Goal: Information Seeking & Learning: Find specific fact

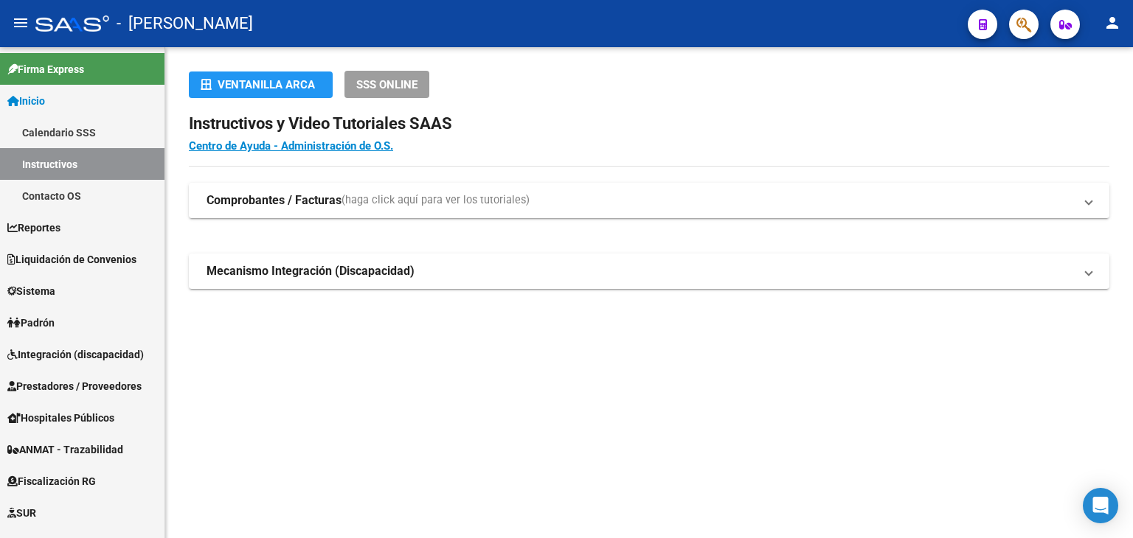
click at [268, 17] on div "- [PERSON_NAME]" at bounding box center [495, 23] width 920 height 32
drag, startPoint x: 997, startPoint y: 23, endPoint x: 1021, endPoint y: 22, distance: 24.3
click at [998, 23] on div at bounding box center [1017, 24] width 41 height 30
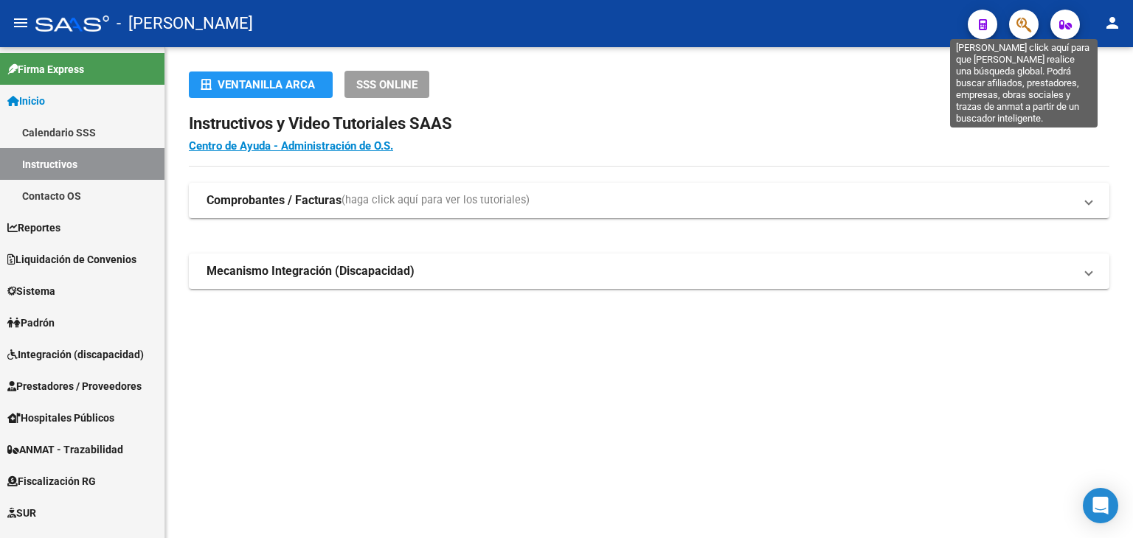
click at [1021, 22] on icon "button" at bounding box center [1023, 24] width 15 height 17
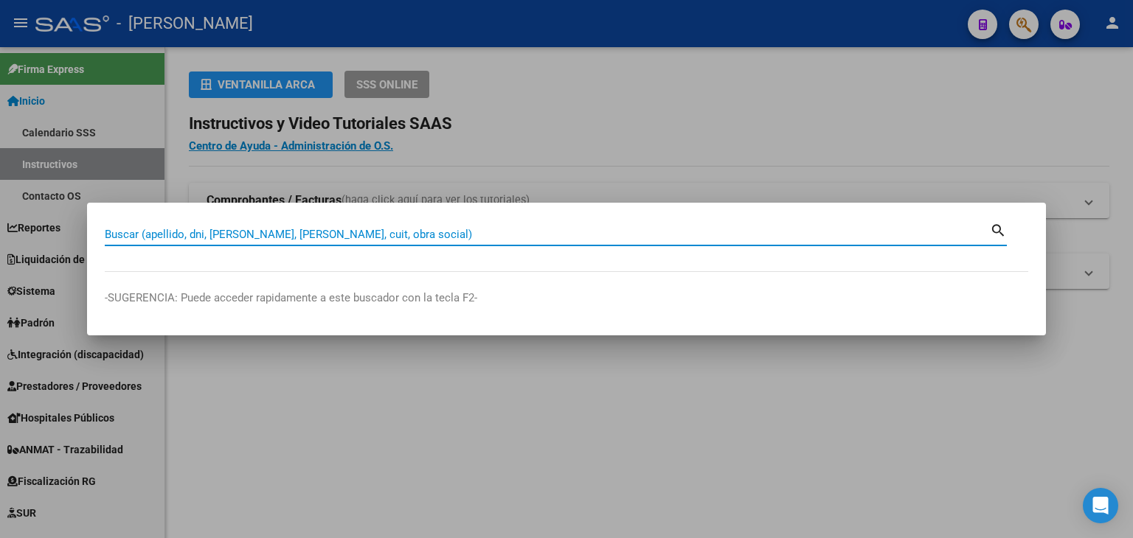
paste input "23953287714"
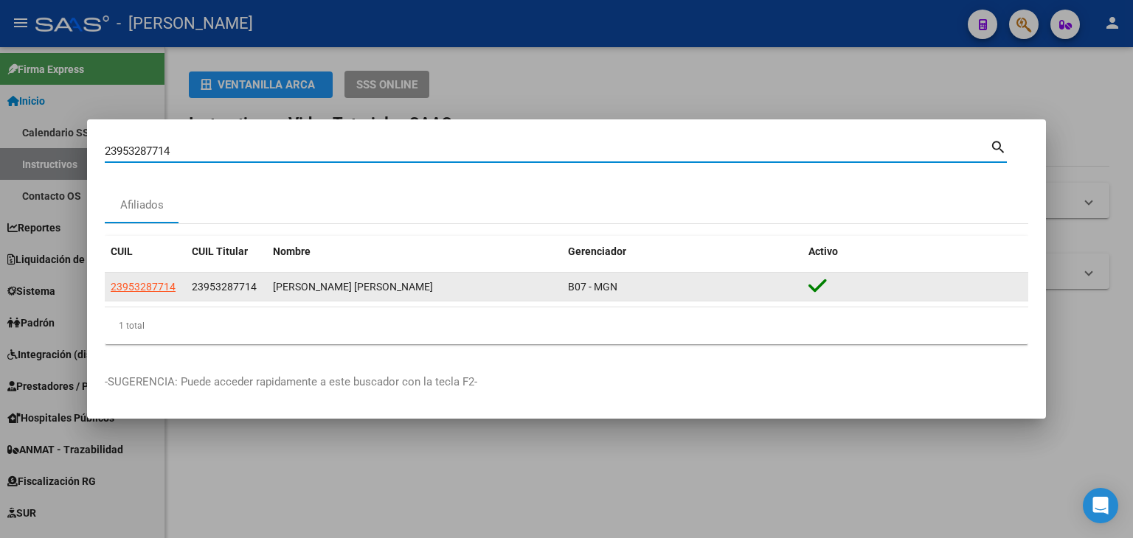
click at [154, 285] on span "23953287714" at bounding box center [143, 287] width 65 height 12
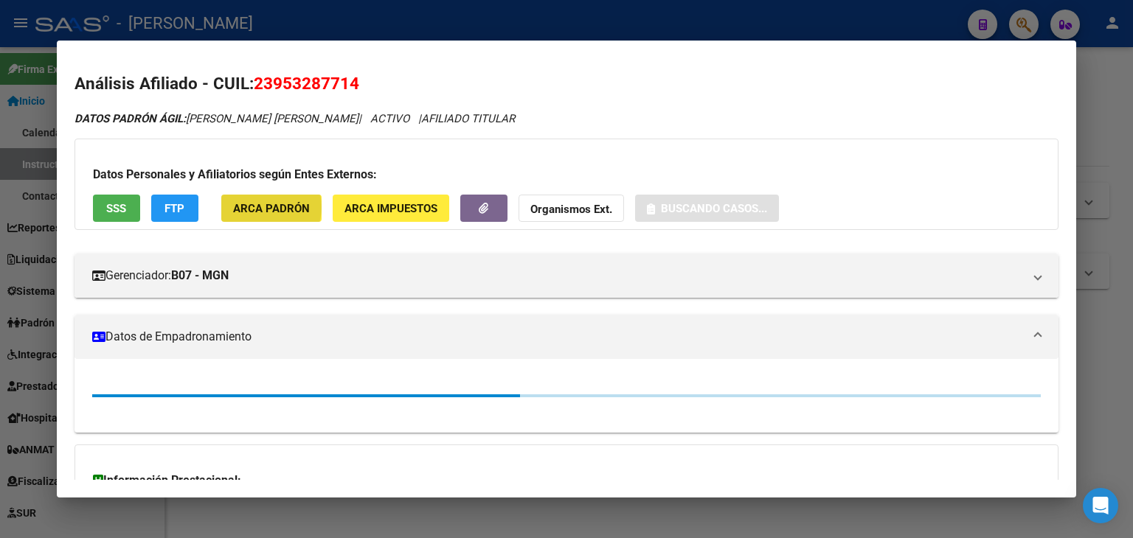
click at [260, 207] on span "ARCA Padrón" at bounding box center [271, 208] width 77 height 13
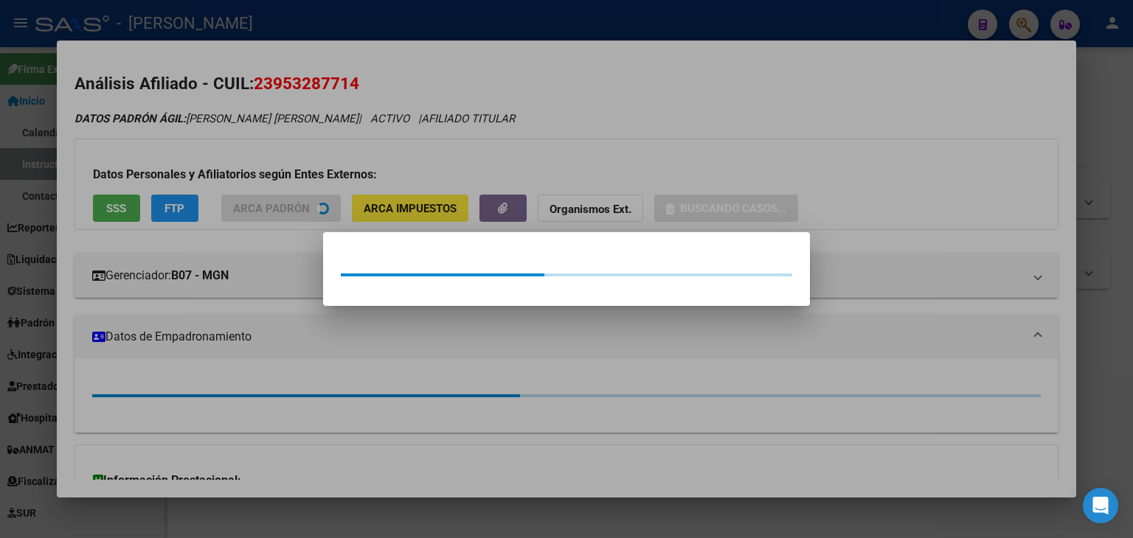
click at [246, 158] on div at bounding box center [566, 269] width 1133 height 538
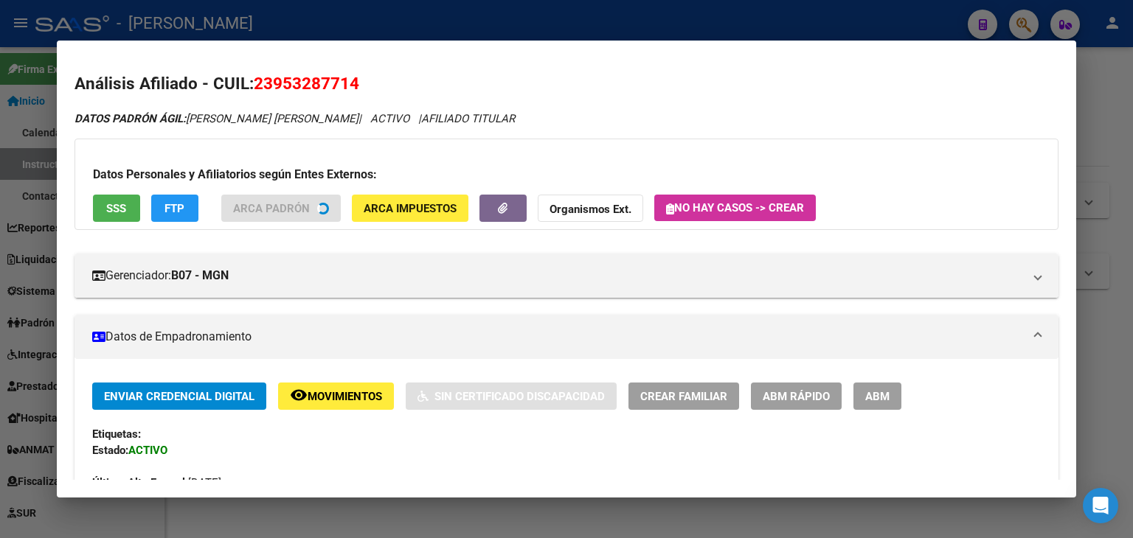
click at [113, 215] on span "SSS" at bounding box center [116, 208] width 20 height 13
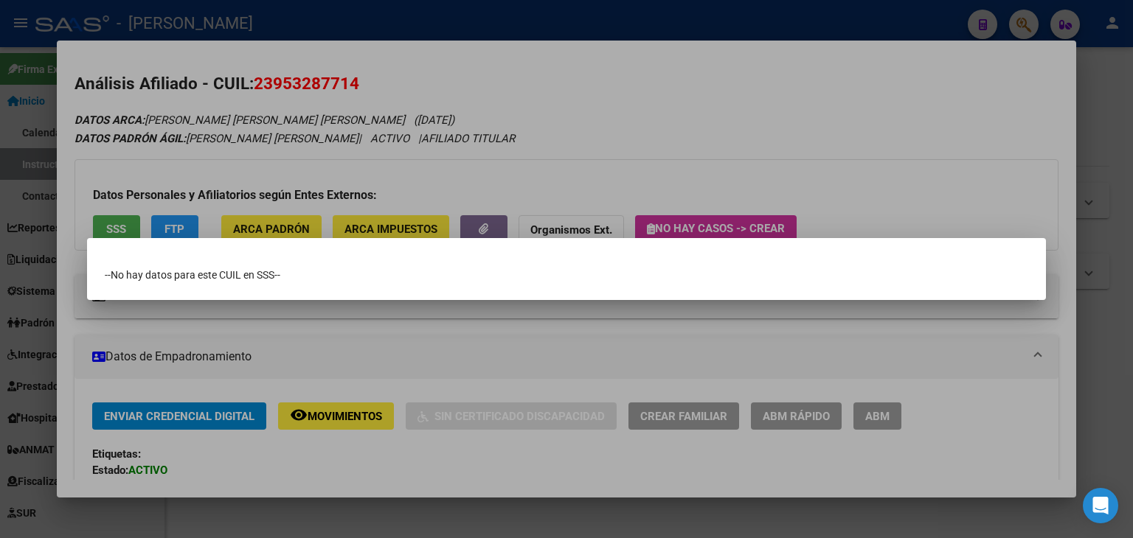
click at [124, 163] on div at bounding box center [566, 269] width 1133 height 538
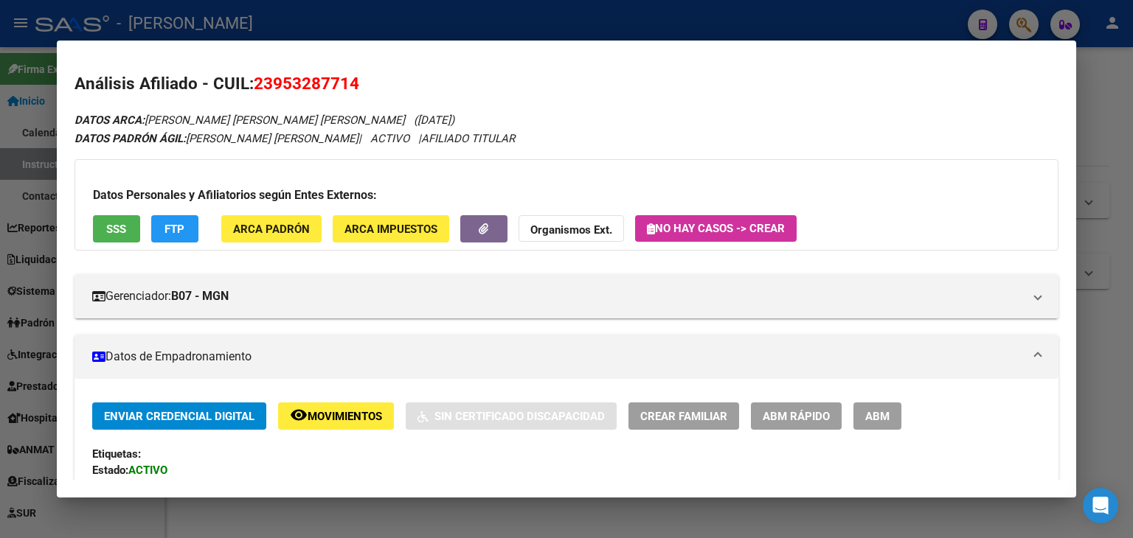
click at [122, 222] on span "SSS" at bounding box center [116, 228] width 20 height 13
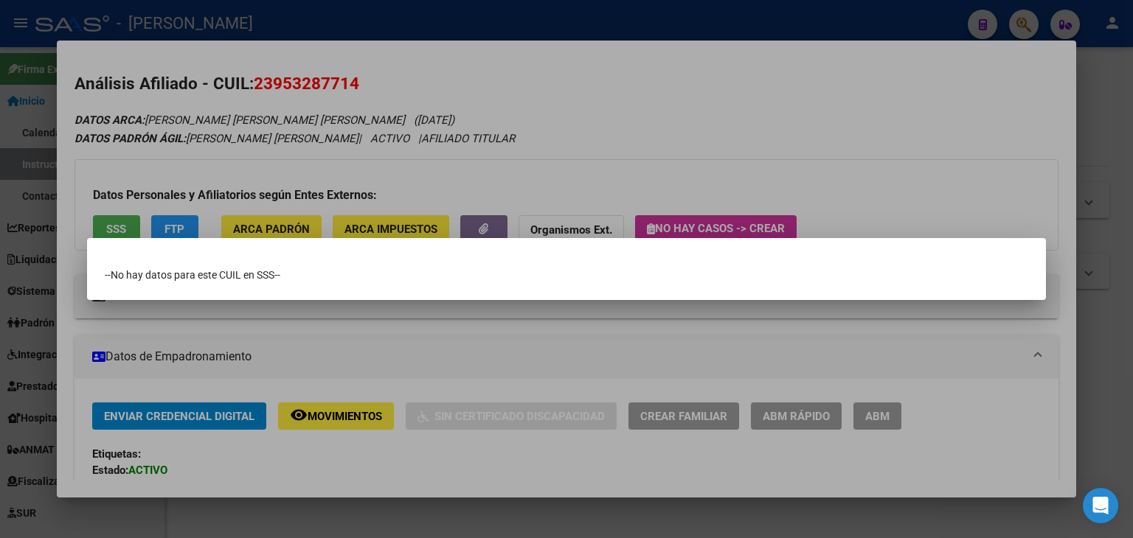
click at [189, 172] on div at bounding box center [566, 269] width 1133 height 538
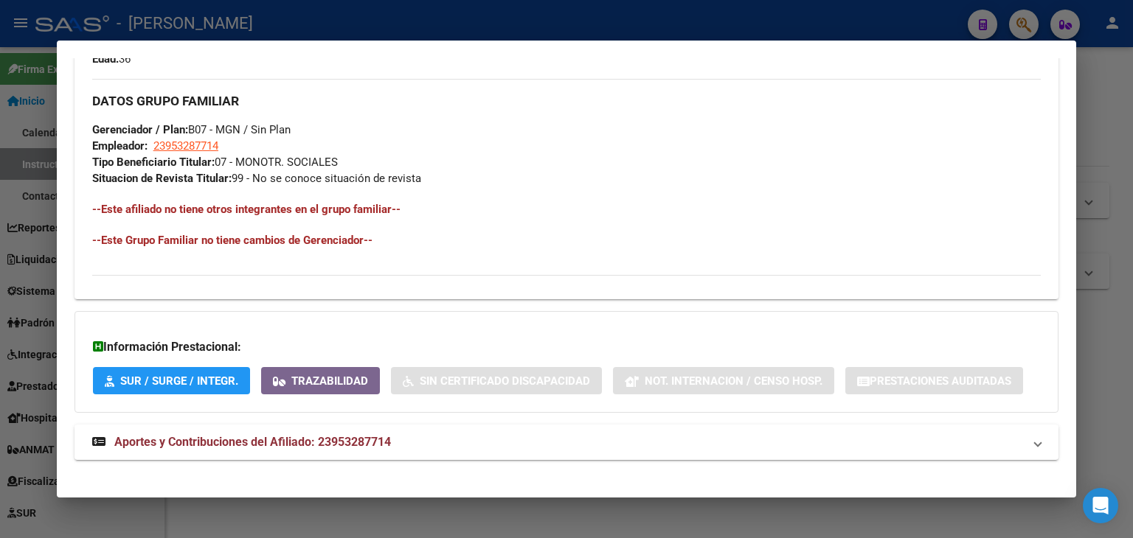
scroll to position [717, 0]
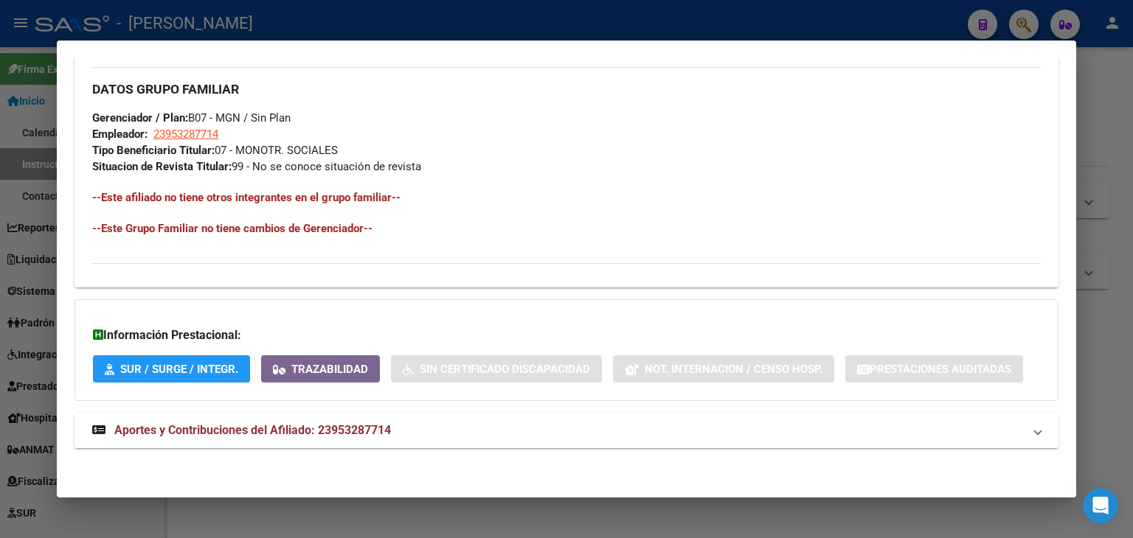
click at [352, 424] on span "Aportes y Contribuciones del Afiliado: 23953287714" at bounding box center [252, 430] width 276 height 14
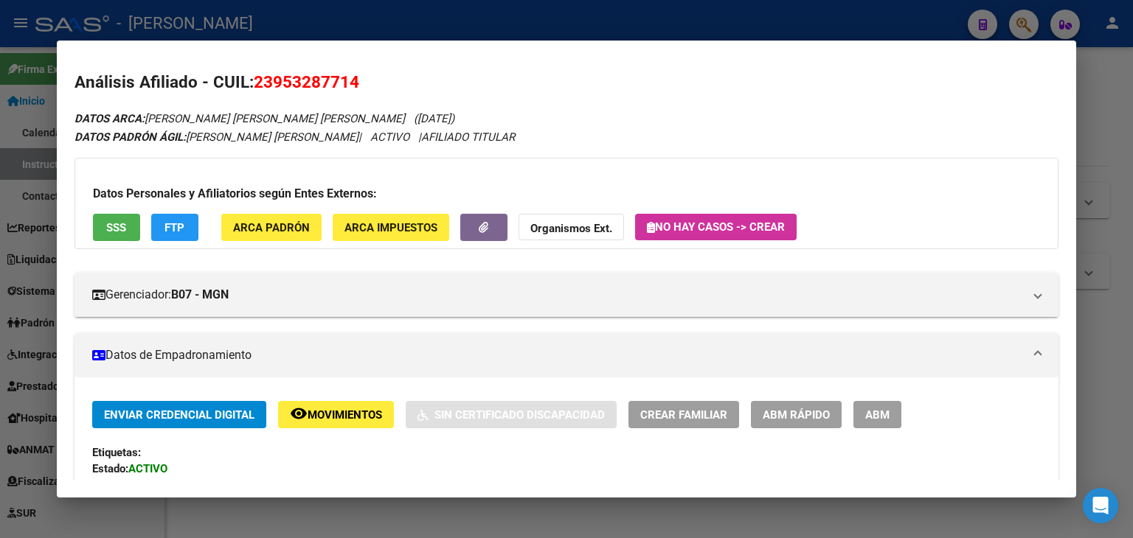
scroll to position [0, 0]
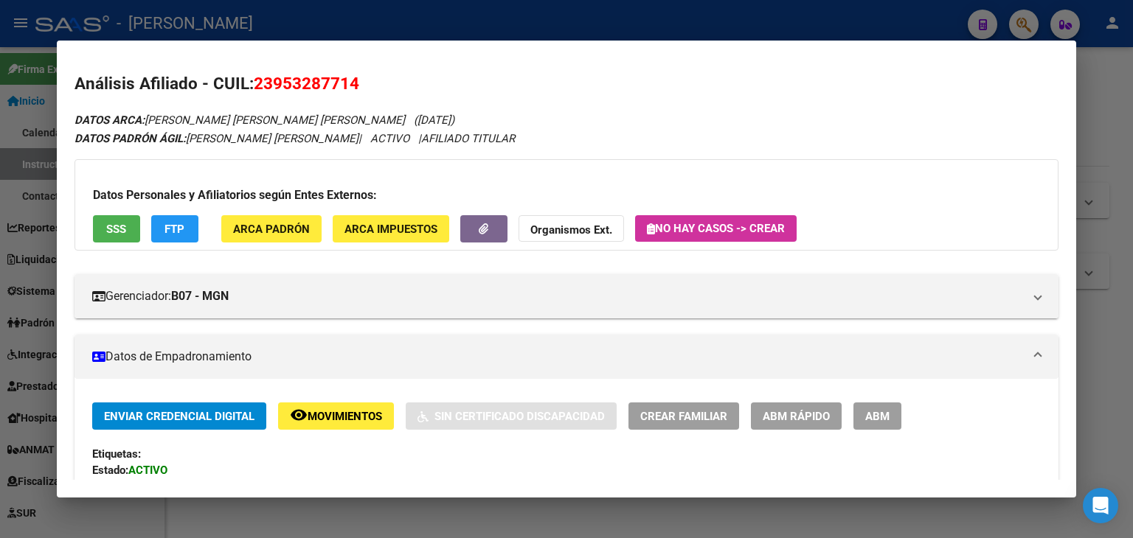
click at [276, 201] on h3 "Datos Personales y Afiliatorios según Entes Externos:" at bounding box center [566, 196] width 947 height 18
click at [276, 223] on span "ARCA Padrón" at bounding box center [271, 229] width 77 height 13
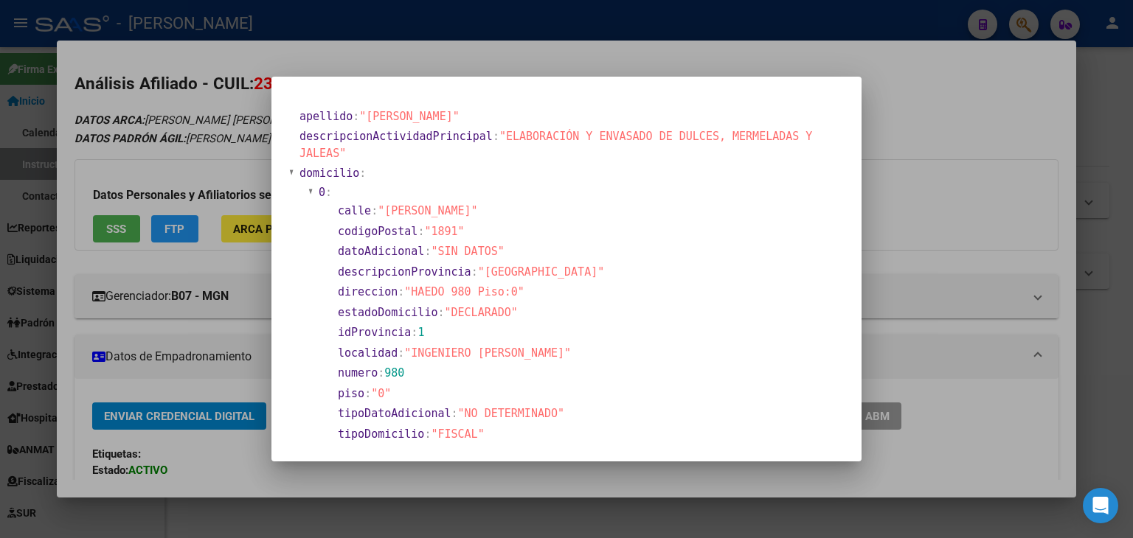
drag, startPoint x: 229, startPoint y: 97, endPoint x: 263, endPoint y: 113, distance: 37.6
click at [229, 97] on div at bounding box center [566, 269] width 1133 height 538
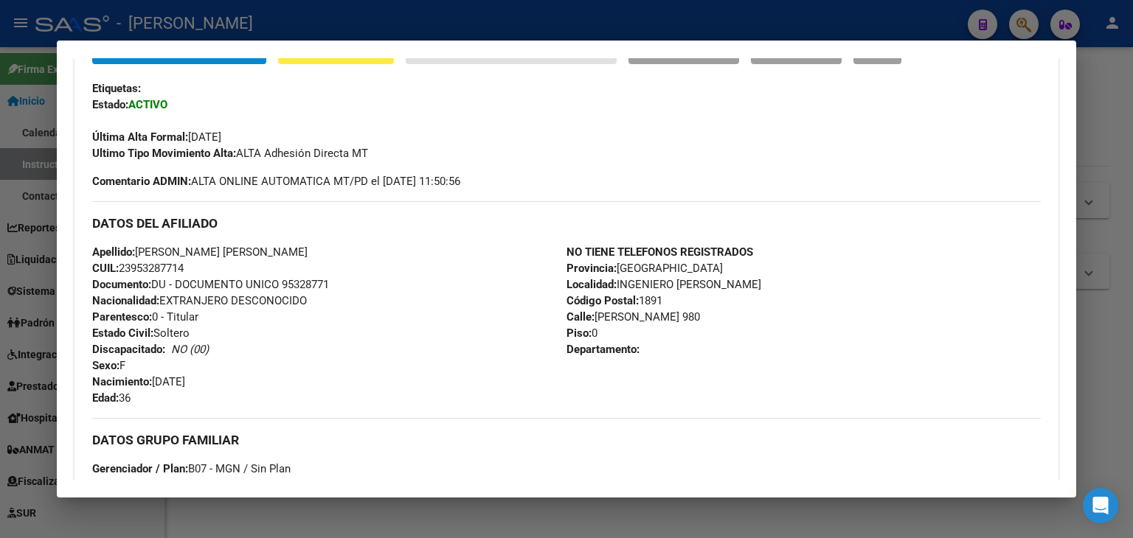
scroll to position [369, 0]
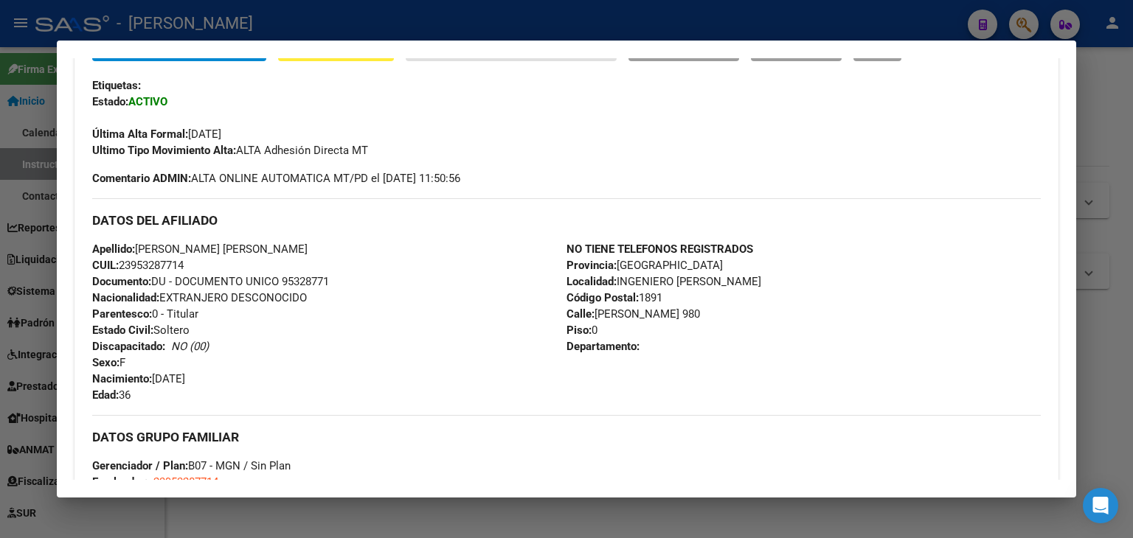
click at [318, 281] on span "Documento: DU - DOCUMENTO UNICO 95328771" at bounding box center [210, 281] width 237 height 13
copy span "95328771"
drag, startPoint x: 225, startPoint y: 246, endPoint x: 347, endPoint y: 243, distance: 121.7
click at [347, 243] on div "Apellido: [PERSON_NAME] [PERSON_NAME] CUIL: 23953287714 Documento: DU - DOCUMEN…" at bounding box center [329, 322] width 474 height 162
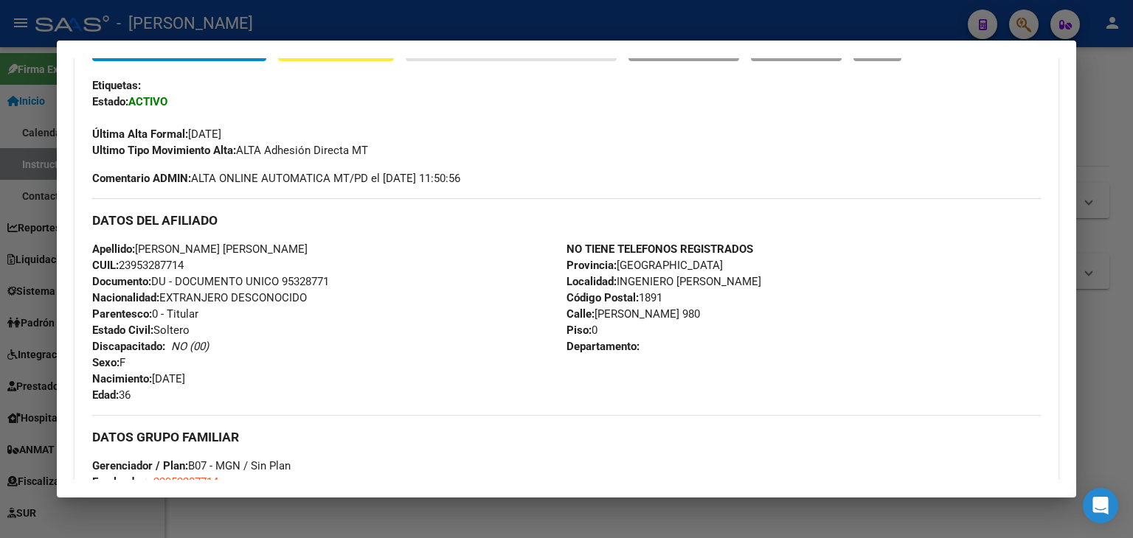
copy span "[PERSON_NAME] [PERSON_NAME]"
drag, startPoint x: 140, startPoint y: 245, endPoint x: 218, endPoint y: 245, distance: 78.2
click at [218, 245] on span "Apellido: [PERSON_NAME] [PERSON_NAME]" at bounding box center [199, 249] width 215 height 13
copy span "[PERSON_NAME] [PERSON_NAME]"
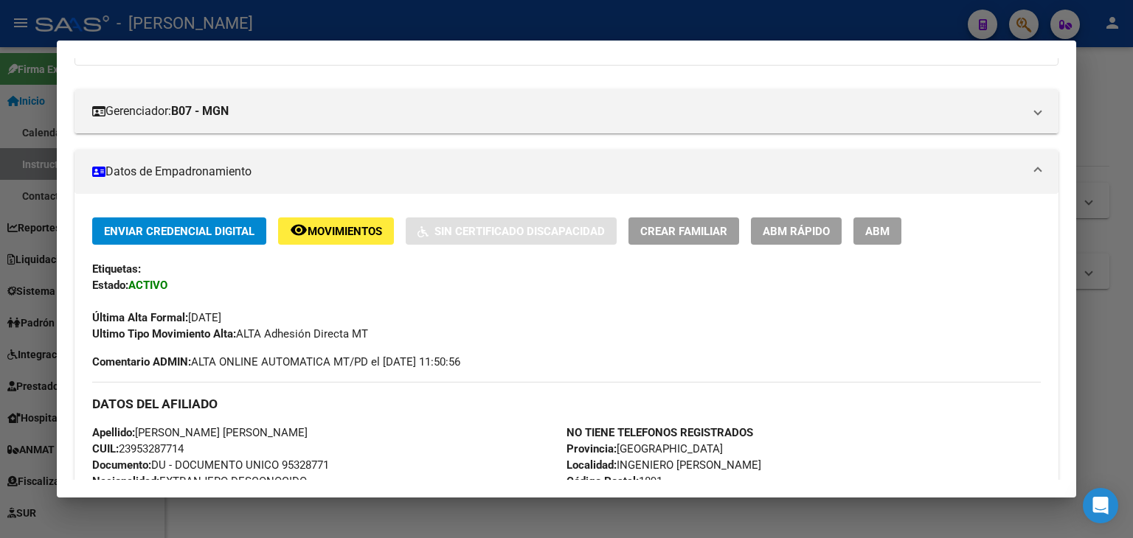
scroll to position [0, 0]
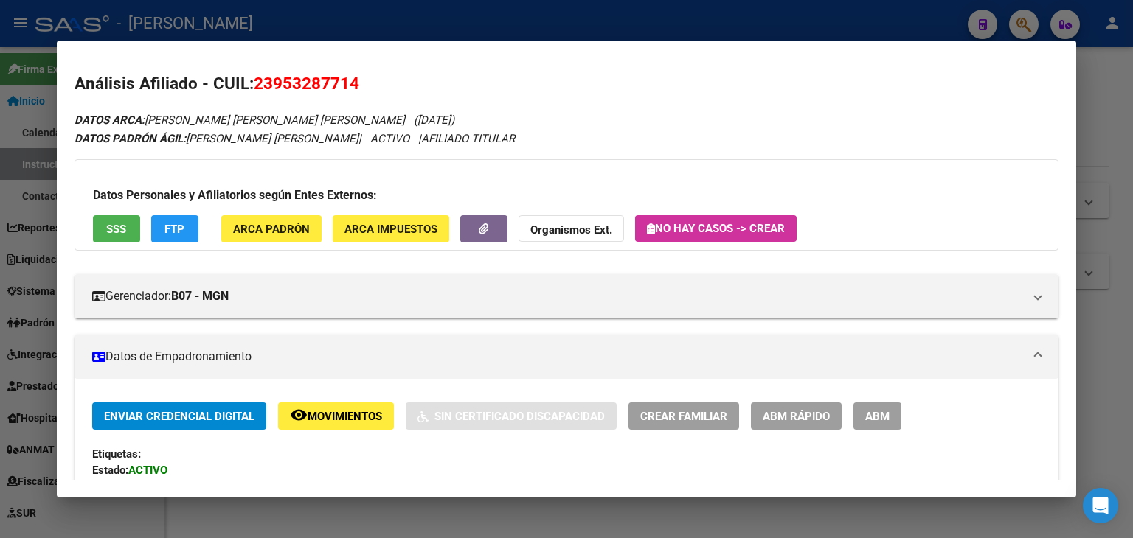
click at [299, 203] on h3 "Datos Personales y Afiliatorios según Entes Externos:" at bounding box center [566, 196] width 947 height 18
click at [299, 219] on button "ARCA Padrón" at bounding box center [271, 228] width 100 height 27
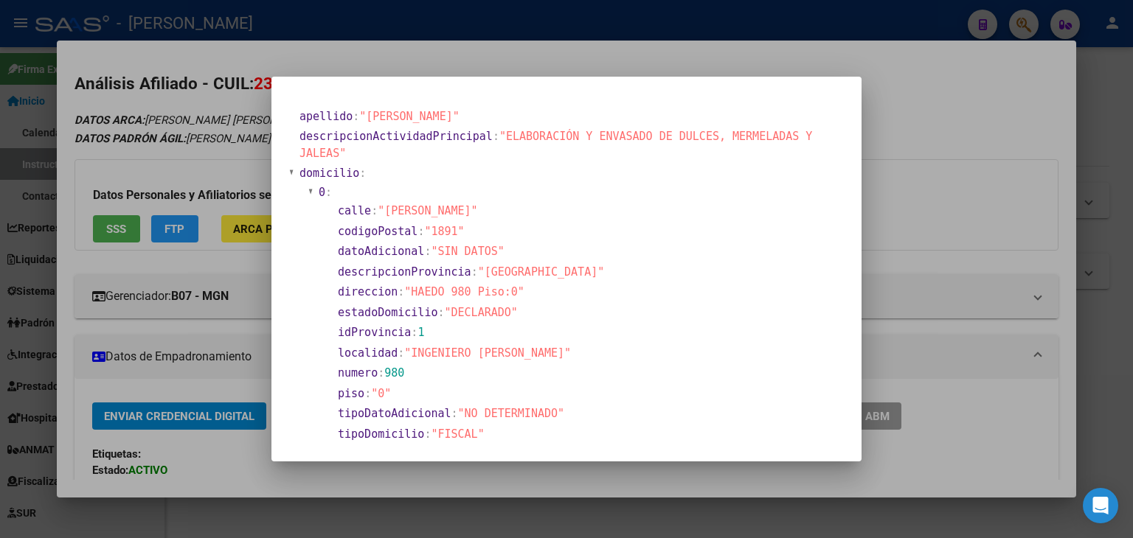
click at [305, 99] on mat-dialog-content "apellido : "[PERSON_NAME] [PERSON_NAME]" descripcionActividadPrincipal : "ELABO…" at bounding box center [566, 269] width 590 height 350
drag, startPoint x: 203, startPoint y: 119, endPoint x: 229, endPoint y: 136, distance: 30.3
click at [203, 119] on div at bounding box center [566, 269] width 1133 height 538
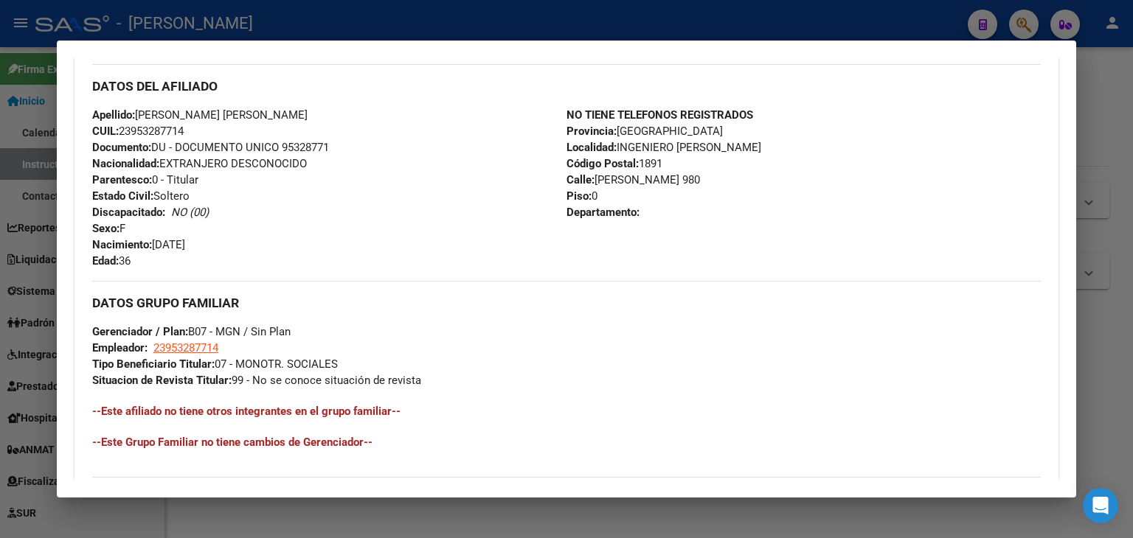
scroll to position [516, 0]
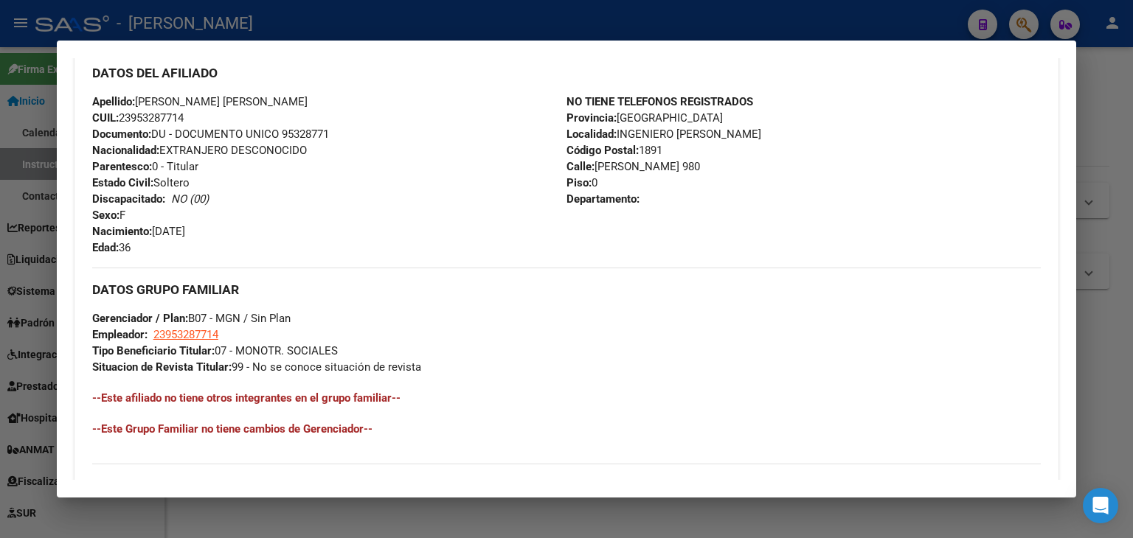
click at [268, 70] on h3 "DATOS DEL AFILIADO" at bounding box center [566, 73] width 948 height 16
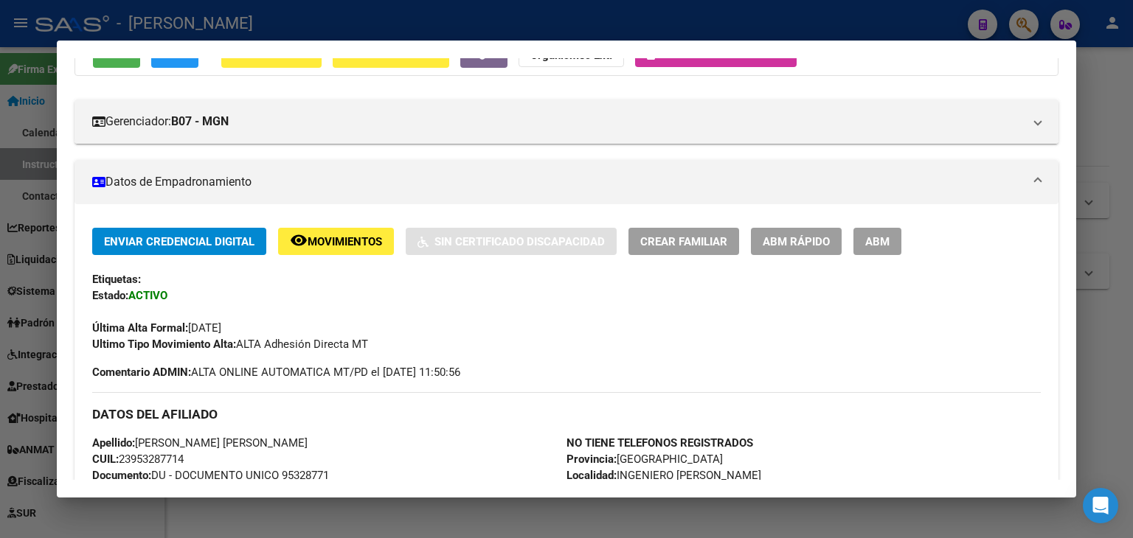
scroll to position [74, 0]
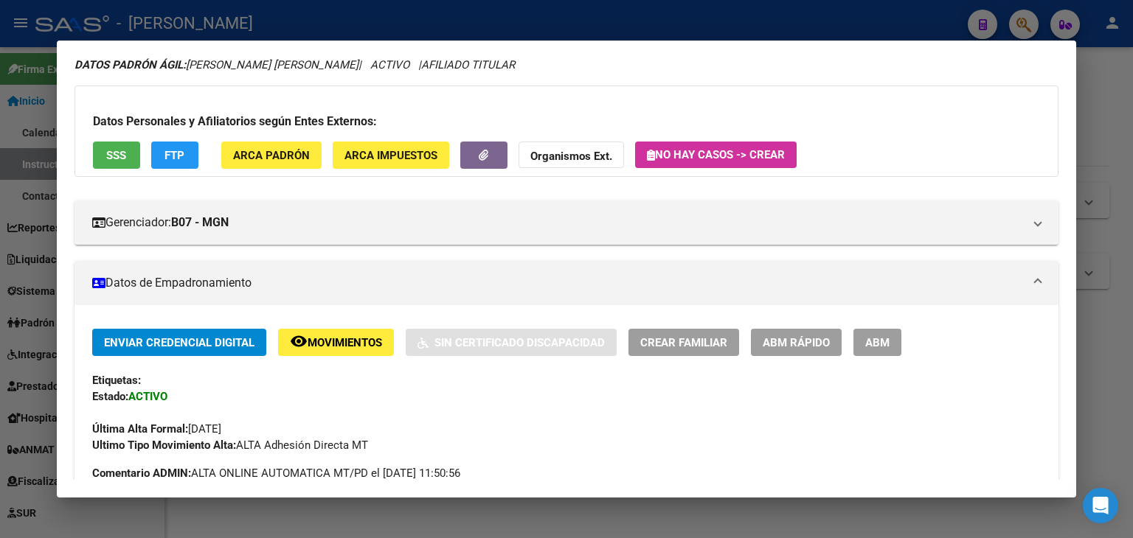
click at [247, 12] on div at bounding box center [566, 269] width 1133 height 538
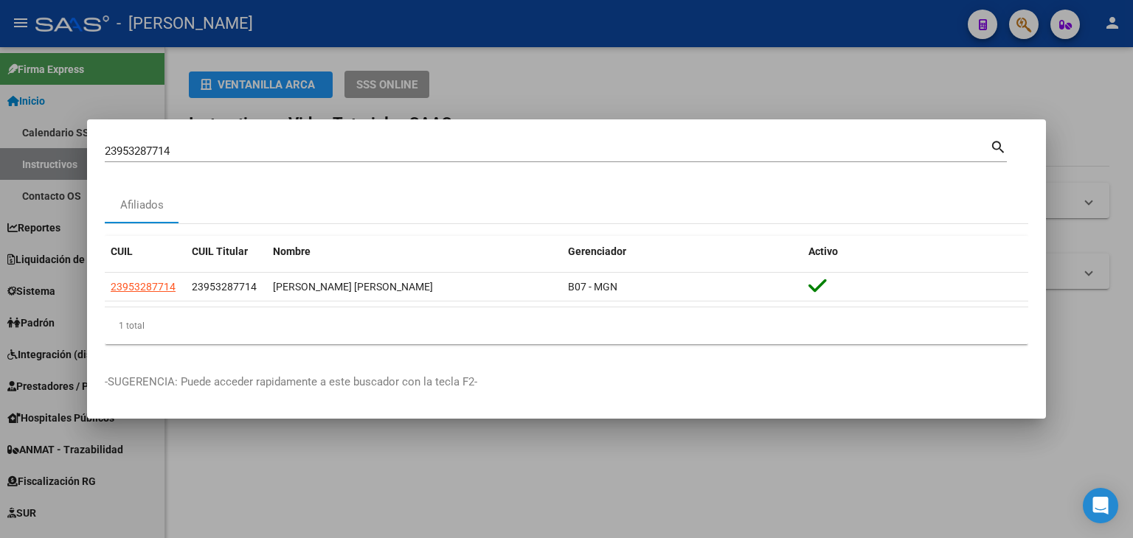
click at [223, 158] on div "23953287714 Buscar (apellido, dni, cuil, [PERSON_NAME], cuit, obra social)" at bounding box center [547, 151] width 885 height 22
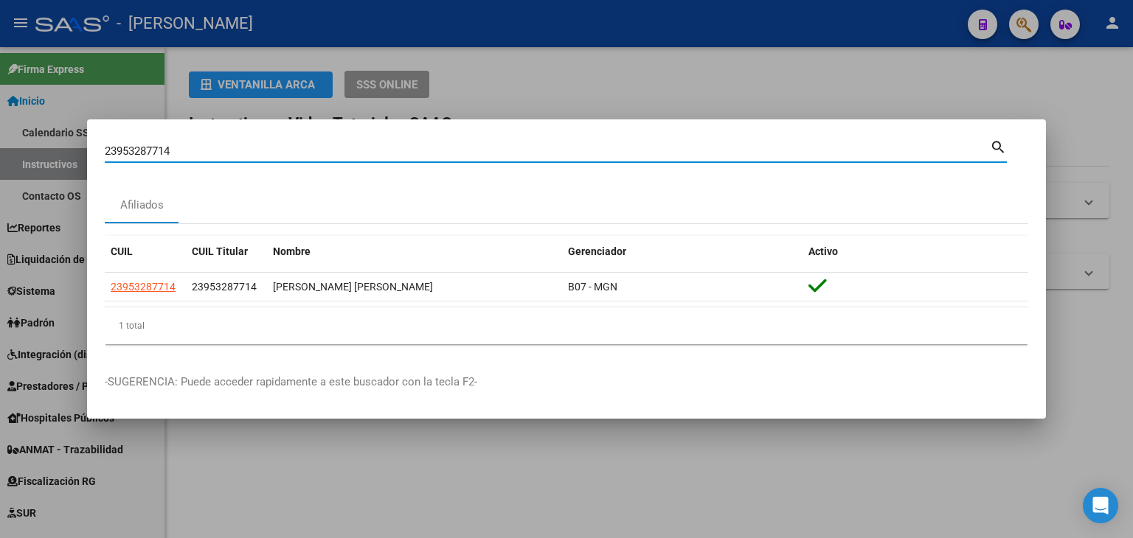
click at [224, 154] on input "23953287714" at bounding box center [547, 151] width 885 height 13
paste input "6887909"
type input "23956887909"
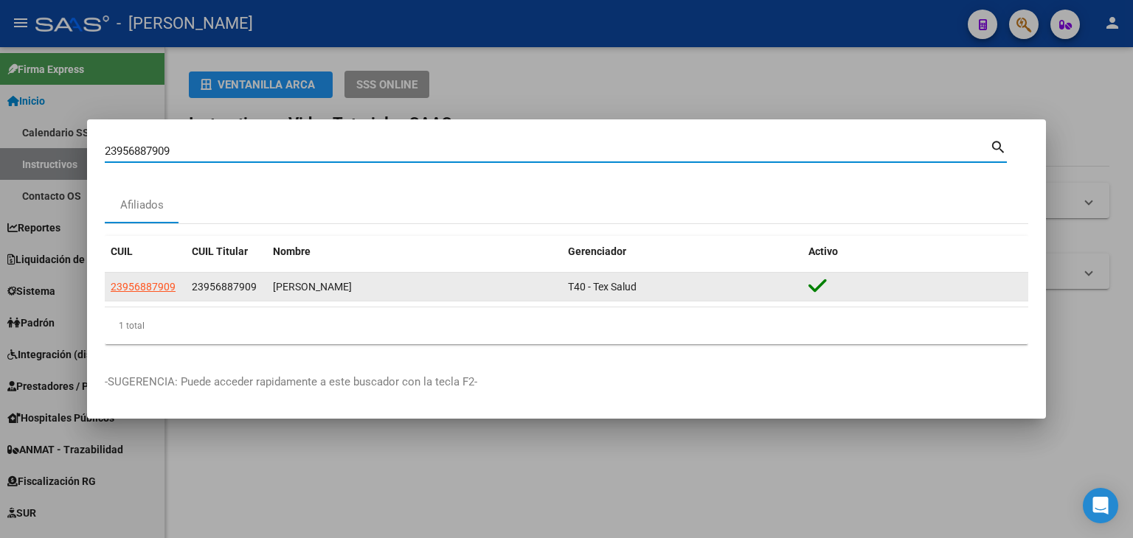
click at [174, 282] on span "23956887909" at bounding box center [143, 287] width 65 height 12
type textarea "23956887909"
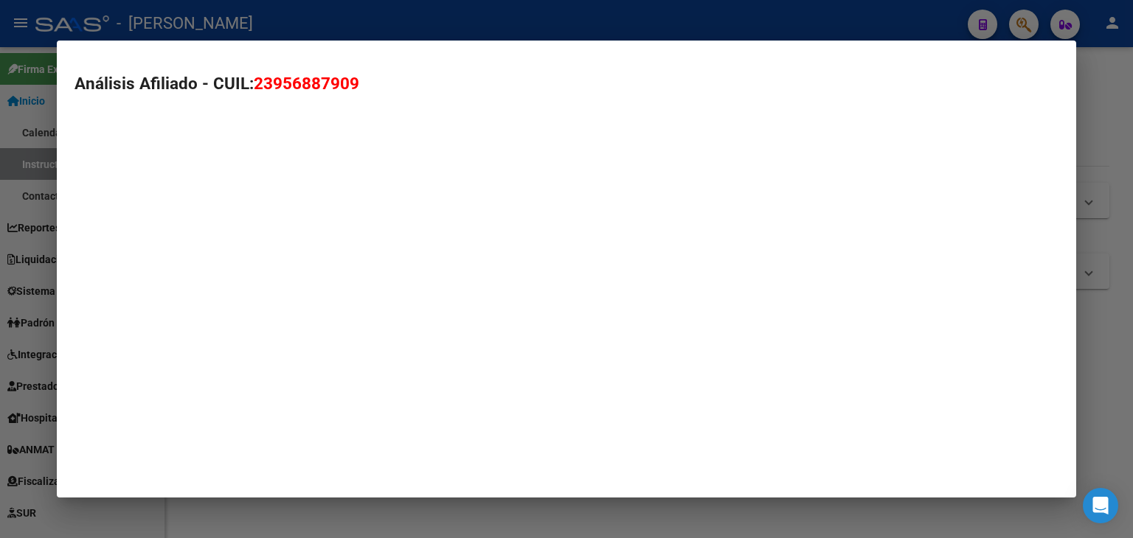
click at [164, 284] on mat-dialog-container "Análisis Afiliado - CUIL: 23956887909" at bounding box center [566, 270] width 1019 height 458
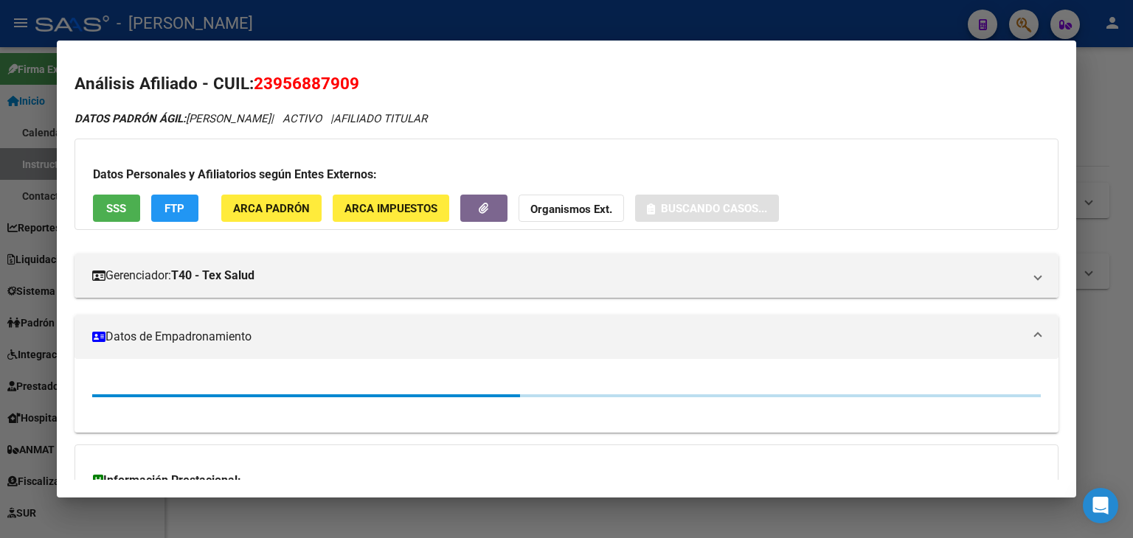
click at [290, 225] on div "Datos Personales y Afiliatorios según Entes Externos: SSS FTP ARCA Padrón ARCA …" at bounding box center [566, 184] width 984 height 91
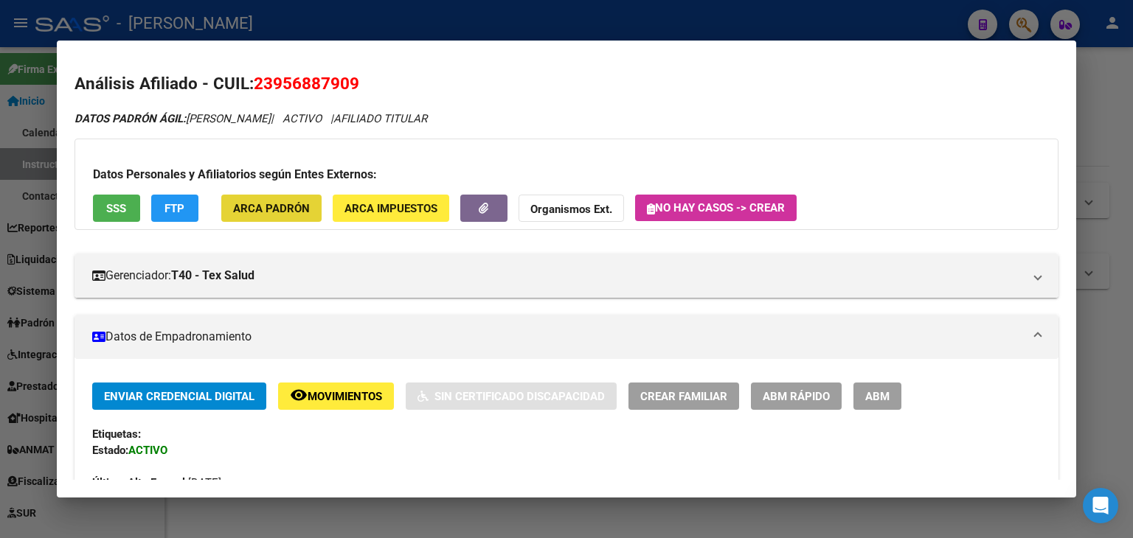
click at [290, 215] on span "ARCA Padrón" at bounding box center [271, 208] width 77 height 13
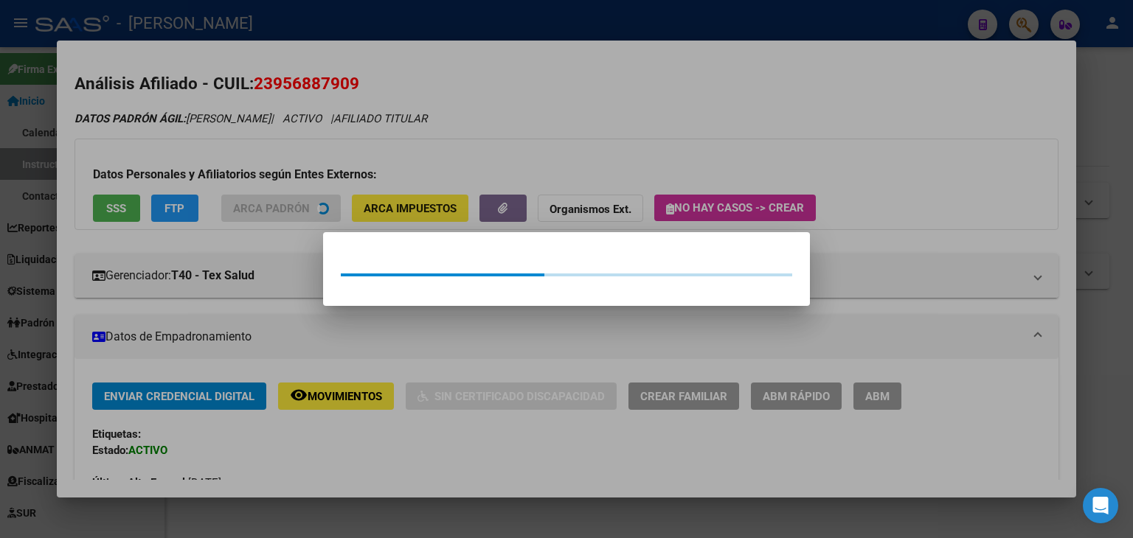
click at [275, 167] on div at bounding box center [566, 269] width 1133 height 538
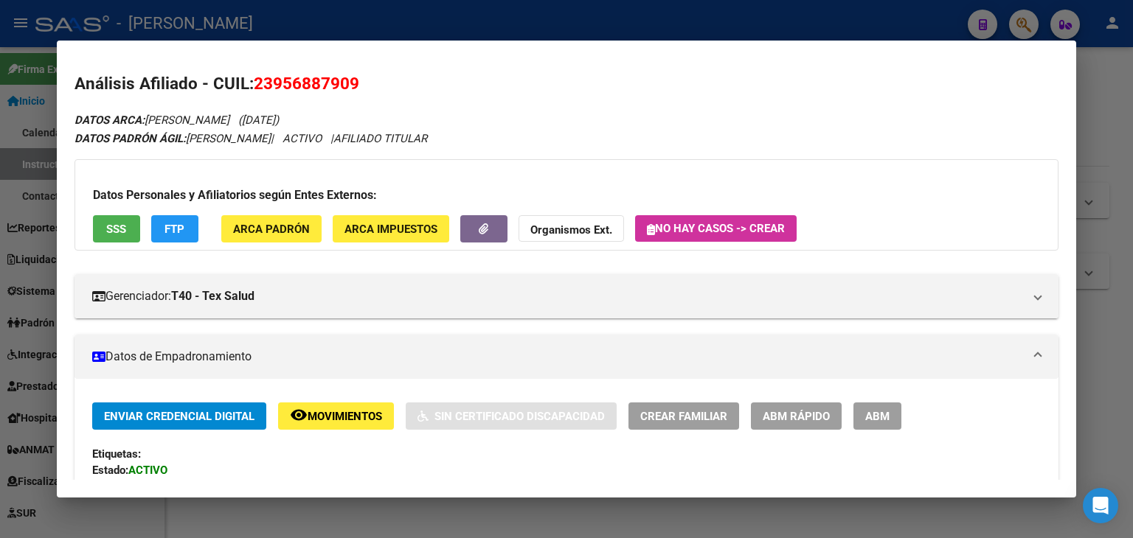
click at [138, 220] on button "SSS" at bounding box center [116, 228] width 47 height 27
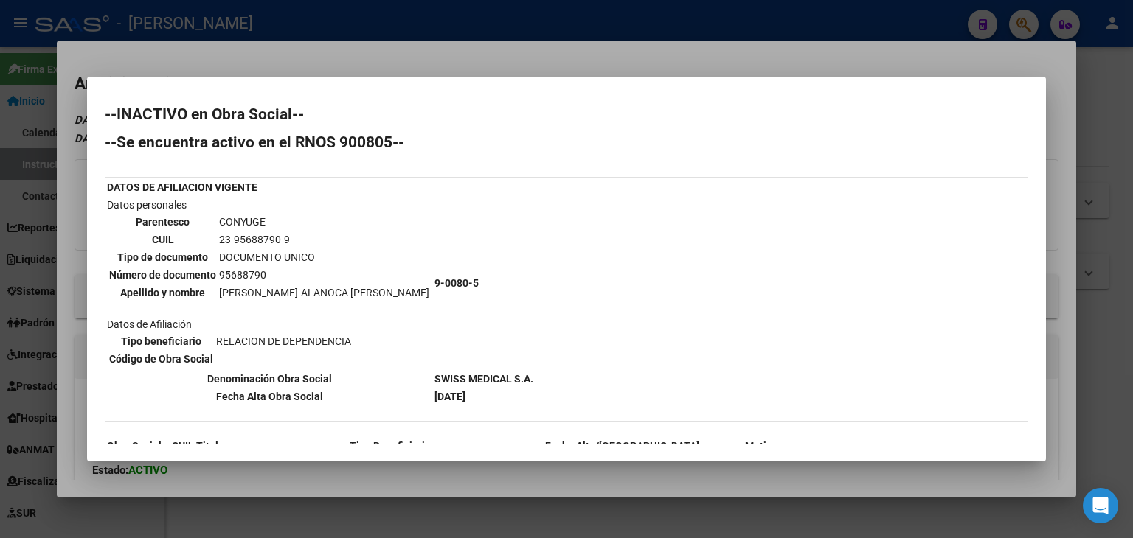
click at [206, 51] on div at bounding box center [566, 269] width 1133 height 538
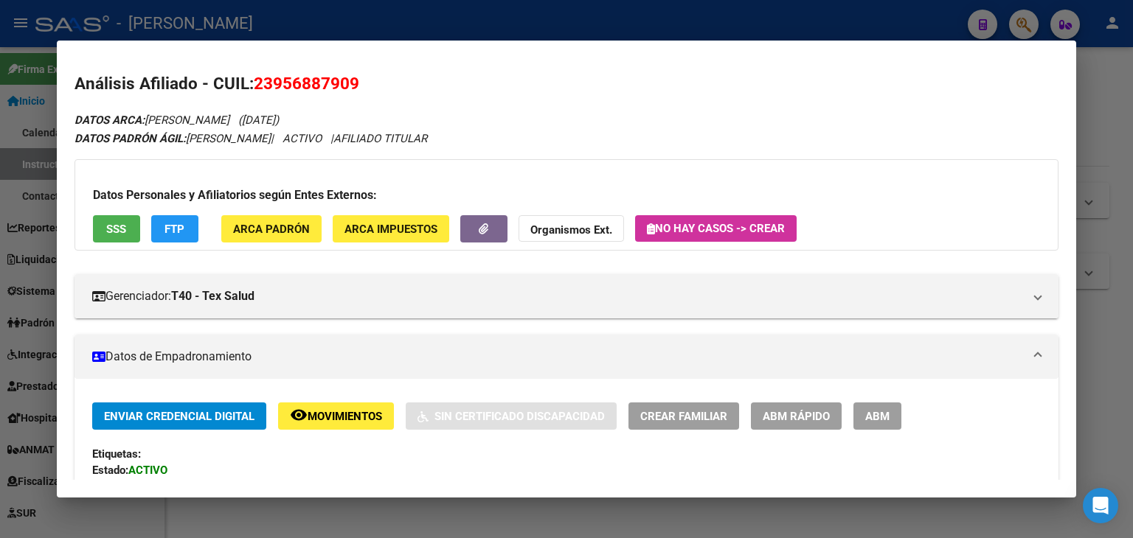
click at [479, 24] on div at bounding box center [566, 269] width 1133 height 538
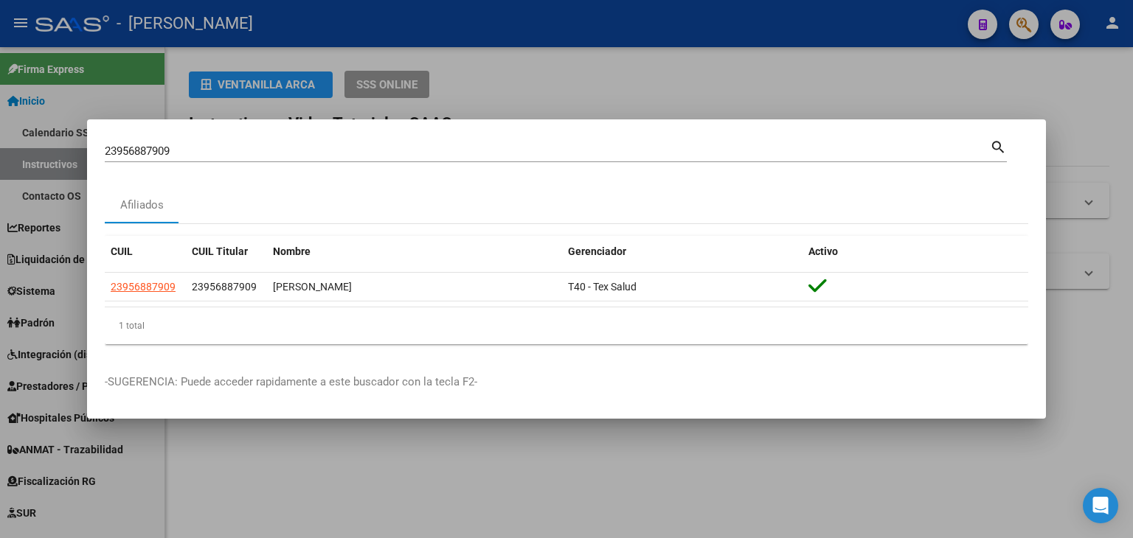
click at [252, 160] on div "23956887909 Buscar (apellido, dni, cuil, [PERSON_NAME], cuit, obra social)" at bounding box center [547, 151] width 885 height 22
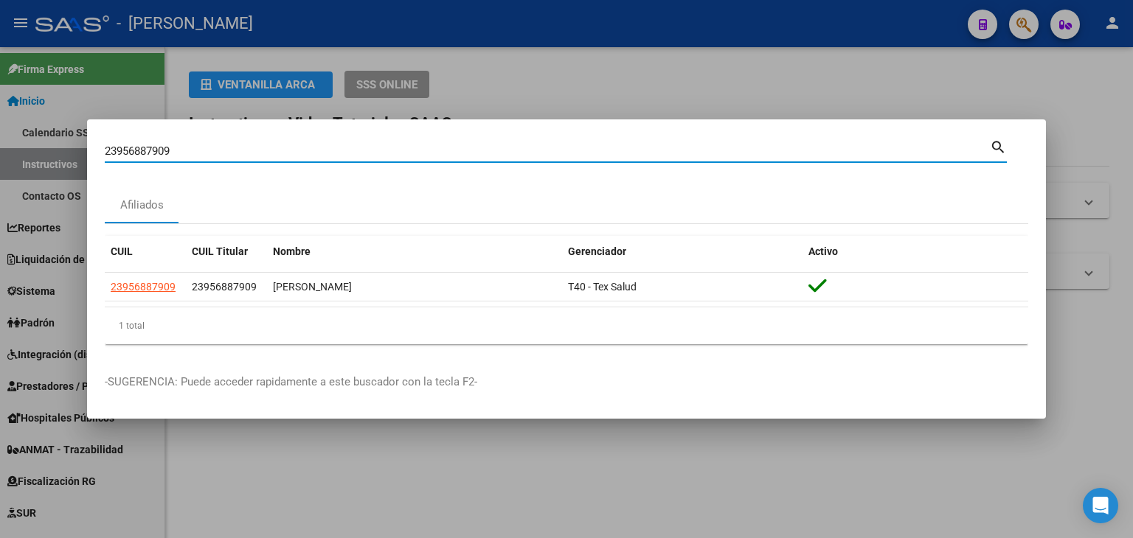
click at [252, 156] on input "23956887909" at bounding box center [547, 151] width 885 height 13
paste input "706558"
type input "23957065589"
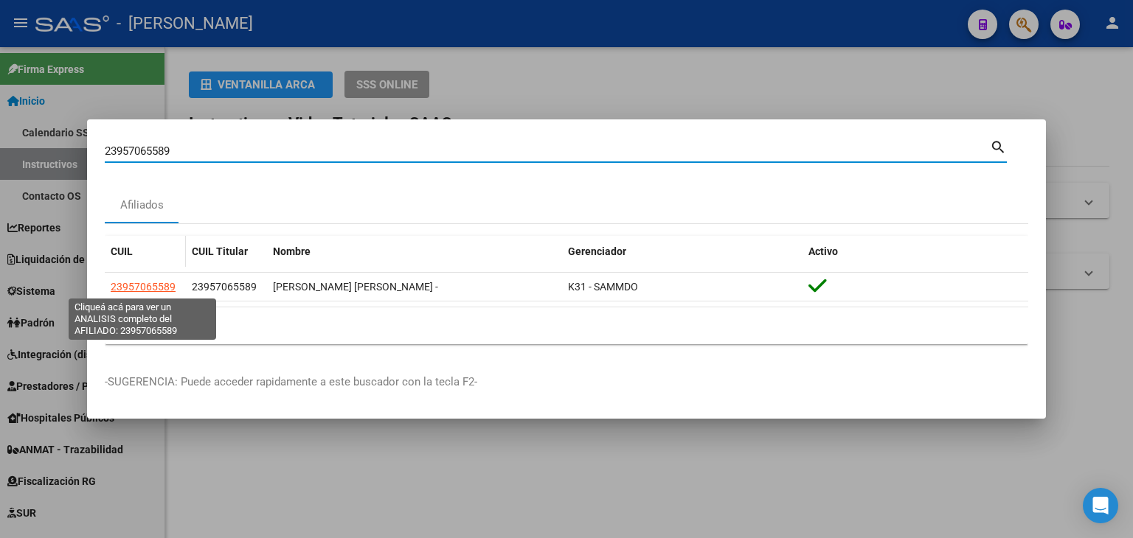
click at [153, 285] on span "23957065589" at bounding box center [143, 287] width 65 height 12
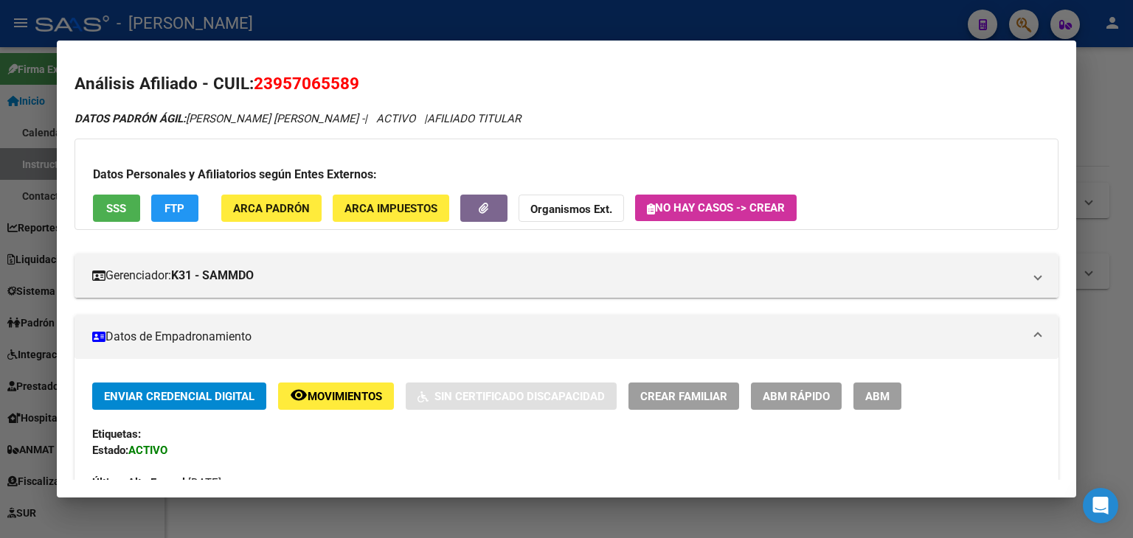
click at [261, 192] on div "Datos Personales y Afiliatorios según Entes Externos: SSS FTP ARCA Padrón ARCA …" at bounding box center [566, 184] width 984 height 91
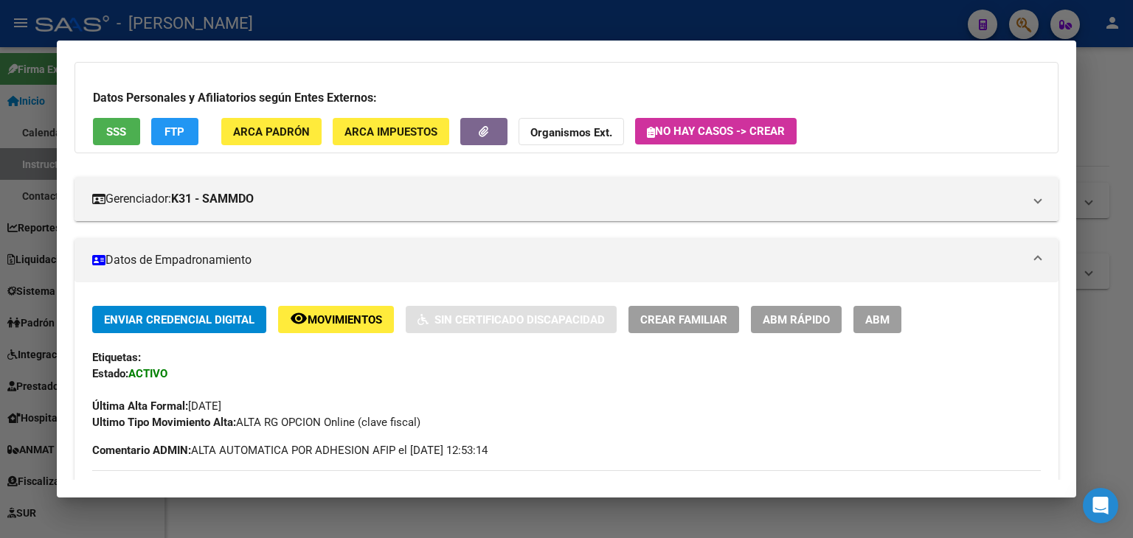
scroll to position [0, 0]
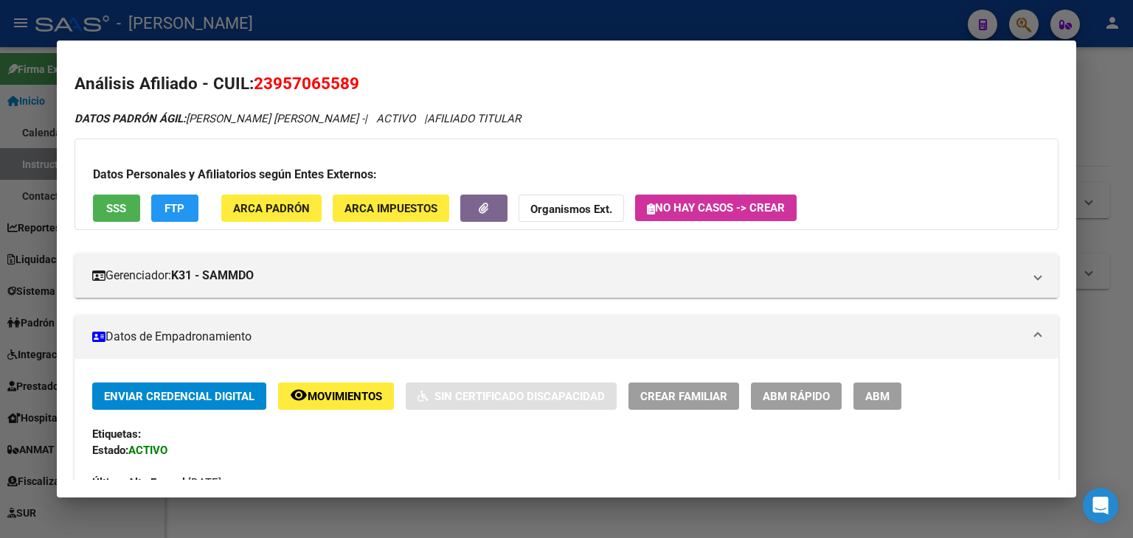
click at [131, 212] on button "SSS" at bounding box center [116, 208] width 47 height 27
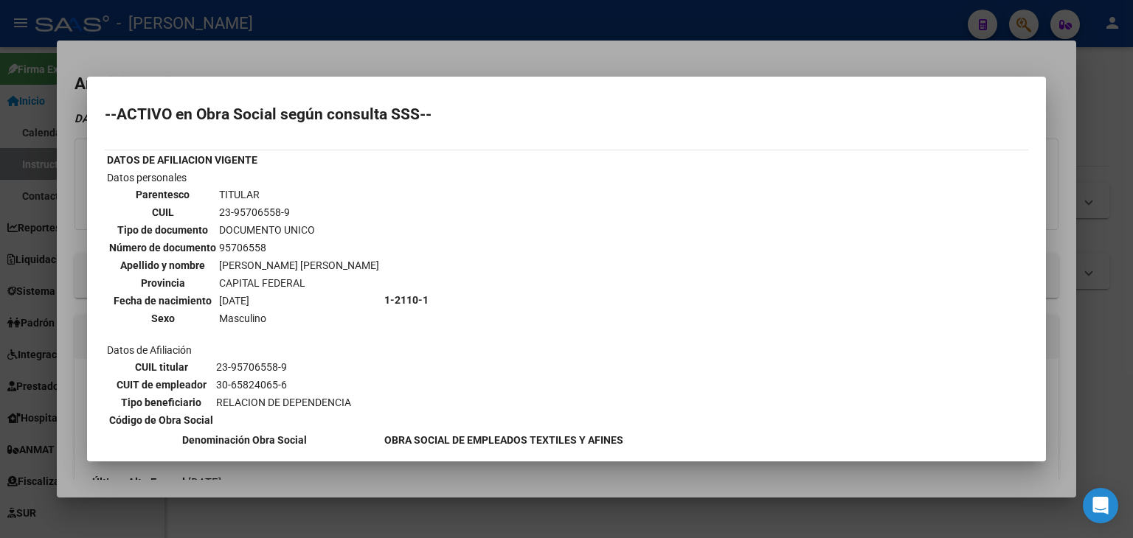
drag, startPoint x: 195, startPoint y: 90, endPoint x: 202, endPoint y: 69, distance: 22.6
click at [196, 86] on mat-dialog-container "--ACTIVO en Obra Social según consulta SSS-- DATOS DE AFILIACION VIGENTE Datos …" at bounding box center [566, 270] width 959 height 386
click at [202, 69] on div at bounding box center [566, 269] width 1133 height 538
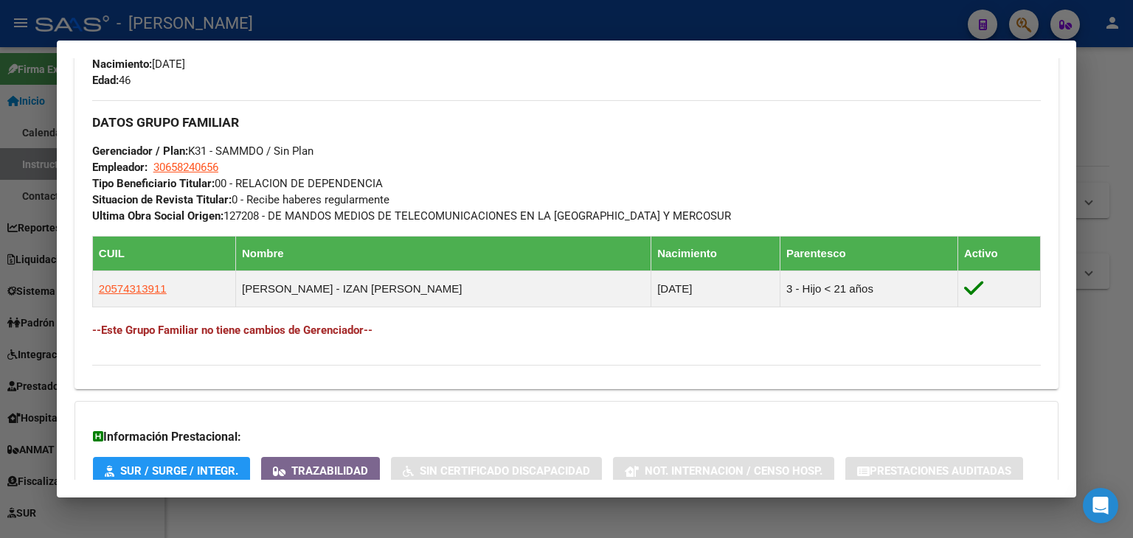
scroll to position [766, 0]
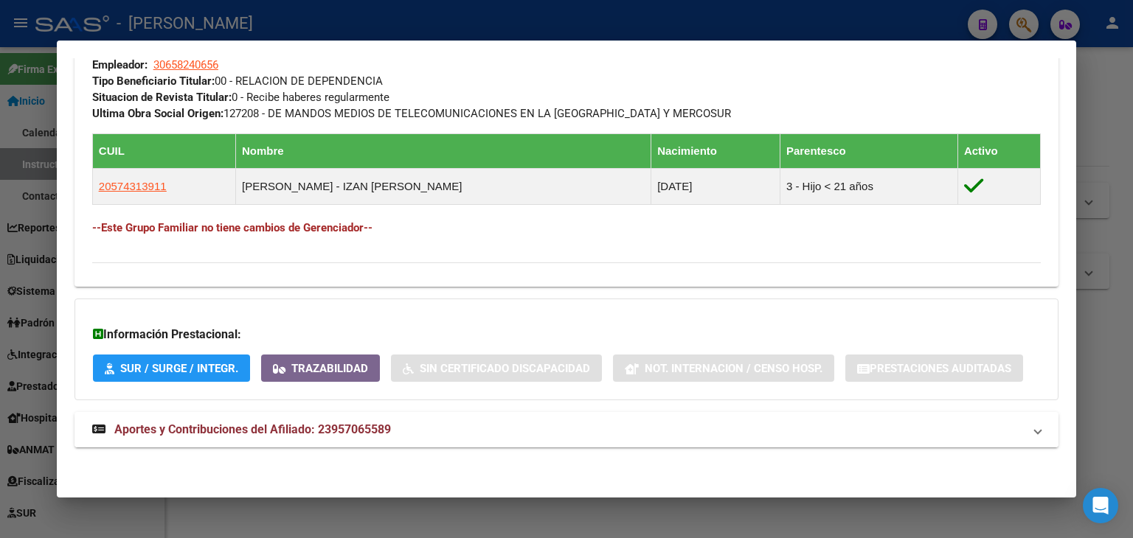
click at [294, 440] on mat-expansion-panel-header "Aportes y Contribuciones del Afiliado: 23957065589" at bounding box center [566, 429] width 984 height 35
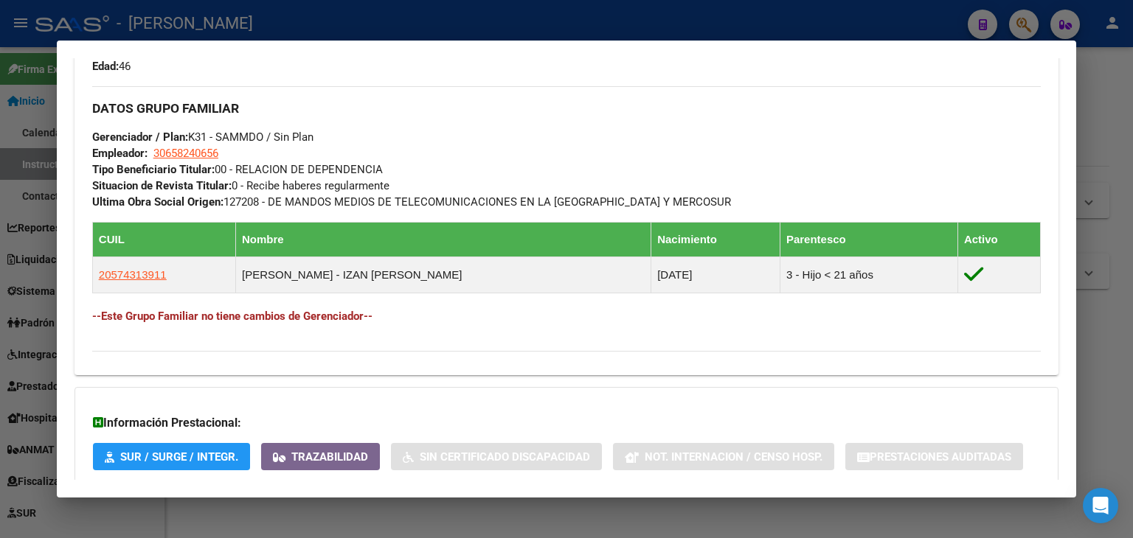
scroll to position [631, 0]
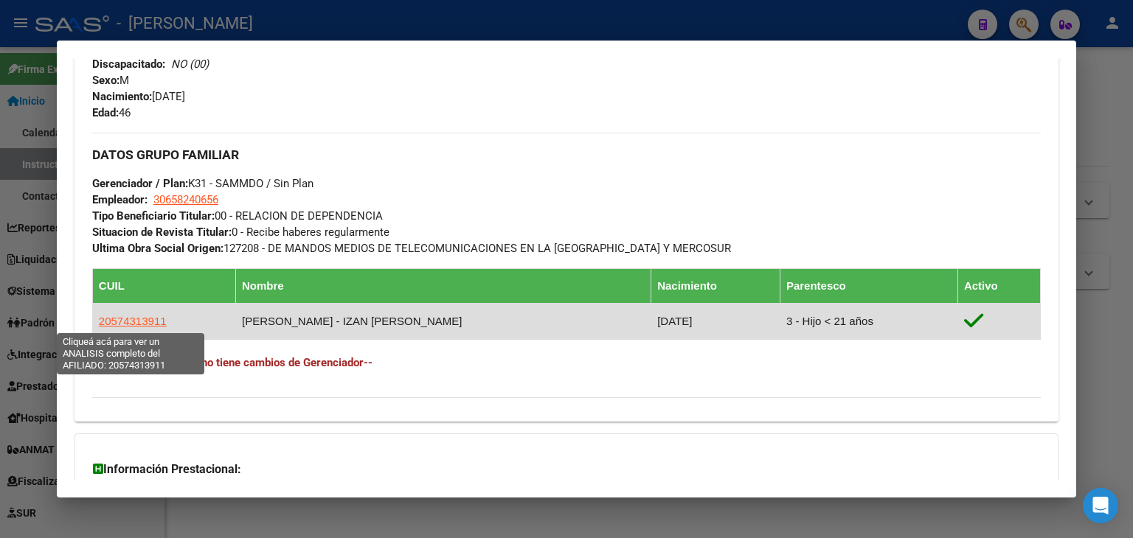
click at [150, 319] on span "20574313911" at bounding box center [133, 321] width 68 height 13
type textarea "20574313911"
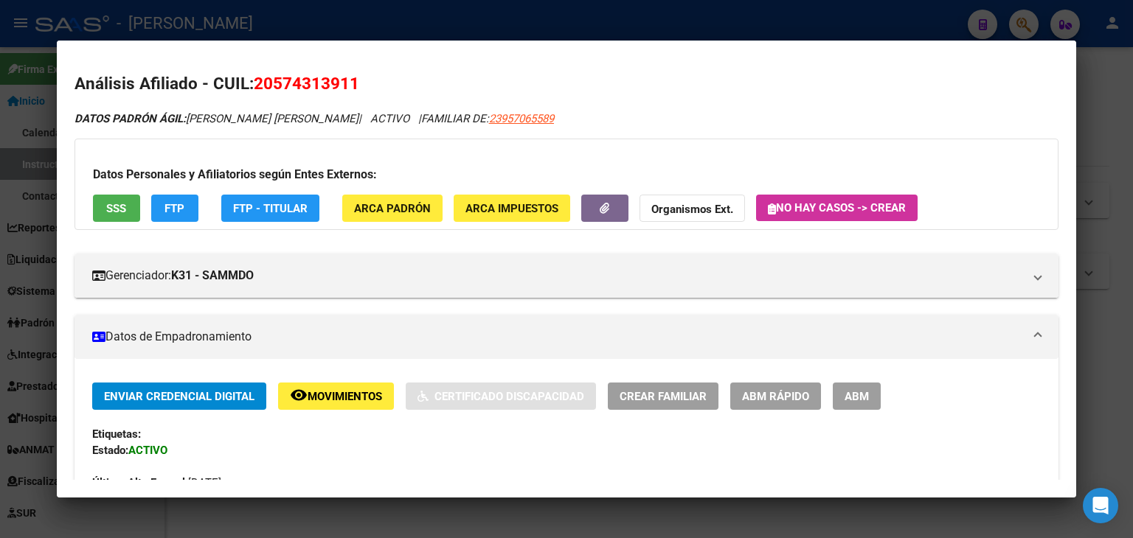
click at [367, 195] on button "ARCA Padrón" at bounding box center [392, 208] width 100 height 27
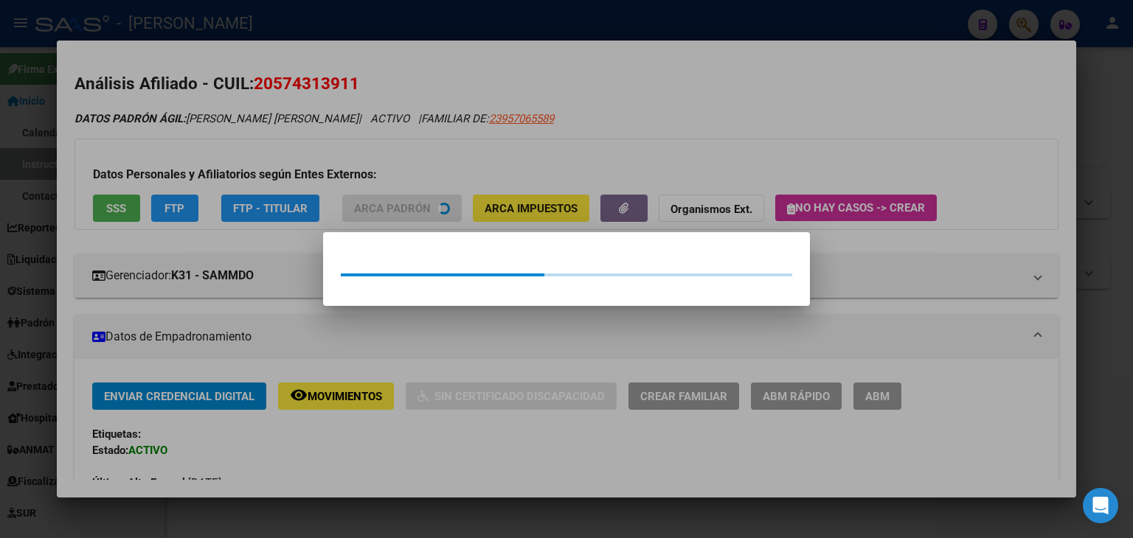
click at [360, 149] on div at bounding box center [566, 269] width 1133 height 538
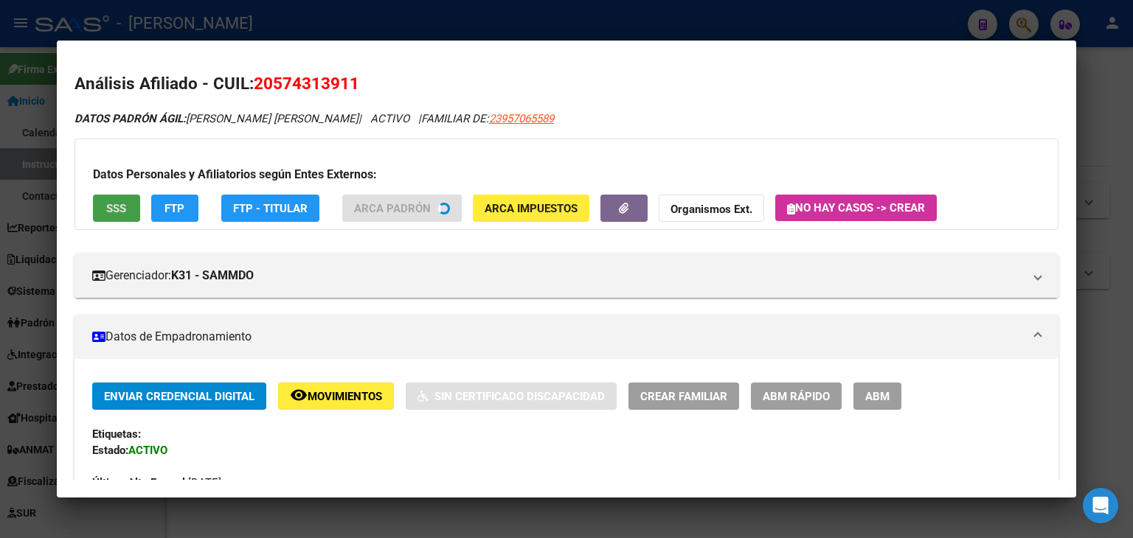
click at [106, 209] on span "SSS" at bounding box center [116, 208] width 20 height 13
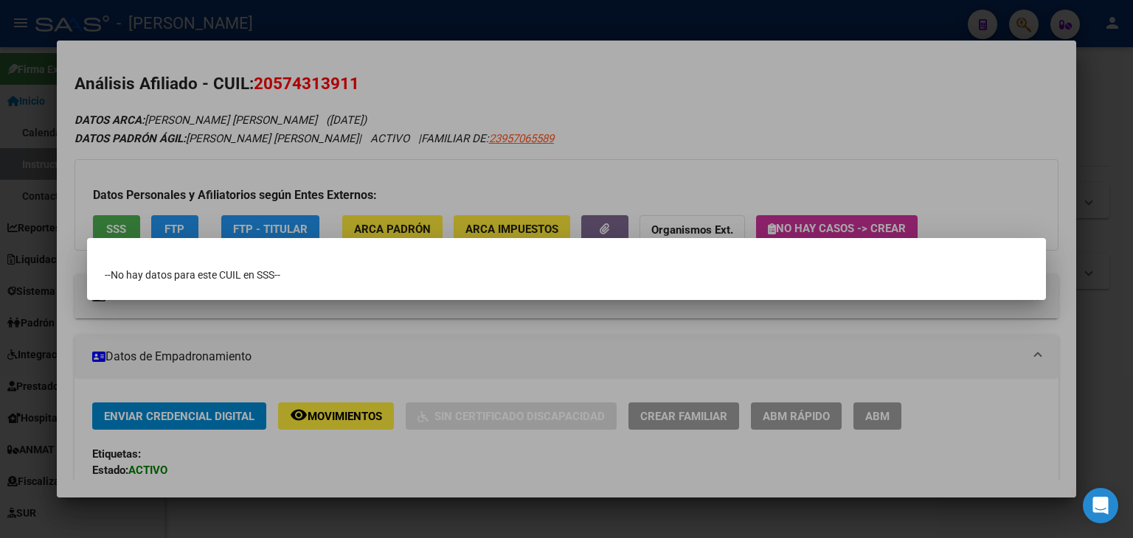
click at [210, 71] on div at bounding box center [566, 269] width 1133 height 538
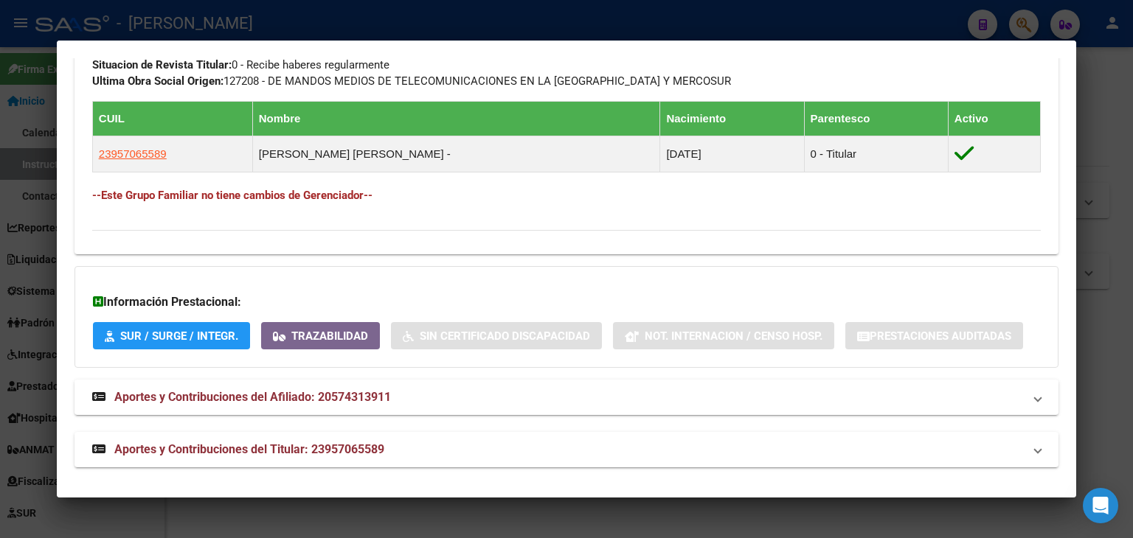
scroll to position [838, 0]
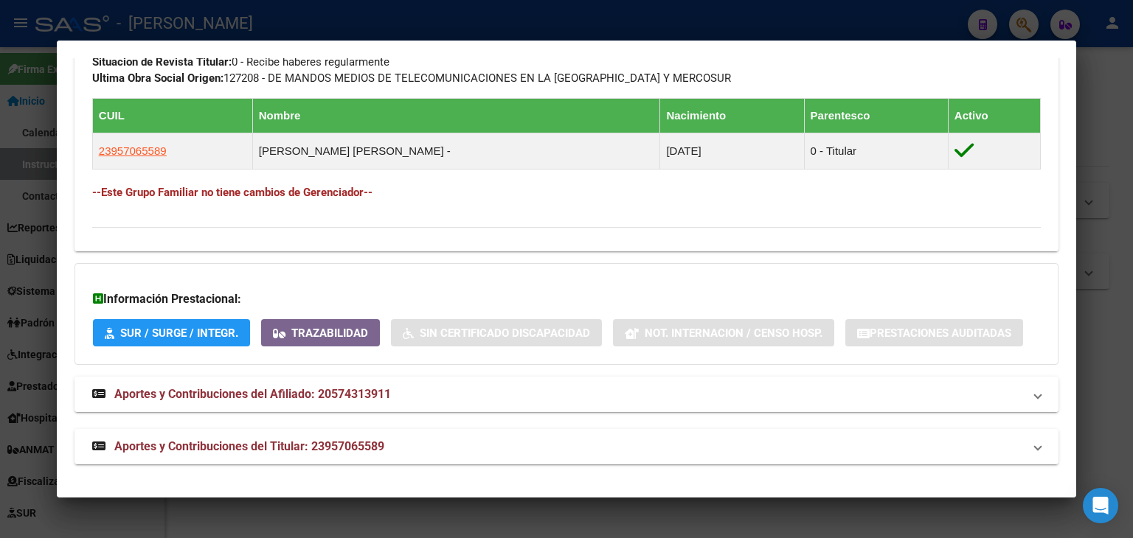
click at [358, 387] on span "Aportes y Contribuciones del Afiliado: 20574313911" at bounding box center [252, 394] width 276 height 14
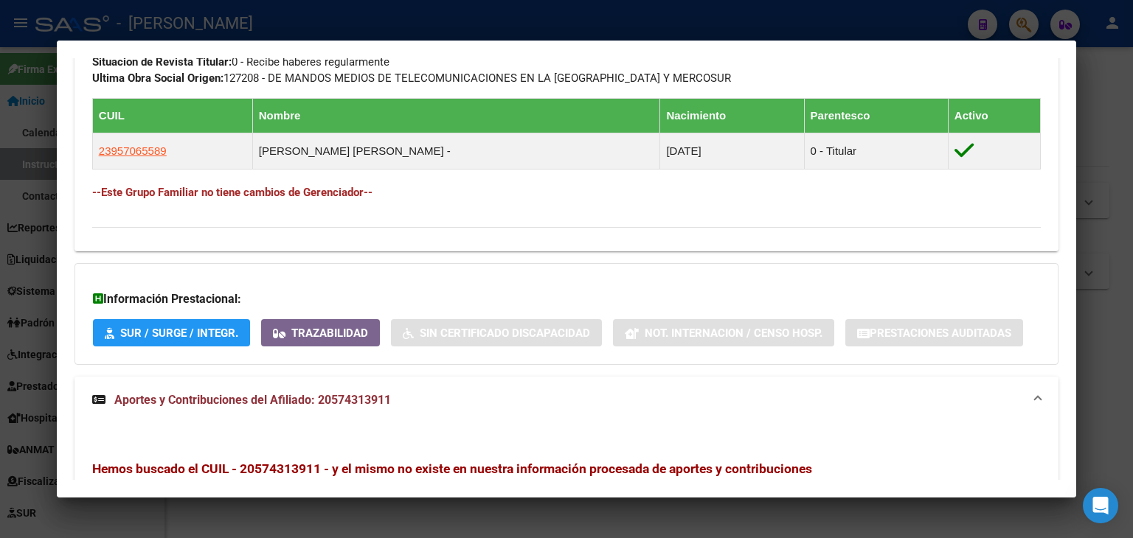
click at [359, 389] on mat-expansion-panel-header "Aportes y Contribuciones del Afiliado: 20574313911" at bounding box center [566, 400] width 984 height 47
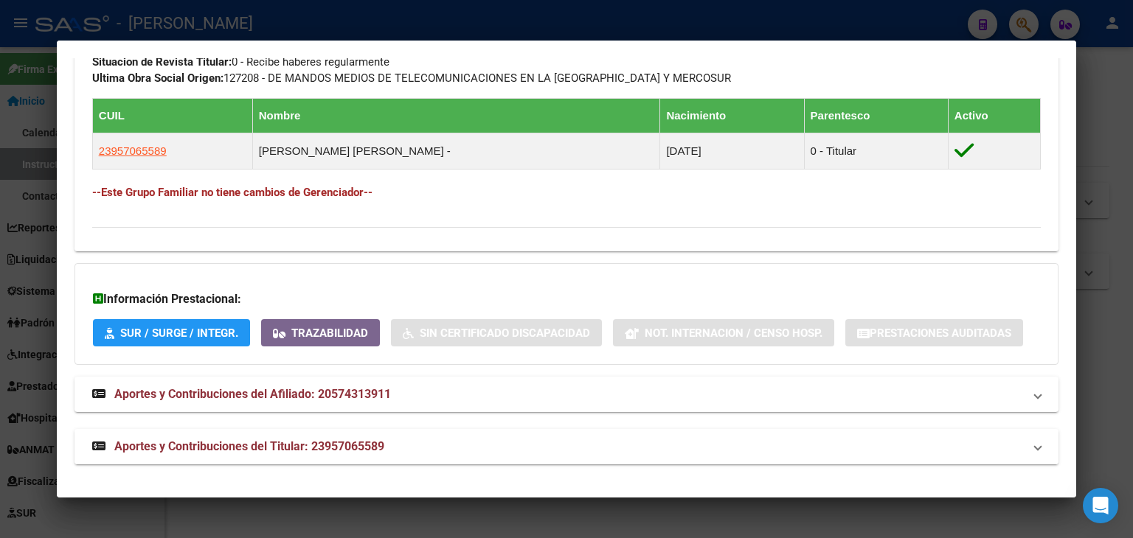
click at [368, 434] on mat-expansion-panel-header "Aportes y Contribuciones del Titular: 23957065589" at bounding box center [566, 446] width 984 height 35
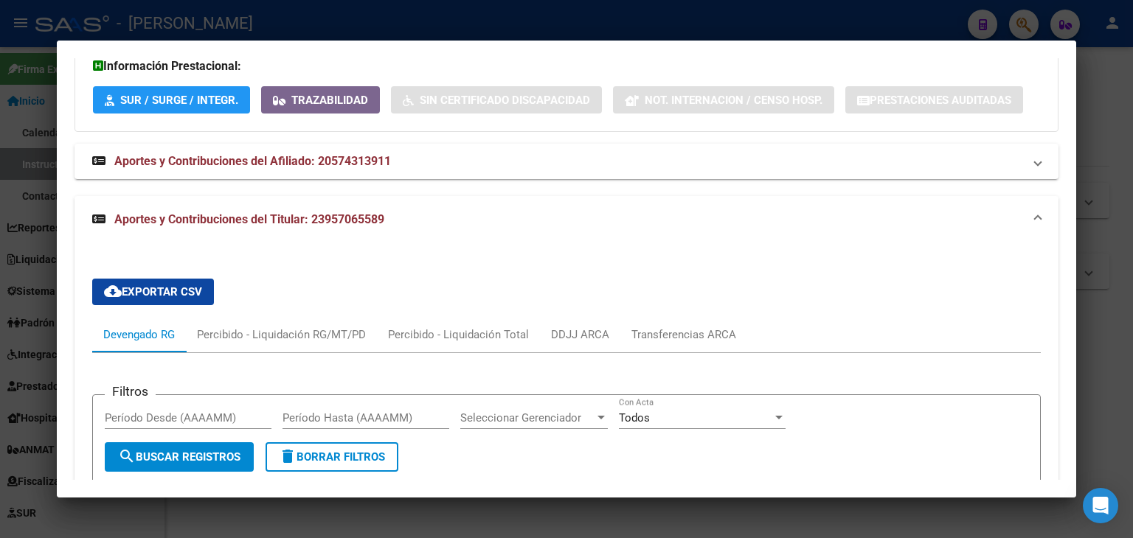
click at [354, 212] on span "Aportes y Contribuciones del Titular: 23957065589" at bounding box center [249, 219] width 270 height 14
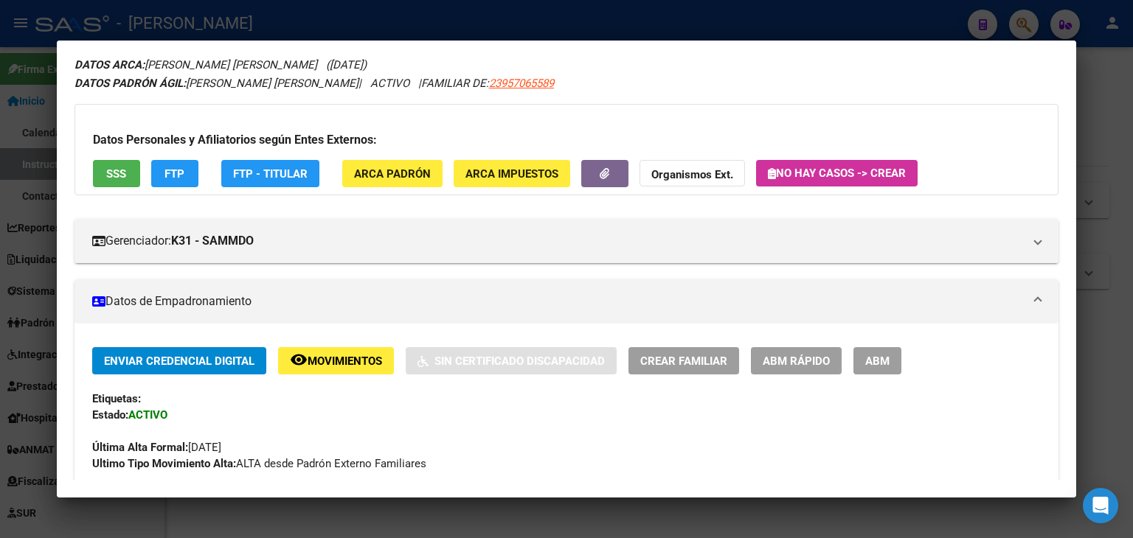
scroll to position [0, 0]
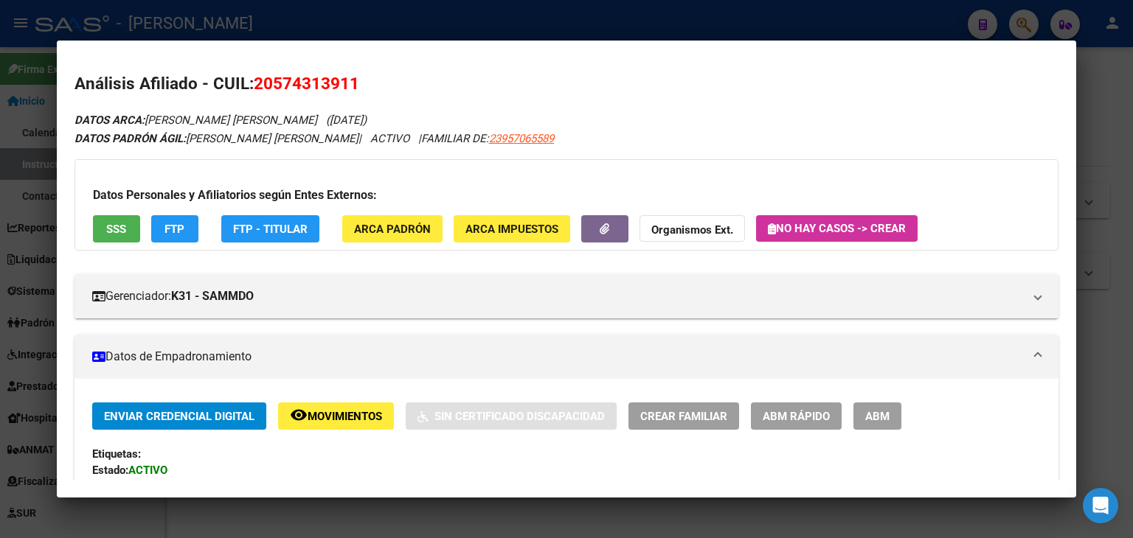
drag, startPoint x: 277, startPoint y: 77, endPoint x: 348, endPoint y: 82, distance: 71.0
click at [348, 82] on span "20574313911" at bounding box center [306, 83] width 105 height 19
copy span "57431391"
click at [233, 7] on div at bounding box center [566, 269] width 1133 height 538
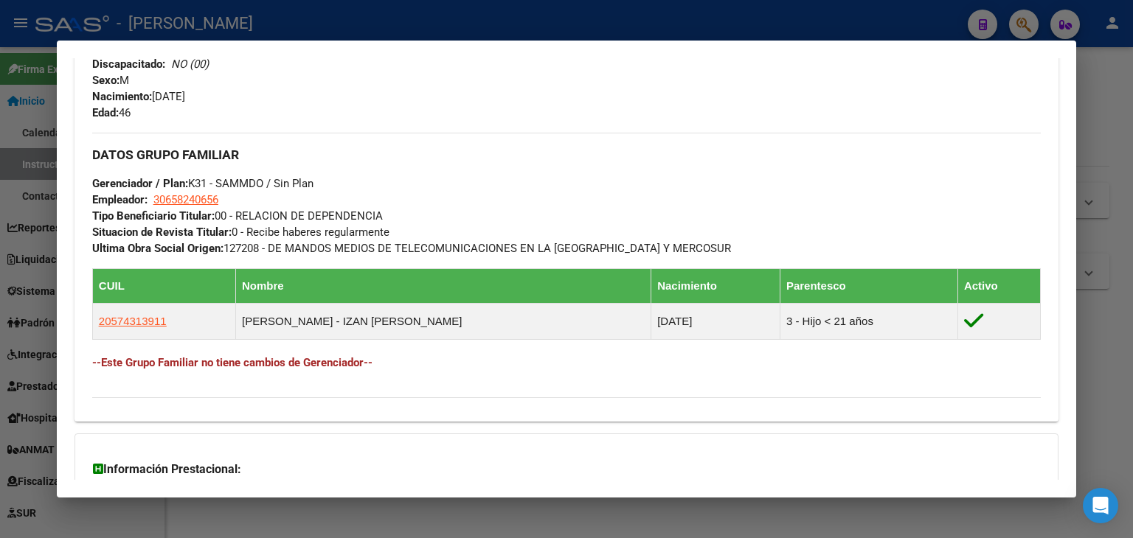
click at [260, 27] on div at bounding box center [566, 269] width 1133 height 538
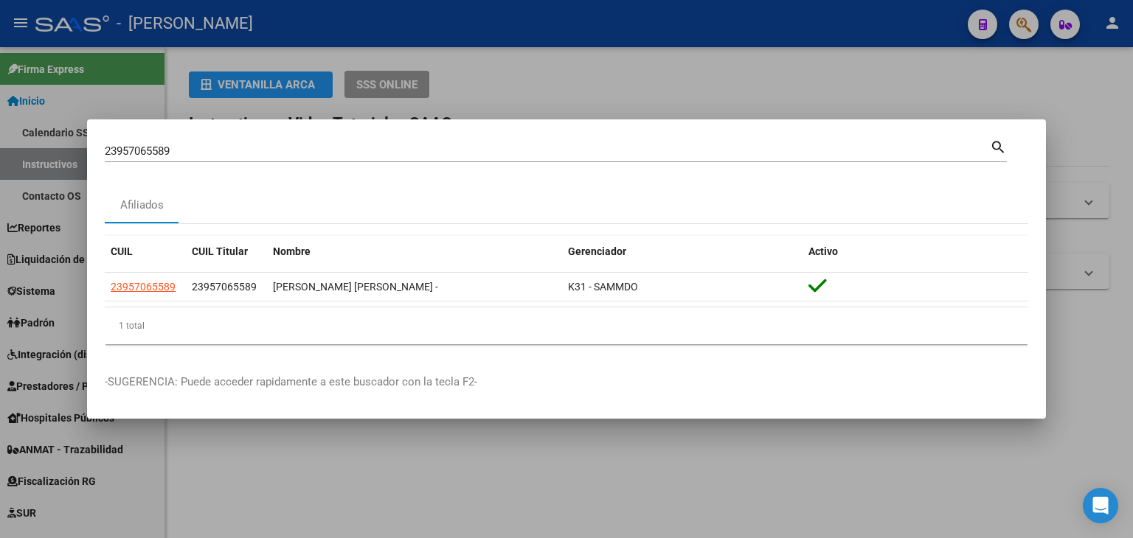
click at [218, 147] on input "23957065589" at bounding box center [547, 151] width 885 height 13
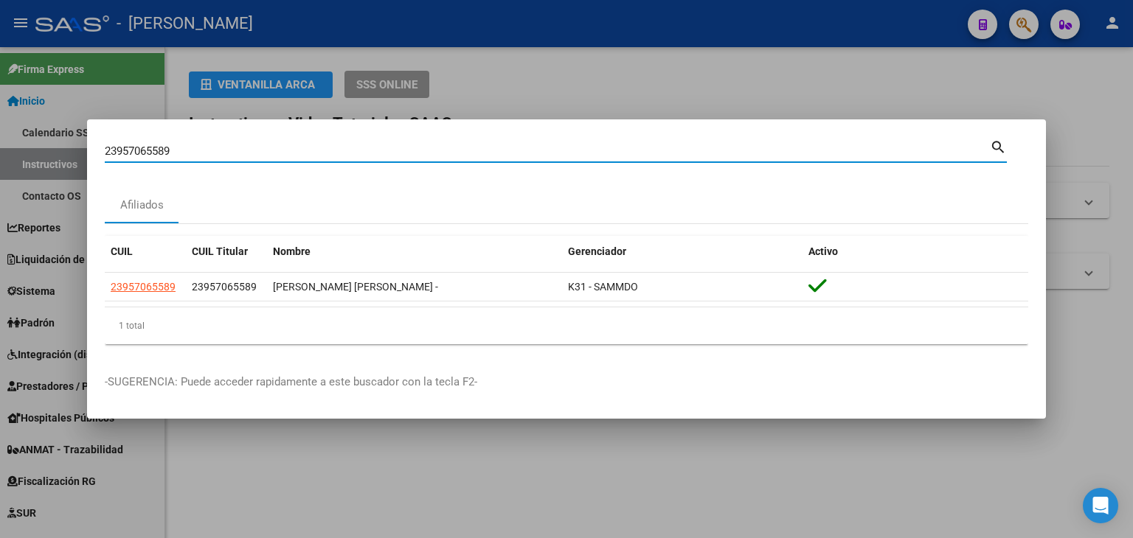
click at [218, 147] on input "23957065589" at bounding box center [547, 151] width 885 height 13
paste input "45367504"
type input "23945367504"
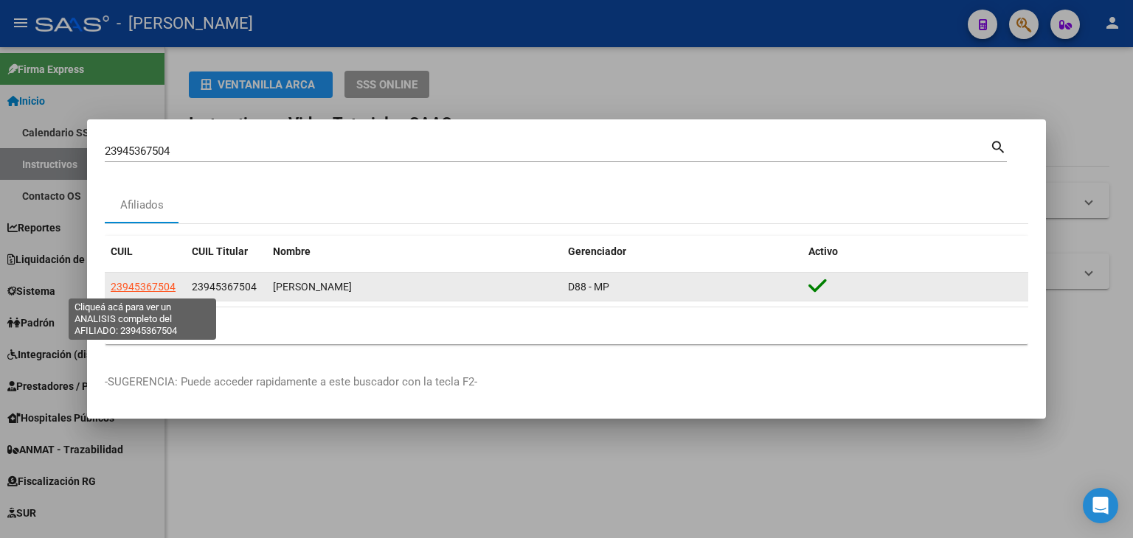
click at [144, 289] on span "23945367504" at bounding box center [143, 287] width 65 height 12
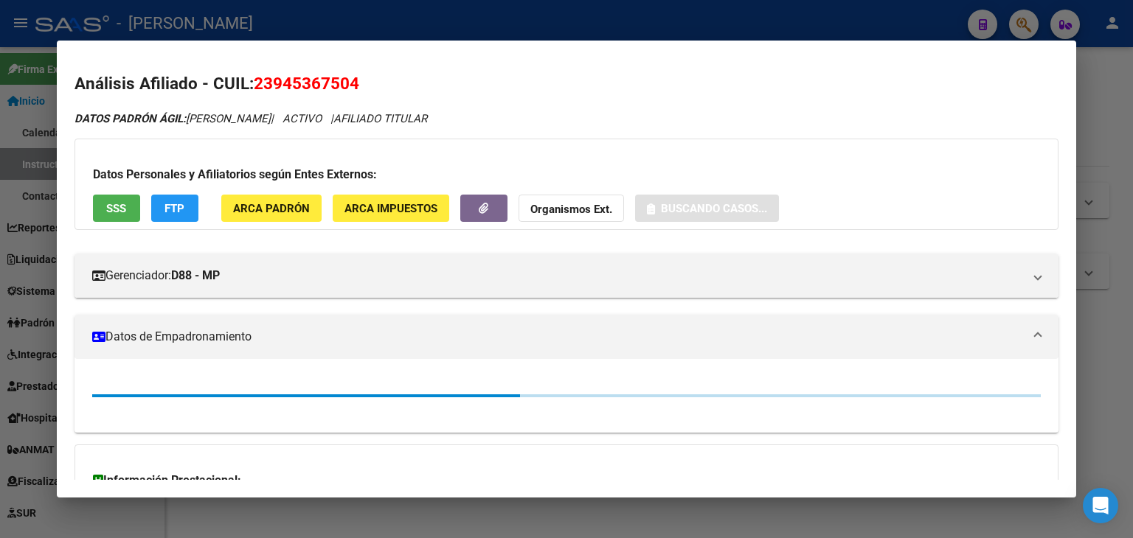
click at [277, 192] on div "Datos Personales y Afiliatorios según Entes Externos: SSS FTP ARCA Padrón ARCA …" at bounding box center [566, 184] width 984 height 91
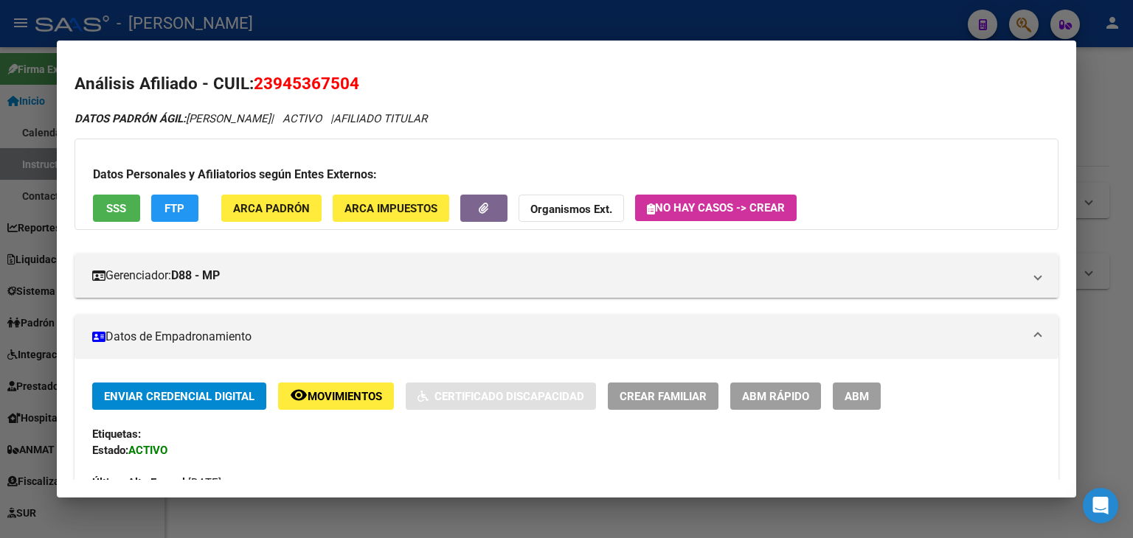
click at [279, 202] on span "ARCA Padrón" at bounding box center [271, 208] width 77 height 13
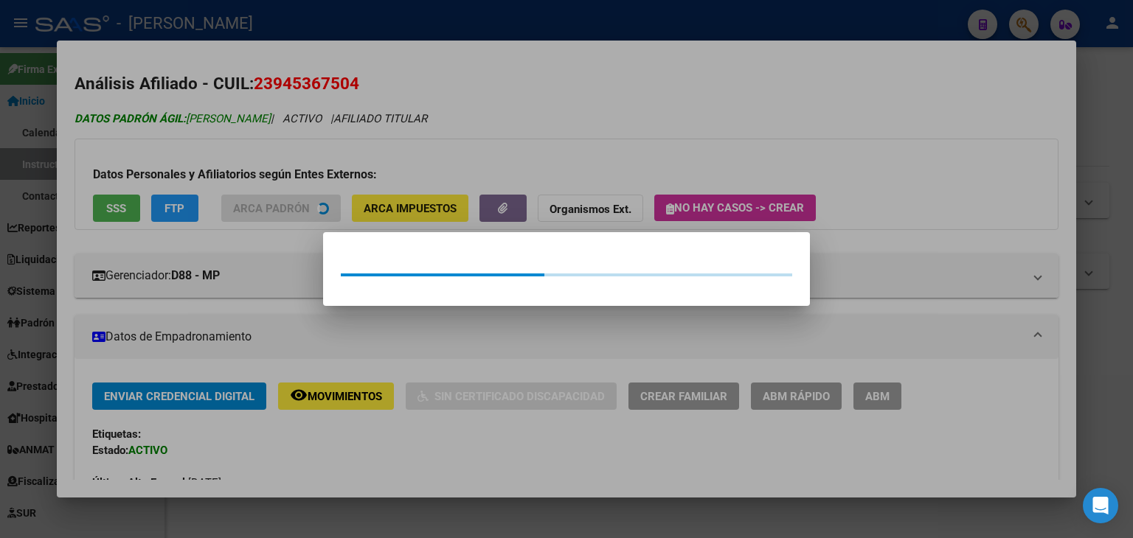
click at [152, 119] on div at bounding box center [566, 269] width 1133 height 538
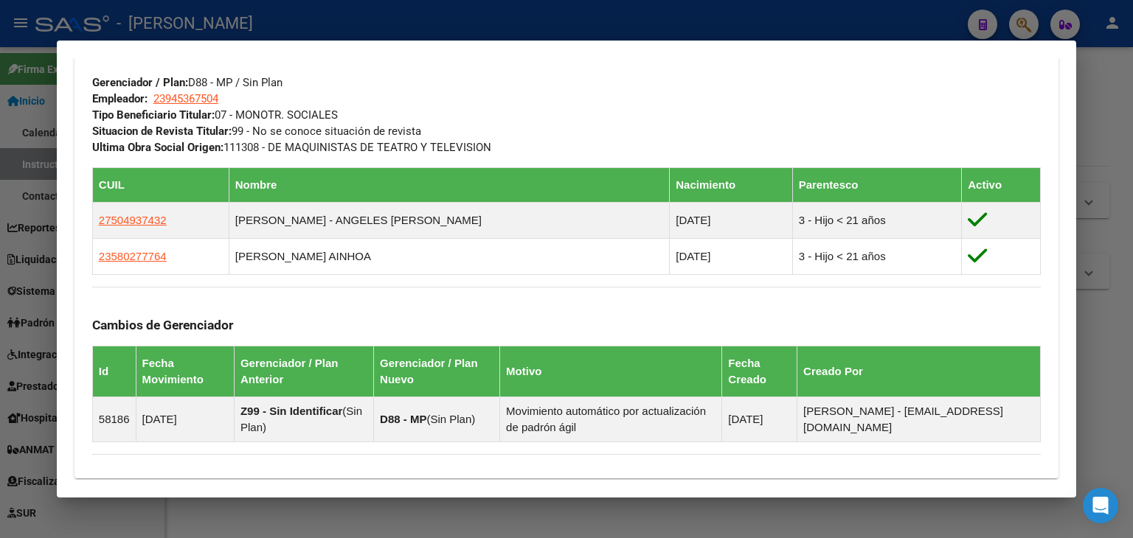
scroll to position [811, 0]
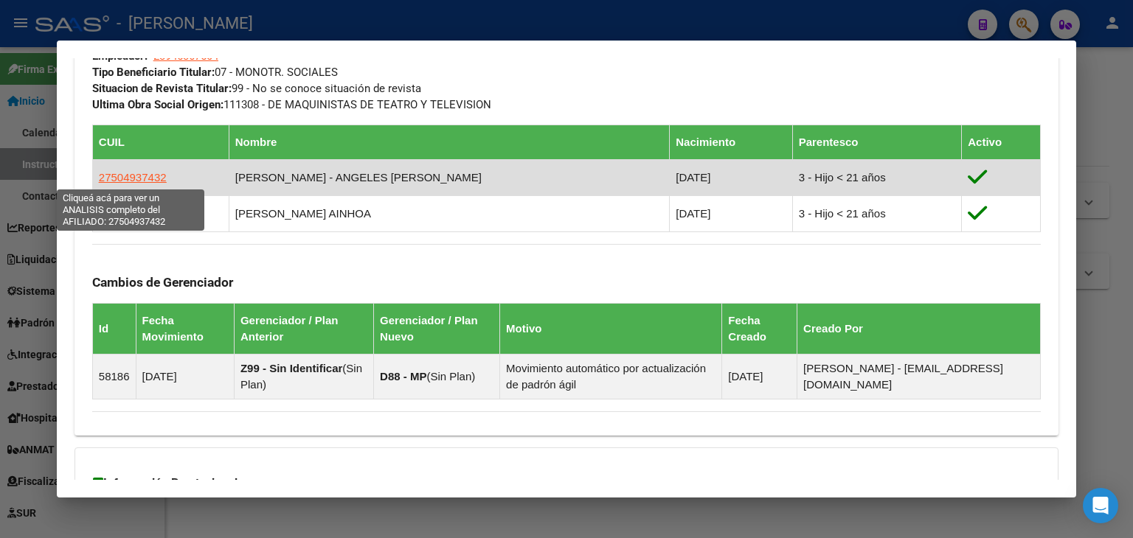
click at [147, 171] on span "27504937432" at bounding box center [133, 177] width 68 height 13
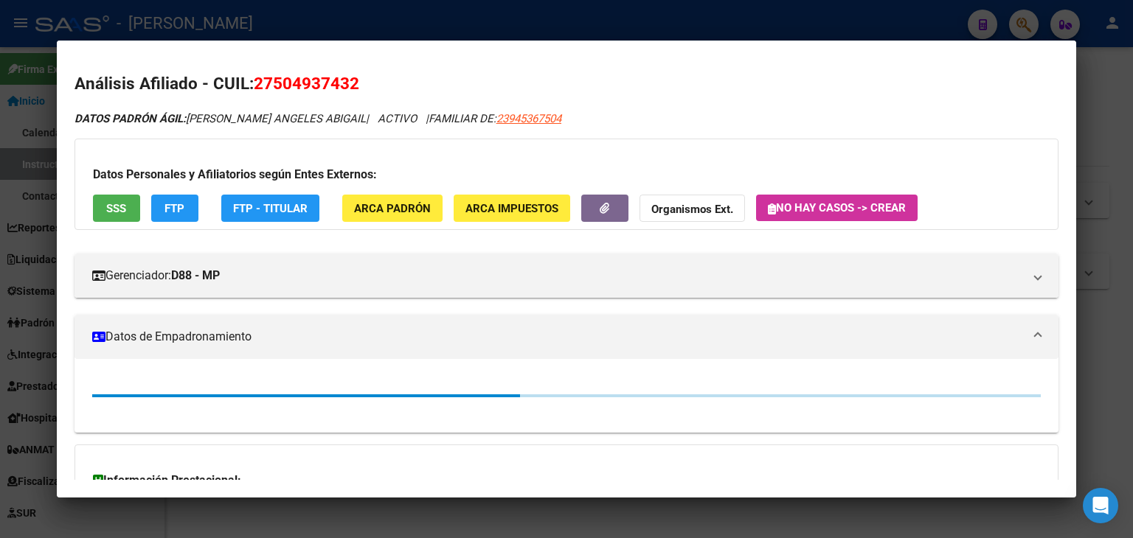
click at [125, 201] on span "SSS" at bounding box center [116, 207] width 20 height 13
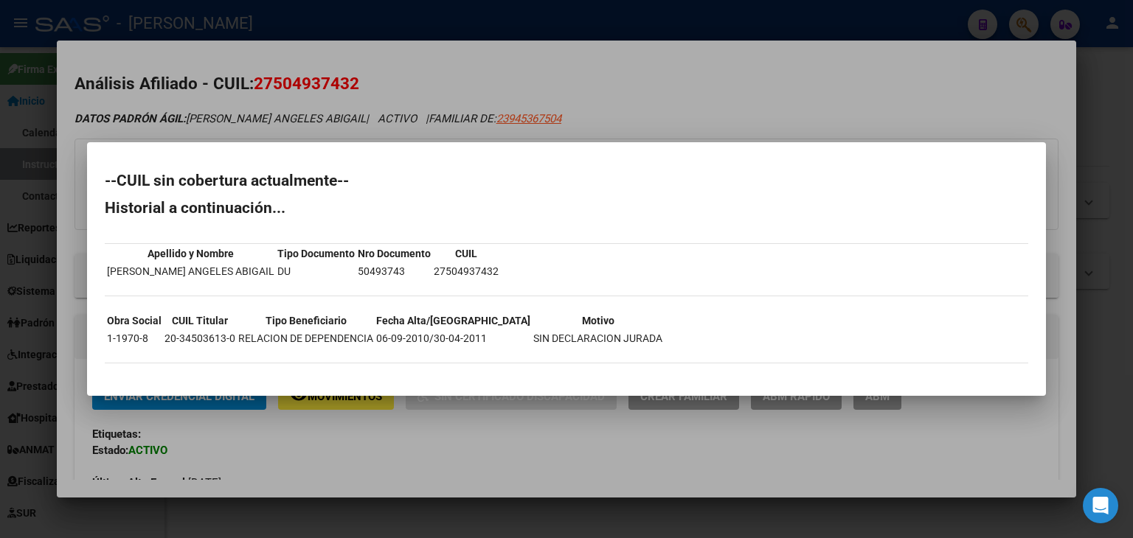
click at [251, 101] on div at bounding box center [566, 269] width 1133 height 538
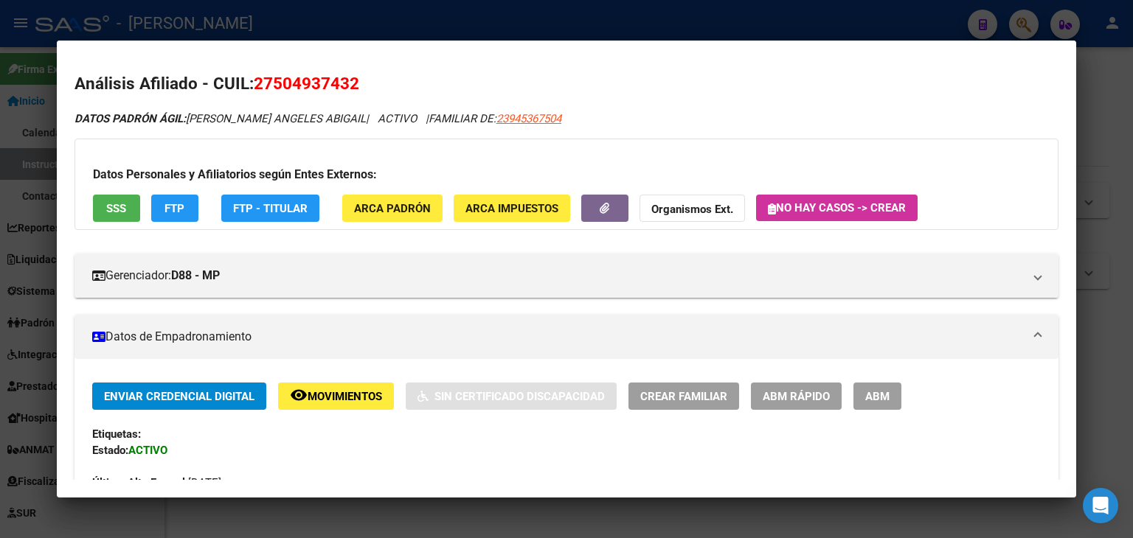
click at [363, 203] on span "ARCA Padrón" at bounding box center [392, 208] width 77 height 13
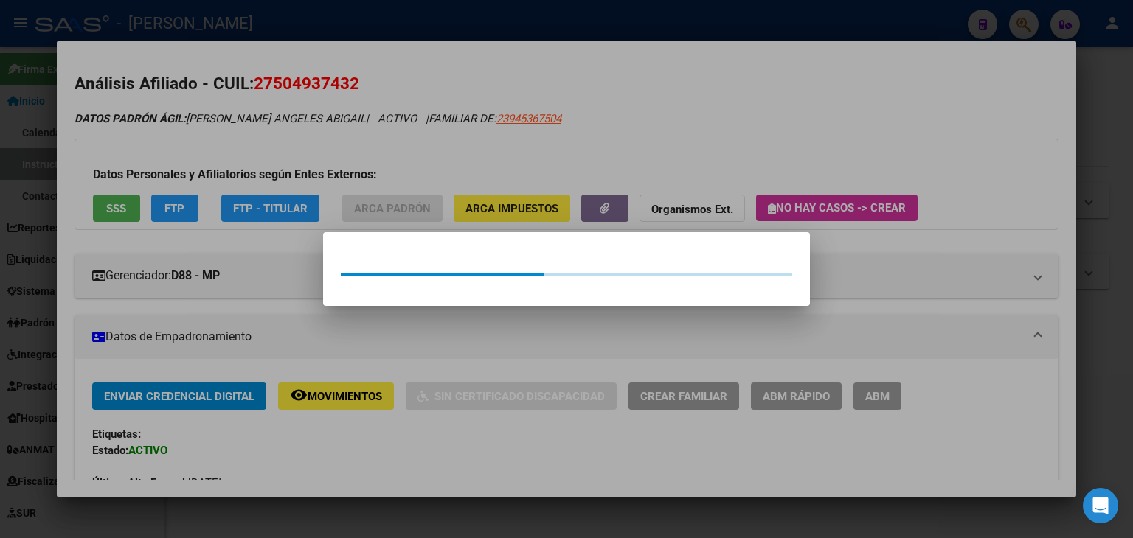
click at [349, 151] on div at bounding box center [566, 269] width 1133 height 538
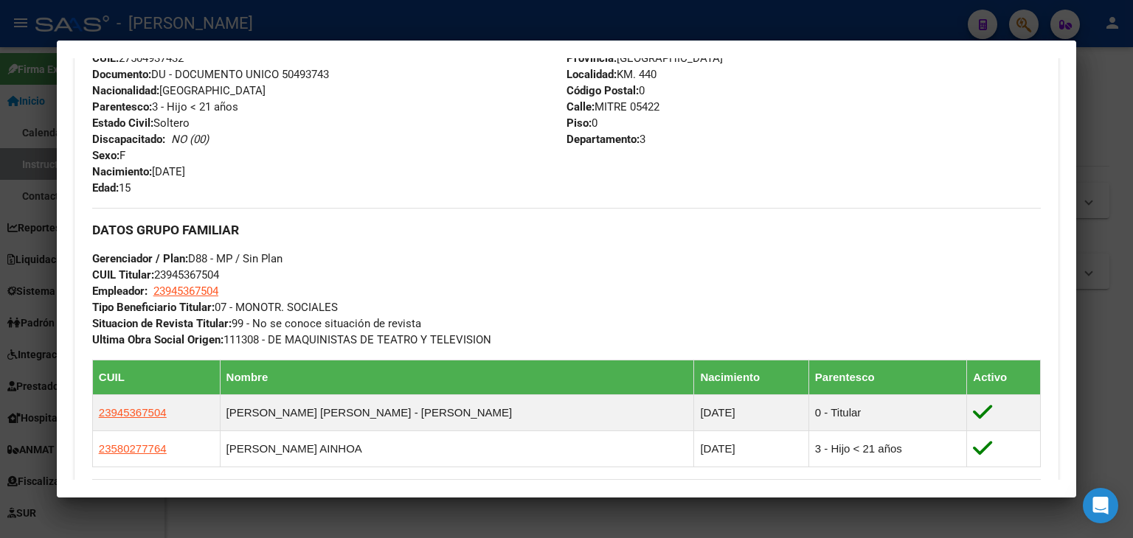
scroll to position [885, 0]
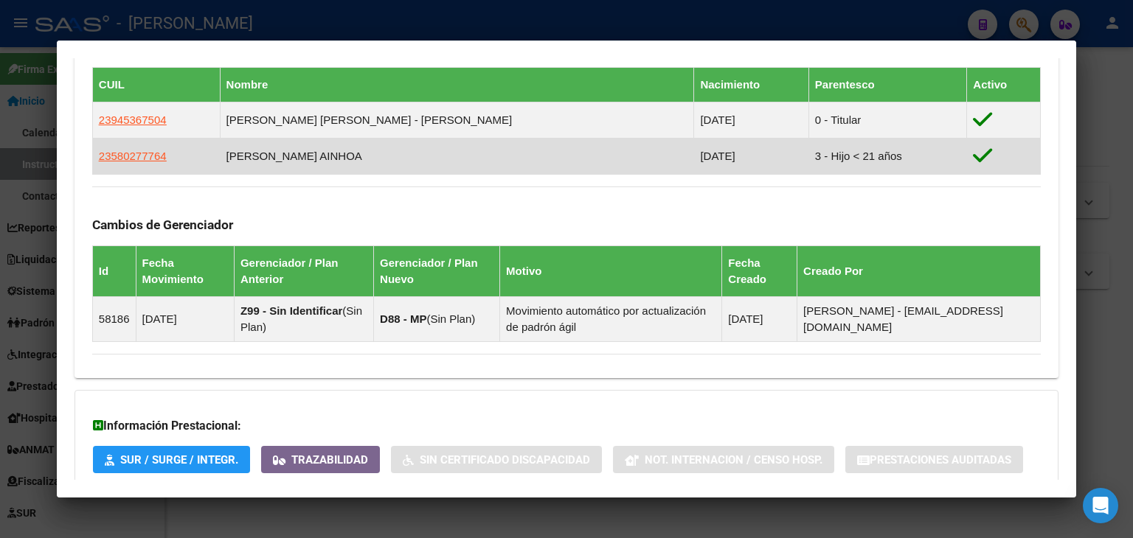
click at [145, 150] on span "23580277764" at bounding box center [133, 156] width 68 height 13
type textarea "23580277764"
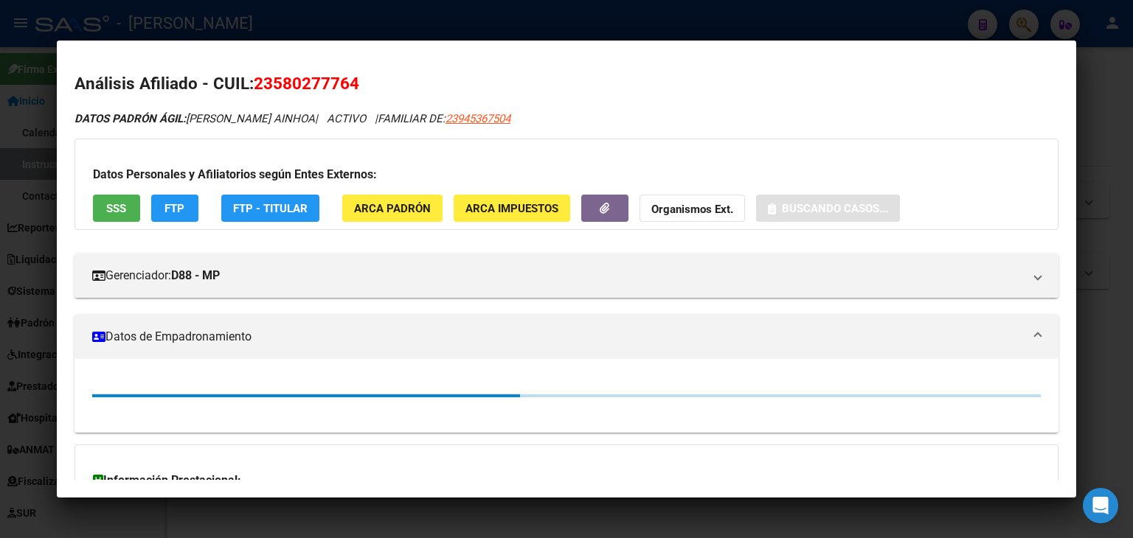
drag, startPoint x: 105, startPoint y: 189, endPoint x: 111, endPoint y: 202, distance: 13.6
click at [106, 192] on div "Datos Personales y Afiliatorios según Entes Externos: SSS FTP FTP - Titular ARC…" at bounding box center [566, 184] width 984 height 91
click at [111, 202] on span "SSS" at bounding box center [116, 208] width 20 height 13
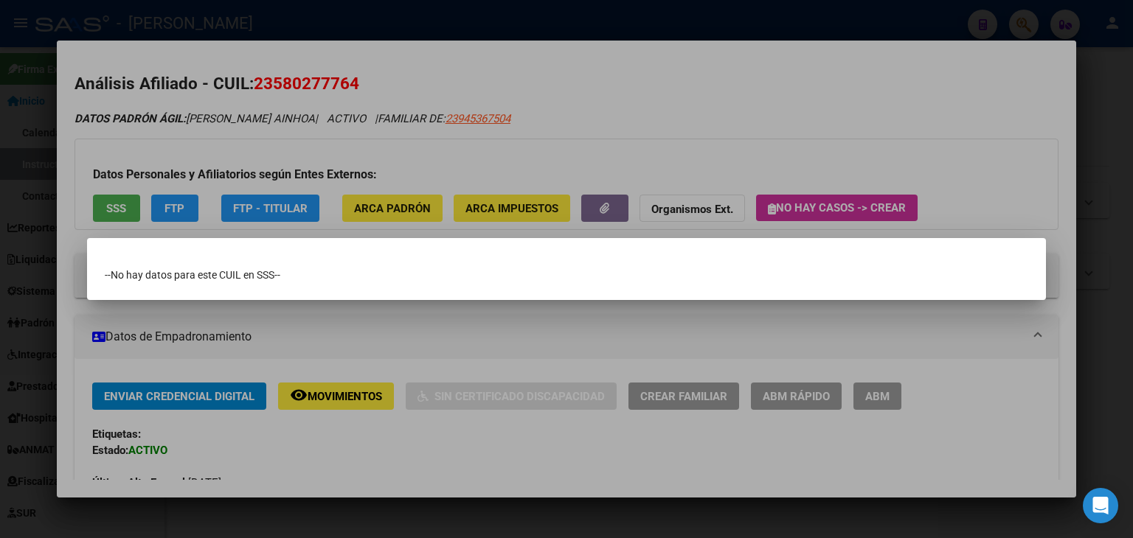
click at [217, 82] on div at bounding box center [566, 269] width 1133 height 538
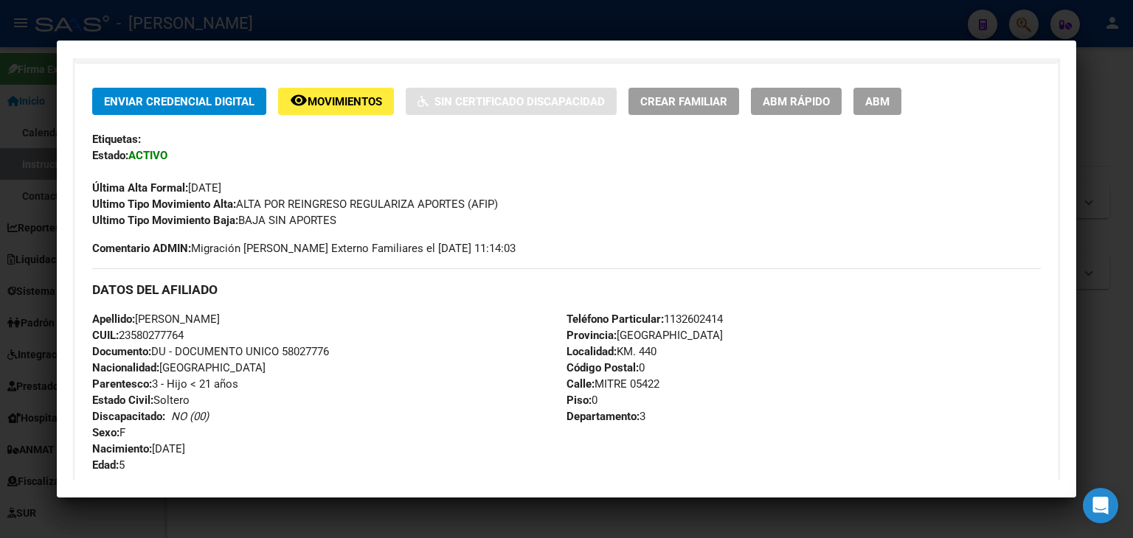
scroll to position [369, 0]
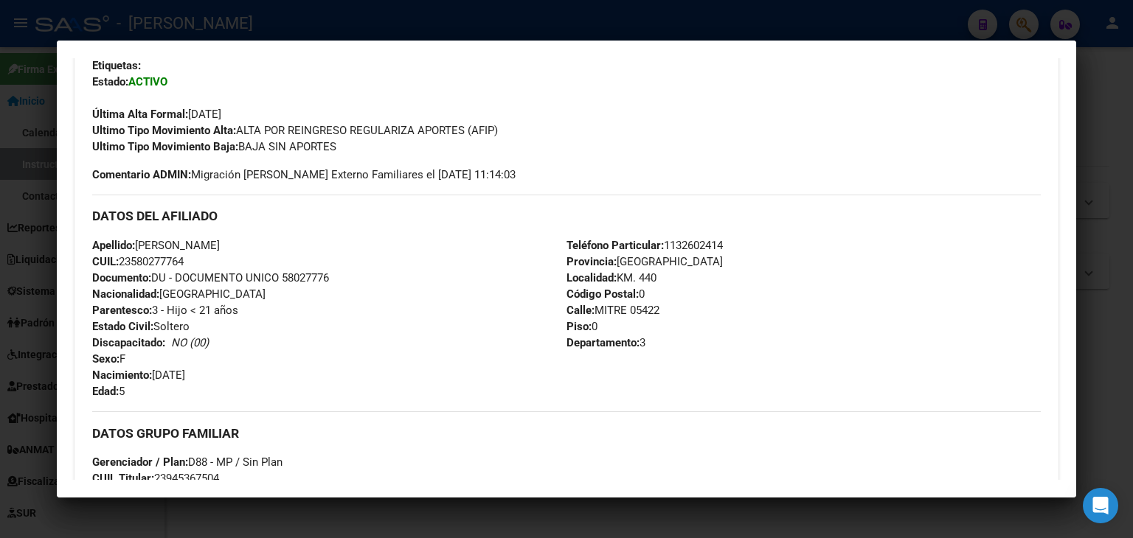
click at [211, 35] on div at bounding box center [566, 269] width 1133 height 538
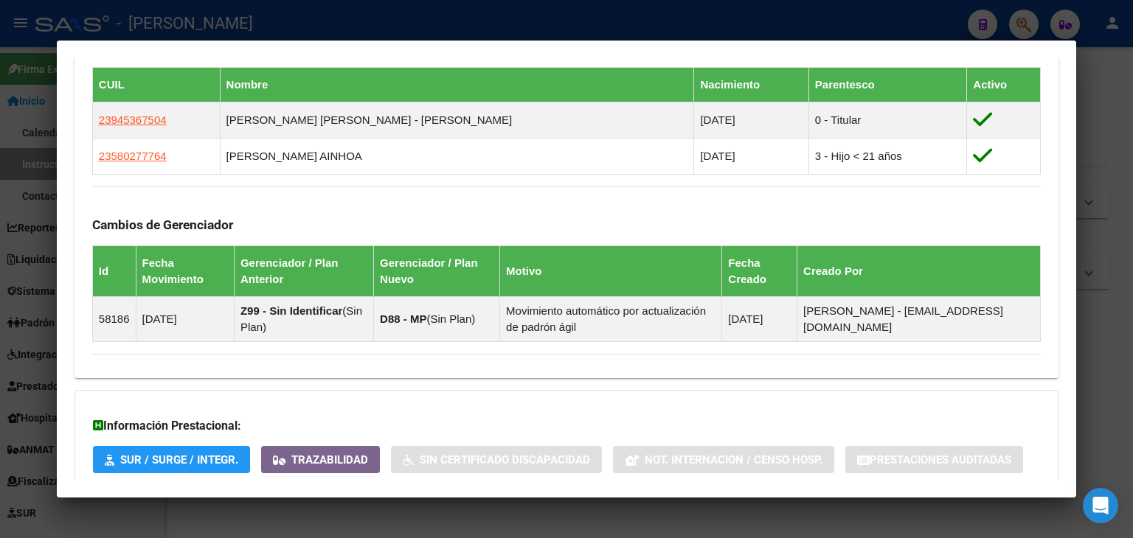
click at [215, 45] on mat-dialog-container "Análisis Afiliado - CUIL: 27504937432 DATOS ARCA: [PERSON_NAME] ANGELES ABIGAIL…" at bounding box center [566, 270] width 1019 height 458
click at [217, 30] on div at bounding box center [566, 269] width 1133 height 538
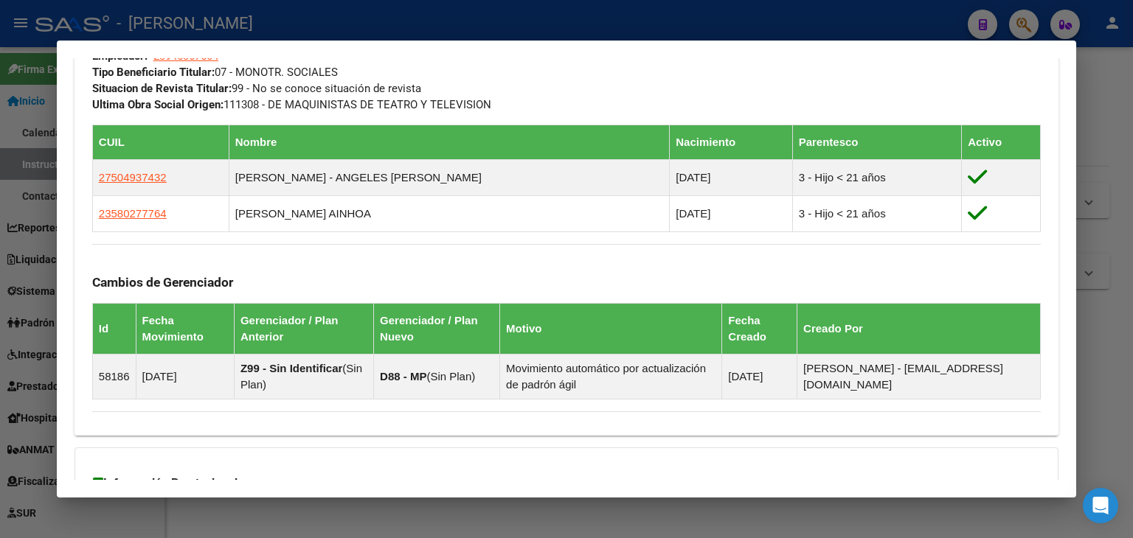
click at [226, 16] on div at bounding box center [566, 269] width 1133 height 538
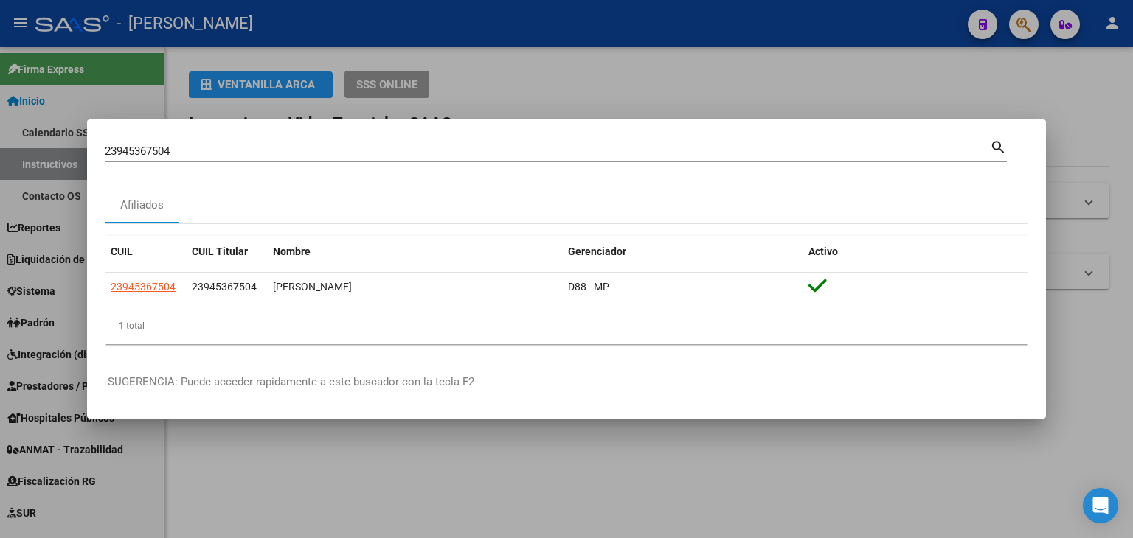
click at [203, 147] on input "23945367504" at bounding box center [547, 151] width 885 height 13
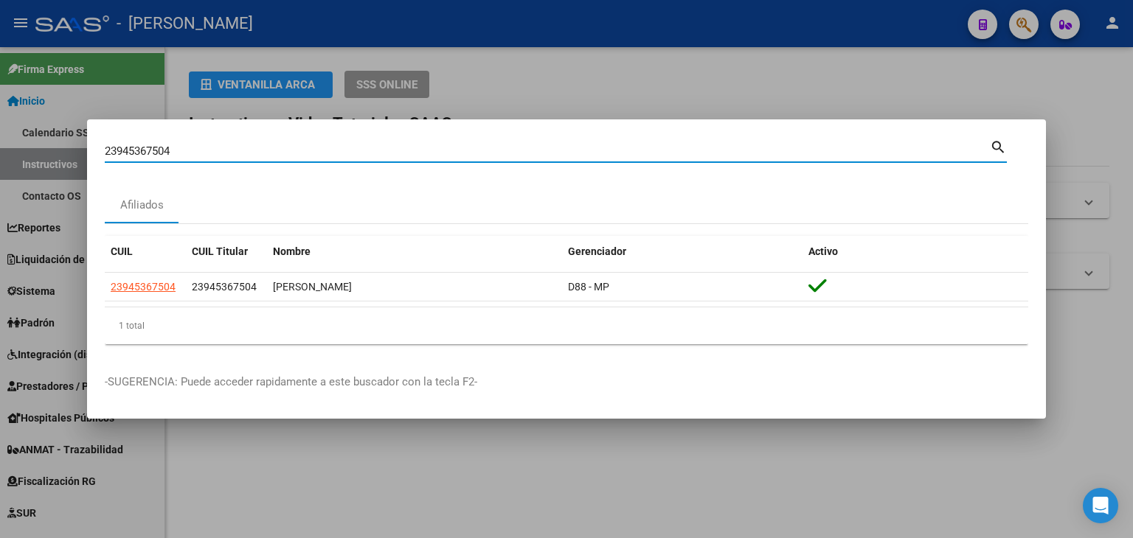
click at [203, 147] on input "23945367504" at bounding box center [547, 151] width 885 height 13
paste input "683599"
type input "23946835994"
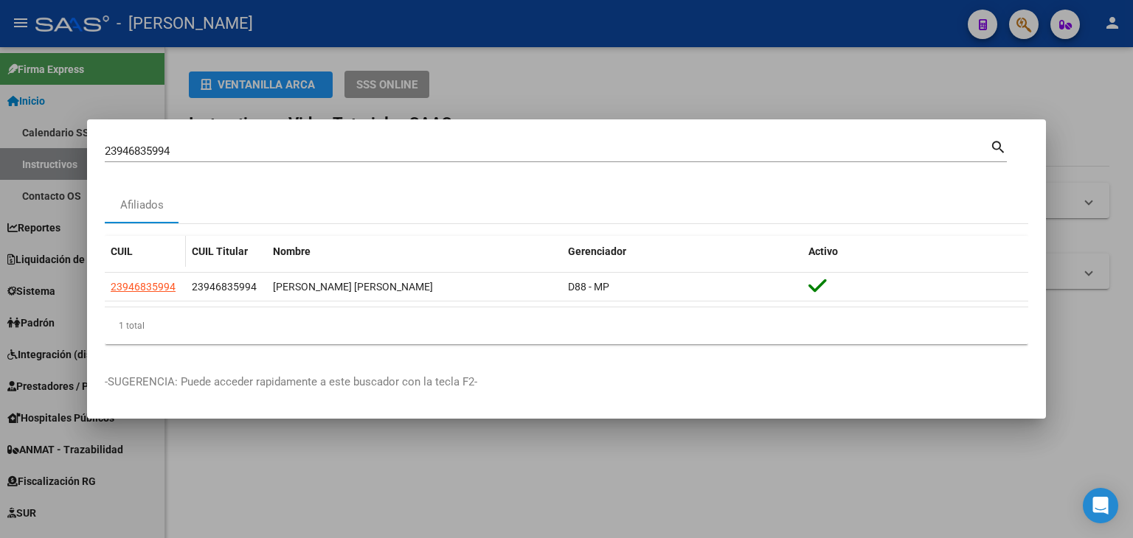
click at [154, 277] on datatable-body-cell "23946835994" at bounding box center [145, 287] width 81 height 29
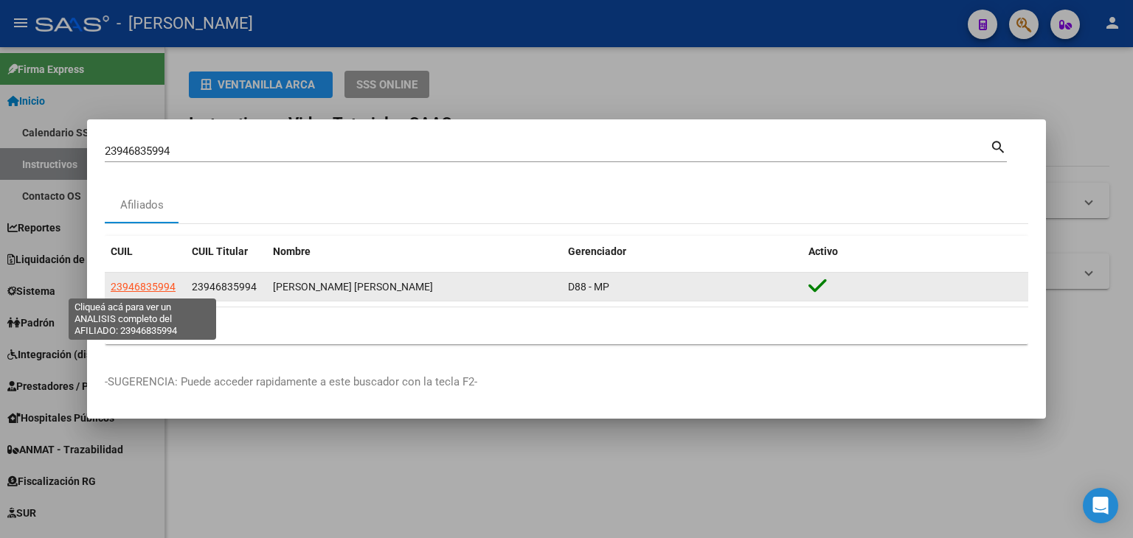
click at [155, 281] on span "23946835994" at bounding box center [143, 287] width 65 height 12
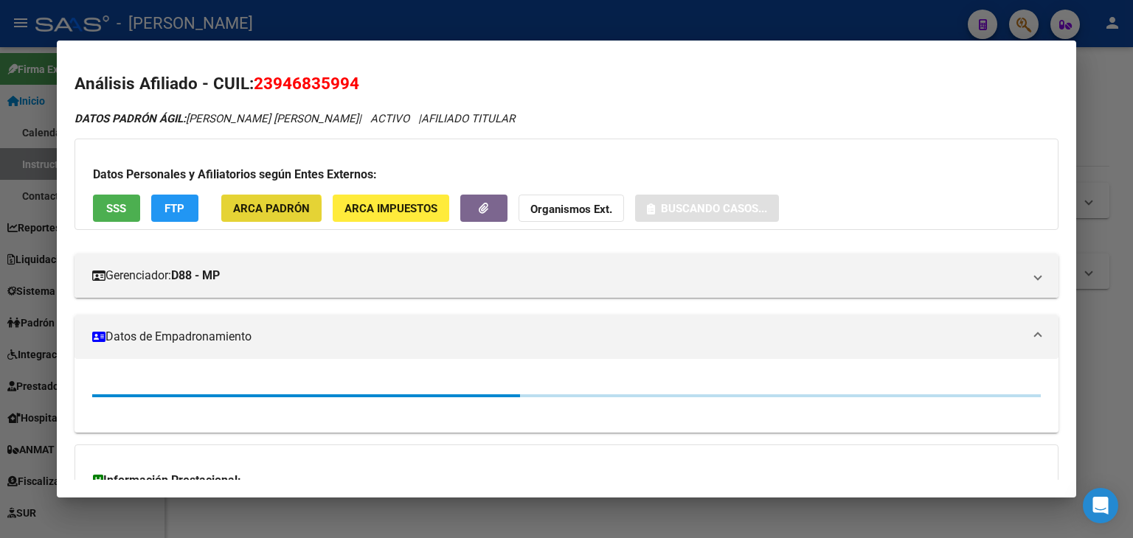
click at [262, 210] on span "ARCA Padrón" at bounding box center [271, 208] width 77 height 13
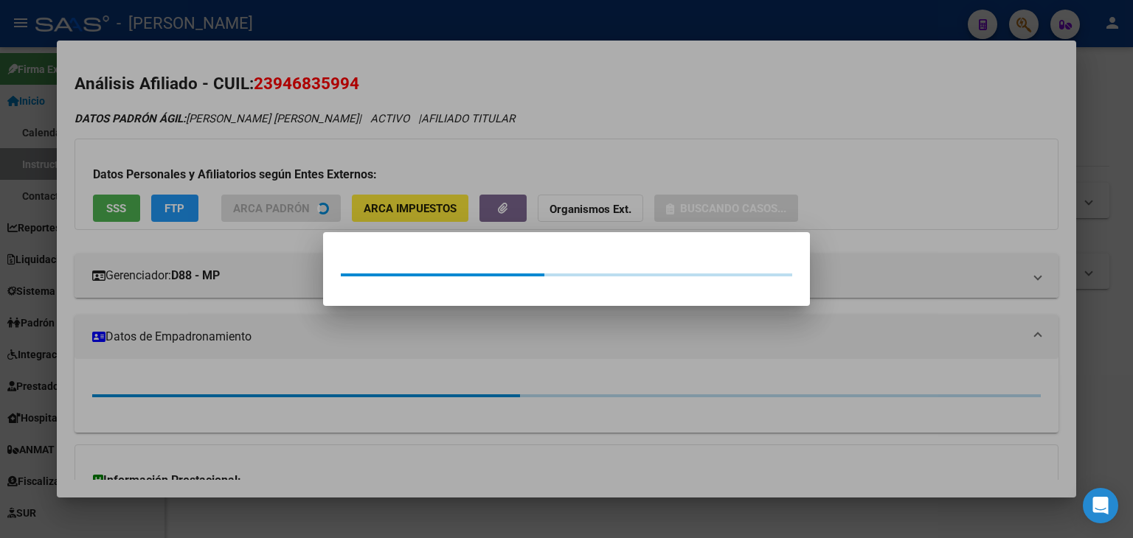
click at [265, 173] on div at bounding box center [566, 269] width 1133 height 538
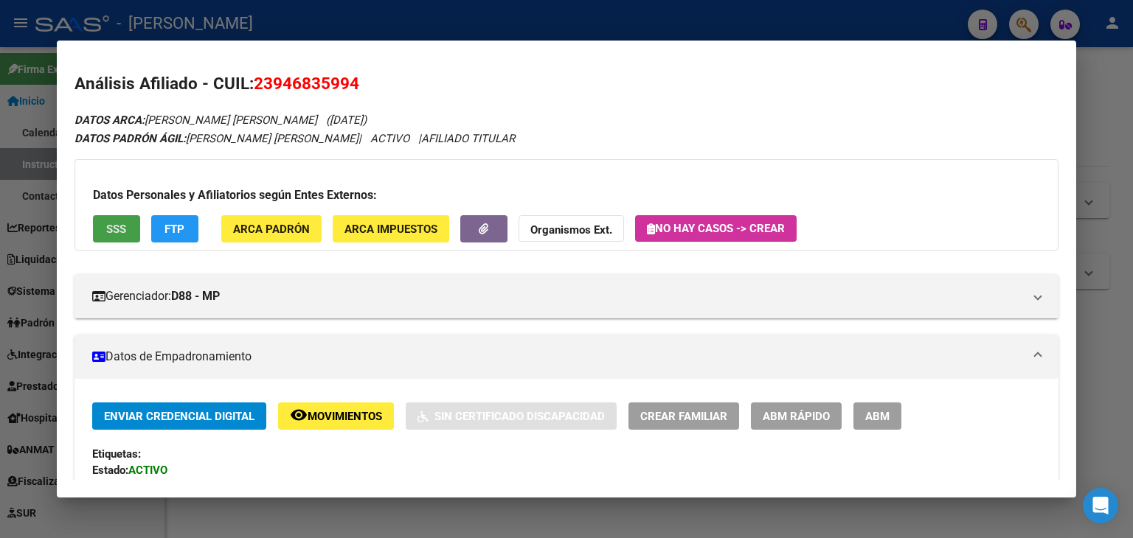
click at [132, 226] on button "SSS" at bounding box center [116, 228] width 47 height 27
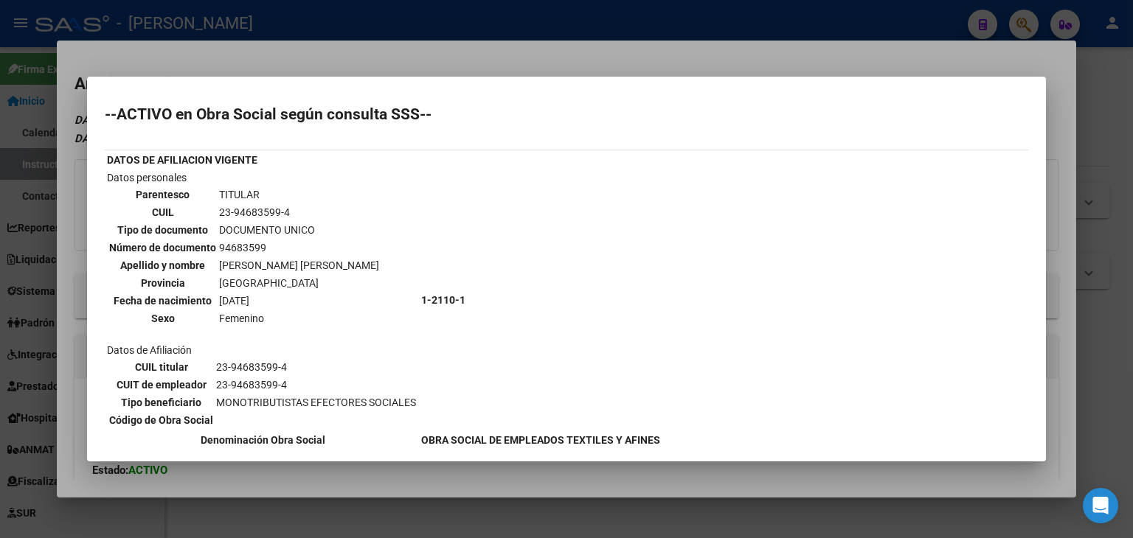
click at [240, 67] on div at bounding box center [566, 269] width 1133 height 538
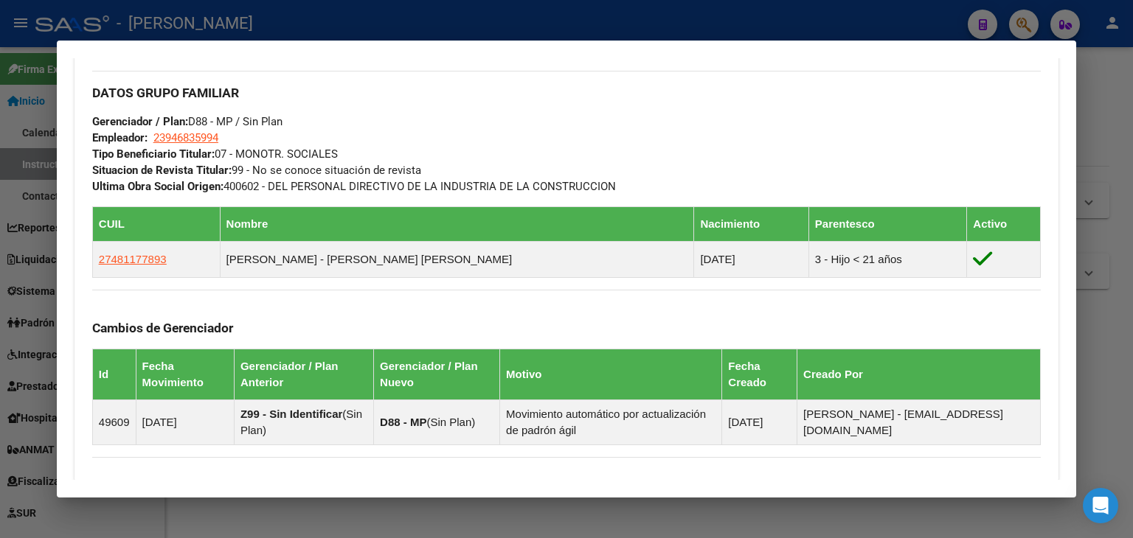
scroll to position [737, 0]
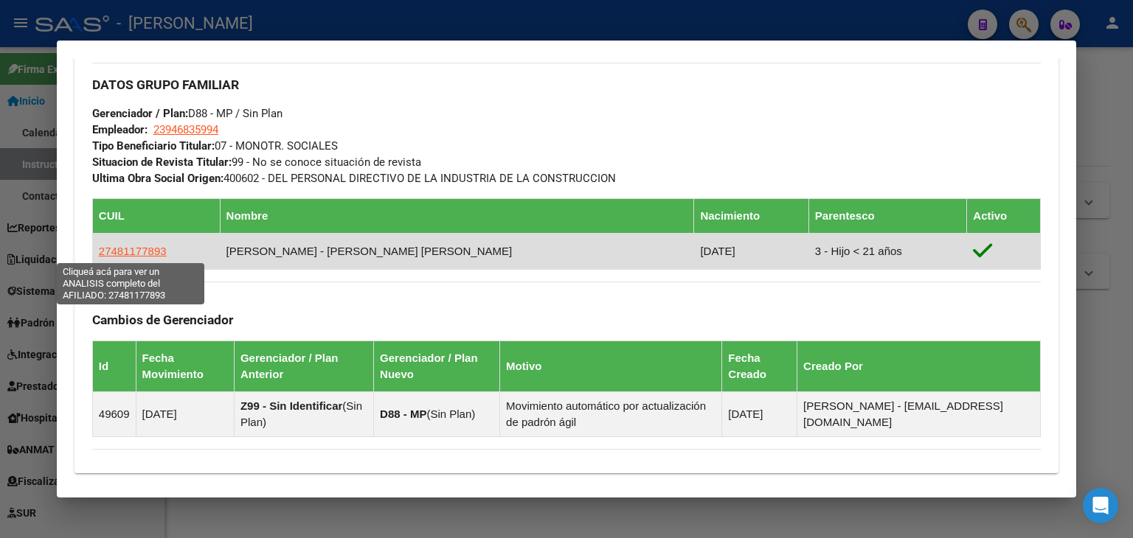
click at [142, 255] on span "27481177893" at bounding box center [133, 251] width 68 height 13
type textarea "27481177893"
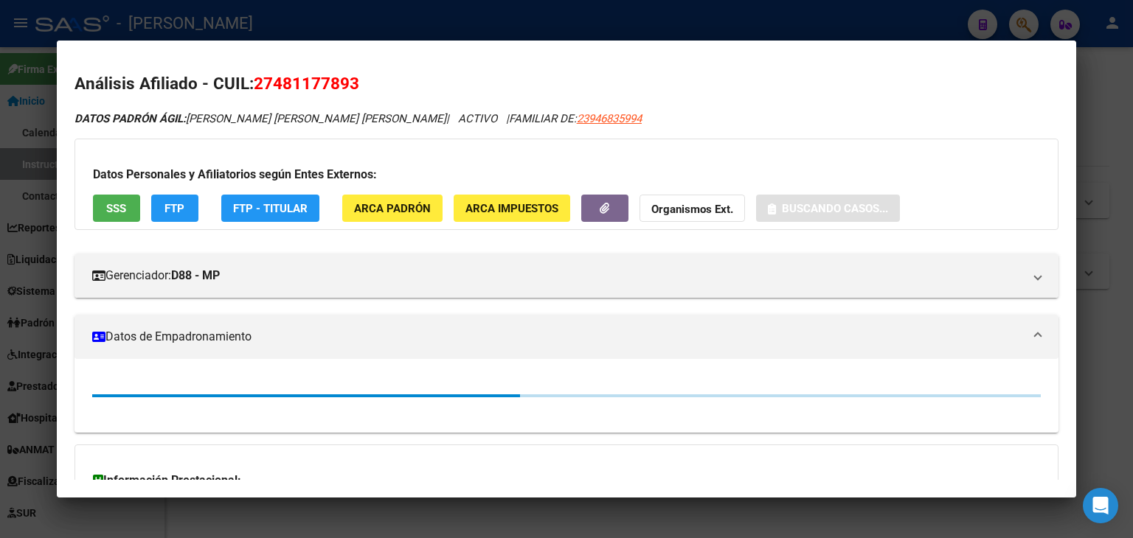
click at [286, 204] on span "FTP - Titular" at bounding box center [270, 208] width 74 height 13
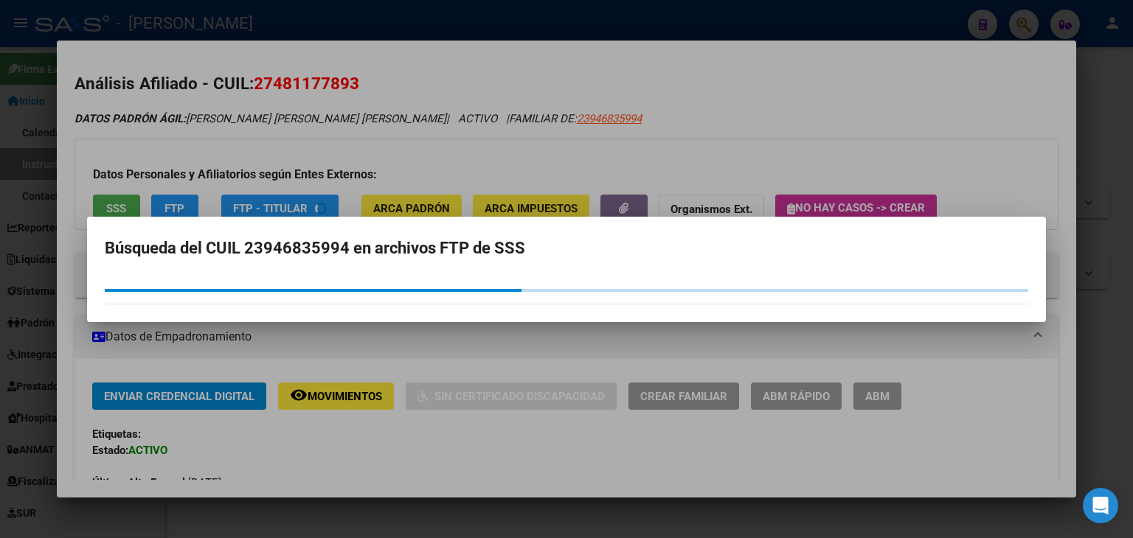
click at [298, 136] on div at bounding box center [566, 269] width 1133 height 538
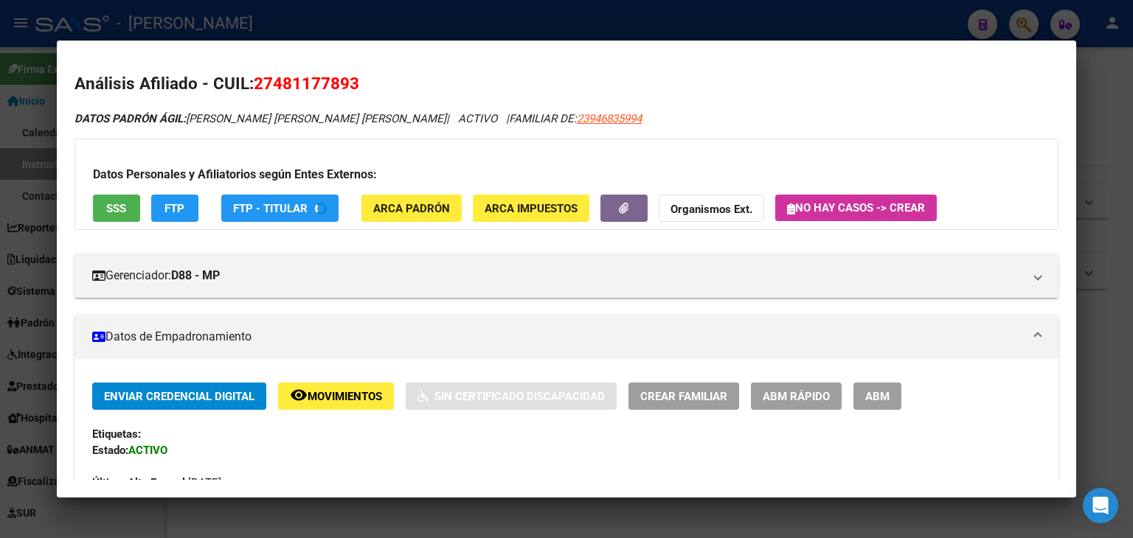
click at [140, 203] on div "Datos Personales y Afiliatorios según Entes Externos: SSS FTP FTP - Titular ARC…" at bounding box center [566, 184] width 984 height 91
click at [139, 203] on button "SSS" at bounding box center [116, 208] width 47 height 27
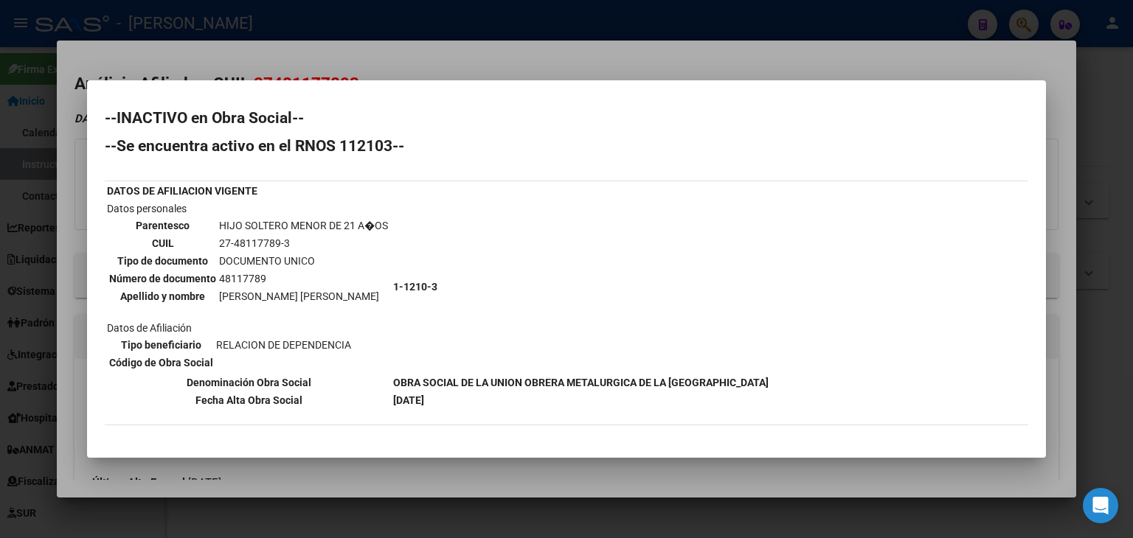
click at [378, 54] on div at bounding box center [566, 269] width 1133 height 538
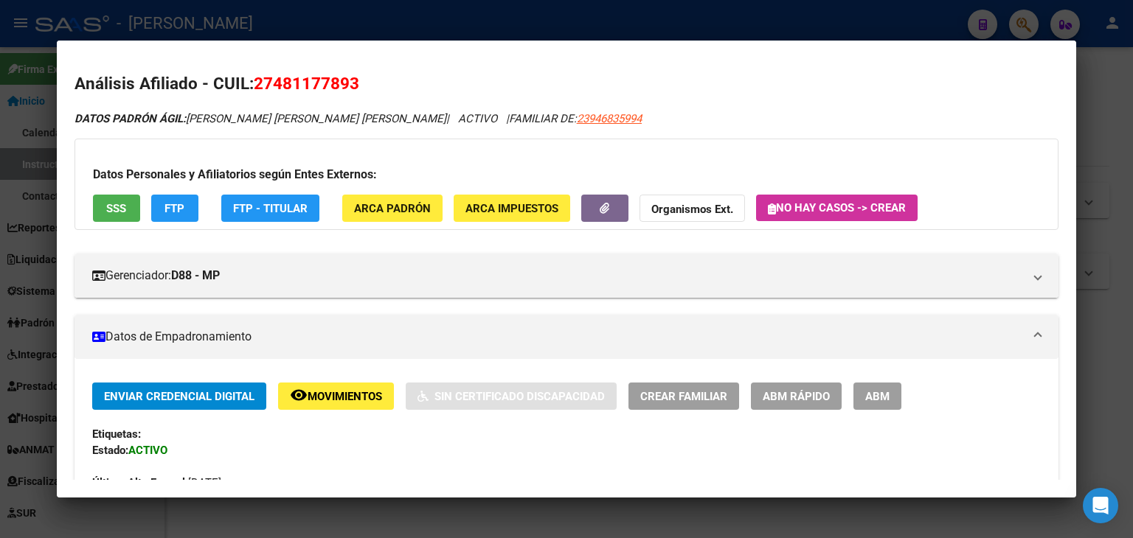
click at [376, 18] on div at bounding box center [566, 269] width 1133 height 538
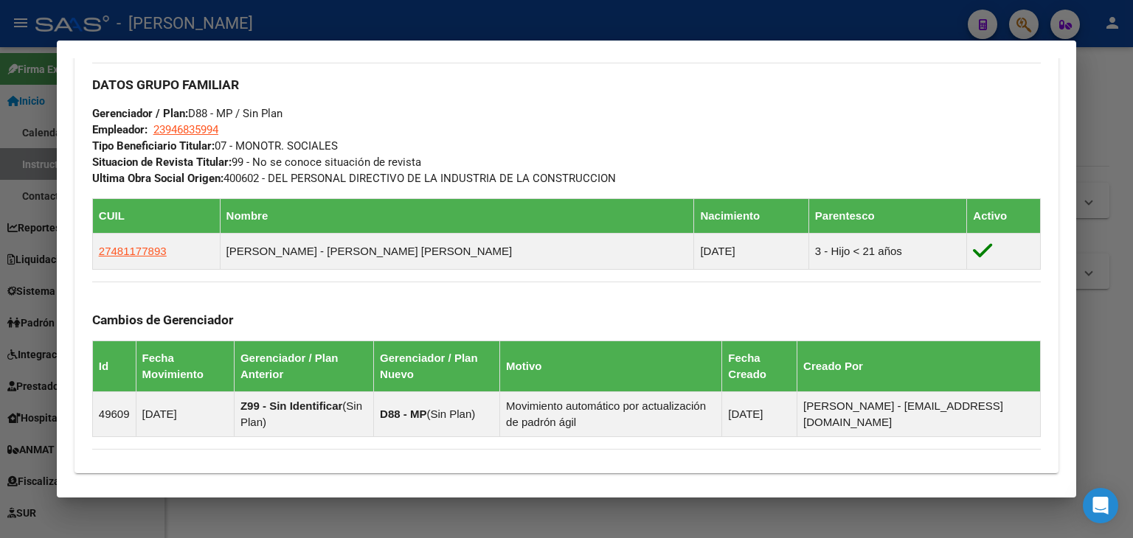
click at [260, 27] on div at bounding box center [566, 269] width 1133 height 538
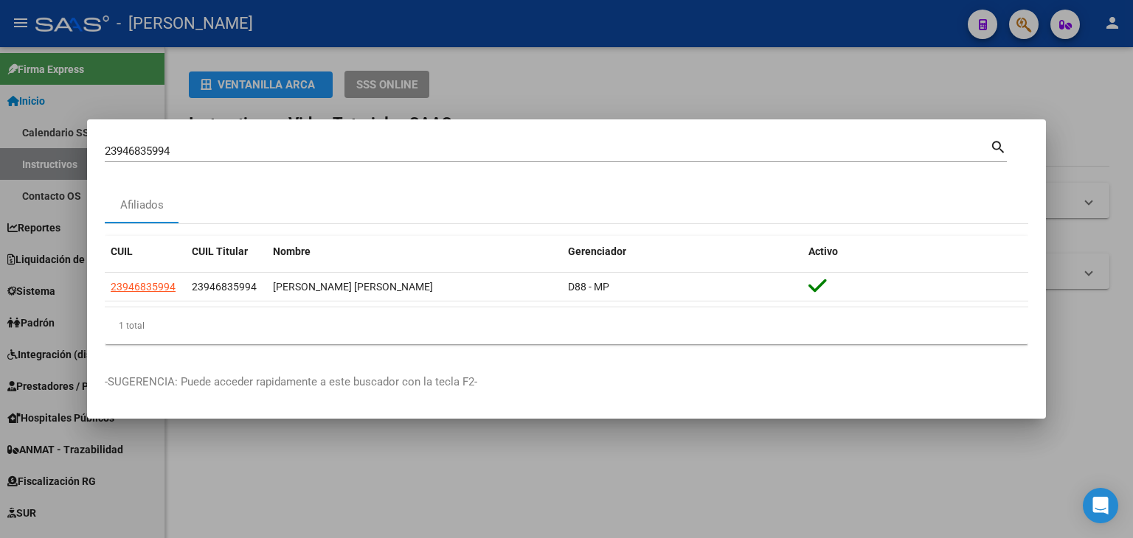
click at [189, 156] on input "23946835994" at bounding box center [547, 151] width 885 height 13
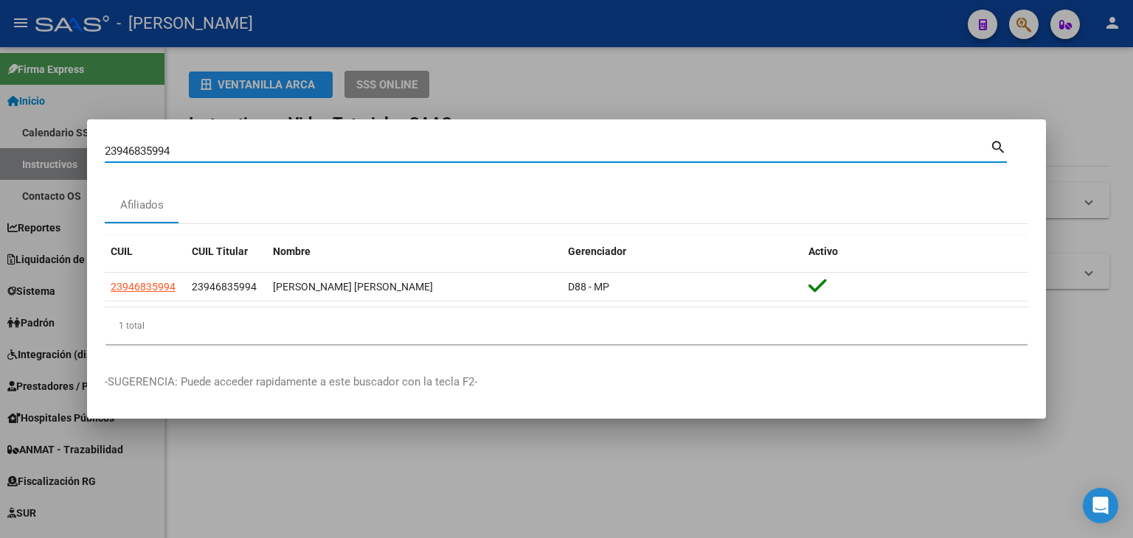
click at [189, 156] on input "23946835994" at bounding box center [547, 151] width 885 height 13
paste input "5861011"
type input "23958610114"
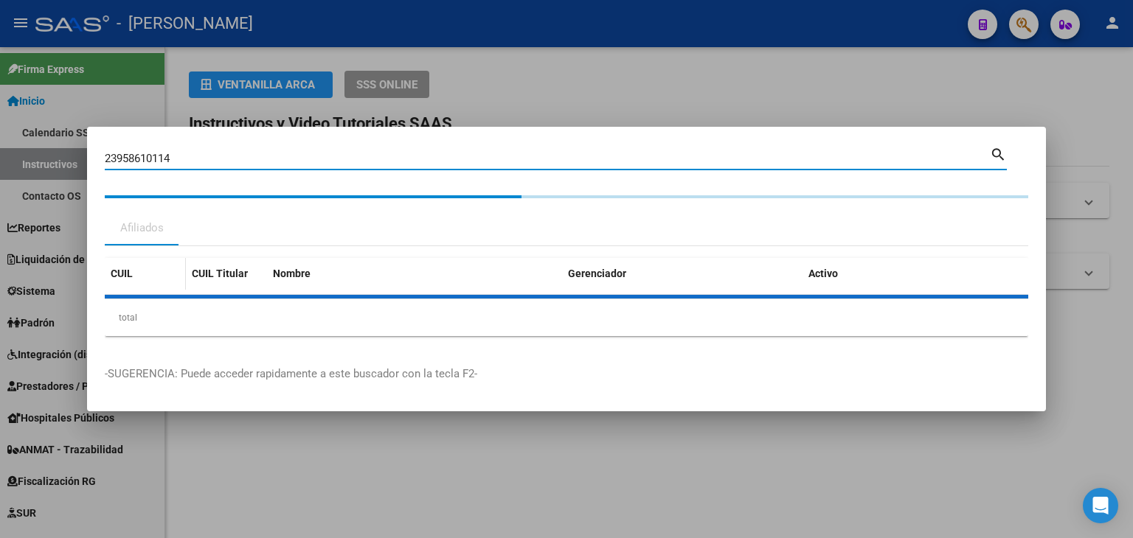
click at [147, 286] on datatable-header-cell "CUIL" at bounding box center [145, 274] width 81 height 32
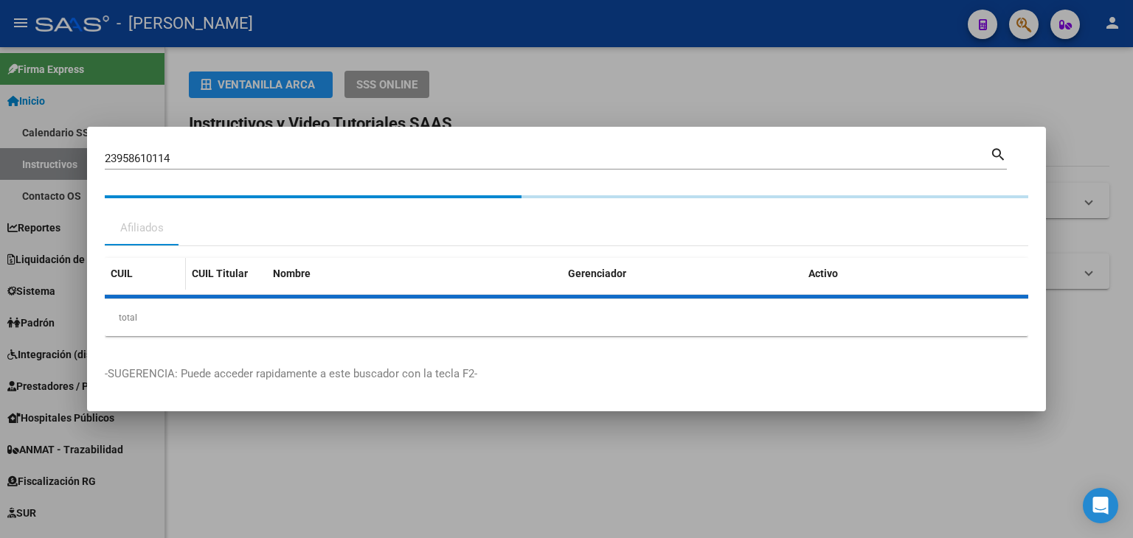
click at [147, 286] on datatable-header-cell "CUIL" at bounding box center [145, 274] width 81 height 32
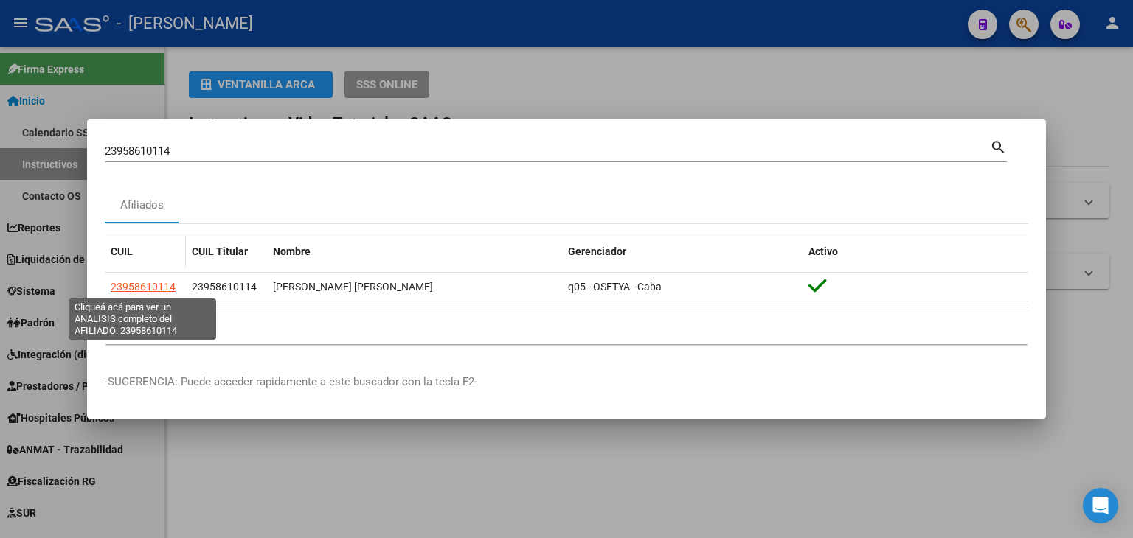
click at [147, 285] on span "23958610114" at bounding box center [143, 287] width 65 height 12
type textarea "23958610114"
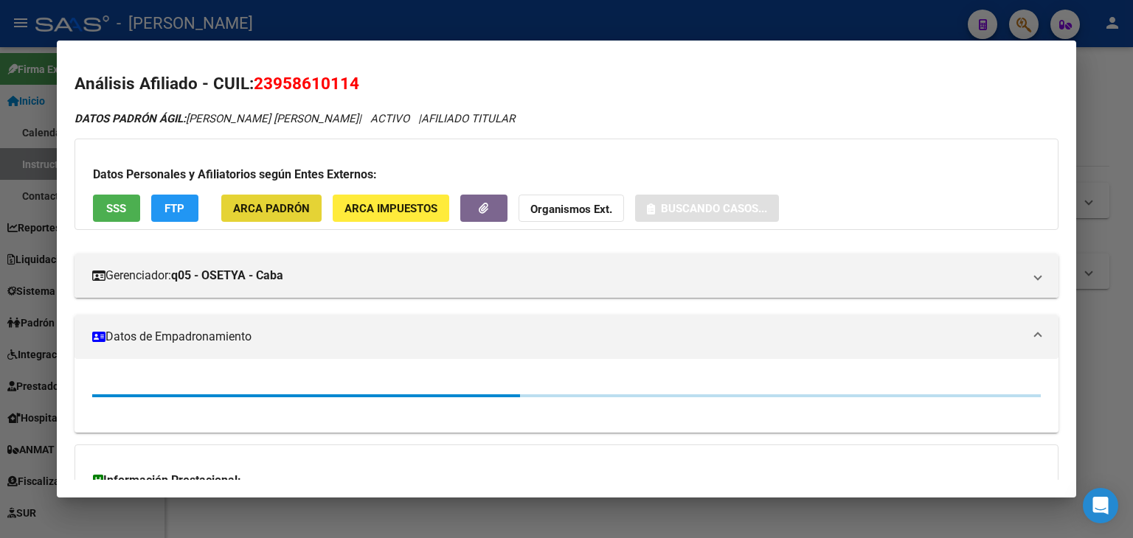
click at [283, 222] on button "ARCA Padrón" at bounding box center [271, 208] width 100 height 27
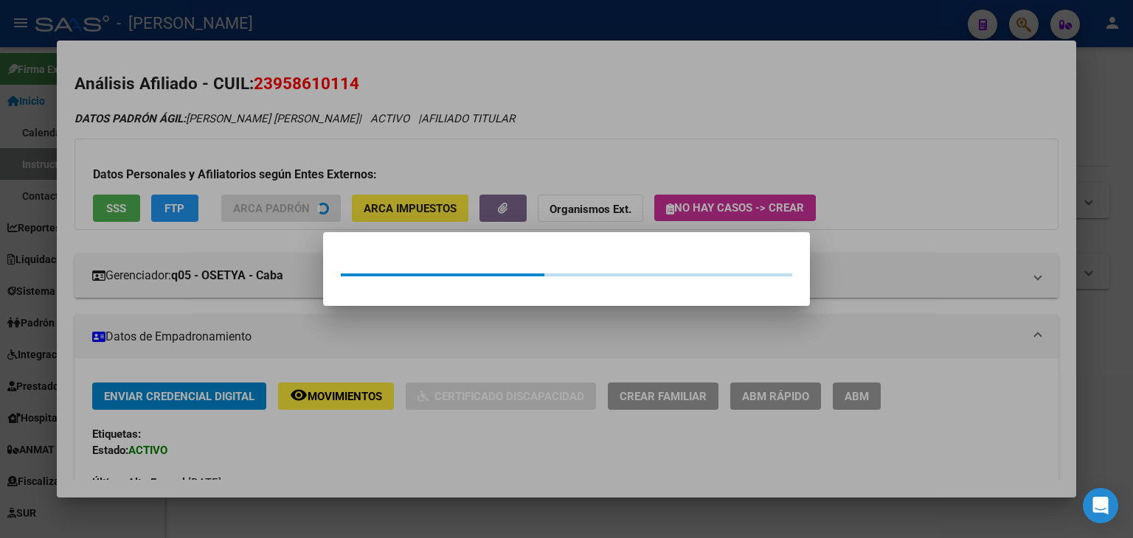
drag, startPoint x: 283, startPoint y: 221, endPoint x: 150, endPoint y: 163, distance: 145.6
click at [274, 142] on div at bounding box center [566, 269] width 1133 height 538
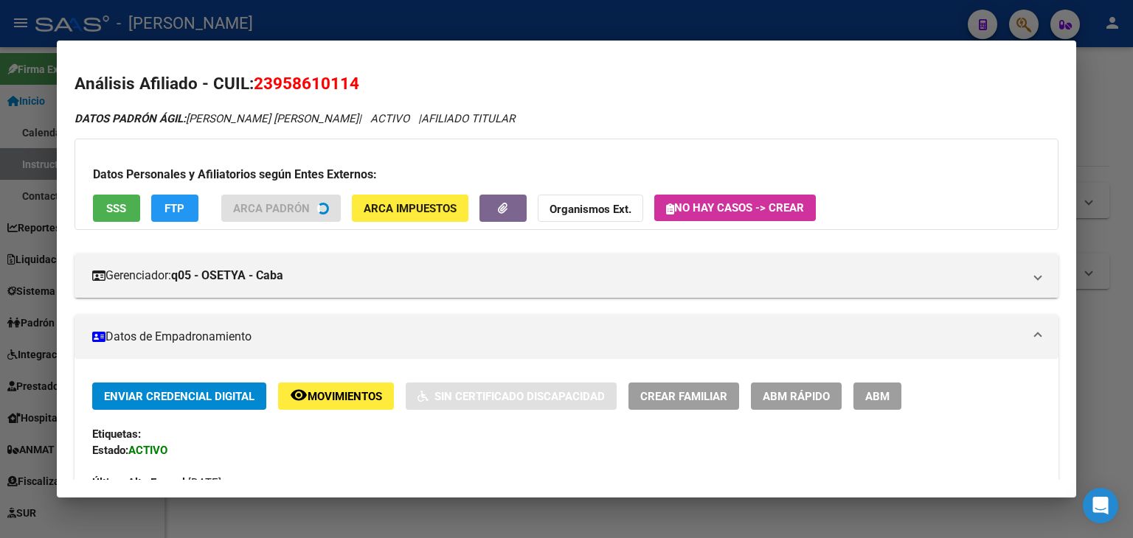
click at [89, 206] on div "Datos Personales y Afiliatorios según Entes Externos: SSS FTP ARCA Padrón ARCA …" at bounding box center [566, 184] width 984 height 91
click at [94, 215] on button "SSS" at bounding box center [116, 208] width 47 height 27
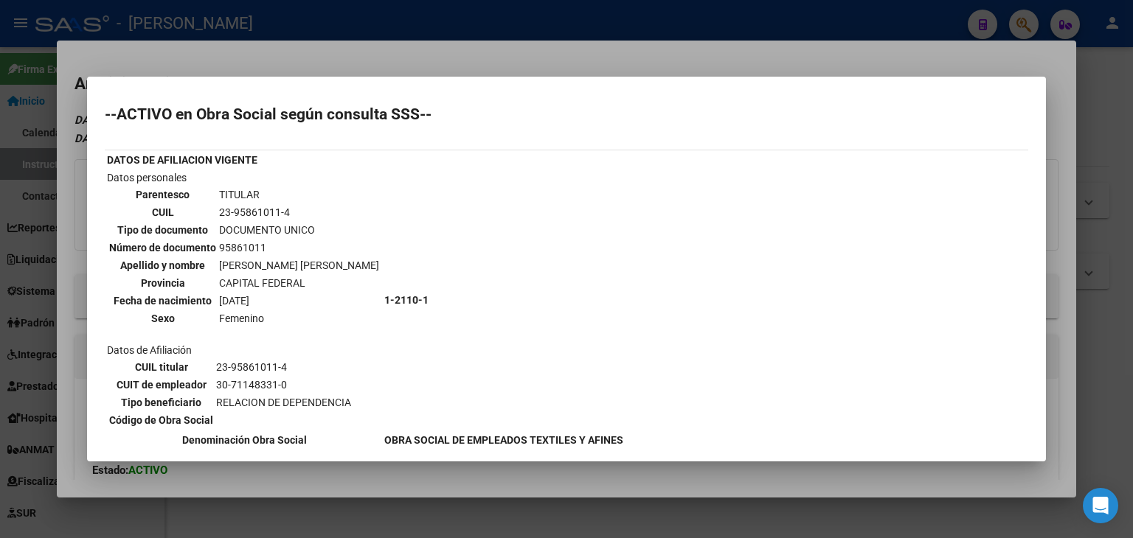
click at [170, 60] on div at bounding box center [566, 269] width 1133 height 538
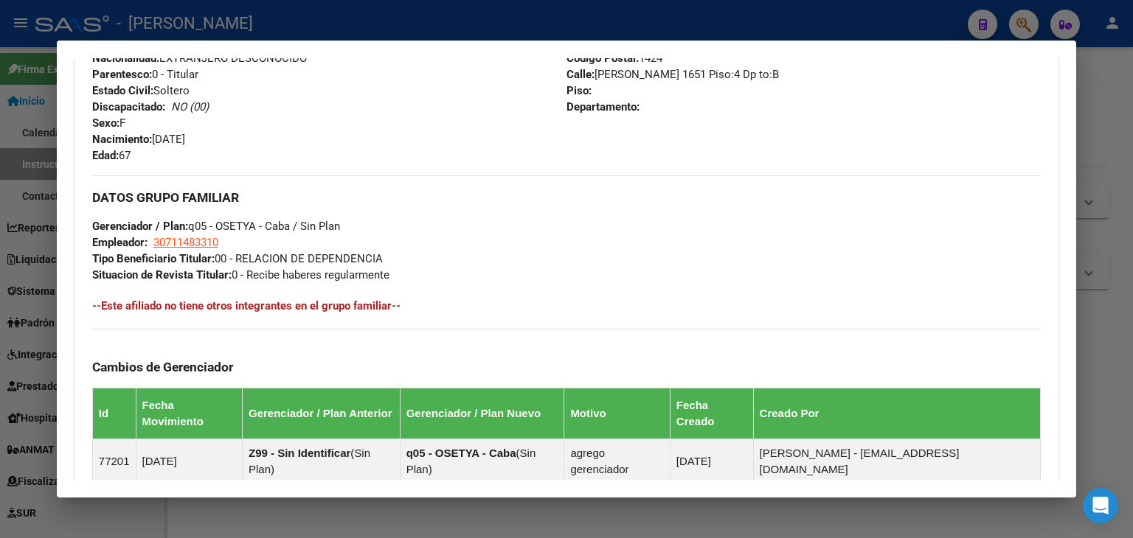
scroll to position [809, 0]
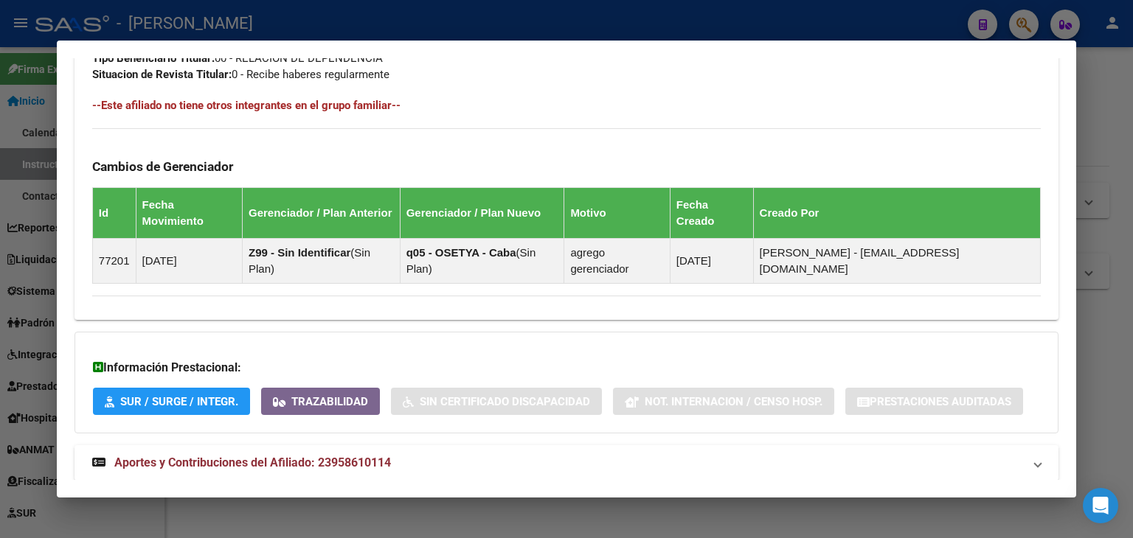
click at [367, 445] on mat-expansion-panel-header "Aportes y Contribuciones del Afiliado: 23958610114" at bounding box center [566, 462] width 984 height 35
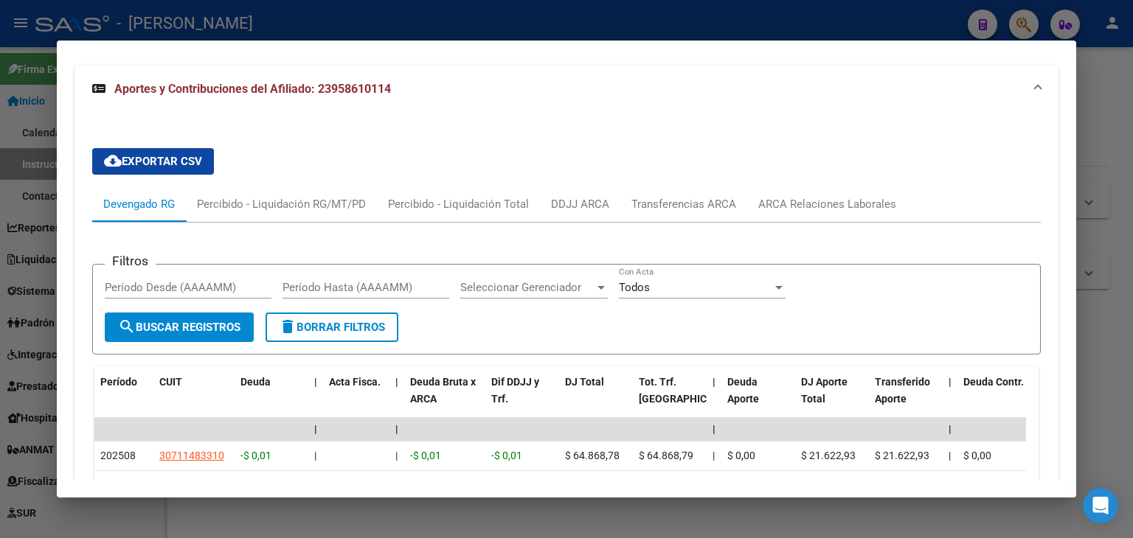
scroll to position [1190, 0]
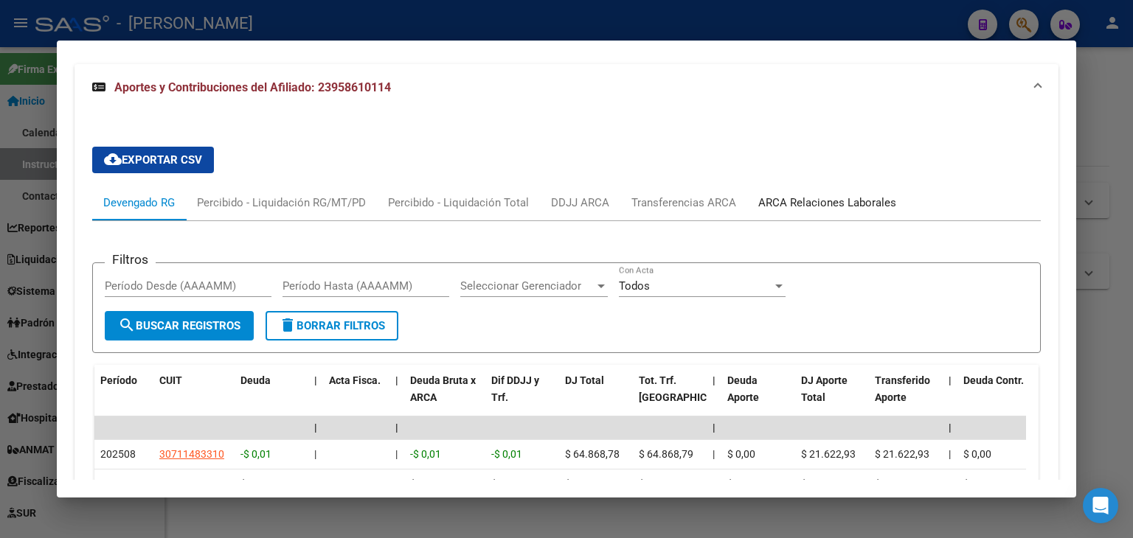
click at [784, 195] on div "ARCA Relaciones Laborales" at bounding box center [827, 203] width 138 height 16
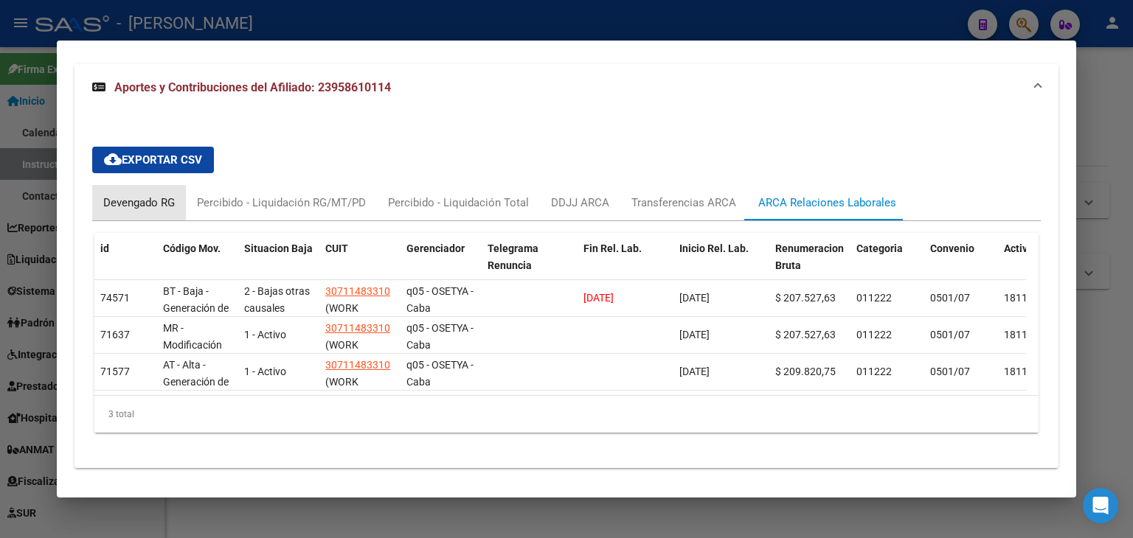
click at [161, 195] on div "Devengado RG" at bounding box center [139, 203] width 72 height 16
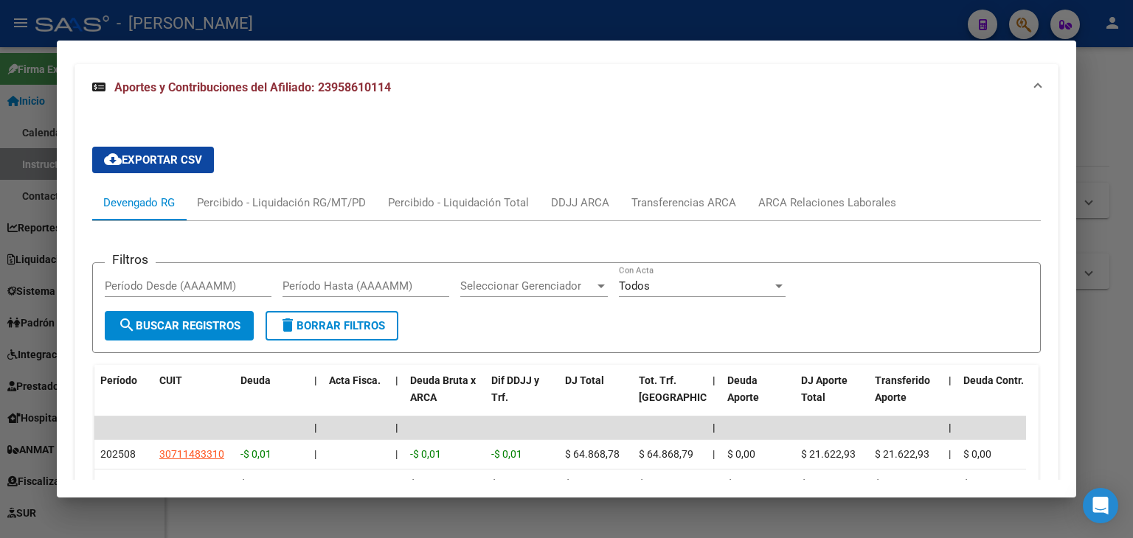
click at [461, 14] on div at bounding box center [566, 269] width 1133 height 538
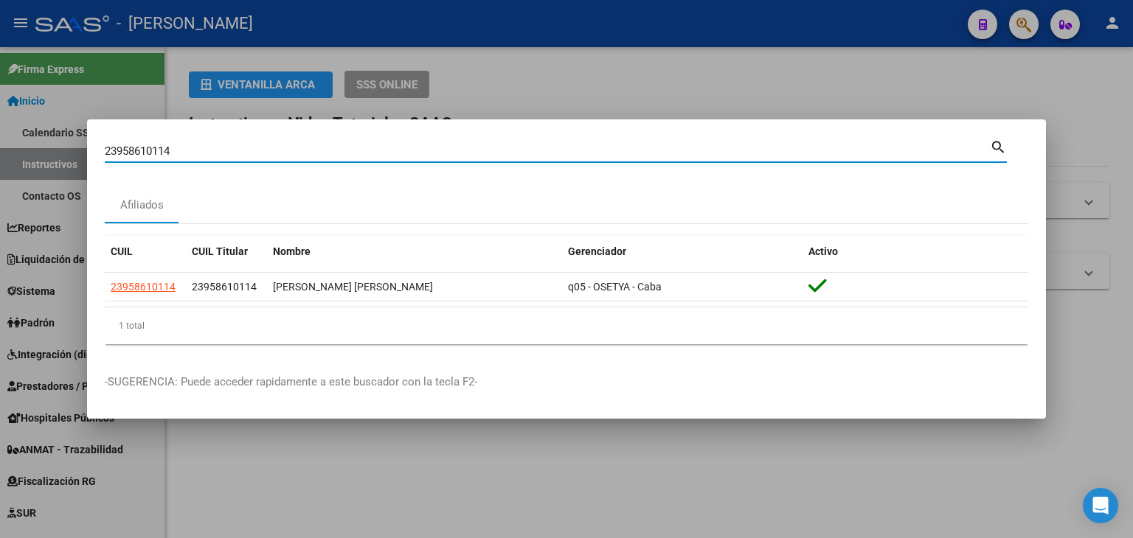
click at [219, 150] on input "23958610114" at bounding box center [547, 151] width 885 height 13
paste input "938179"
type input "23958938179"
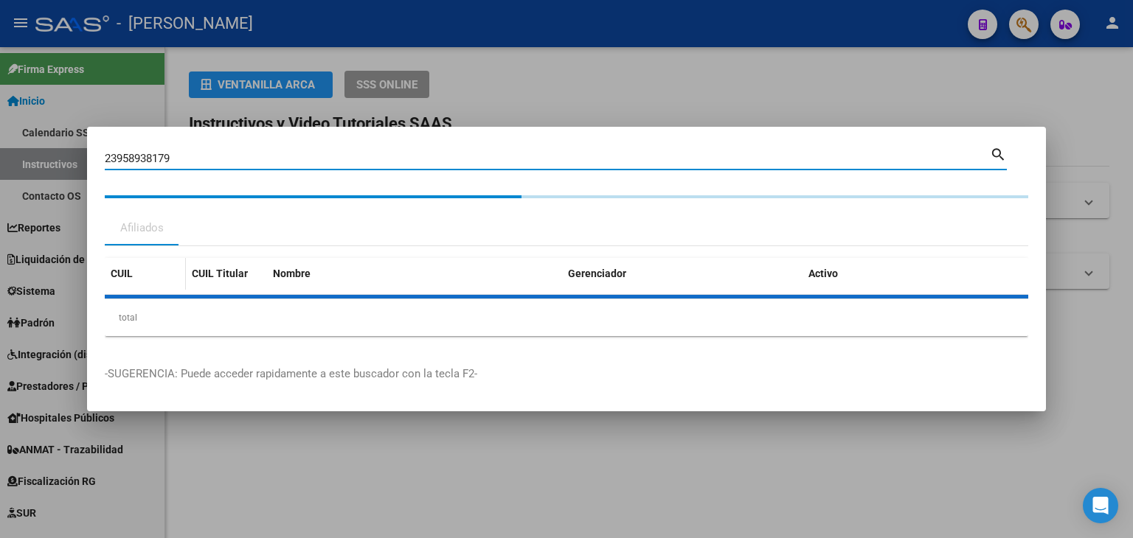
click at [150, 286] on datatable-header-cell "CUIL" at bounding box center [145, 274] width 81 height 32
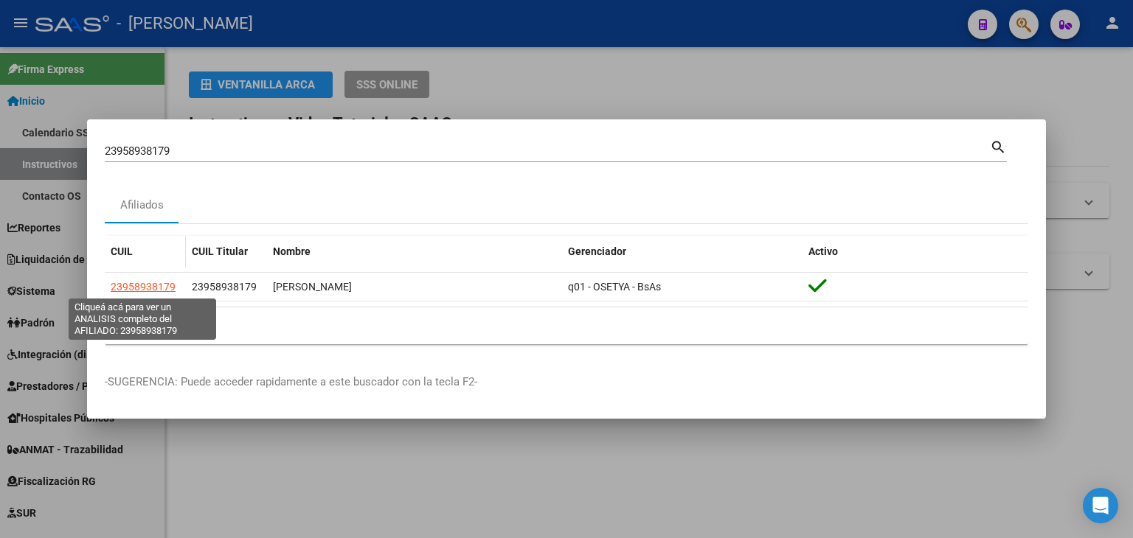
click at [150, 286] on span "23958938179" at bounding box center [143, 287] width 65 height 12
copy span "23958938179"
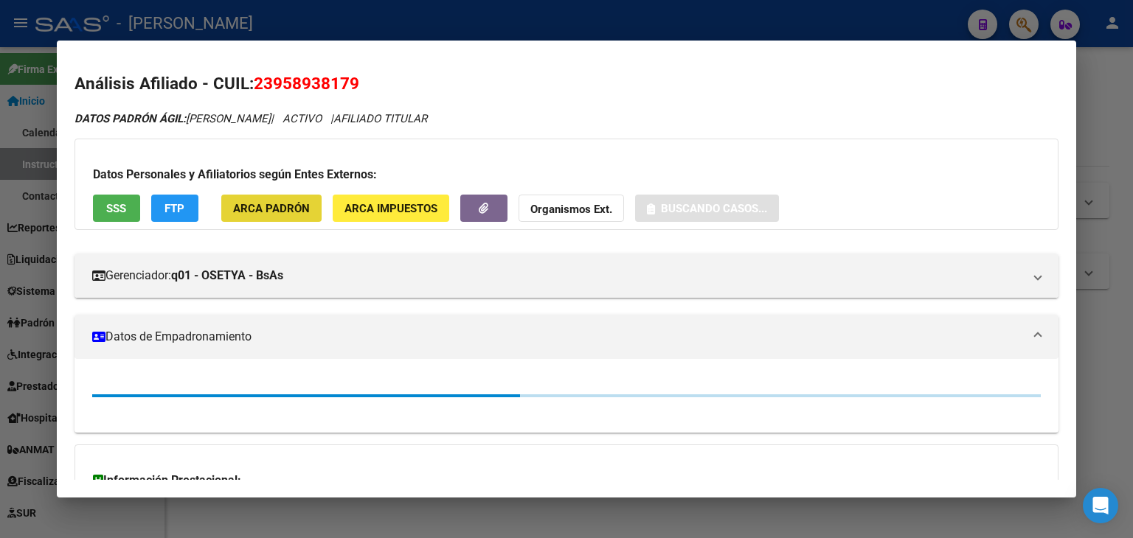
click at [285, 209] on span "ARCA Padrón" at bounding box center [271, 208] width 77 height 13
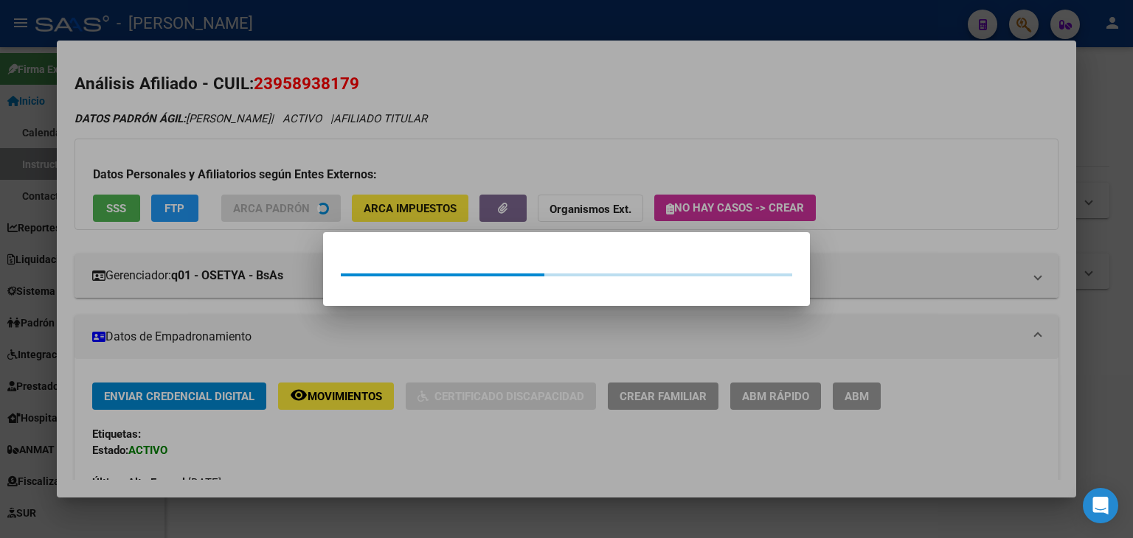
drag, startPoint x: 279, startPoint y: 178, endPoint x: 209, endPoint y: 175, distance: 70.1
click at [277, 177] on div at bounding box center [566, 269] width 1133 height 538
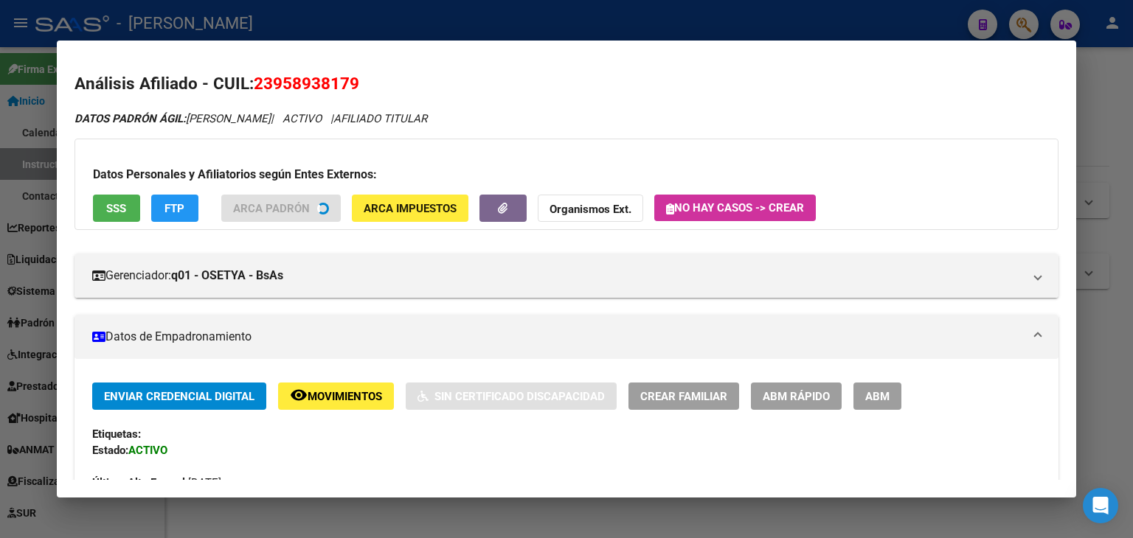
click at [108, 204] on span "SSS" at bounding box center [116, 208] width 20 height 13
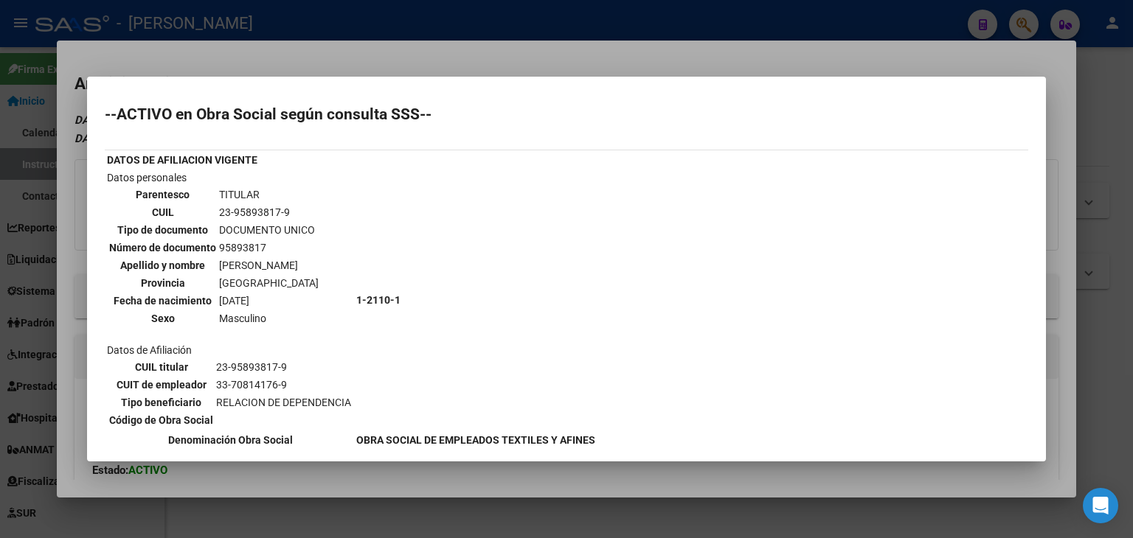
click at [209, 66] on div at bounding box center [566, 269] width 1133 height 538
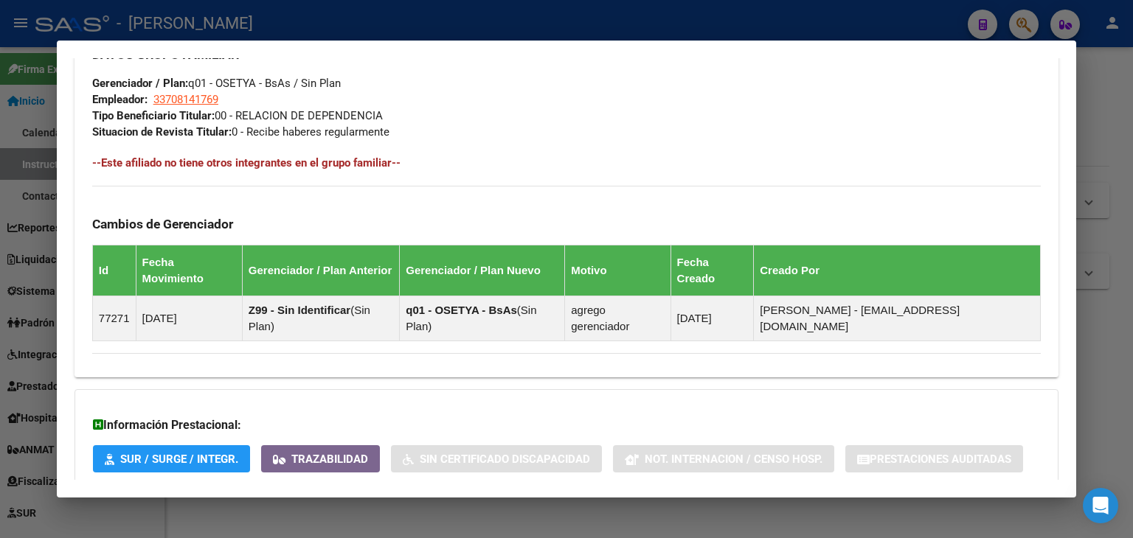
scroll to position [809, 0]
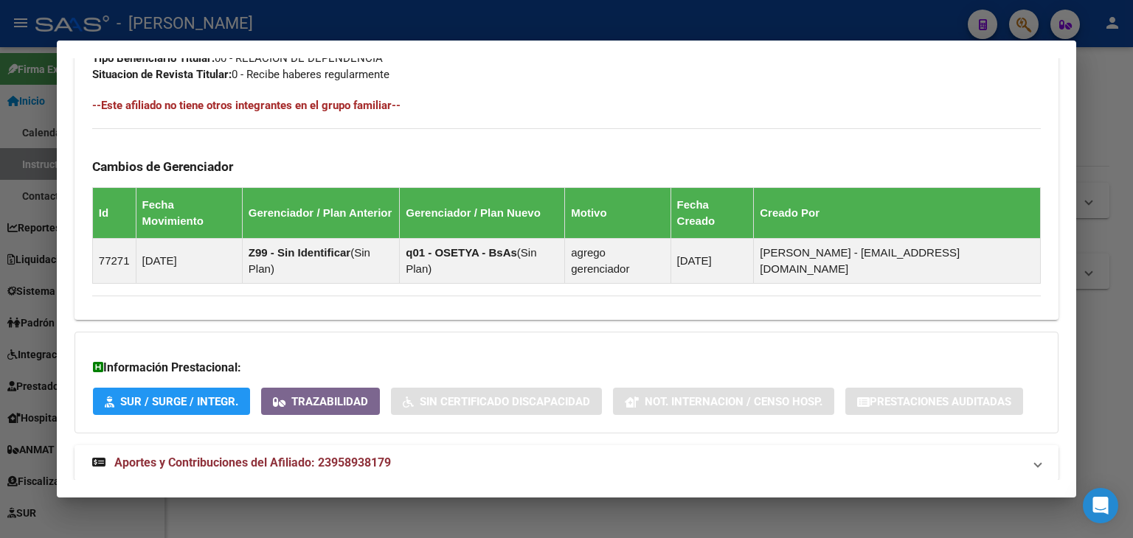
click at [429, 445] on mat-expansion-panel-header "Aportes y Contribuciones del Afiliado: 23958938179" at bounding box center [566, 462] width 984 height 35
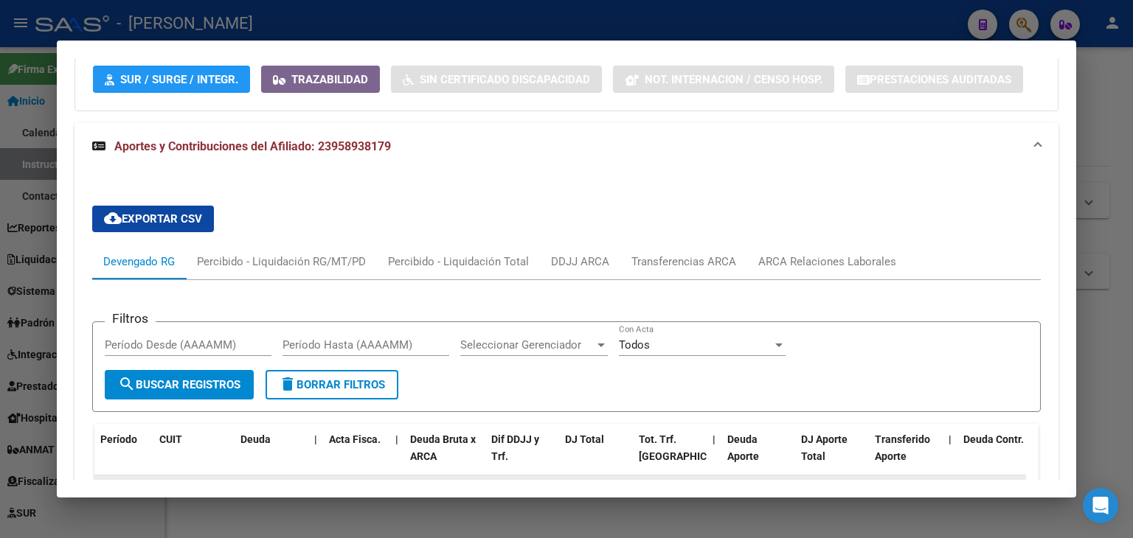
scroll to position [1190, 0]
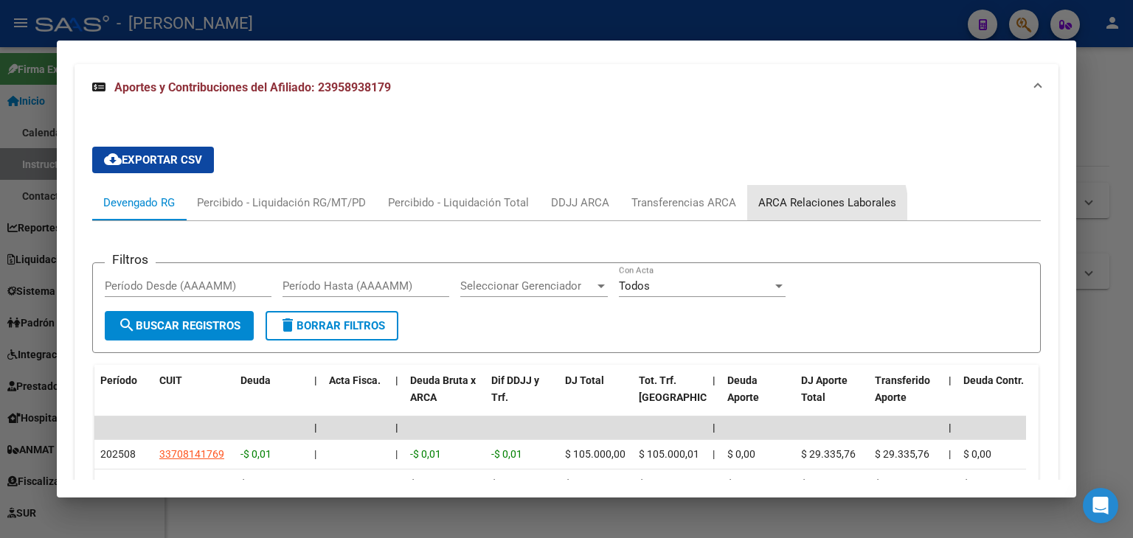
click at [769, 185] on div "ARCA Relaciones Laborales" at bounding box center [827, 202] width 160 height 35
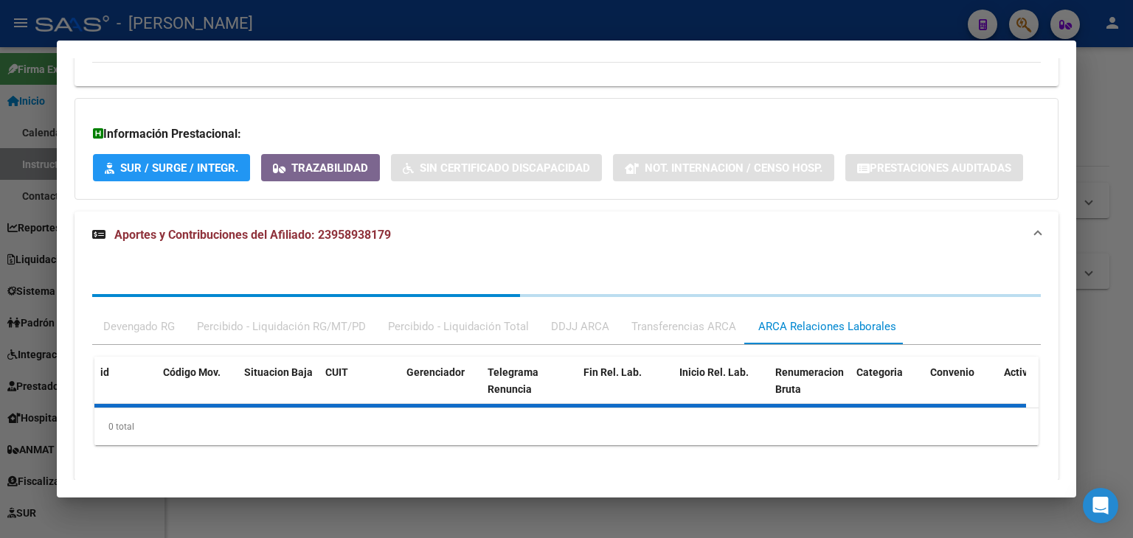
scroll to position [1116, 0]
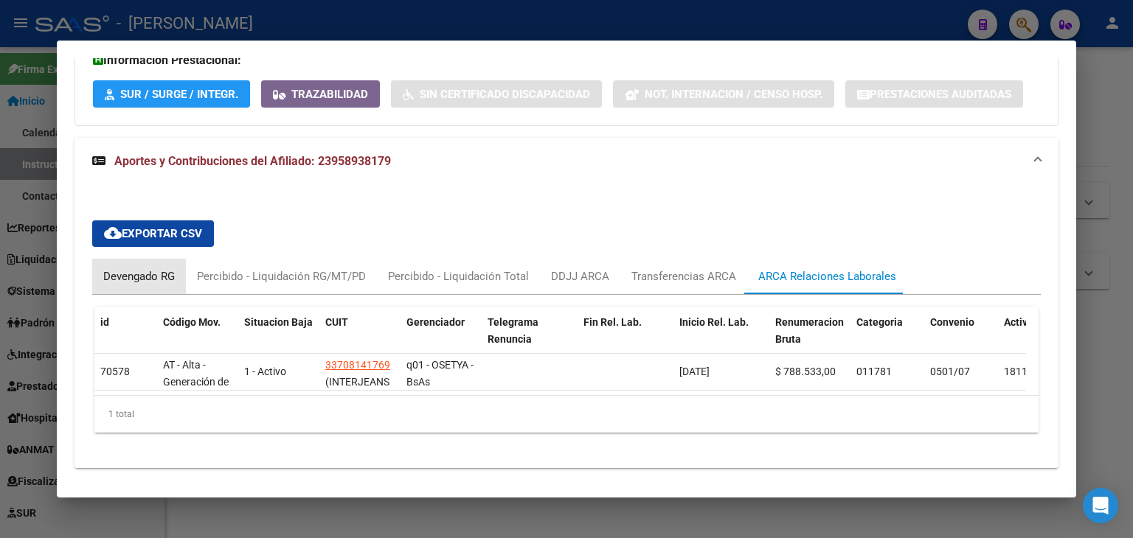
click at [147, 268] on div "Devengado RG" at bounding box center [139, 276] width 72 height 16
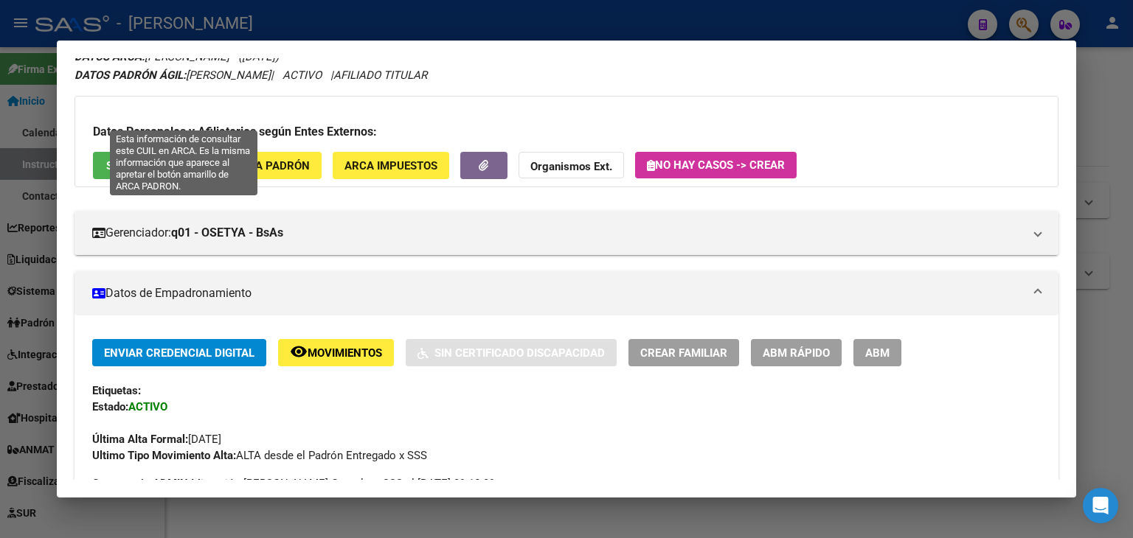
scroll to position [0, 0]
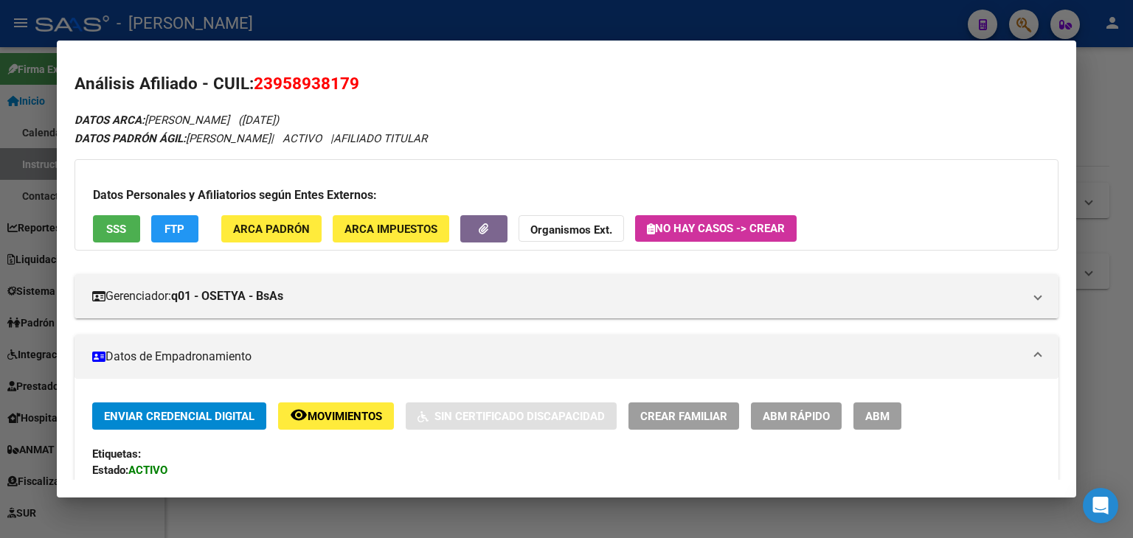
click at [292, 227] on button "ARCA Padrón" at bounding box center [271, 228] width 100 height 27
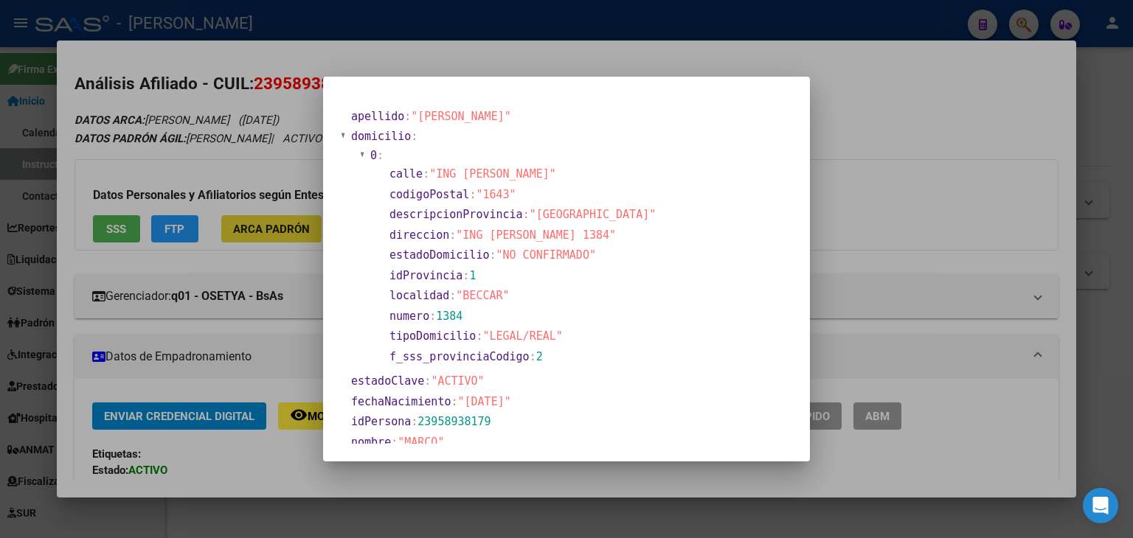
click at [293, 230] on div at bounding box center [566, 269] width 1133 height 538
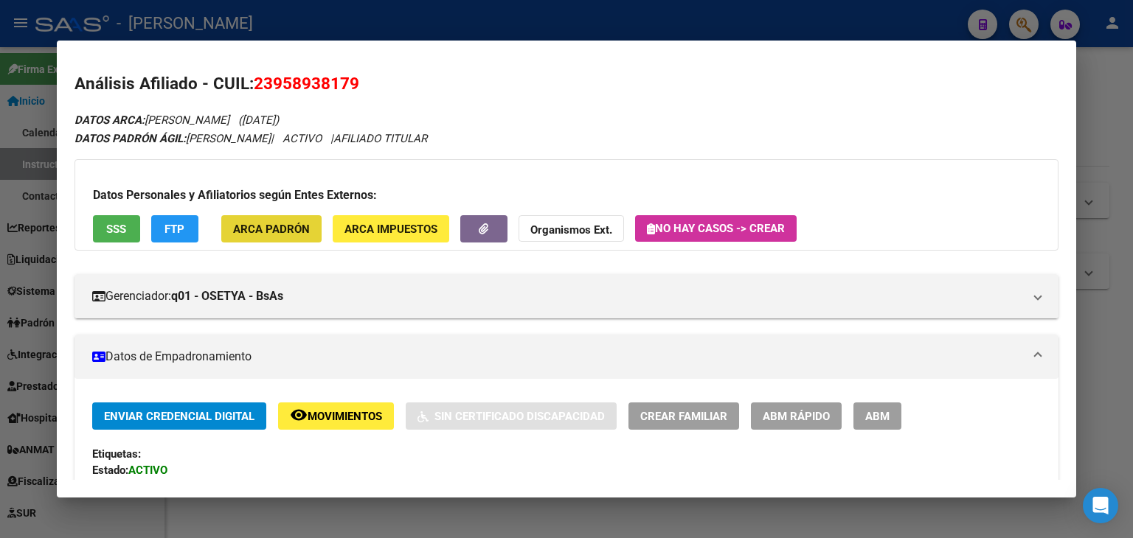
click at [293, 230] on span "ARCA Padrón" at bounding box center [271, 229] width 77 height 13
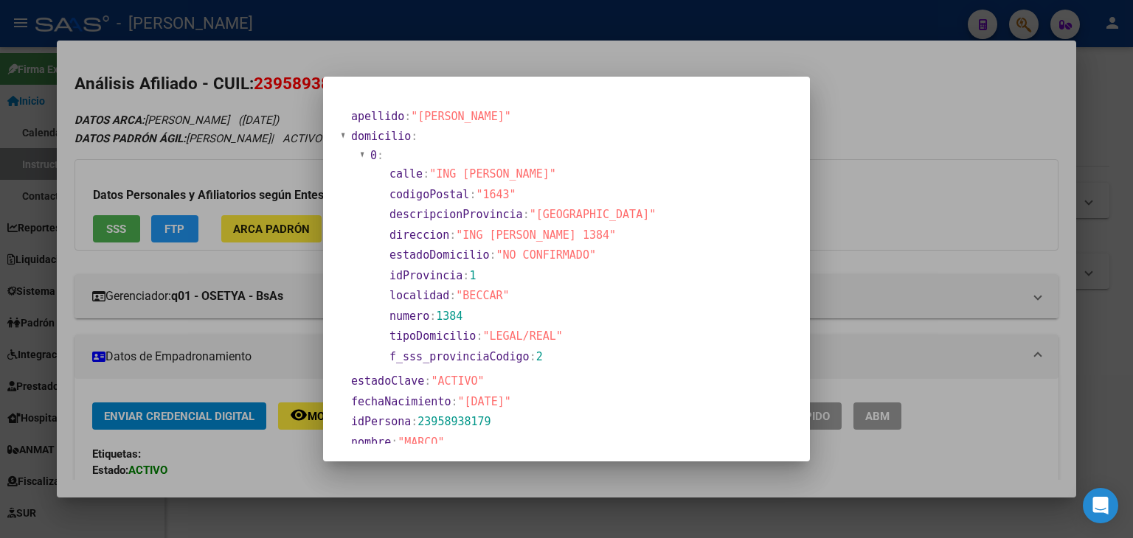
drag, startPoint x: 194, startPoint y: 100, endPoint x: 198, endPoint y: 138, distance: 37.8
click at [194, 101] on div at bounding box center [566, 269] width 1133 height 538
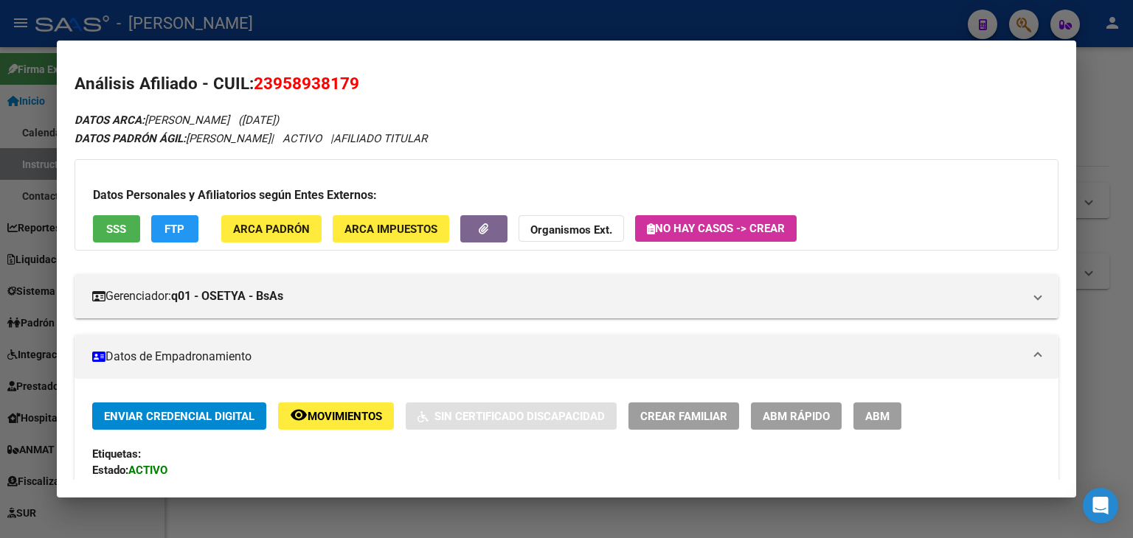
click at [131, 221] on button "SSS" at bounding box center [116, 228] width 47 height 27
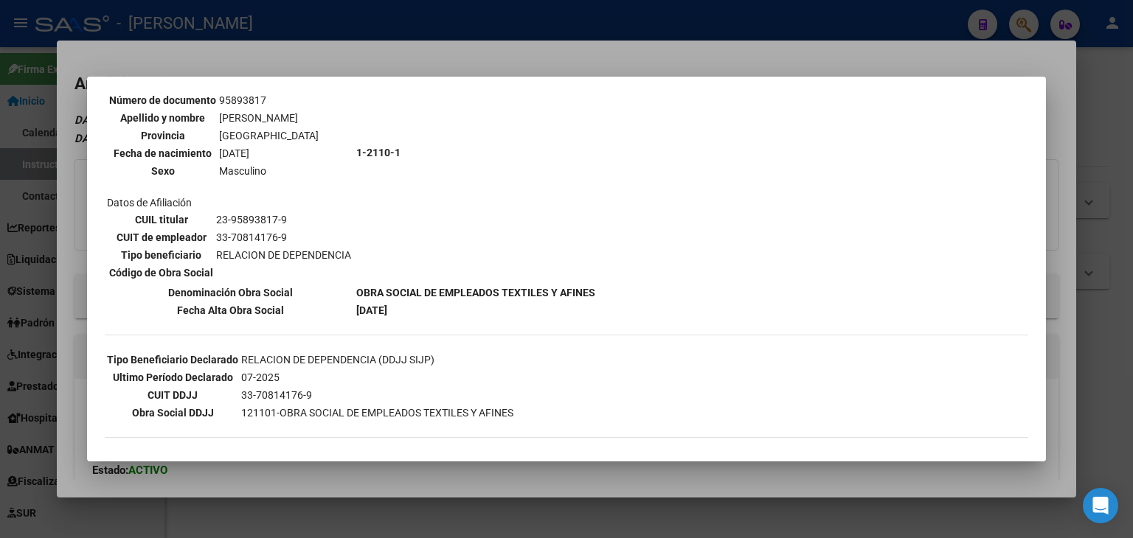
scroll to position [232, 0]
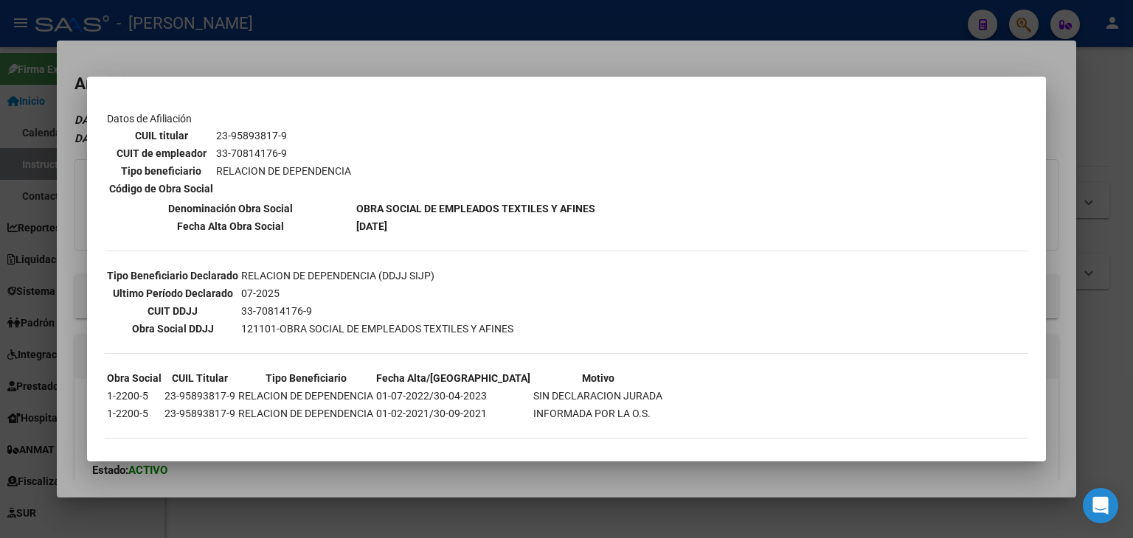
click at [206, 57] on div at bounding box center [566, 269] width 1133 height 538
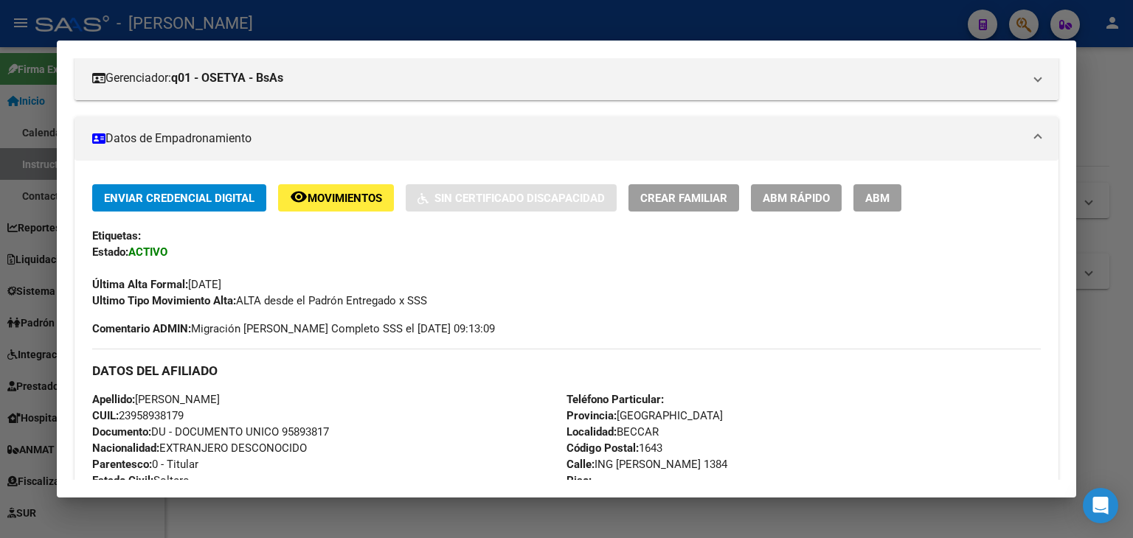
scroll to position [221, 0]
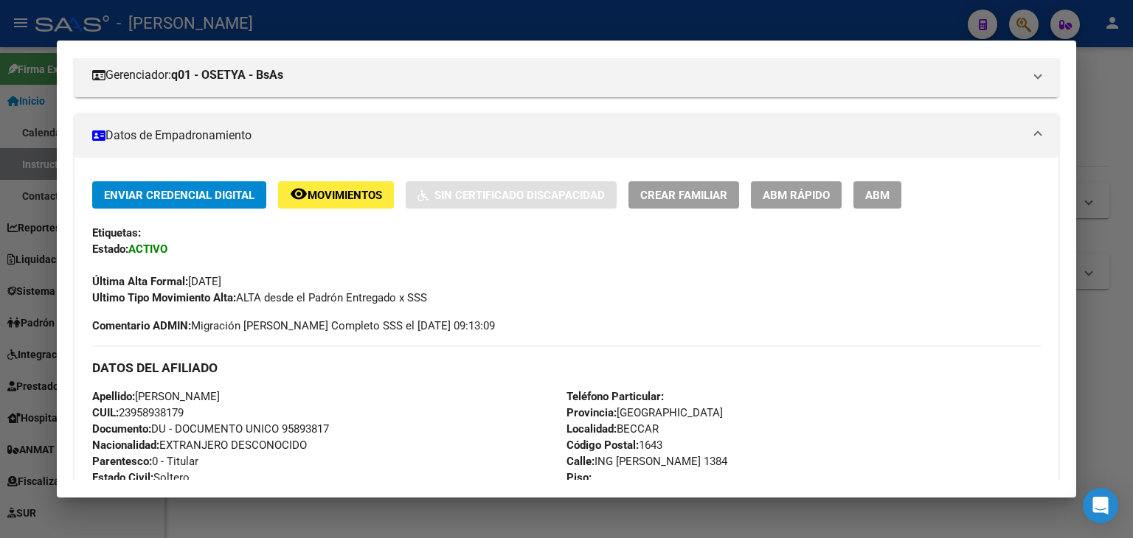
click at [304, 426] on span "Documento: DU - DOCUMENTO UNICO 95893817" at bounding box center [210, 428] width 237 height 13
copy span "95893817"
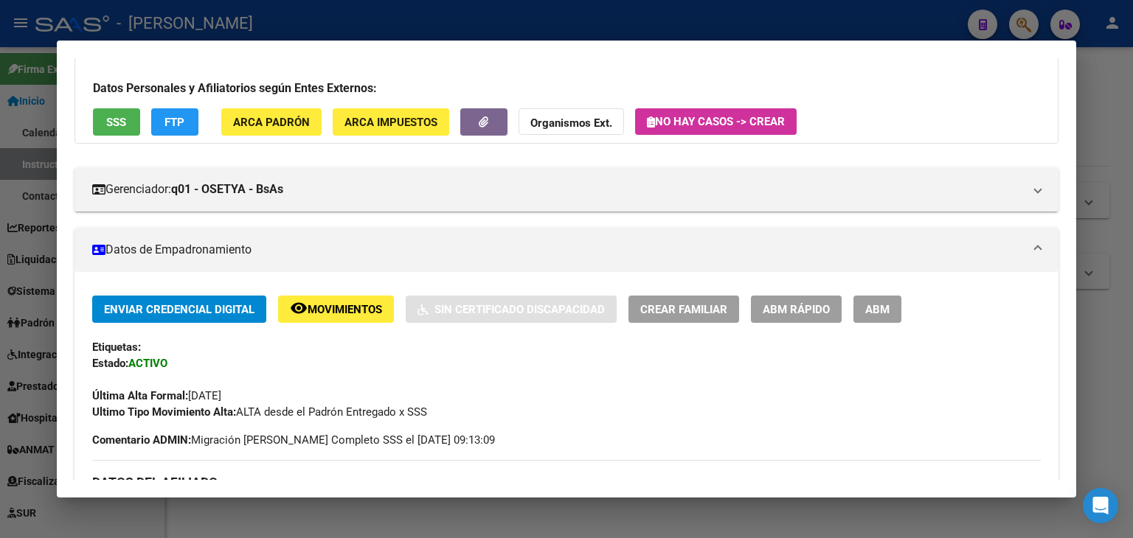
scroll to position [0, 0]
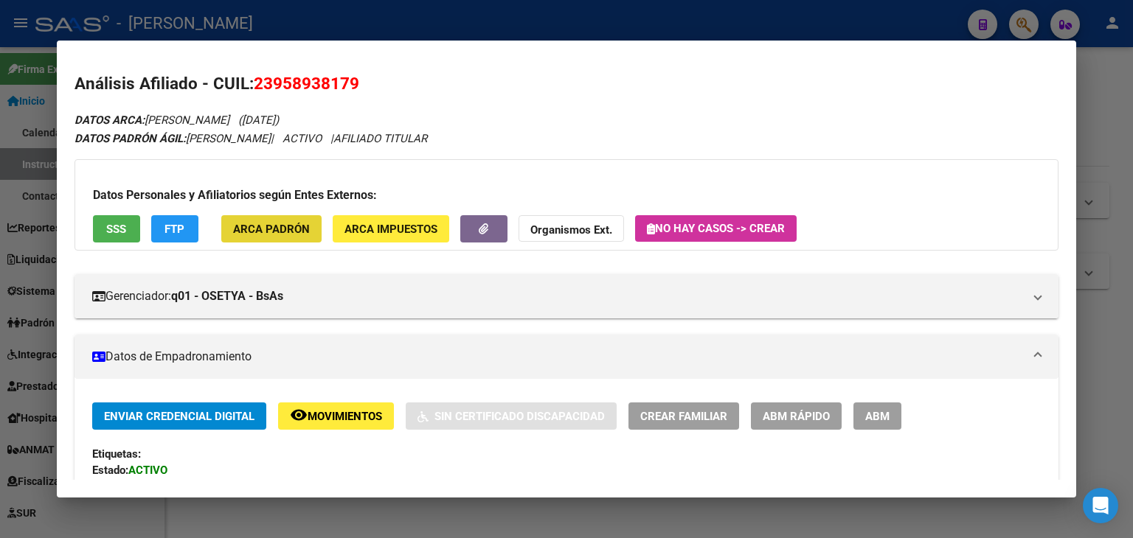
click at [271, 233] on span "ARCA Padrón" at bounding box center [271, 229] width 77 height 13
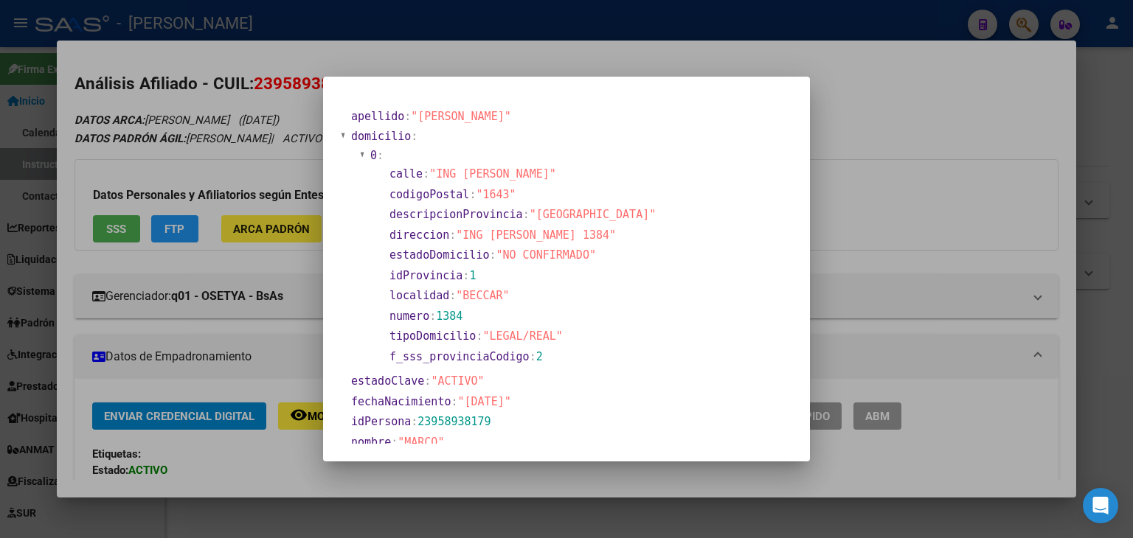
click at [187, 142] on div at bounding box center [566, 269] width 1133 height 538
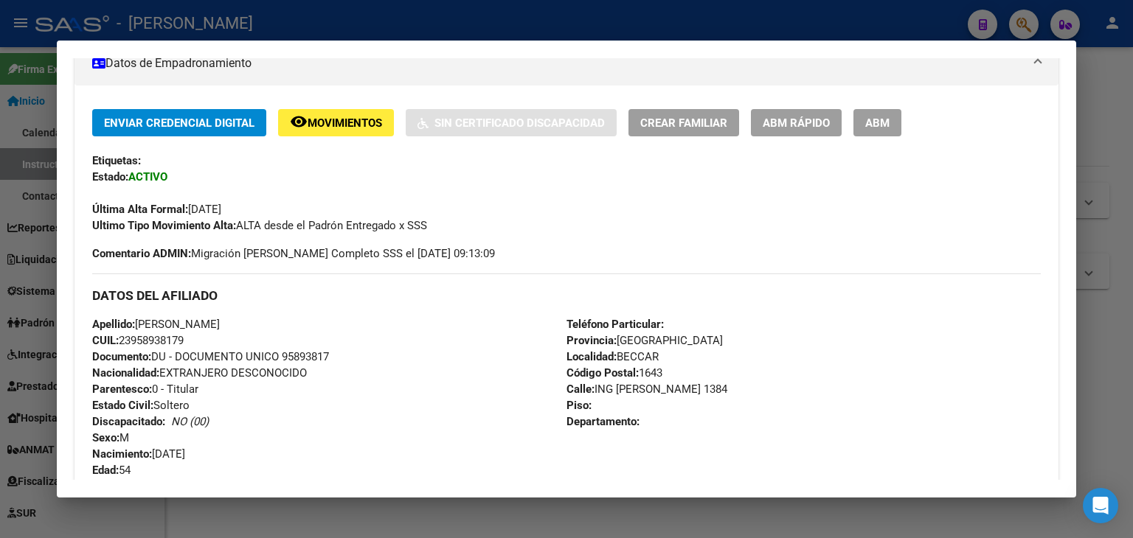
scroll to position [147, 0]
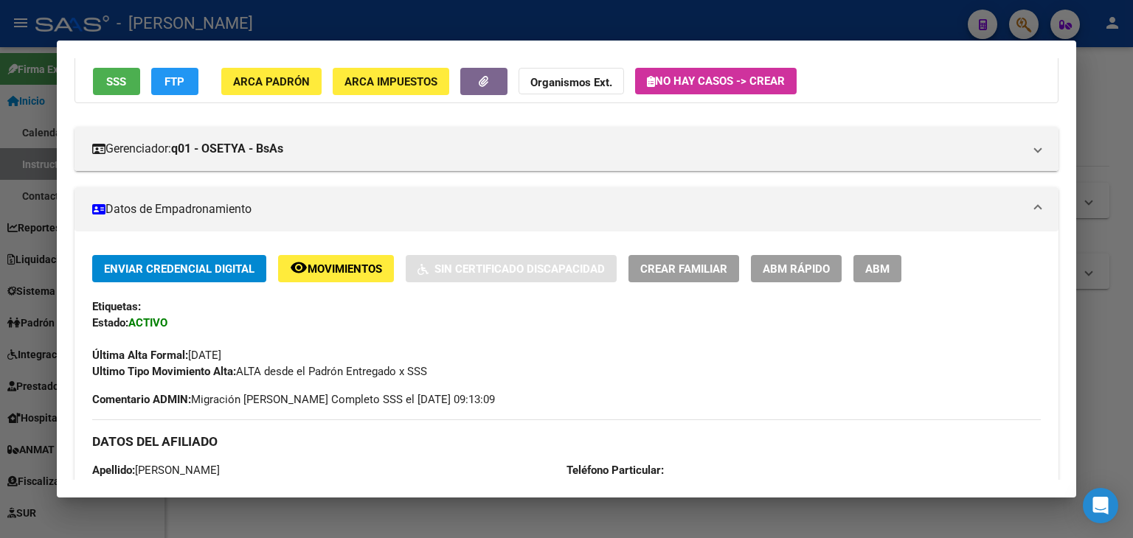
drag, startPoint x: 260, startPoint y: 108, endPoint x: 260, endPoint y: 91, distance: 17.0
click at [260, 91] on button "ARCA Padrón" at bounding box center [271, 81] width 100 height 27
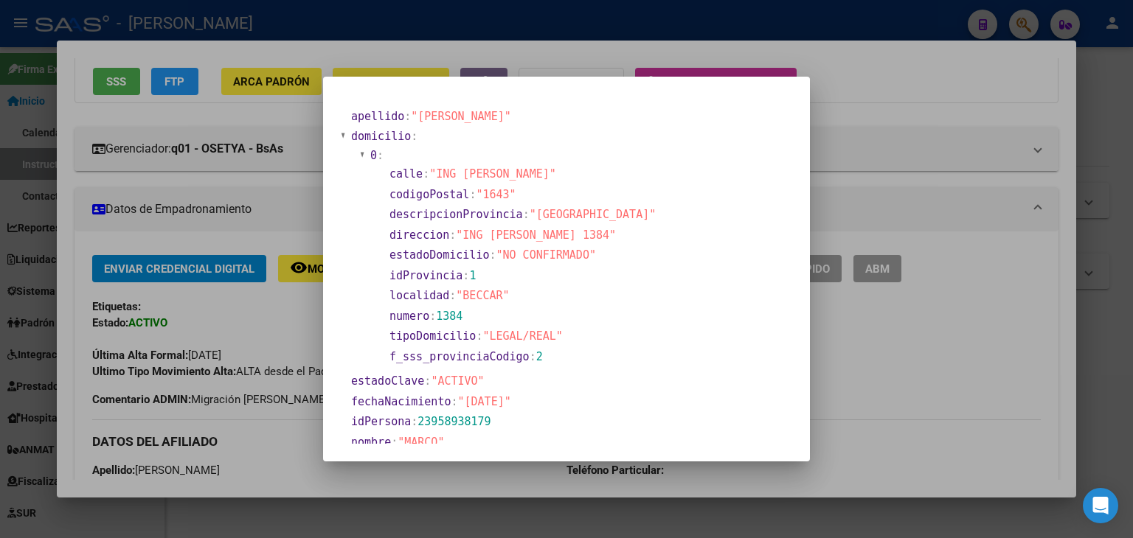
drag, startPoint x: 440, startPoint y: 170, endPoint x: 557, endPoint y: 181, distance: 117.7
click at [557, 181] on section "calle : "ING [PERSON_NAME]"" at bounding box center [522, 174] width 266 height 17
copy span "ING [PERSON_NAME]"
click at [167, 123] on div at bounding box center [566, 269] width 1133 height 538
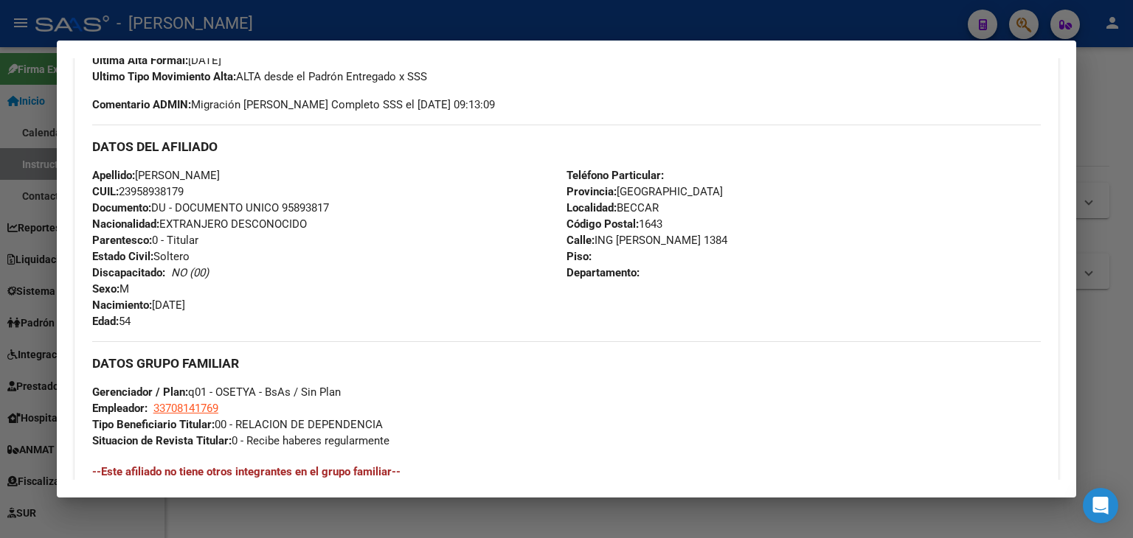
scroll to position [516, 0]
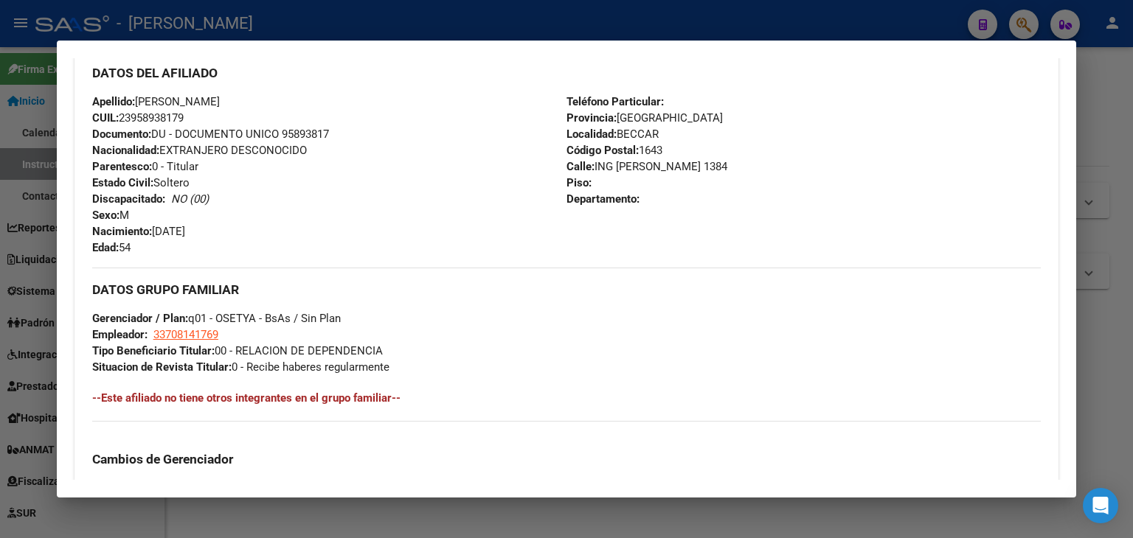
click at [208, 325] on div "DATOS GRUPO FAMILIAR Gerenciador / Plan: q01 - OSETYA - BsAs / Sin Plan Emplead…" at bounding box center [566, 322] width 948 height 108
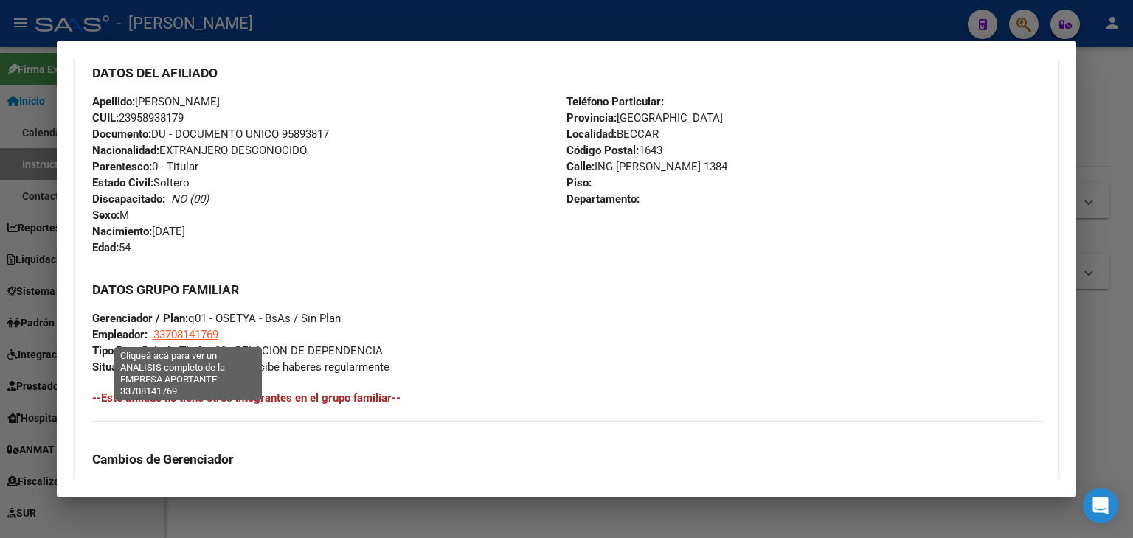
click at [206, 328] on span "33708141769" at bounding box center [185, 334] width 65 height 13
type textarea "33708141769"
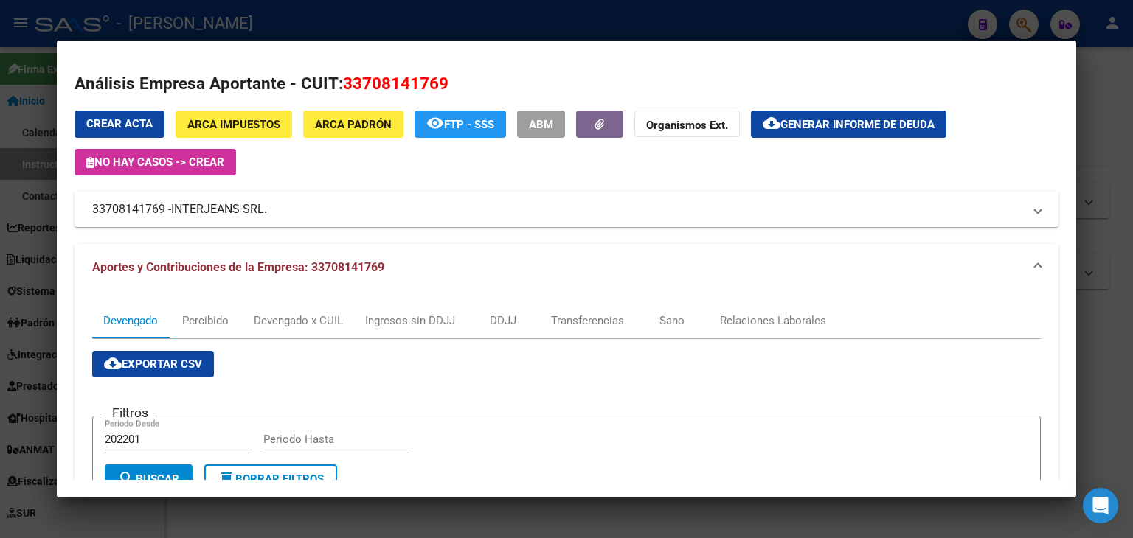
click at [271, 24] on div at bounding box center [566, 269] width 1133 height 538
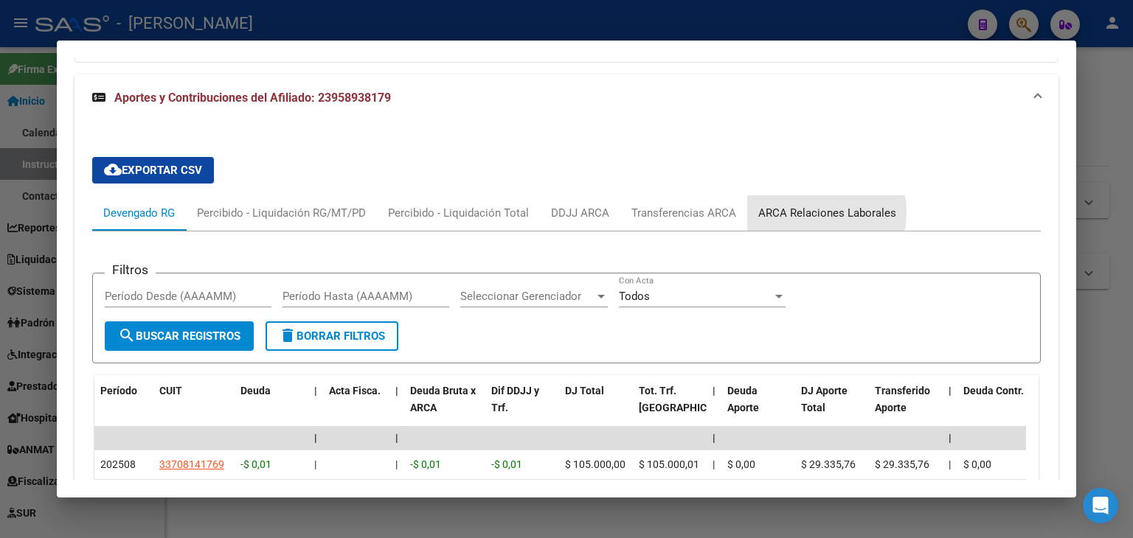
click at [793, 205] on div "ARCA Relaciones Laborales" at bounding box center [827, 213] width 138 height 16
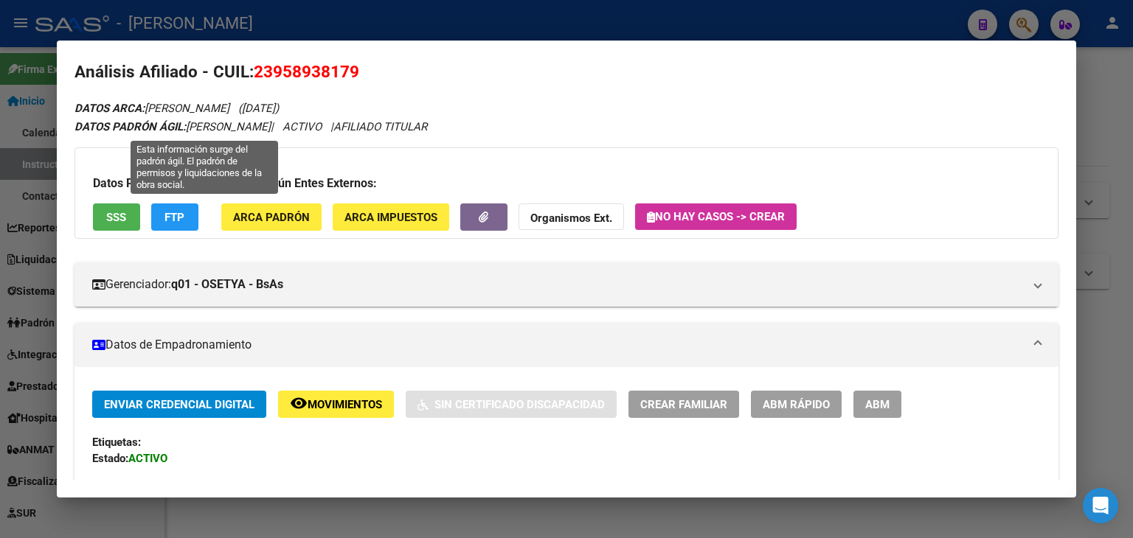
scroll to position [10, 0]
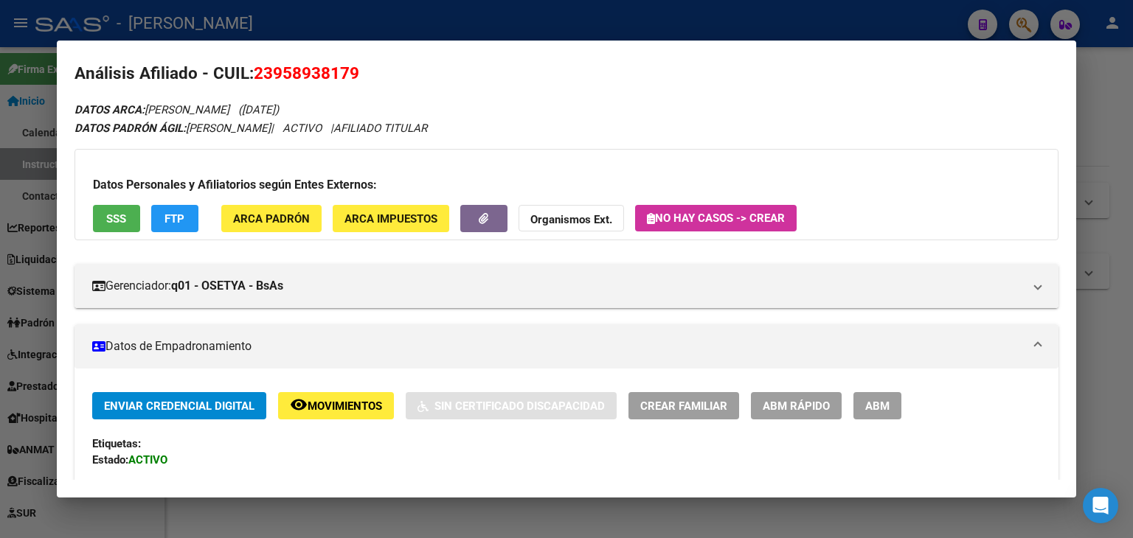
click at [221, 28] on div at bounding box center [566, 269] width 1133 height 538
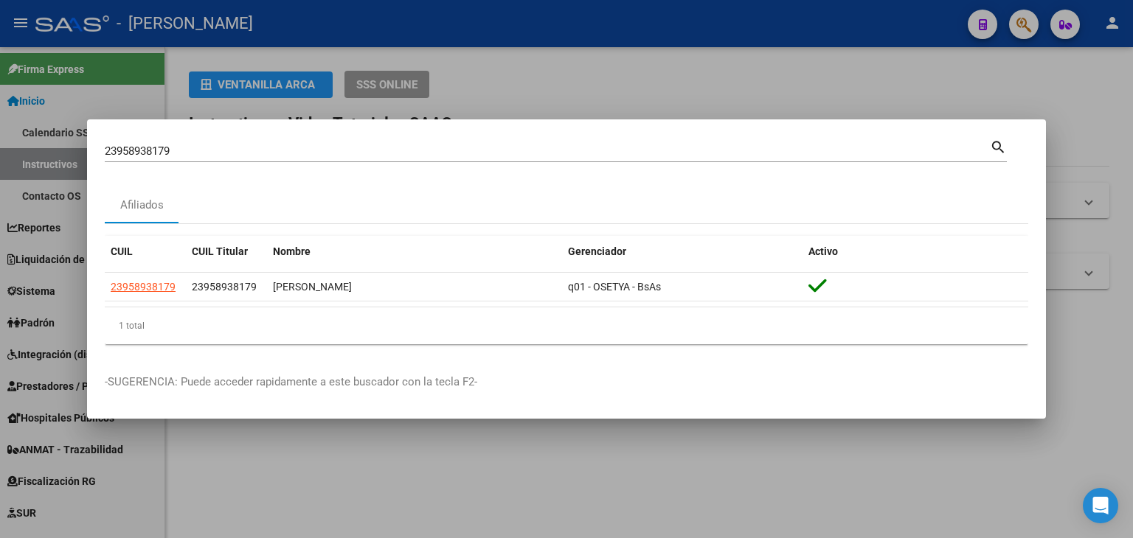
click at [215, 149] on input "23958938179" at bounding box center [547, 151] width 885 height 13
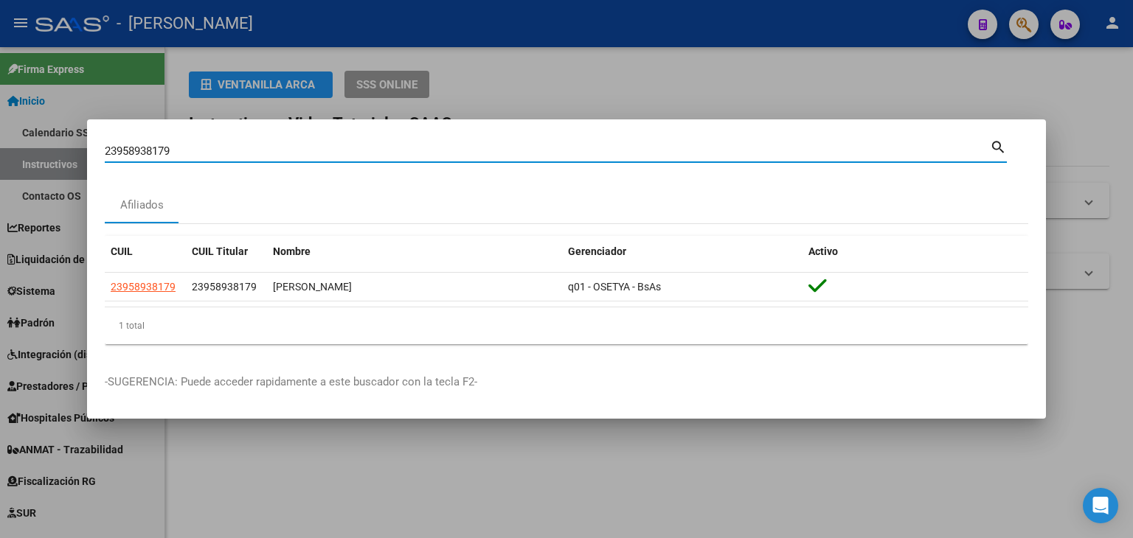
click at [215, 149] on input "23958938179" at bounding box center [547, 151] width 885 height 13
paste input "955443"
type input "23959554439"
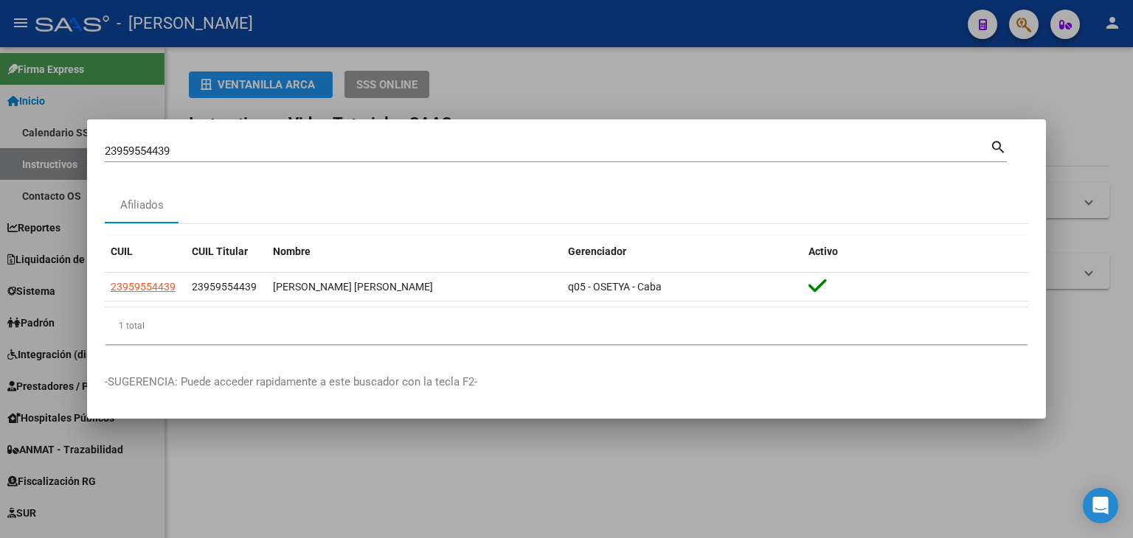
click at [139, 295] on app-link-go-to "23959554439" at bounding box center [143, 287] width 65 height 17
click at [144, 308] on div "1 total" at bounding box center [566, 325] width 923 height 37
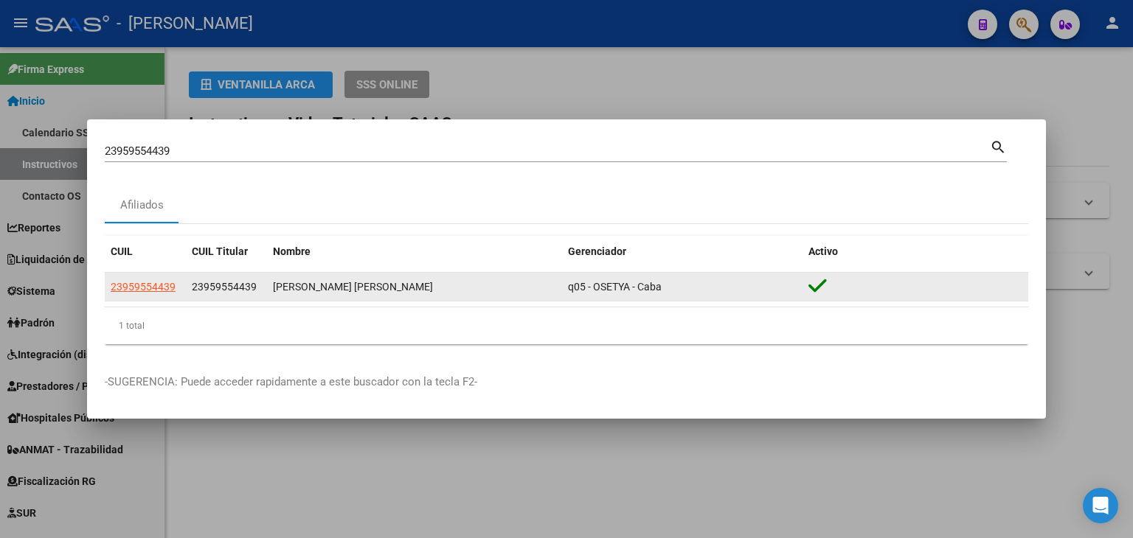
click at [150, 288] on span "23959554439" at bounding box center [143, 287] width 65 height 12
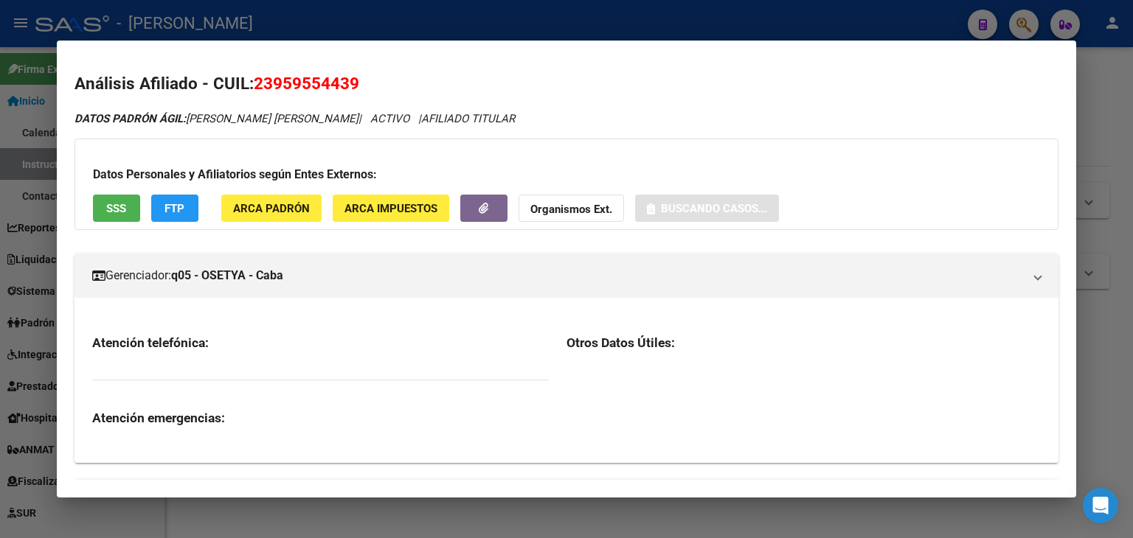
click at [273, 200] on button "ARCA Padrón" at bounding box center [271, 208] width 100 height 27
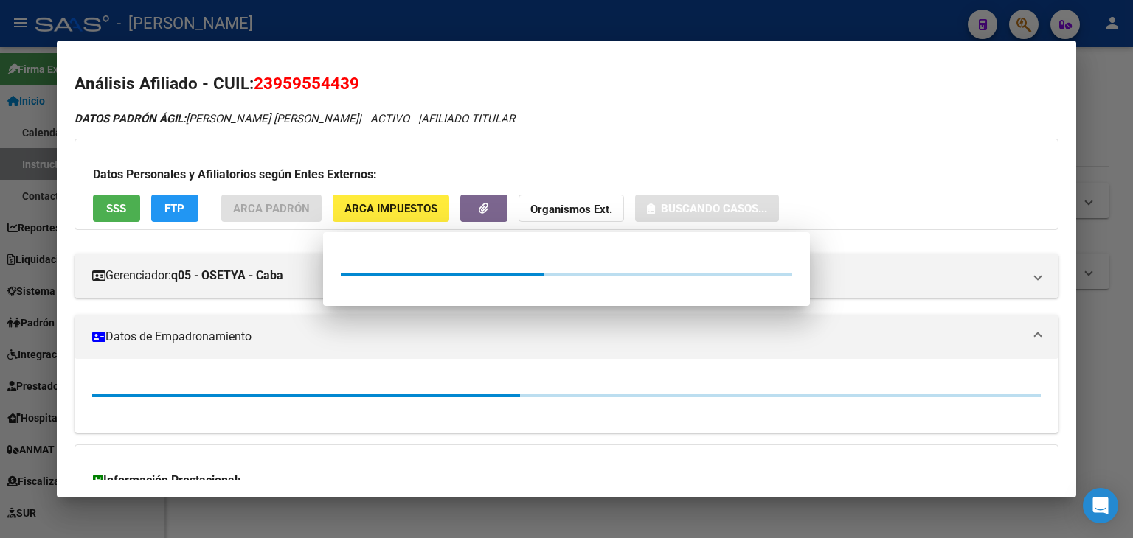
drag, startPoint x: 260, startPoint y: 164, endPoint x: 242, endPoint y: 166, distance: 17.8
click at [255, 164] on div at bounding box center [566, 269] width 1133 height 538
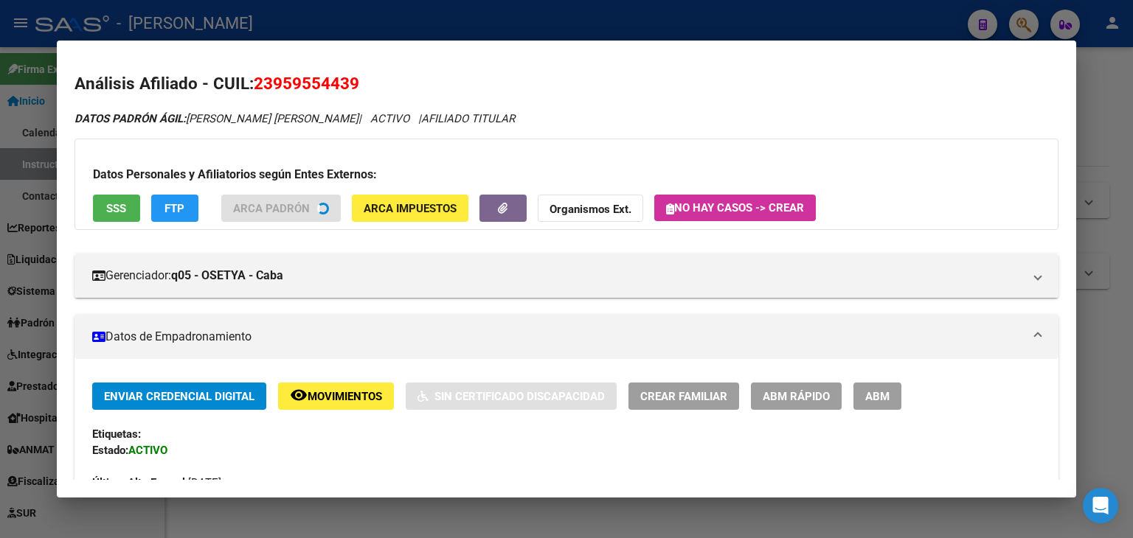
click at [108, 208] on span "SSS" at bounding box center [116, 208] width 20 height 13
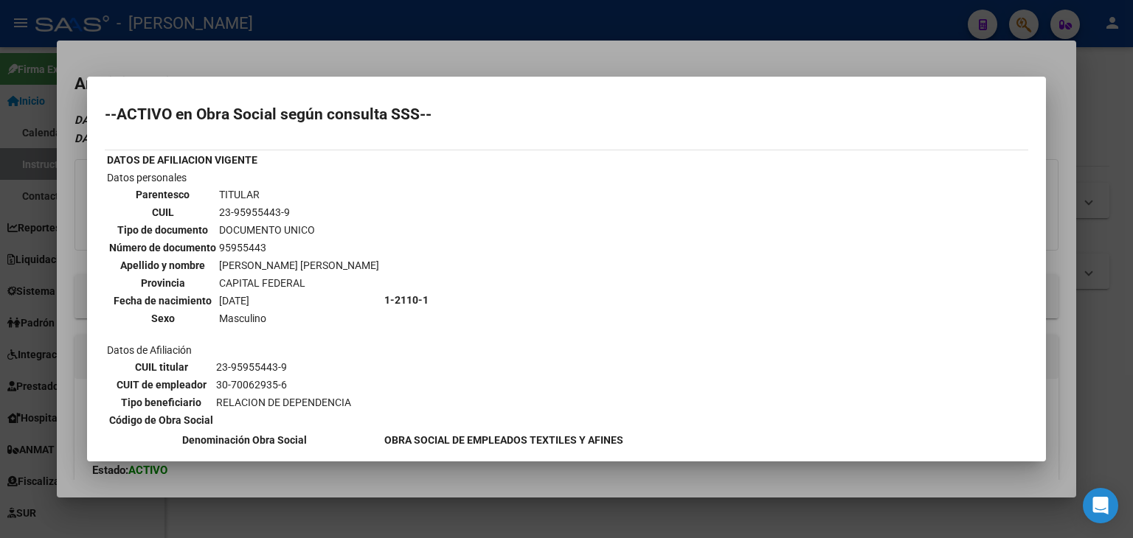
click at [164, 67] on div at bounding box center [566, 269] width 1133 height 538
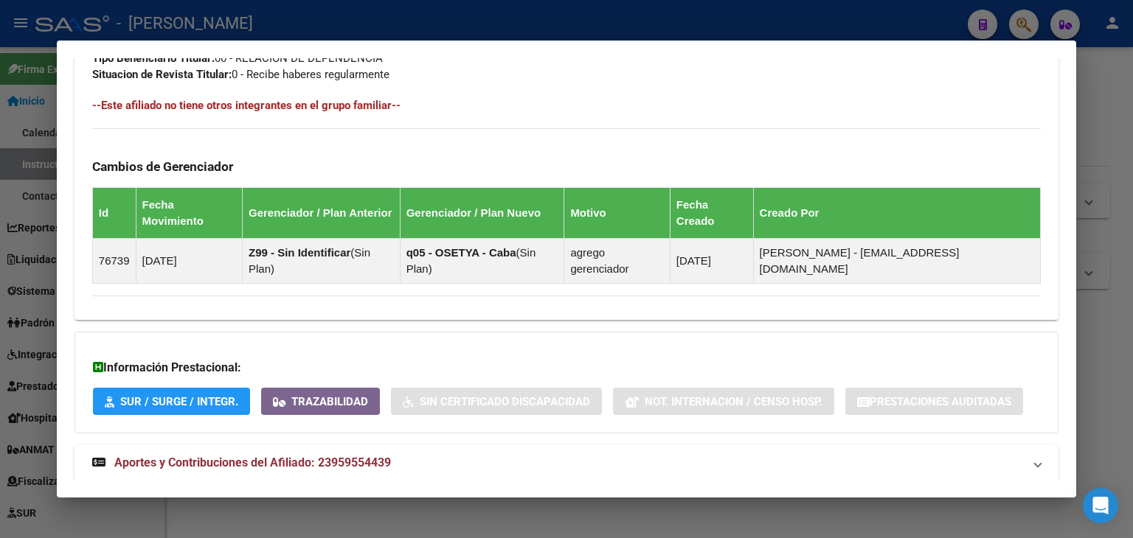
click at [388, 456] on span "Aportes y Contribuciones del Afiliado: 23959554439" at bounding box center [252, 463] width 276 height 14
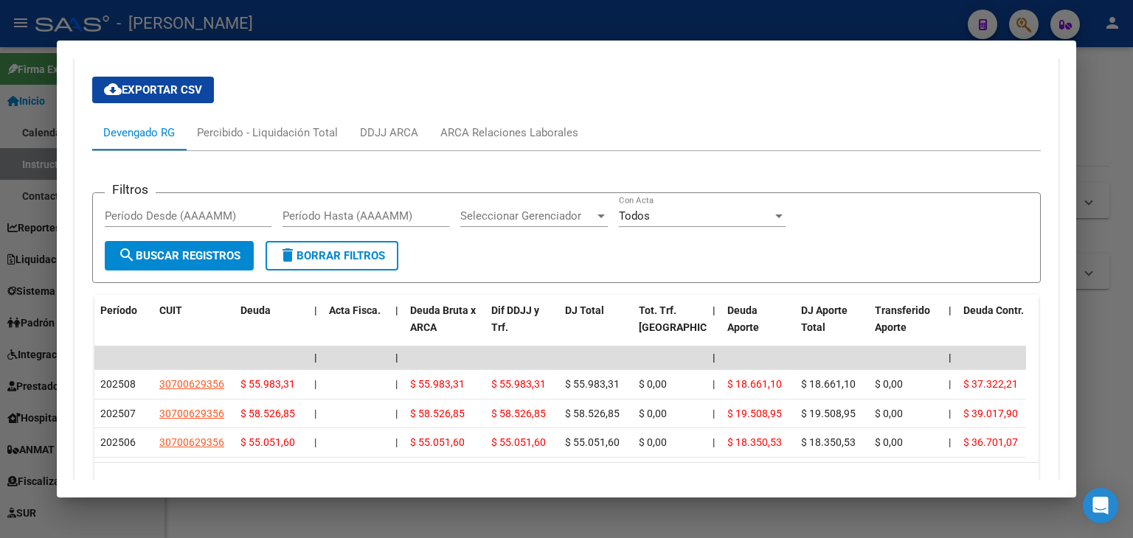
scroll to position [1264, 0]
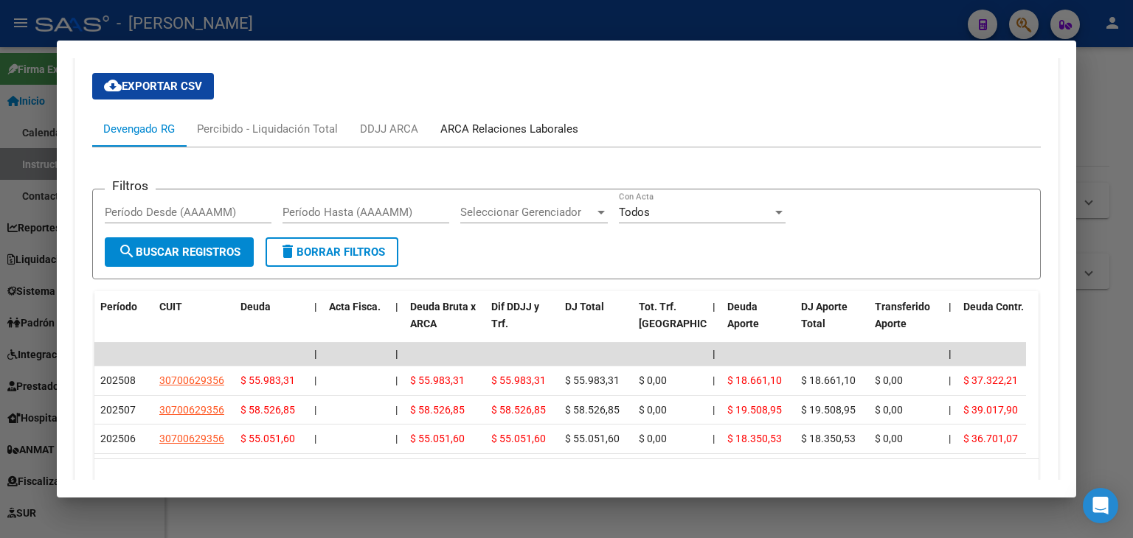
click at [504, 121] on div "ARCA Relaciones Laborales" at bounding box center [509, 129] width 138 height 16
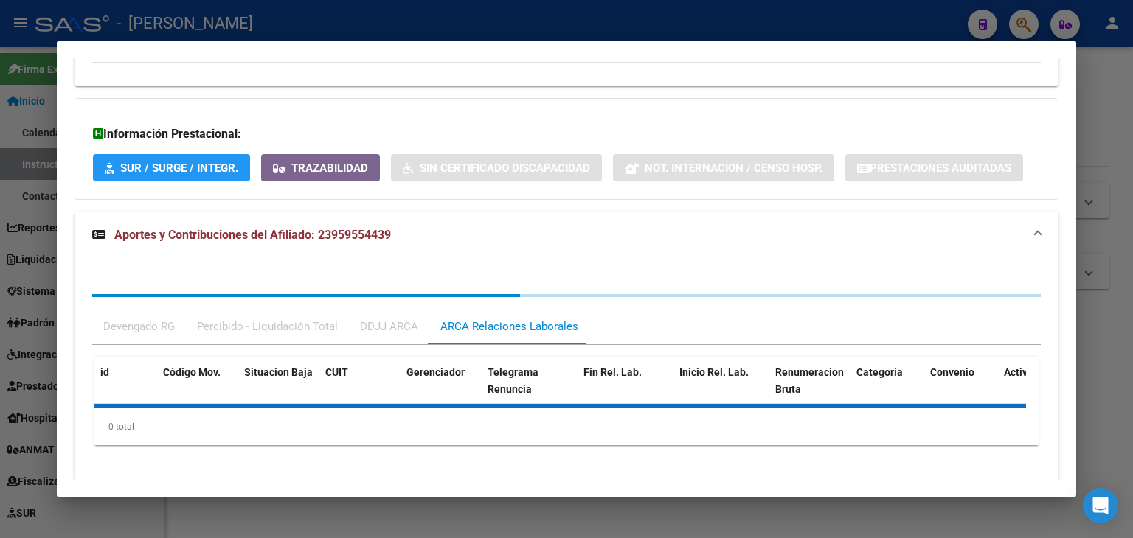
scroll to position [1112, 0]
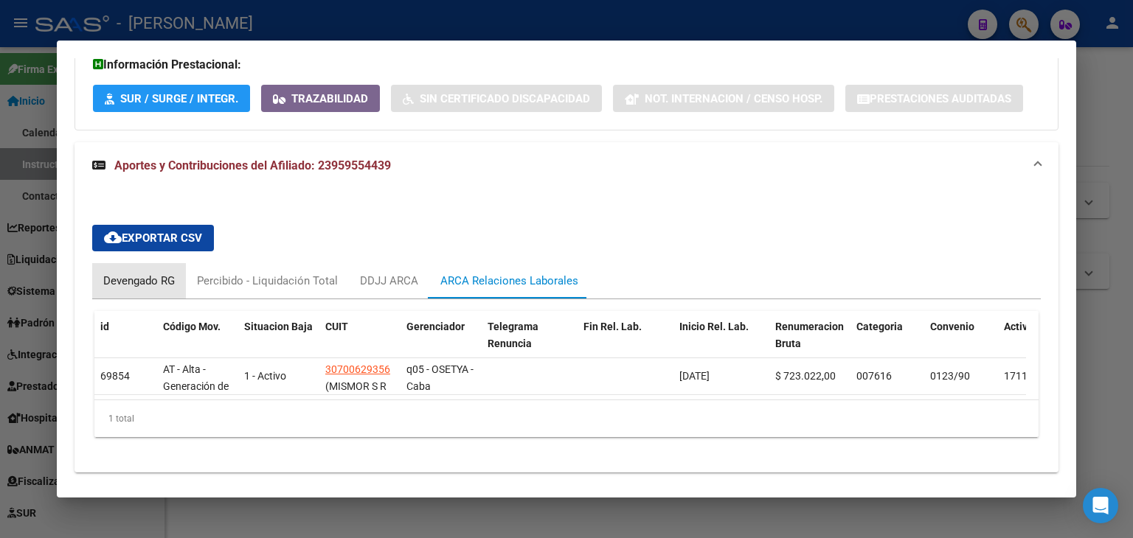
click at [130, 273] on div "Devengado RG" at bounding box center [139, 281] width 72 height 16
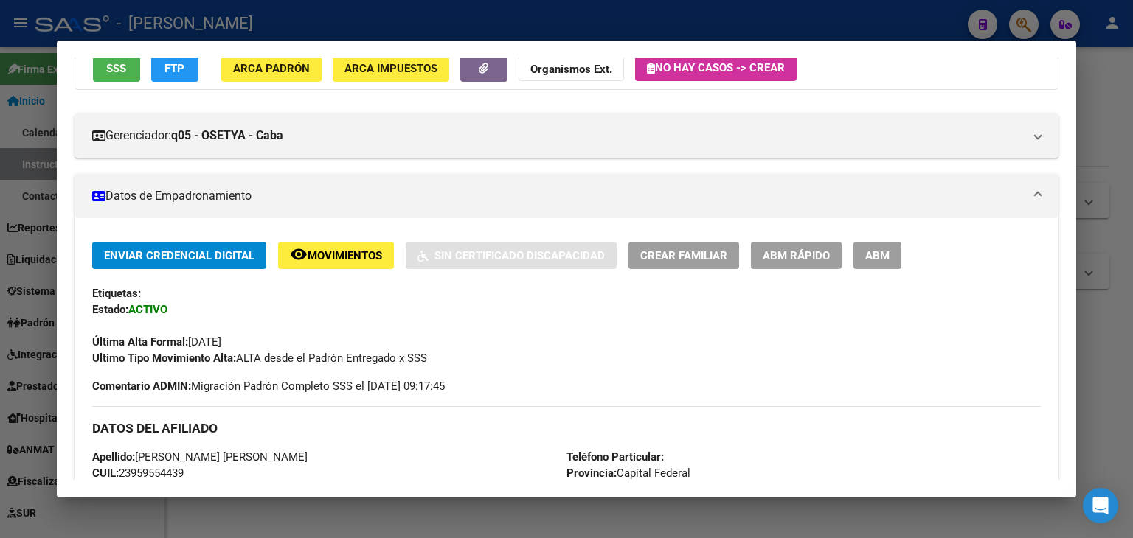
scroll to position [153, 0]
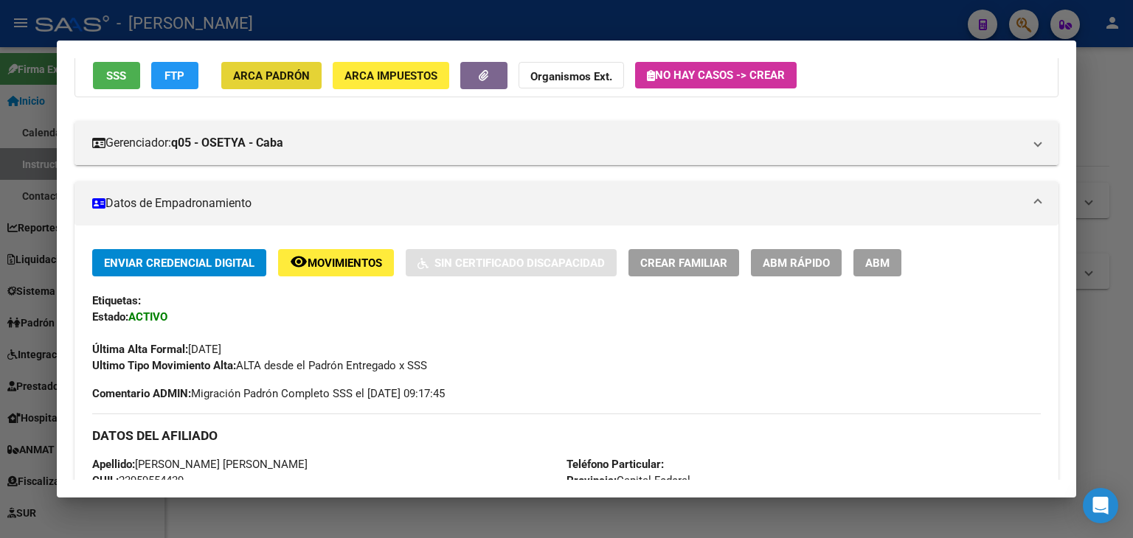
click at [302, 80] on span "ARCA Padrón" at bounding box center [271, 75] width 77 height 13
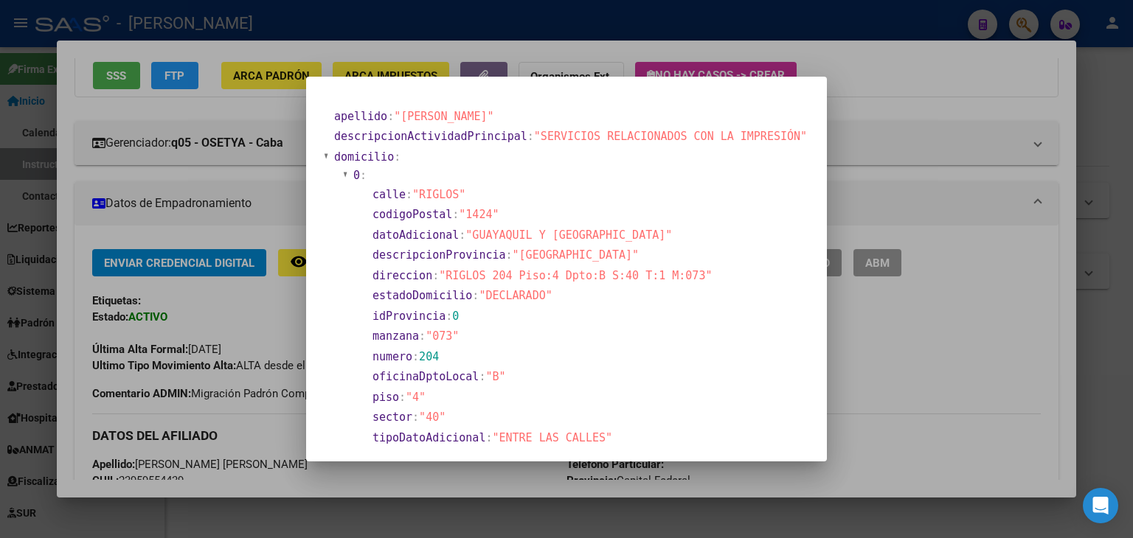
click at [194, 148] on div at bounding box center [566, 269] width 1133 height 538
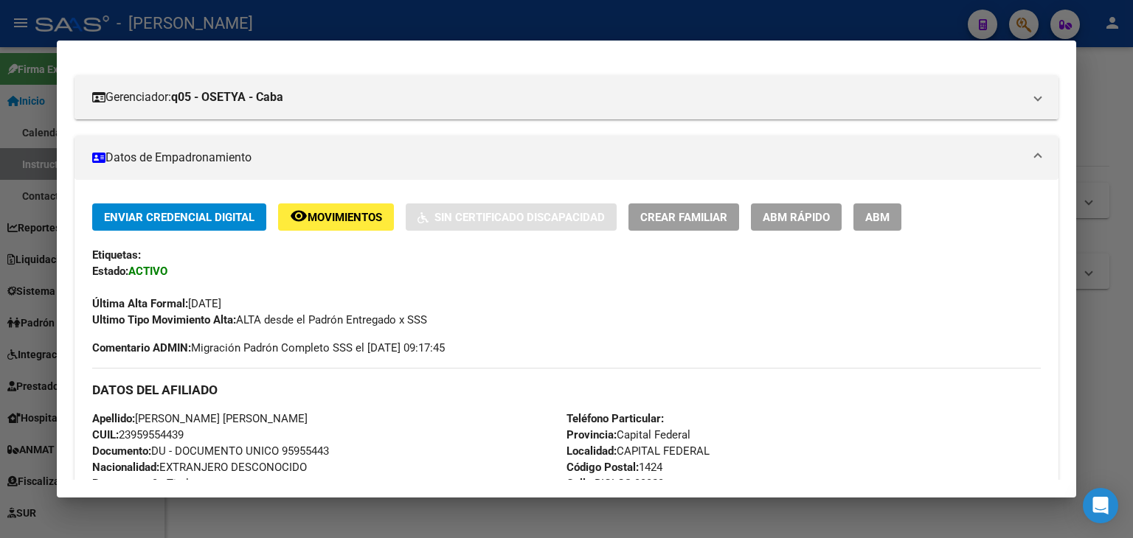
scroll to position [80, 0]
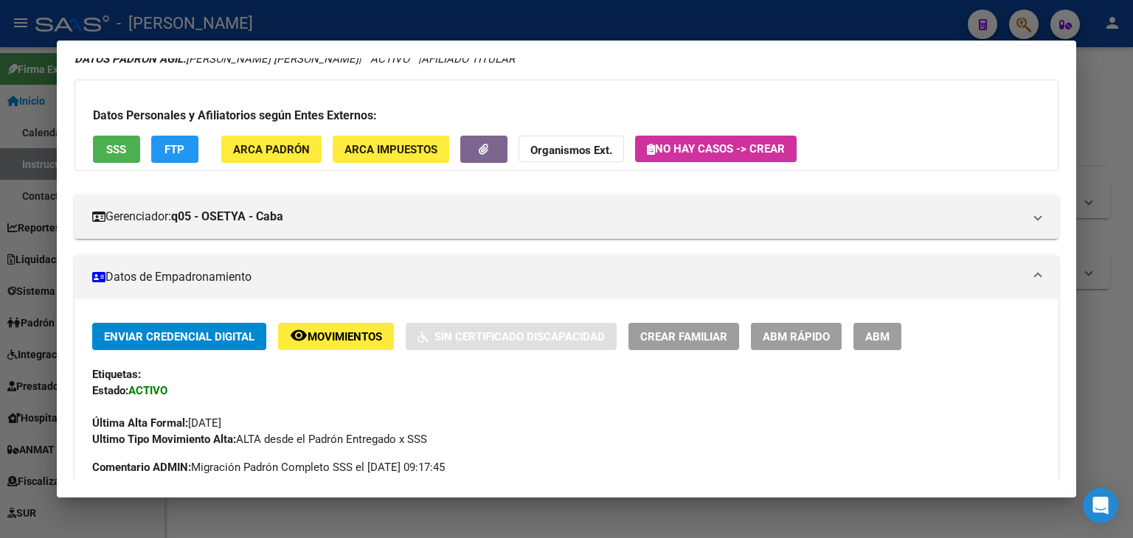
click at [109, 156] on button "SSS" at bounding box center [116, 149] width 47 height 27
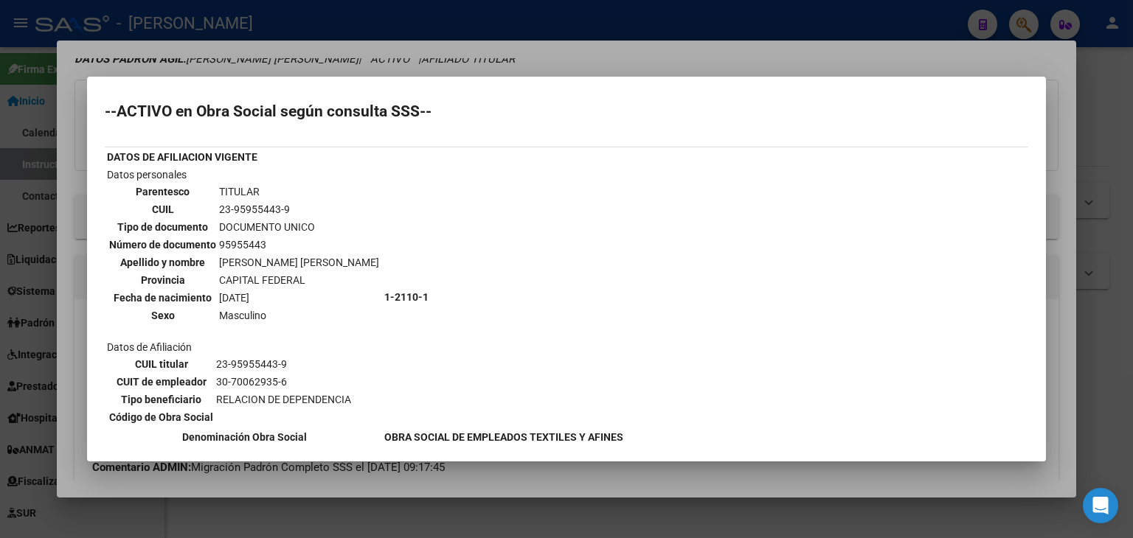
scroll to position [0, 0]
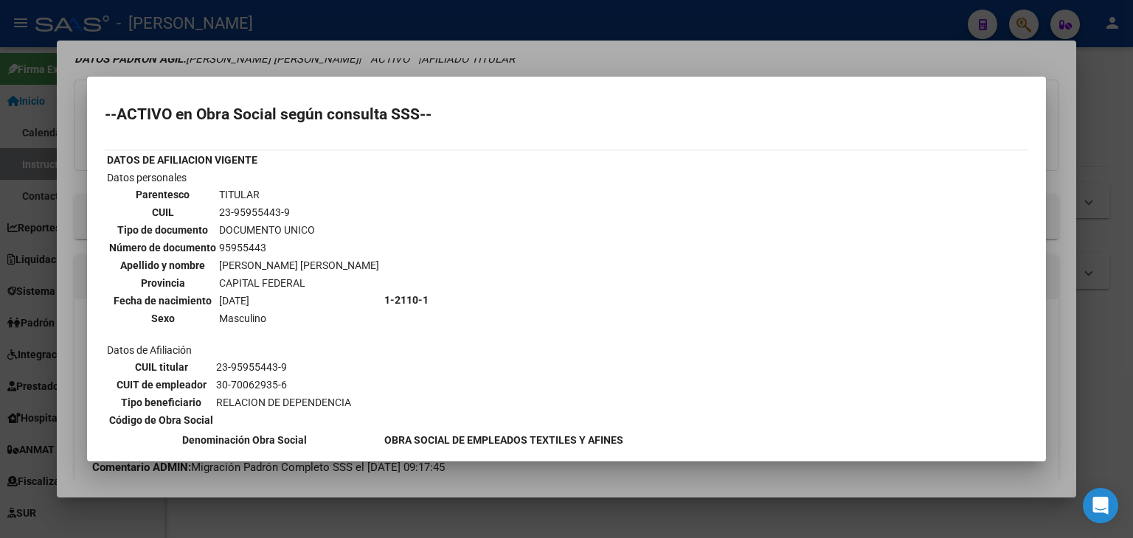
click at [207, 71] on div at bounding box center [566, 269] width 1133 height 538
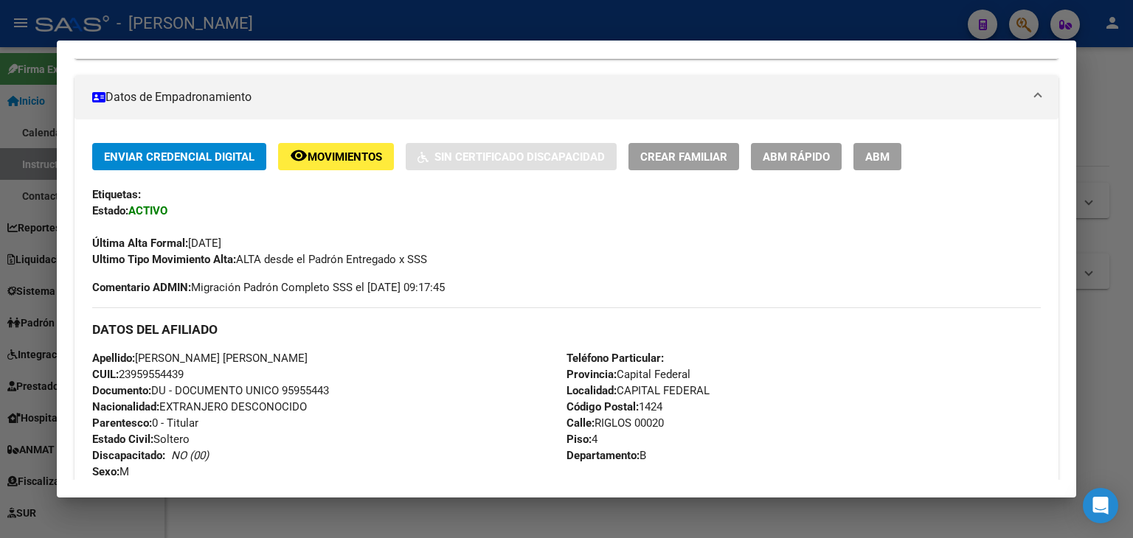
scroll to position [522, 0]
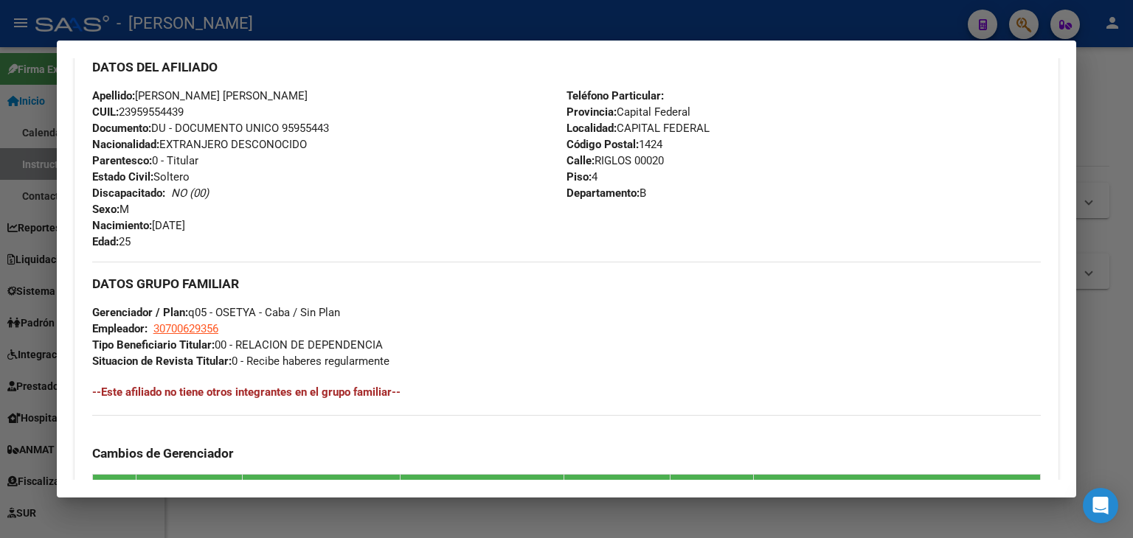
click at [318, 132] on span "Documento: DU - DOCUMENTO UNICO 95955443" at bounding box center [210, 128] width 237 height 13
copy span "95955443"
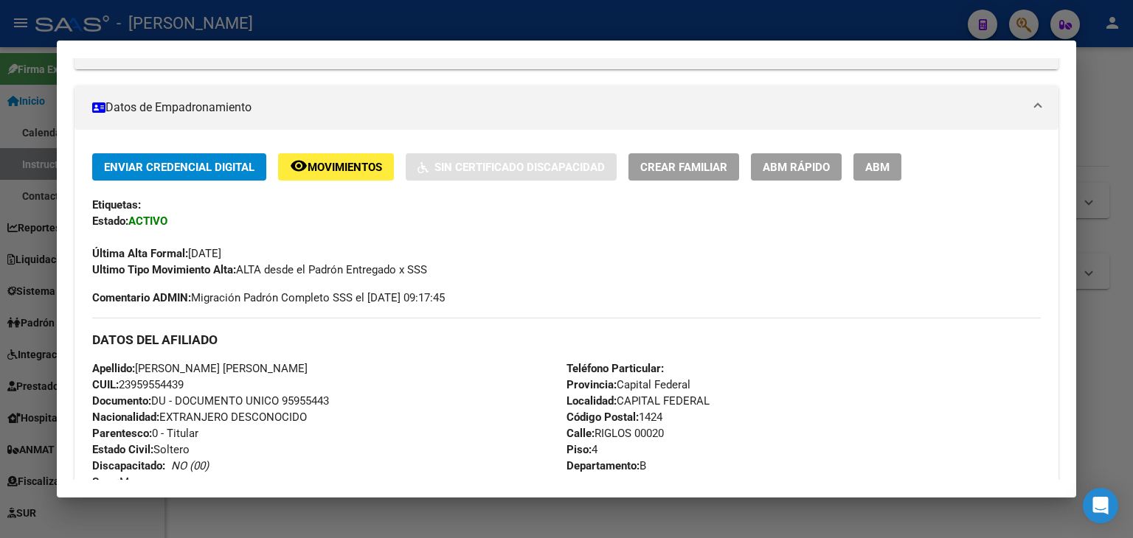
scroll to position [153, 0]
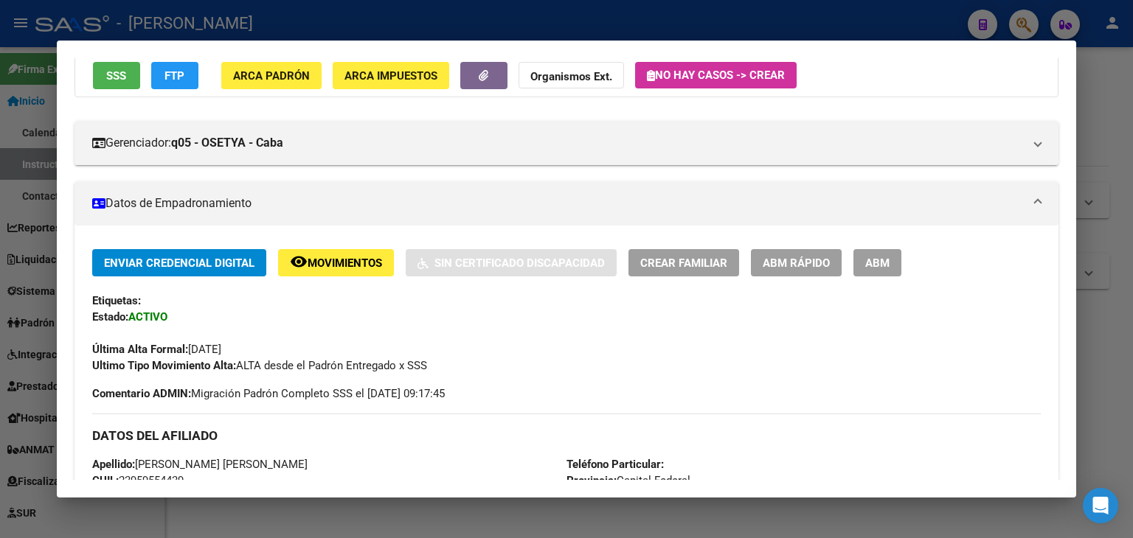
click at [292, 80] on span "ARCA Padrón" at bounding box center [271, 75] width 77 height 13
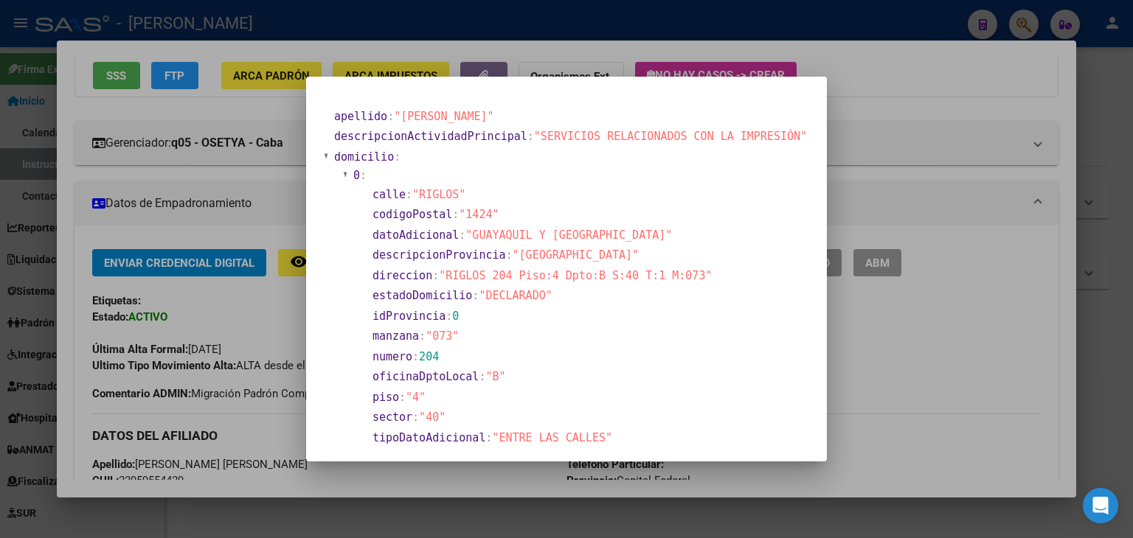
click at [286, 118] on div at bounding box center [566, 269] width 1133 height 538
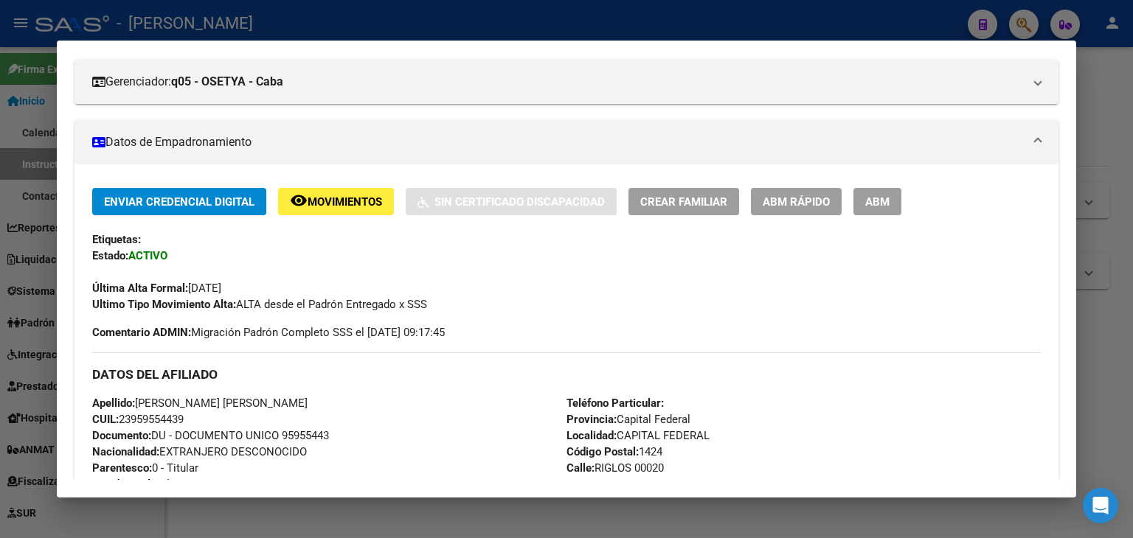
scroll to position [301, 0]
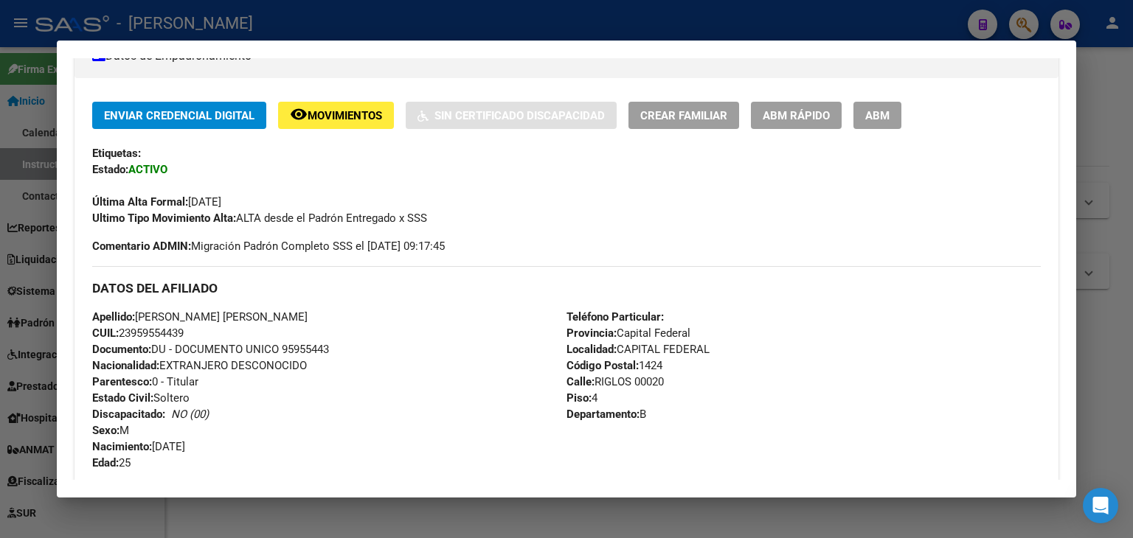
drag, startPoint x: 141, startPoint y: 315, endPoint x: 241, endPoint y: 313, distance: 100.3
click at [241, 313] on span "Apellido: [PERSON_NAME]" at bounding box center [199, 316] width 215 height 13
copy span "[PERSON_NAME]"
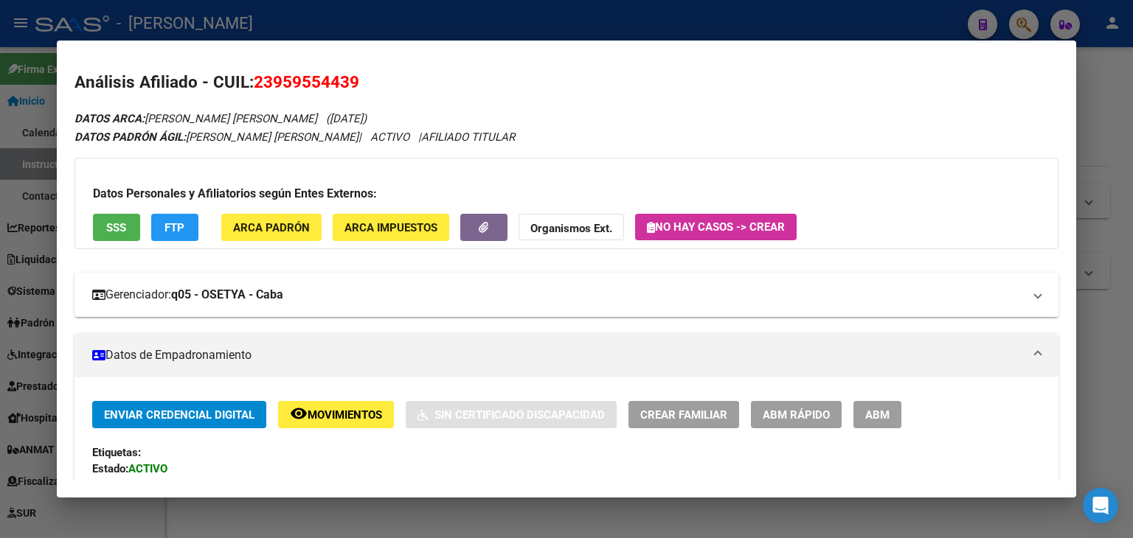
scroll to position [0, 0]
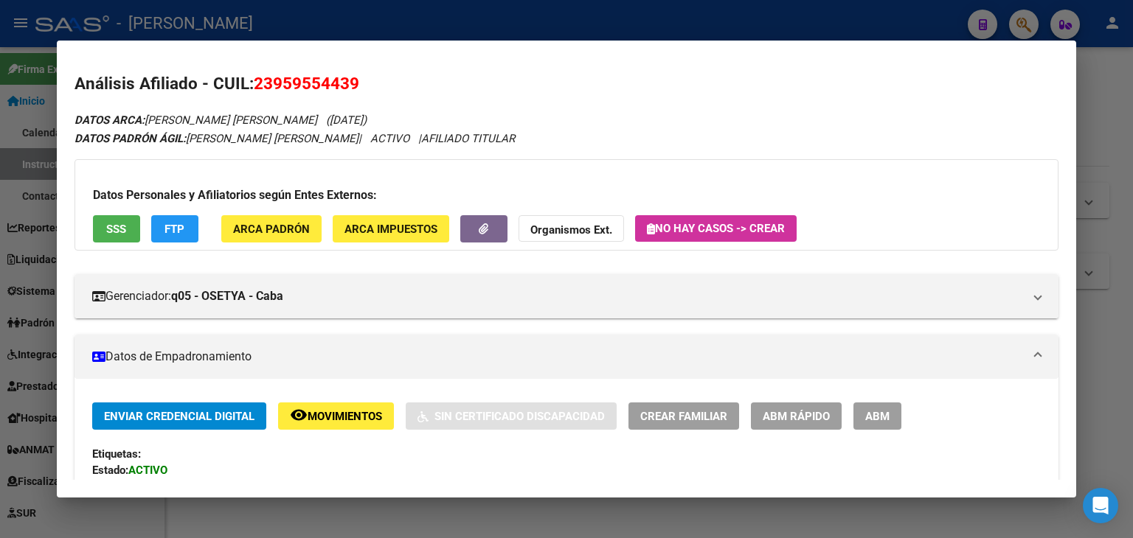
click at [288, 225] on span "ARCA Padrón" at bounding box center [271, 229] width 77 height 13
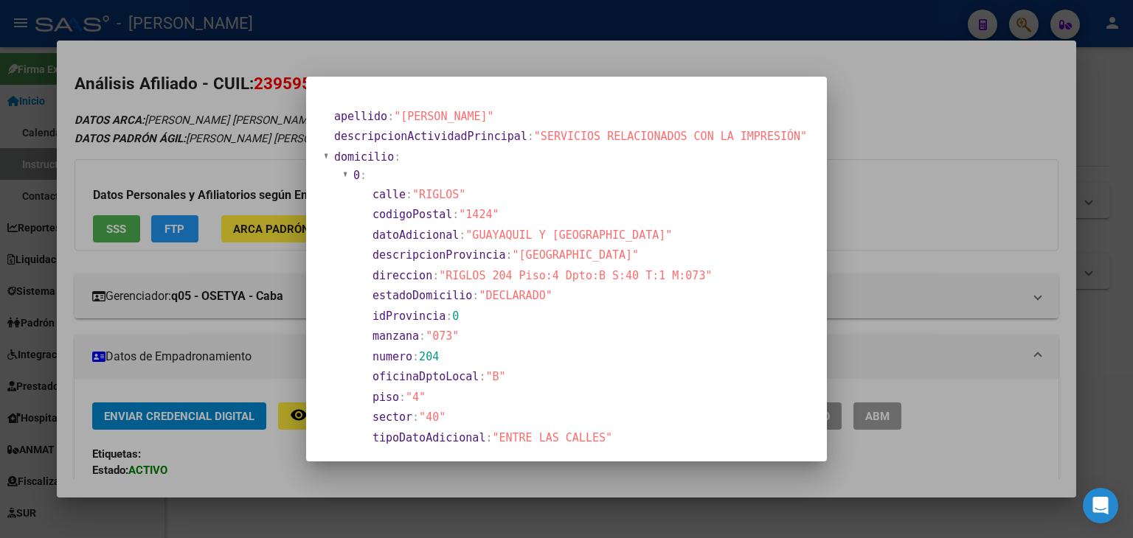
drag, startPoint x: 245, startPoint y: 83, endPoint x: 248, endPoint y: 92, distance: 9.3
click at [246, 87] on div at bounding box center [566, 269] width 1133 height 538
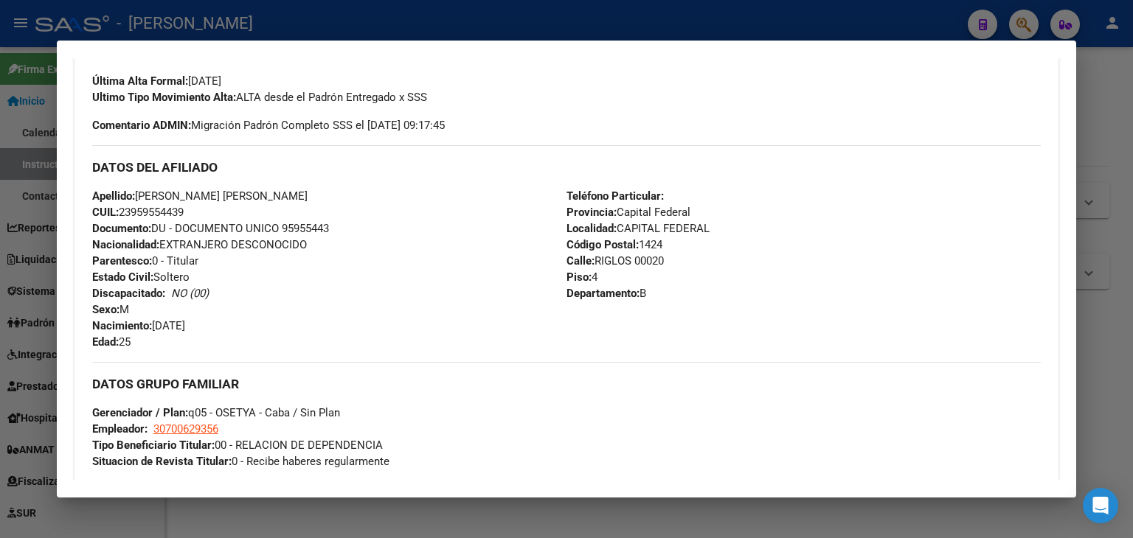
scroll to position [664, 0]
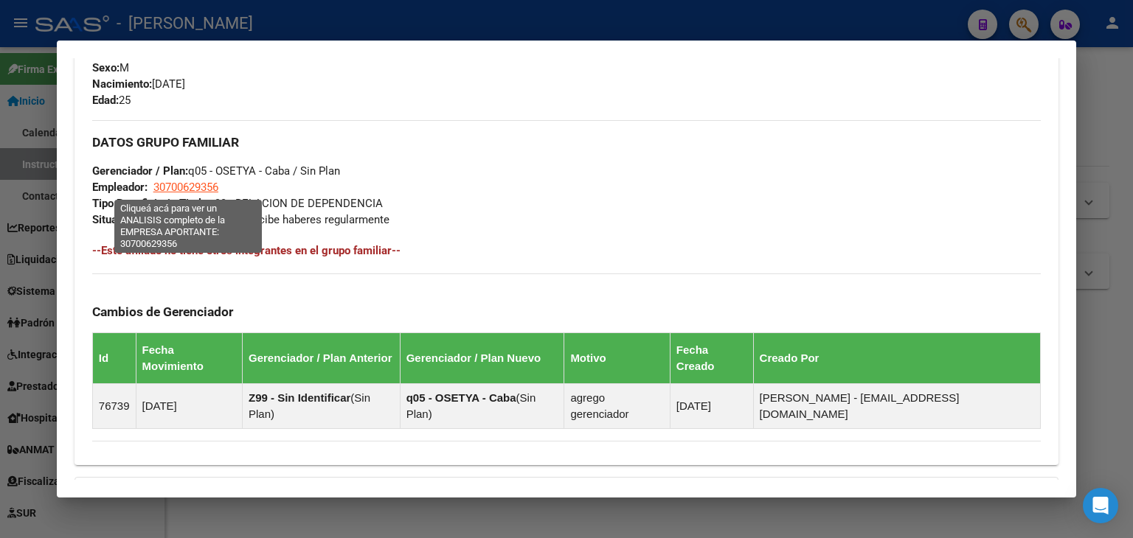
click at [209, 190] on span "30700629356" at bounding box center [185, 187] width 65 height 13
type textarea "30700629356"
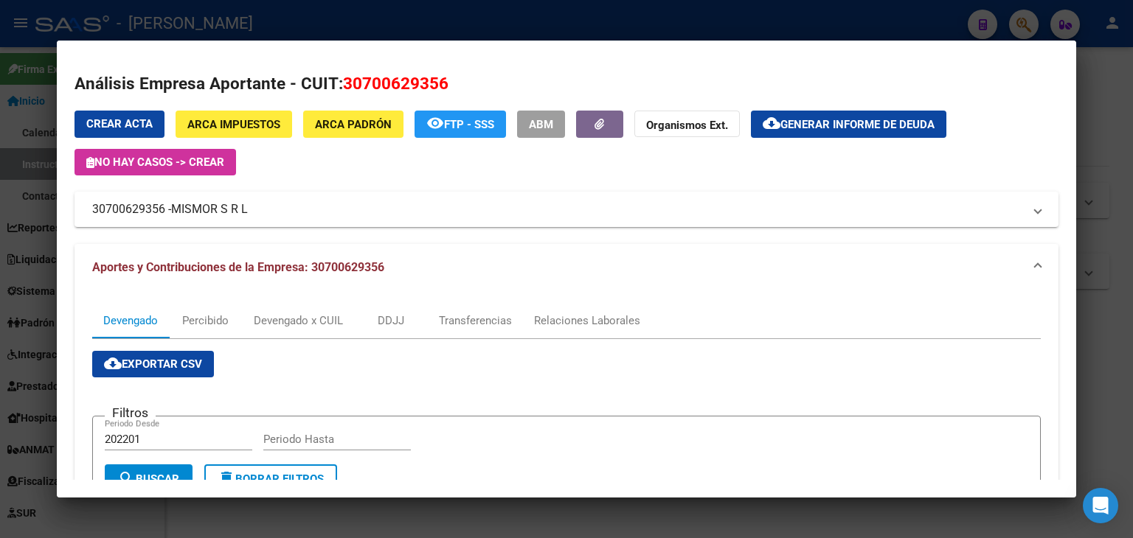
click at [265, 18] on div at bounding box center [566, 269] width 1133 height 538
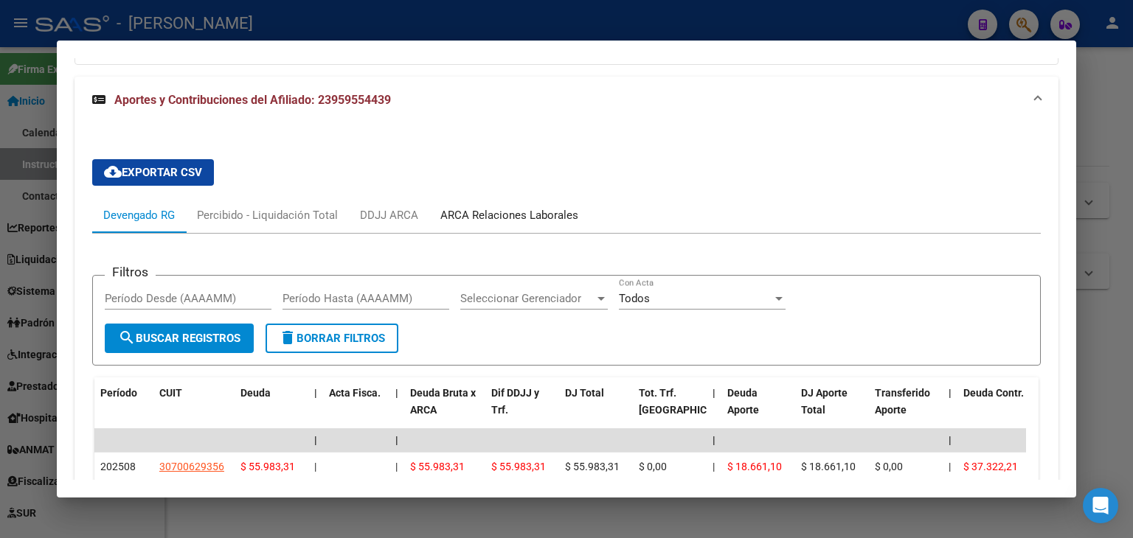
click at [507, 207] on div "ARCA Relaciones Laborales" at bounding box center [509, 215] width 138 height 16
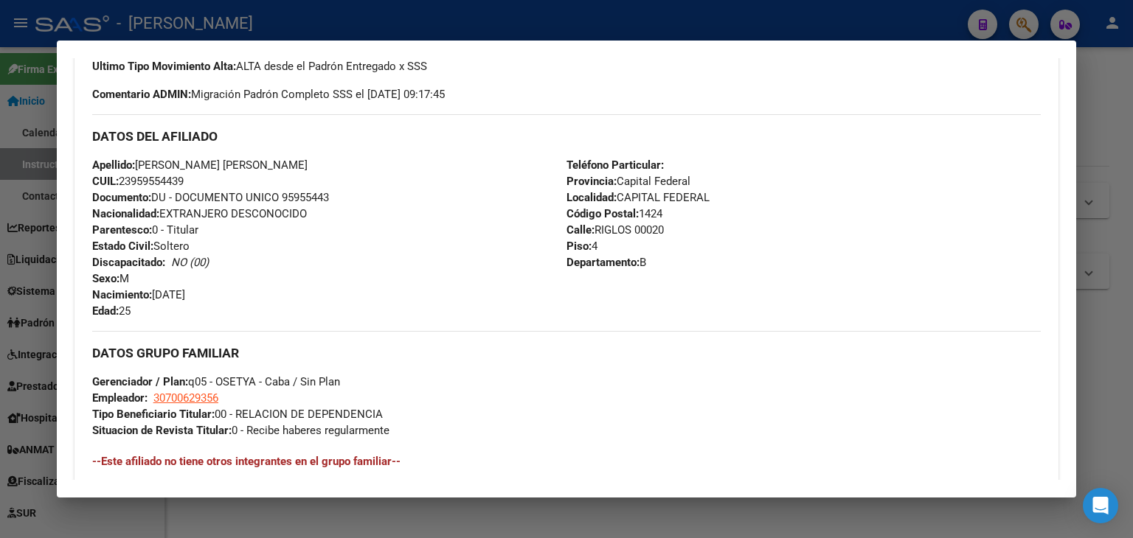
scroll to position [379, 0]
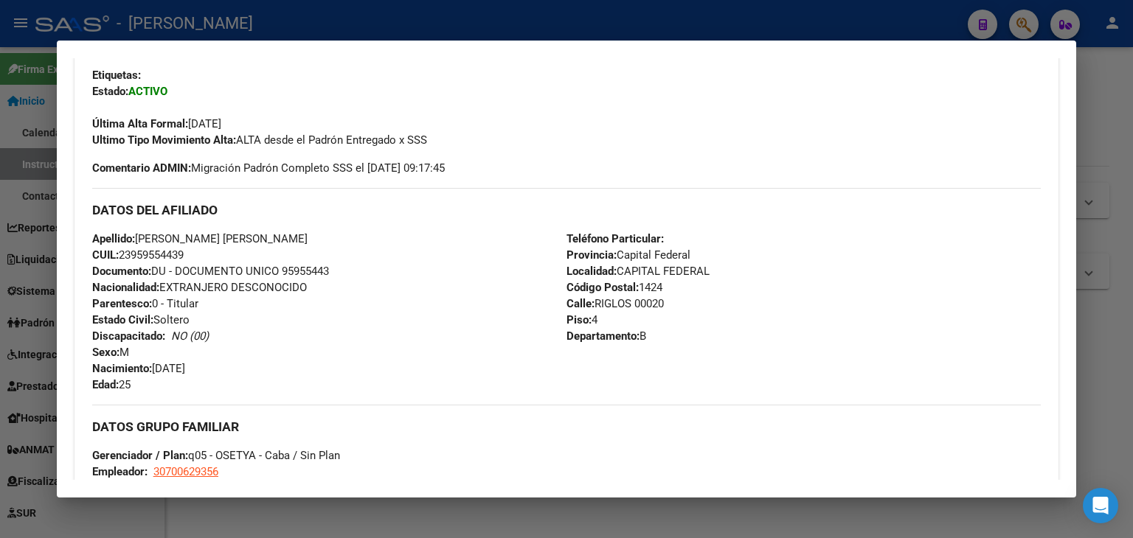
click at [254, 25] on div at bounding box center [566, 269] width 1133 height 538
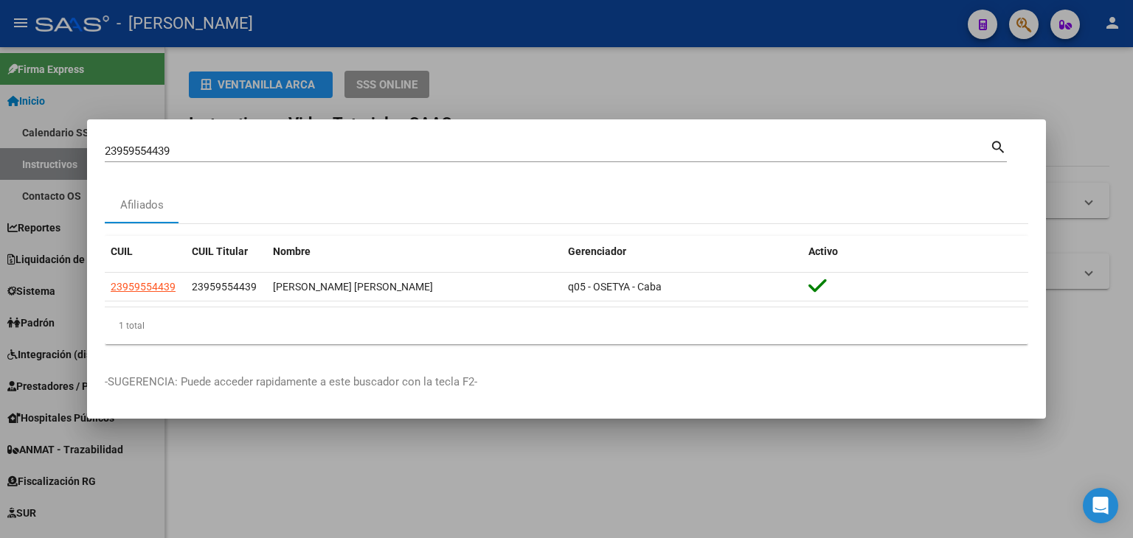
click at [208, 148] on input "23959554439" at bounding box center [547, 151] width 885 height 13
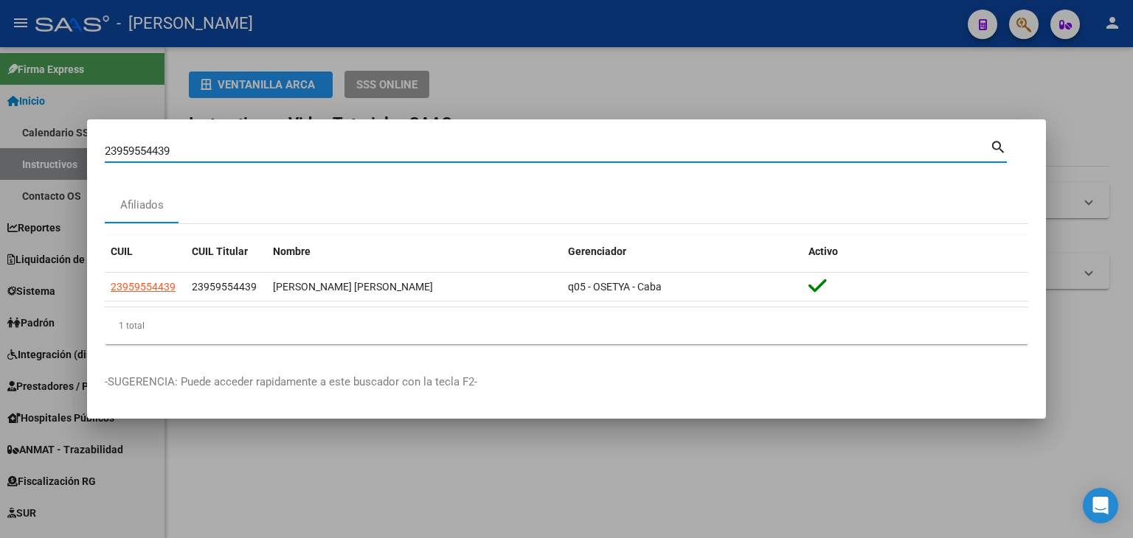
click at [208, 148] on input "23959554439" at bounding box center [547, 151] width 885 height 13
paste input "60147944"
type input "23960147944"
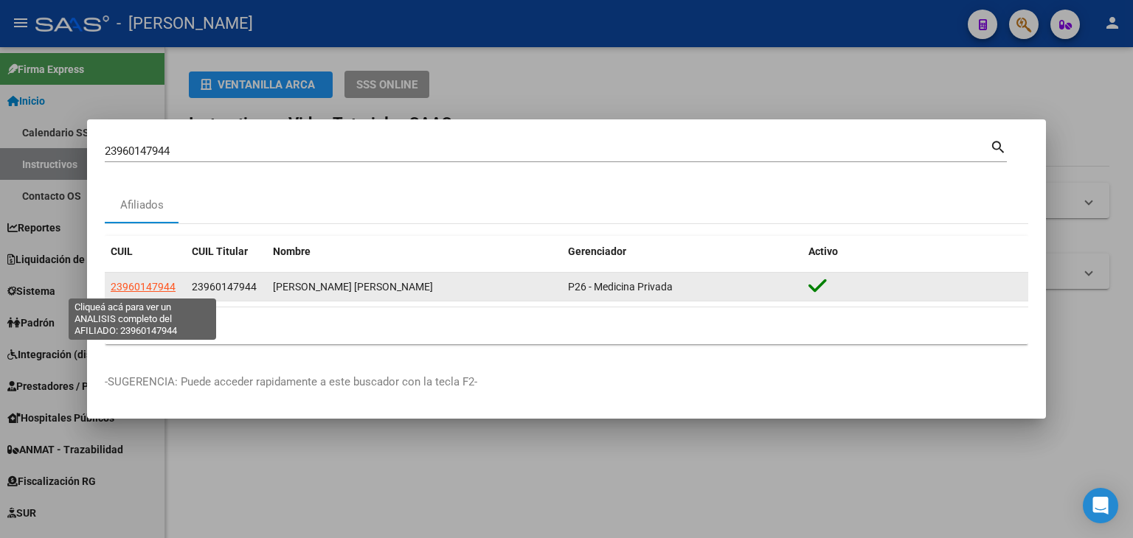
click at [159, 284] on span "23960147944" at bounding box center [143, 287] width 65 height 12
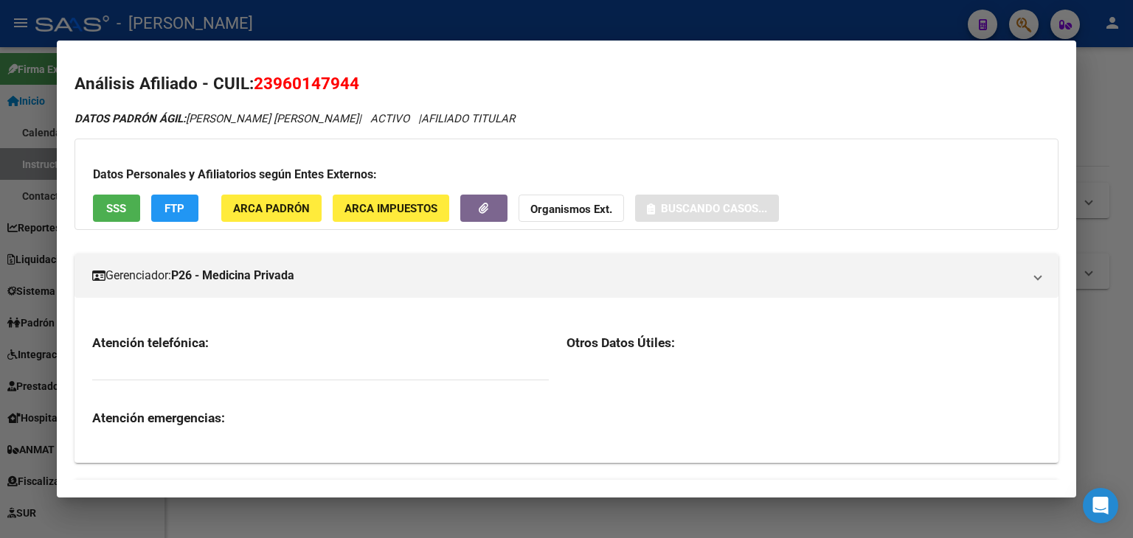
click at [279, 195] on div "Datos Personales y Afiliatorios según Entes Externos: SSS FTP ARCA Padrón ARCA …" at bounding box center [566, 184] width 984 height 91
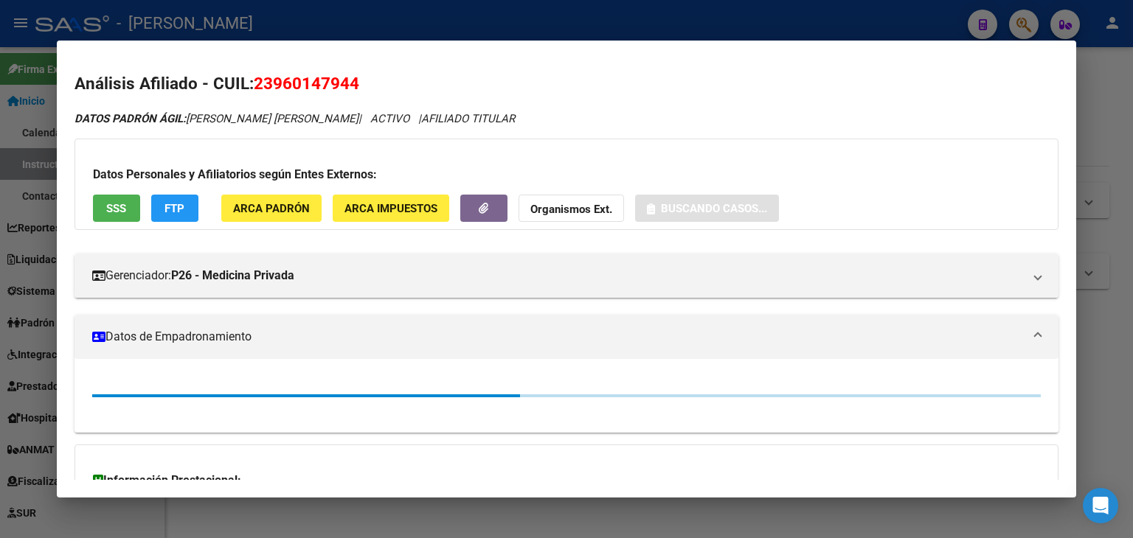
click at [282, 206] on span "ARCA Padrón" at bounding box center [271, 208] width 77 height 13
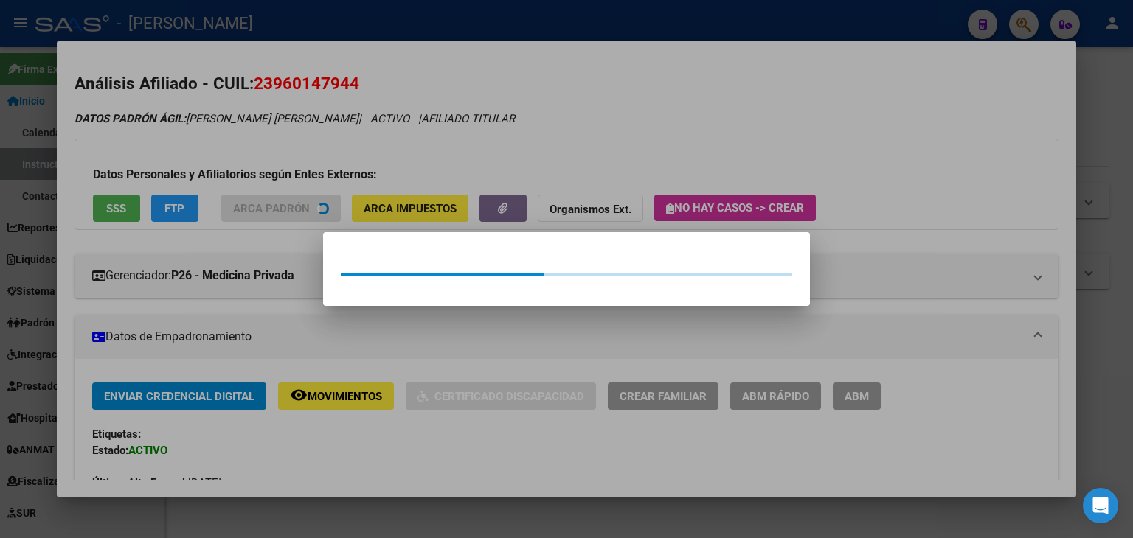
click at [251, 136] on div at bounding box center [566, 269] width 1133 height 538
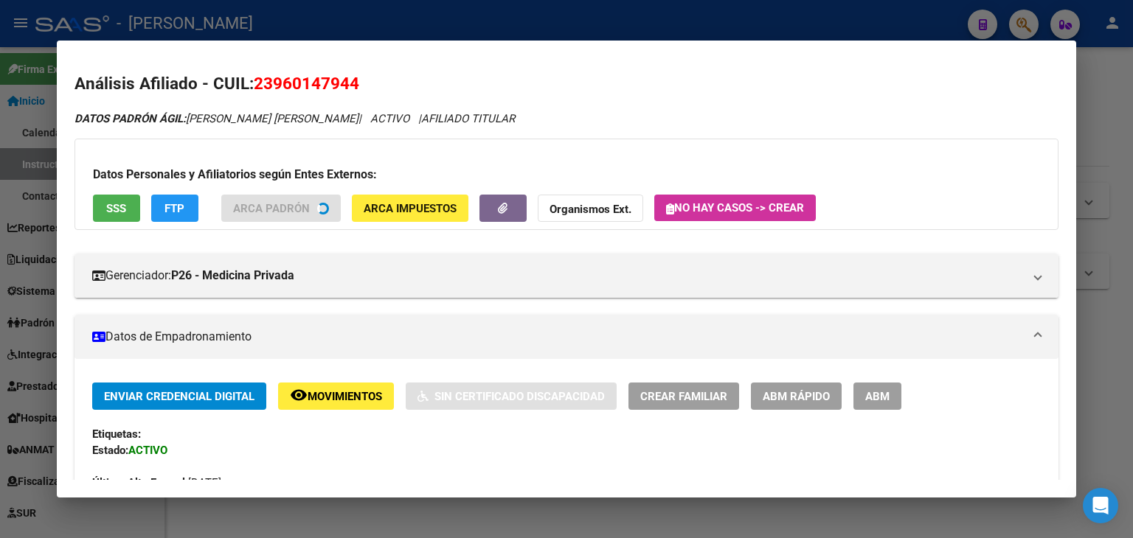
click at [150, 201] on div "Datos Personales y Afiliatorios según Entes Externos: SSS FTP ARCA Padrón ARCA …" at bounding box center [566, 184] width 984 height 91
click at [128, 210] on div "Datos Personales y Afiliatorios según Entes Externos: SSS FTP ARCA Padrón ARCA …" at bounding box center [566, 184] width 984 height 91
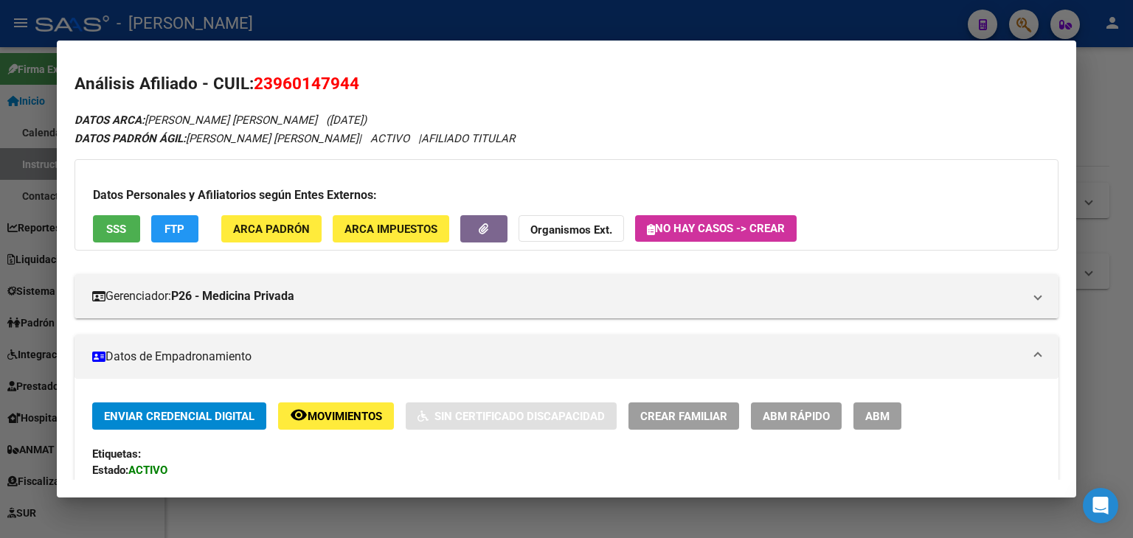
click at [129, 224] on button "SSS" at bounding box center [116, 228] width 47 height 27
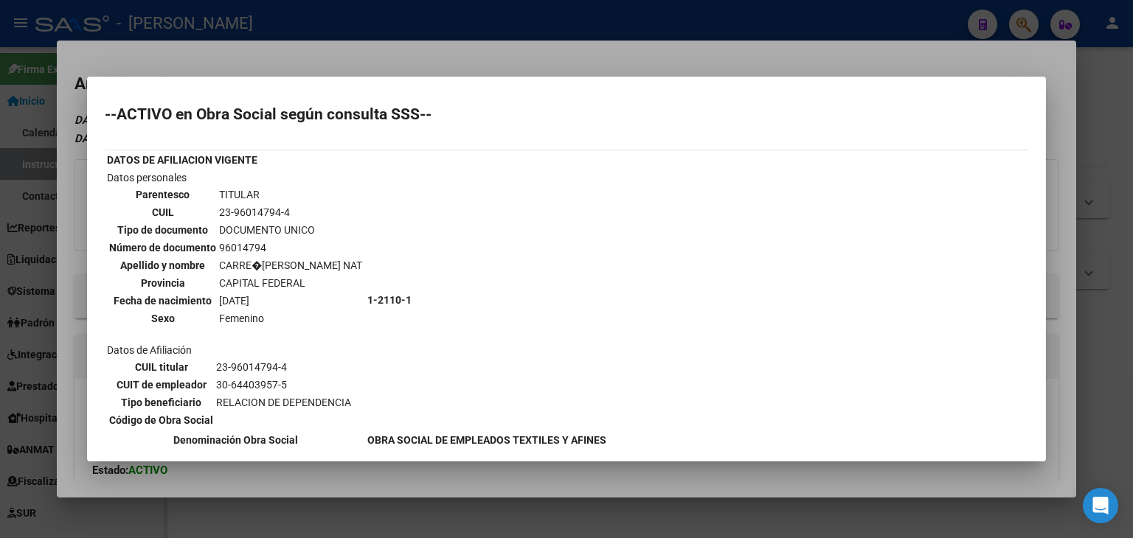
click at [262, 55] on div at bounding box center [566, 269] width 1133 height 538
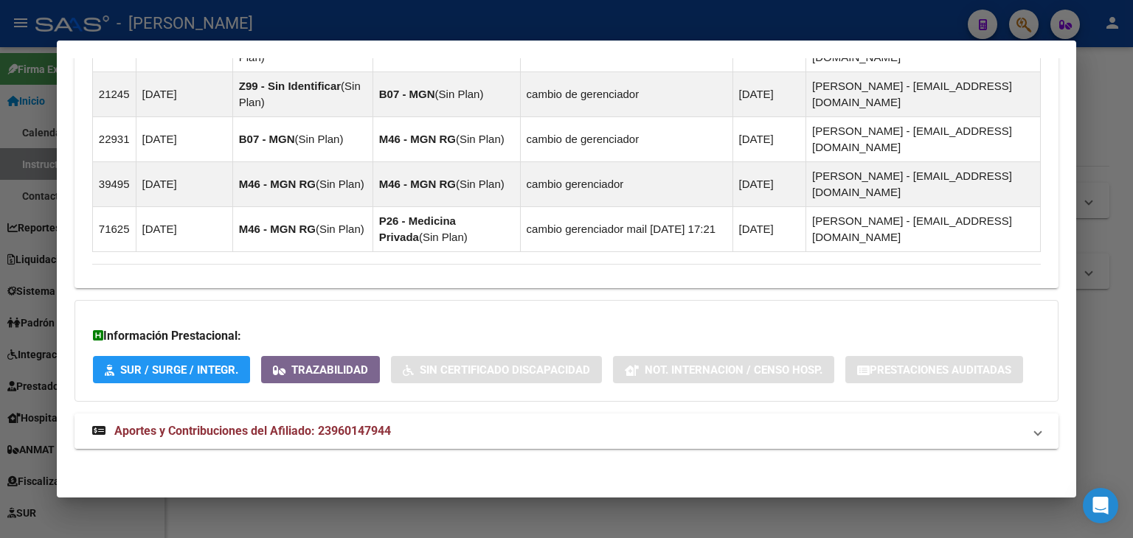
click at [362, 436] on span "Aportes y Contribuciones del Afiliado: 23960147944" at bounding box center [252, 431] width 276 height 14
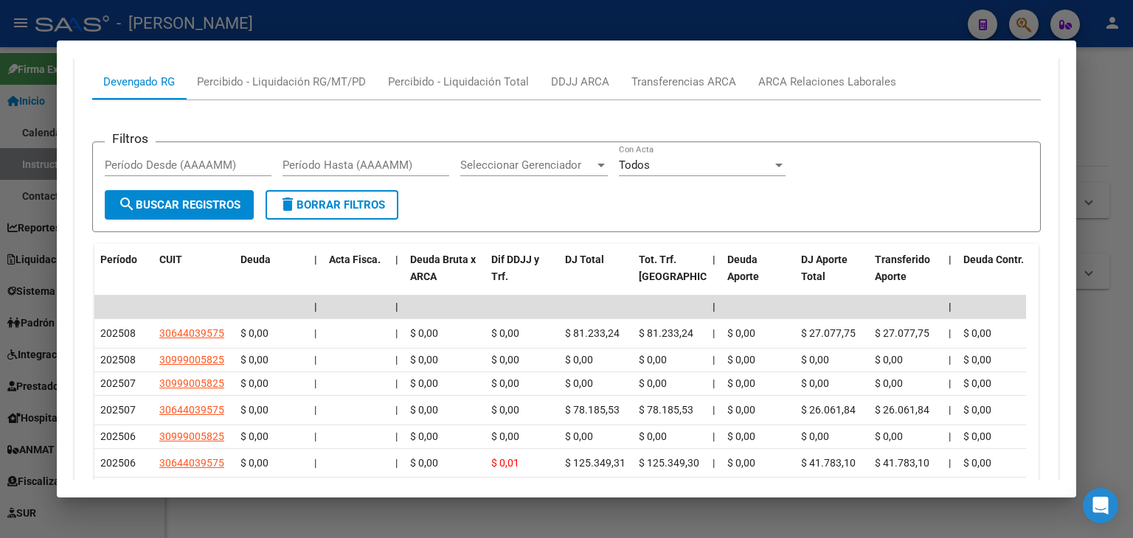
scroll to position [1700, 0]
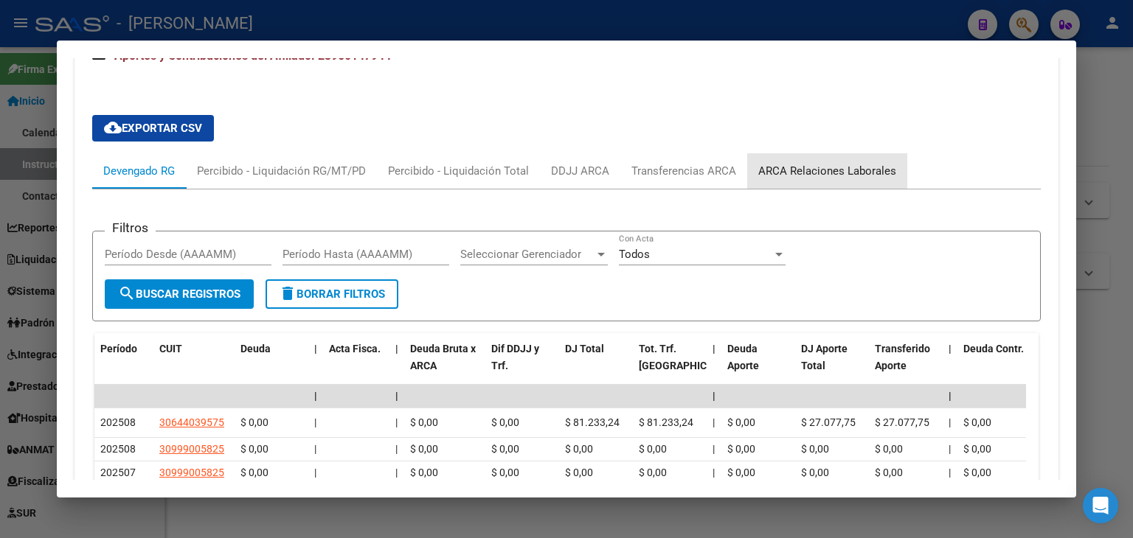
click at [849, 167] on div "ARCA Relaciones Laborales" at bounding box center [827, 171] width 138 height 16
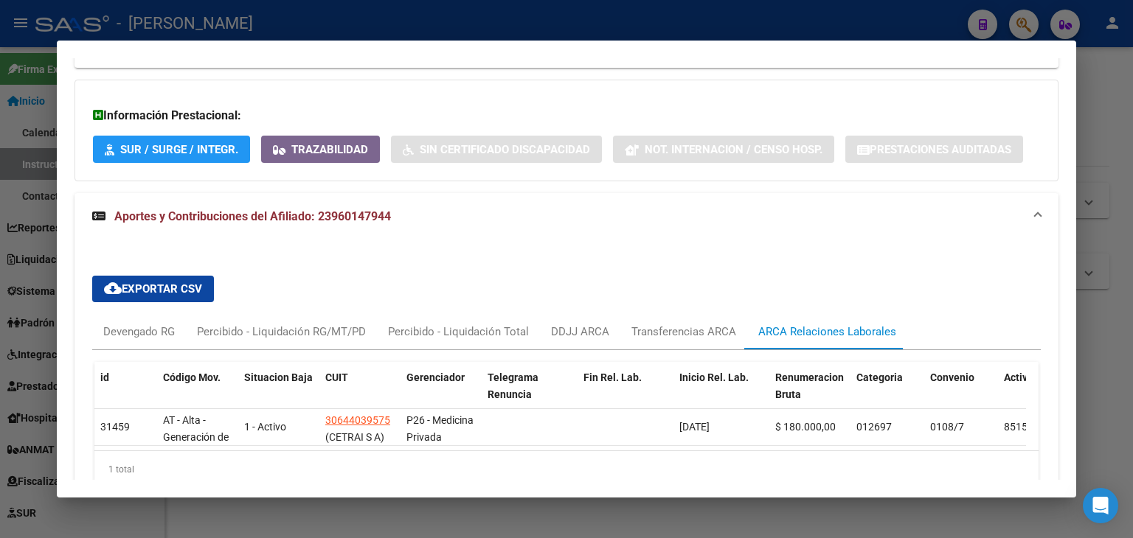
scroll to position [1405, 0]
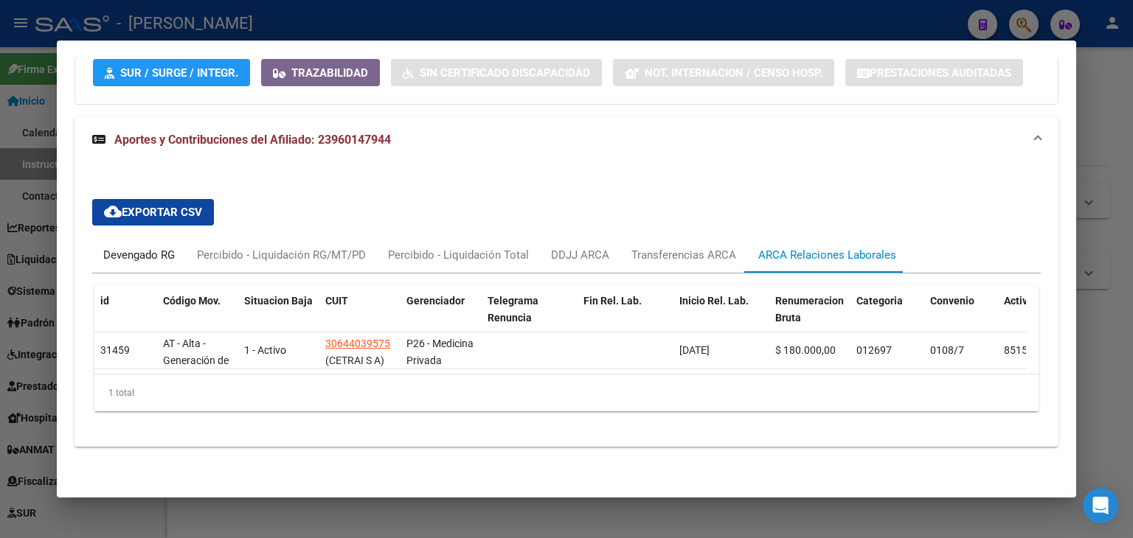
click at [147, 247] on div "Devengado RG" at bounding box center [139, 255] width 72 height 16
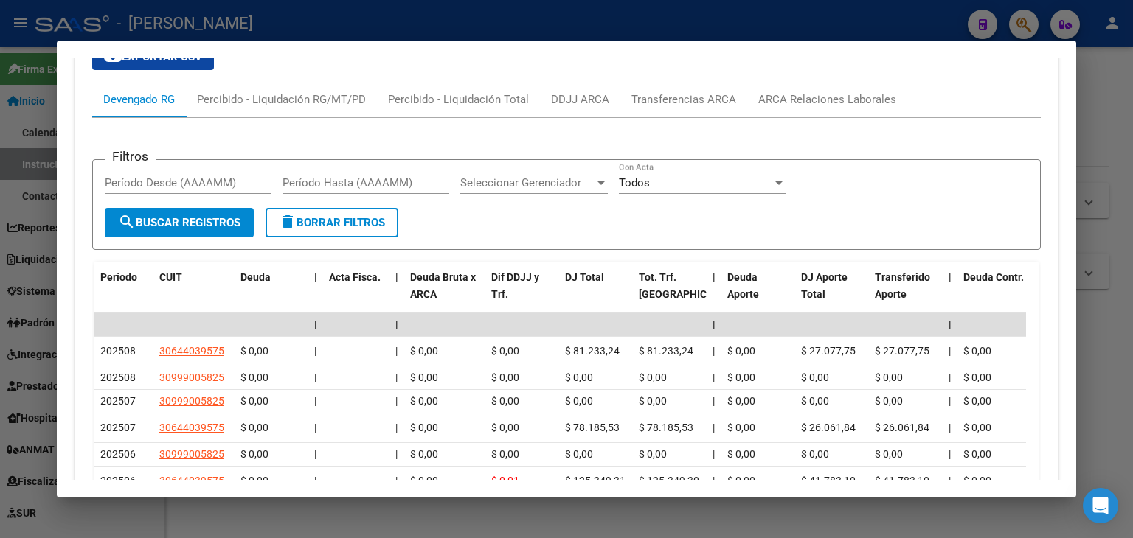
scroll to position [1552, 0]
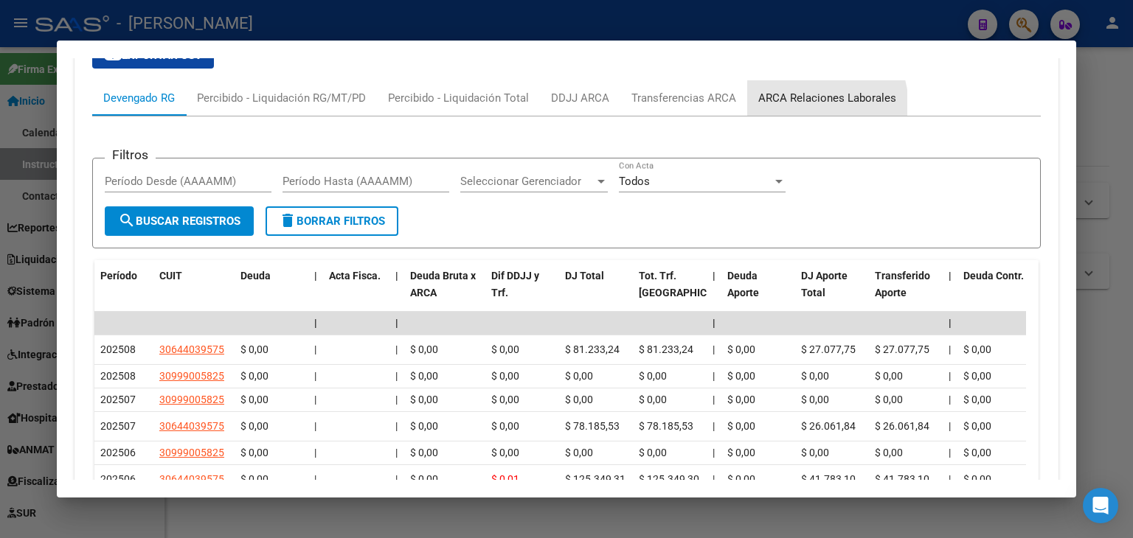
click at [773, 111] on div "ARCA Relaciones Laborales" at bounding box center [827, 97] width 160 height 35
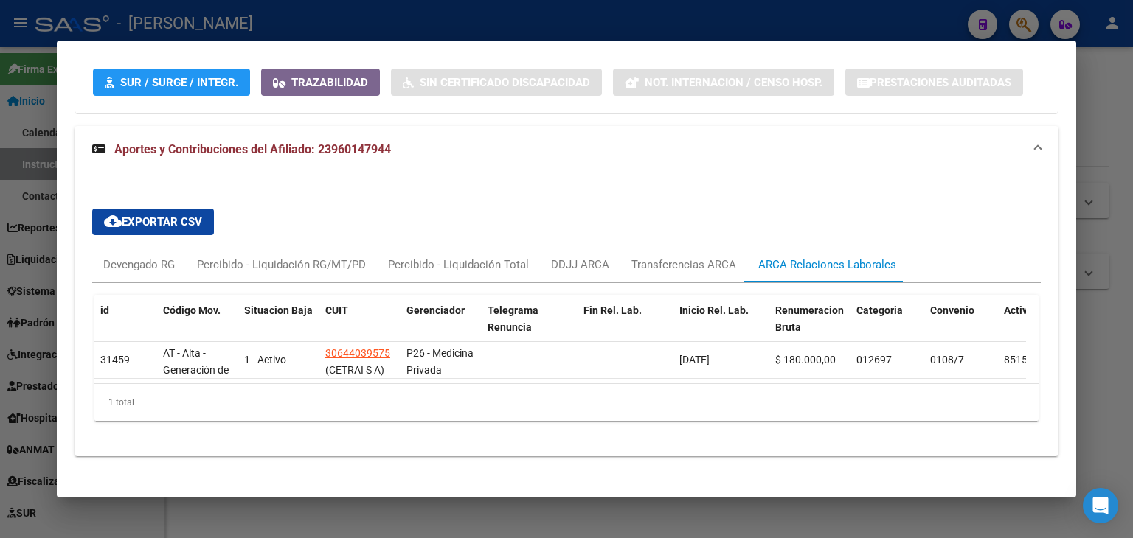
scroll to position [1405, 0]
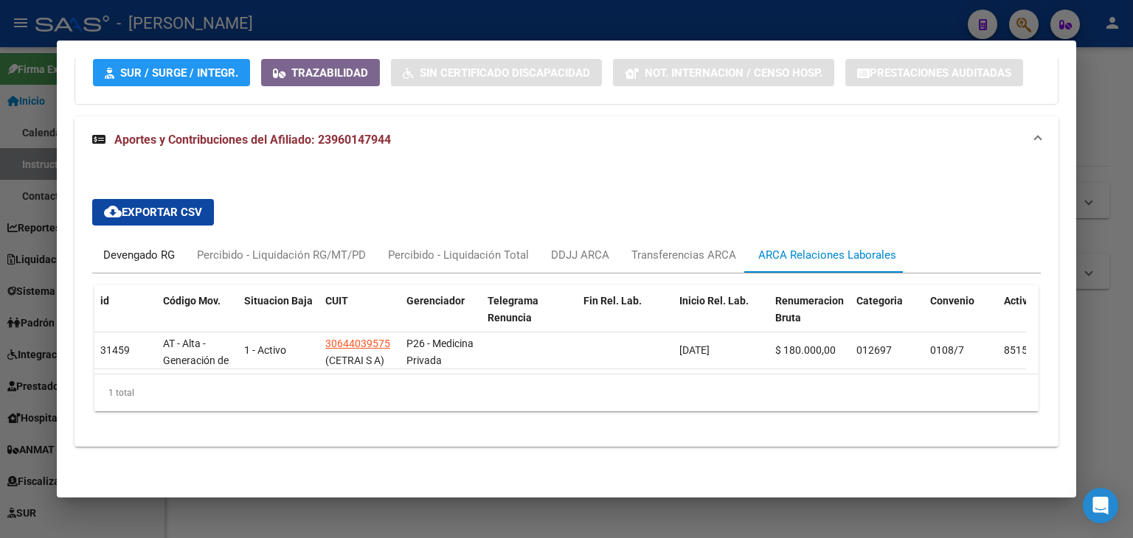
click at [159, 251] on div "Devengado RG" at bounding box center [139, 255] width 72 height 16
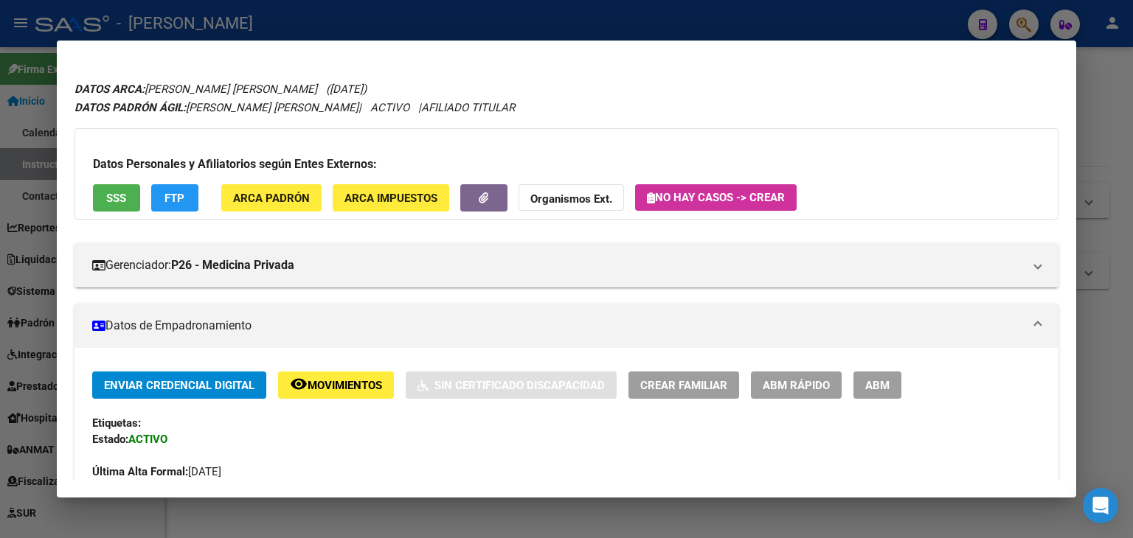
scroll to position [28, 0]
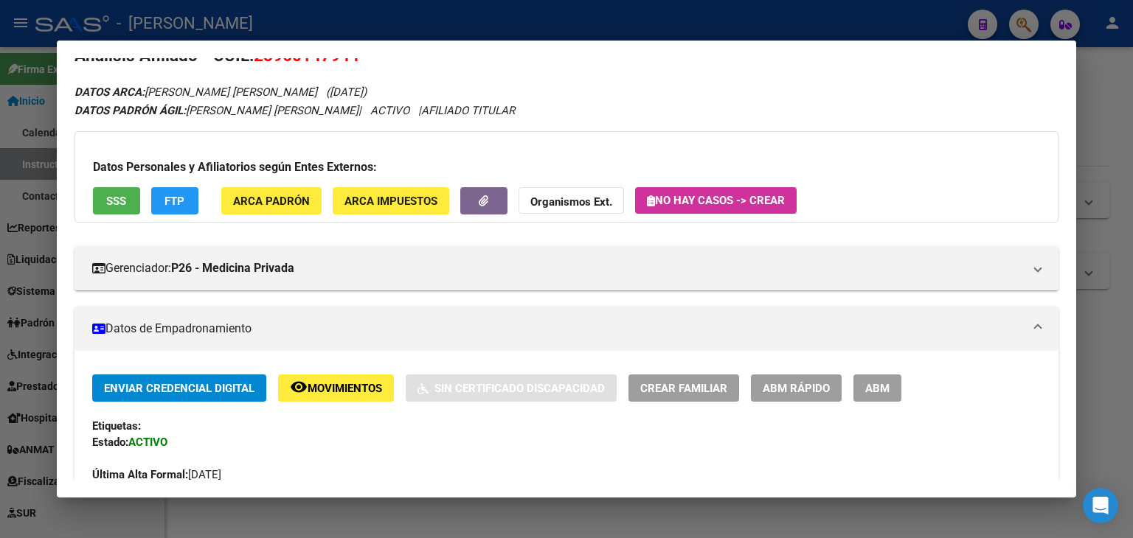
click at [140, 199] on div "Datos Personales y Afiliatorios según Entes Externos: SSS FTP ARCA Padrón ARCA …" at bounding box center [566, 176] width 984 height 91
click at [128, 206] on button "SSS" at bounding box center [116, 200] width 47 height 27
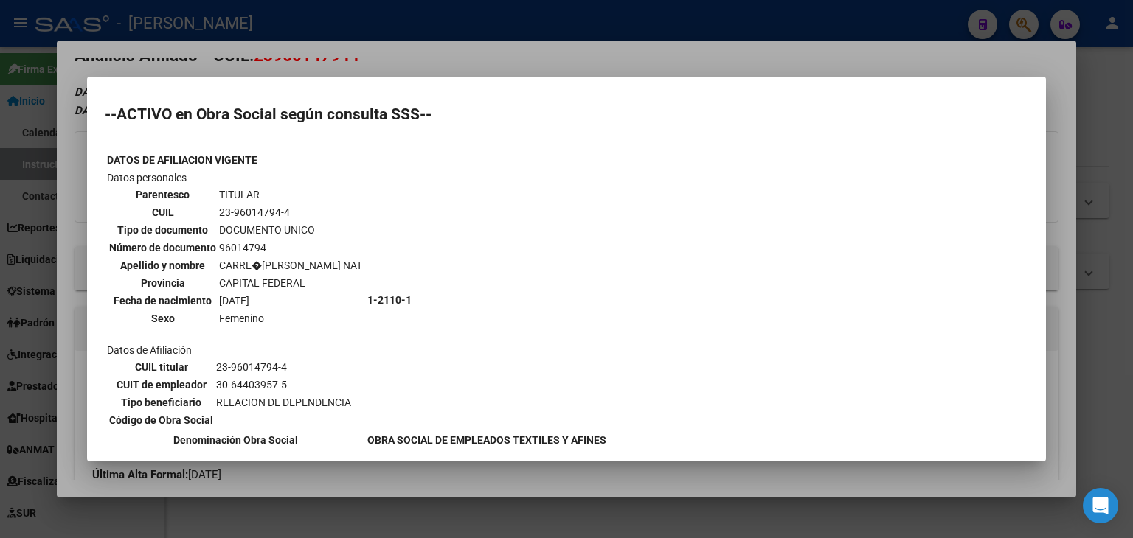
click at [291, 49] on div at bounding box center [566, 269] width 1133 height 538
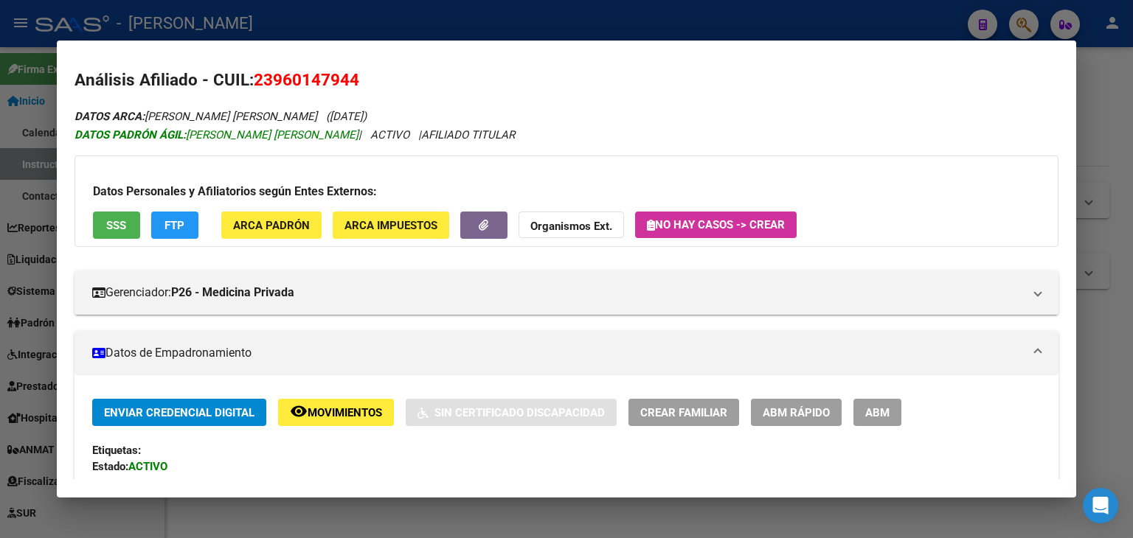
scroll to position [0, 0]
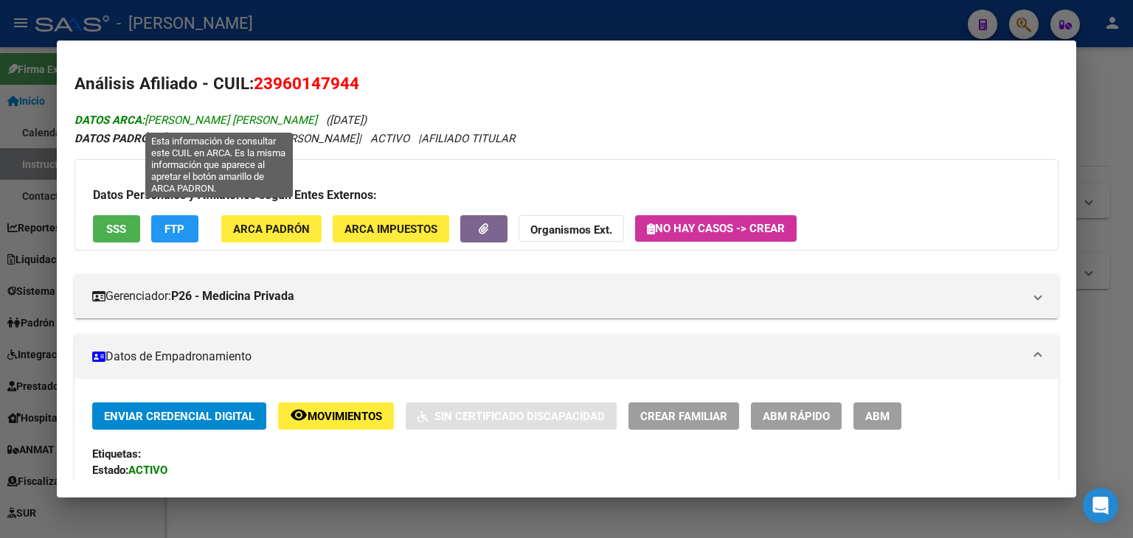
drag, startPoint x: 147, startPoint y: 122, endPoint x: 269, endPoint y: 123, distance: 121.7
click at [269, 123] on span "DATOS ARCA: [PERSON_NAME] [PERSON_NAME]" at bounding box center [195, 120] width 243 height 13
copy span "[PERSON_NAME]"
drag, startPoint x: 271, startPoint y: 117, endPoint x: 360, endPoint y: 116, distance: 88.5
click at [317, 116] on span "DATOS ARCA: [PERSON_NAME] [PERSON_NAME]" at bounding box center [195, 120] width 243 height 13
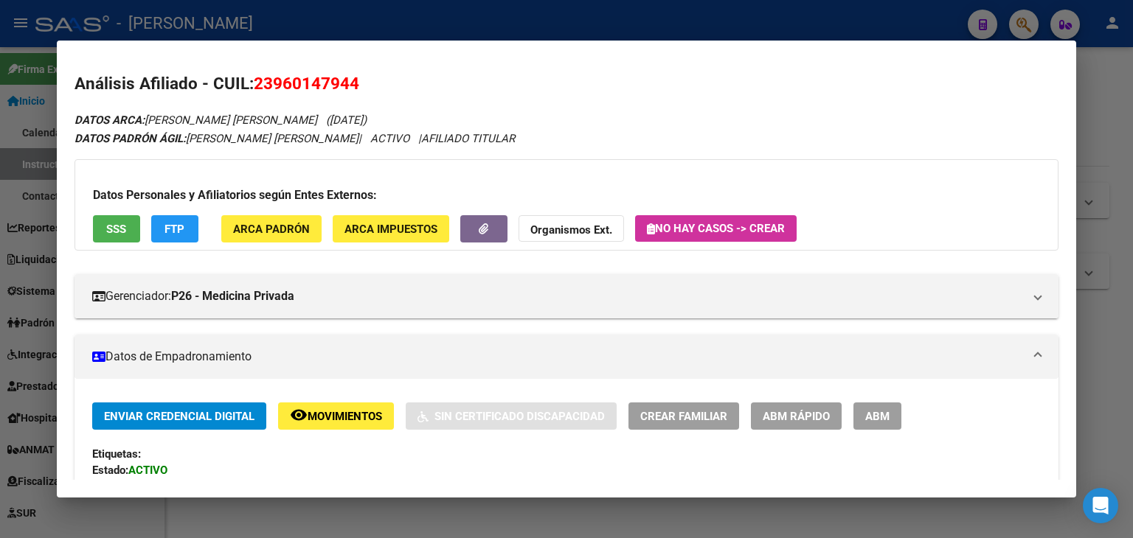
drag, startPoint x: 286, startPoint y: 201, endPoint x: 288, endPoint y: 212, distance: 10.4
click at [287, 204] on div "Datos Personales y Afiliatorios según Entes Externos: SSS FTP ARCA Padrón ARCA …" at bounding box center [566, 204] width 984 height 91
click at [286, 227] on span "ARCA Padrón" at bounding box center [271, 229] width 77 height 13
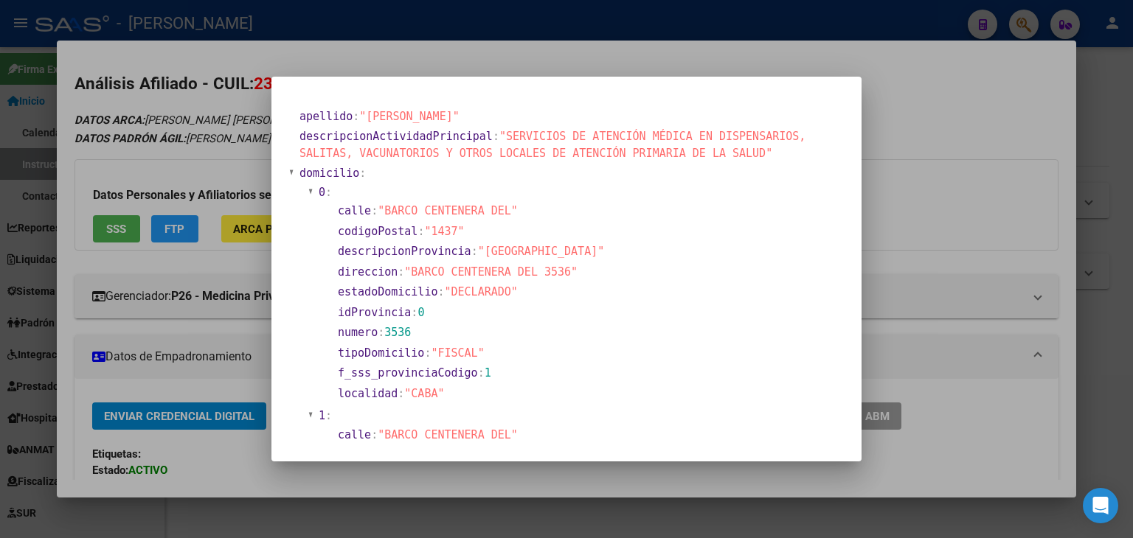
drag, startPoint x: 232, startPoint y: 39, endPoint x: 298, endPoint y: 157, distance: 135.4
click at [232, 39] on div at bounding box center [566, 269] width 1133 height 538
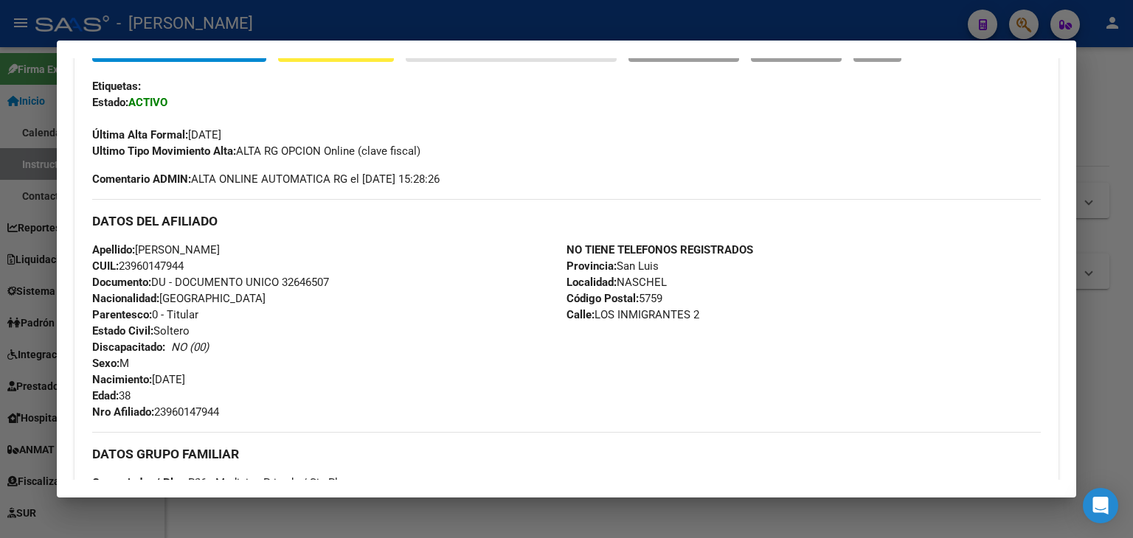
scroll to position [369, 0]
click at [310, 273] on div "Apellido: [PERSON_NAME] CUIL: 23960147944 Documento: DU - DOCUMENTO UNICO 32646…" at bounding box center [329, 330] width 474 height 178
click at [313, 278] on span "Documento: DU - DOCUMENTO UNICO 32646507" at bounding box center [210, 281] width 237 height 13
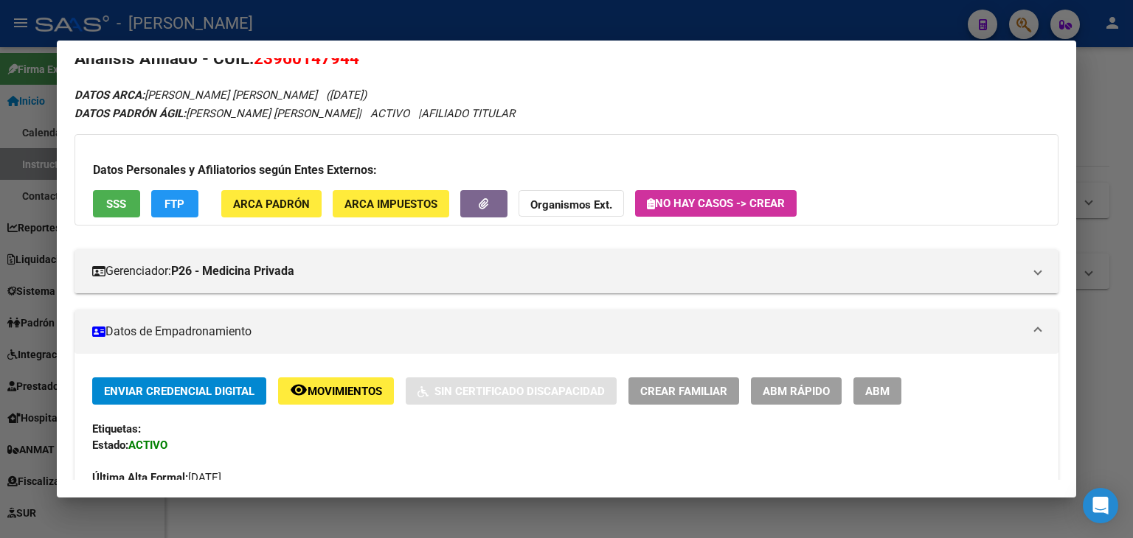
scroll to position [0, 0]
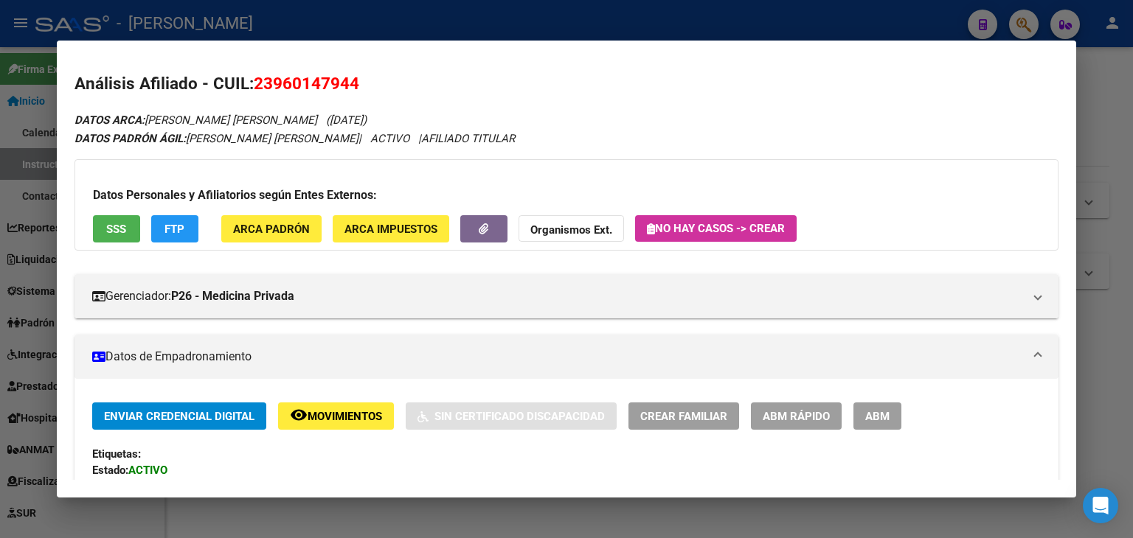
drag, startPoint x: 277, startPoint y: 76, endPoint x: 354, endPoint y: 82, distance: 76.9
click at [354, 82] on span "23960147944" at bounding box center [306, 83] width 105 height 19
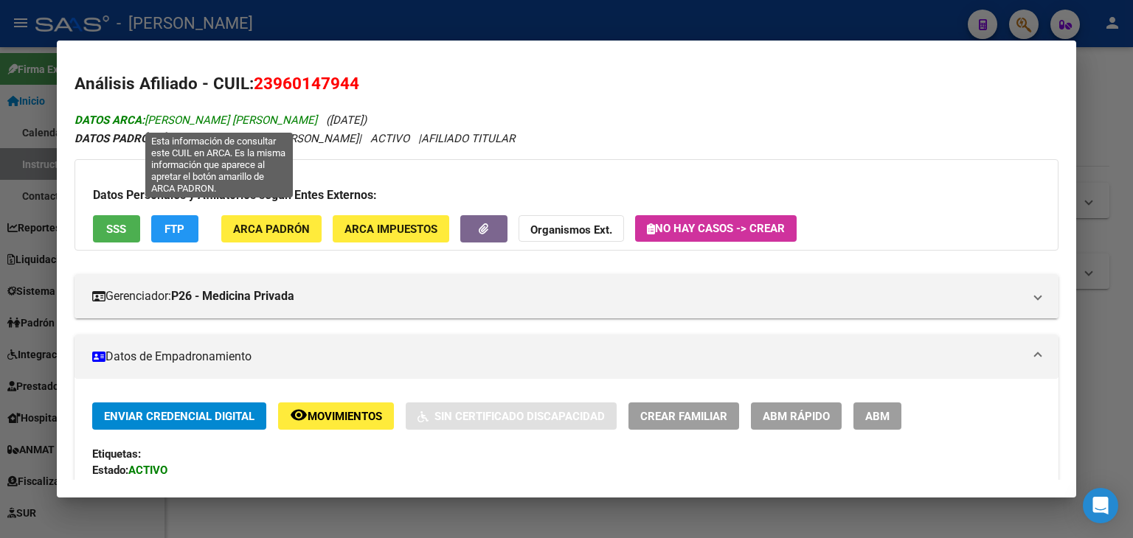
drag, startPoint x: 149, startPoint y: 116, endPoint x: 268, endPoint y: 116, distance: 119.4
click at [268, 116] on span "DATOS ARCA: [PERSON_NAME] [PERSON_NAME]" at bounding box center [195, 120] width 243 height 13
drag, startPoint x: 276, startPoint y: 125, endPoint x: 361, endPoint y: 123, distance: 85.5
click at [317, 123] on span "DATOS ARCA: [PERSON_NAME] [PERSON_NAME]" at bounding box center [195, 120] width 243 height 13
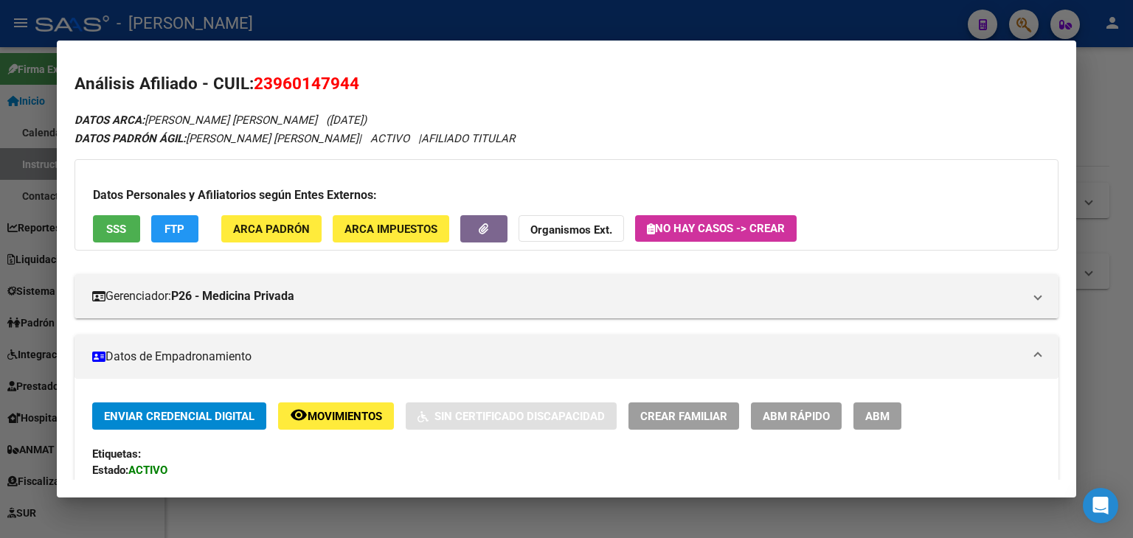
click at [264, 75] on span "23960147944" at bounding box center [306, 83] width 105 height 19
click at [119, 49] on mat-dialog-container "Análisis Afiliado - CUIL: 23960147944 DATOS ARCA: [PERSON_NAME] [PERSON_NAME] (…" at bounding box center [566, 270] width 1019 height 458
click at [267, 237] on button "ARCA Padrón" at bounding box center [271, 228] width 100 height 27
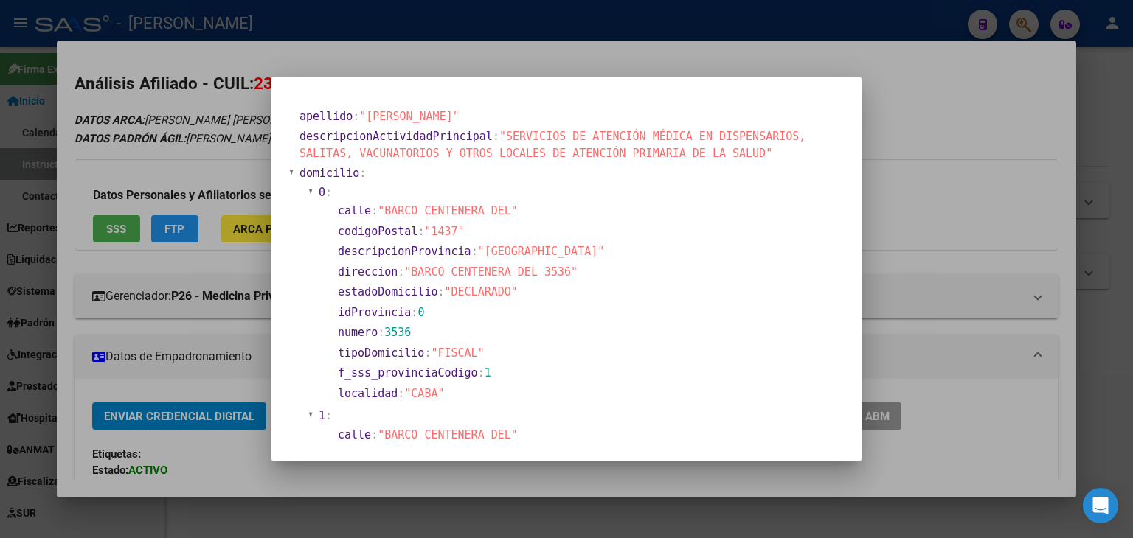
click at [236, 101] on div at bounding box center [566, 269] width 1133 height 538
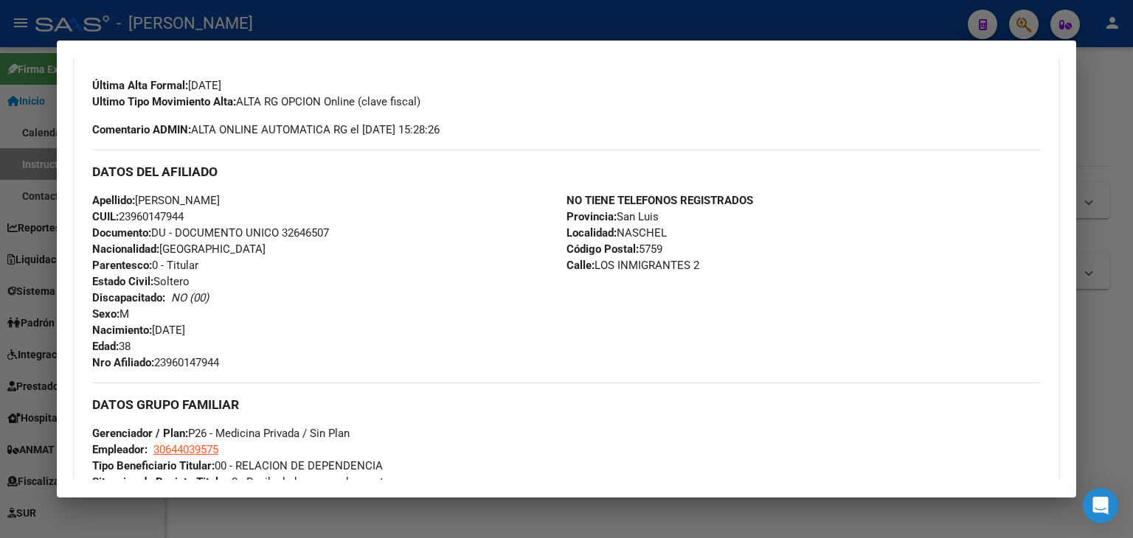
scroll to position [442, 0]
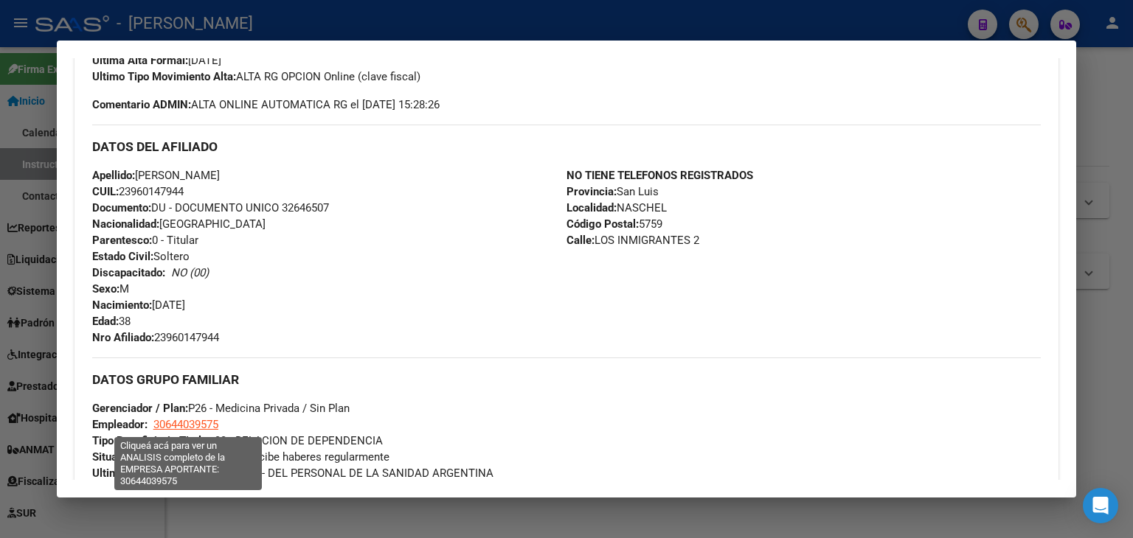
click at [207, 430] on span "30644039575" at bounding box center [185, 424] width 65 height 13
type textarea "30644039575"
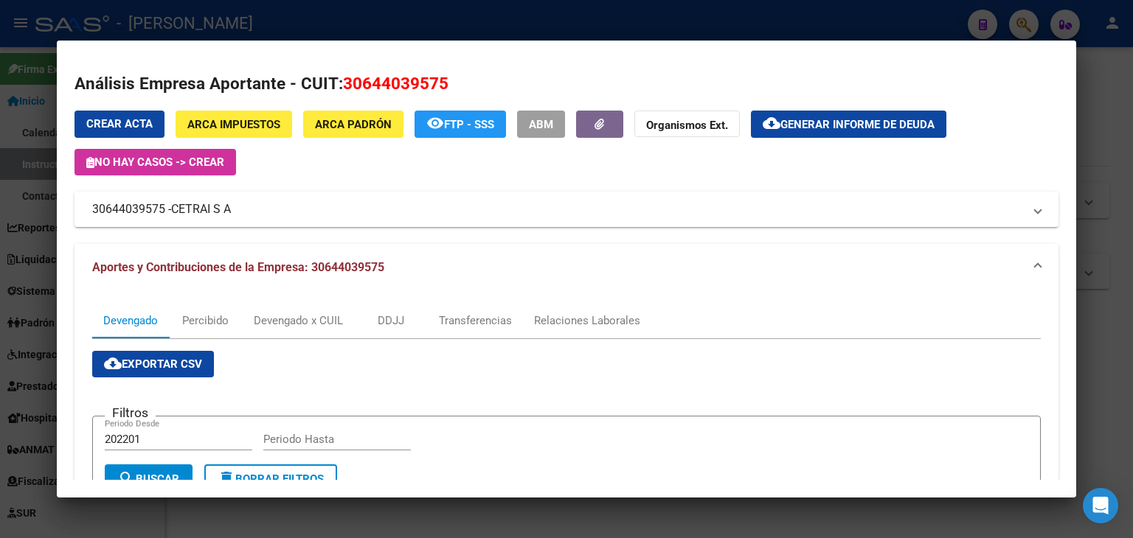
click at [297, 23] on div at bounding box center [566, 269] width 1133 height 538
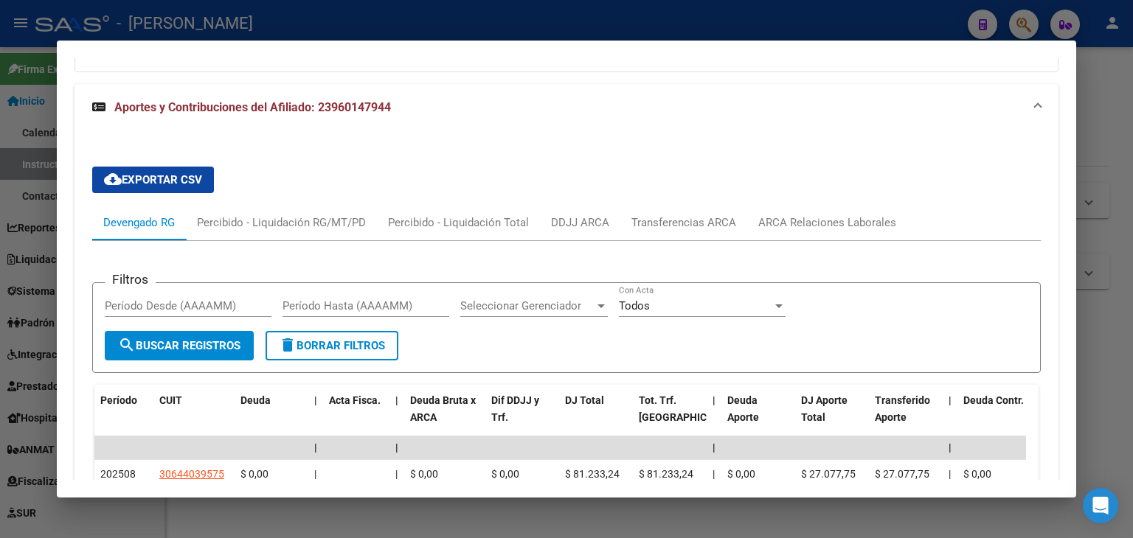
scroll to position [1548, 0]
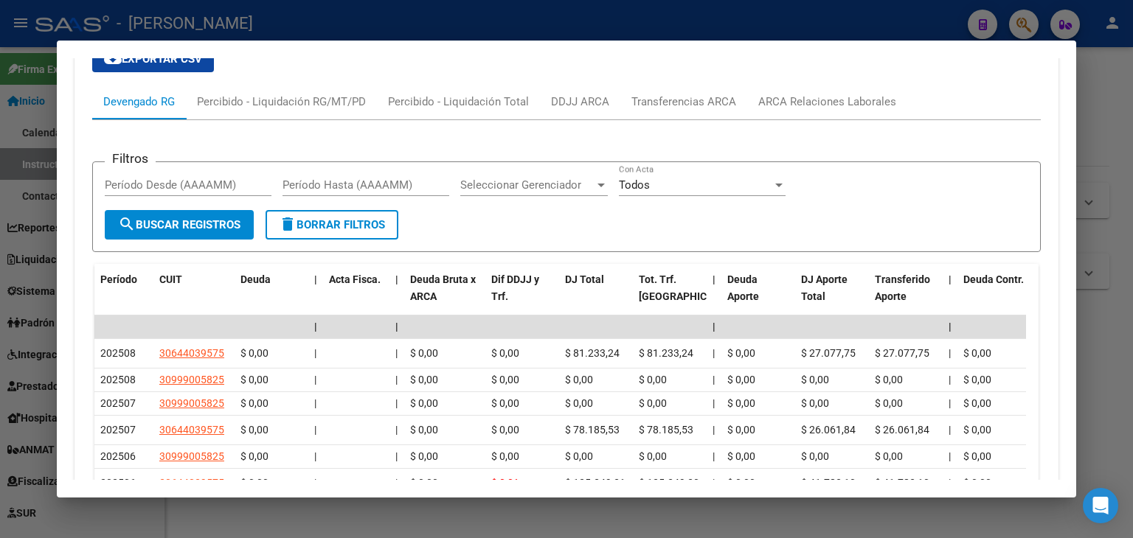
click at [824, 112] on mat-tab-group "Devengado RG Percibido - Liquidación RG/MT/PD Percibido - Liquidación Total DDJ…" at bounding box center [566, 371] width 948 height 574
click at [826, 108] on div "ARCA Relaciones Laborales" at bounding box center [827, 102] width 138 height 16
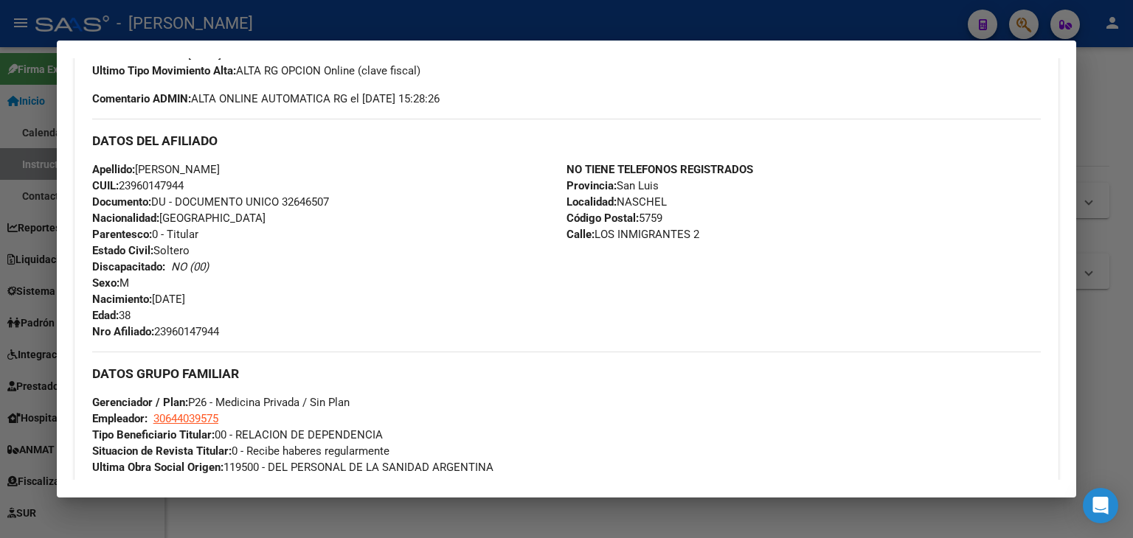
scroll to position [447, 0]
click at [265, 23] on div at bounding box center [566, 269] width 1133 height 538
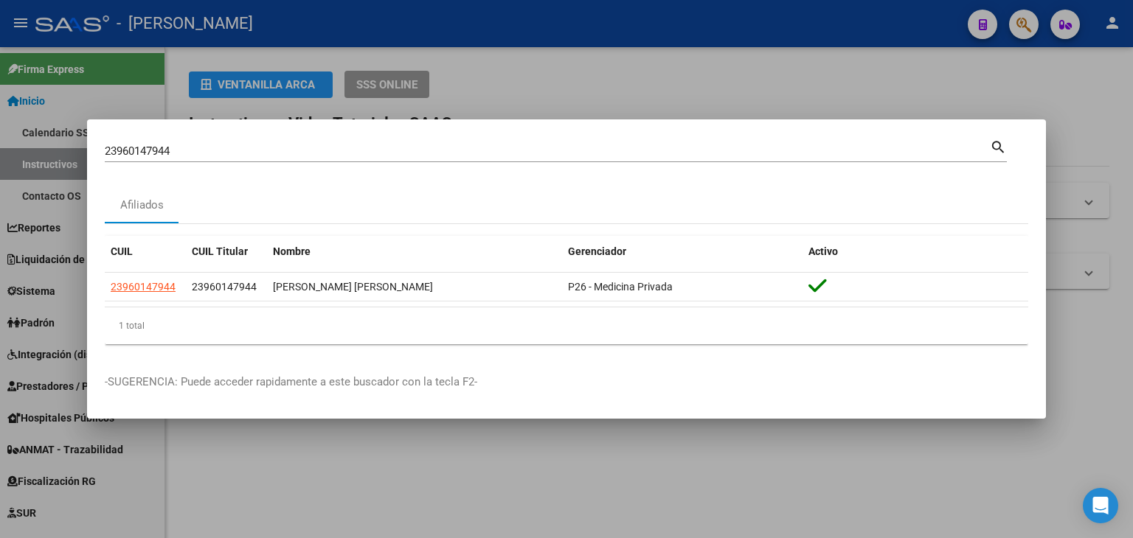
click at [216, 147] on input "23960147944" at bounding box center [547, 151] width 885 height 13
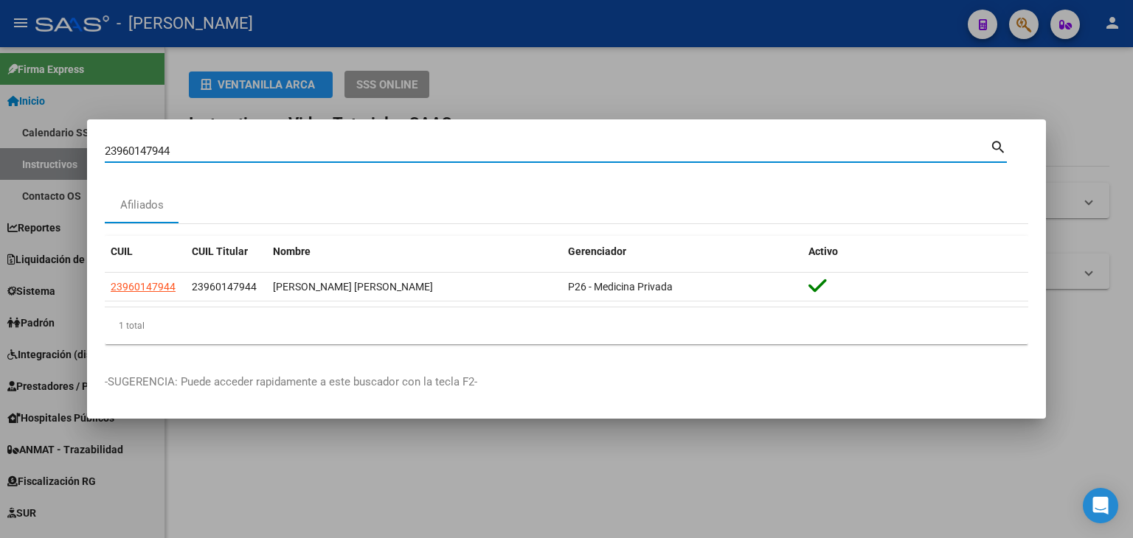
click at [216, 147] on input "23960147944" at bounding box center [547, 151] width 885 height 13
paste input "932269"
type input "23960932269"
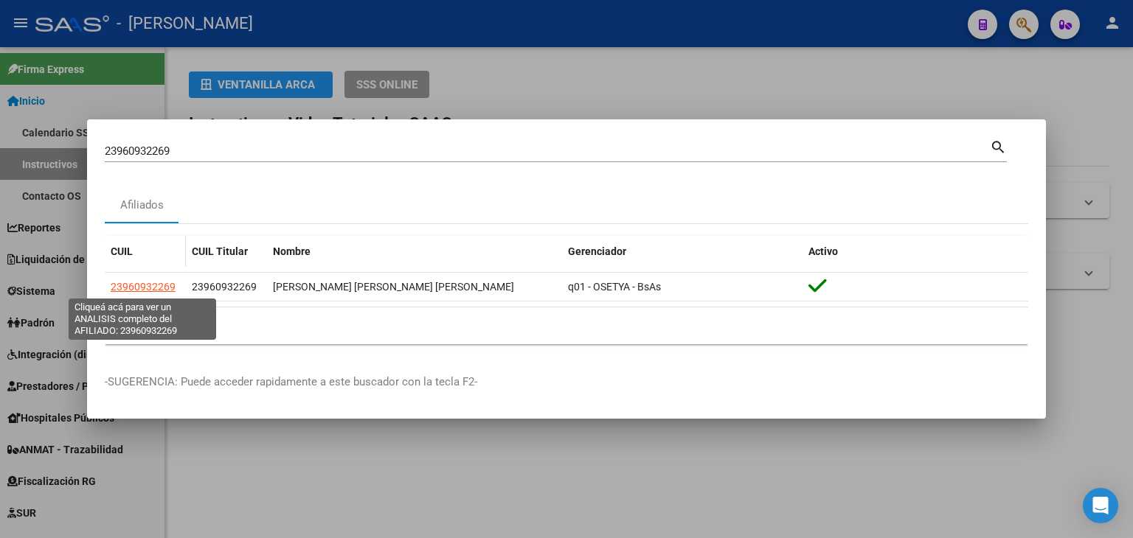
click at [139, 284] on span "23960932269" at bounding box center [143, 287] width 65 height 12
type textarea "23960932269"
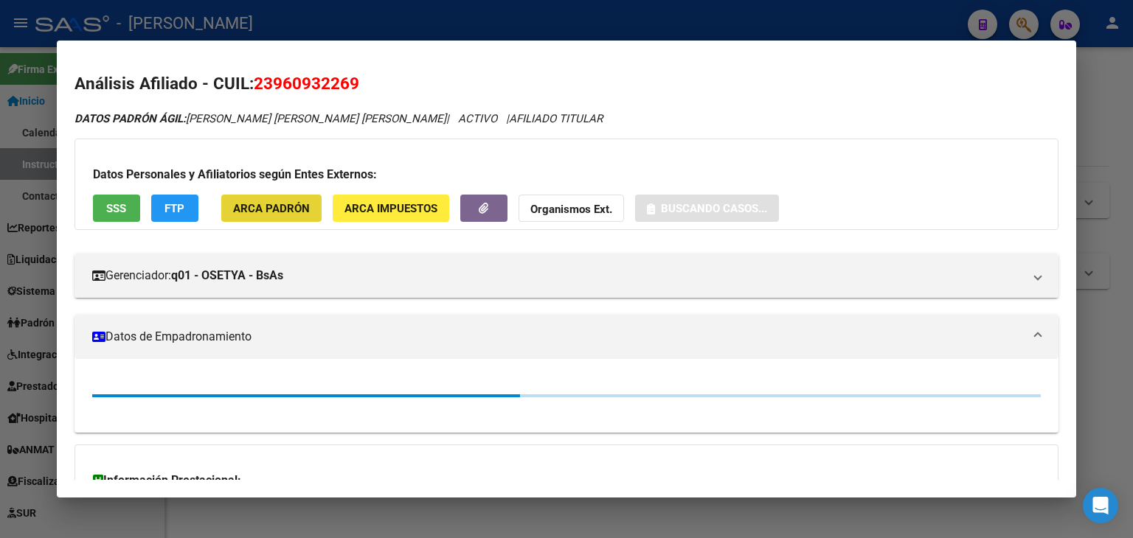
click at [279, 195] on button "ARCA Padrón" at bounding box center [271, 208] width 100 height 27
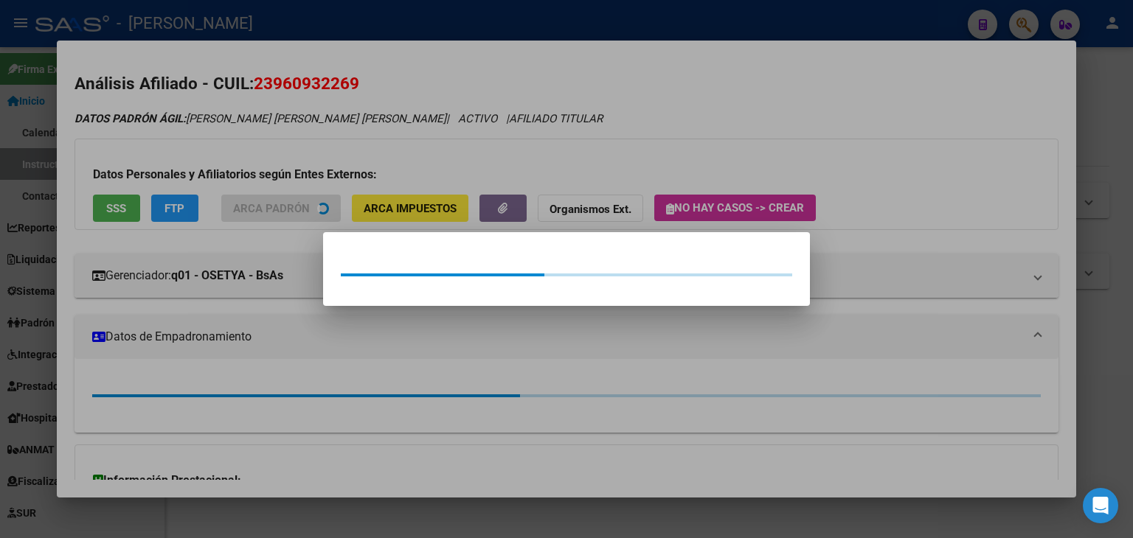
click at [279, 167] on div at bounding box center [566, 269] width 1133 height 538
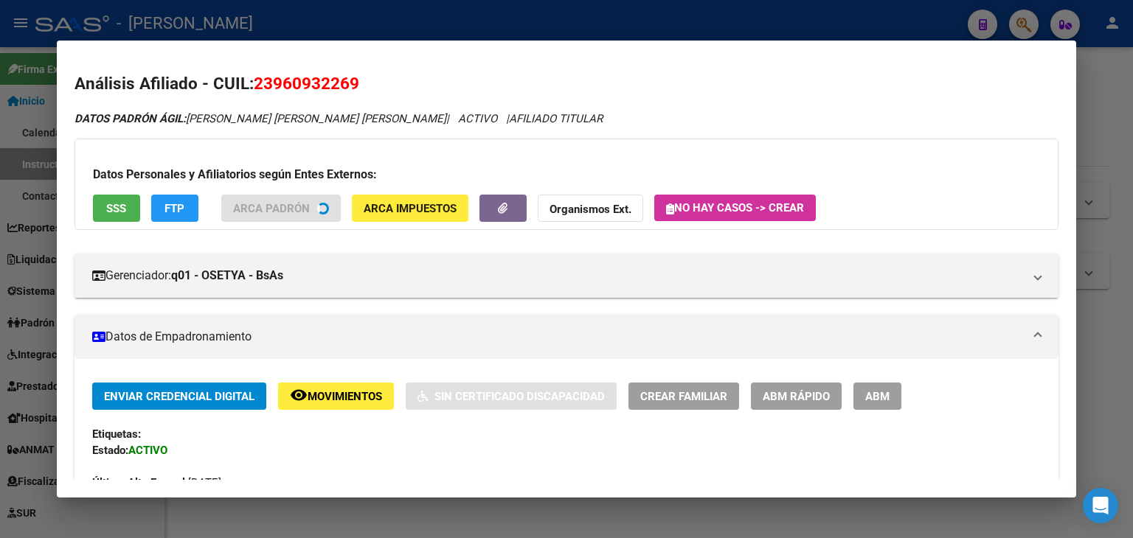
click at [104, 213] on button "SSS" at bounding box center [116, 208] width 47 height 27
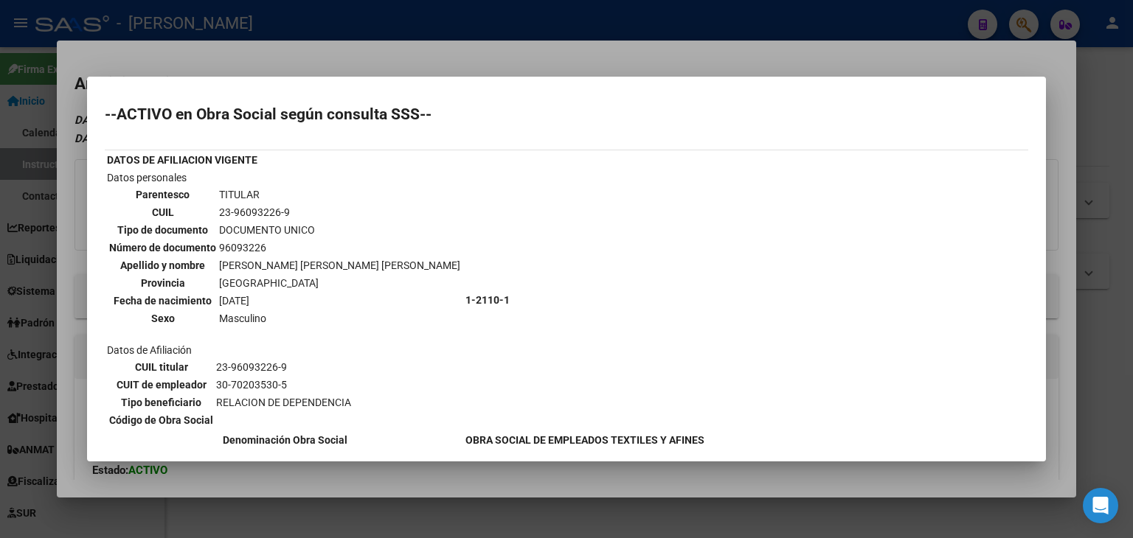
click at [171, 59] on div at bounding box center [566, 269] width 1133 height 538
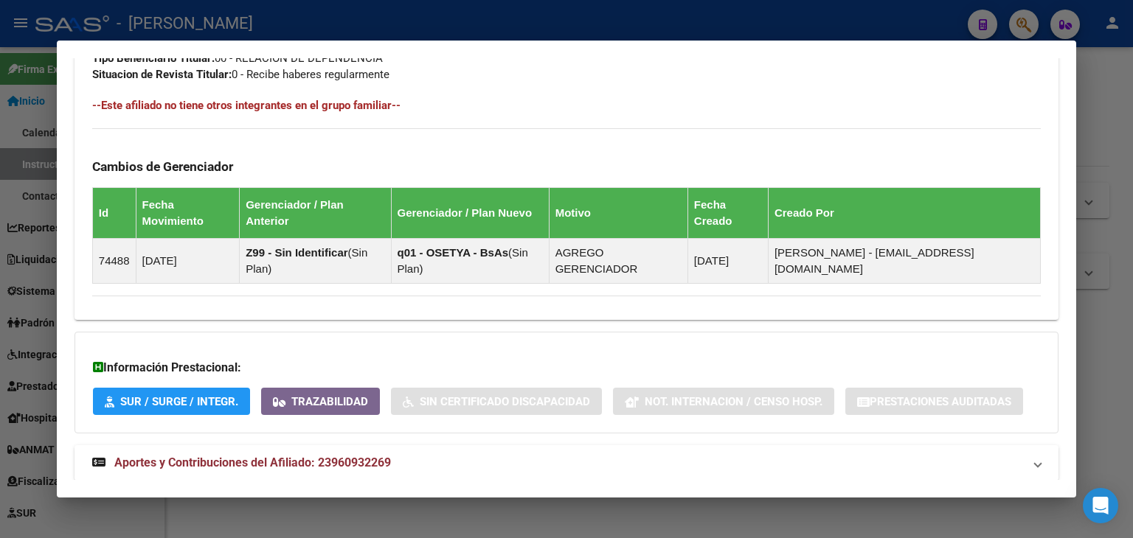
click at [326, 445] on mat-expansion-panel-header "Aportes y Contribuciones del Afiliado: 23960932269" at bounding box center [566, 462] width 984 height 35
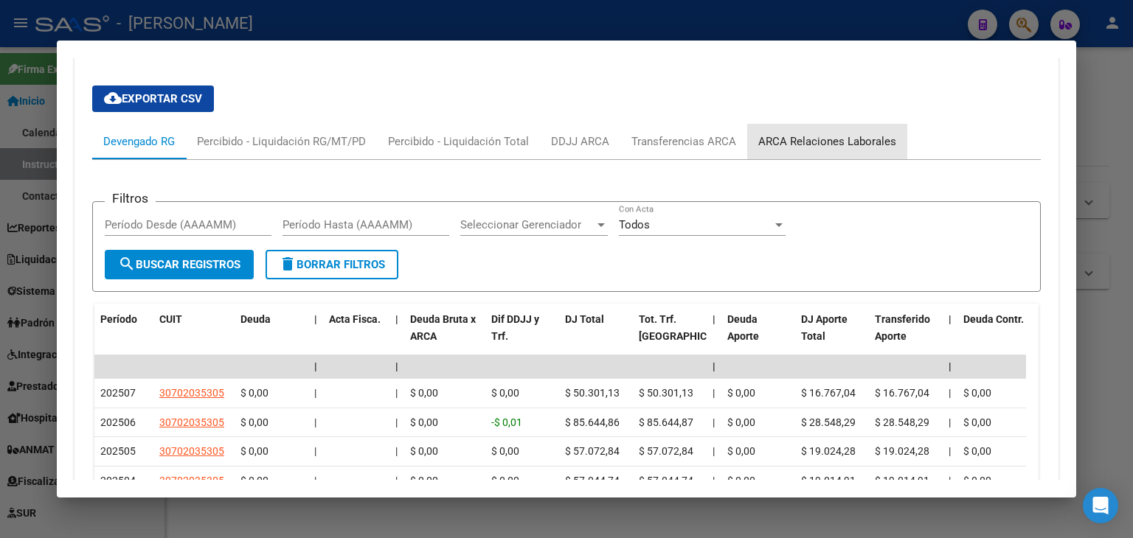
click at [828, 133] on div "ARCA Relaciones Laborales" at bounding box center [827, 141] width 138 height 16
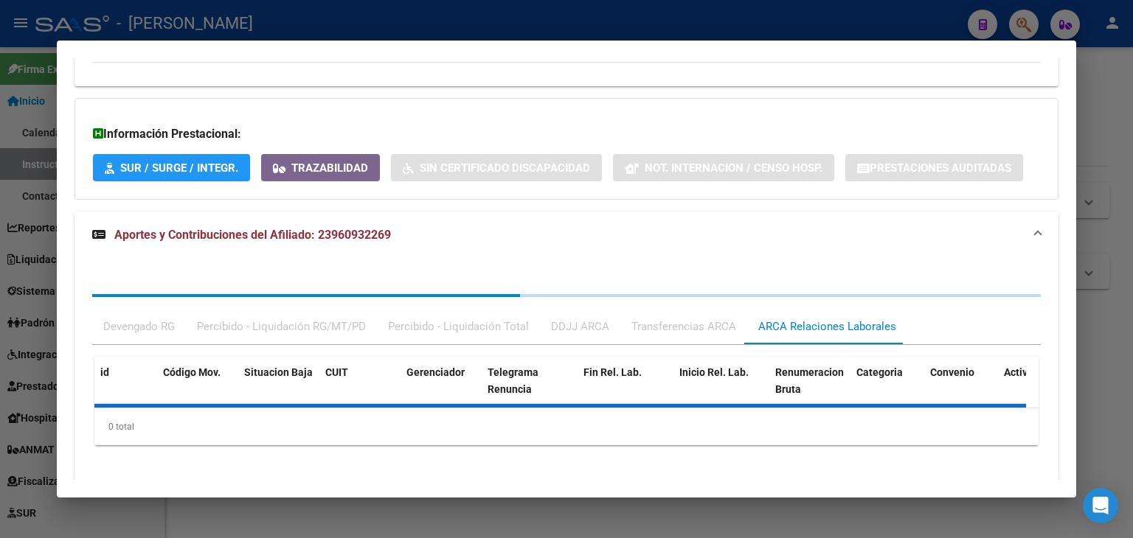
scroll to position [1112, 0]
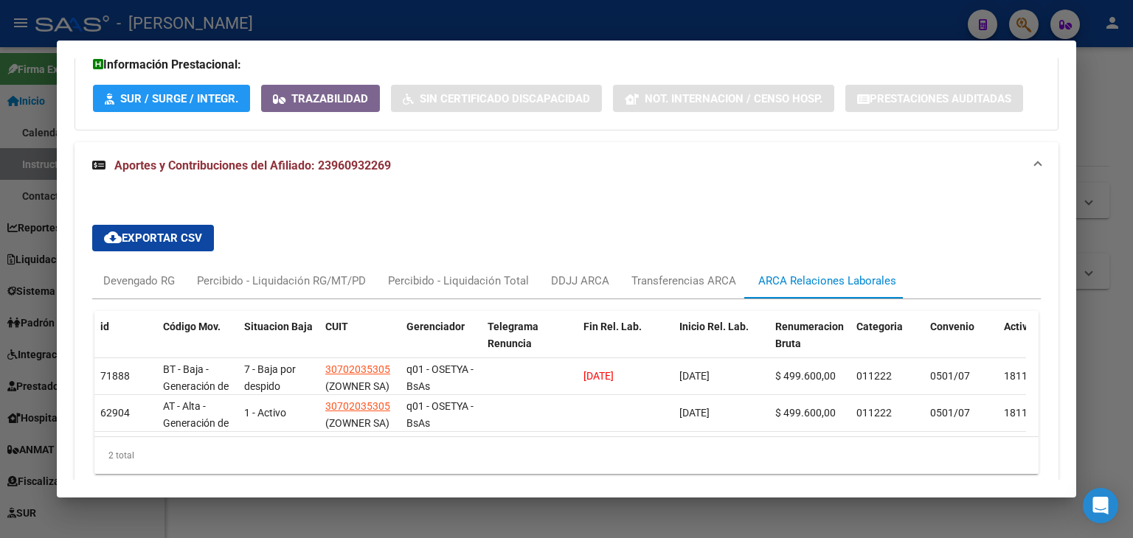
click at [342, 24] on div at bounding box center [566, 269] width 1133 height 538
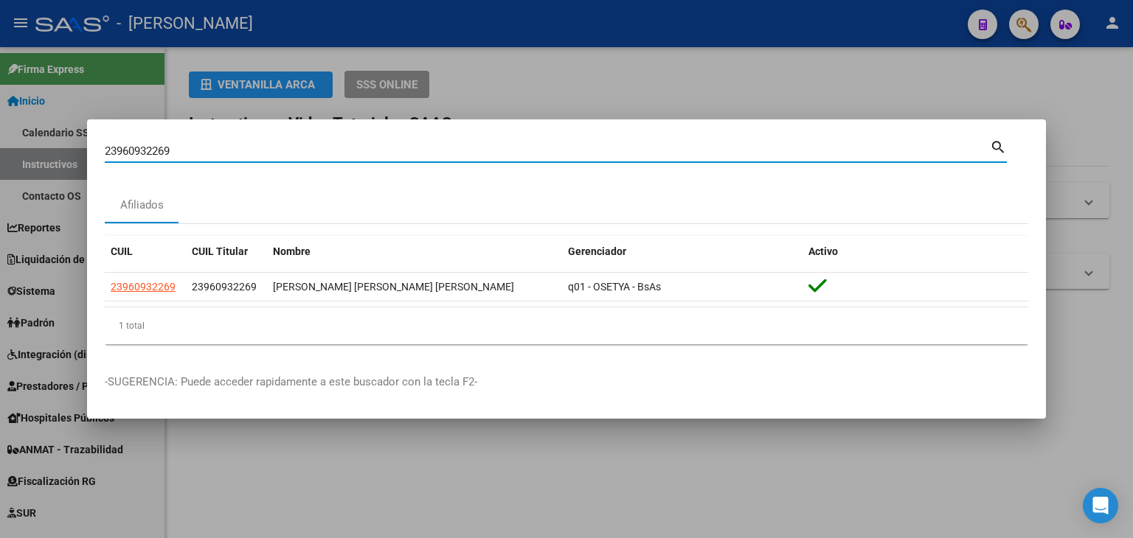
click at [186, 148] on input "23960932269" at bounding box center [547, 151] width 885 height 13
click at [190, 153] on input "23960932269" at bounding box center [547, 151] width 885 height 13
paste input "4217013417"
type input "24217013417"
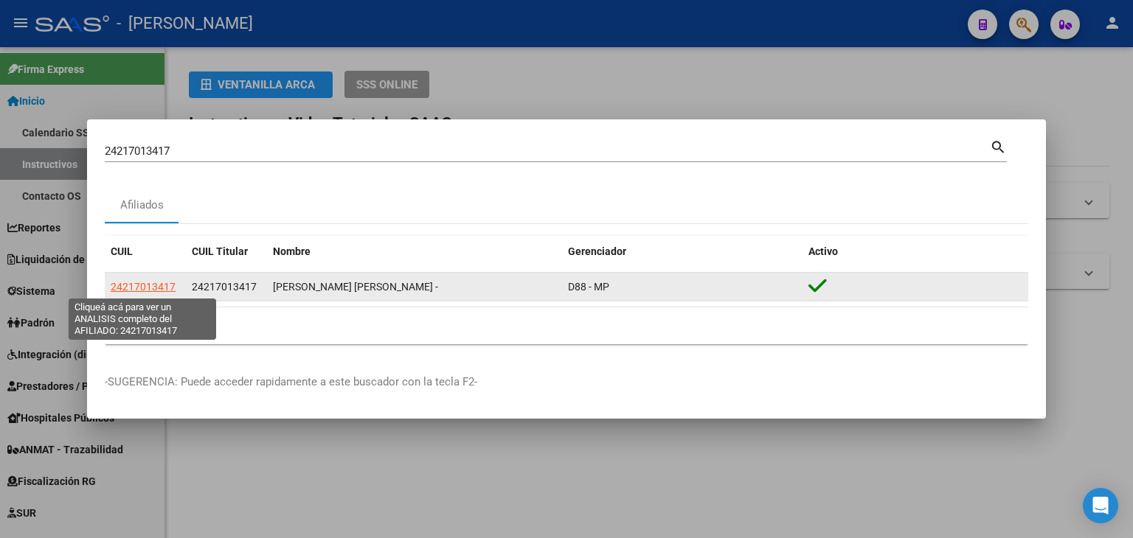
click at [130, 288] on span "24217013417" at bounding box center [143, 287] width 65 height 12
type textarea "24217013417"
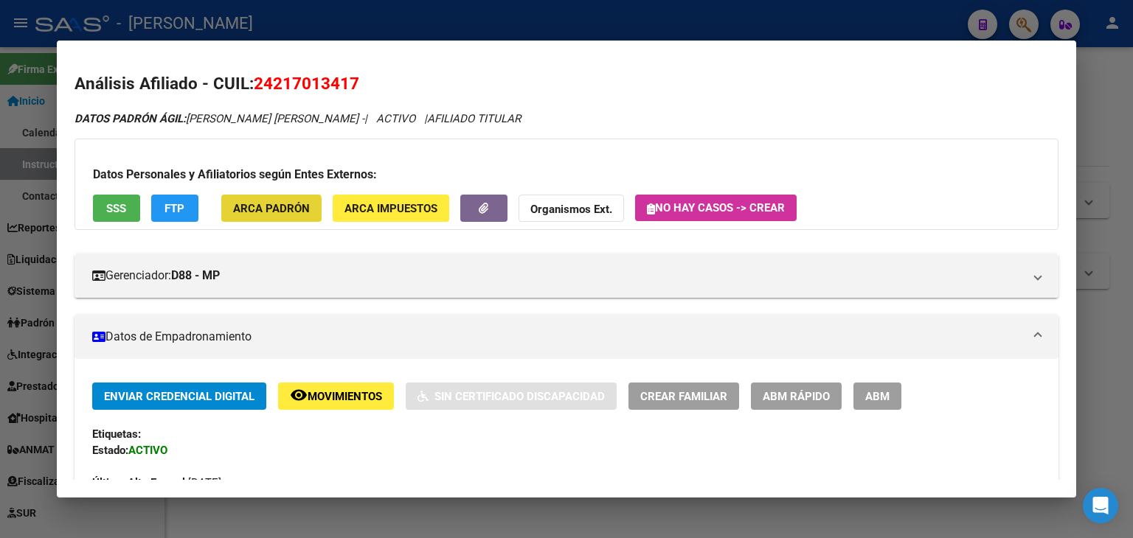
click at [265, 219] on button "ARCA Padrón" at bounding box center [271, 208] width 100 height 27
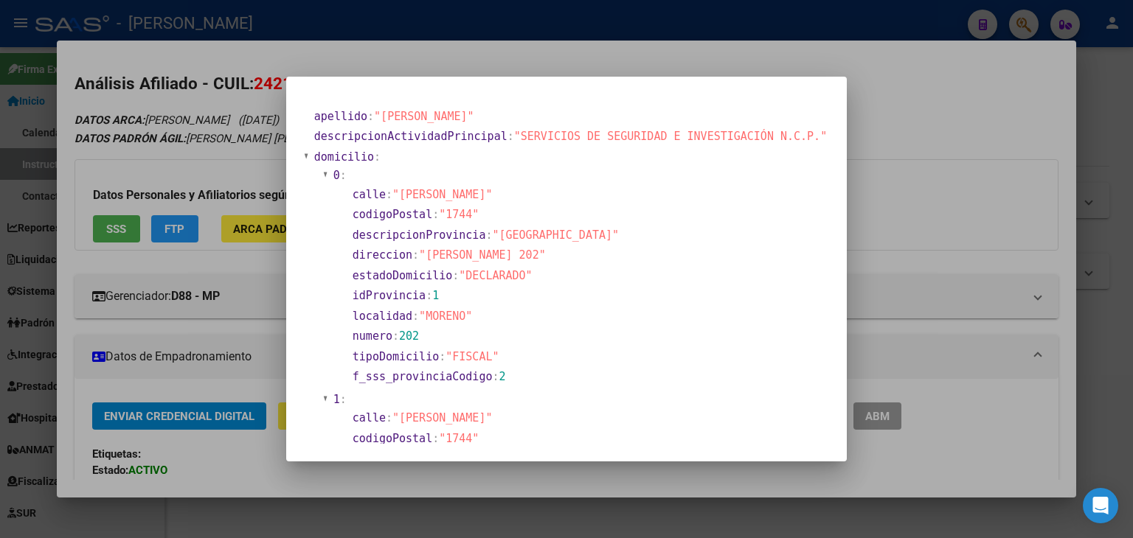
click at [113, 215] on div at bounding box center [566, 269] width 1133 height 538
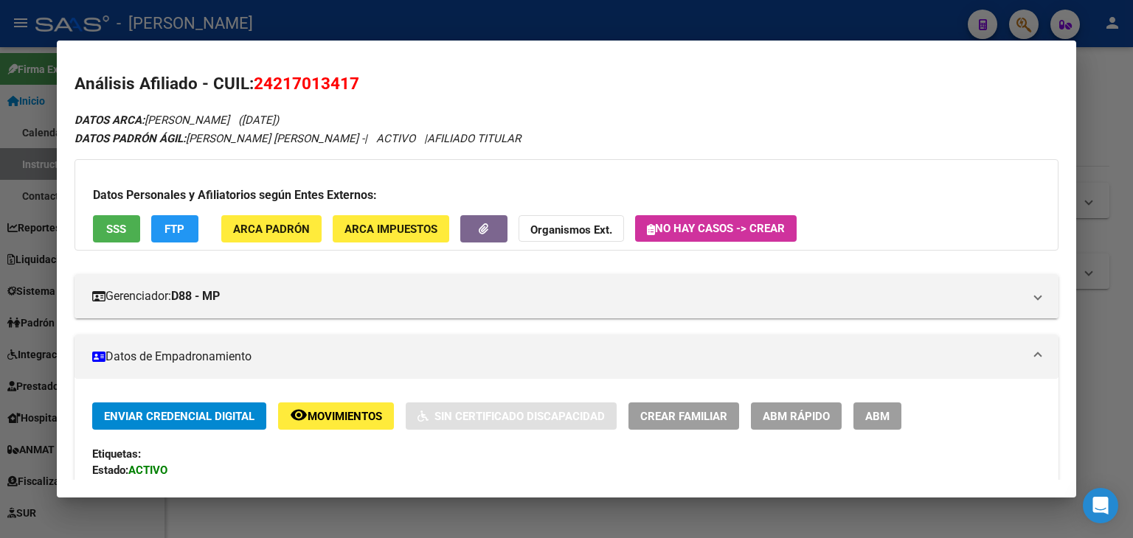
click at [113, 215] on button "SSS" at bounding box center [116, 228] width 47 height 27
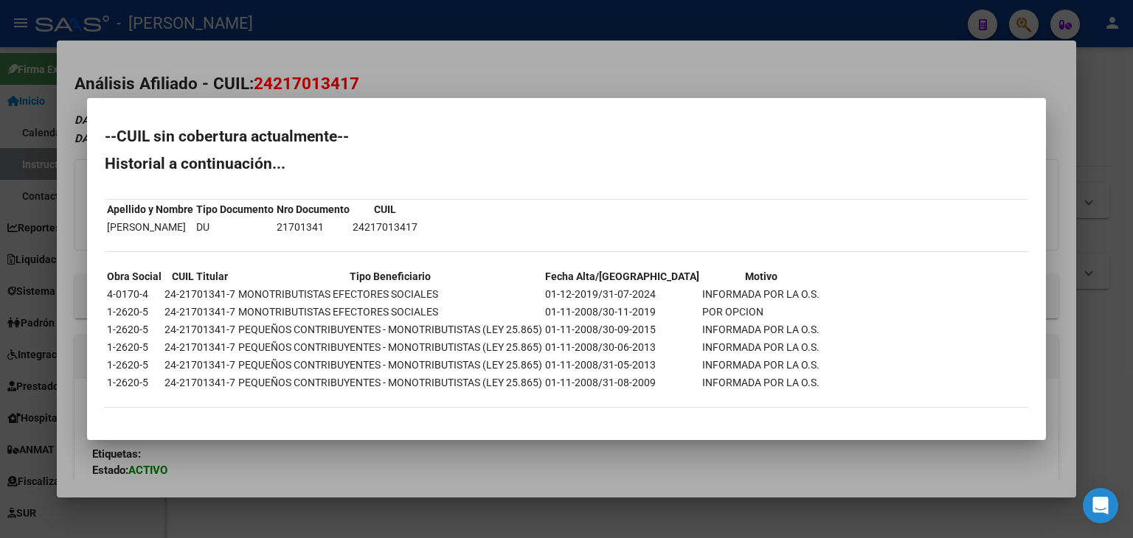
click at [209, 74] on div at bounding box center [566, 269] width 1133 height 538
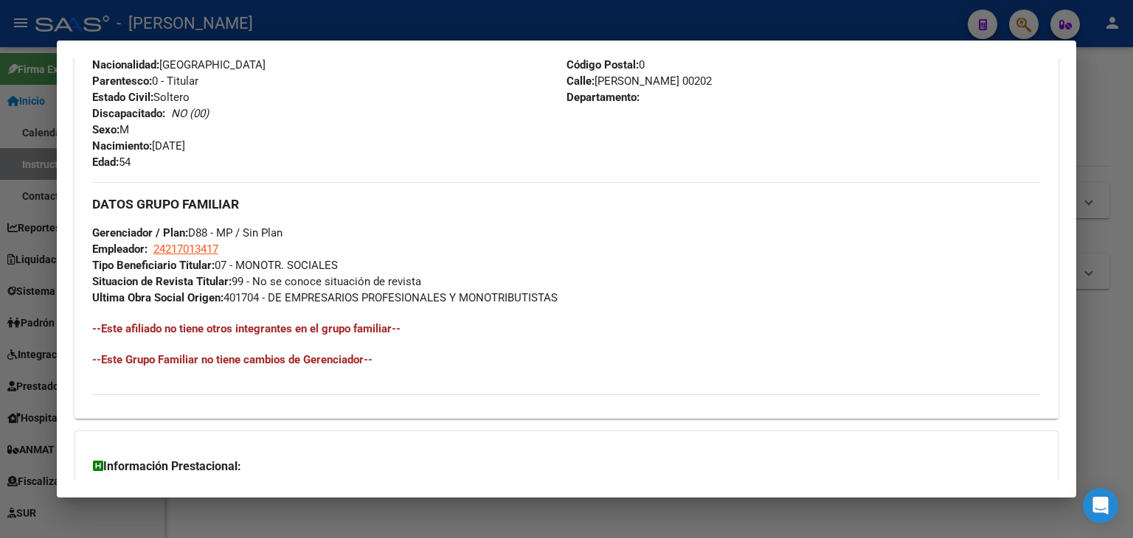
scroll to position [734, 0]
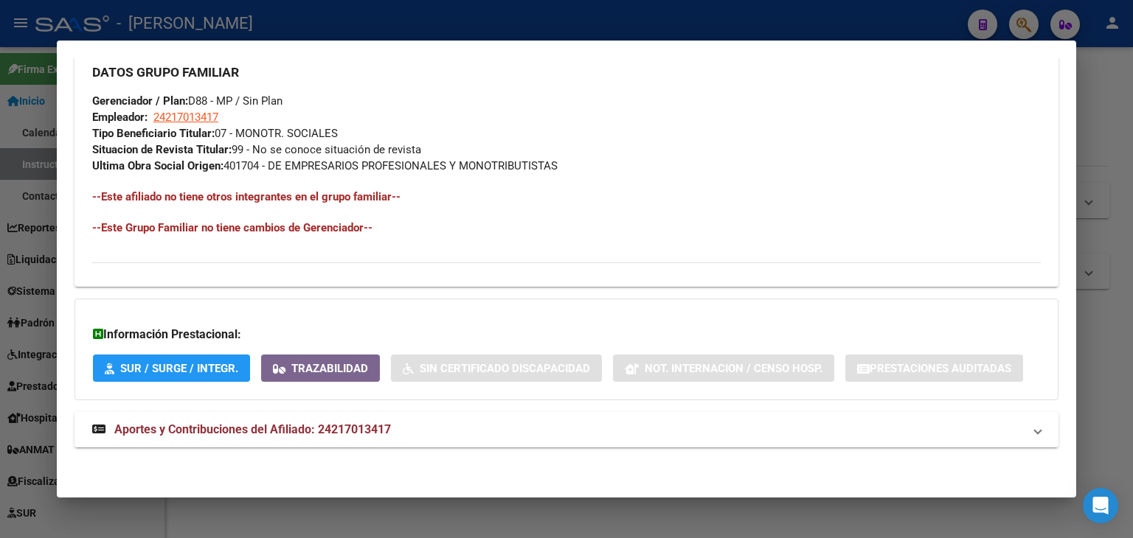
click at [386, 419] on mat-expansion-panel-header "Aportes y Contribuciones del Afiliado: 24217013417" at bounding box center [566, 429] width 984 height 35
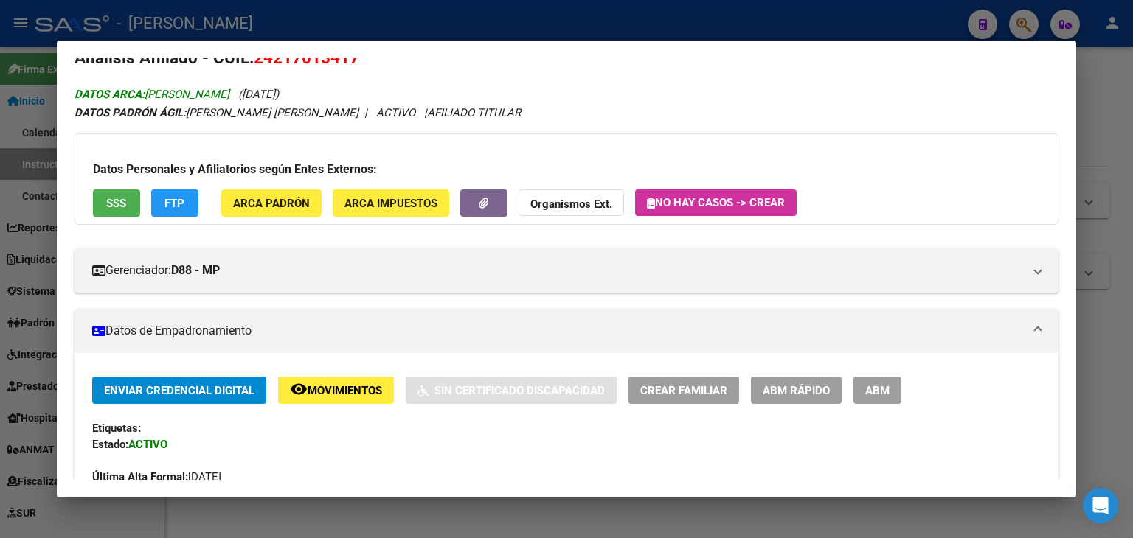
scroll to position [0, 0]
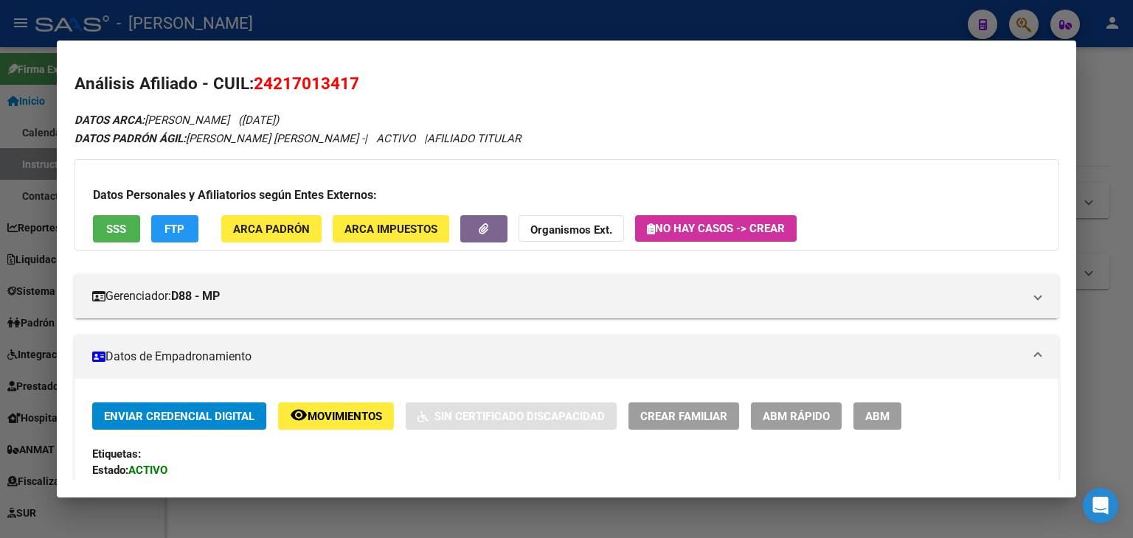
click at [317, 245] on div "Datos Personales y Afiliatorios según Entes Externos: SSS FTP ARCA Padrón ARCA …" at bounding box center [566, 204] width 984 height 91
click at [316, 240] on button "ARCA Padrón" at bounding box center [271, 228] width 100 height 27
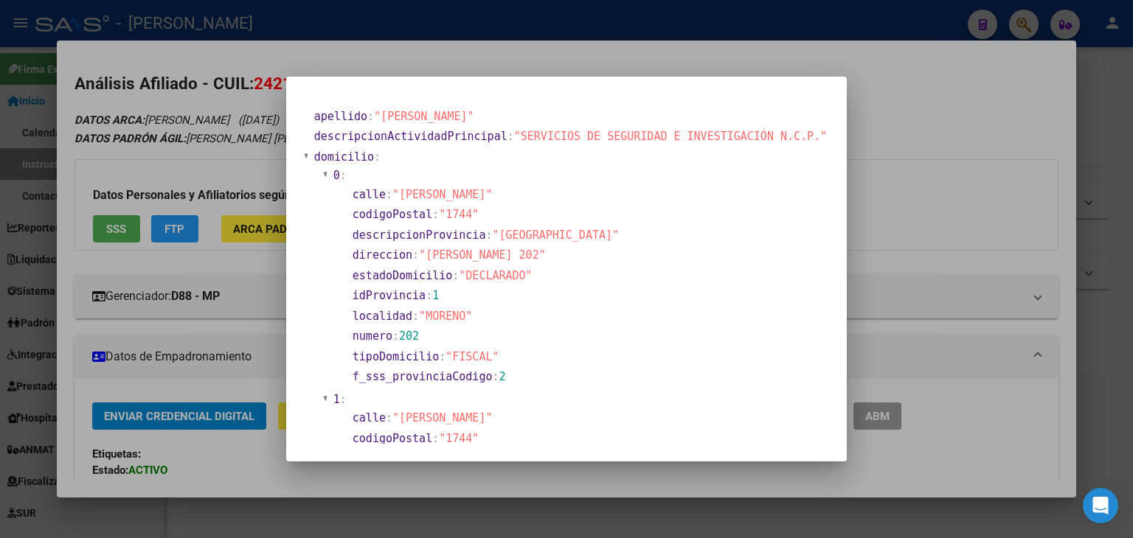
click at [216, 147] on div at bounding box center [566, 269] width 1133 height 538
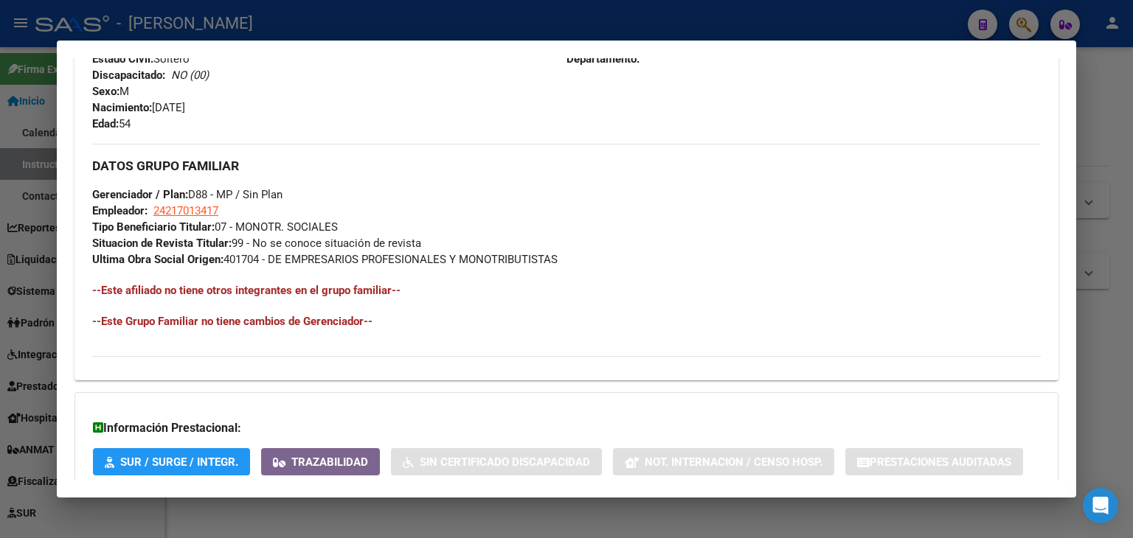
scroll to position [664, 0]
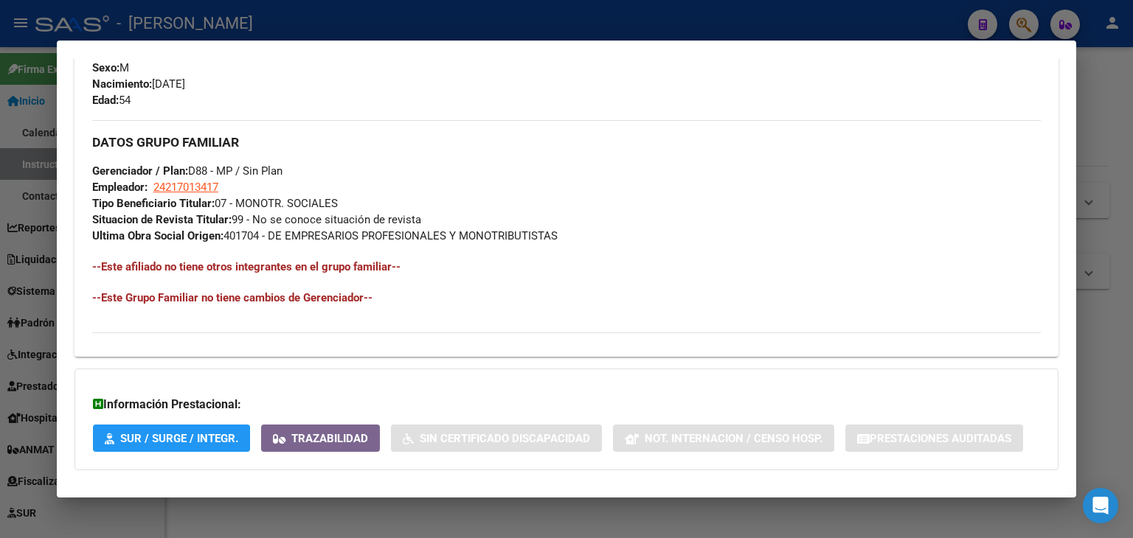
click at [230, 25] on div at bounding box center [566, 269] width 1133 height 538
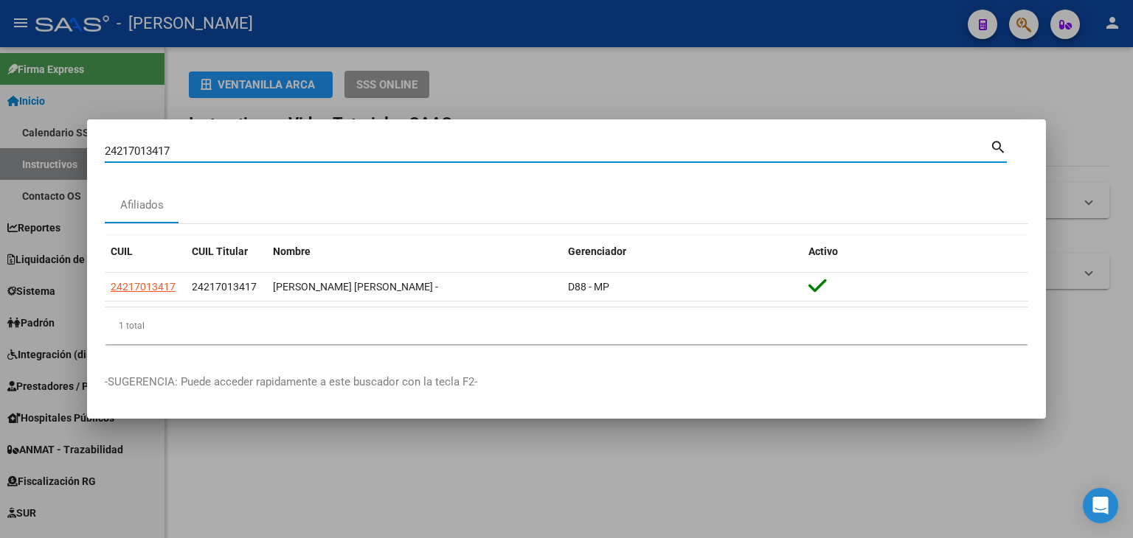
click at [226, 153] on input "24217013417" at bounding box center [547, 151] width 885 height 13
paste input "3023025"
click at [226, 153] on input "24217013417" at bounding box center [547, 151] width 885 height 13
type input "24230230257"
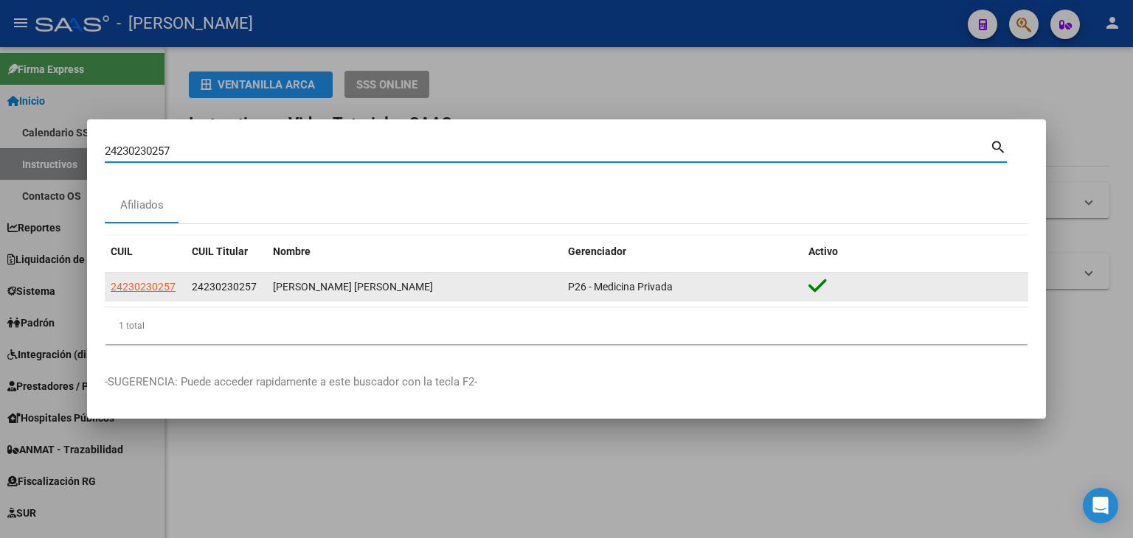
click at [140, 284] on span "24230230257" at bounding box center [143, 287] width 65 height 12
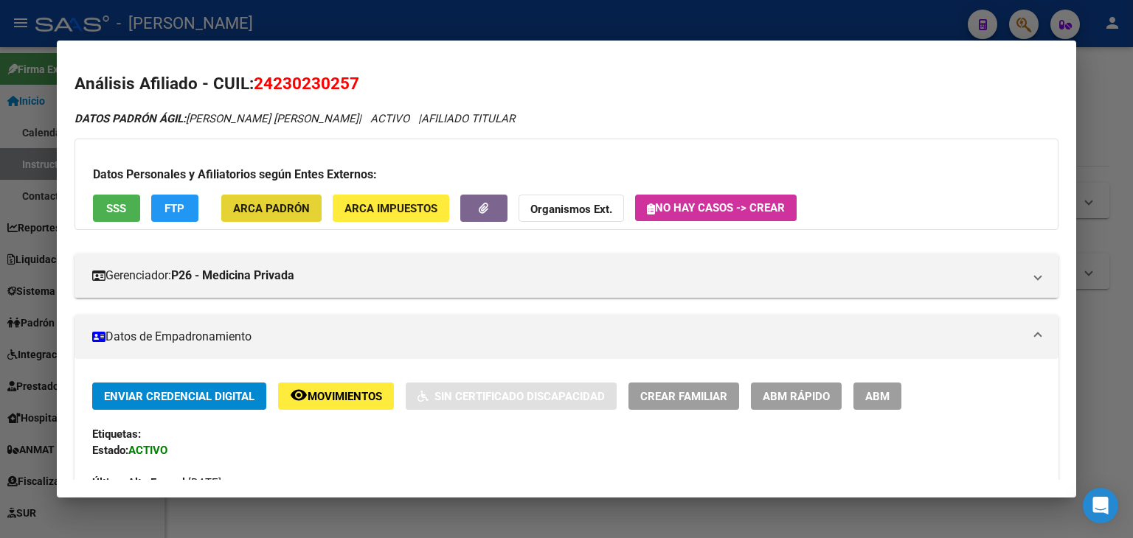
click at [300, 205] on span "ARCA Padrón" at bounding box center [271, 208] width 77 height 13
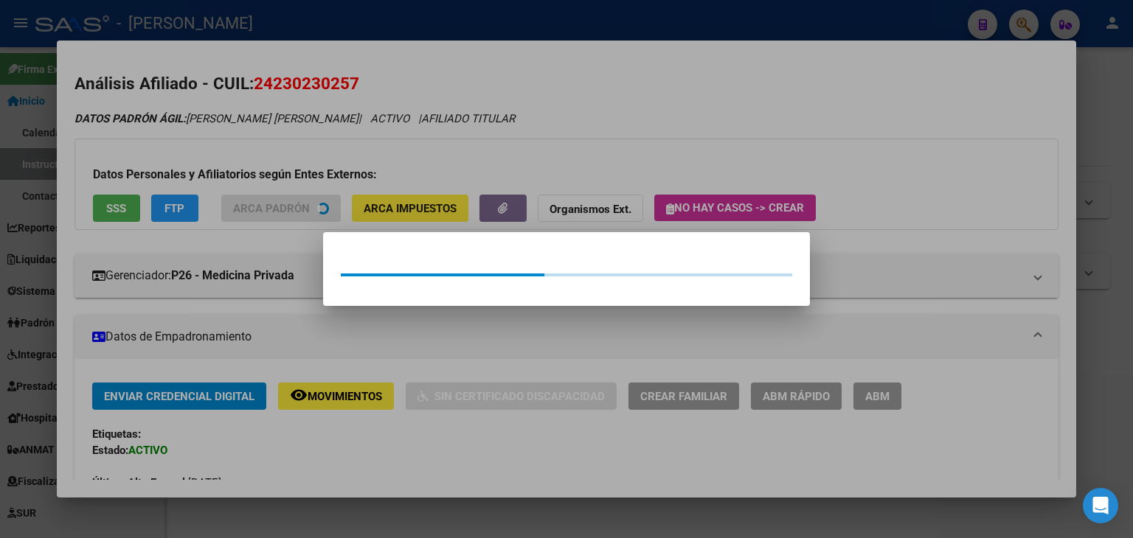
click at [293, 125] on div at bounding box center [566, 269] width 1133 height 538
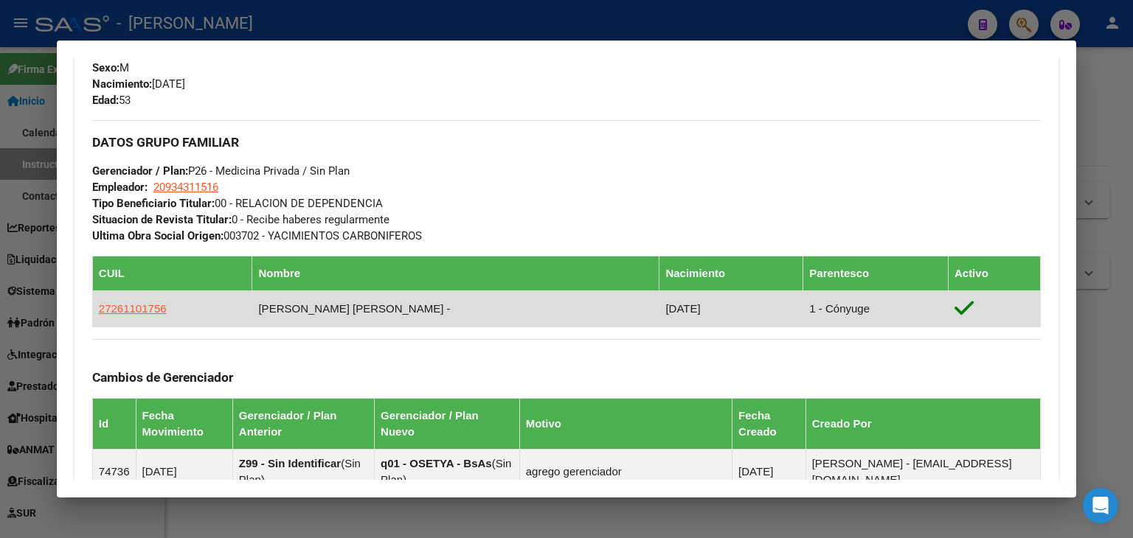
click at [133, 299] on td "27261101756" at bounding box center [172, 309] width 160 height 36
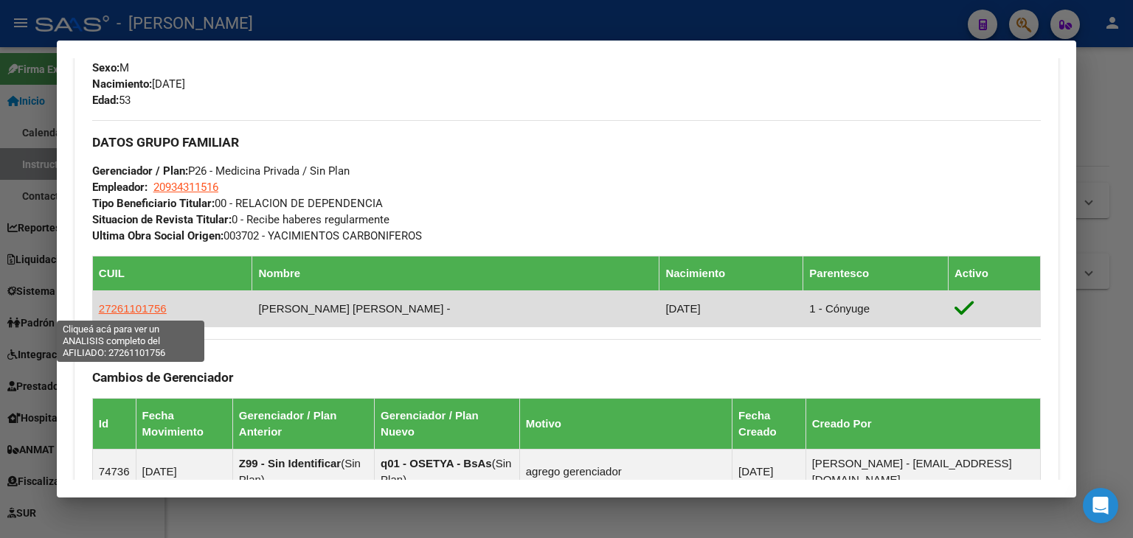
click at [133, 302] on span "27261101756" at bounding box center [133, 308] width 68 height 13
type textarea "27261101756"
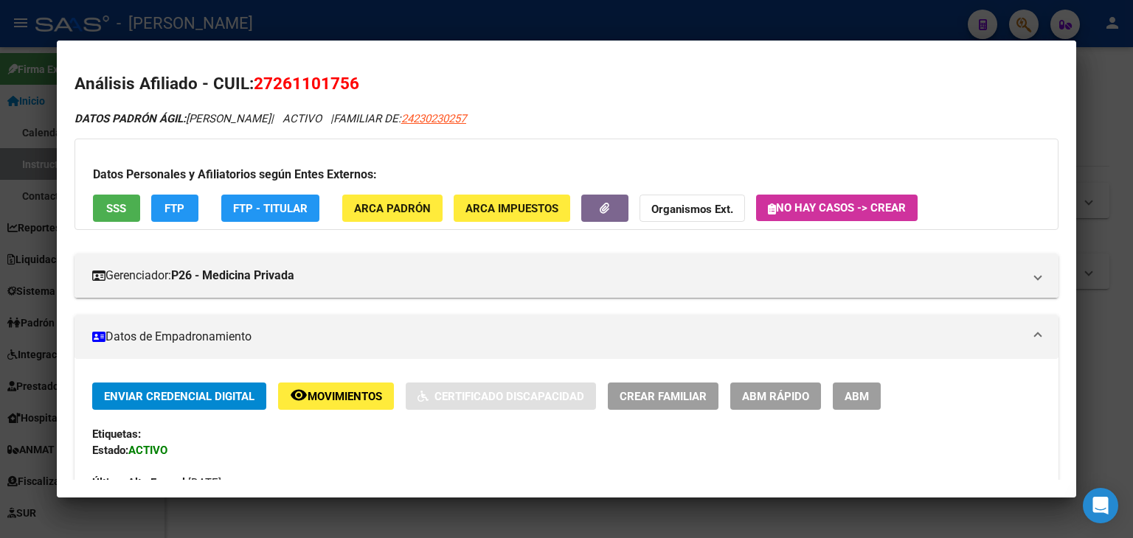
click at [118, 206] on span "SSS" at bounding box center [116, 208] width 20 height 13
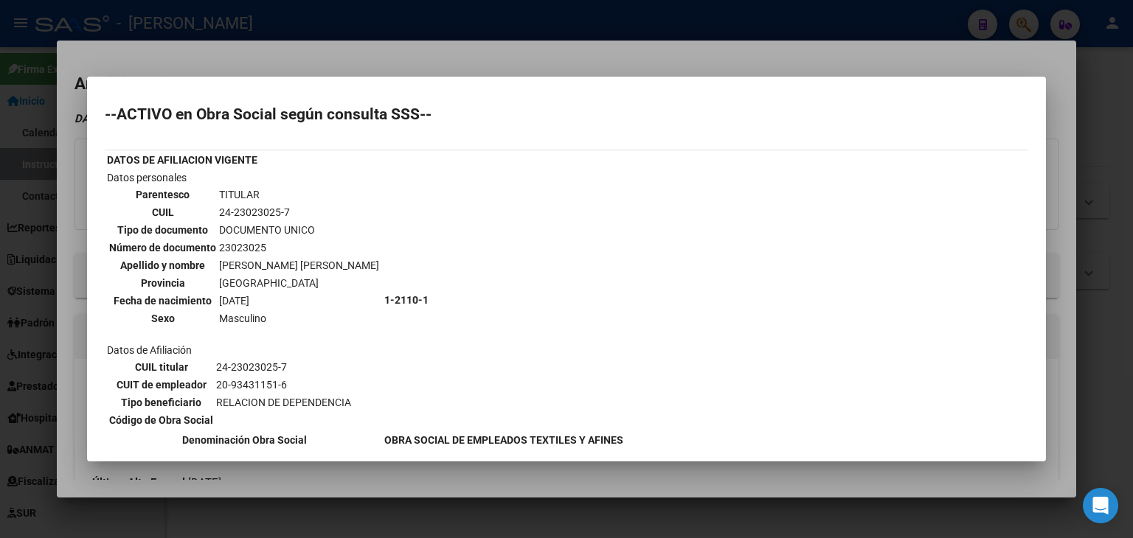
click at [203, 60] on div at bounding box center [566, 269] width 1133 height 538
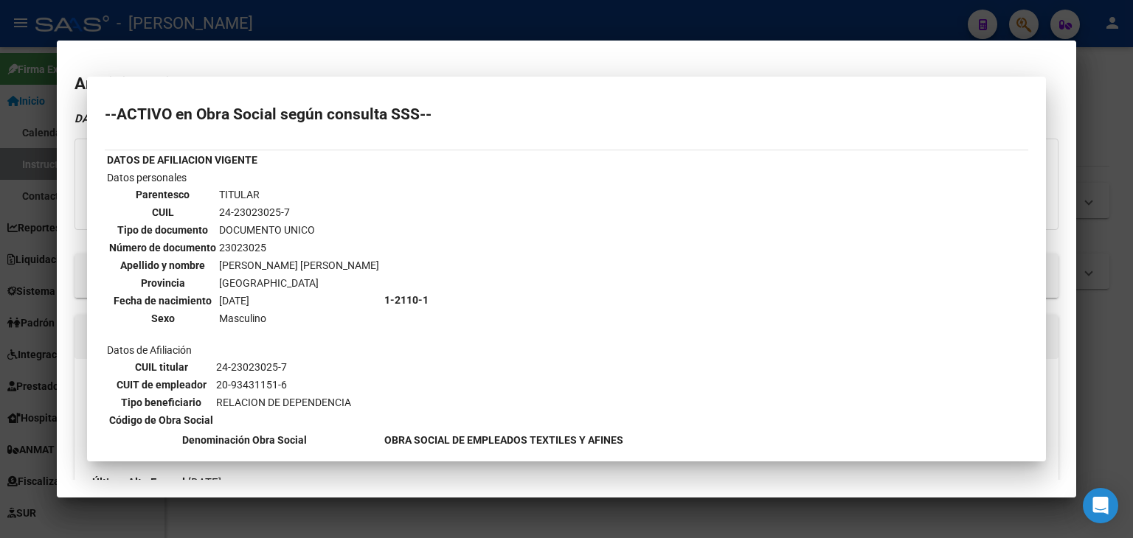
click at [196, 15] on div at bounding box center [566, 269] width 1133 height 538
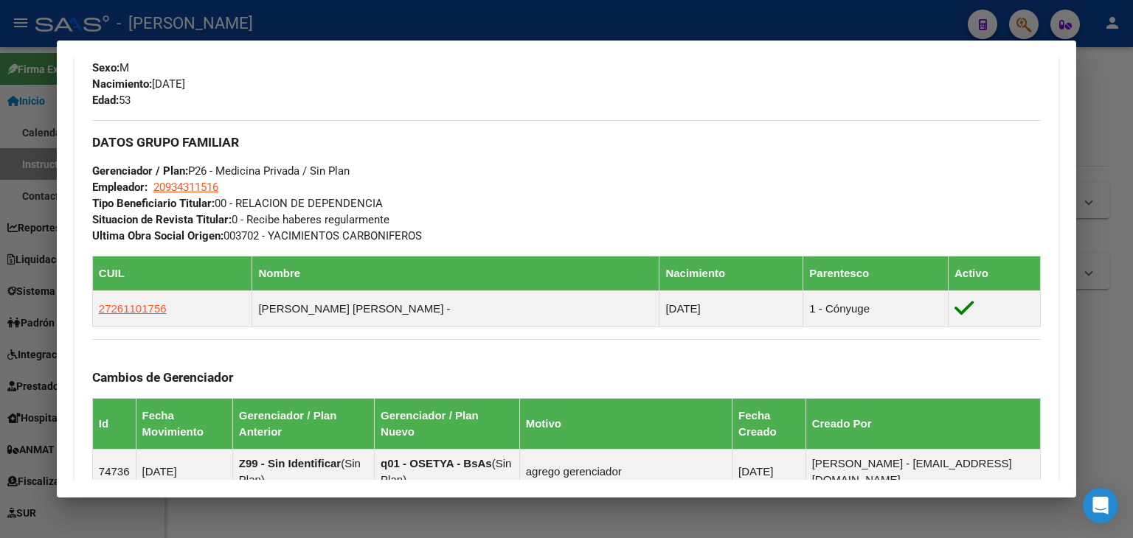
click at [254, 16] on div at bounding box center [566, 269] width 1133 height 538
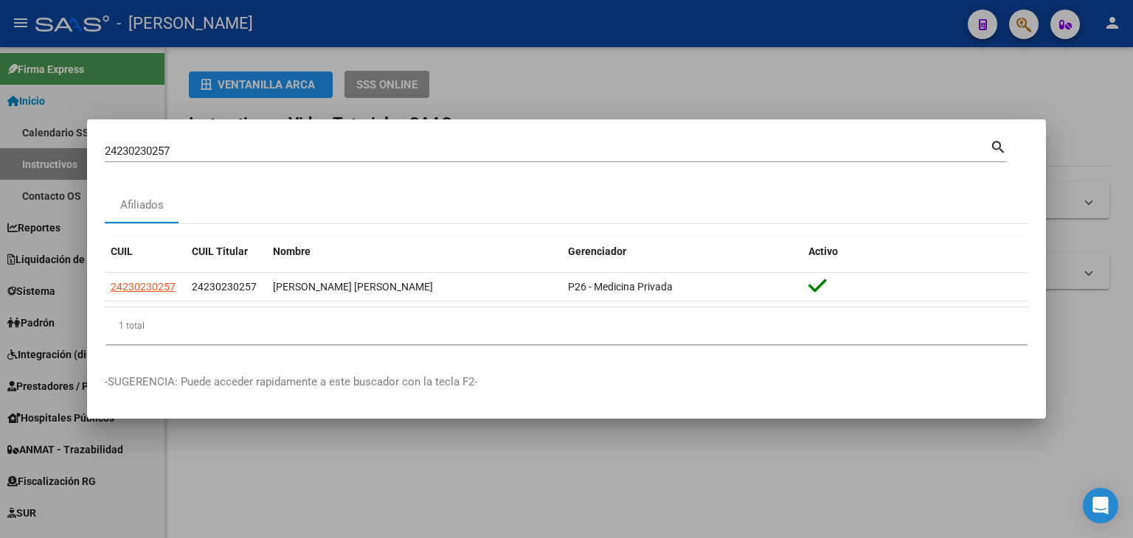
click at [193, 151] on input "24230230257" at bounding box center [547, 151] width 885 height 13
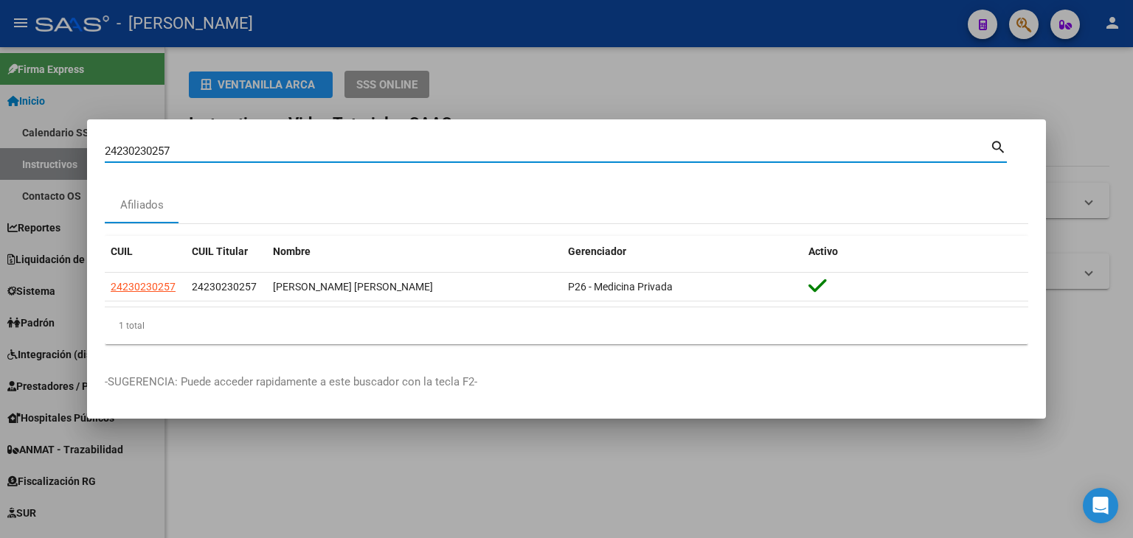
click at [193, 151] on input "24230230257" at bounding box center [547, 151] width 885 height 13
paste input "44460085"
type input "24244460085"
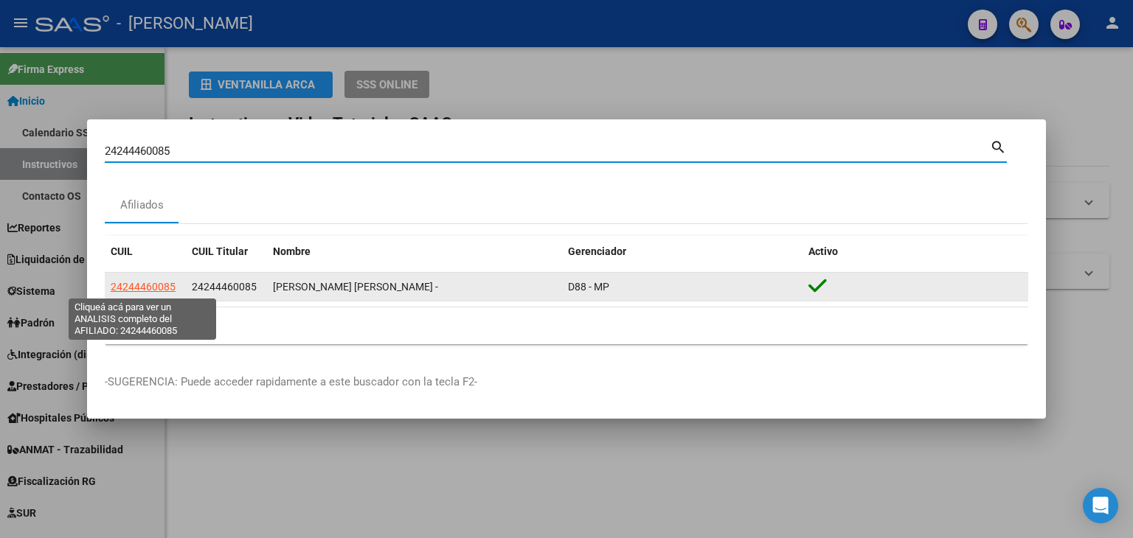
click at [164, 287] on span "24244460085" at bounding box center [143, 287] width 65 height 12
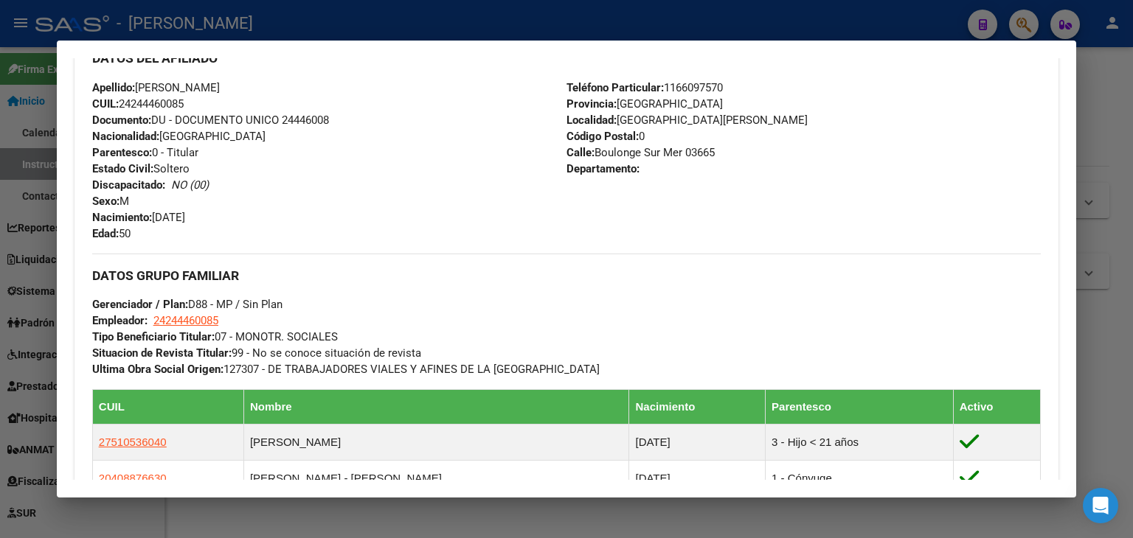
scroll to position [590, 0]
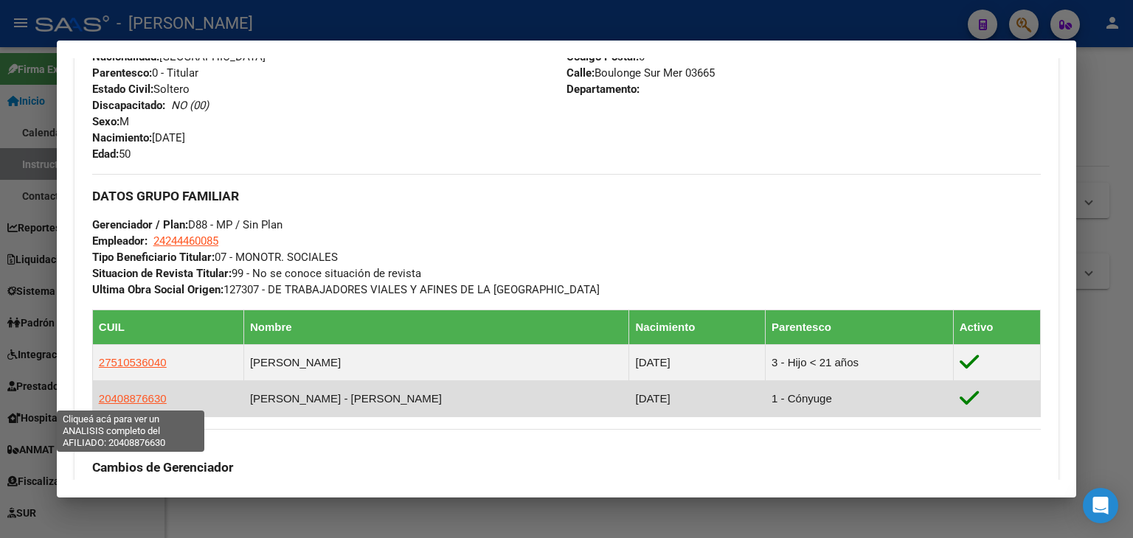
click at [142, 399] on span "20408876630" at bounding box center [133, 398] width 68 height 13
type textarea "20408876630"
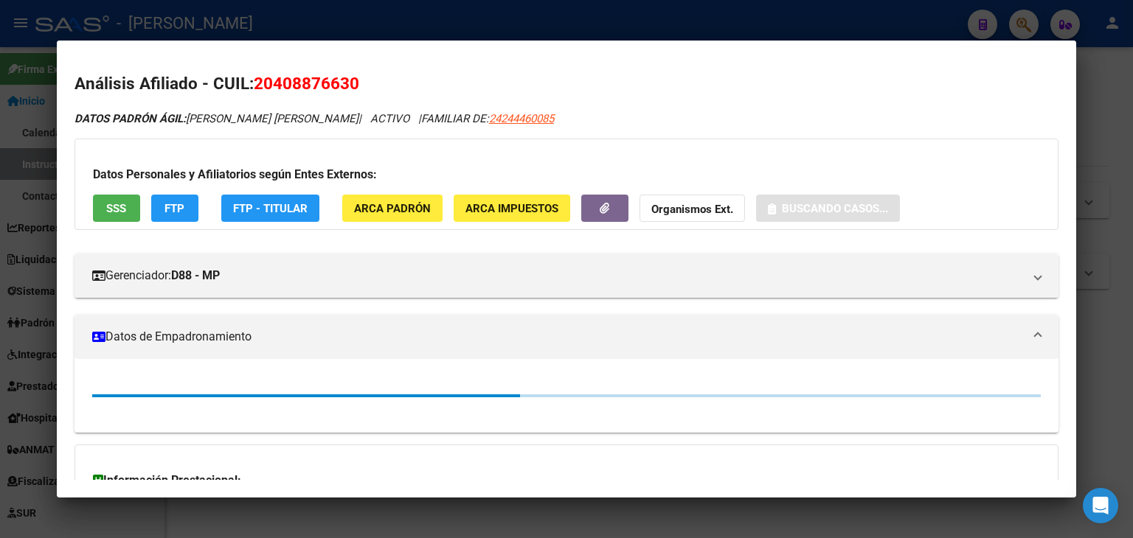
click at [345, 203] on button "ARCA Padrón" at bounding box center [392, 208] width 100 height 27
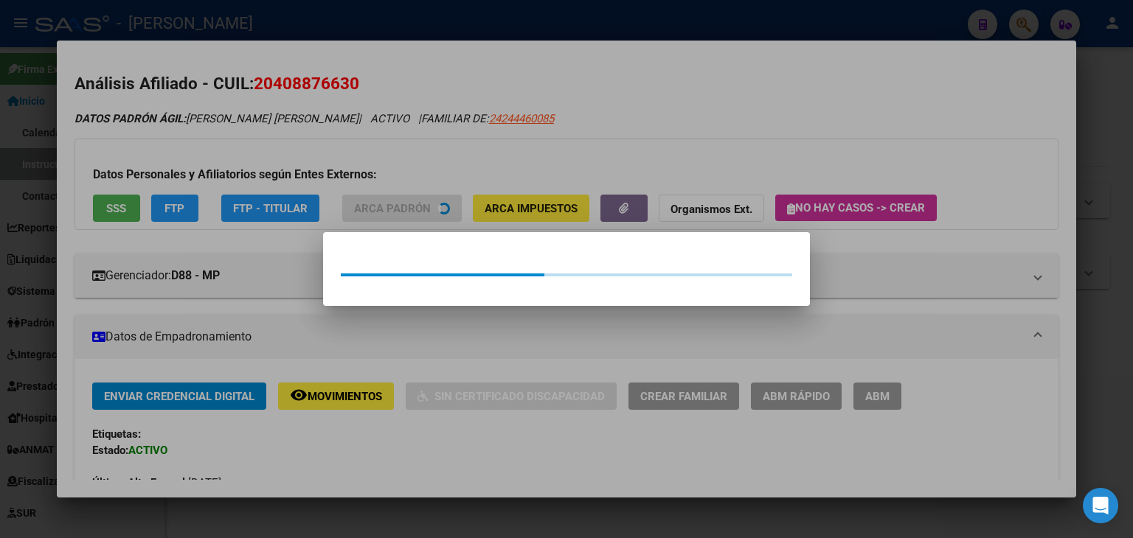
click at [318, 159] on div at bounding box center [566, 269] width 1133 height 538
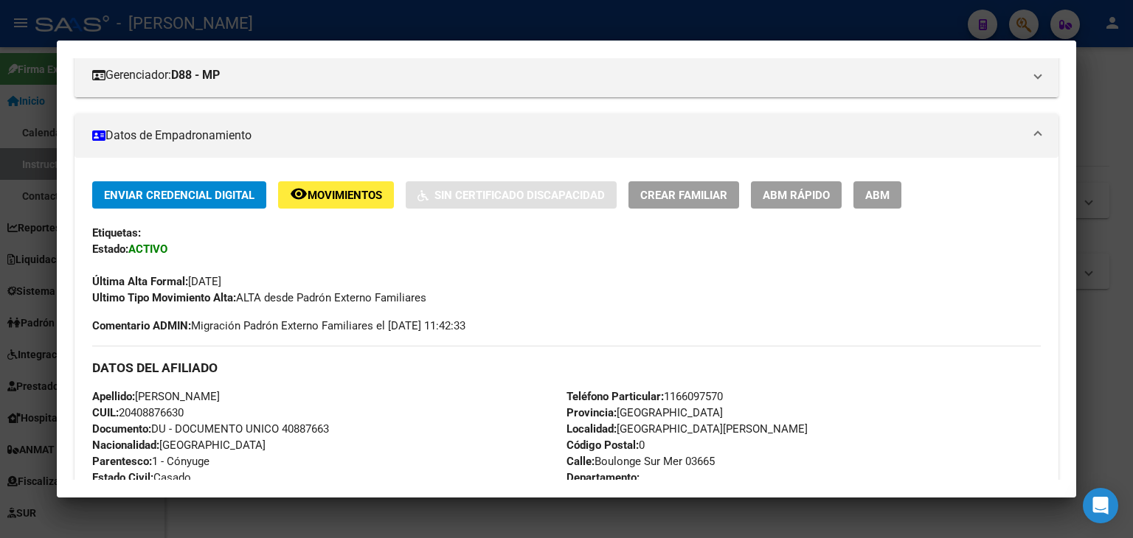
scroll to position [0, 0]
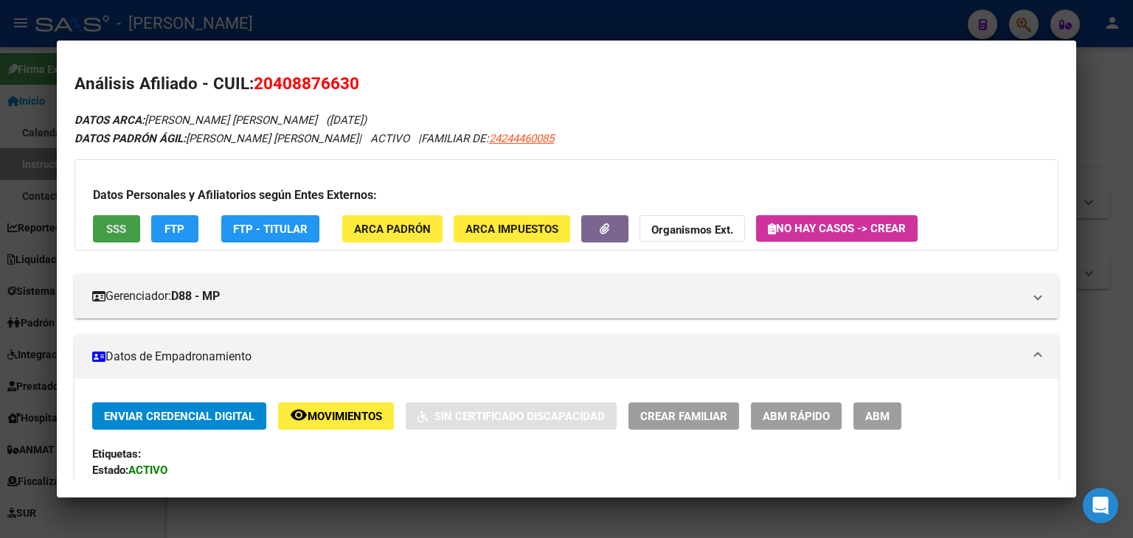
click at [109, 234] on span "SSS" at bounding box center [116, 229] width 20 height 13
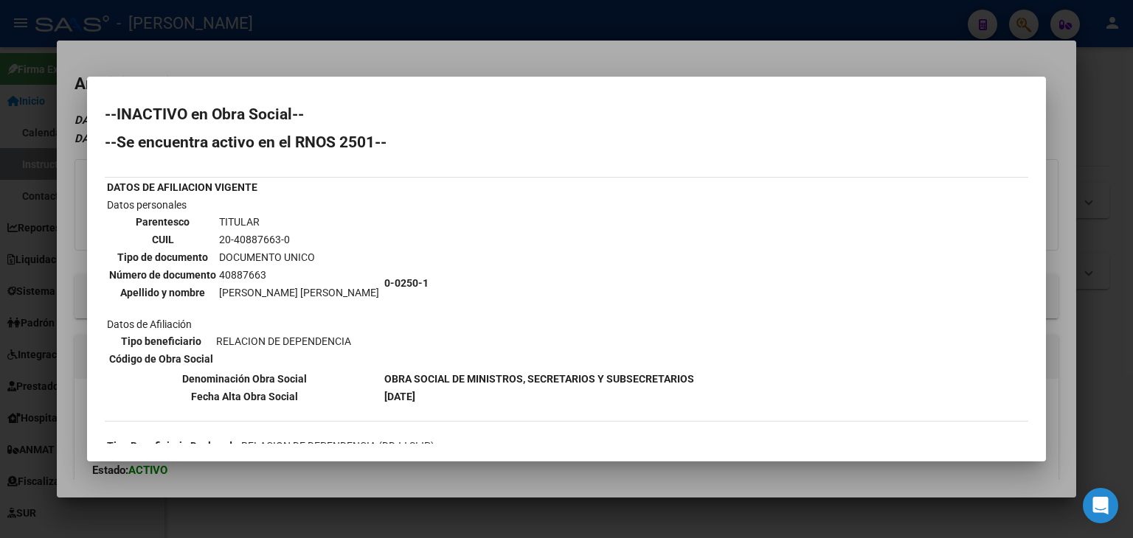
click at [215, 63] on div at bounding box center [566, 269] width 1133 height 538
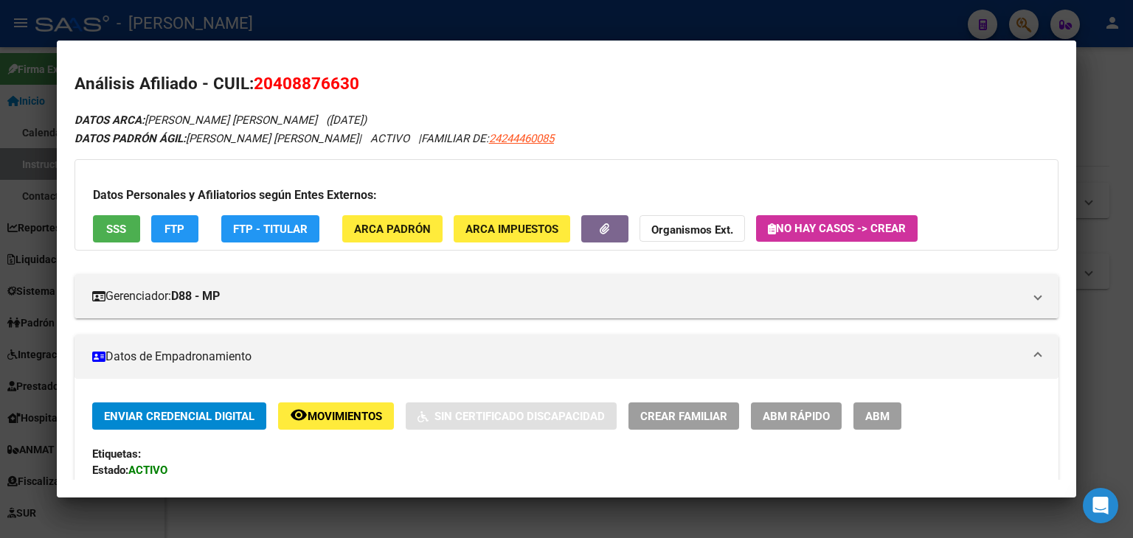
click at [122, 222] on span "SSS" at bounding box center [116, 228] width 20 height 13
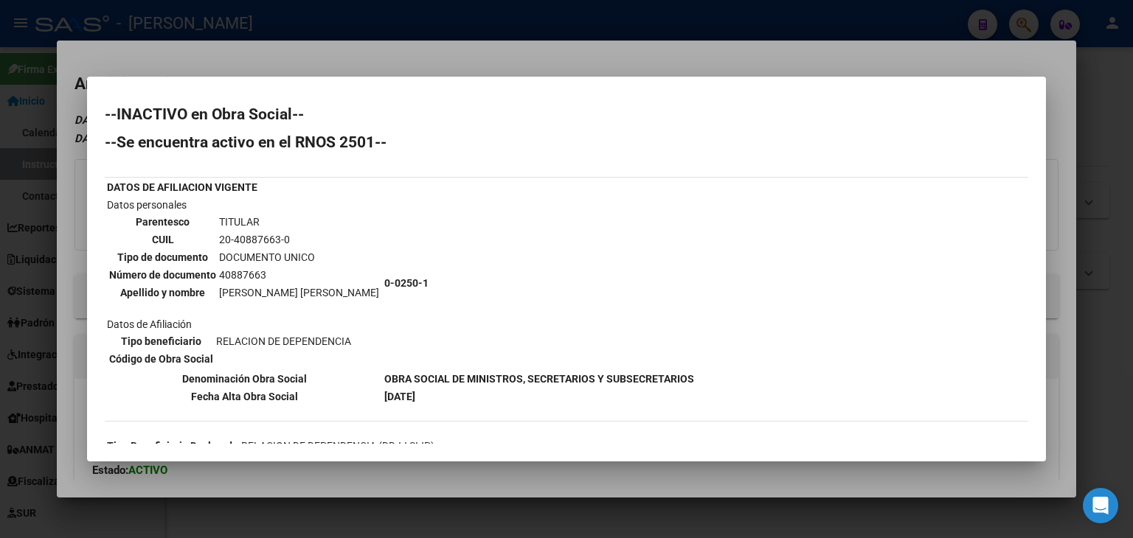
click at [190, 45] on div at bounding box center [566, 269] width 1133 height 538
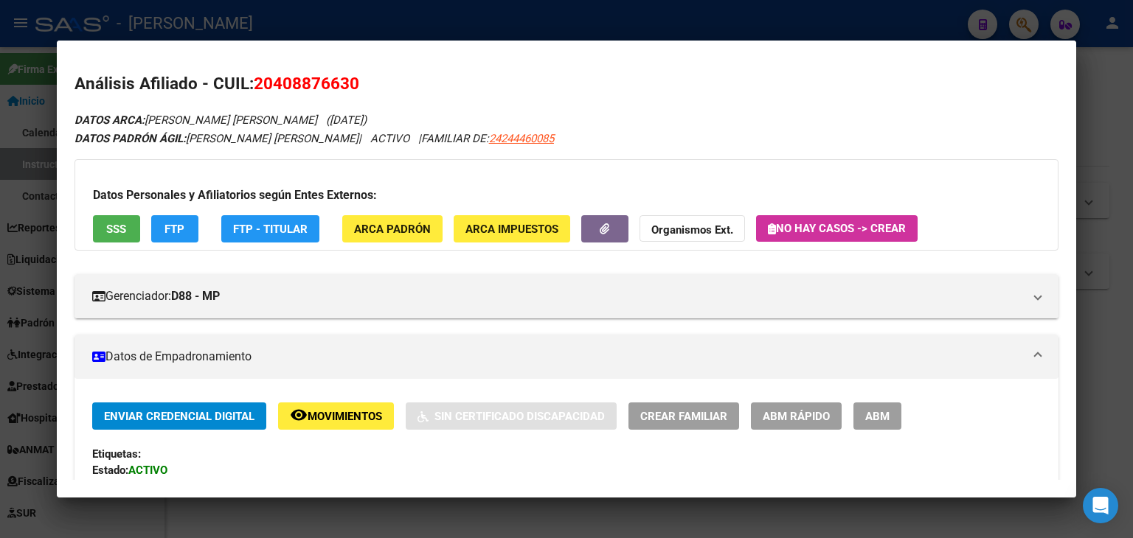
click at [191, 33] on div at bounding box center [566, 269] width 1133 height 538
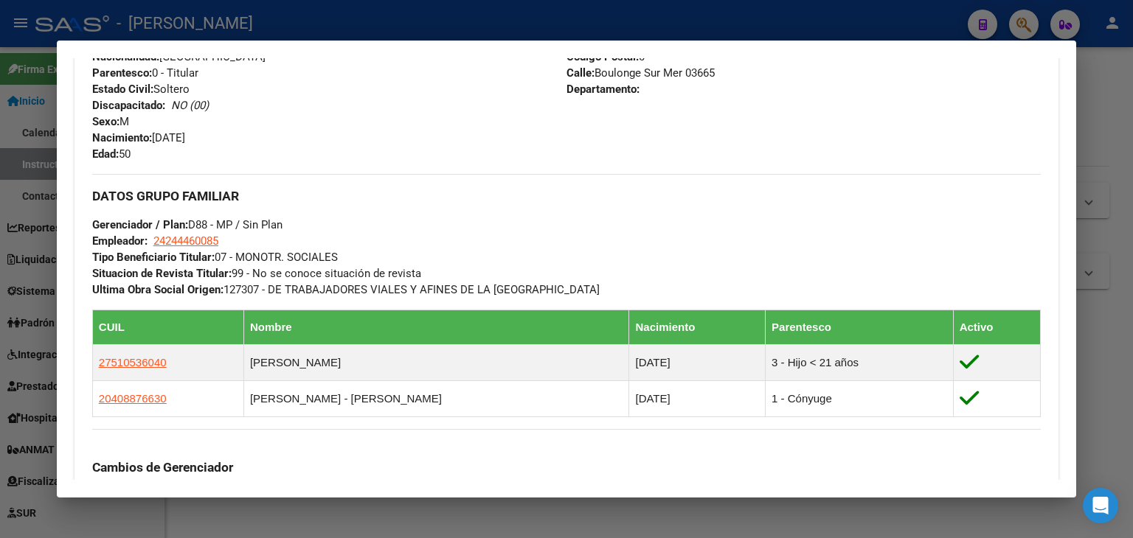
click at [222, 21] on div at bounding box center [566, 269] width 1133 height 538
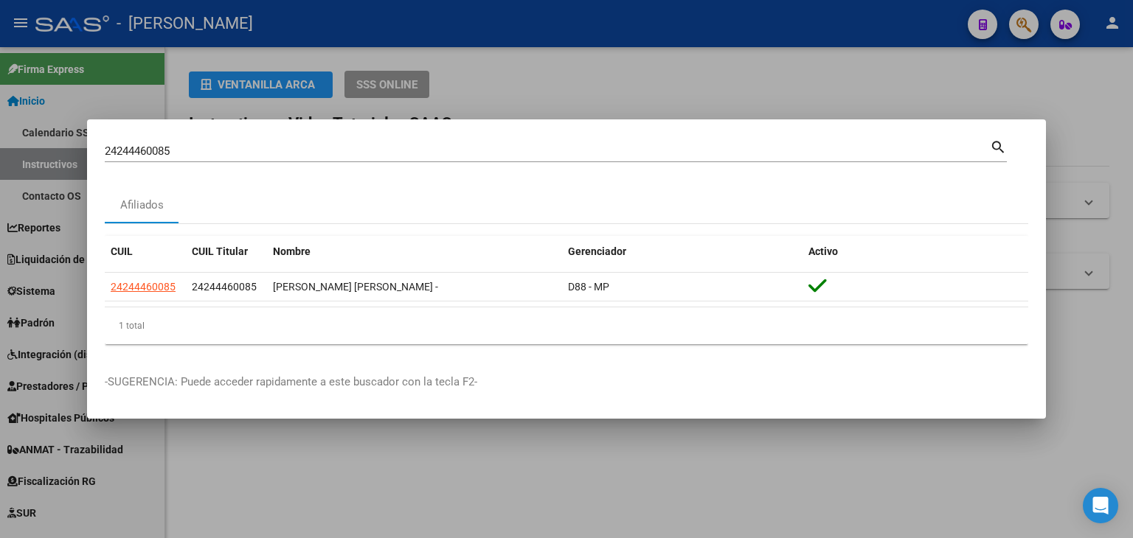
click at [209, 163] on div "24244460085 [PERSON_NAME] (apellido, dni, [PERSON_NAME], [PERSON_NAME], cuit, o…" at bounding box center [556, 156] width 902 height 39
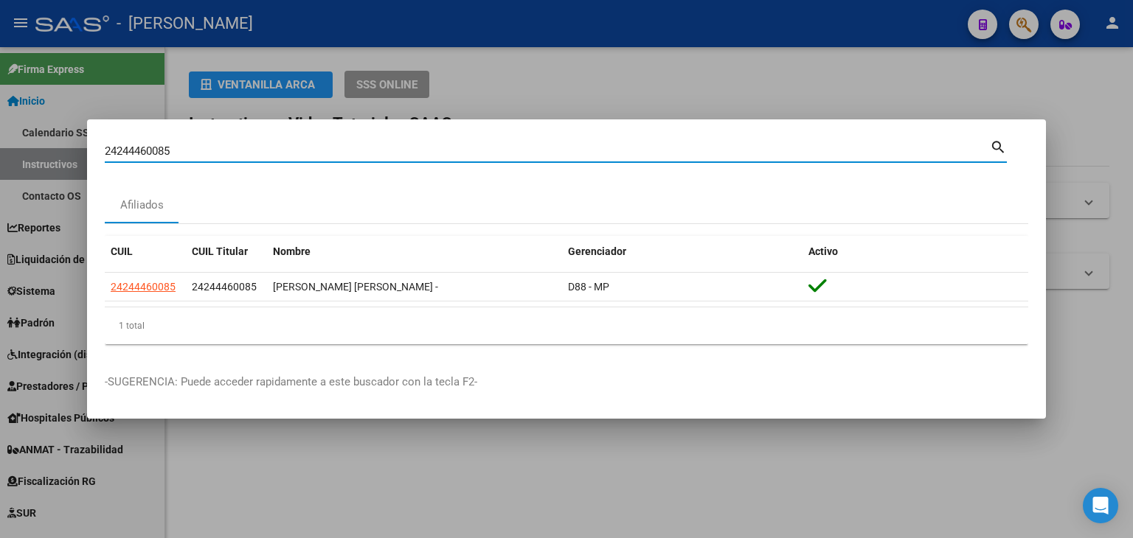
click at [209, 156] on input "24244460085" at bounding box center [547, 151] width 885 height 13
click at [209, 154] on input "24244460085" at bounding box center [547, 151] width 885 height 13
paste input "52392293"
type input "24252392293"
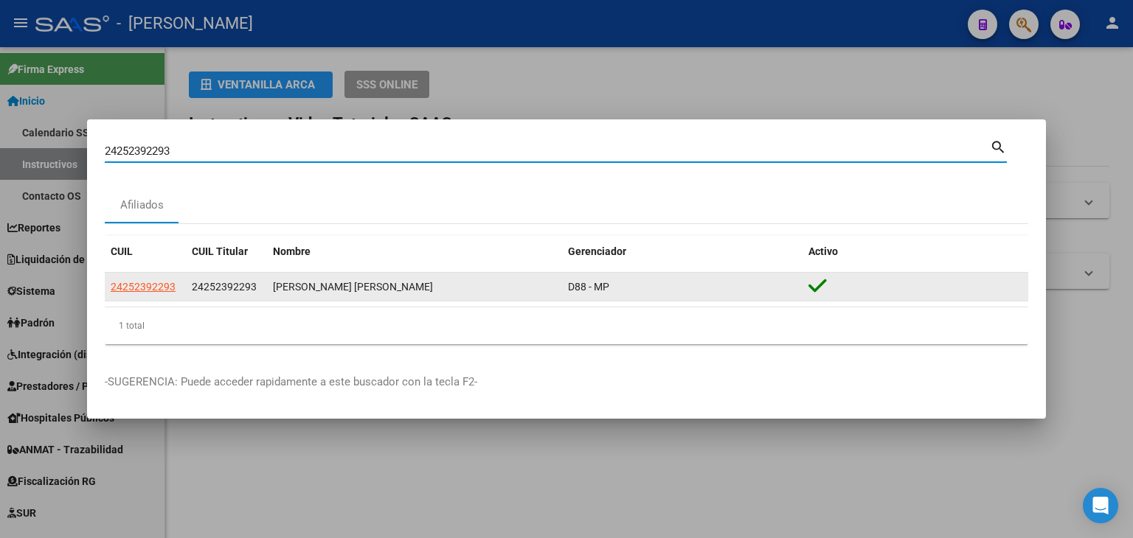
click at [173, 299] on datatable-body-cell "24252392293" at bounding box center [145, 287] width 81 height 29
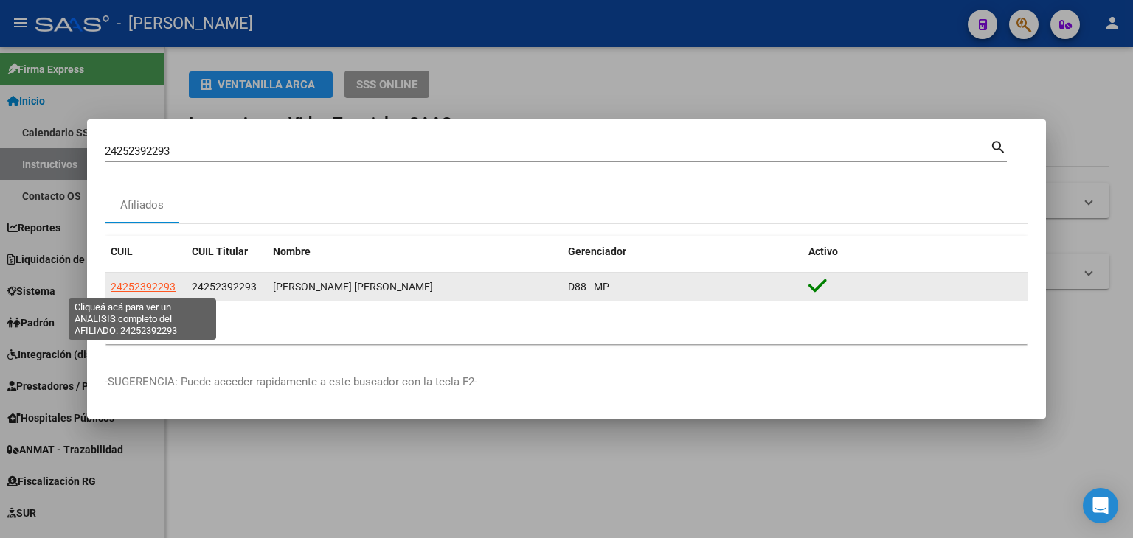
click at [170, 291] on span "24252392293" at bounding box center [143, 287] width 65 height 12
type textarea "24252392293"
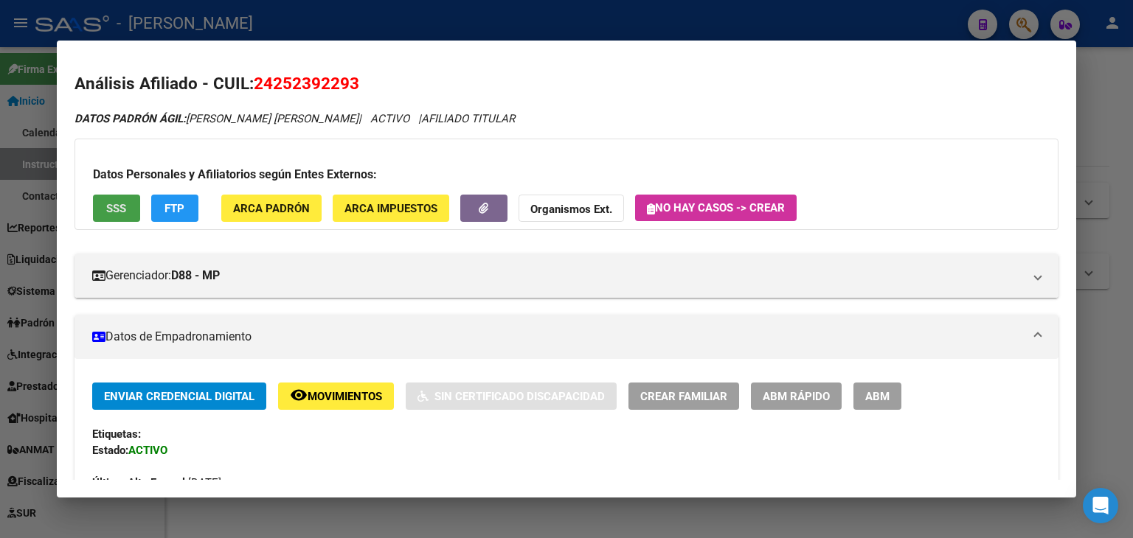
click at [125, 209] on span "SSS" at bounding box center [116, 208] width 20 height 13
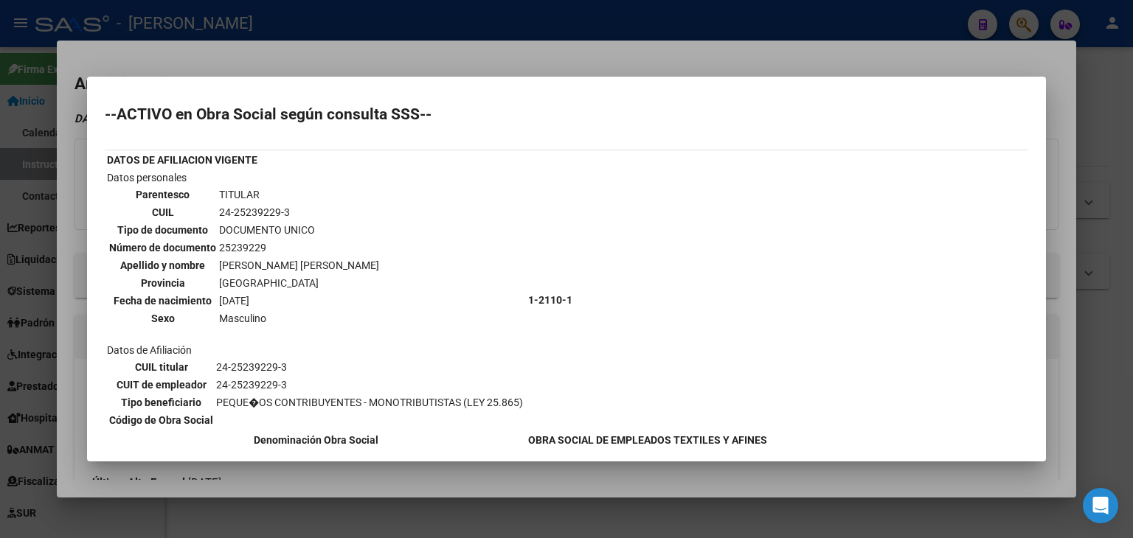
click at [227, 60] on div at bounding box center [566, 269] width 1133 height 538
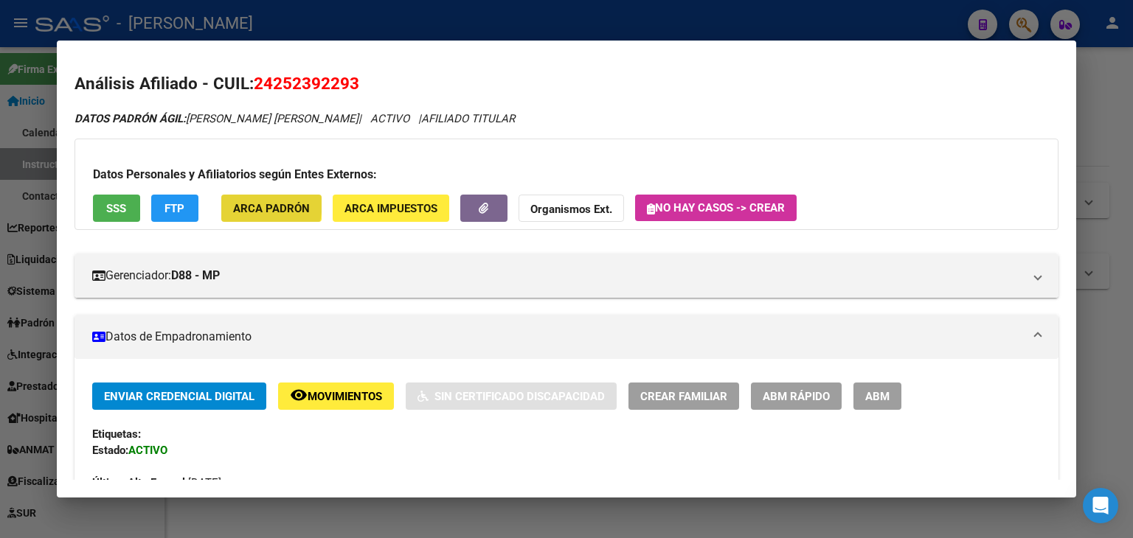
click at [237, 202] on span "ARCA Padrón" at bounding box center [271, 208] width 77 height 13
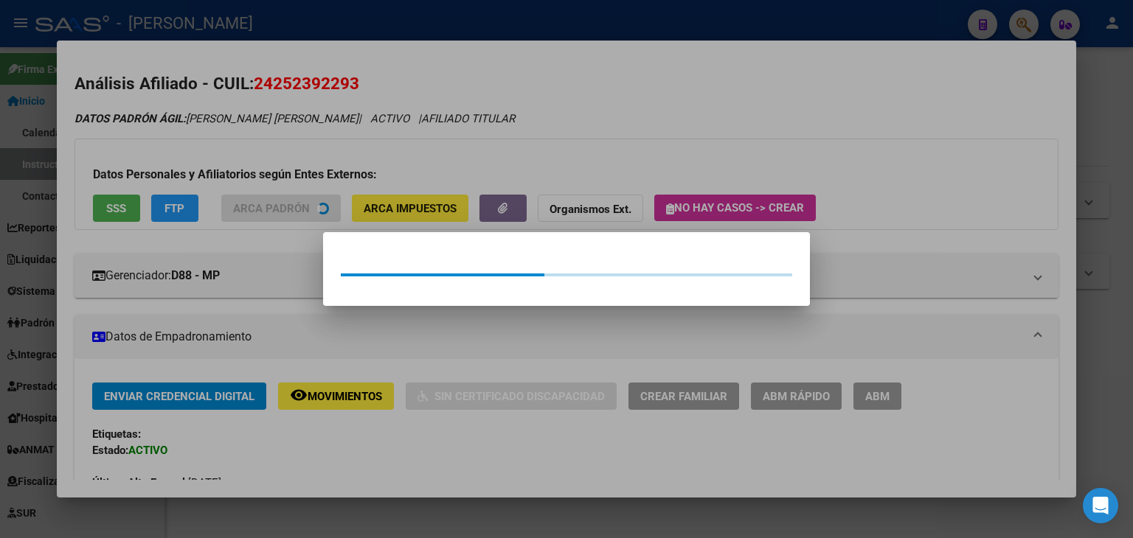
click at [239, 126] on div at bounding box center [566, 269] width 1133 height 538
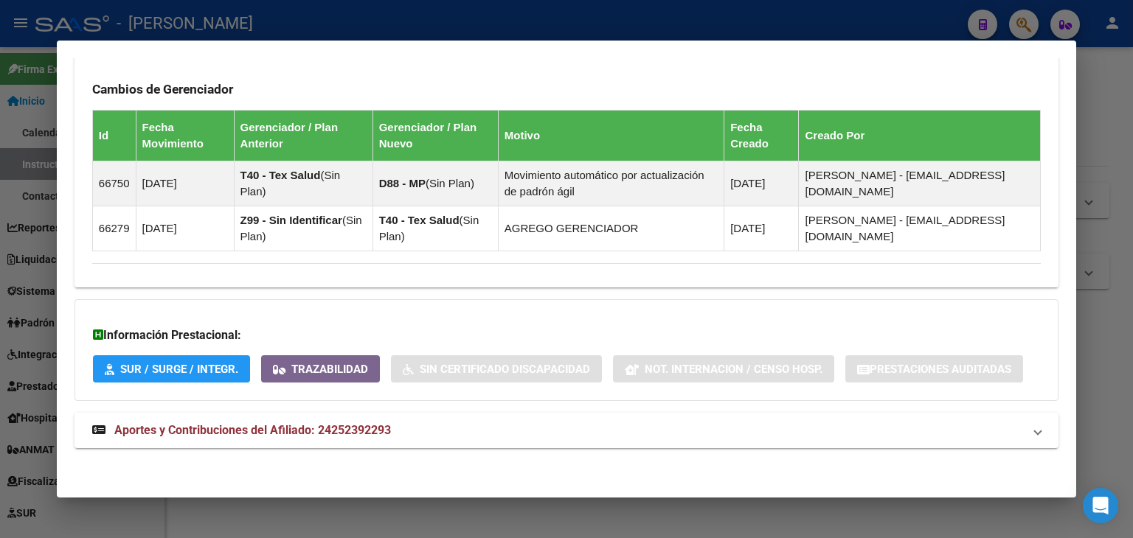
drag, startPoint x: 334, startPoint y: 439, endPoint x: 348, endPoint y: 378, distance: 63.5
click at [335, 439] on mat-expansion-panel-header "Aportes y Contribuciones del Afiliado: 24252392293" at bounding box center [566, 430] width 984 height 35
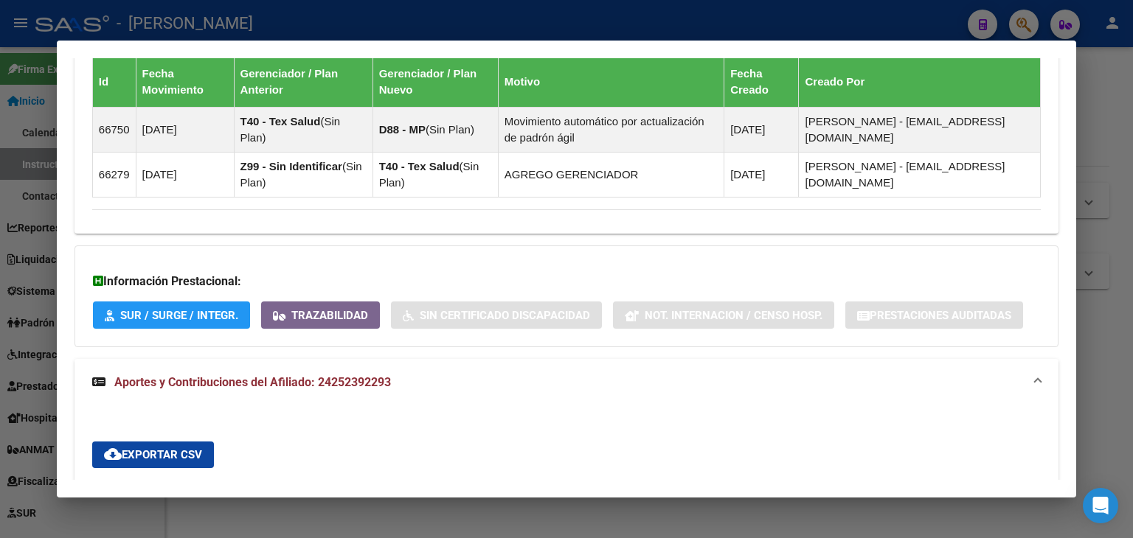
scroll to position [914, 0]
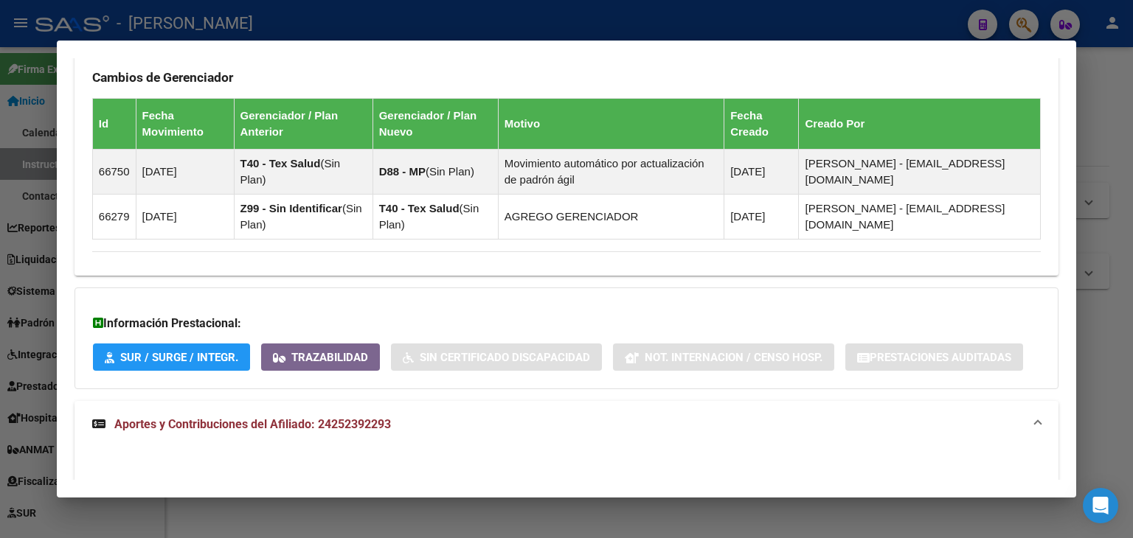
click at [338, 279] on div "DATOS ARCA: [PERSON_NAME] [PERSON_NAME] ([DATE]) DATOS [PERSON_NAME]: [PERSON_N…" at bounding box center [566, 155] width 984 height 1919
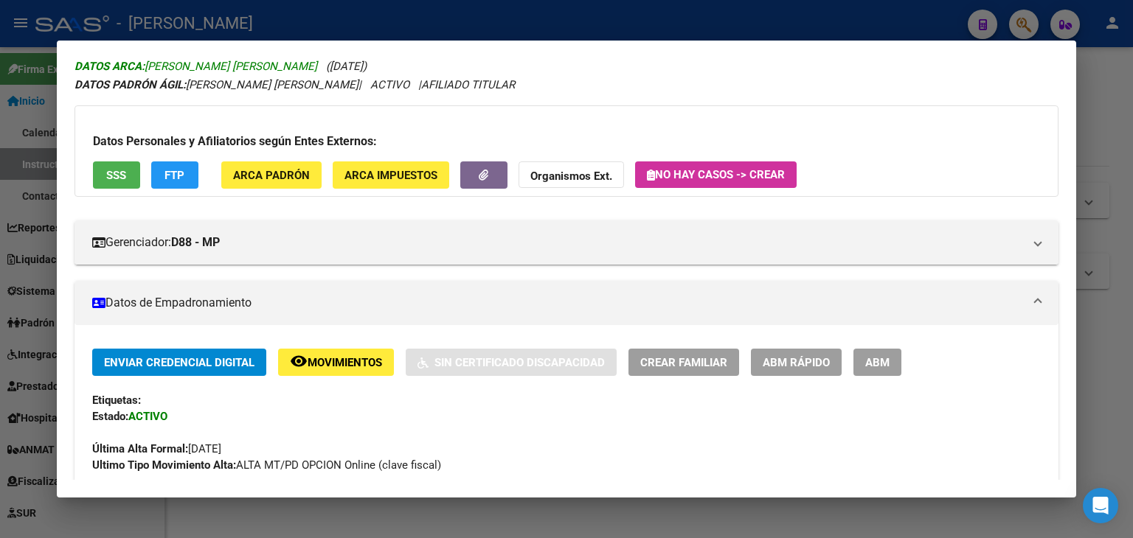
scroll to position [0, 0]
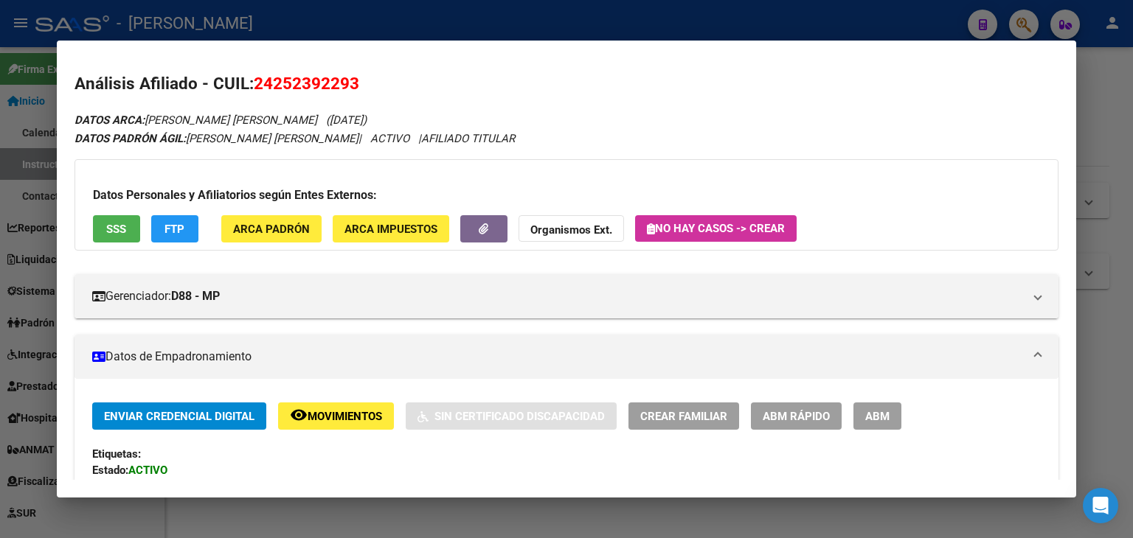
click at [274, 215] on button "ARCA Padrón" at bounding box center [271, 228] width 100 height 27
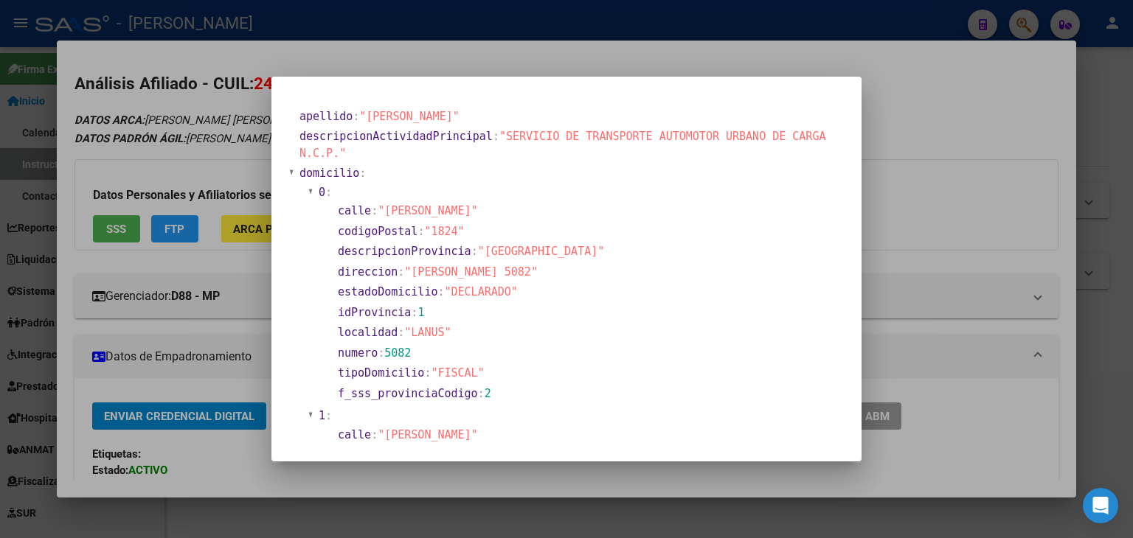
click at [203, 150] on div at bounding box center [566, 269] width 1133 height 538
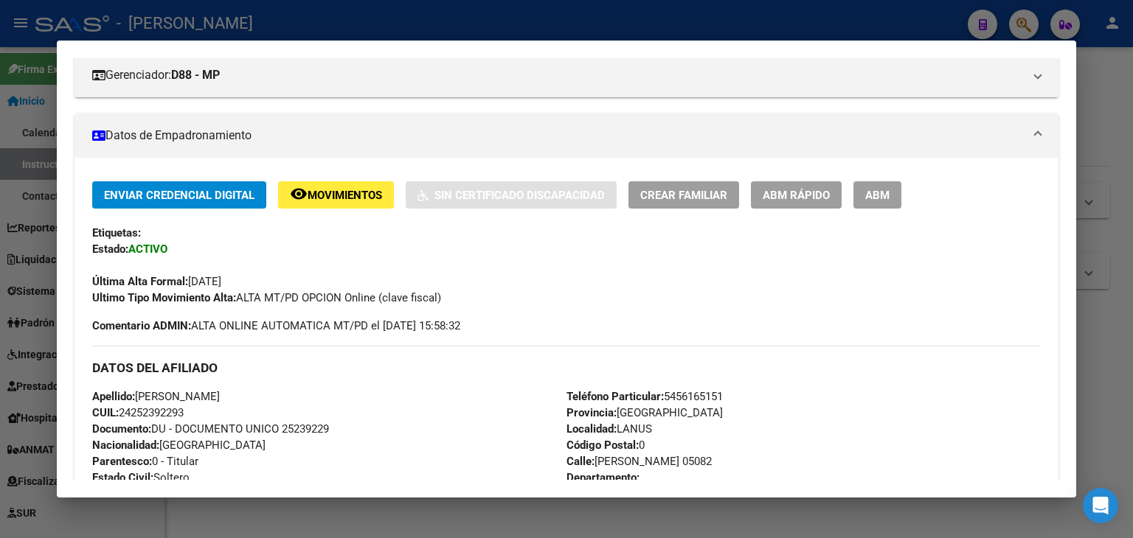
scroll to position [295, 0]
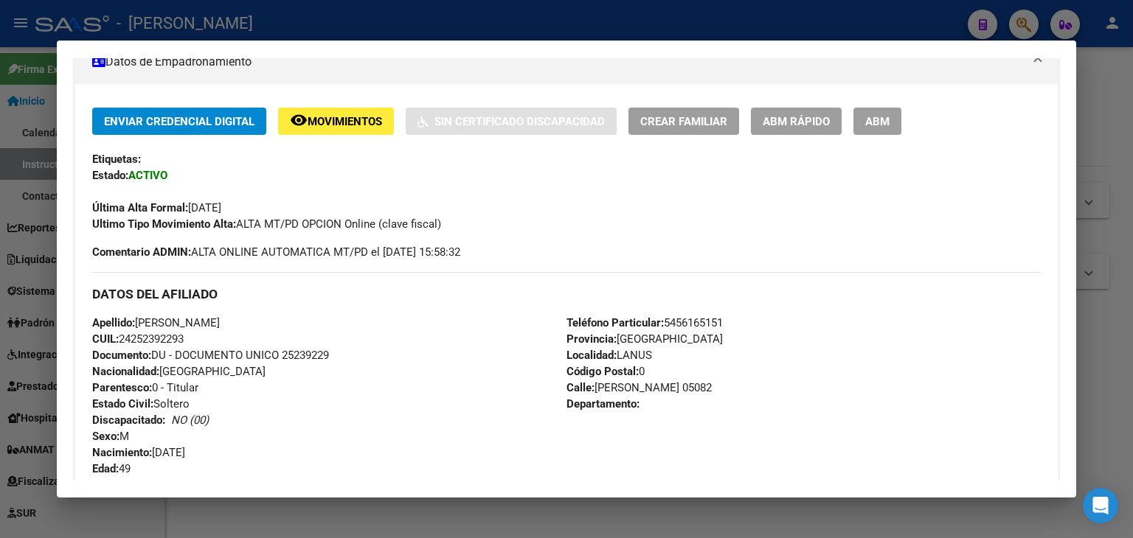
click at [251, 10] on div at bounding box center [566, 269] width 1133 height 538
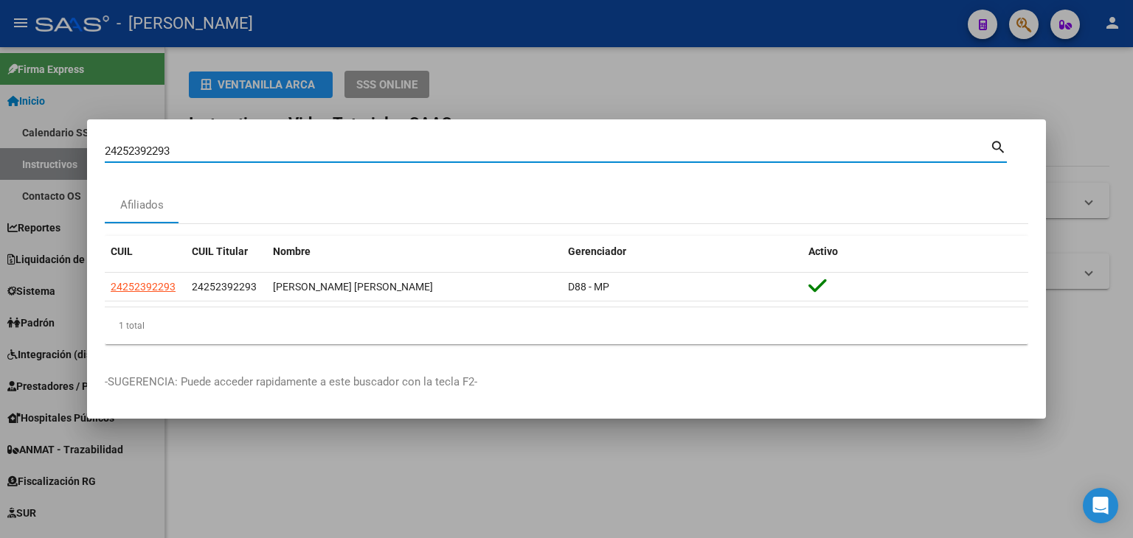
click at [209, 145] on input "24252392293" at bounding box center [547, 151] width 885 height 13
paste input "4427647"
type input "24254427647"
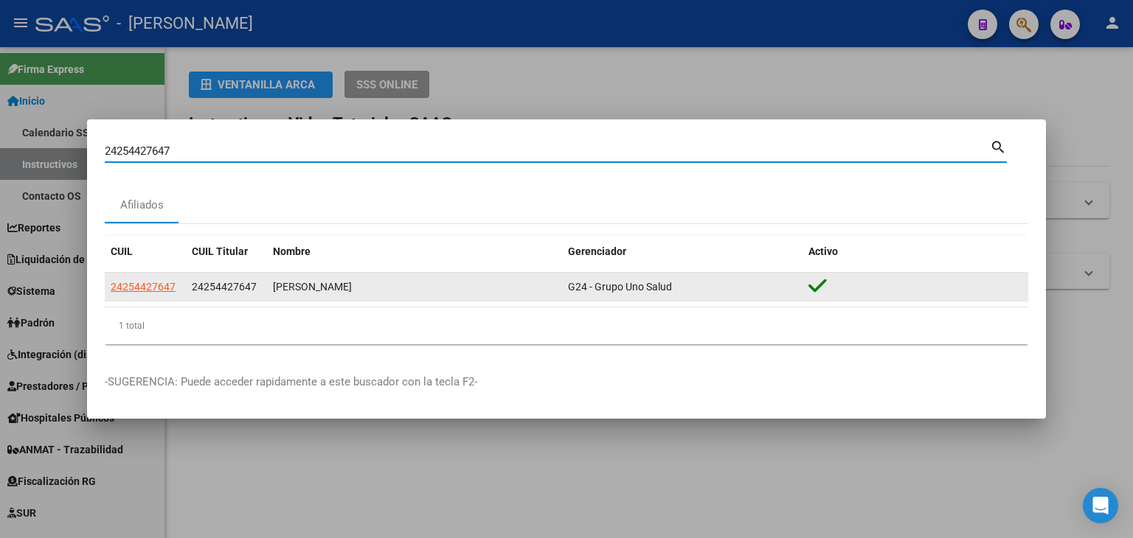
click at [177, 294] on datatable-body-cell "24254427647" at bounding box center [145, 287] width 81 height 29
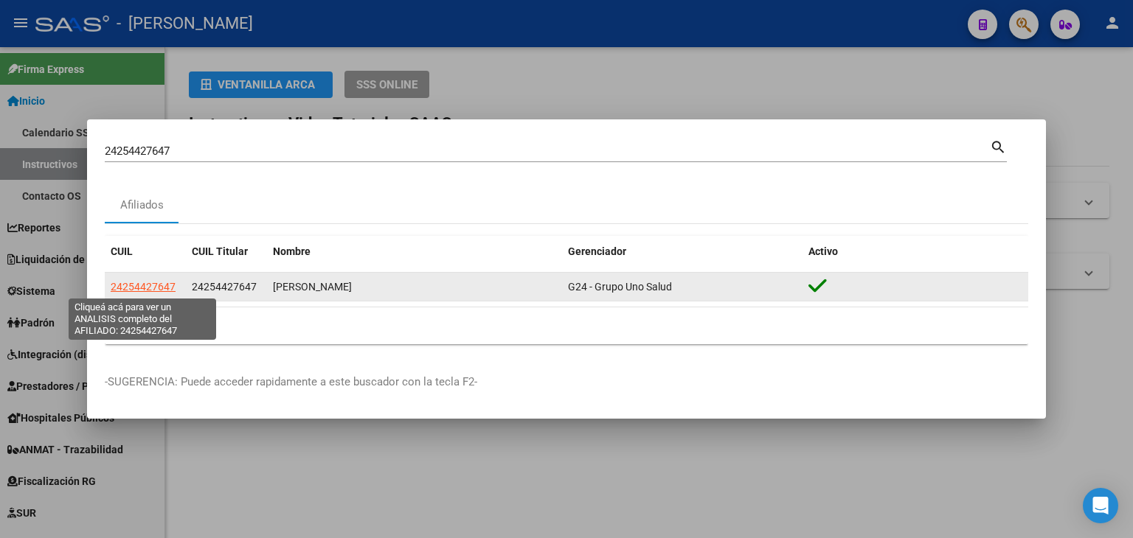
click at [170, 288] on span "24254427647" at bounding box center [143, 287] width 65 height 12
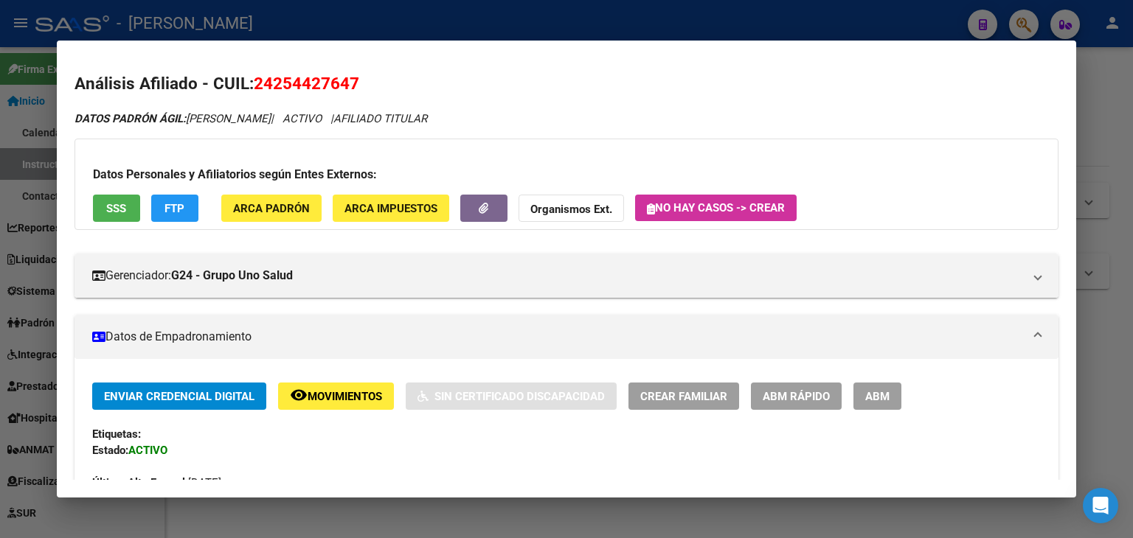
click at [280, 200] on button "ARCA Padrón" at bounding box center [271, 208] width 100 height 27
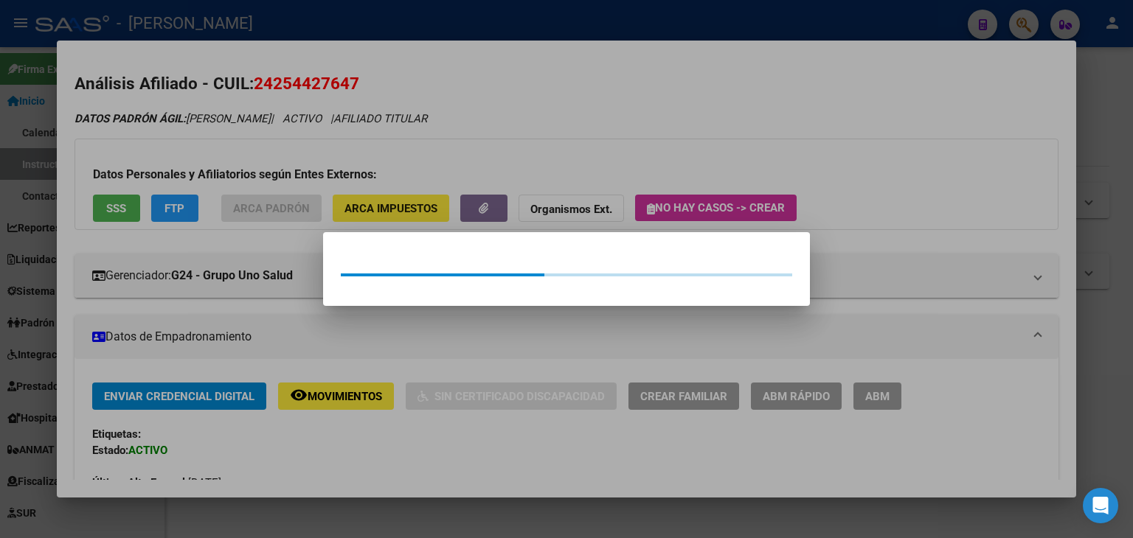
click at [265, 159] on div at bounding box center [566, 269] width 1133 height 538
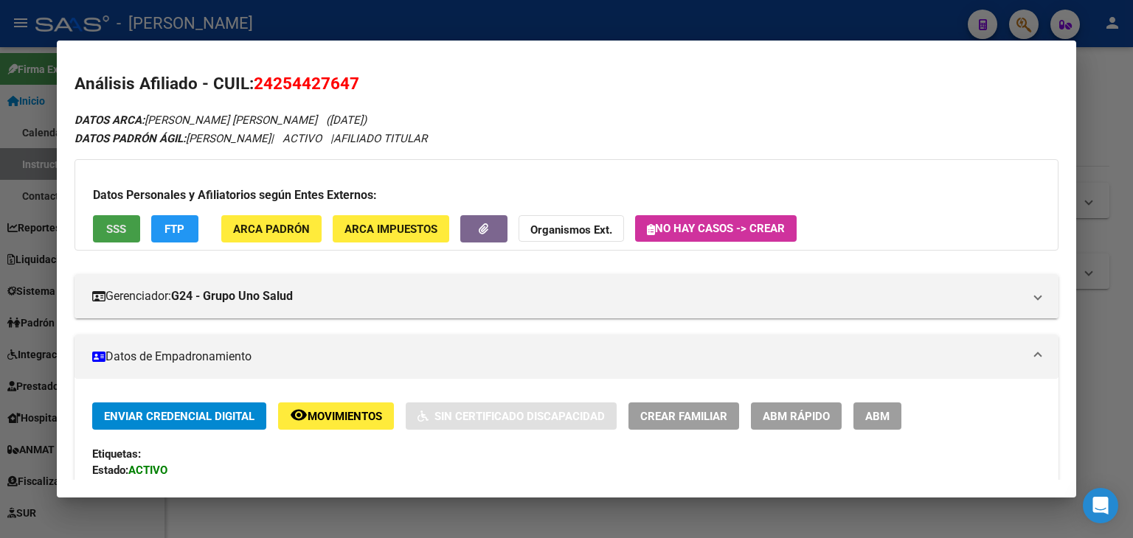
click at [103, 208] on div "Datos Personales y Afiliatorios según Entes Externos: SSS FTP ARCA Padrón ARCA …" at bounding box center [566, 204] width 984 height 91
click at [108, 222] on span "SSS" at bounding box center [116, 228] width 20 height 13
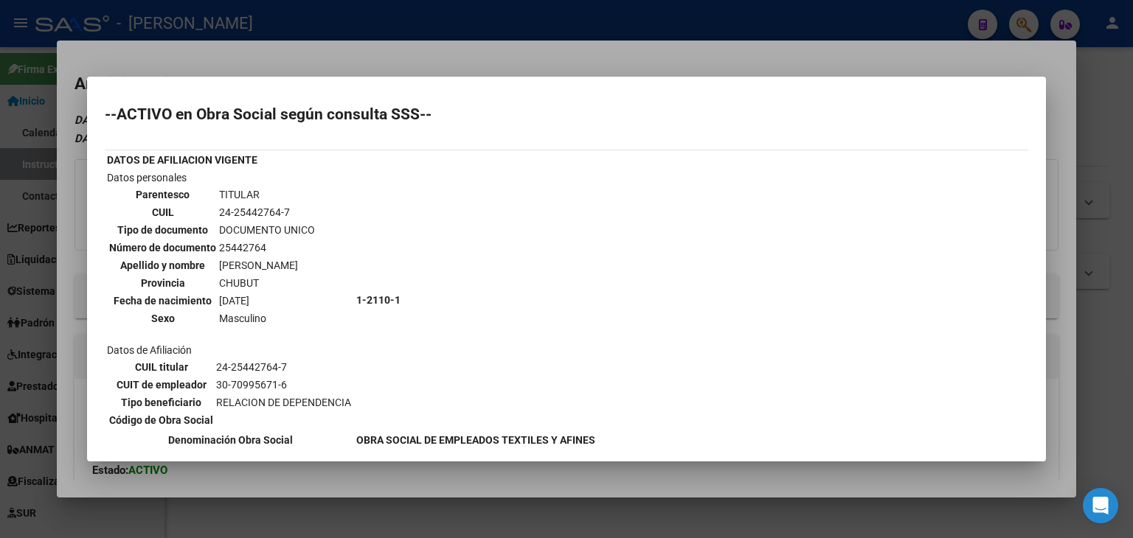
click at [211, 63] on div at bounding box center [566, 269] width 1133 height 538
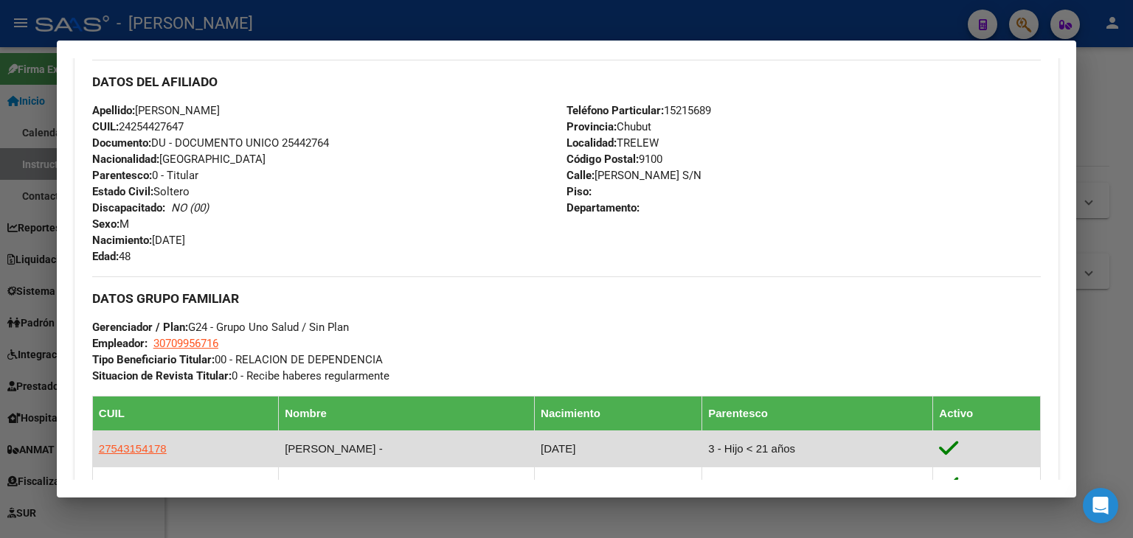
scroll to position [664, 0]
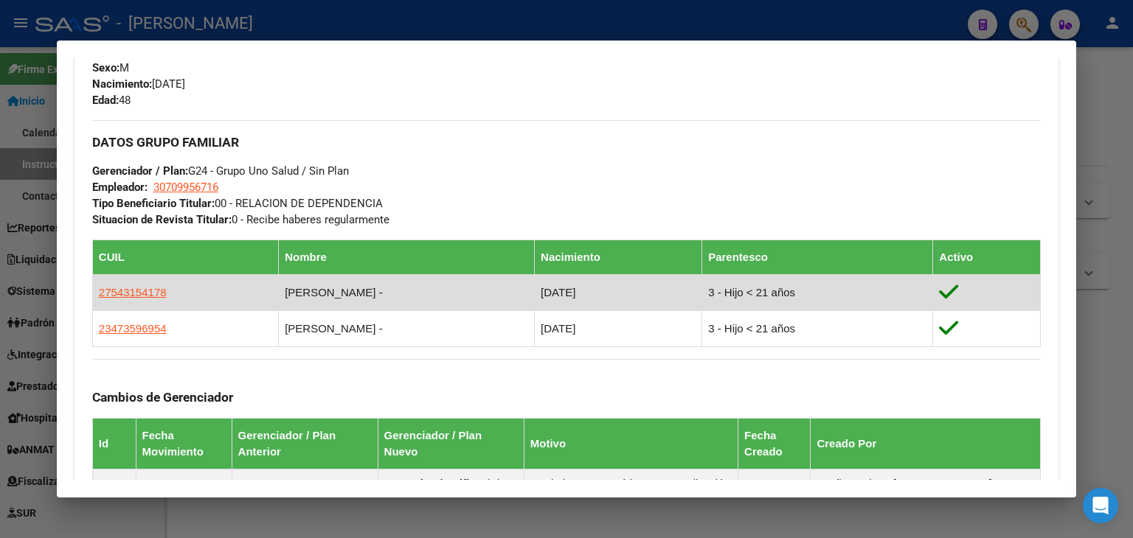
click at [136, 291] on span "27543154178" at bounding box center [133, 292] width 68 height 13
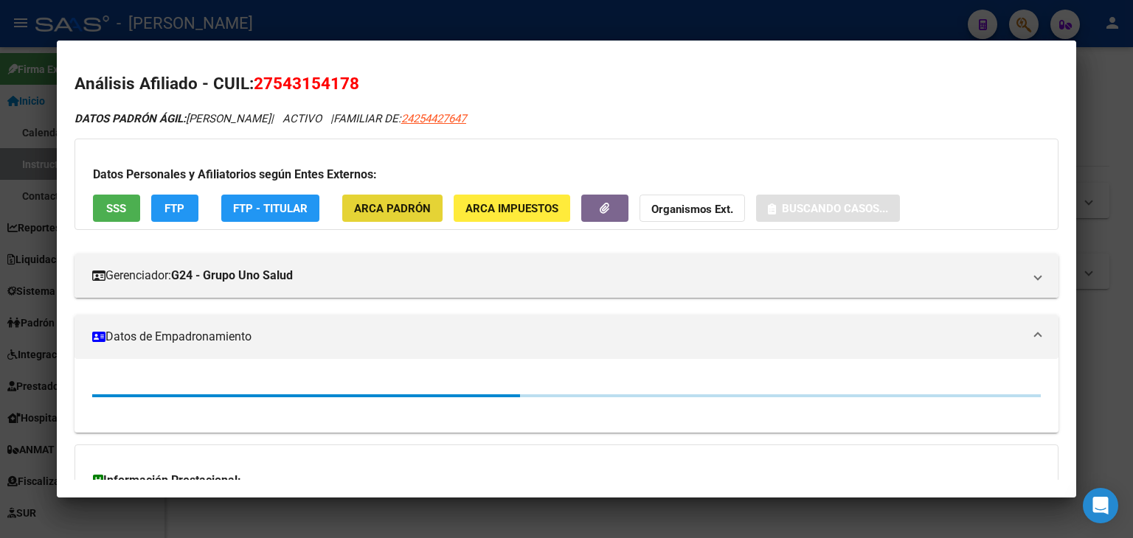
click at [422, 206] on span "ARCA Padrón" at bounding box center [392, 208] width 77 height 13
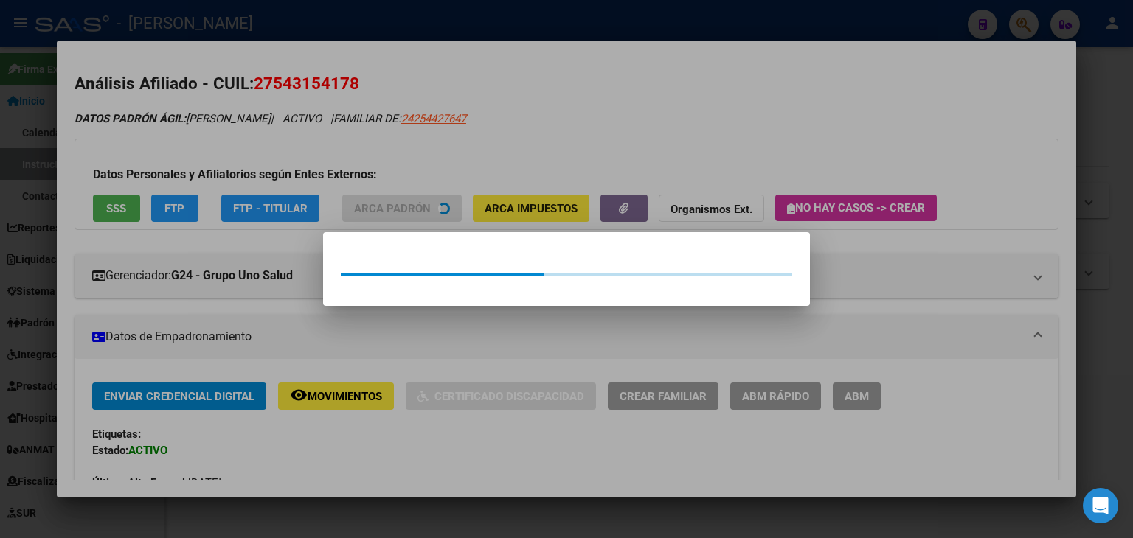
click at [339, 142] on div at bounding box center [566, 269] width 1133 height 538
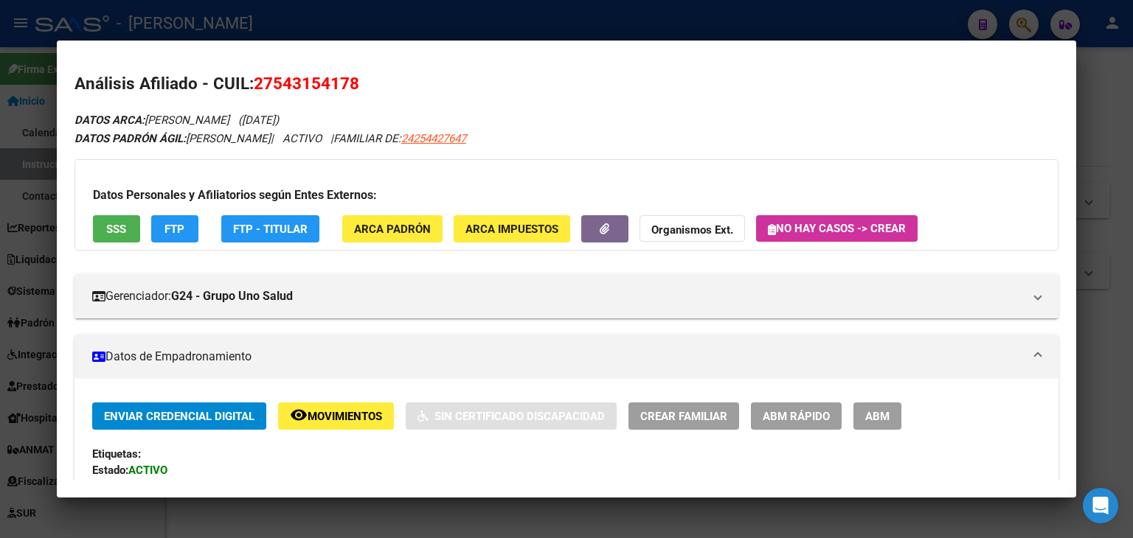
click at [111, 219] on button "SSS" at bounding box center [116, 228] width 47 height 27
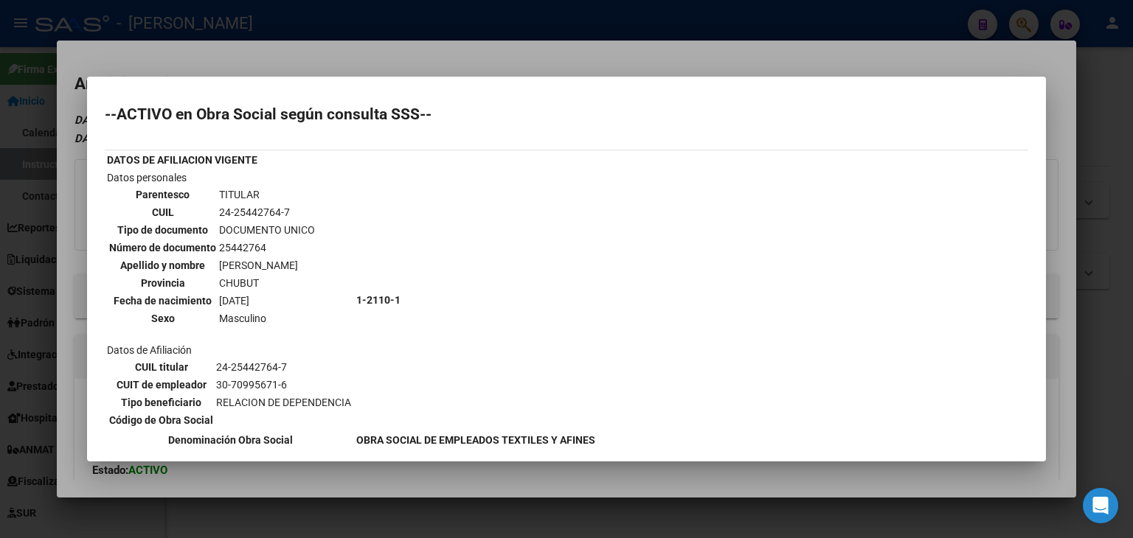
click at [164, 69] on div at bounding box center [566, 269] width 1133 height 538
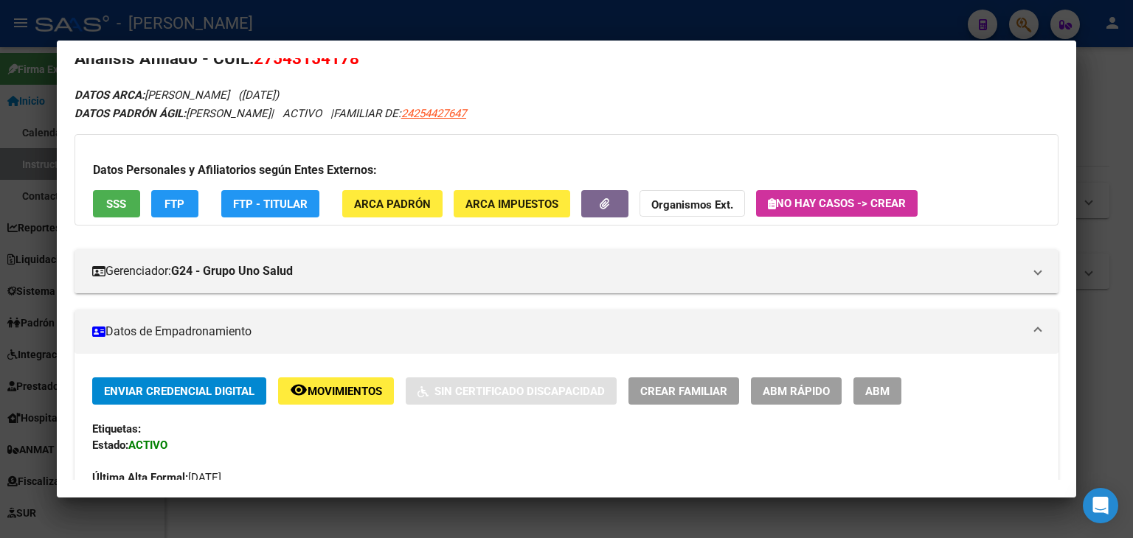
scroll to position [0, 0]
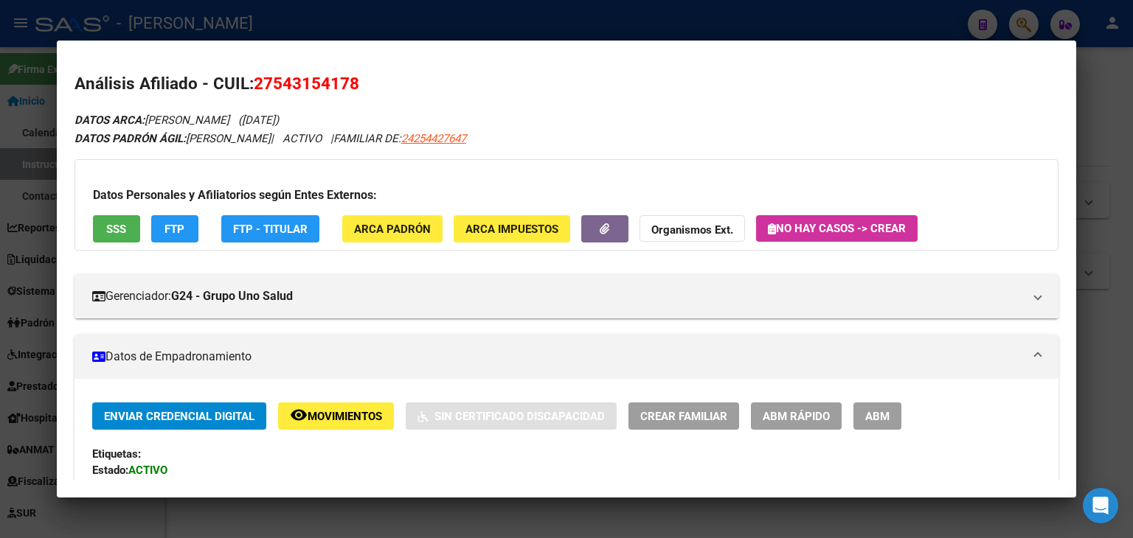
click at [122, 235] on span "SSS" at bounding box center [116, 229] width 20 height 13
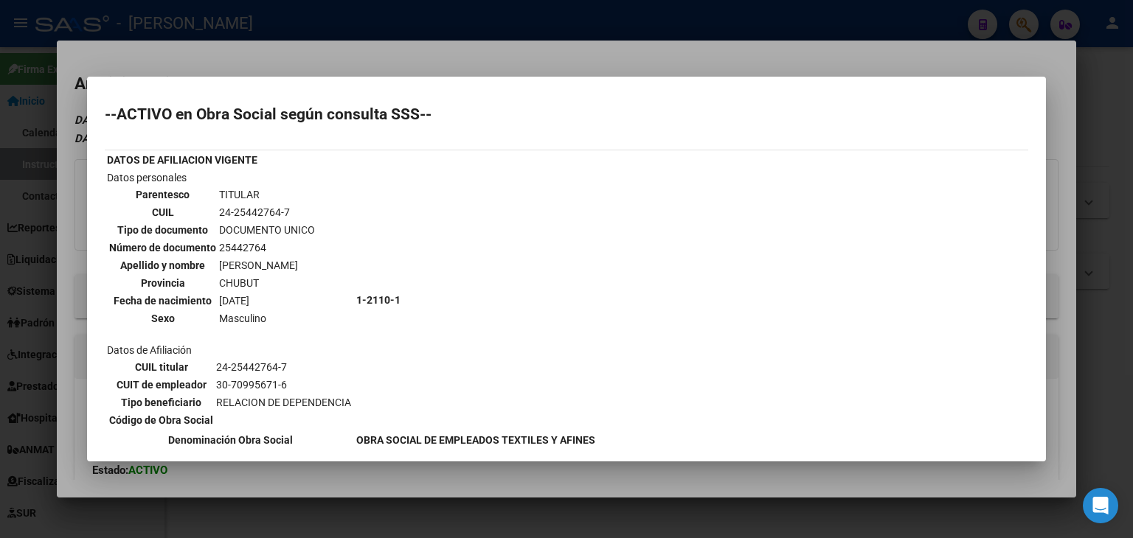
click at [281, 52] on div at bounding box center [566, 269] width 1133 height 538
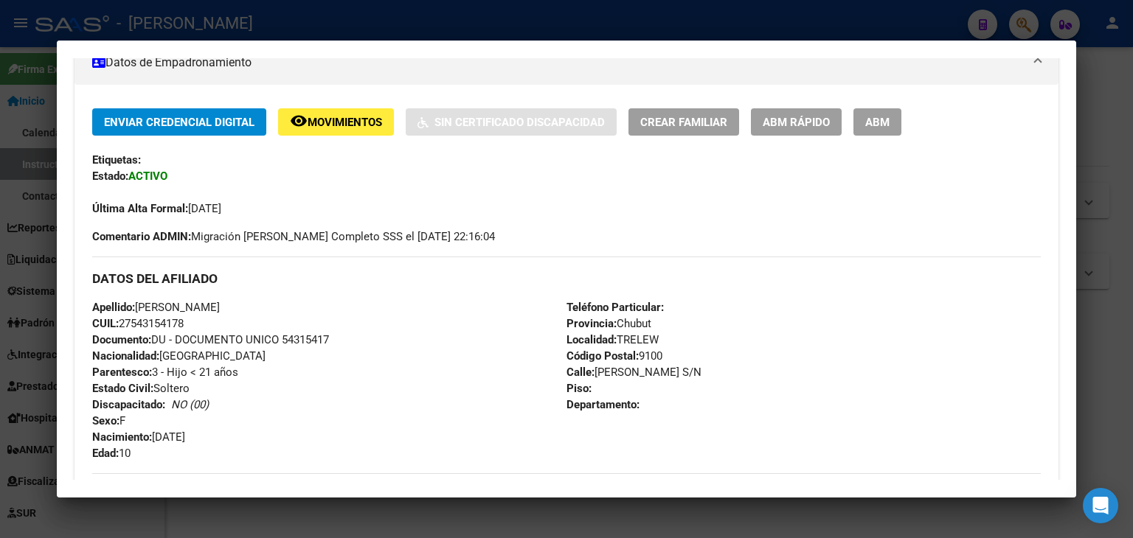
scroll to position [295, 0]
click at [851, 221] on div "Enviar Credencial Digital remove_red_eye Movimientos Sin Certificado Discapacid…" at bounding box center [566, 176] width 948 height 136
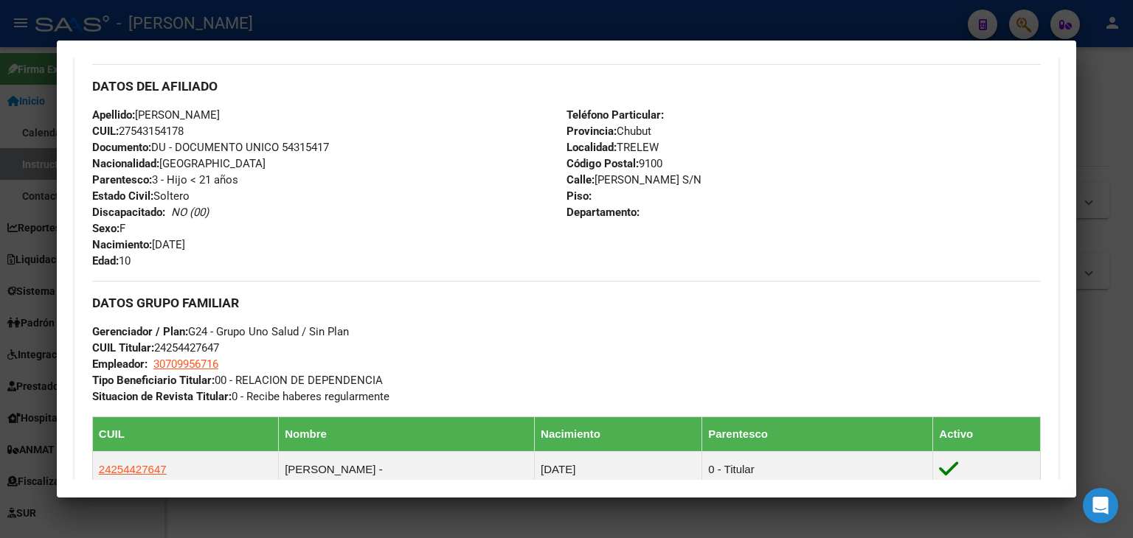
scroll to position [590, 0]
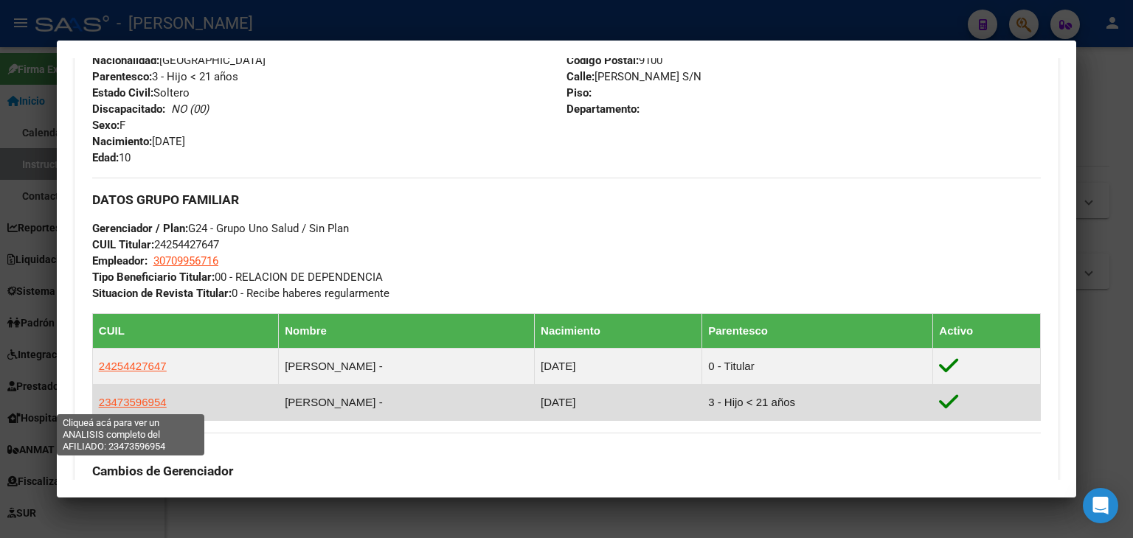
click at [157, 402] on span "23473596954" at bounding box center [133, 402] width 68 height 13
type textarea "23473596954"
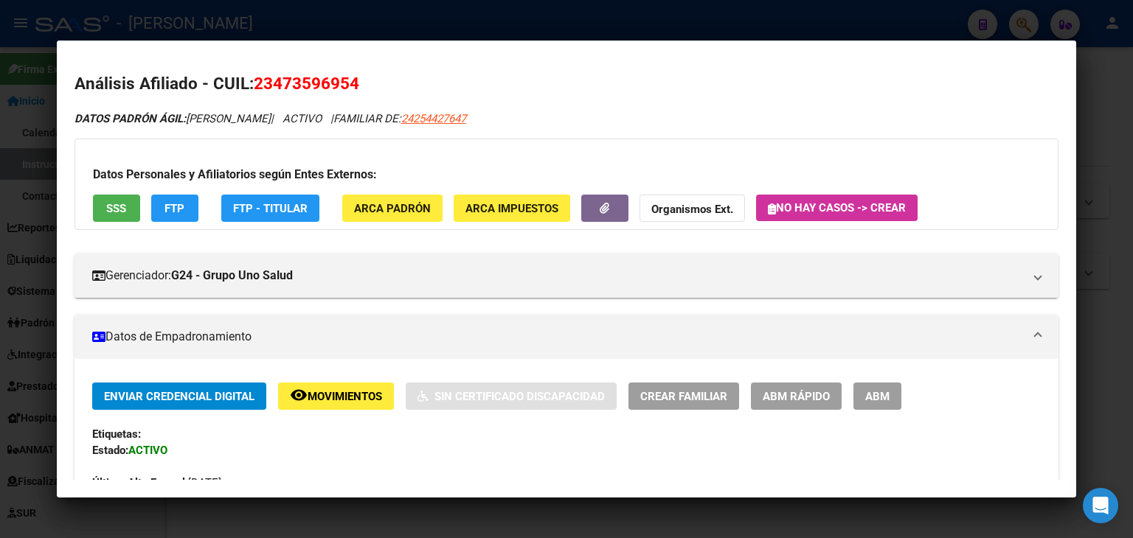
drag, startPoint x: 295, startPoint y: 203, endPoint x: 372, endPoint y: 190, distance: 77.8
click at [372, 190] on div "Datos Personales y Afiliatorios según Entes Externos: SSS FTP FTP - Titular ARC…" at bounding box center [566, 184] width 984 height 91
click at [378, 196] on button "ARCA Padrón" at bounding box center [392, 208] width 100 height 27
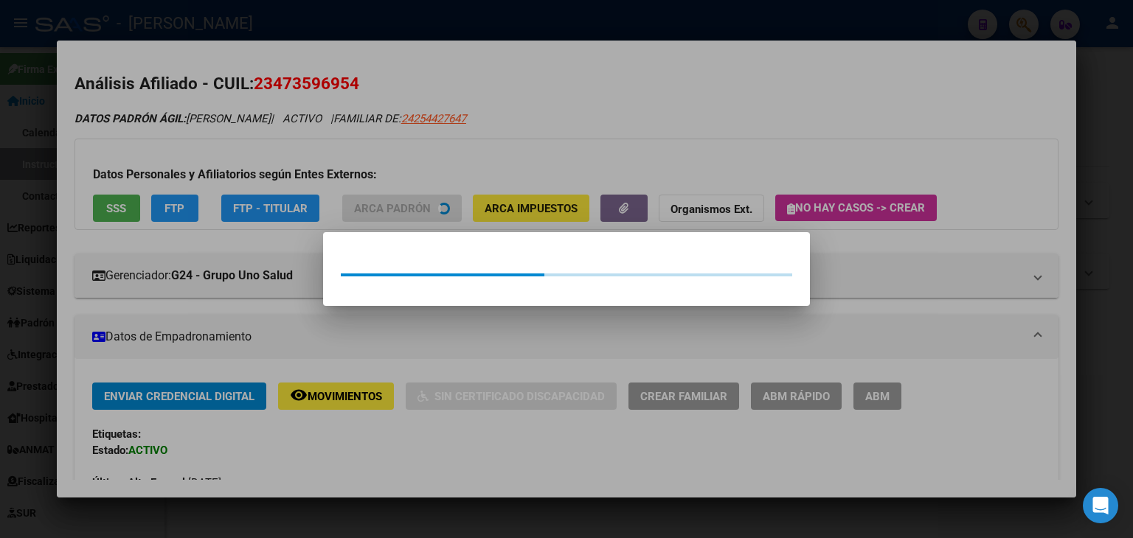
click at [344, 163] on div at bounding box center [566, 269] width 1133 height 538
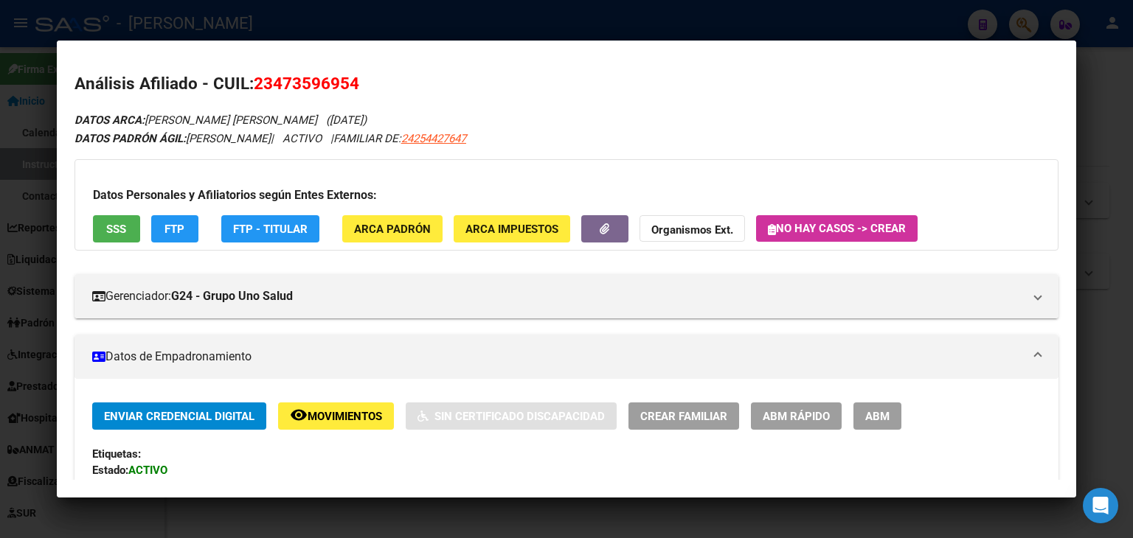
click at [124, 229] on span "SSS" at bounding box center [116, 229] width 20 height 13
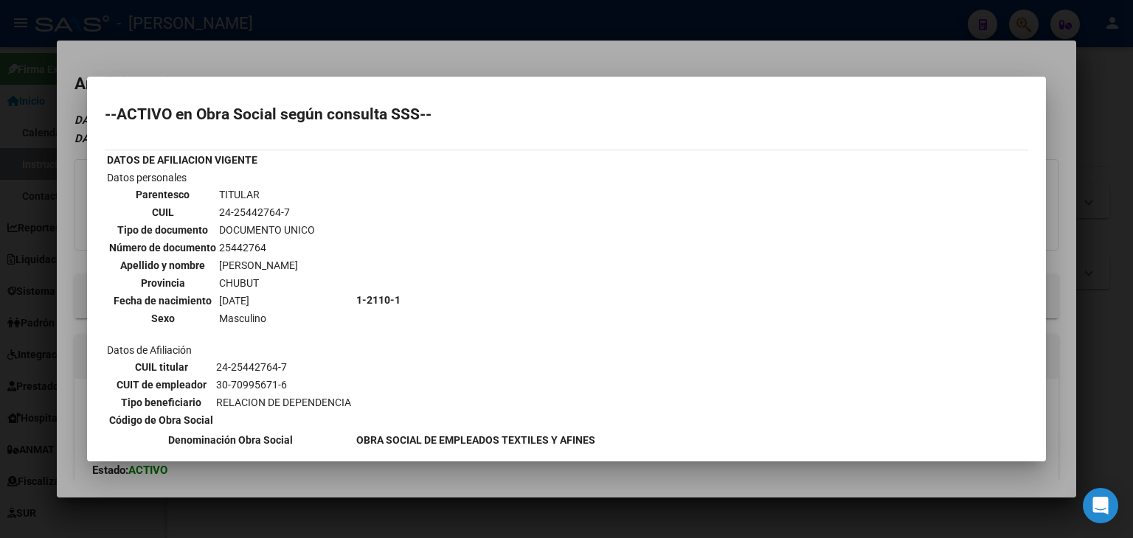
click at [219, 46] on div at bounding box center [566, 269] width 1133 height 538
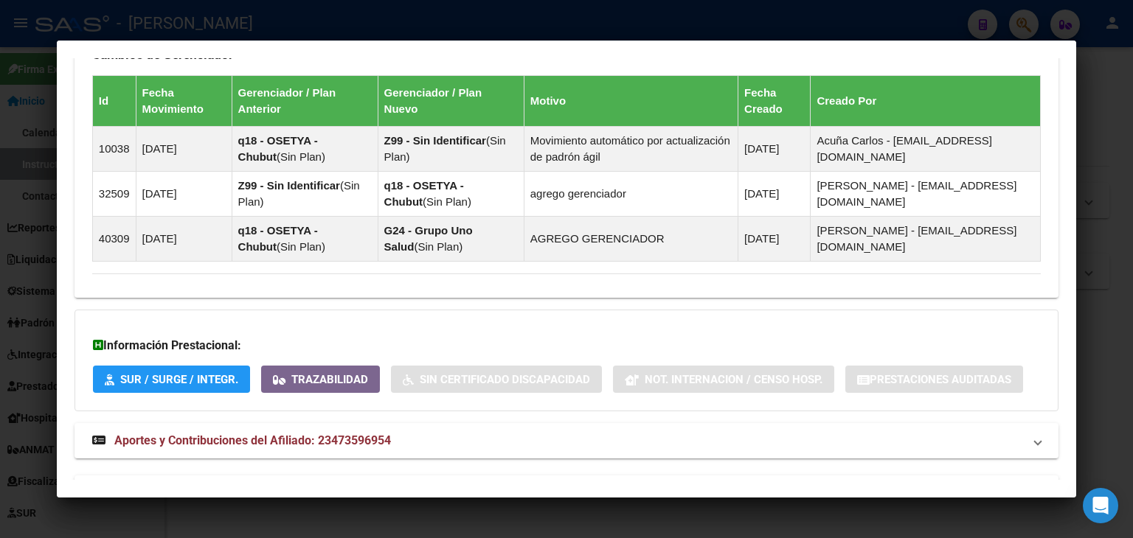
scroll to position [1052, 0]
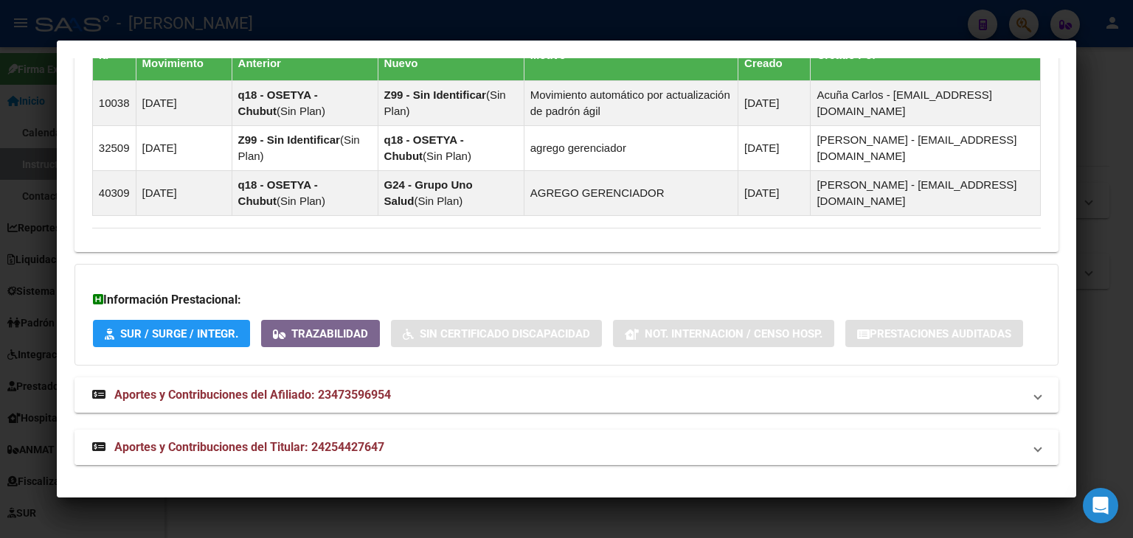
click at [325, 445] on span "Aportes y Contribuciones del Titular: 24254427647" at bounding box center [249, 447] width 270 height 14
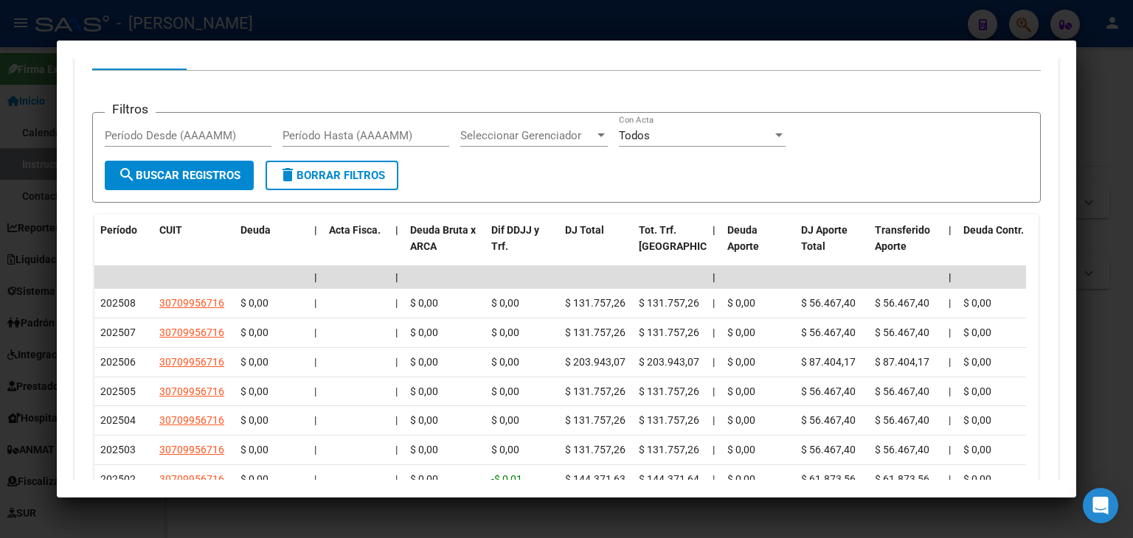
scroll to position [1716, 0]
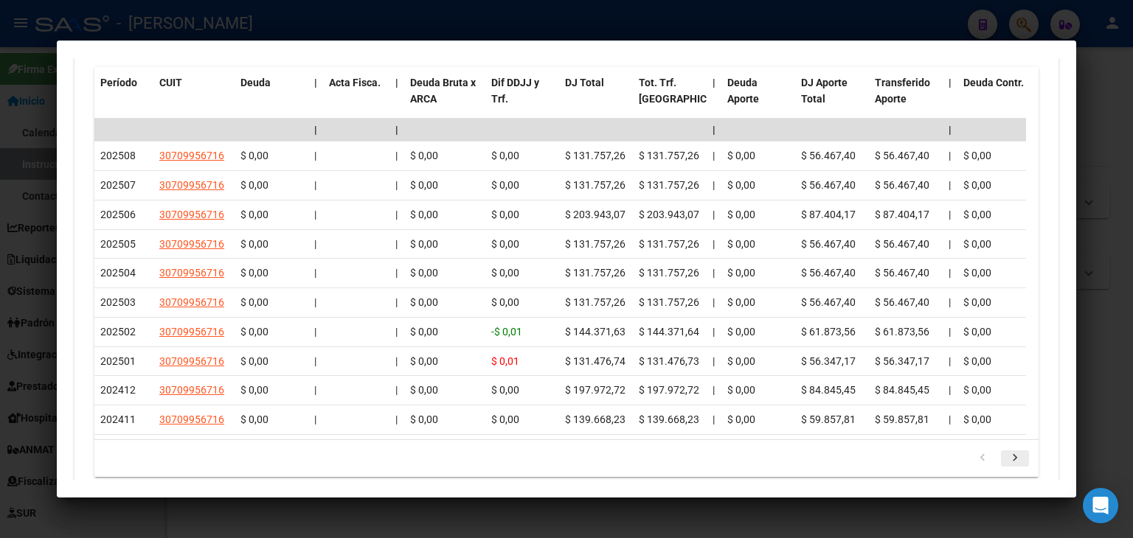
click at [1005, 464] on icon "go to next page" at bounding box center [1014, 460] width 19 height 18
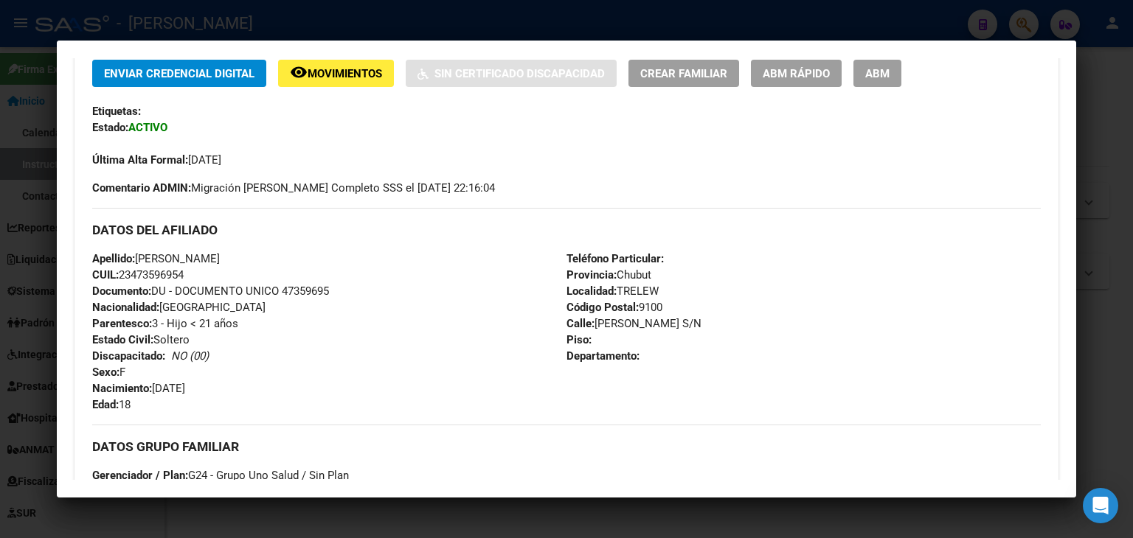
scroll to position [369, 0]
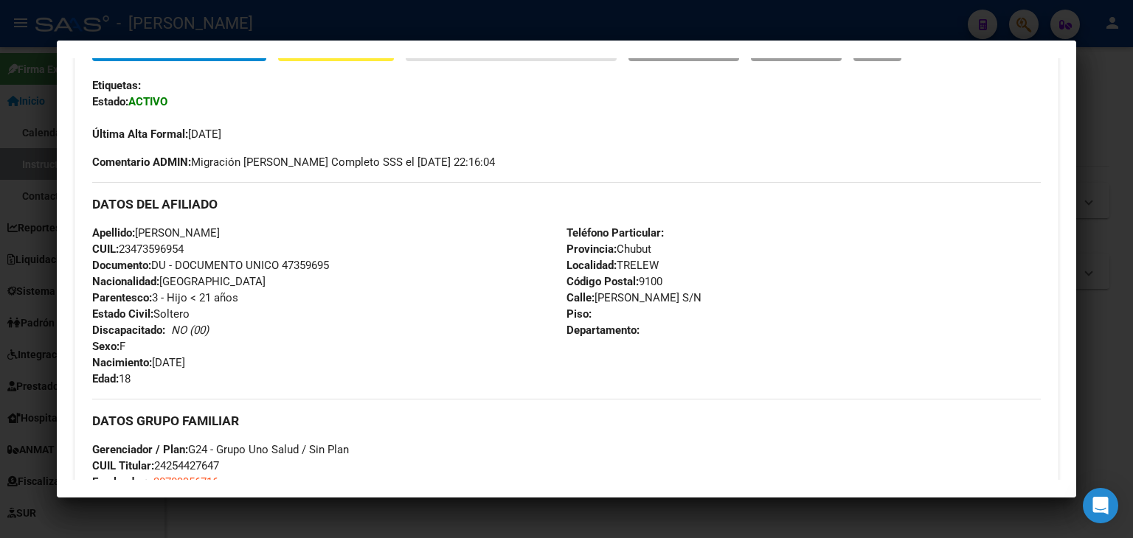
click at [253, 35] on div at bounding box center [566, 269] width 1133 height 538
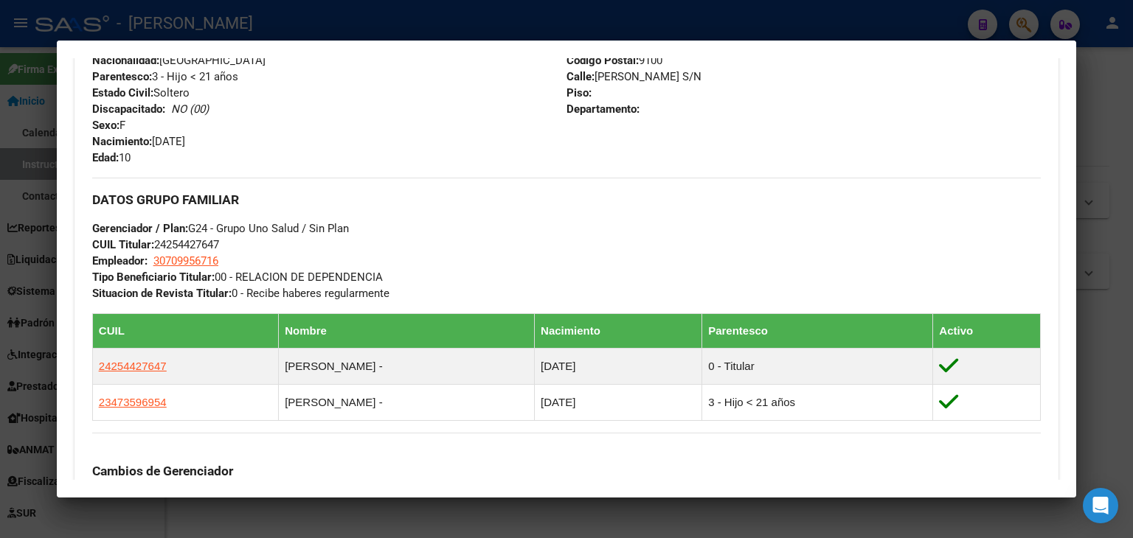
click at [241, 21] on div at bounding box center [566, 269] width 1133 height 538
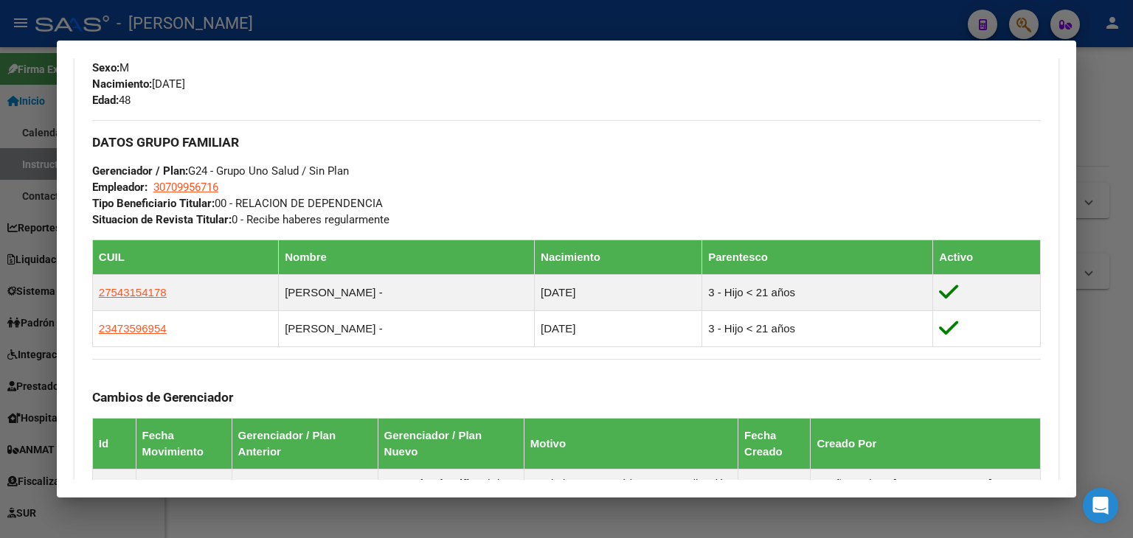
click at [230, 27] on div at bounding box center [566, 269] width 1133 height 538
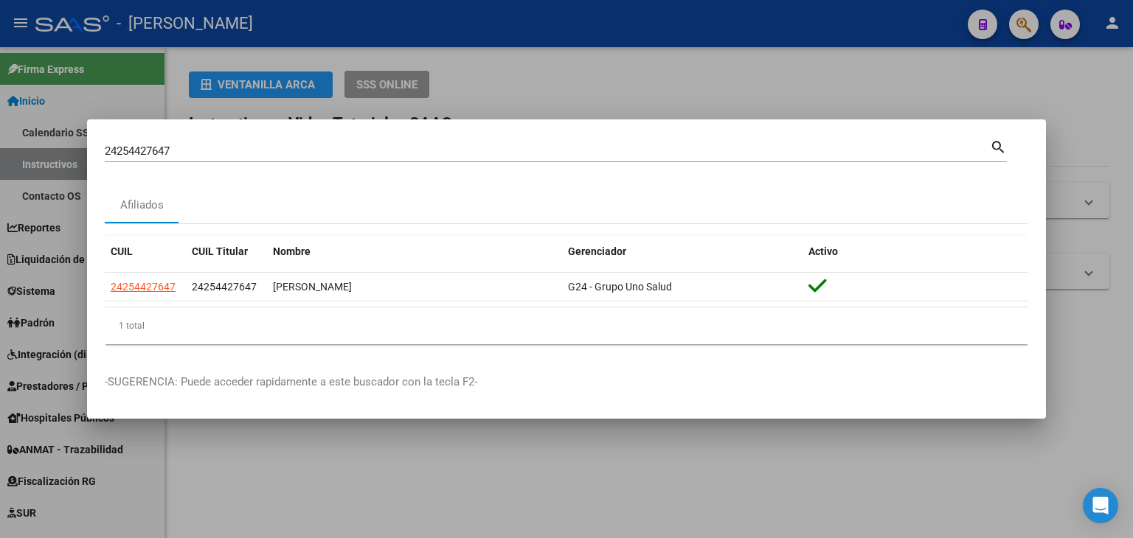
click at [209, 145] on input "24254427647" at bounding box center [547, 151] width 885 height 13
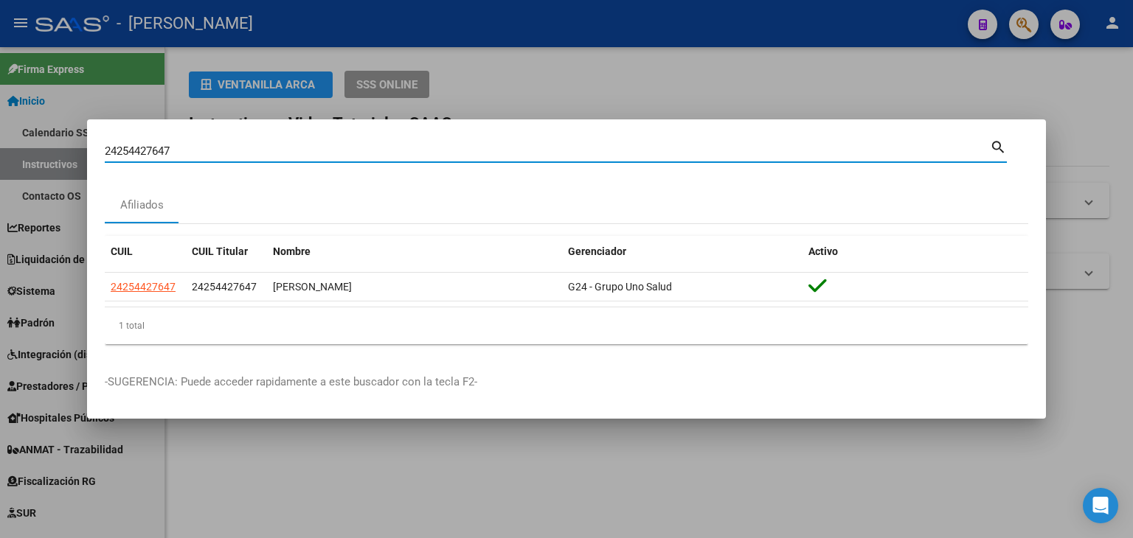
click at [209, 145] on input "24254427647" at bounding box center [547, 151] width 885 height 13
paste input "5839574"
type input "24255839574"
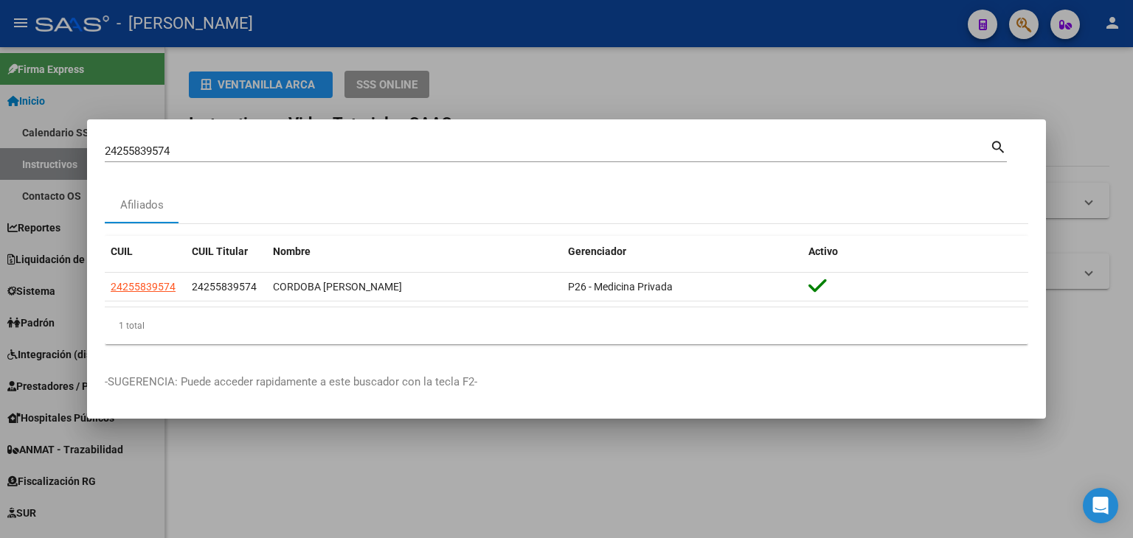
click at [156, 268] on datatable-header "CUIL CUIL Titular Nombre Gerenciador Activo" at bounding box center [566, 254] width 923 height 37
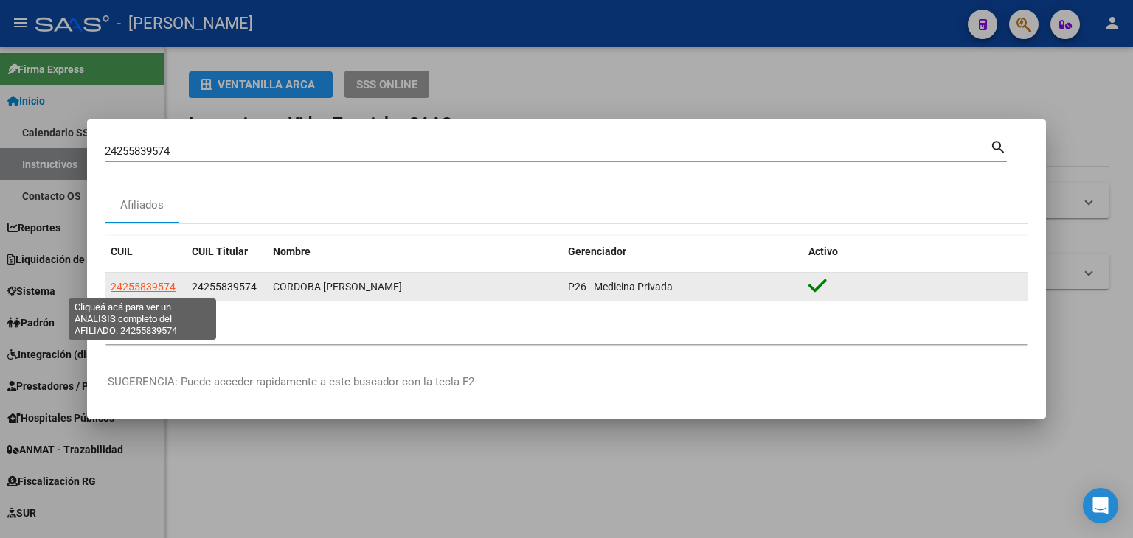
click at [161, 283] on span "24255839574" at bounding box center [143, 287] width 65 height 12
type textarea "24255839574"
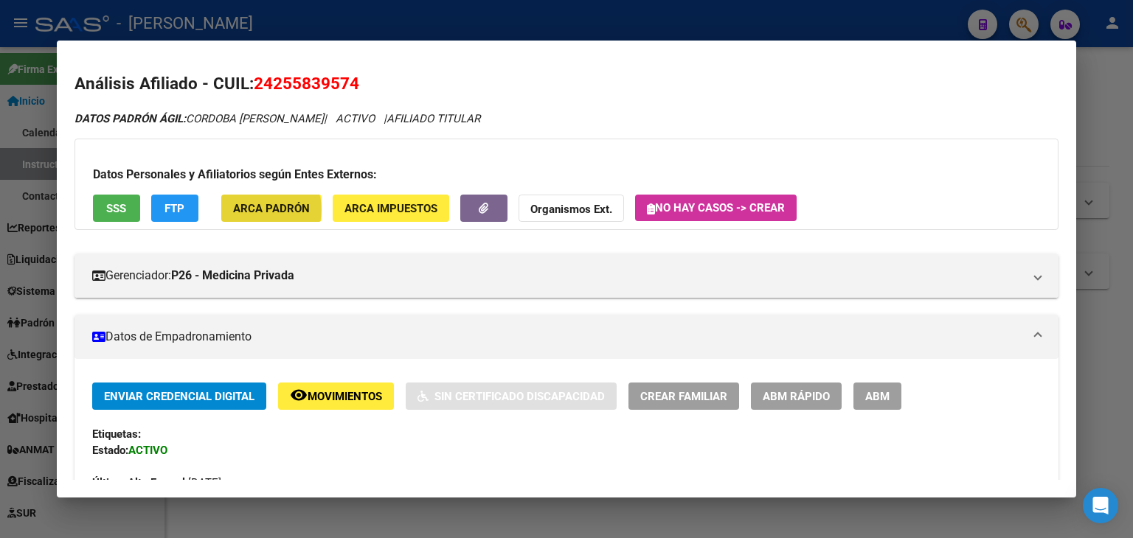
click at [262, 209] on span "ARCA Padrón" at bounding box center [271, 208] width 77 height 13
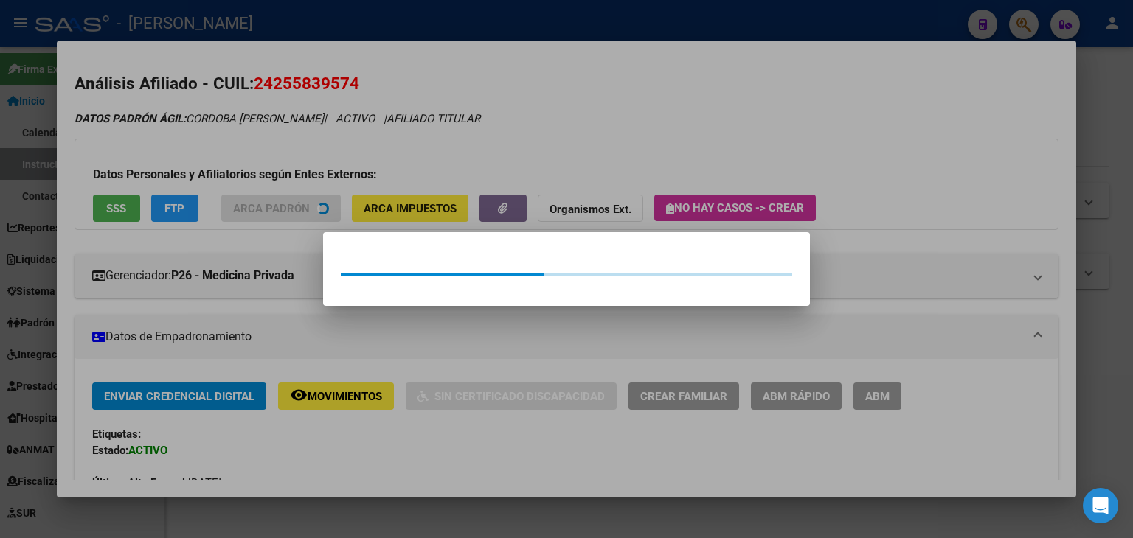
click at [251, 181] on div at bounding box center [566, 269] width 1133 height 538
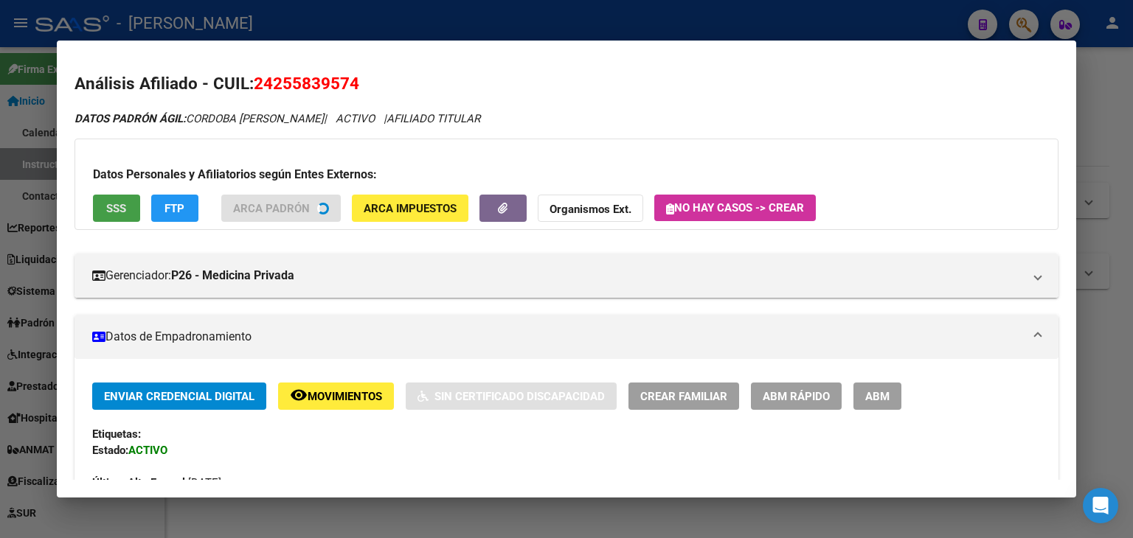
click at [112, 216] on button "SSS" at bounding box center [116, 208] width 47 height 27
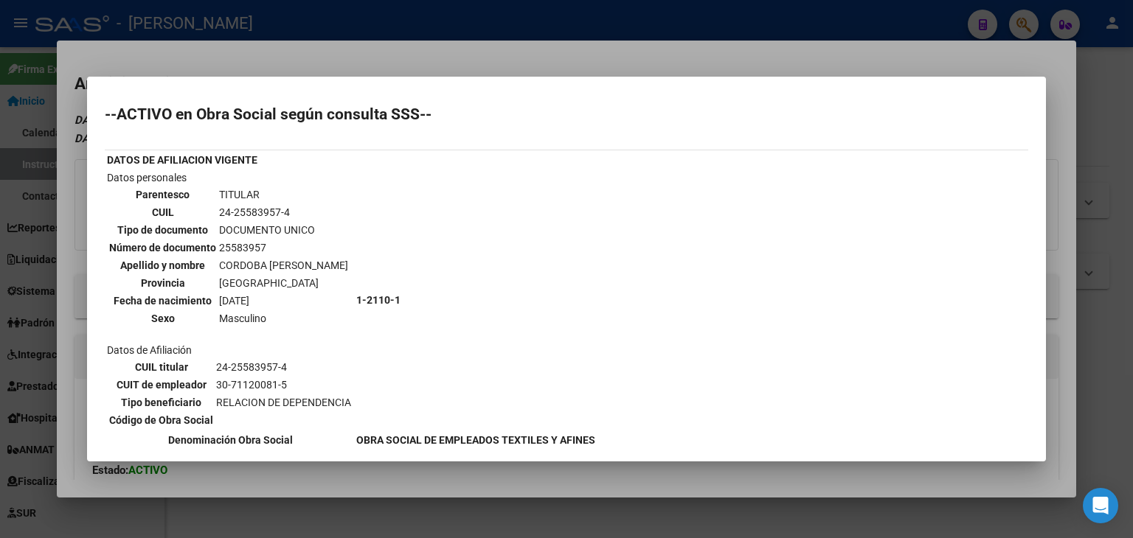
drag, startPoint x: 242, startPoint y: 43, endPoint x: 259, endPoint y: 148, distance: 106.8
click at [242, 48] on div at bounding box center [566, 269] width 1133 height 538
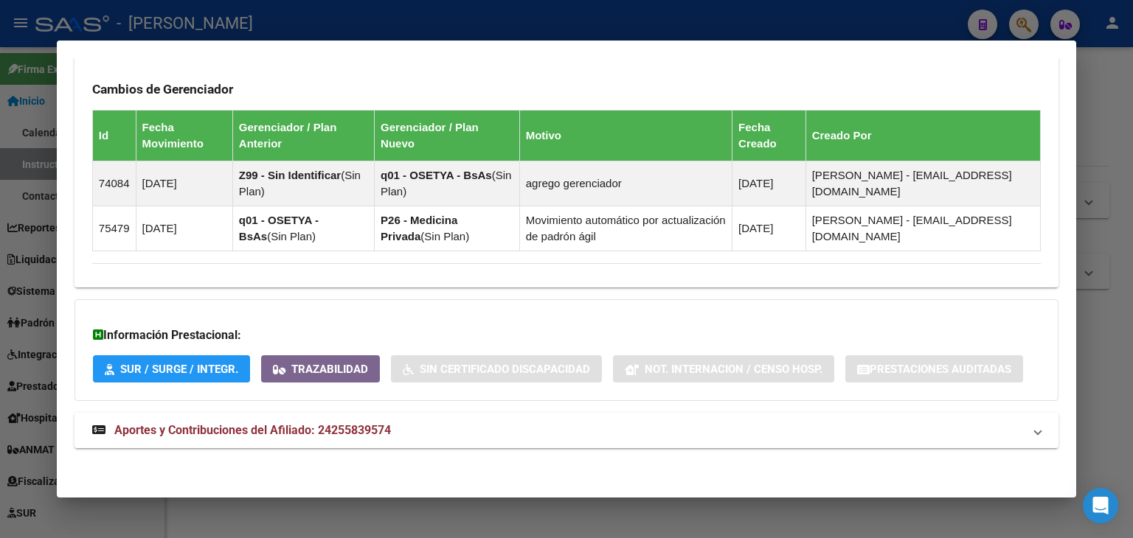
drag, startPoint x: 404, startPoint y: 430, endPoint x: 417, endPoint y: 394, distance: 37.5
click at [404, 429] on mat-panel-title "Aportes y Contribuciones del Afiliado: 24255839574" at bounding box center [557, 431] width 930 height 18
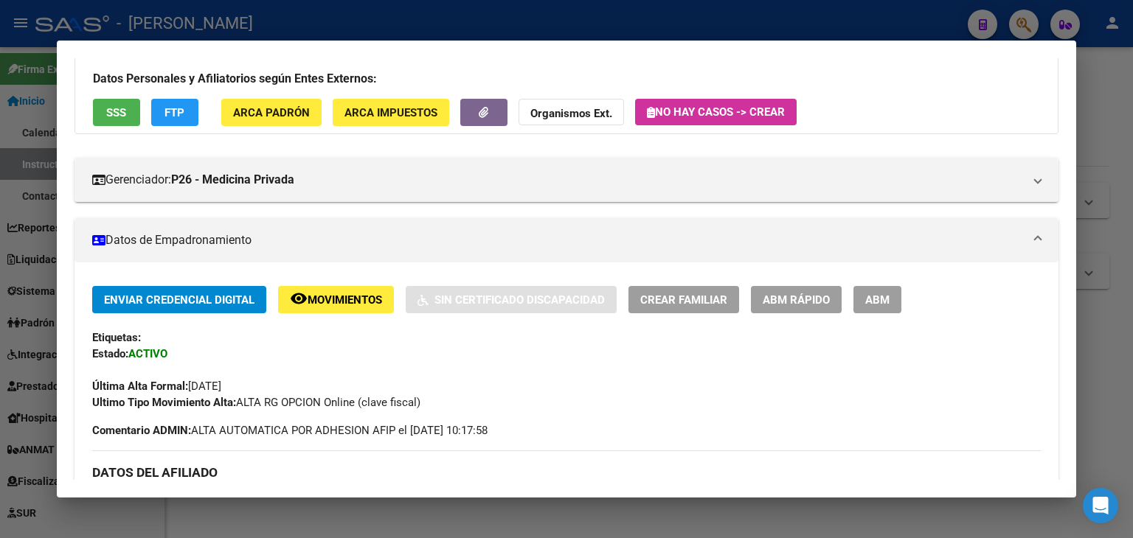
scroll to position [0, 0]
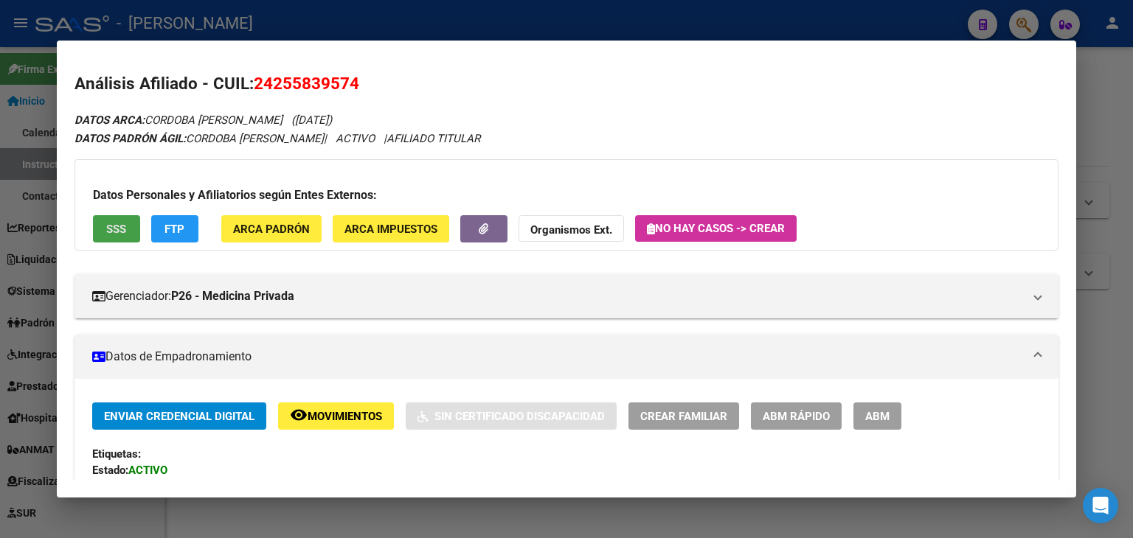
click at [114, 223] on span "SSS" at bounding box center [116, 229] width 20 height 13
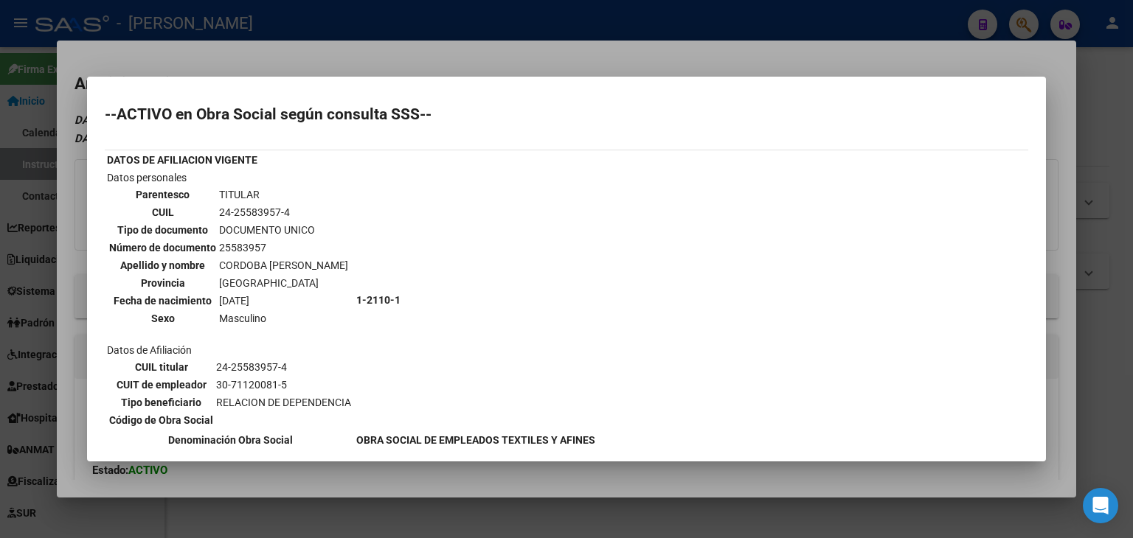
click at [159, 49] on div at bounding box center [566, 269] width 1133 height 538
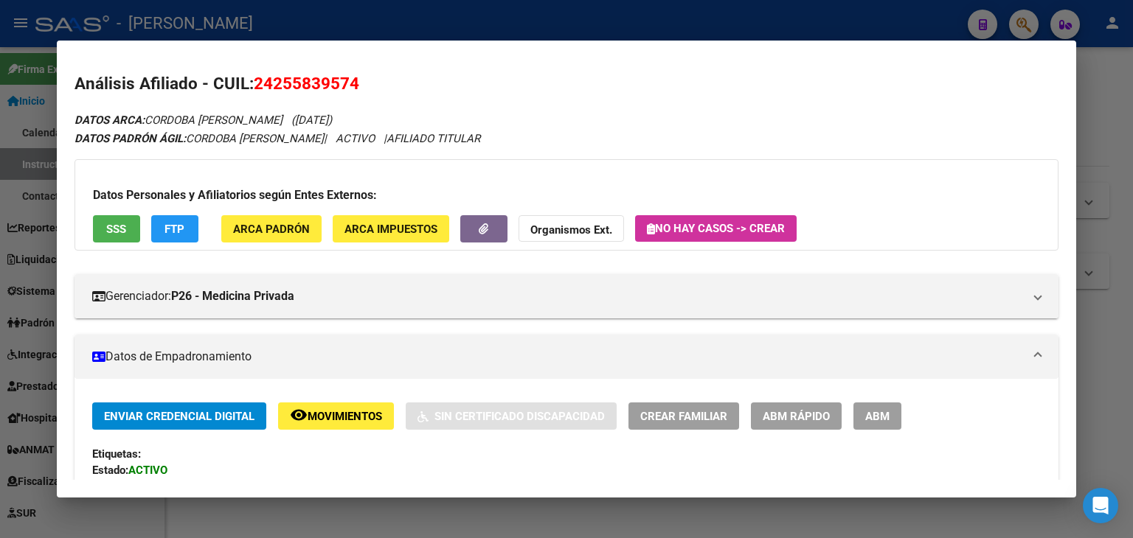
click at [163, 29] on div at bounding box center [566, 269] width 1133 height 538
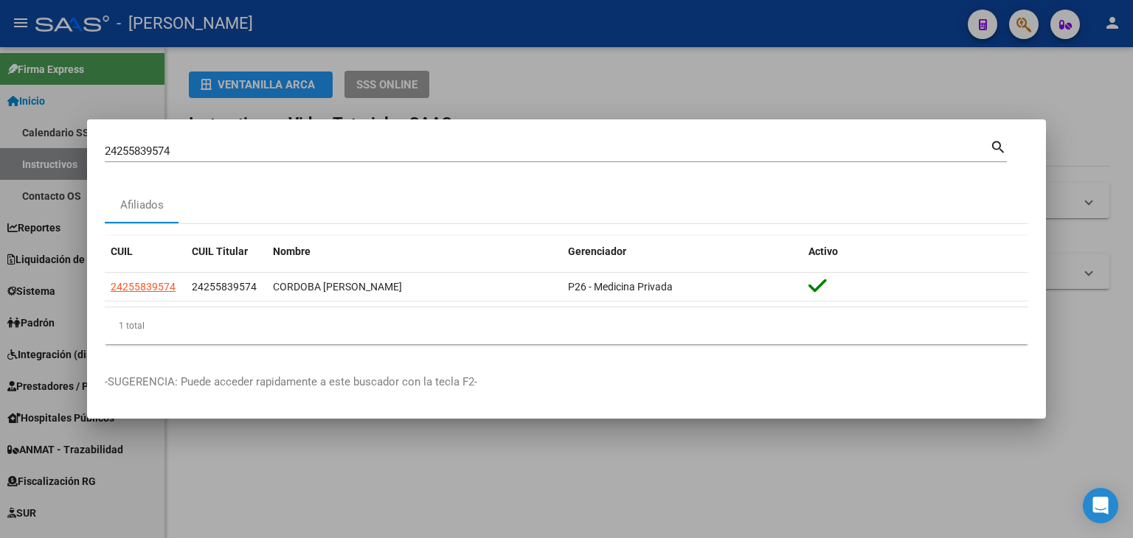
click at [220, 146] on input "24255839574" at bounding box center [547, 151] width 885 height 13
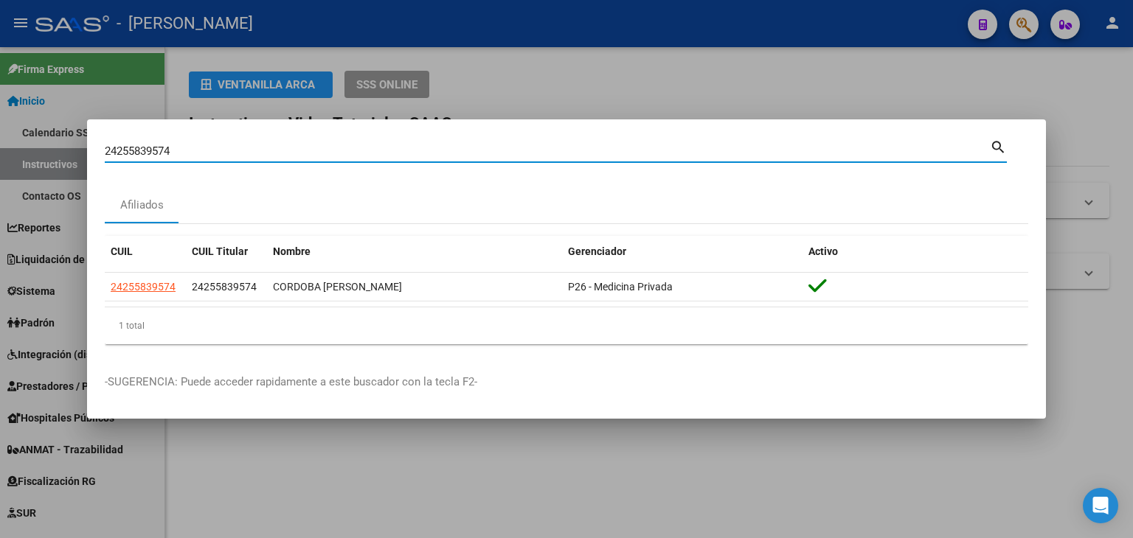
click at [220, 146] on input "24255839574" at bounding box center [547, 151] width 885 height 13
paste input "91245079"
type input "24291245079"
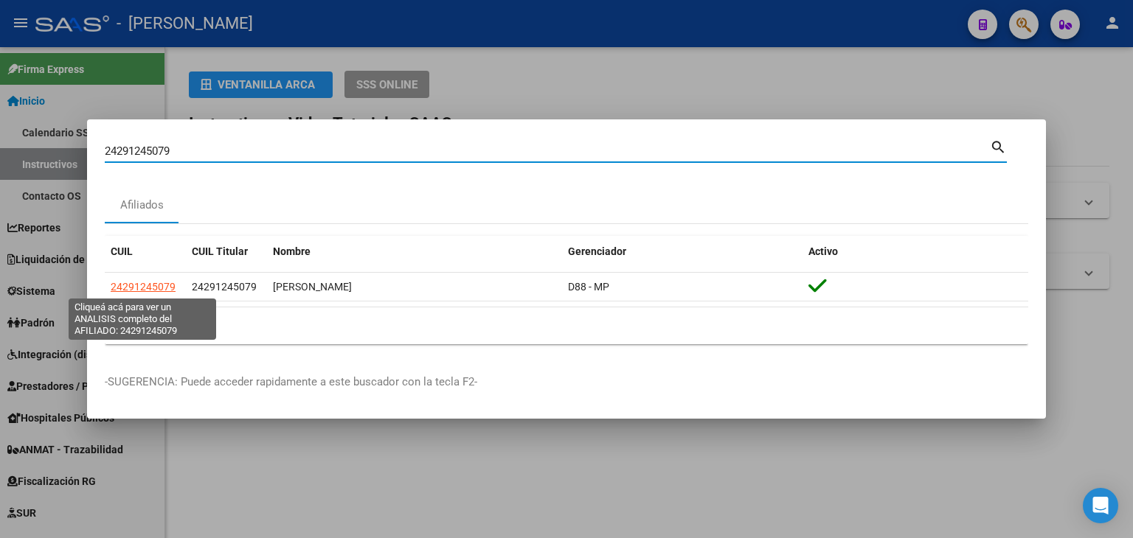
click at [115, 290] on span "24291245079" at bounding box center [143, 287] width 65 height 12
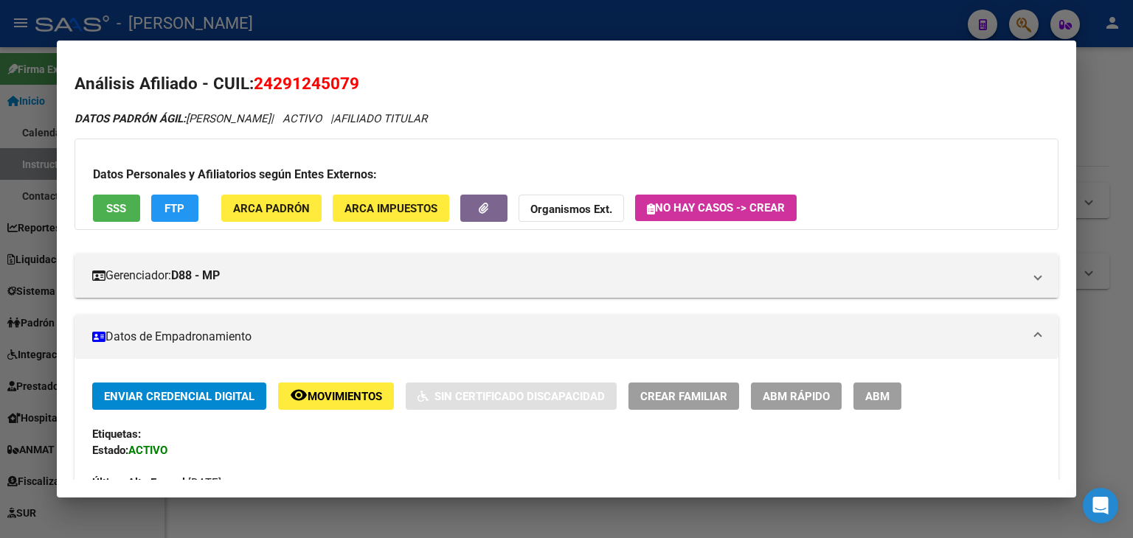
click at [237, 228] on div "Datos Personales y Afiliatorios según Entes Externos: SSS FTP ARCA Padrón ARCA …" at bounding box center [566, 184] width 984 height 91
click at [239, 220] on button "ARCA Padrón" at bounding box center [271, 208] width 100 height 27
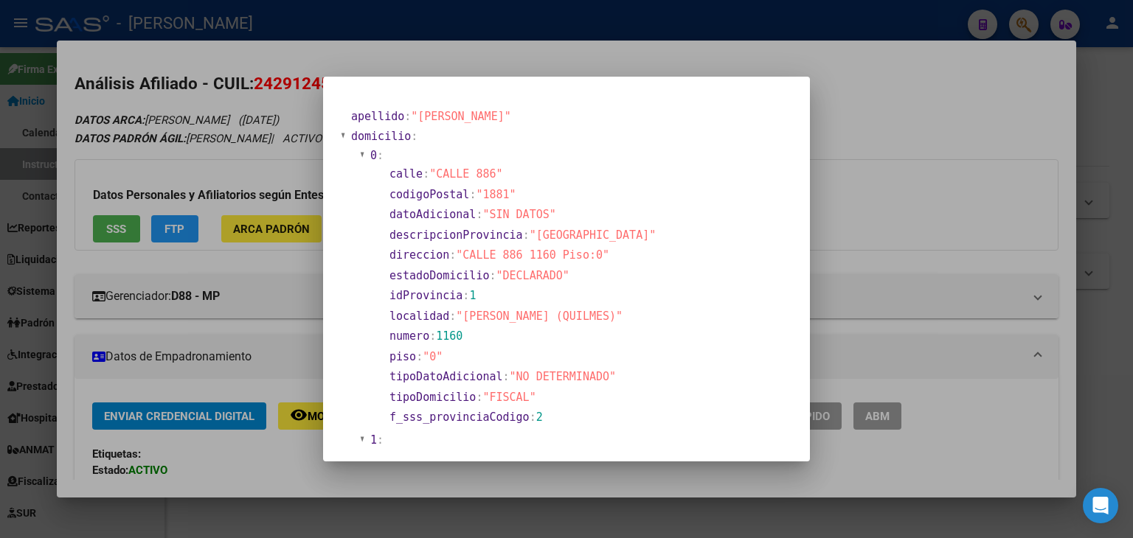
drag, startPoint x: 203, startPoint y: 116, endPoint x: 132, endPoint y: 243, distance: 146.2
click at [203, 114] on div at bounding box center [566, 269] width 1133 height 538
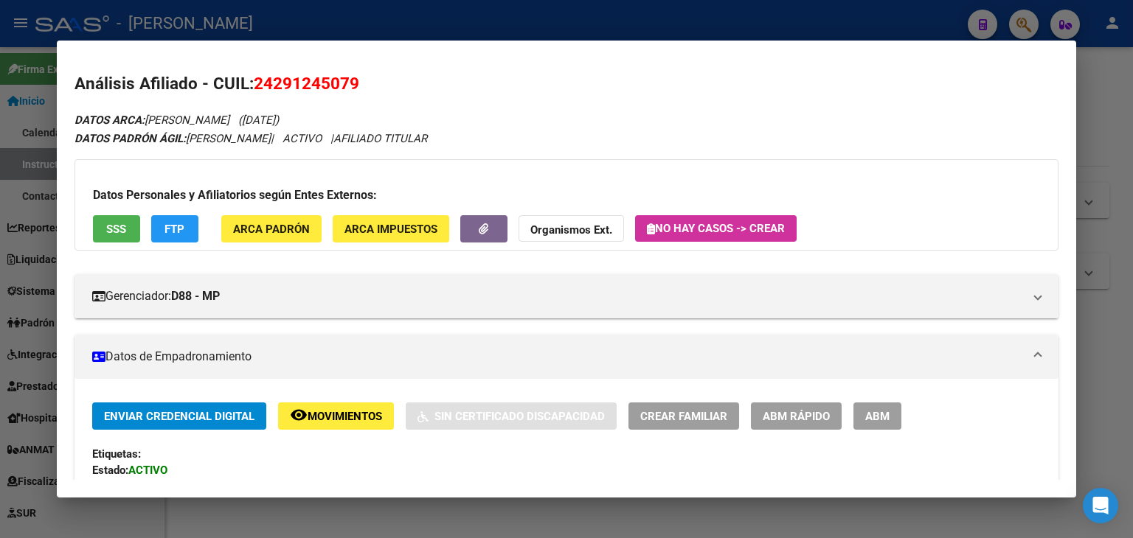
click at [125, 231] on span "SSS" at bounding box center [116, 229] width 20 height 13
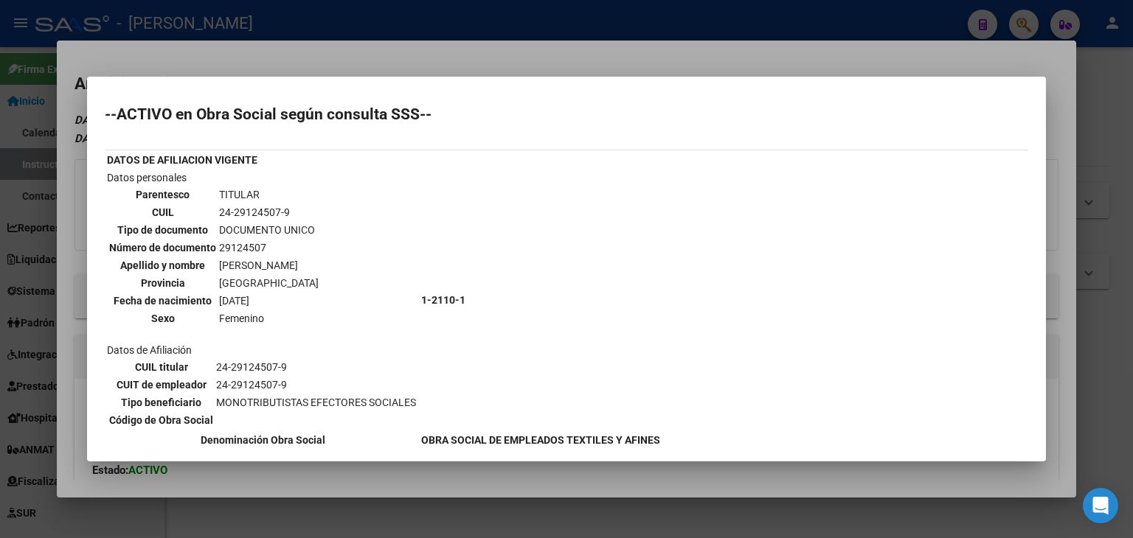
click at [184, 47] on div at bounding box center [566, 269] width 1133 height 538
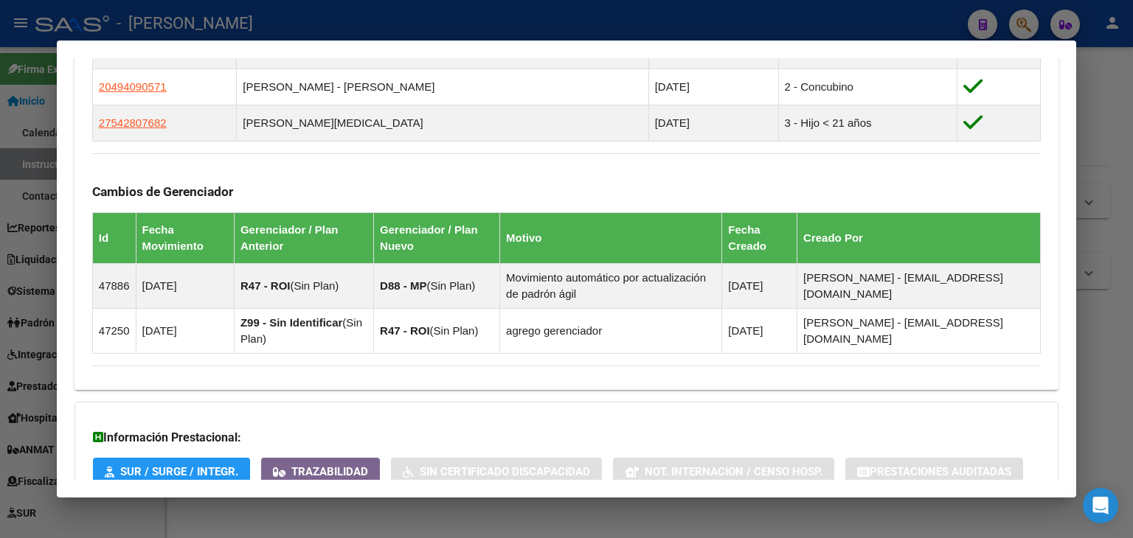
scroll to position [1186, 0]
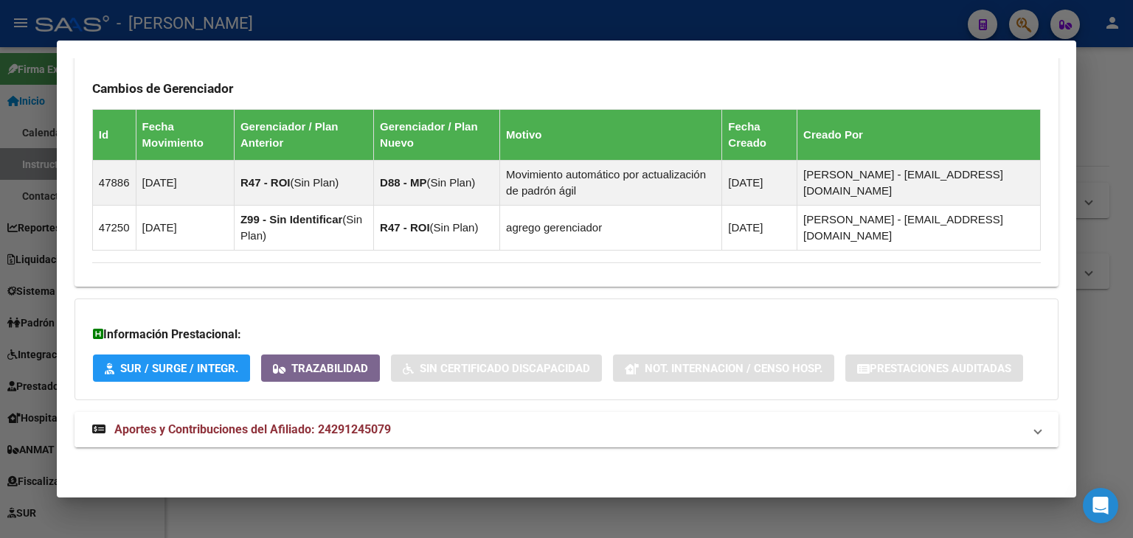
click at [369, 418] on mat-expansion-panel-header "Aportes y Contribuciones del Afiliado: 24291245079" at bounding box center [566, 429] width 984 height 35
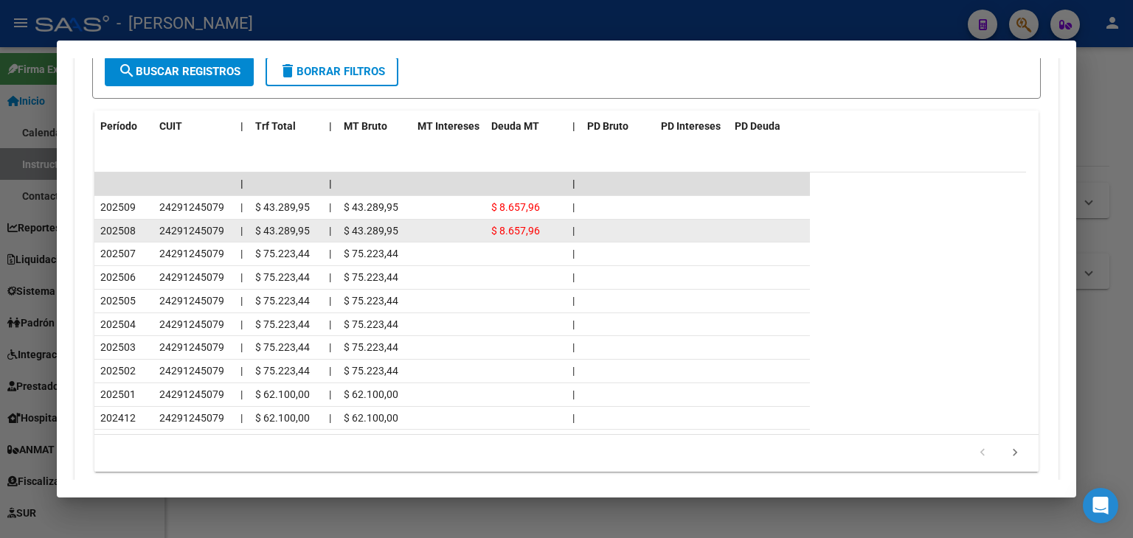
scroll to position [1845, 0]
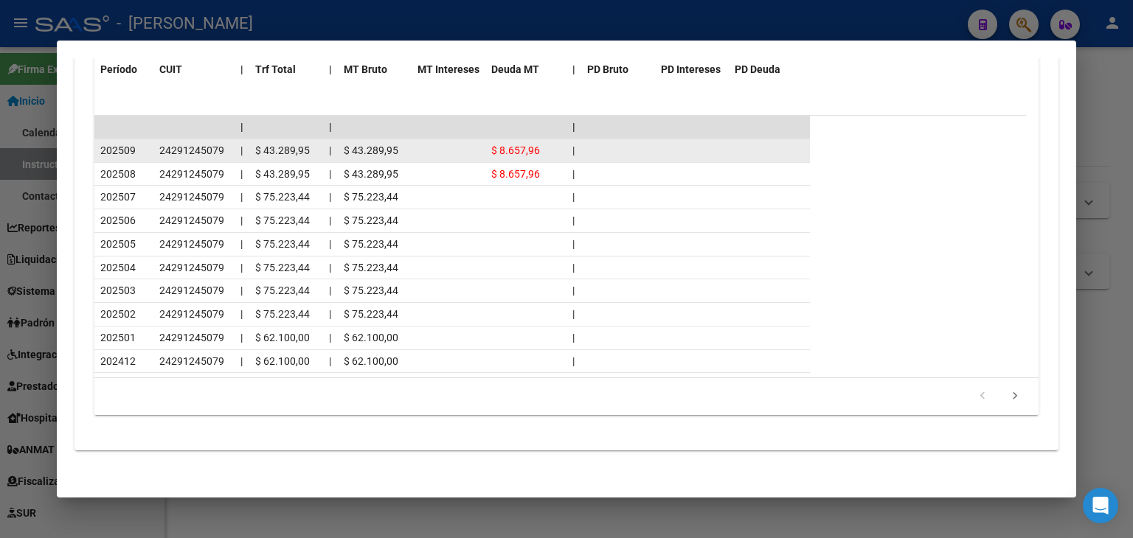
click at [192, 148] on span "24291245079" at bounding box center [191, 151] width 65 height 12
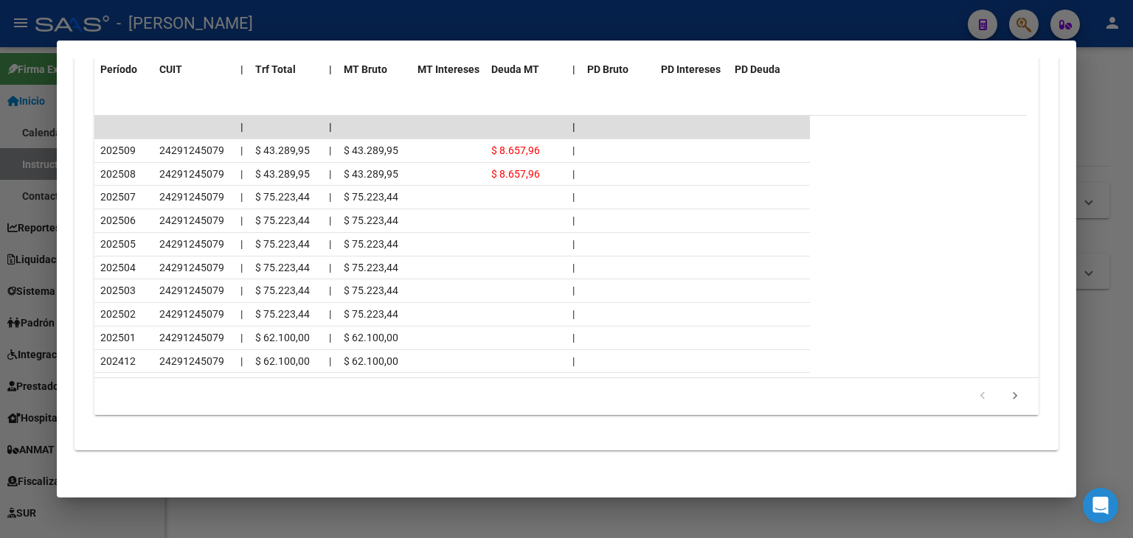
click at [206, 105] on datatable-header "Período CUIT | Trf Total | MT Bruto MT Intereses Deuda MT | PD Bruto PD Interes…" at bounding box center [559, 85] width 931 height 62
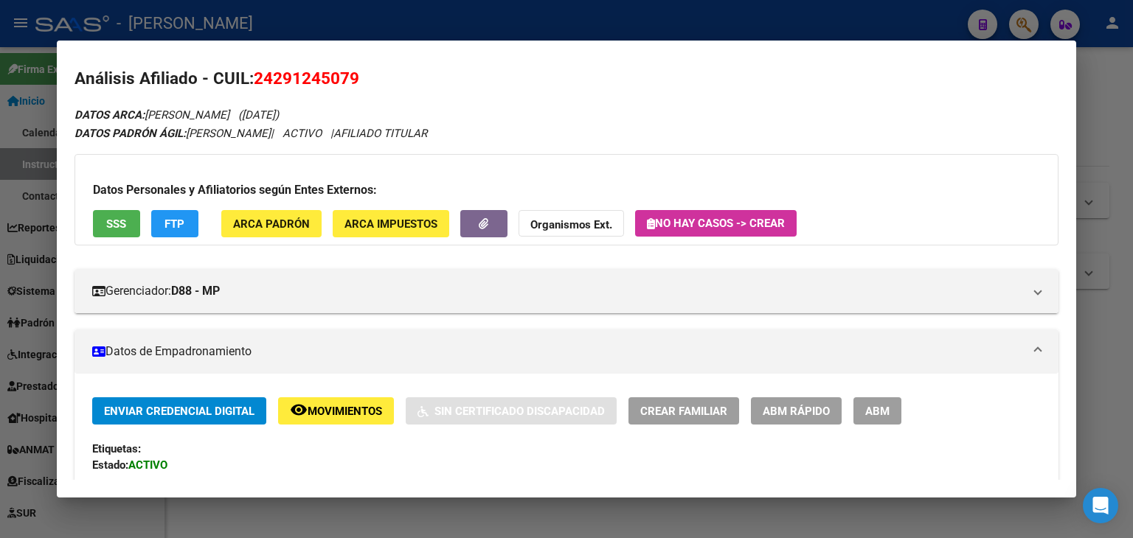
scroll to position [0, 0]
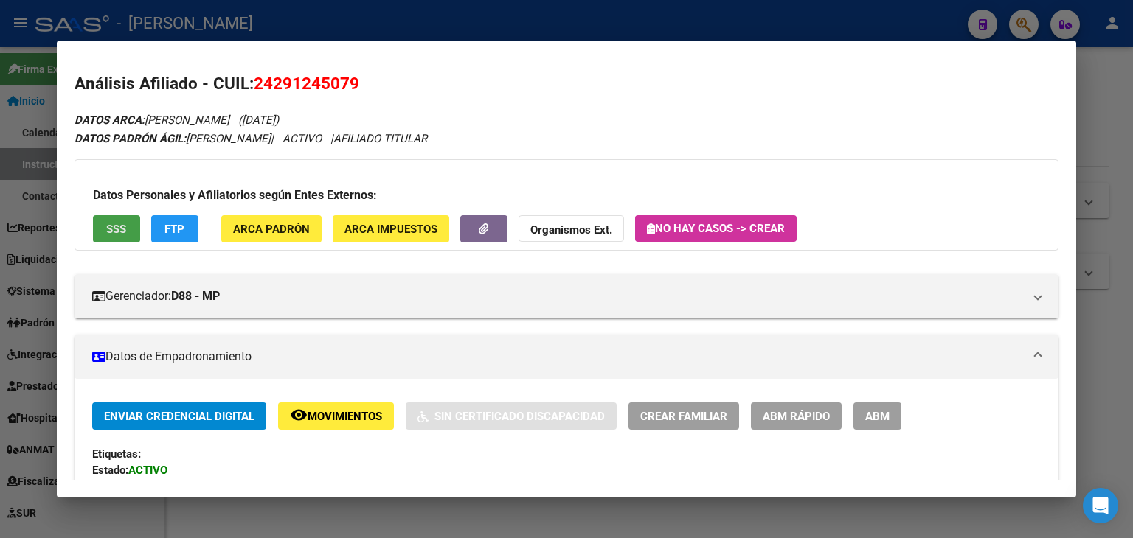
click at [122, 217] on button "SSS" at bounding box center [116, 228] width 47 height 27
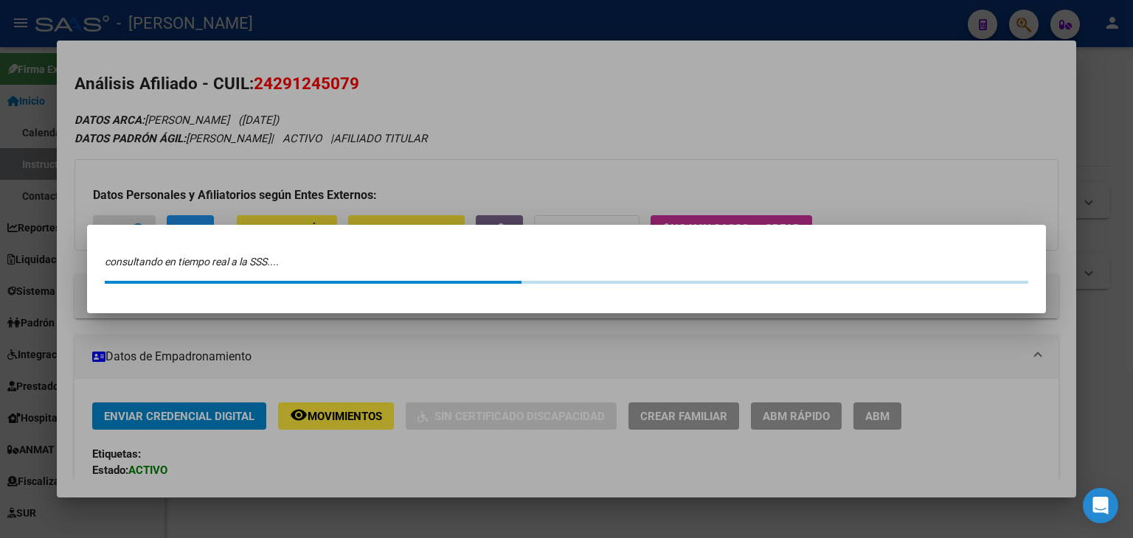
click at [214, 59] on div at bounding box center [566, 269] width 1133 height 538
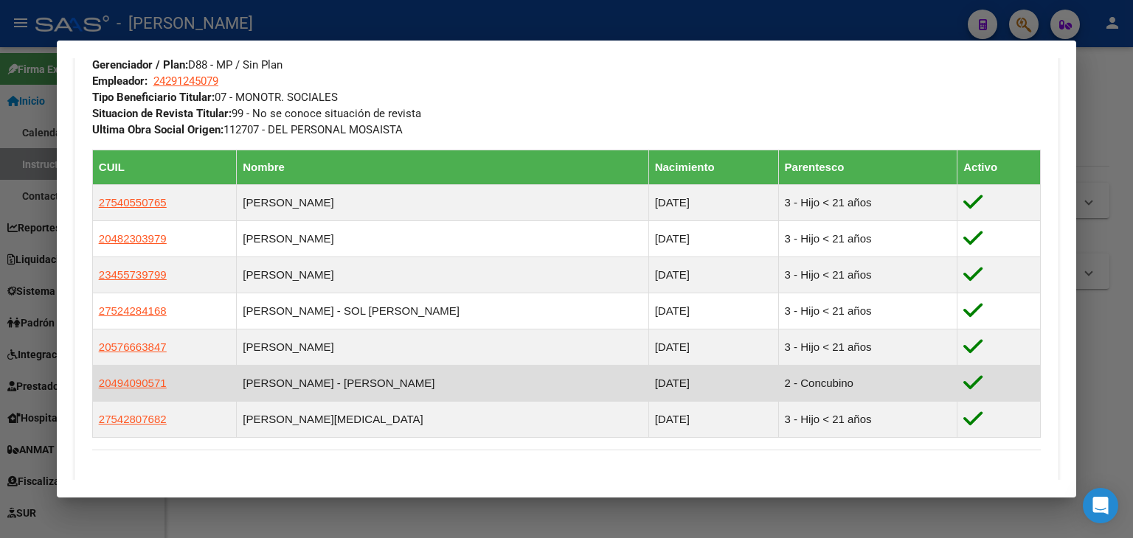
scroll to position [811, 0]
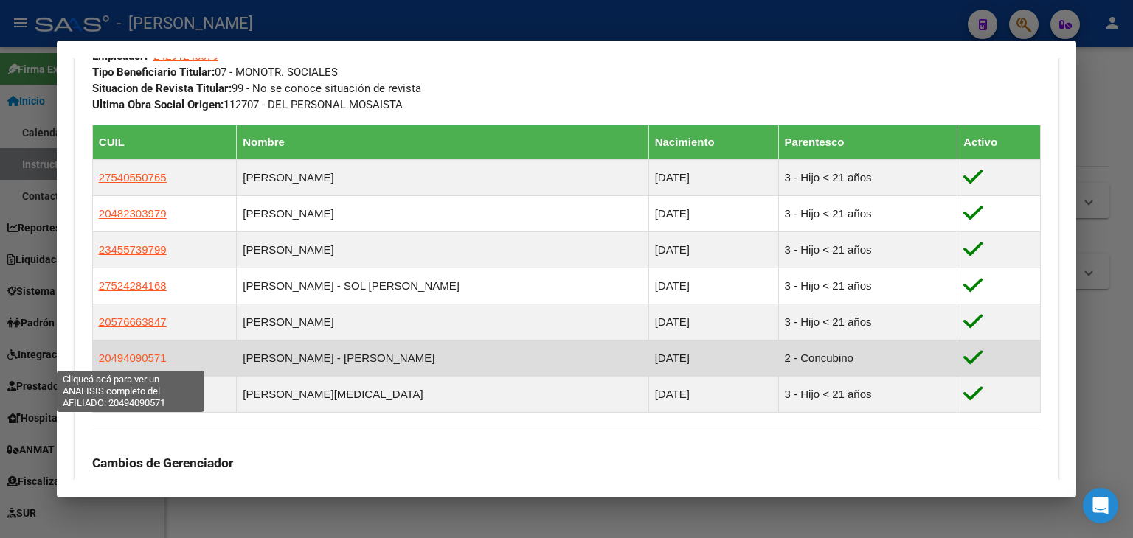
click at [150, 362] on span "20494090571" at bounding box center [133, 358] width 68 height 13
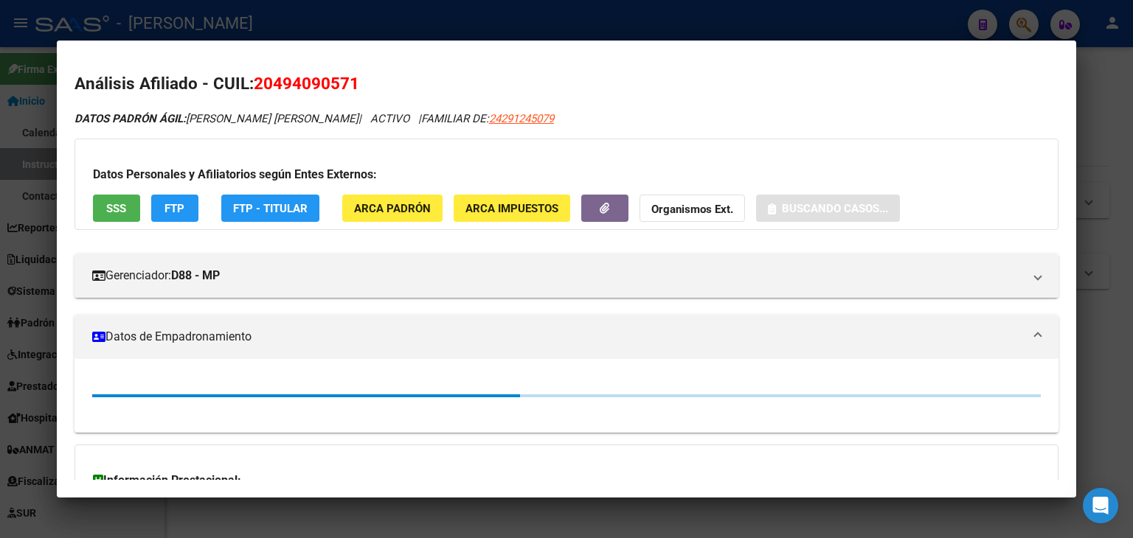
click at [105, 199] on button "SSS" at bounding box center [116, 208] width 47 height 27
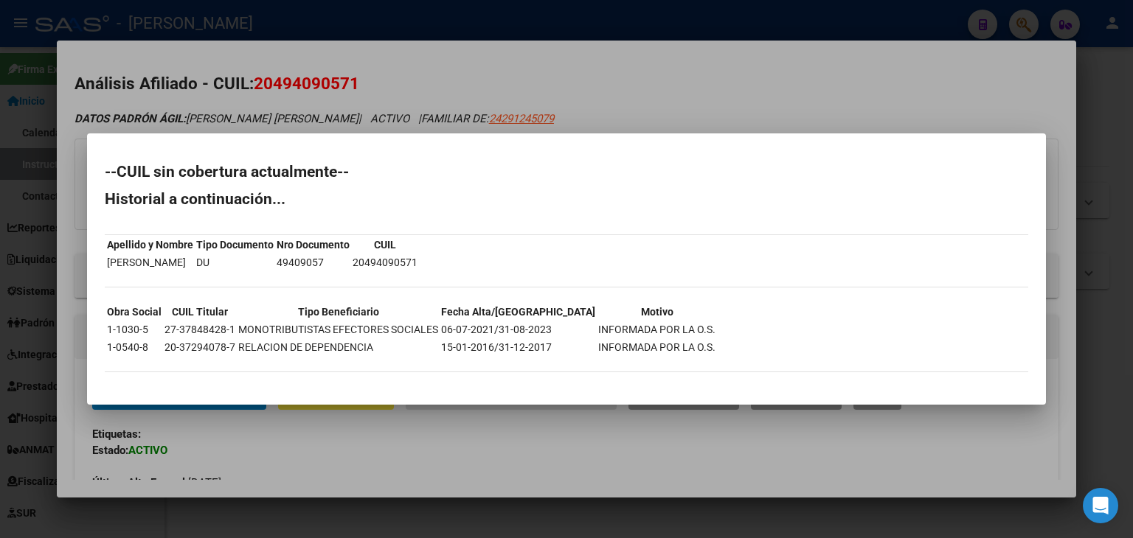
click at [174, 112] on div at bounding box center [566, 269] width 1133 height 538
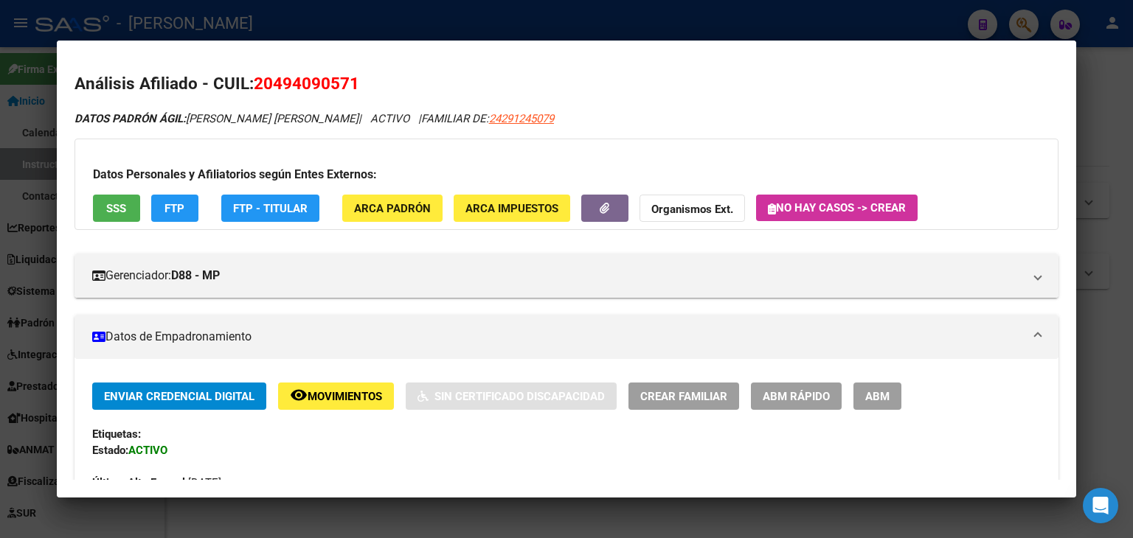
click at [331, 204] on div "Datos Personales y Afiliatorios según Entes Externos: SSS FTP FTP - Titular ARC…" at bounding box center [566, 184] width 984 height 91
click at [342, 206] on div "Datos Personales y Afiliatorios según Entes Externos: SSS FTP FTP - Titular ARC…" at bounding box center [566, 184] width 984 height 91
click at [345, 201] on button "ARCA Padrón" at bounding box center [392, 208] width 100 height 27
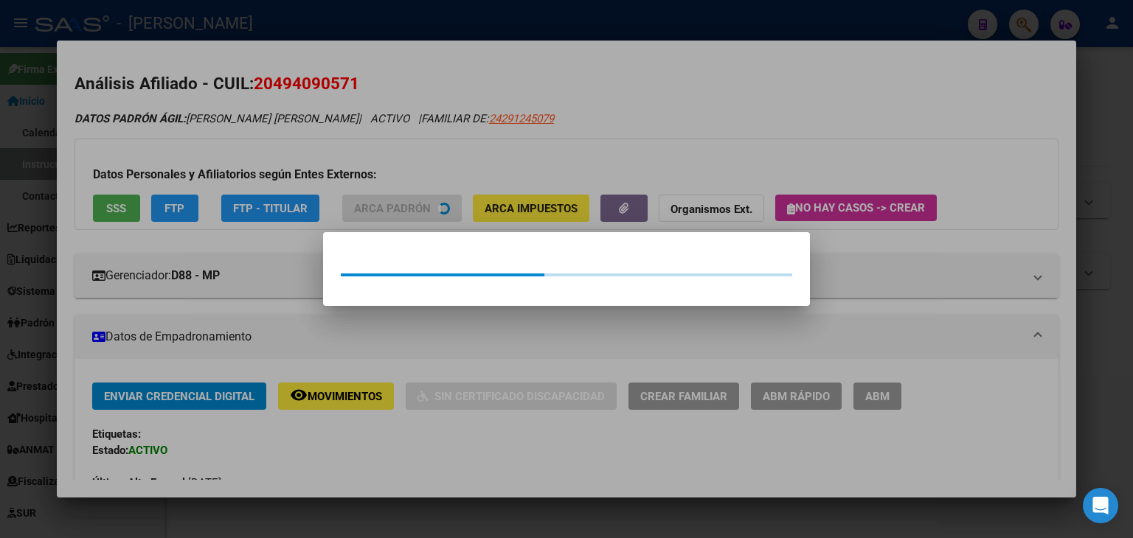
drag, startPoint x: 321, startPoint y: 124, endPoint x: 389, endPoint y: 7, distance: 135.2
click at [321, 122] on div at bounding box center [566, 269] width 1133 height 538
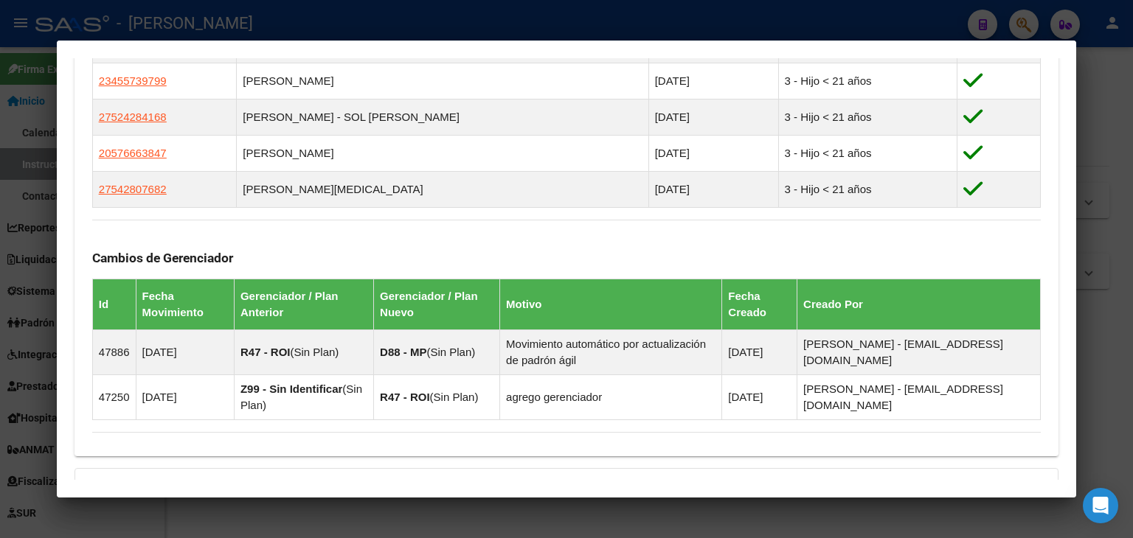
scroll to position [1237, 0]
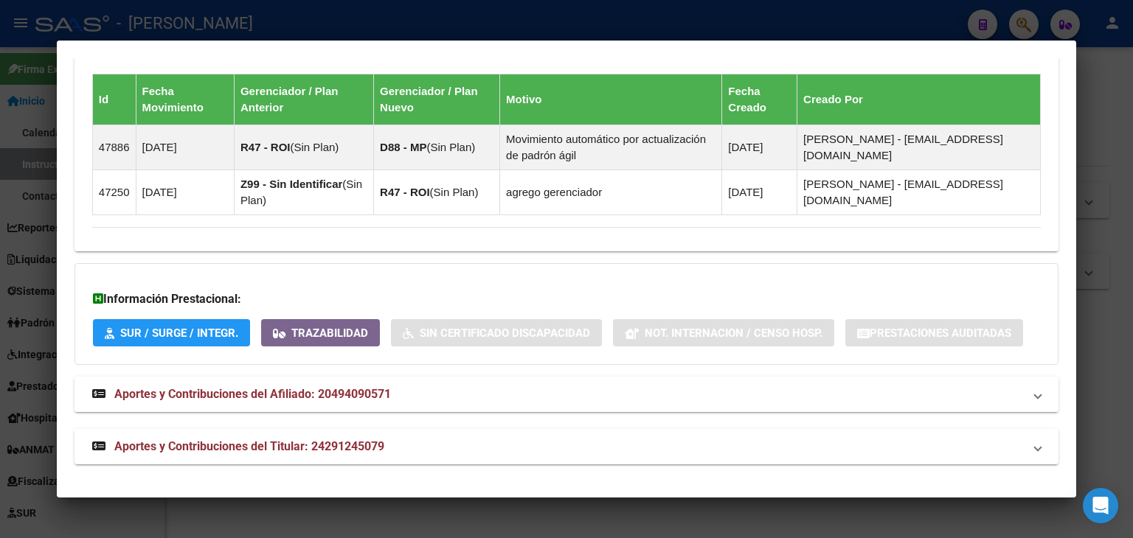
click at [277, 387] on span "Aportes y Contribuciones del Afiliado: 20494090571" at bounding box center [252, 394] width 276 height 14
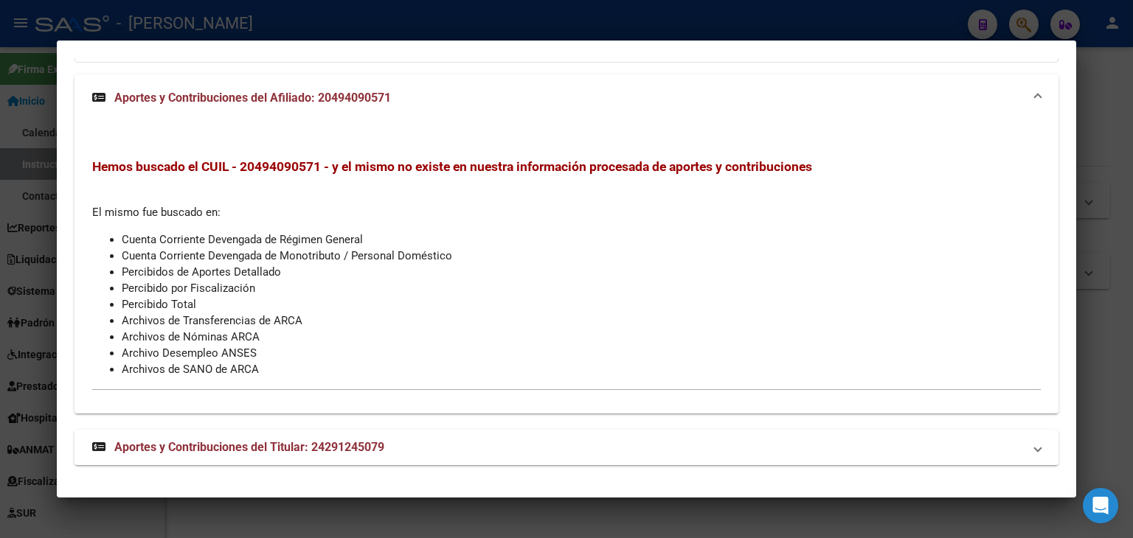
scroll to position [1540, 0]
click at [274, 435] on mat-expansion-panel-header "Aportes y Contribuciones del Titular: 24291245079" at bounding box center [566, 446] width 984 height 35
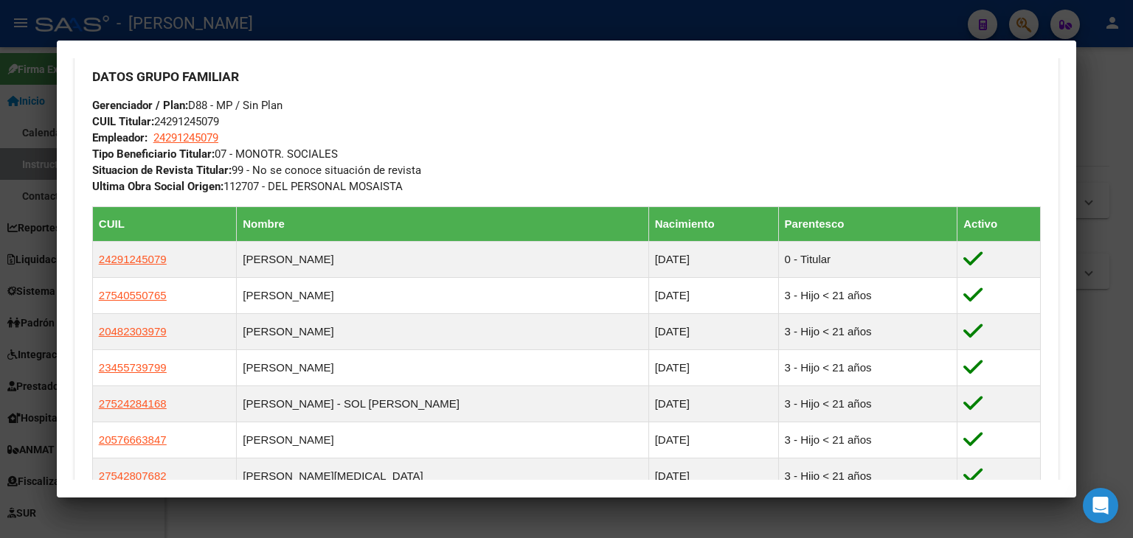
scroll to position [959, 0]
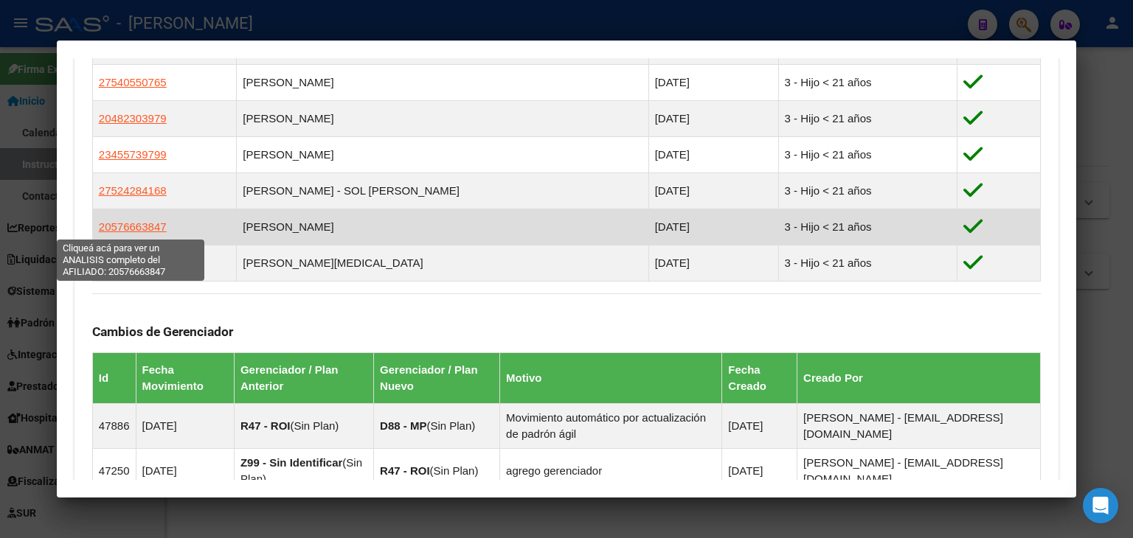
click at [159, 224] on span "20576663847" at bounding box center [133, 226] width 68 height 13
type textarea "20576663847"
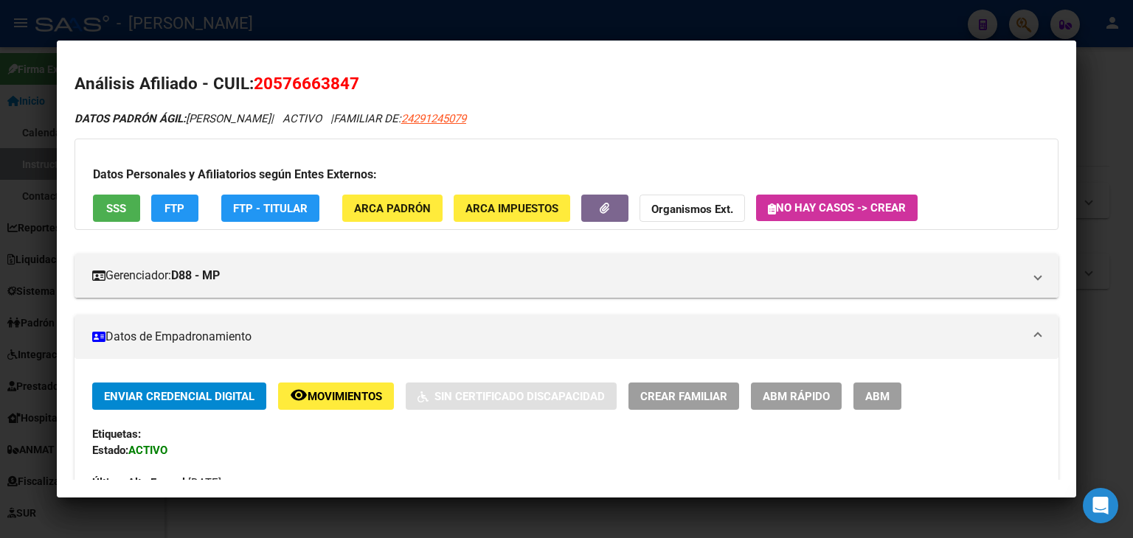
click at [403, 221] on button "ARCA Padrón" at bounding box center [392, 208] width 100 height 27
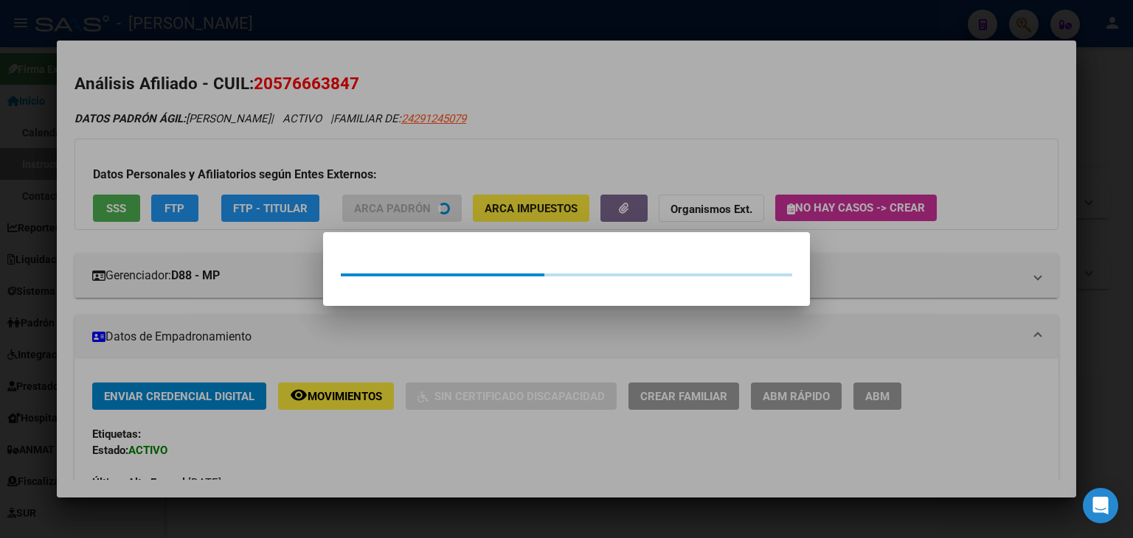
click at [386, 172] on div at bounding box center [566, 269] width 1133 height 538
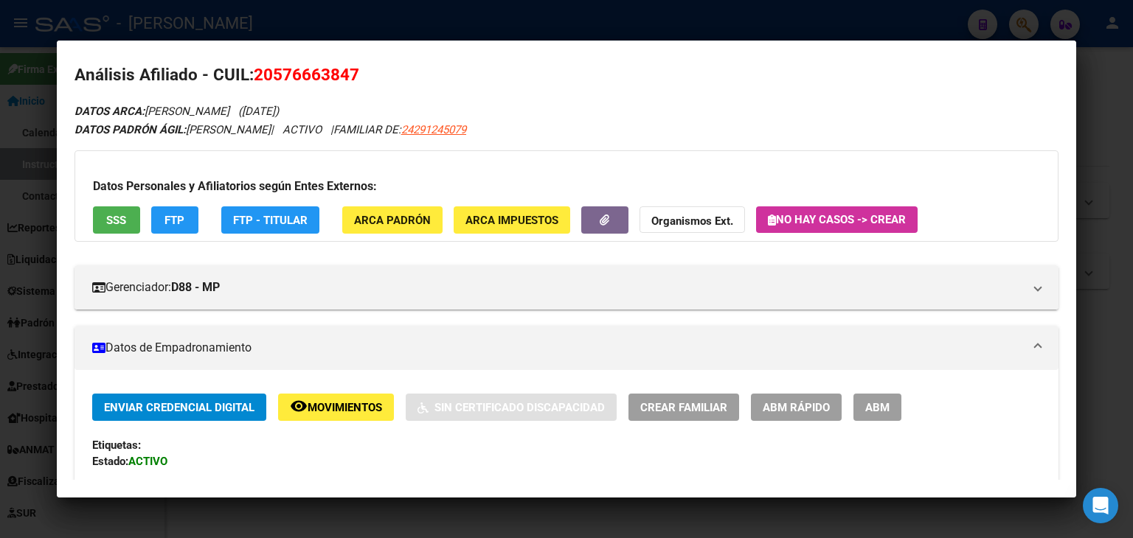
scroll to position [0, 0]
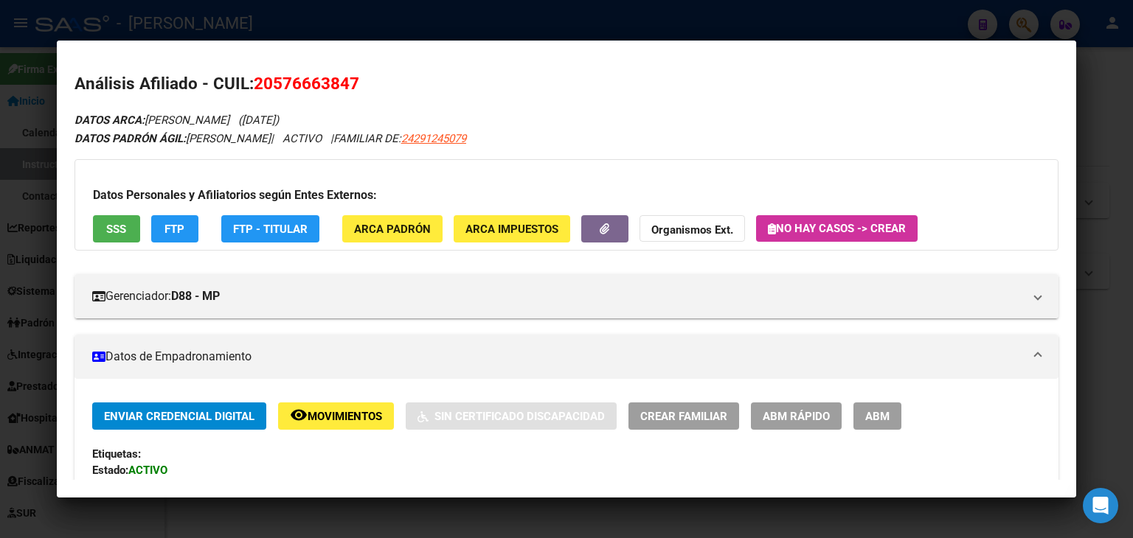
click at [109, 232] on span "SSS" at bounding box center [116, 229] width 20 height 13
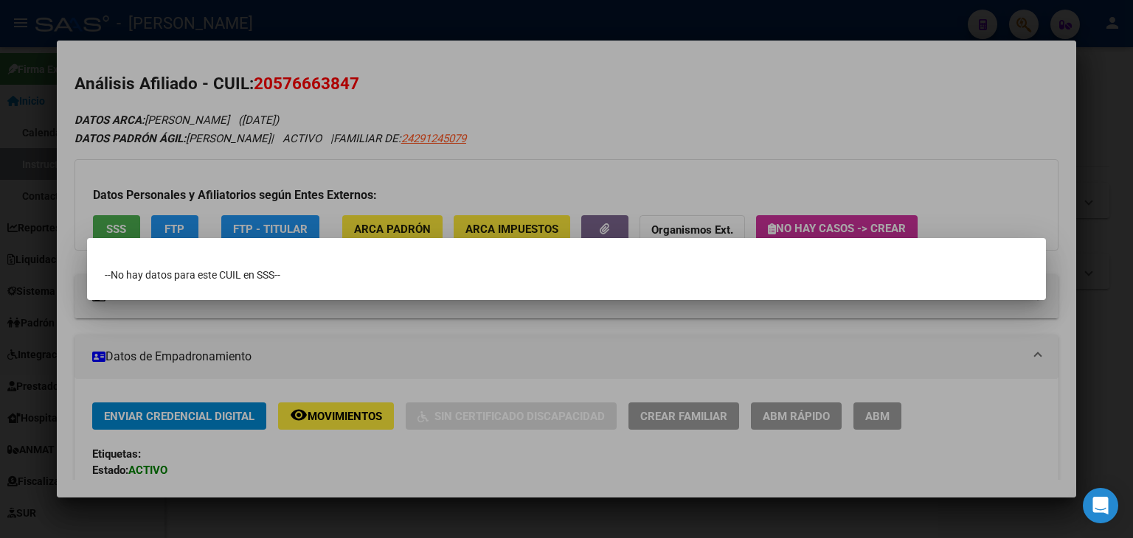
click at [167, 101] on div at bounding box center [566, 269] width 1133 height 538
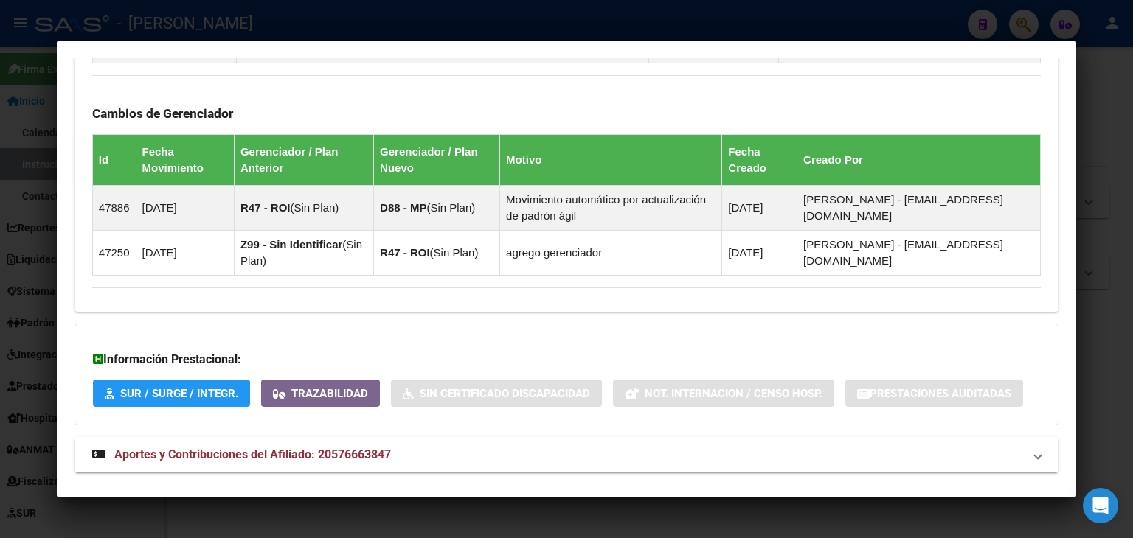
scroll to position [1237, 0]
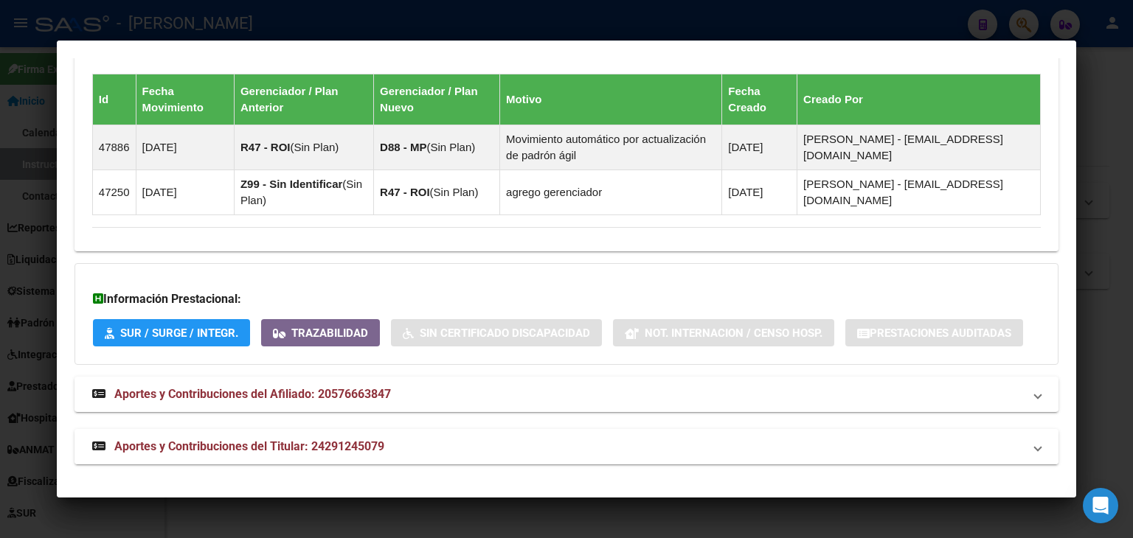
click at [397, 435] on mat-expansion-panel-header "Aportes y Contribuciones del Titular: 24291245079" at bounding box center [566, 446] width 984 height 35
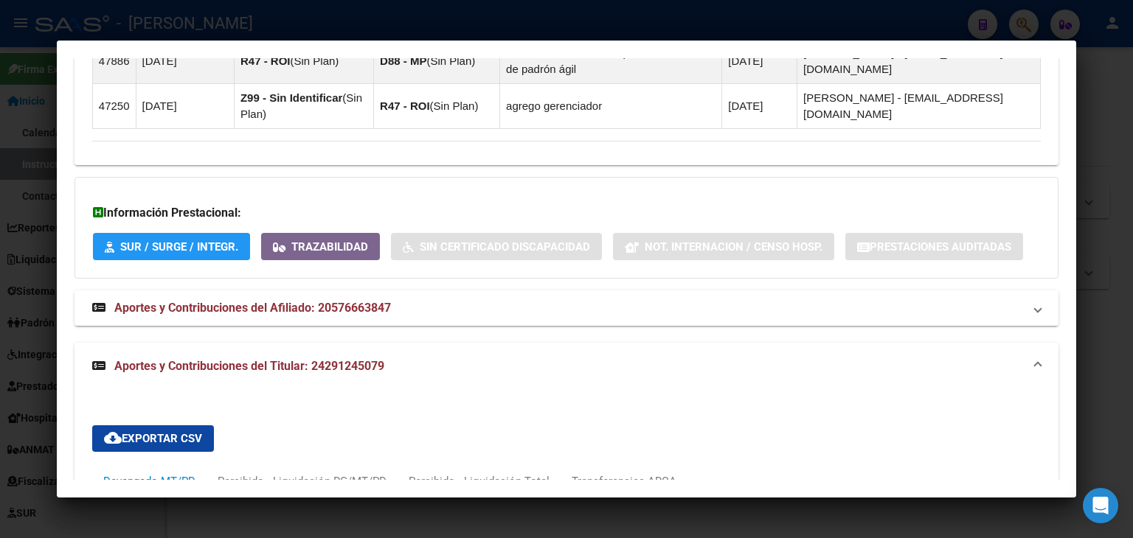
click at [404, 317] on mat-expansion-panel-header "Aportes y Contribuciones del Afiliado: 20576663847" at bounding box center [566, 308] width 984 height 35
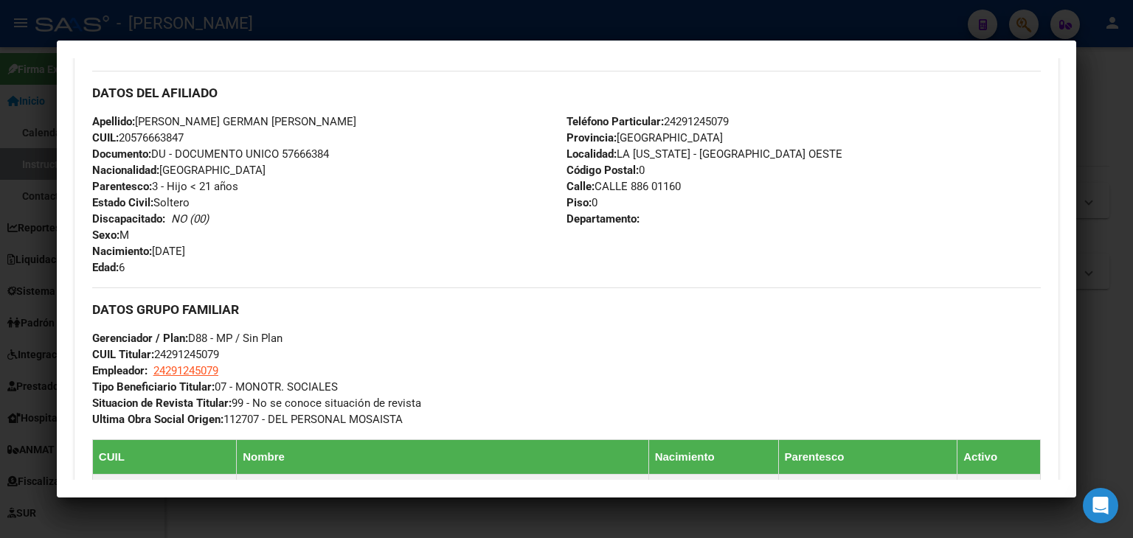
scroll to position [955, 0]
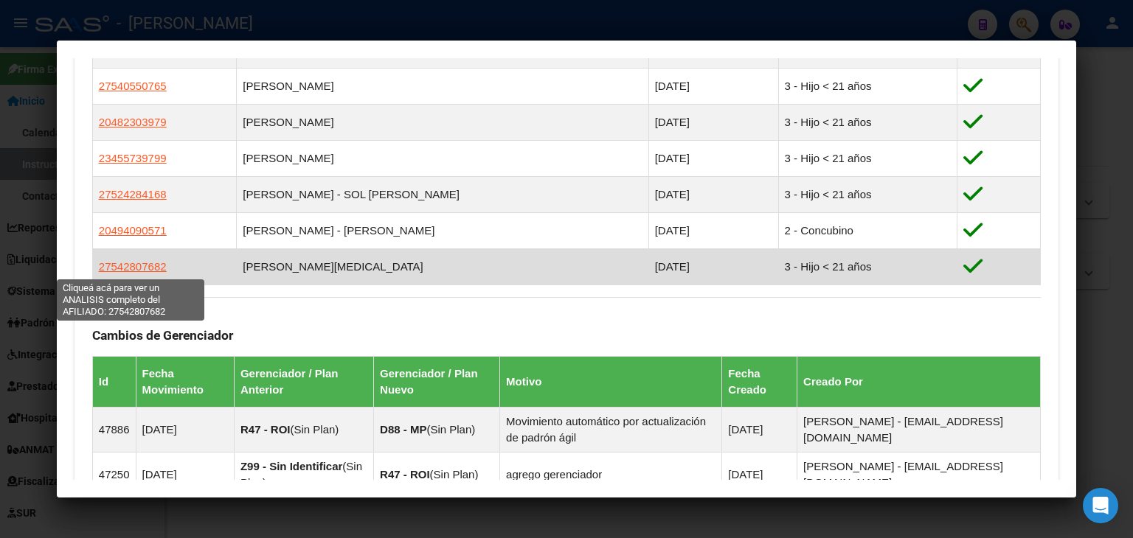
click at [155, 273] on span "27542807682" at bounding box center [133, 266] width 68 height 13
type textarea "27542807682"
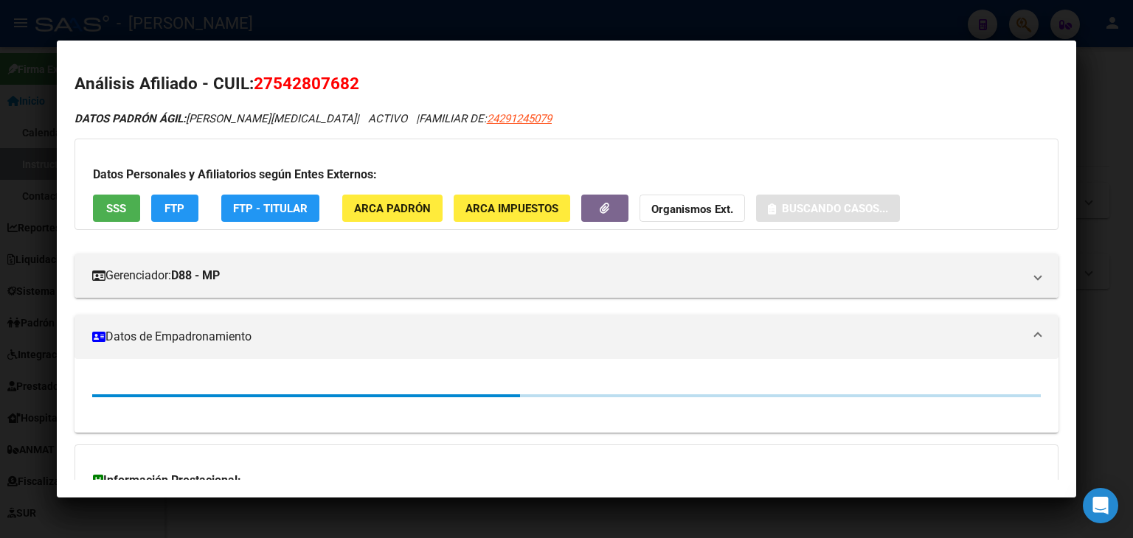
click at [351, 206] on button "ARCA Padrón" at bounding box center [392, 208] width 100 height 27
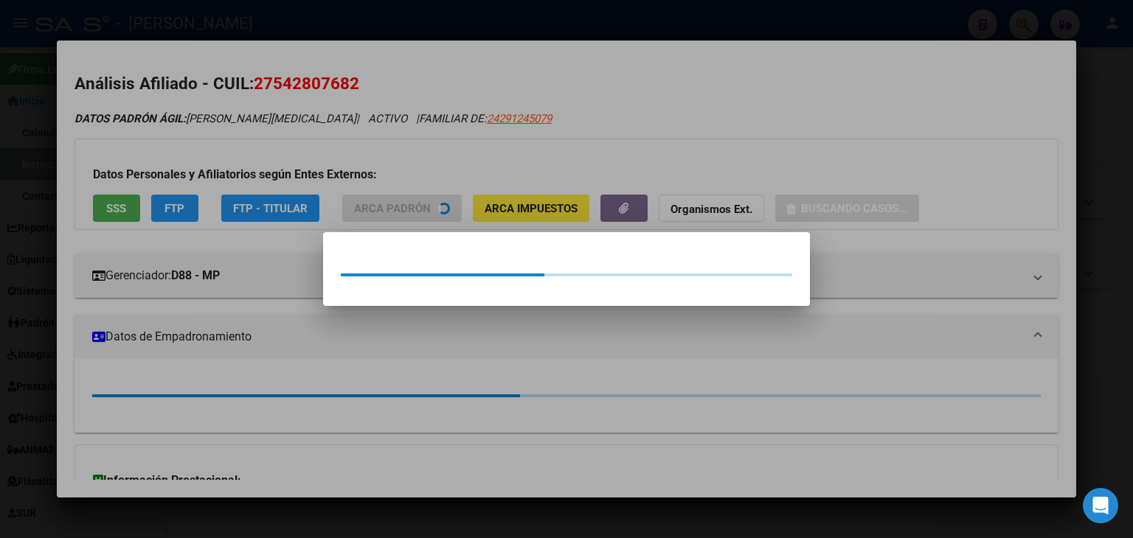
click at [262, 150] on div at bounding box center [566, 269] width 1133 height 538
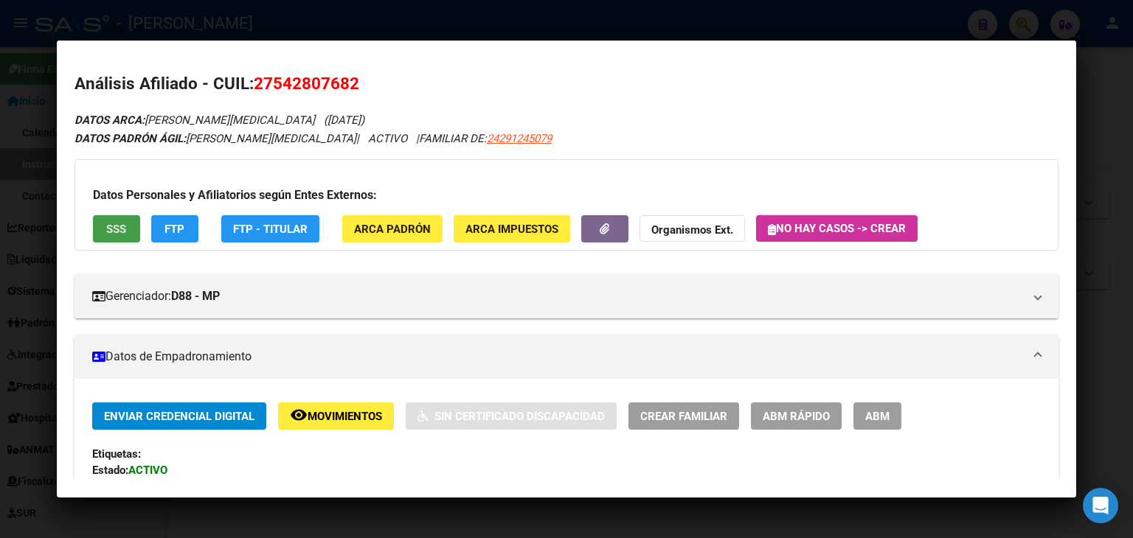
click at [113, 218] on button "SSS" at bounding box center [116, 228] width 47 height 27
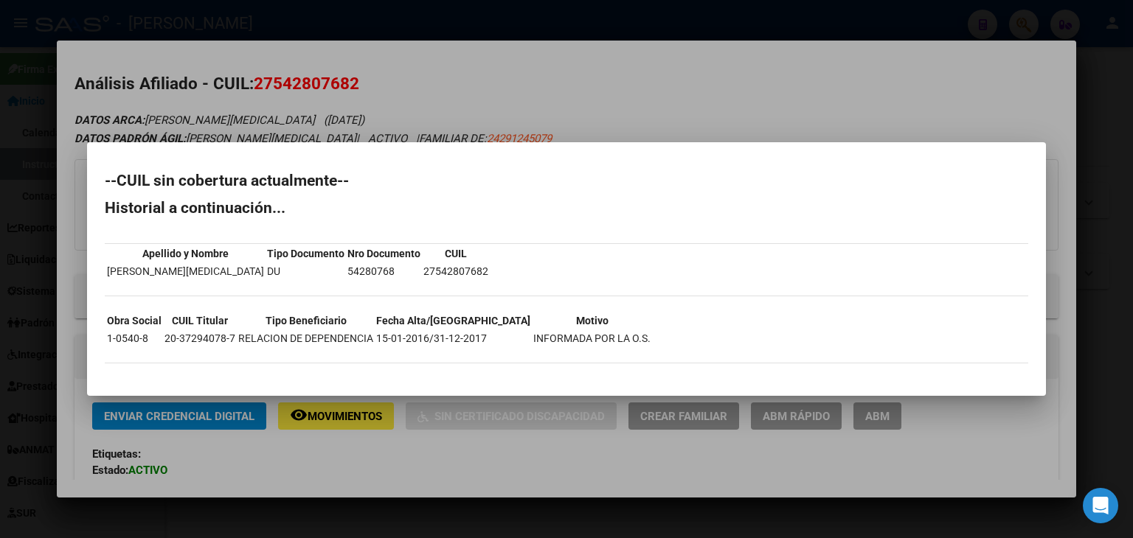
click at [218, 68] on div at bounding box center [566, 269] width 1133 height 538
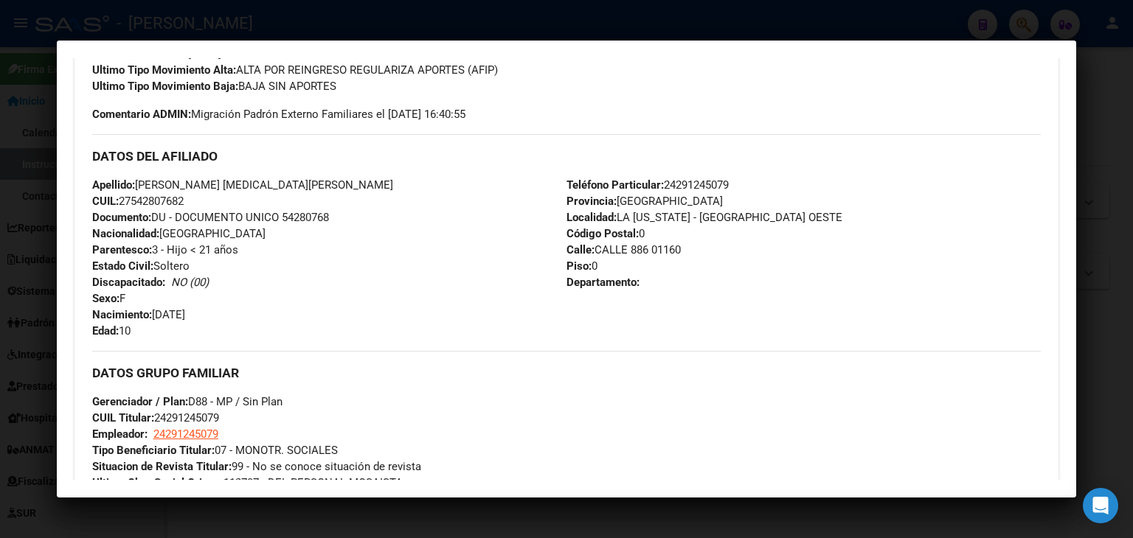
scroll to position [426, 0]
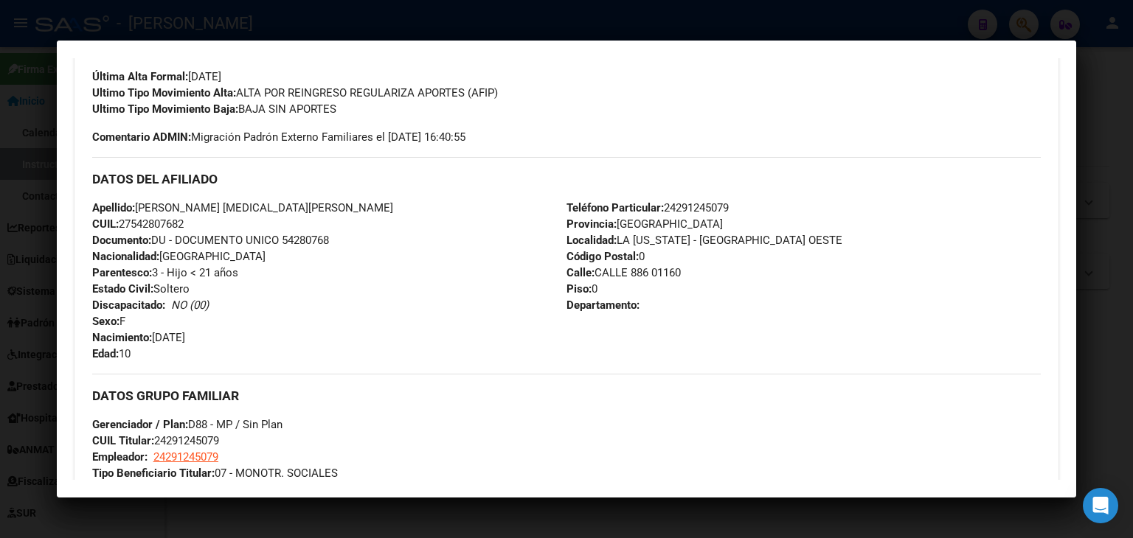
click at [268, 13] on div at bounding box center [566, 269] width 1133 height 538
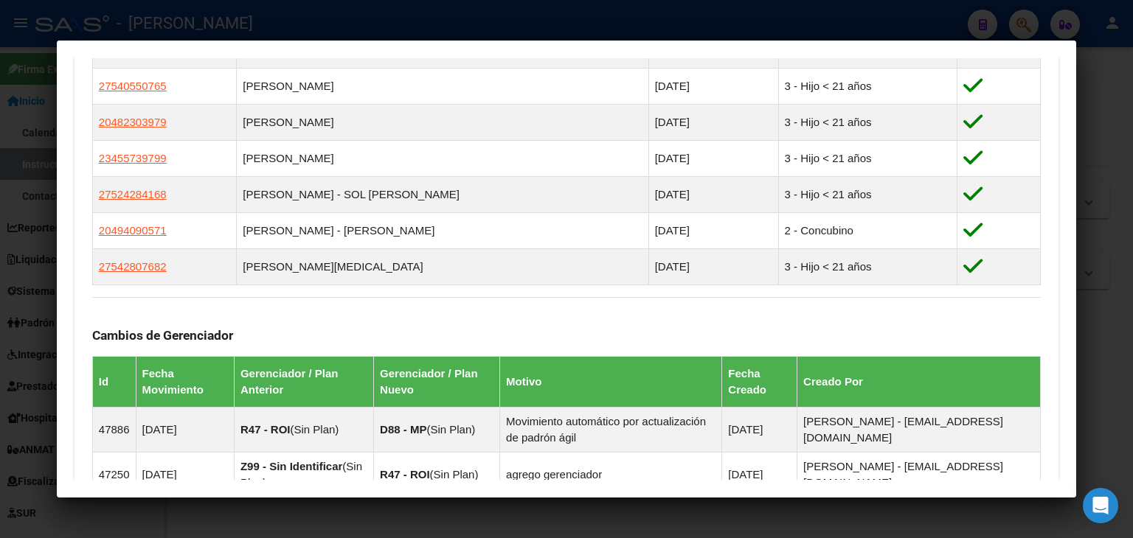
click at [236, 42] on mat-dialog-container "Análisis Afiliado - CUIL: 20576663847 DATOS ARCA: [PERSON_NAME] ([DATE]) DATOS …" at bounding box center [566, 270] width 1019 height 458
drag, startPoint x: 237, startPoint y: 35, endPoint x: 226, endPoint y: 101, distance: 66.5
click at [237, 35] on div at bounding box center [566, 269] width 1133 height 538
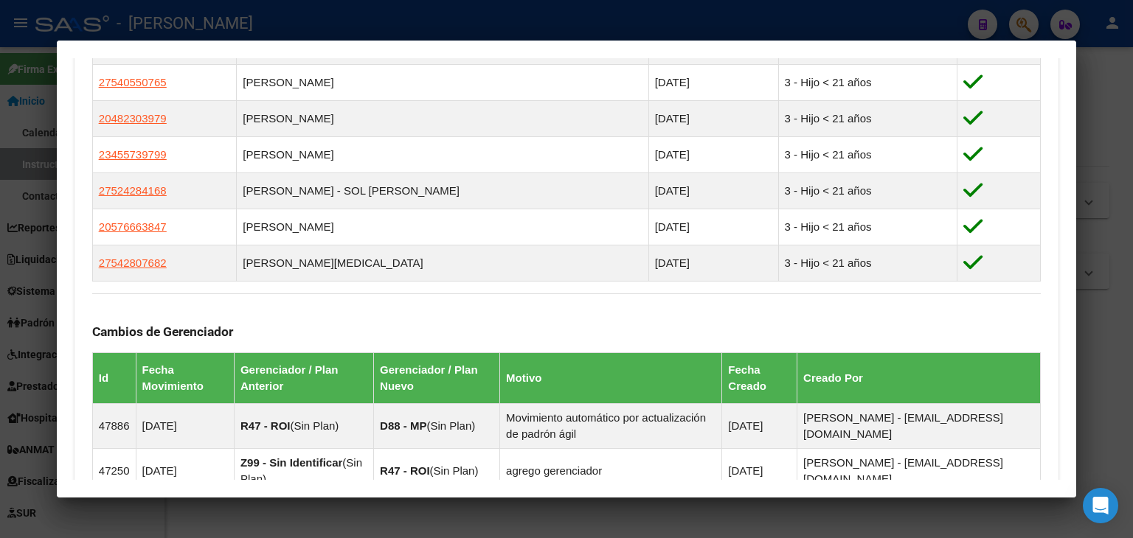
click at [224, 19] on div at bounding box center [566, 269] width 1133 height 538
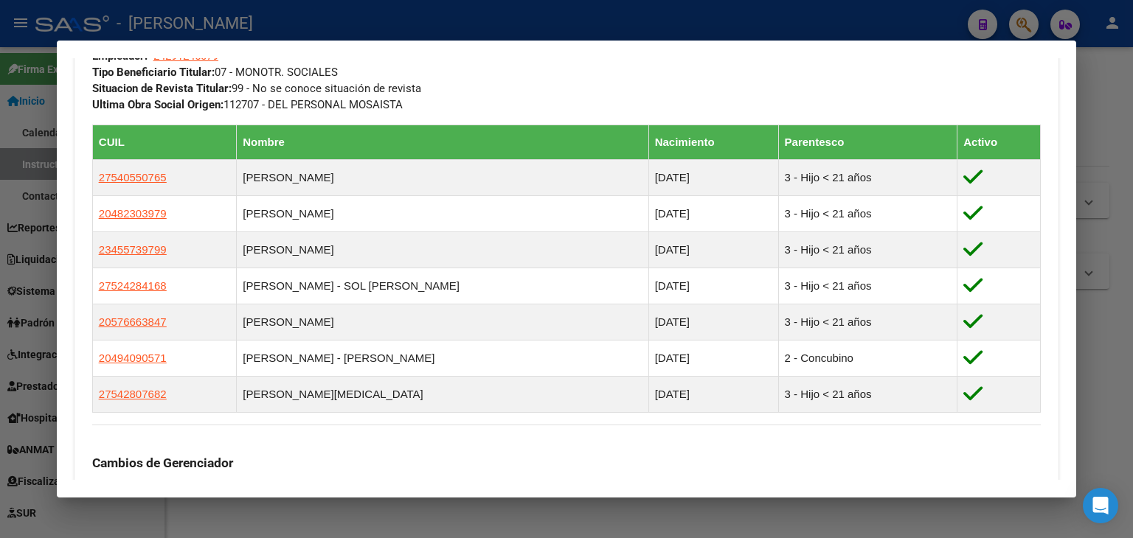
click at [224, 24] on div at bounding box center [566, 269] width 1133 height 538
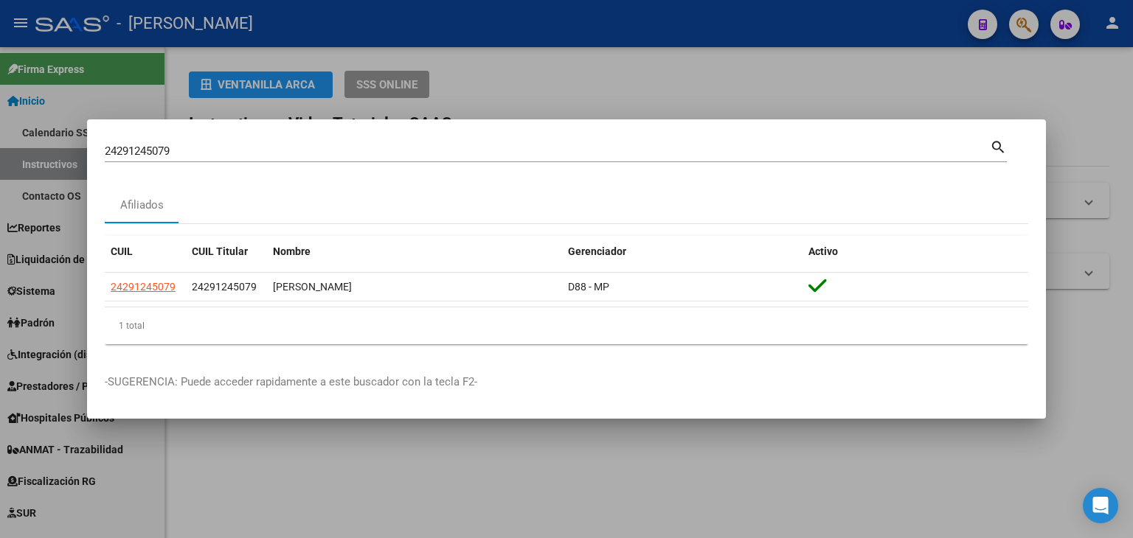
click at [178, 148] on input "24291245079" at bounding box center [547, 151] width 885 height 13
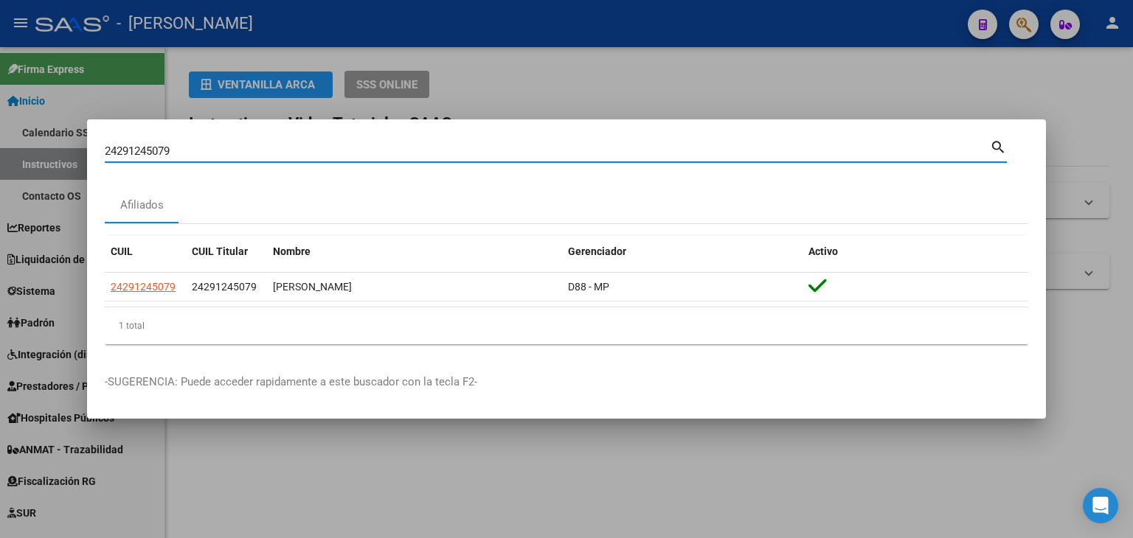
click at [178, 148] on input "24291245079" at bounding box center [547, 151] width 885 height 13
paste input "6194871"
type input "24296194871"
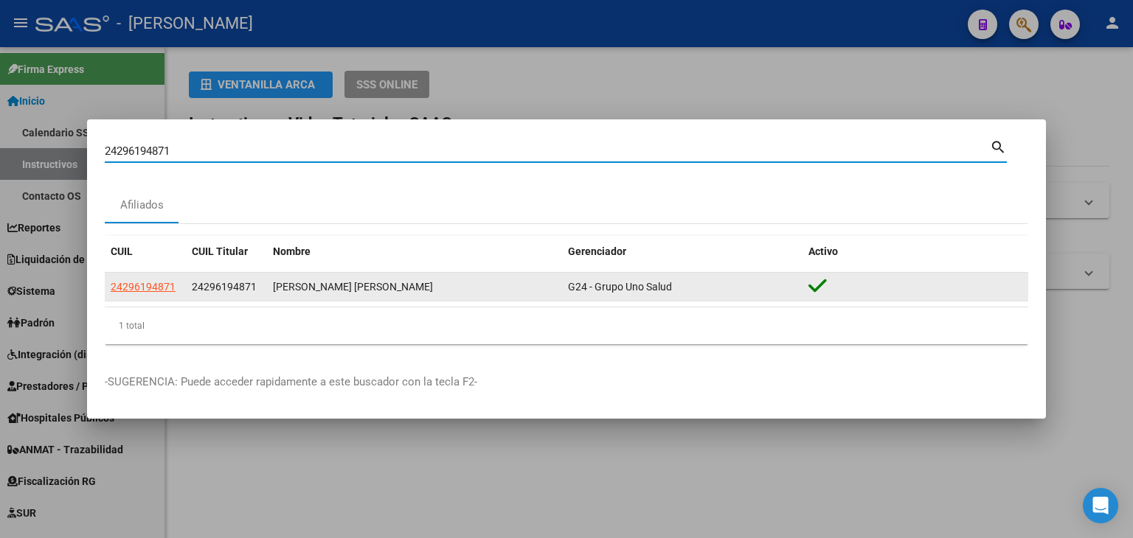
click at [149, 279] on app-link-go-to "24296194871" at bounding box center [143, 287] width 65 height 17
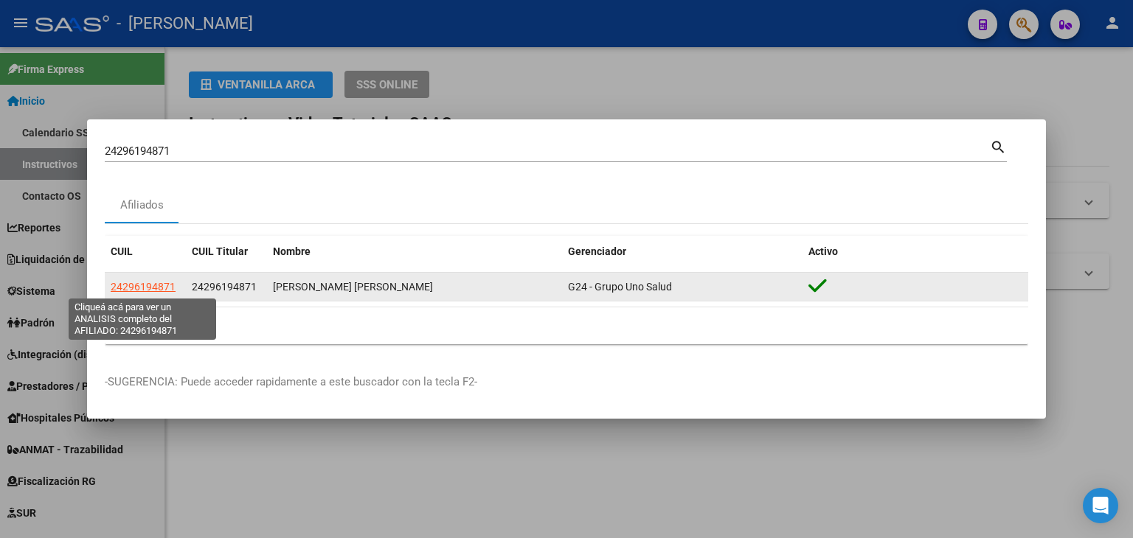
click at [149, 281] on span "24296194871" at bounding box center [143, 287] width 65 height 12
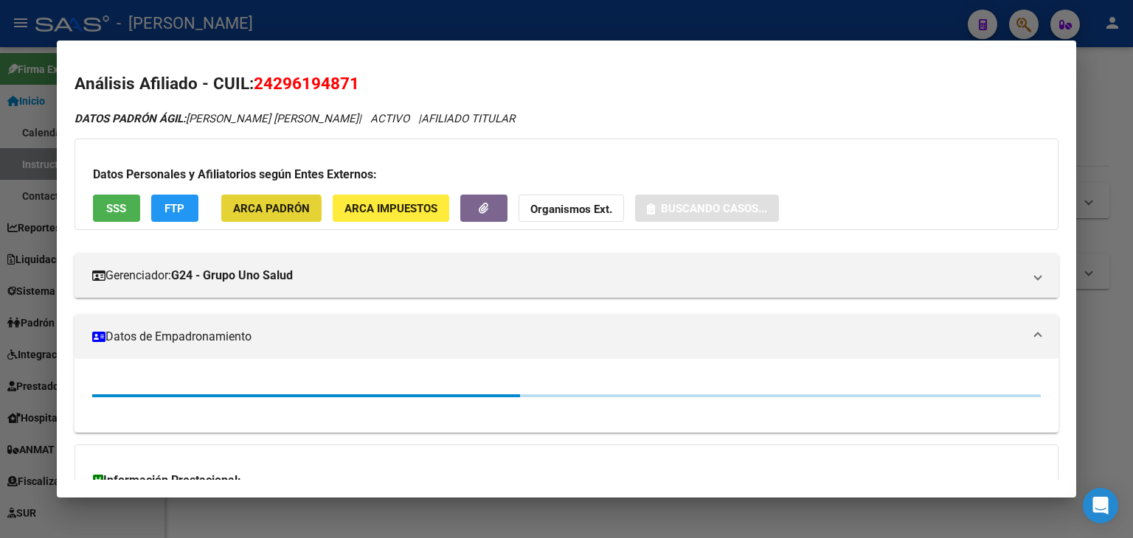
click at [262, 216] on button "ARCA Padrón" at bounding box center [271, 208] width 100 height 27
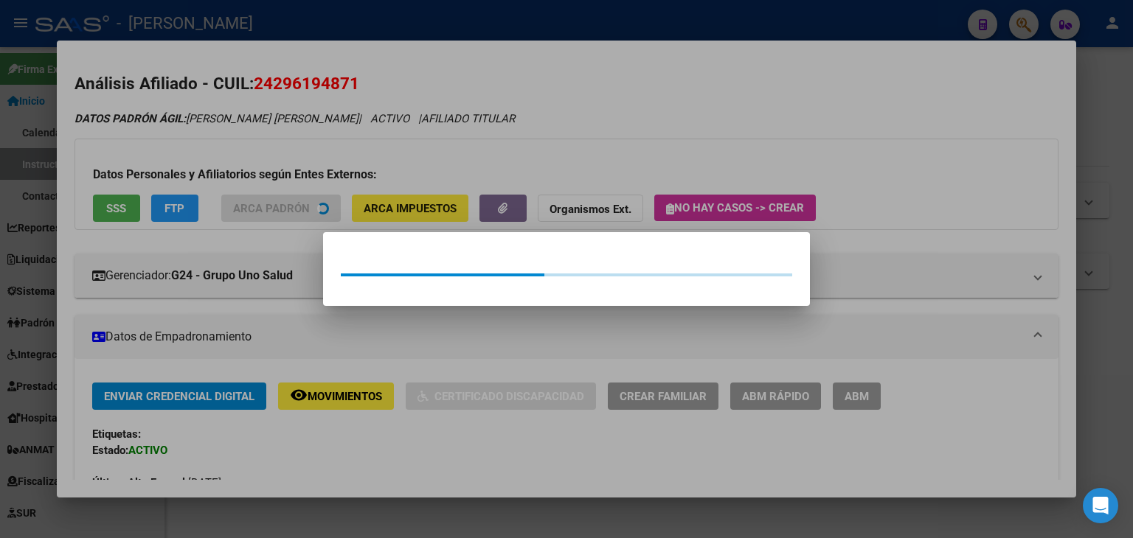
click at [262, 175] on div at bounding box center [566, 269] width 1133 height 538
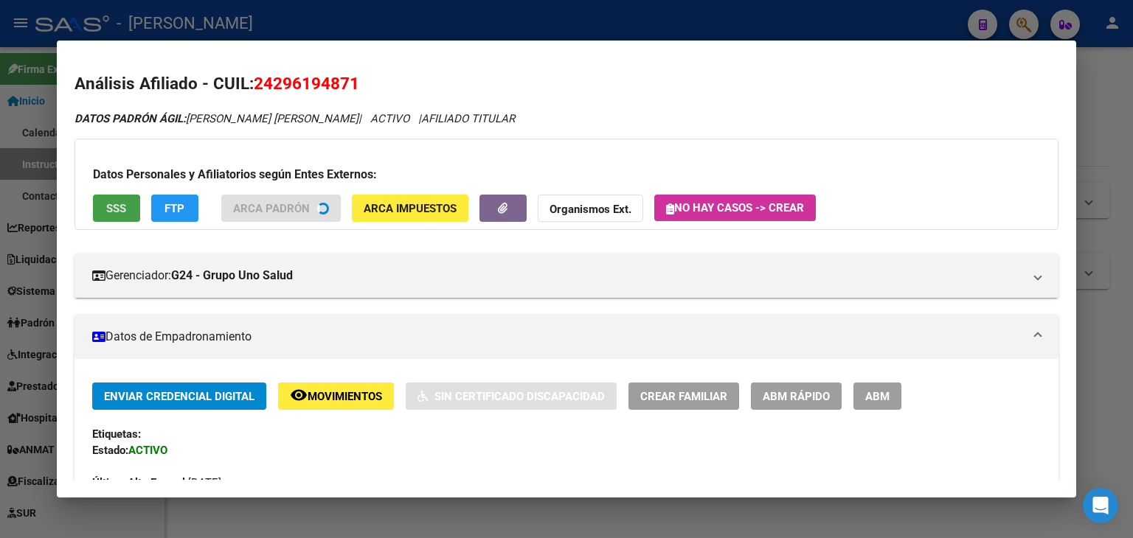
click at [122, 220] on button "SSS" at bounding box center [116, 208] width 47 height 27
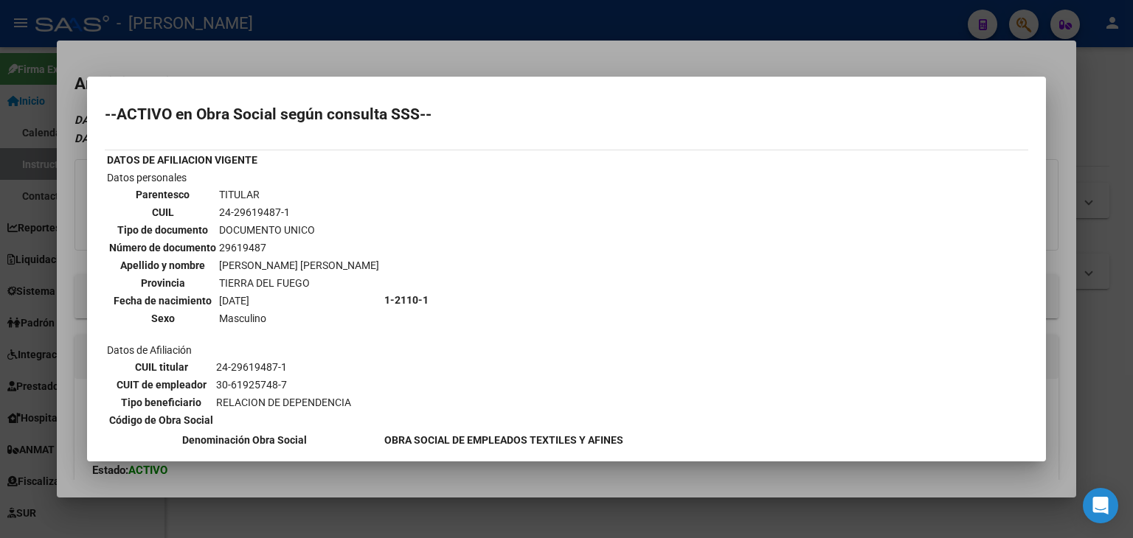
click at [175, 49] on div at bounding box center [566, 269] width 1133 height 538
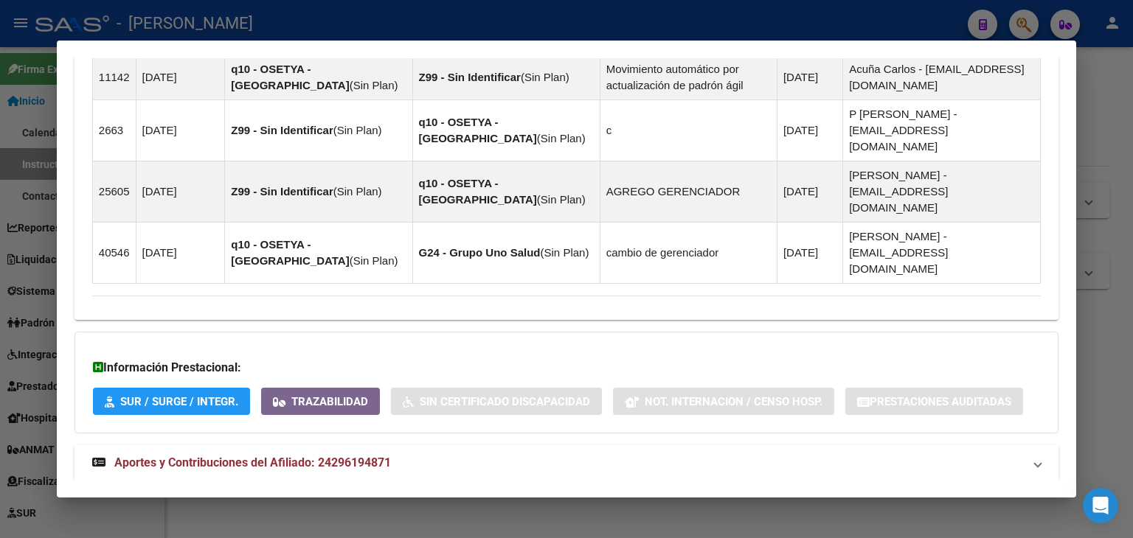
click at [330, 456] on span "Aportes y Contribuciones del Afiliado: 24296194871" at bounding box center [252, 463] width 276 height 14
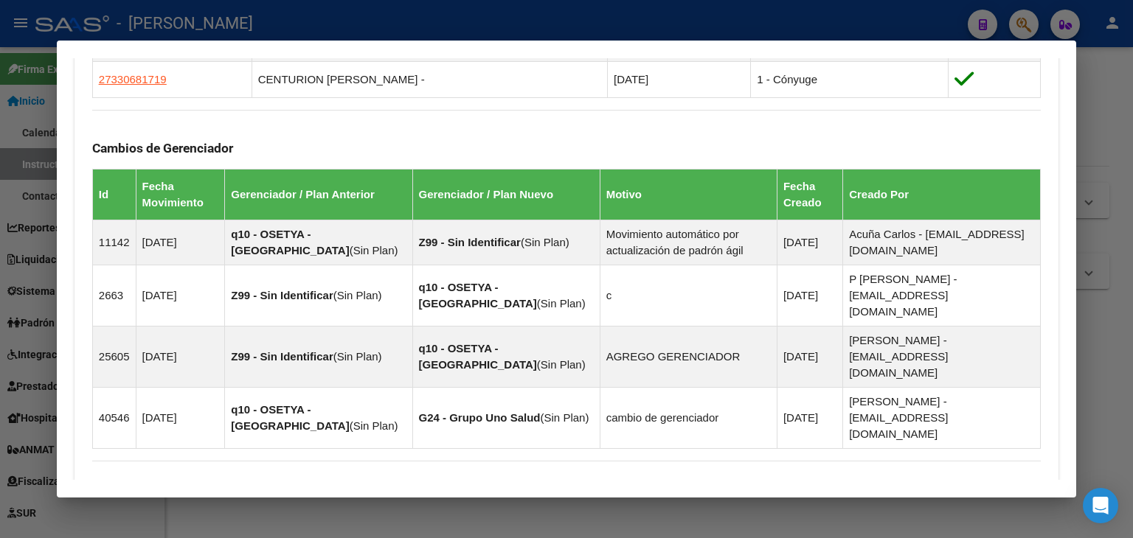
scroll to position [634, 0]
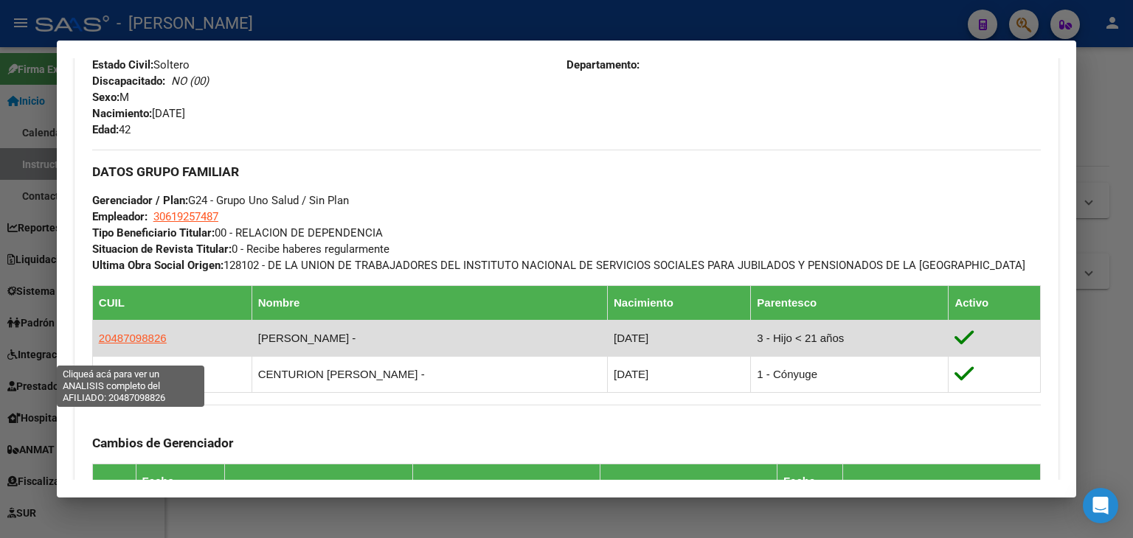
click at [150, 344] on span "20487098826" at bounding box center [133, 338] width 68 height 13
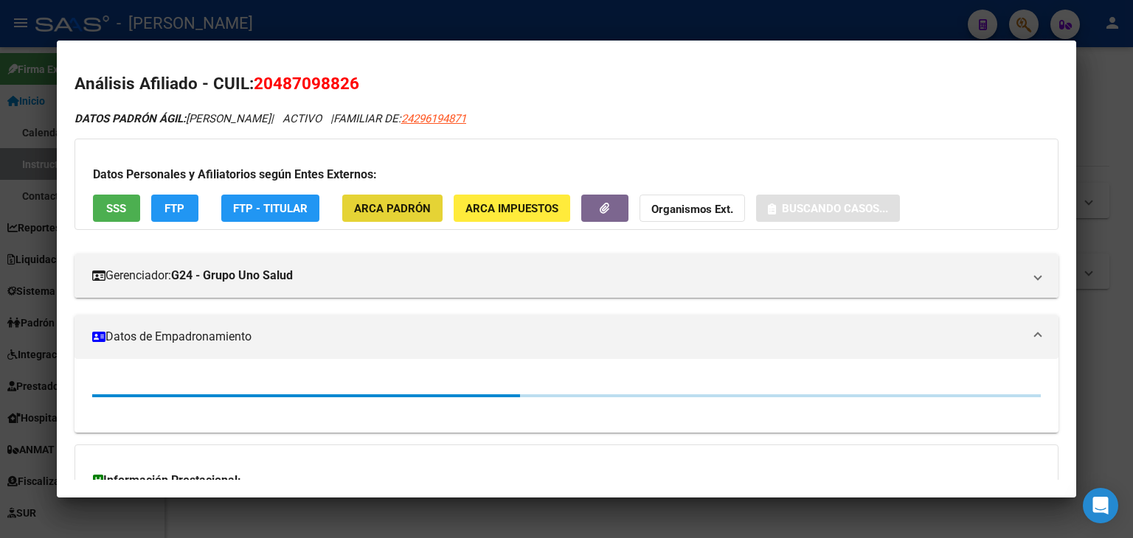
click at [387, 197] on button "ARCA Padrón" at bounding box center [392, 208] width 100 height 27
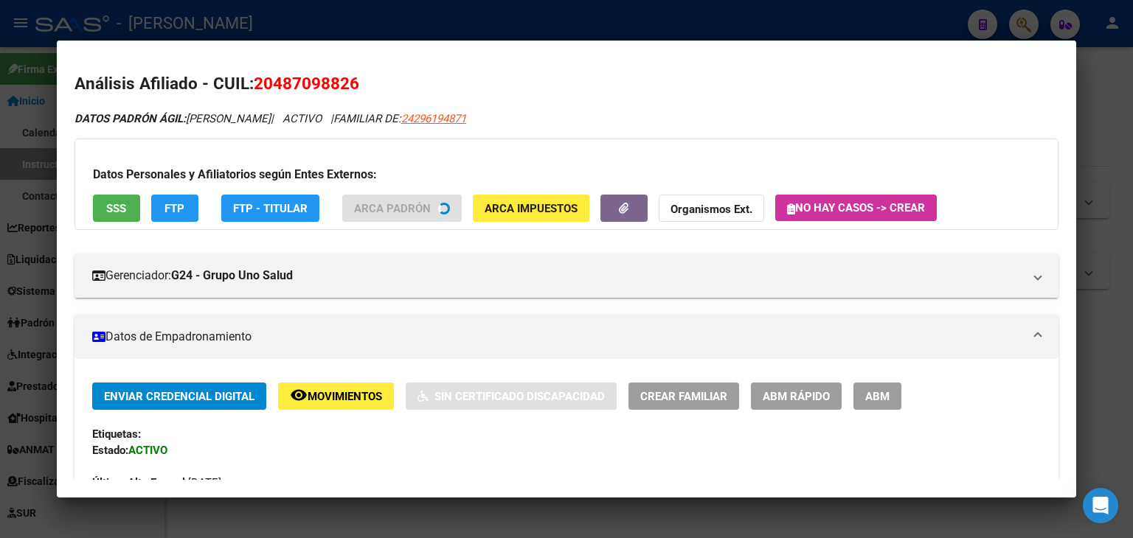
click at [137, 211] on div "Datos Personales y Afiliatorios según Entes Externos: SSS FTP FTP - Titular ARC…" at bounding box center [566, 184] width 984 height 91
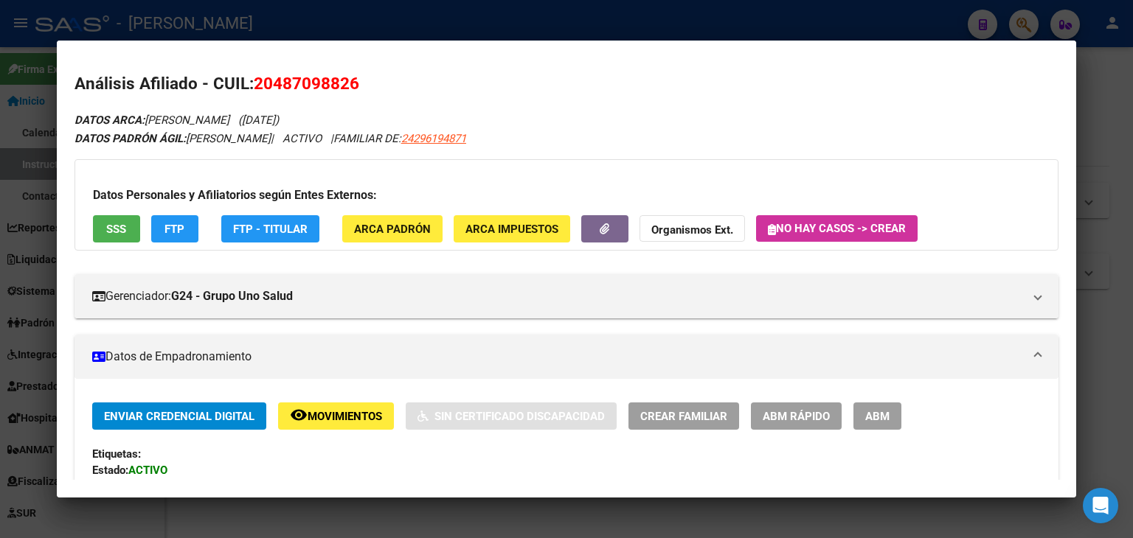
click at [124, 228] on span "SSS" at bounding box center [116, 229] width 20 height 13
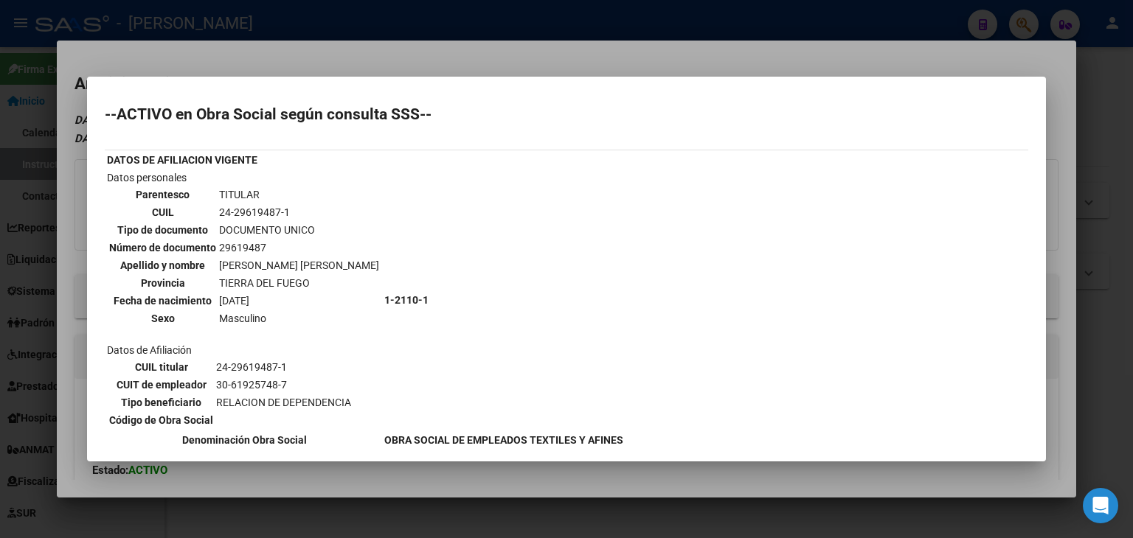
click at [238, 41] on div at bounding box center [566, 269] width 1133 height 538
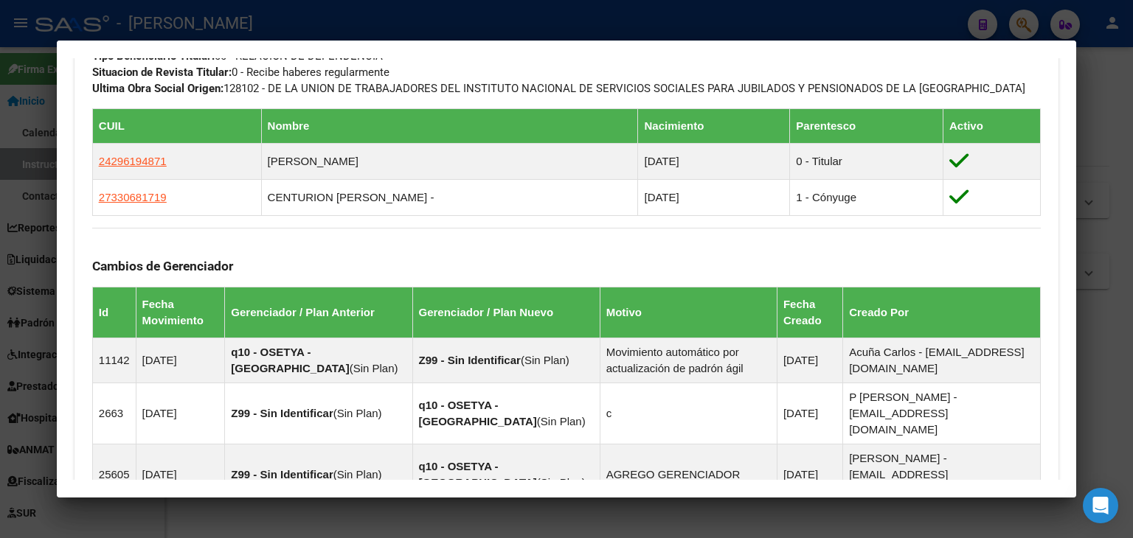
scroll to position [1130, 0]
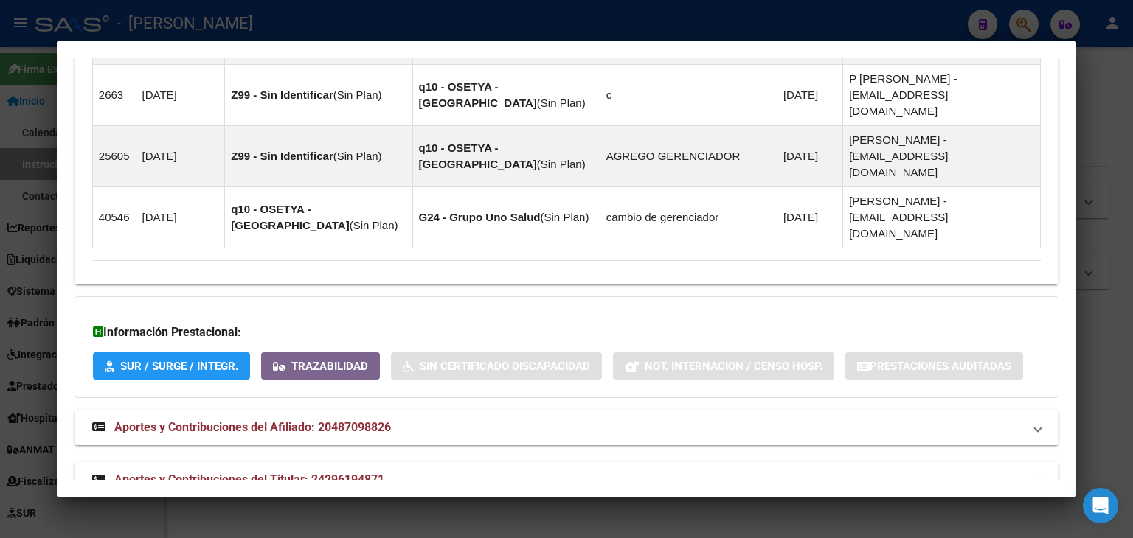
click at [337, 462] on mat-expansion-panel-header "Aportes y Contribuciones del Titular: 24296194871" at bounding box center [566, 479] width 984 height 35
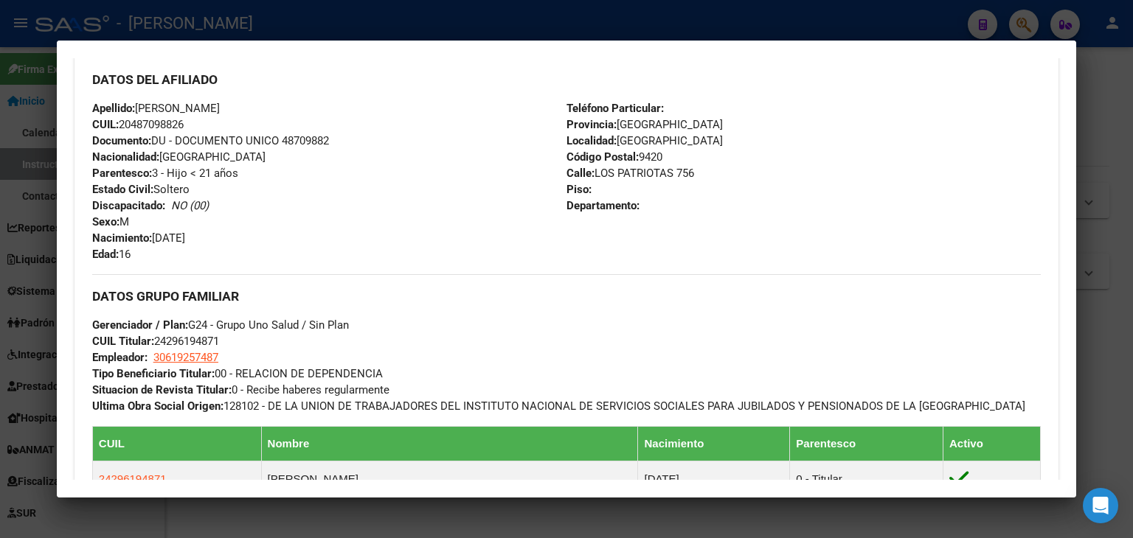
scroll to position [737, 0]
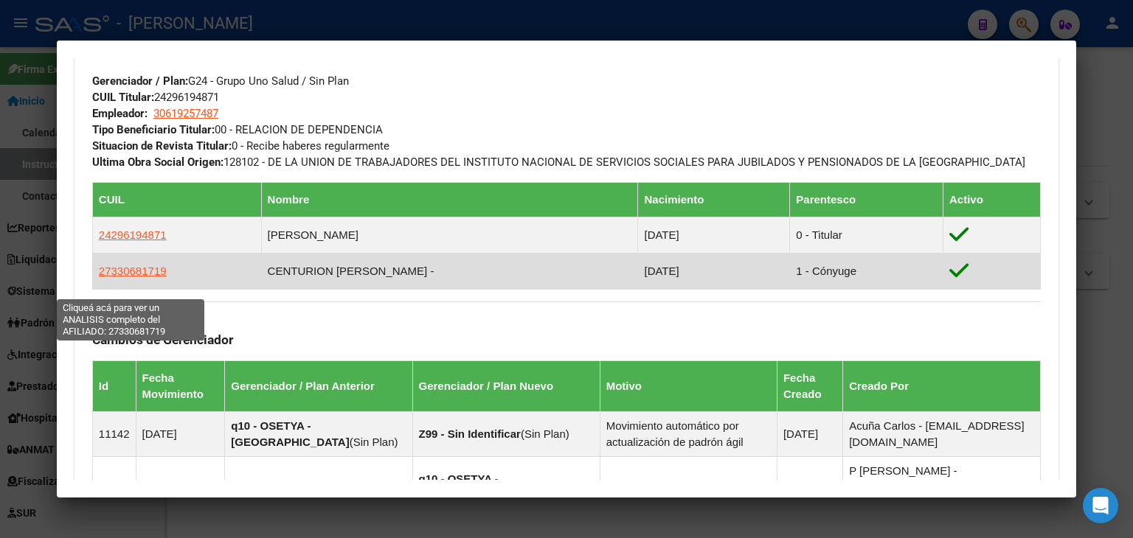
click at [148, 277] on span "27330681719" at bounding box center [133, 271] width 68 height 13
type textarea "27330681719"
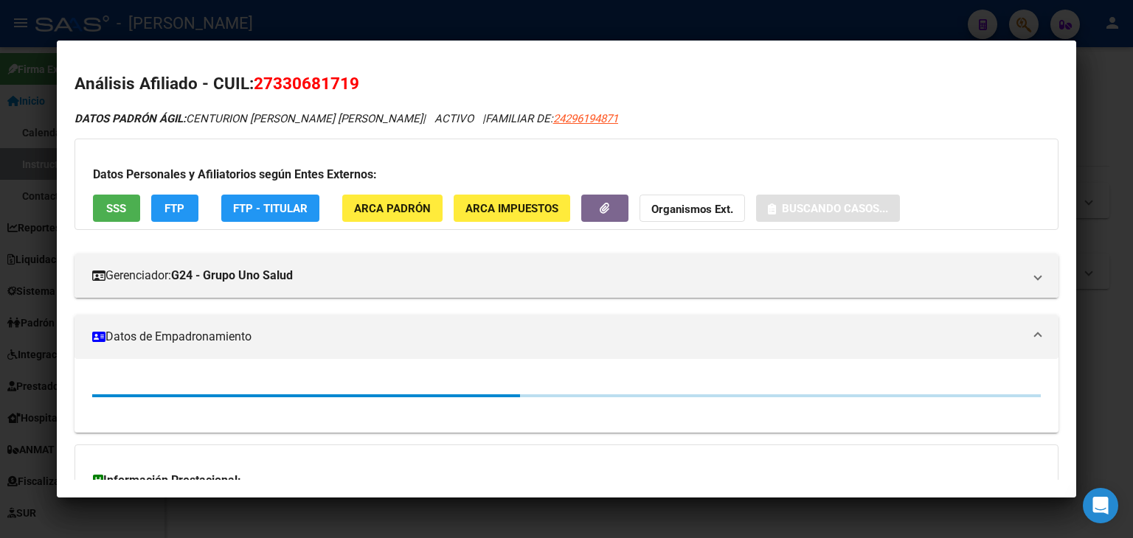
click at [408, 213] on span "ARCA Padrón" at bounding box center [392, 208] width 77 height 13
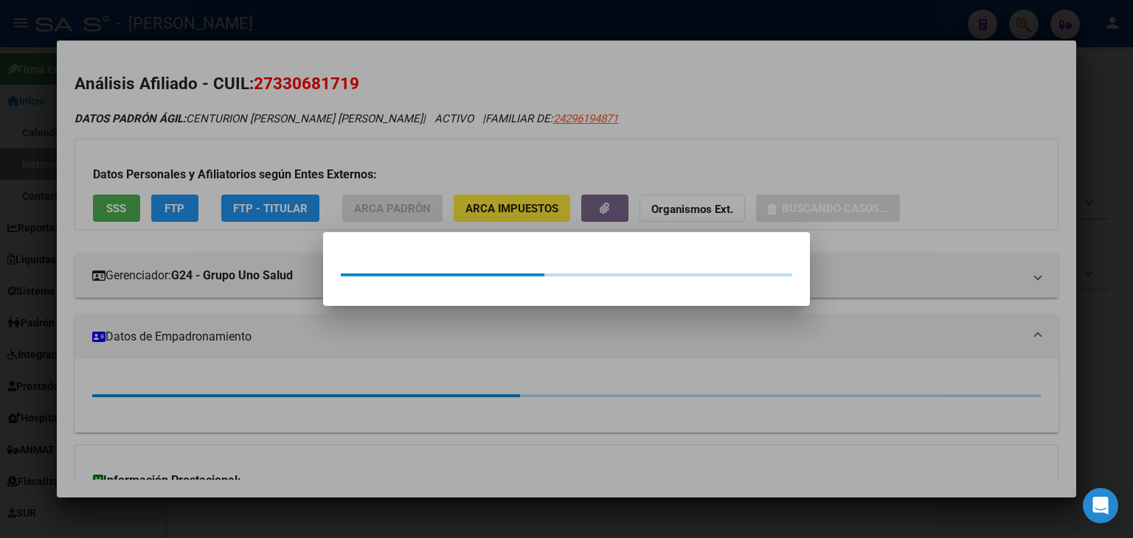
click at [342, 131] on div at bounding box center [566, 269] width 1133 height 538
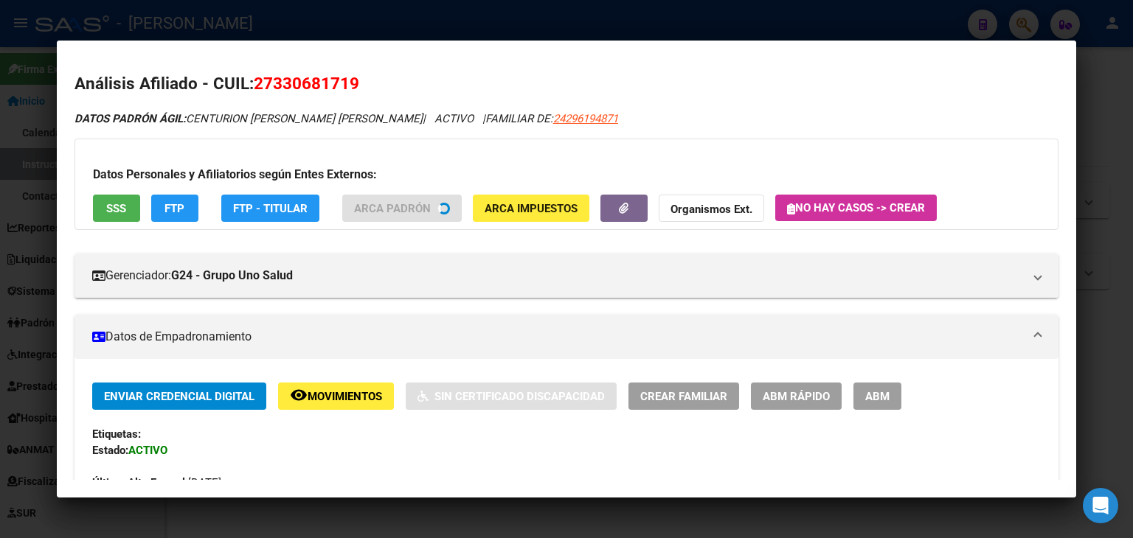
click at [136, 209] on button "SSS" at bounding box center [116, 208] width 47 height 27
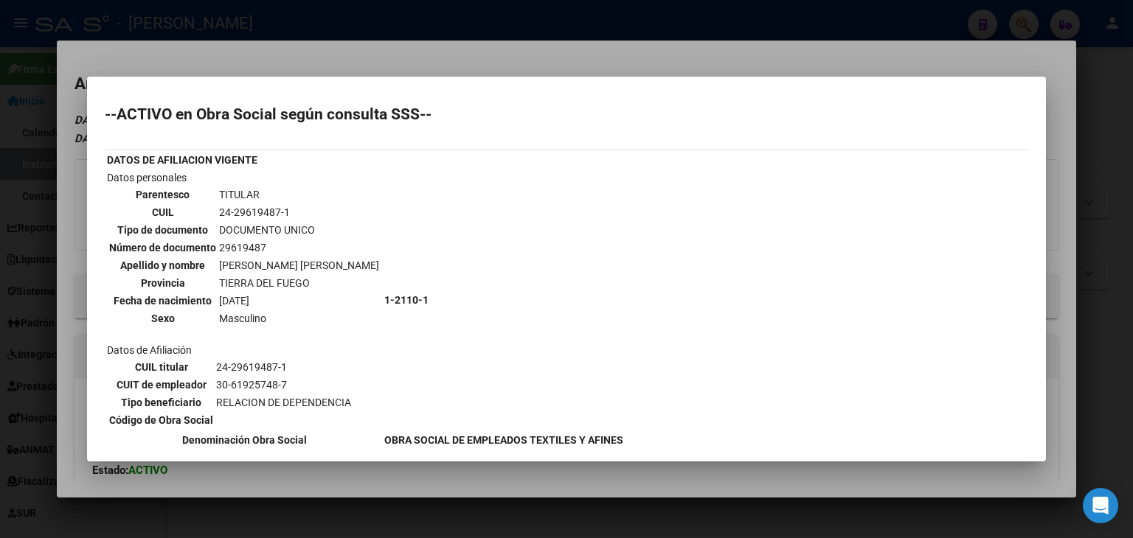
click at [224, 48] on div at bounding box center [566, 269] width 1133 height 538
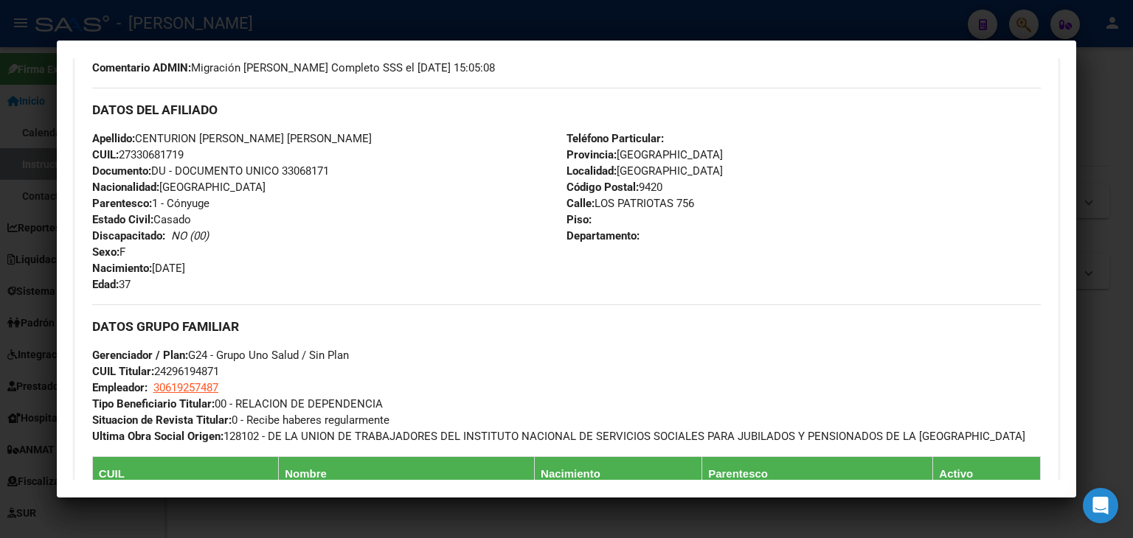
scroll to position [664, 0]
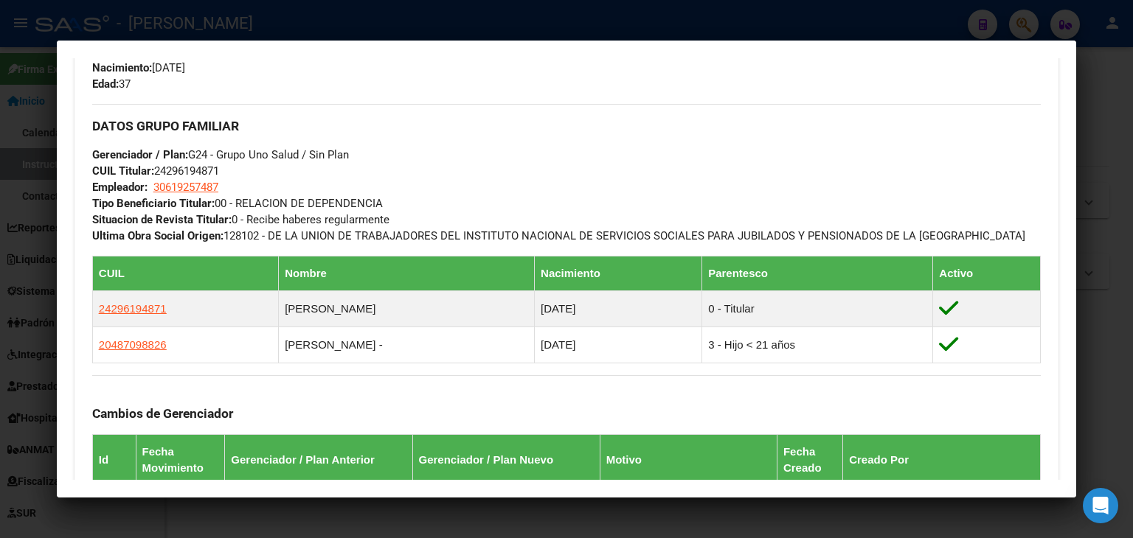
click at [282, 23] on div at bounding box center [566, 269] width 1133 height 538
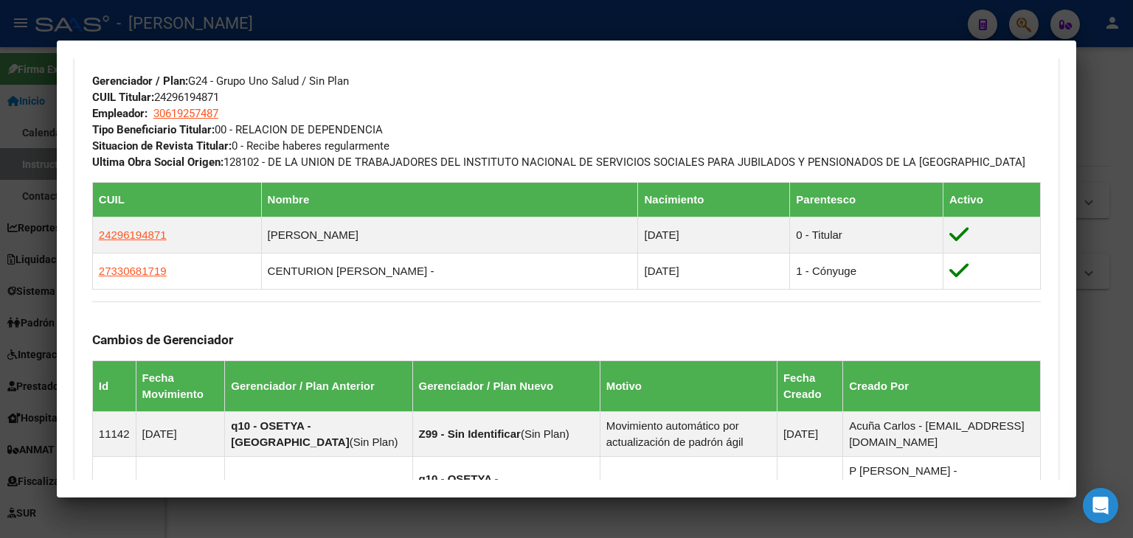
click at [251, 20] on div at bounding box center [566, 269] width 1133 height 538
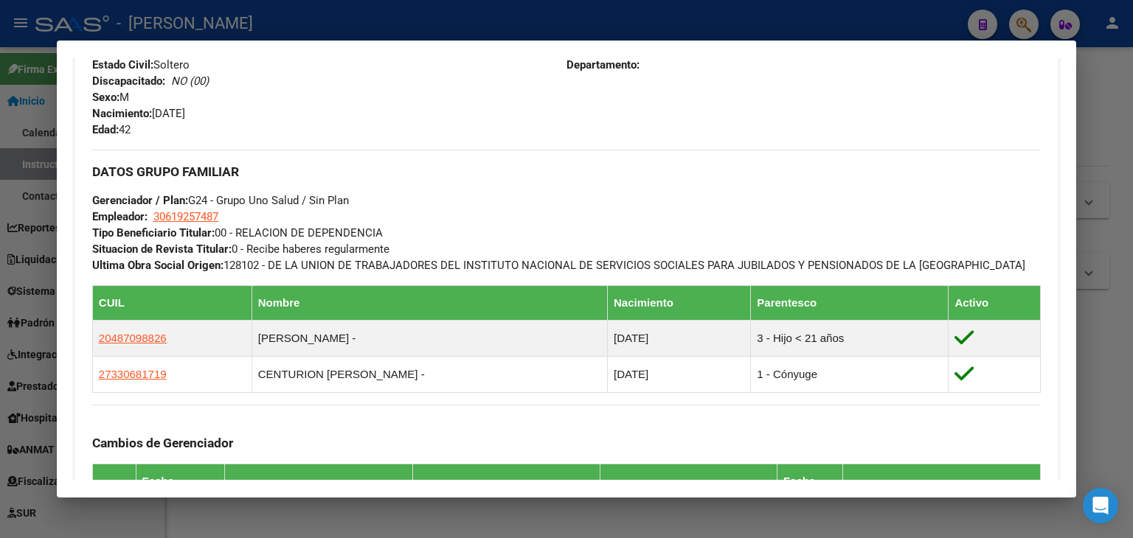
click at [245, 53] on mat-dialog-container "Análisis Afiliado - CUIL: 24296194871 DATOS ARCA: [PERSON_NAME] [PERSON_NAME] (…" at bounding box center [566, 270] width 1019 height 458
click at [245, 37] on div at bounding box center [566, 269] width 1133 height 538
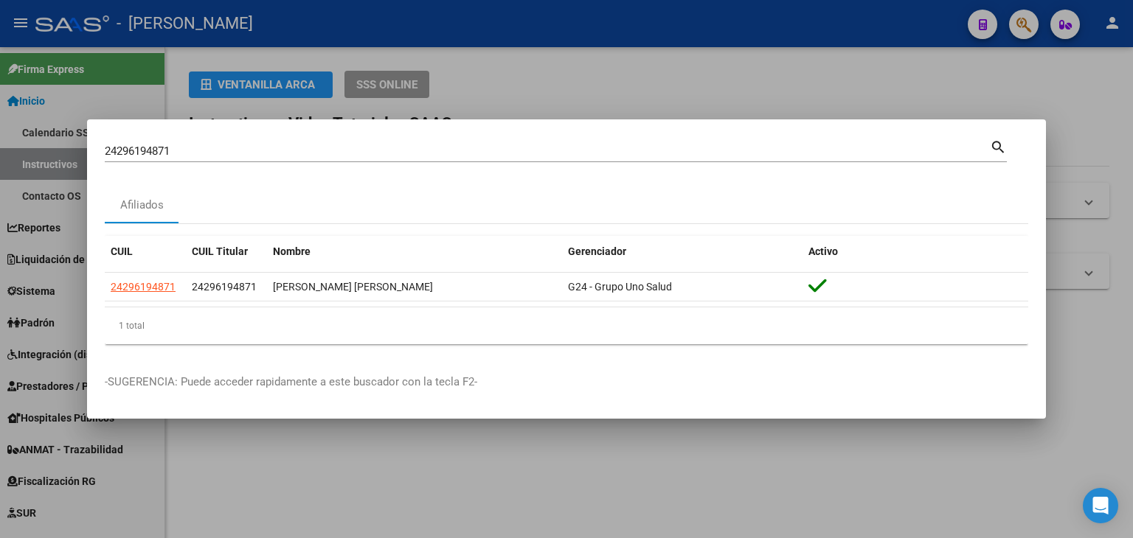
click at [209, 148] on input "24296194871" at bounding box center [547, 151] width 885 height 13
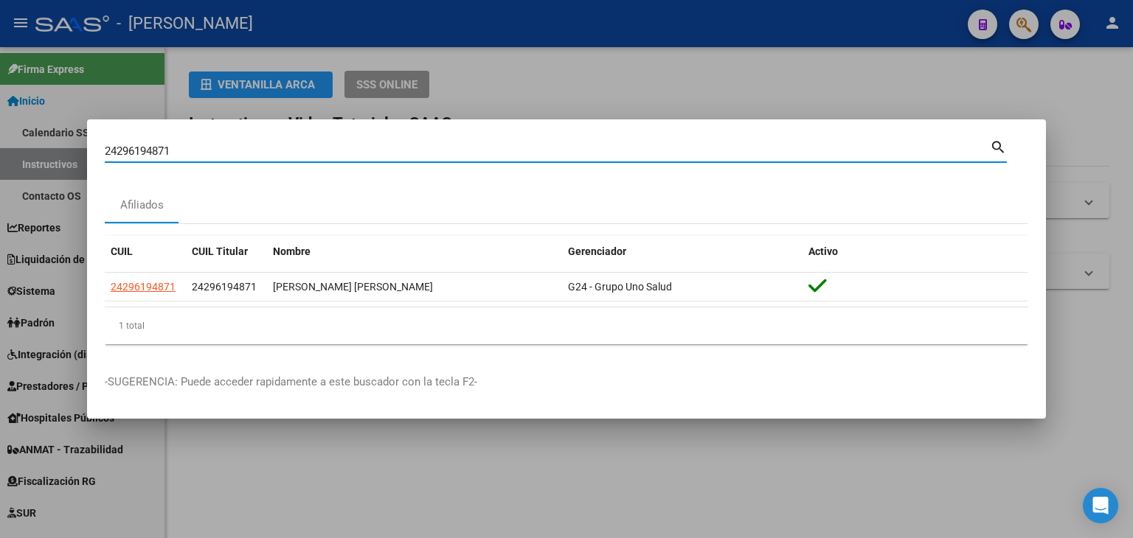
click at [209, 148] on input "24296194871" at bounding box center [547, 151] width 885 height 13
paste input "315002237"
type input "24315002237"
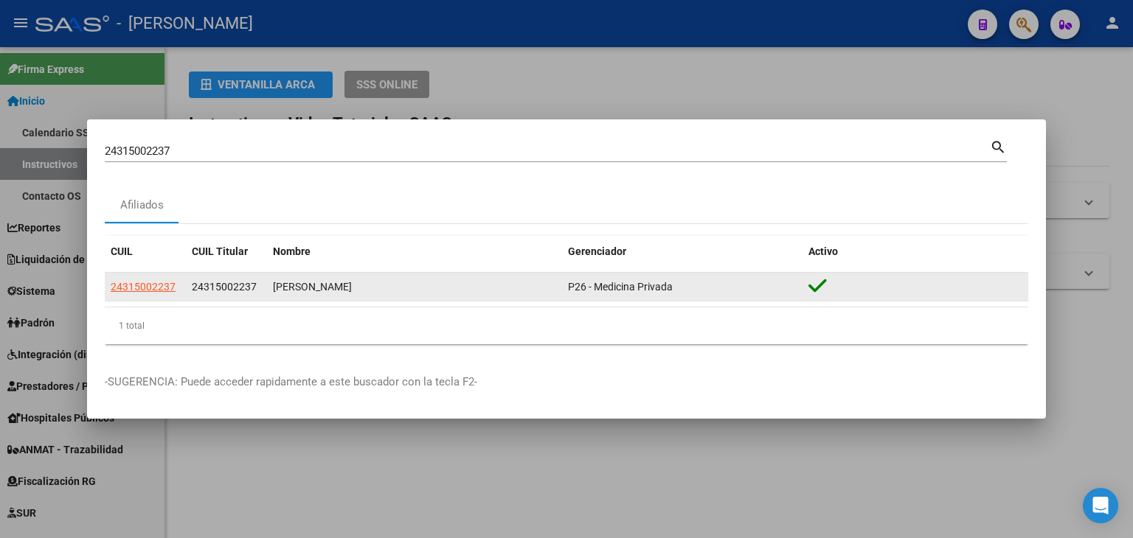
click at [126, 278] on datatable-body-cell "24315002237" at bounding box center [145, 287] width 81 height 29
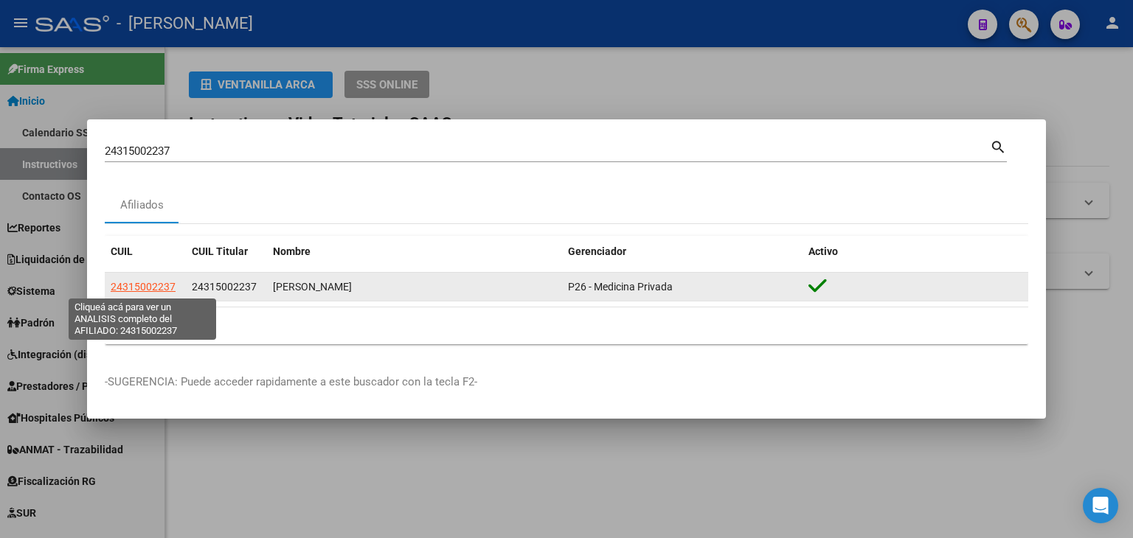
click at [126, 281] on span "24315002237" at bounding box center [143, 287] width 65 height 12
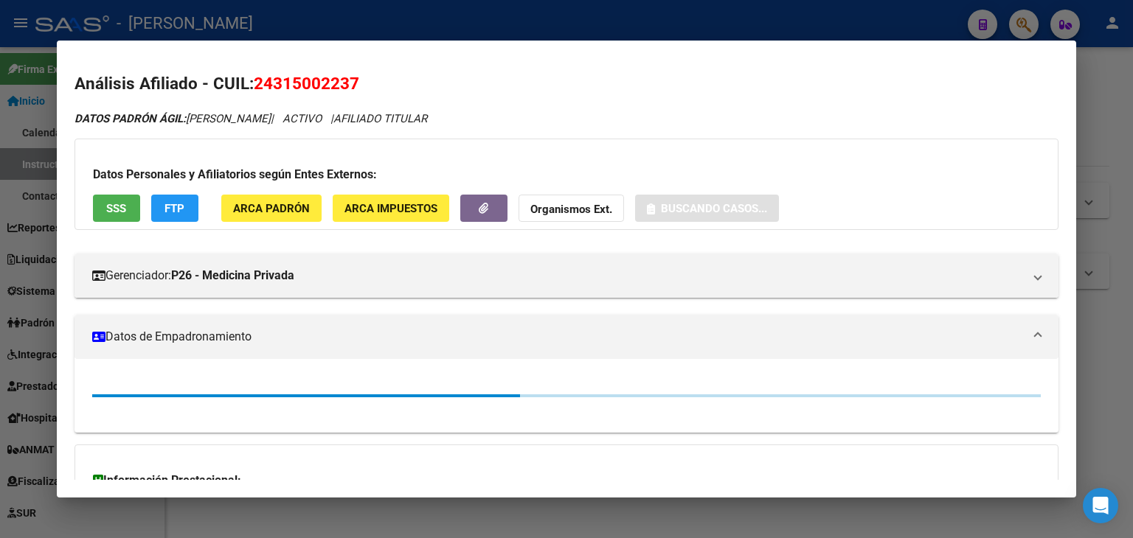
click at [298, 204] on span "ARCA Padrón" at bounding box center [271, 208] width 77 height 13
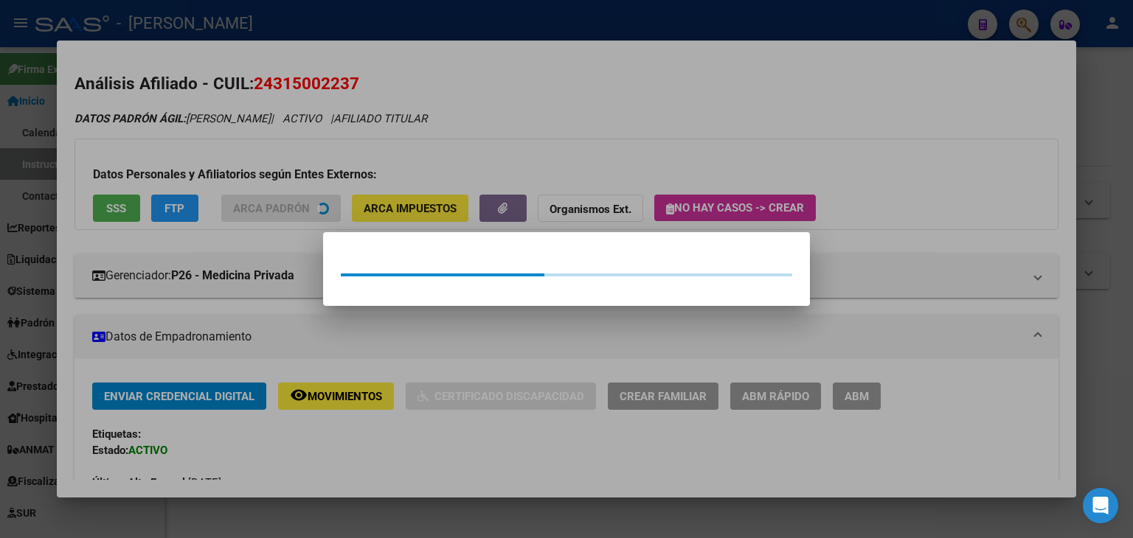
click at [250, 141] on div at bounding box center [566, 269] width 1133 height 538
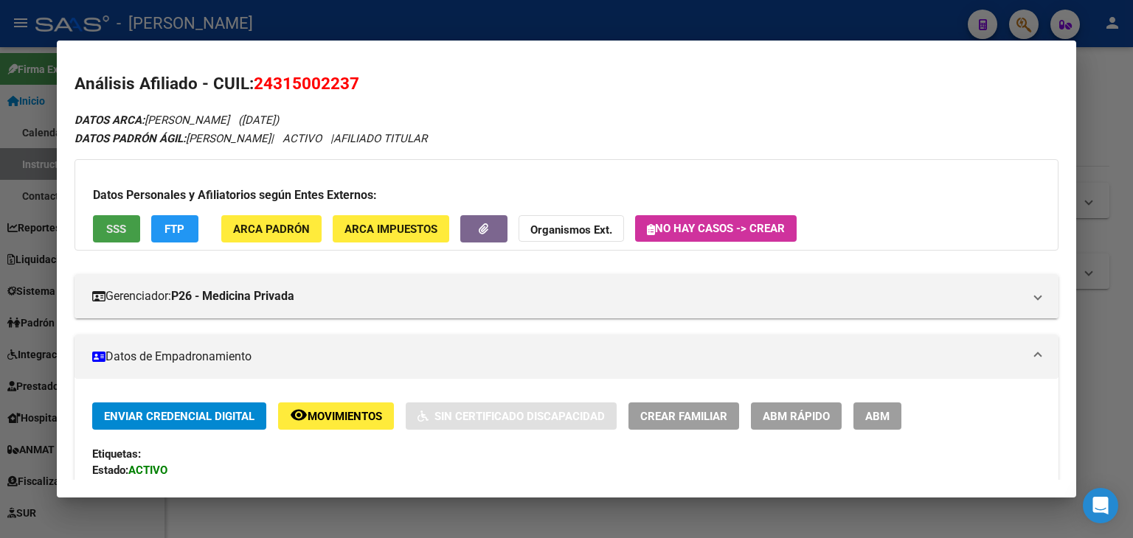
click at [93, 230] on button "SSS" at bounding box center [116, 228] width 47 height 27
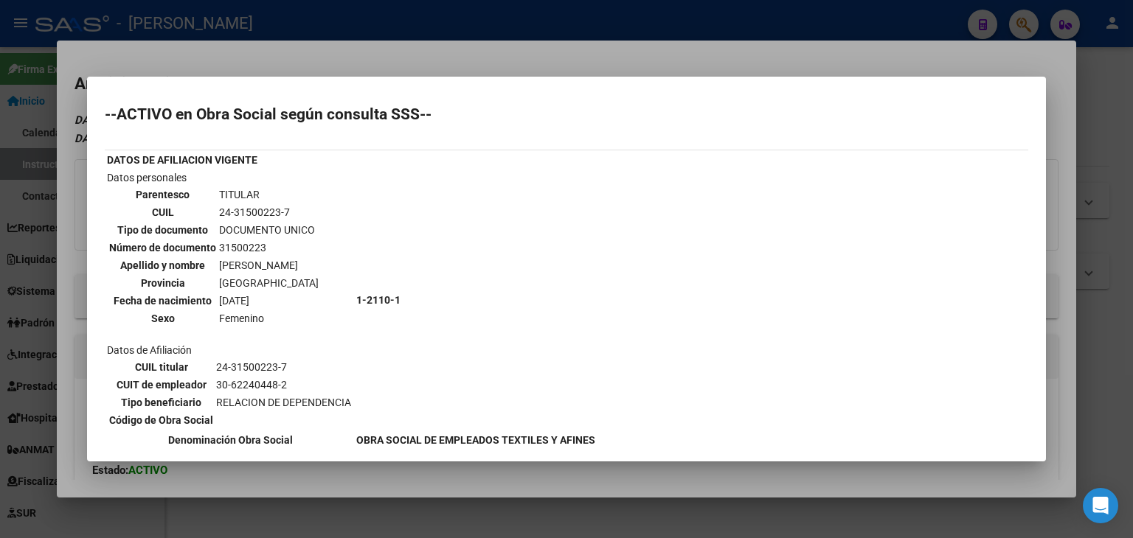
click at [285, 63] on div at bounding box center [566, 269] width 1133 height 538
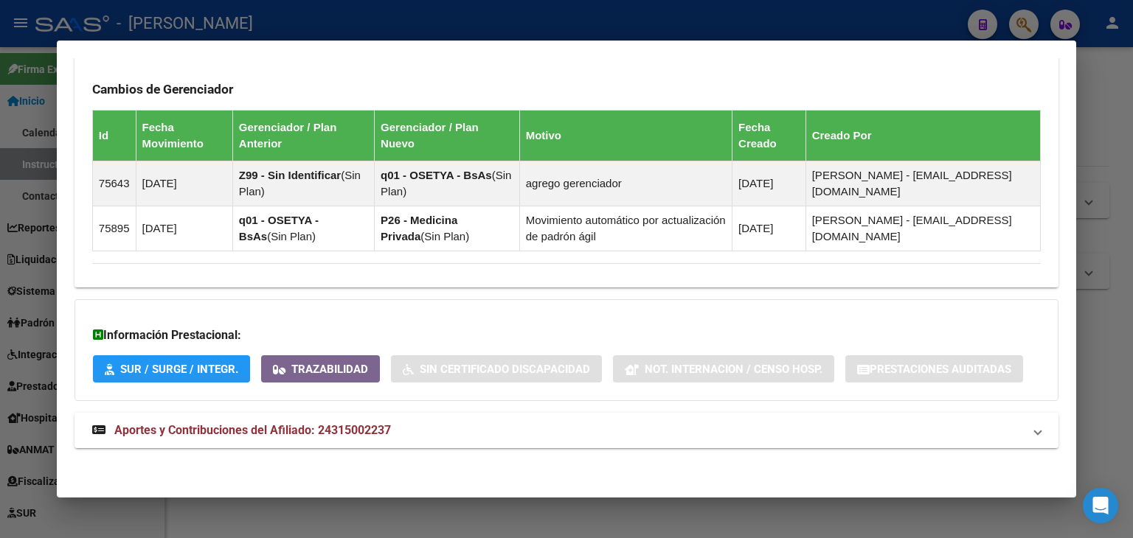
click at [383, 425] on span "Aportes y Contribuciones del Afiliado: 24315002237" at bounding box center [252, 430] width 276 height 14
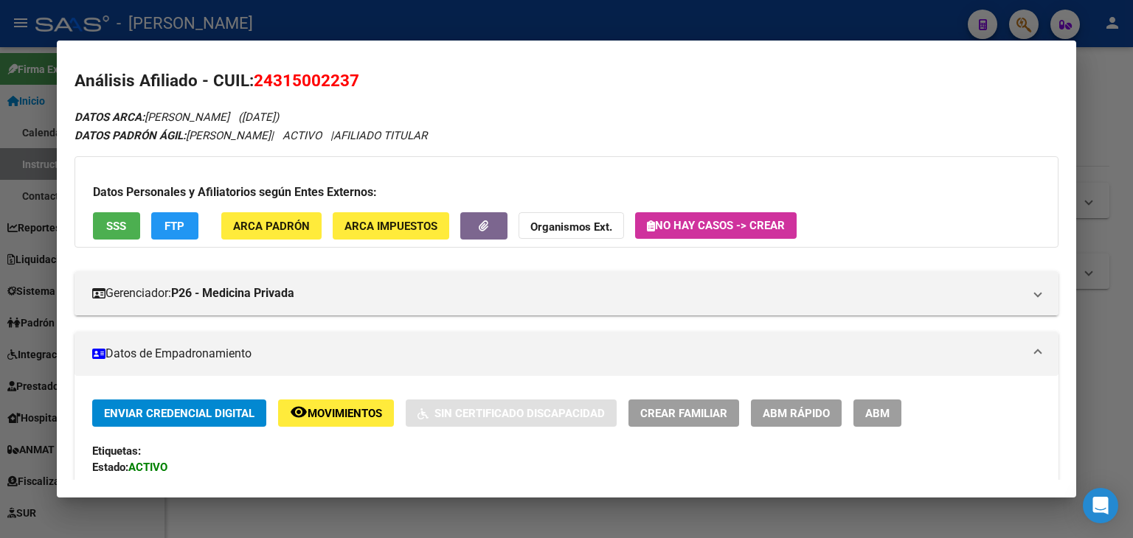
scroll to position [0, 0]
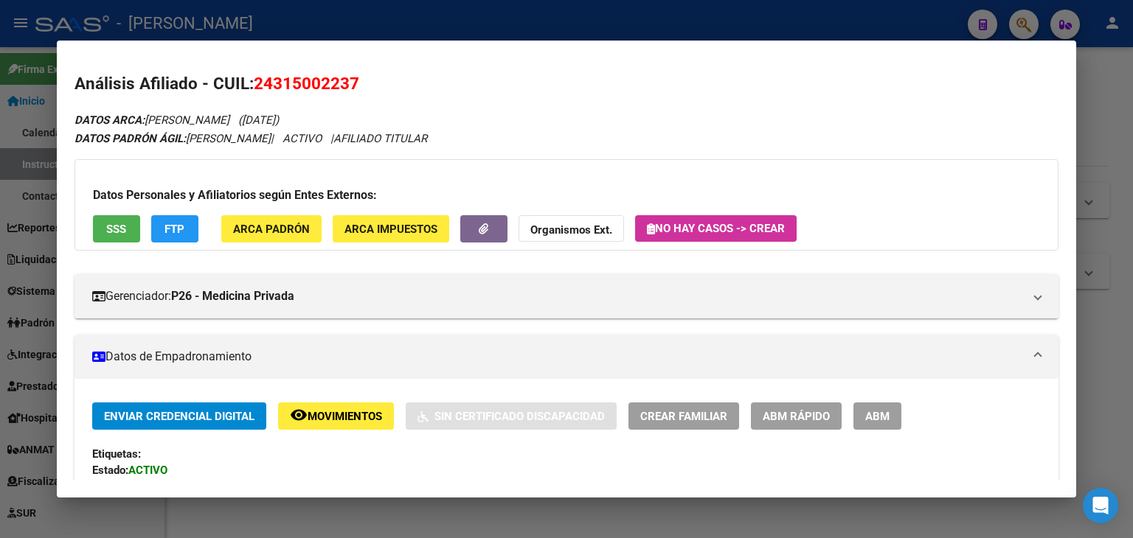
click at [261, 229] on span "ARCA Padrón" at bounding box center [271, 229] width 77 height 13
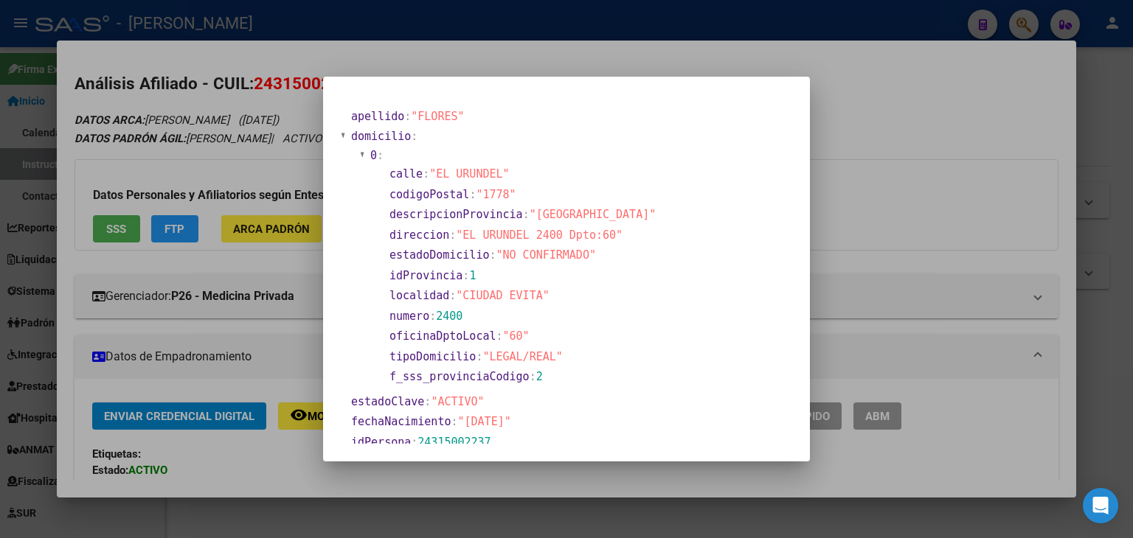
drag, startPoint x: 232, startPoint y: 36, endPoint x: 240, endPoint y: 54, distance: 19.8
click at [232, 37] on div at bounding box center [566, 269] width 1133 height 538
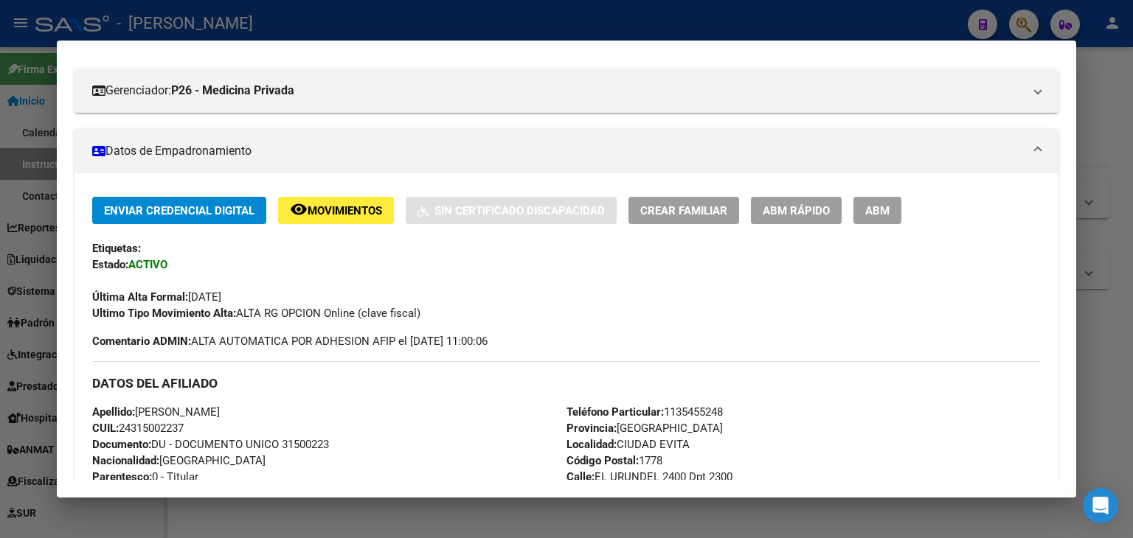
scroll to position [369, 0]
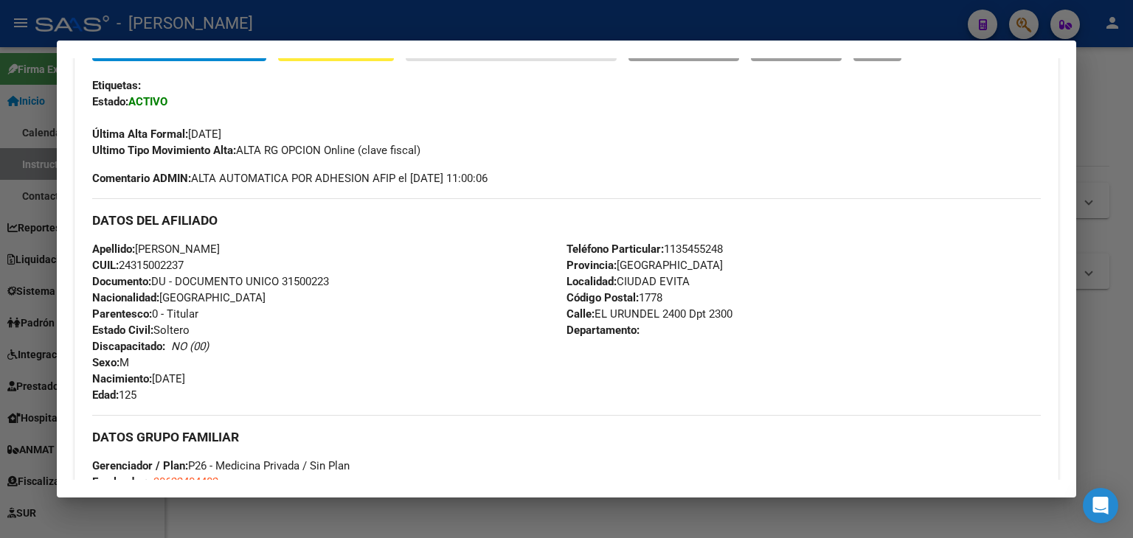
click at [316, 282] on span "Documento: DU - DOCUMENTO UNICO 31500223" at bounding box center [210, 281] width 237 height 13
click at [316, 281] on span "Documento: DU - DOCUMENTO UNICO 31500223" at bounding box center [210, 281] width 237 height 13
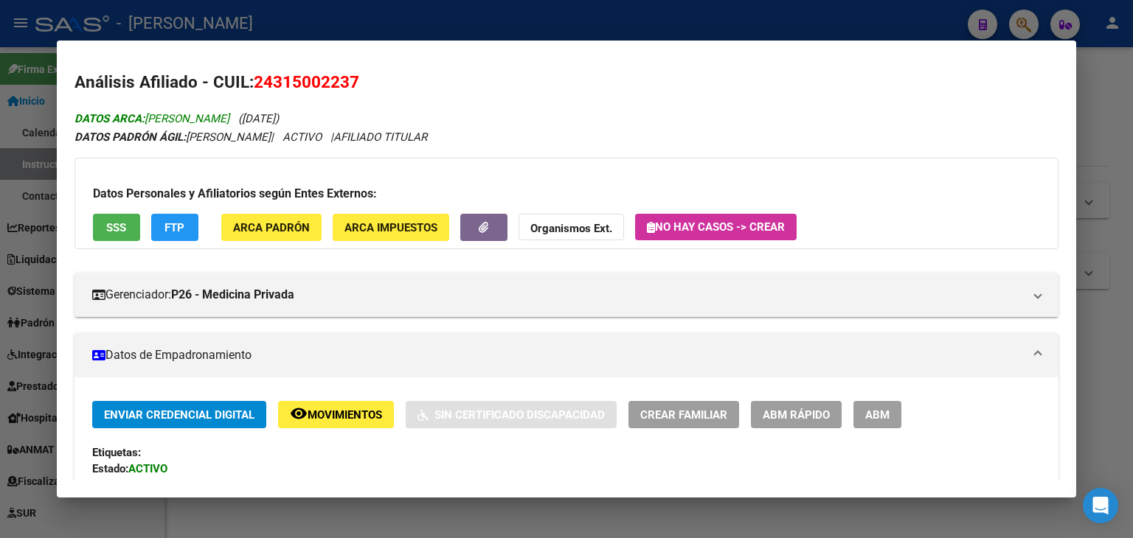
scroll to position [0, 0]
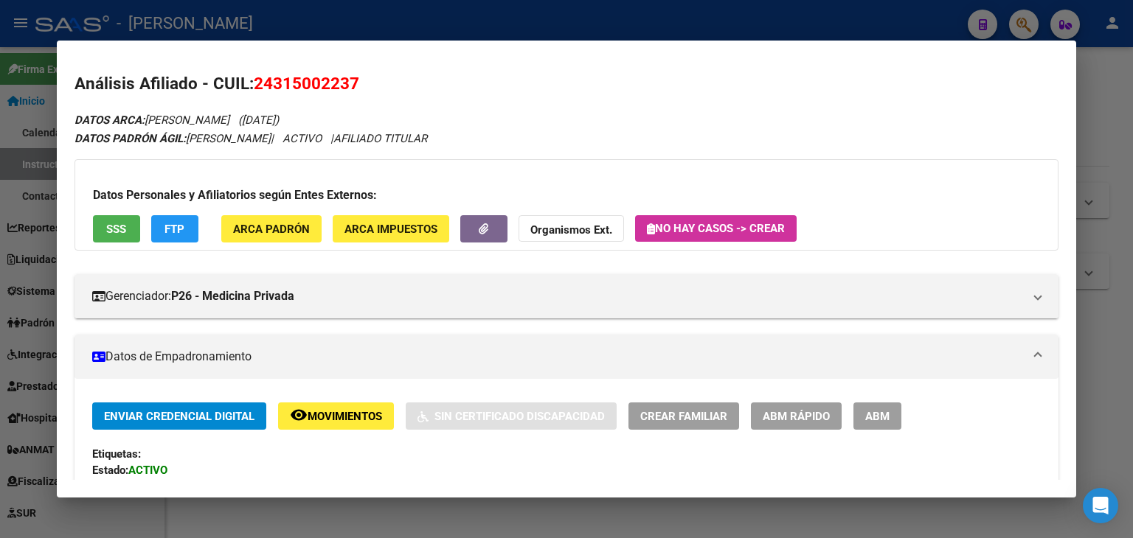
click at [292, 238] on button "ARCA Padrón" at bounding box center [271, 228] width 100 height 27
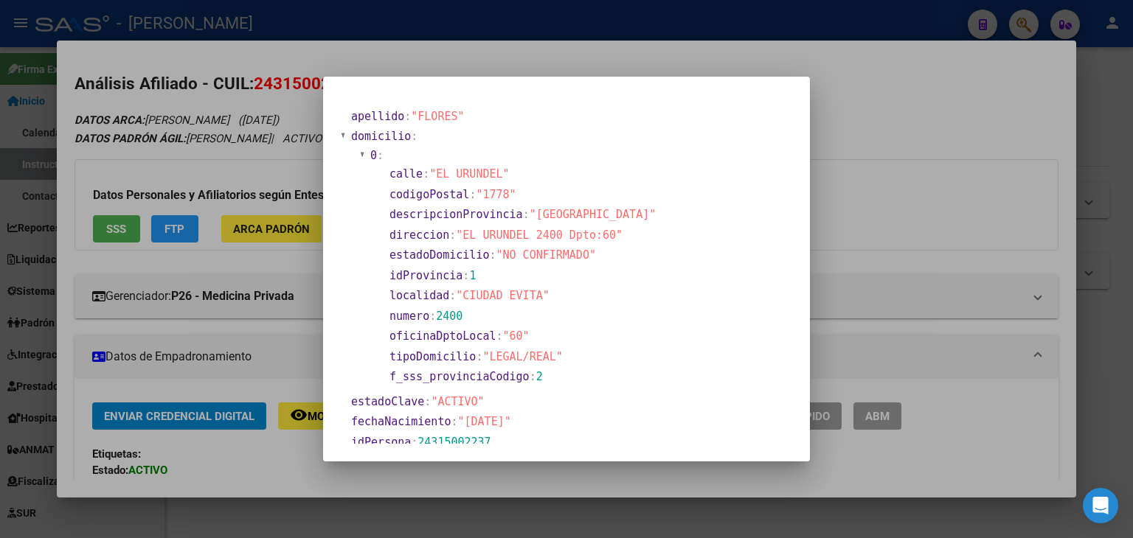
click at [201, 147] on div at bounding box center [566, 269] width 1133 height 538
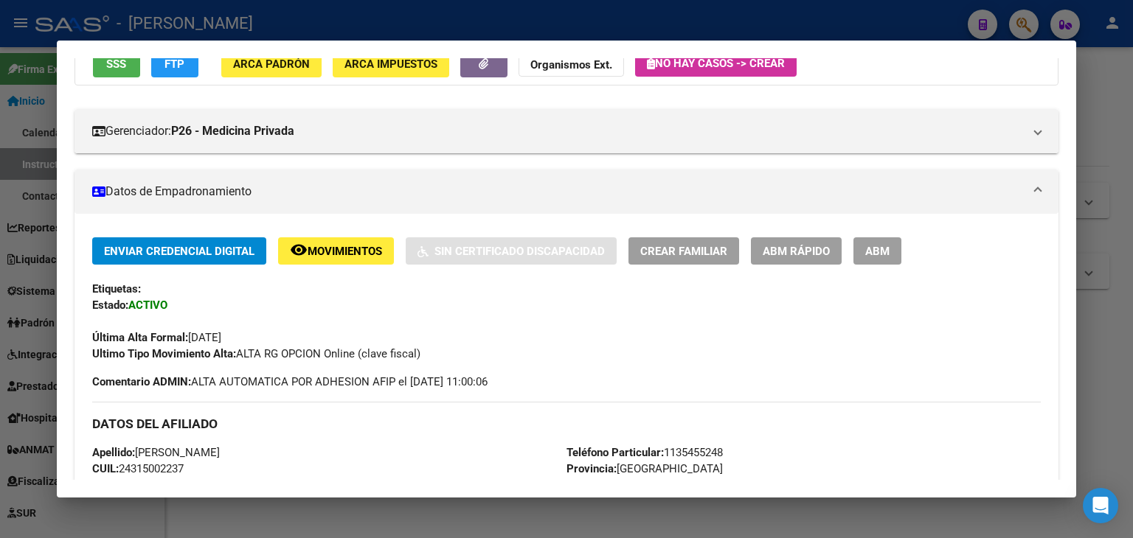
scroll to position [369, 0]
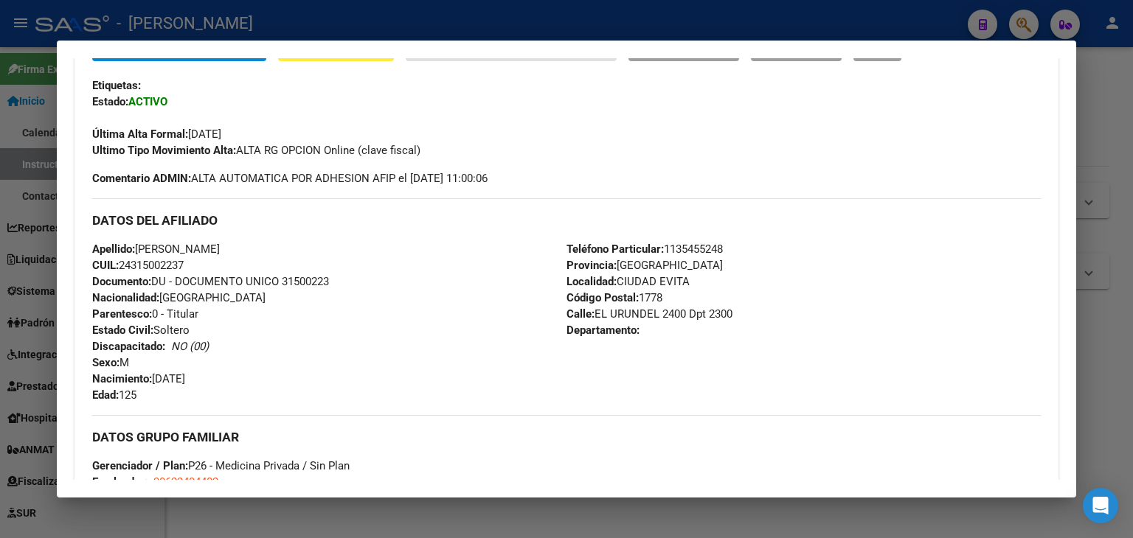
click at [697, 243] on span "Teléfono Particular: [PHONE_NUMBER]" at bounding box center [644, 249] width 156 height 13
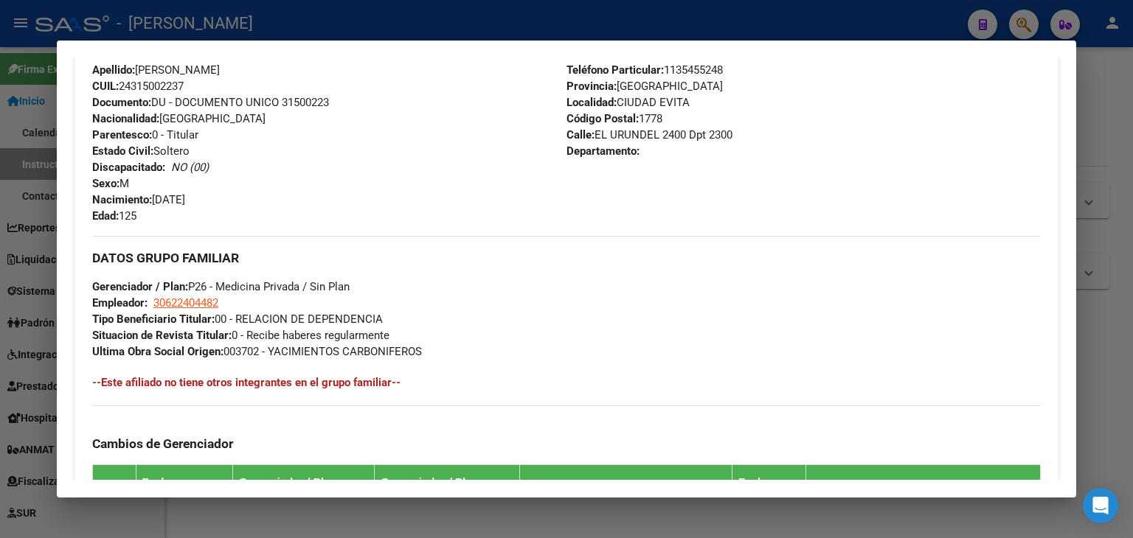
scroll to position [590, 0]
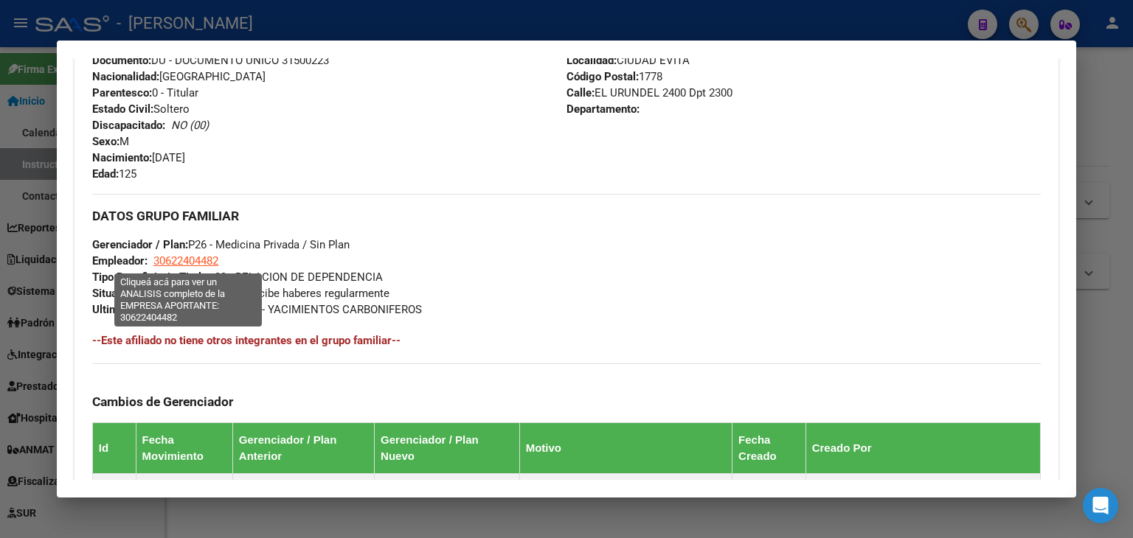
click at [211, 256] on span "30622404482" at bounding box center [185, 260] width 65 height 13
type textarea "30622404482"
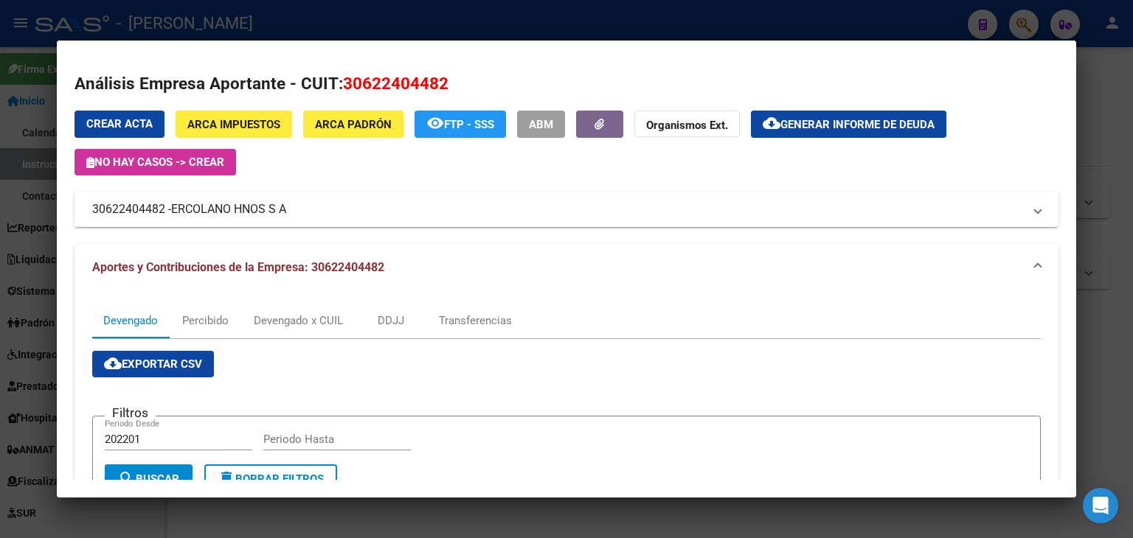
click at [218, 211] on span "ERCOLANO HNOS S A" at bounding box center [228, 210] width 115 height 18
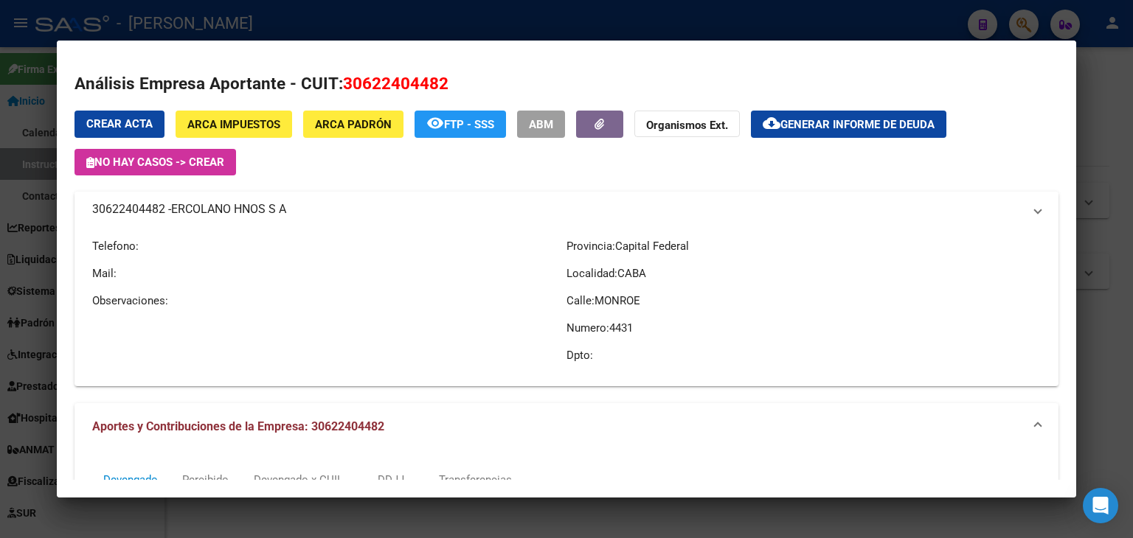
click at [218, 211] on span "ERCOLANO HNOS S A" at bounding box center [228, 210] width 115 height 18
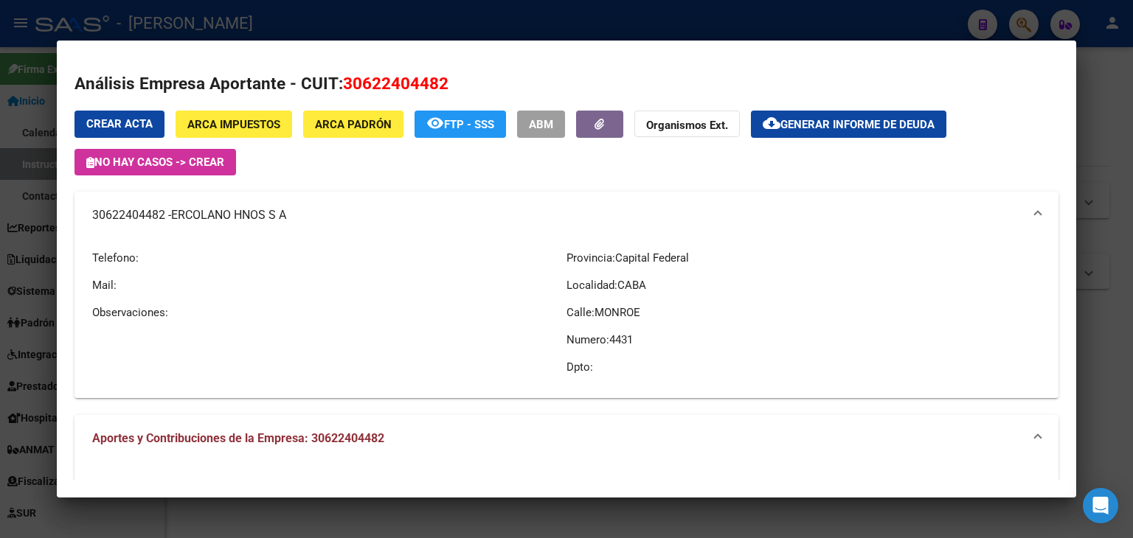
click at [277, 1] on div at bounding box center [566, 269] width 1133 height 538
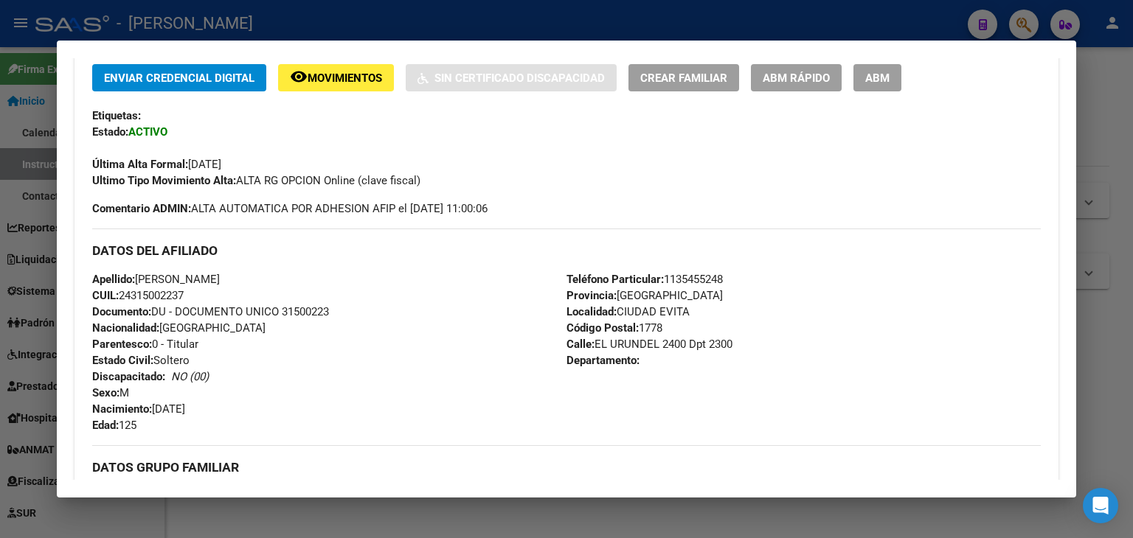
scroll to position [313, 0]
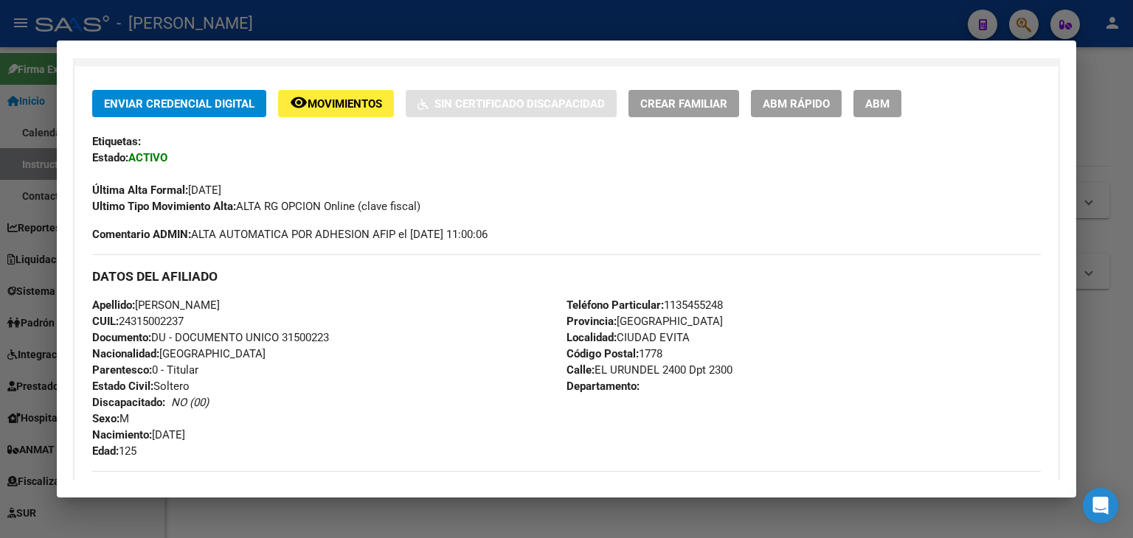
click at [265, 15] on div at bounding box center [566, 269] width 1133 height 538
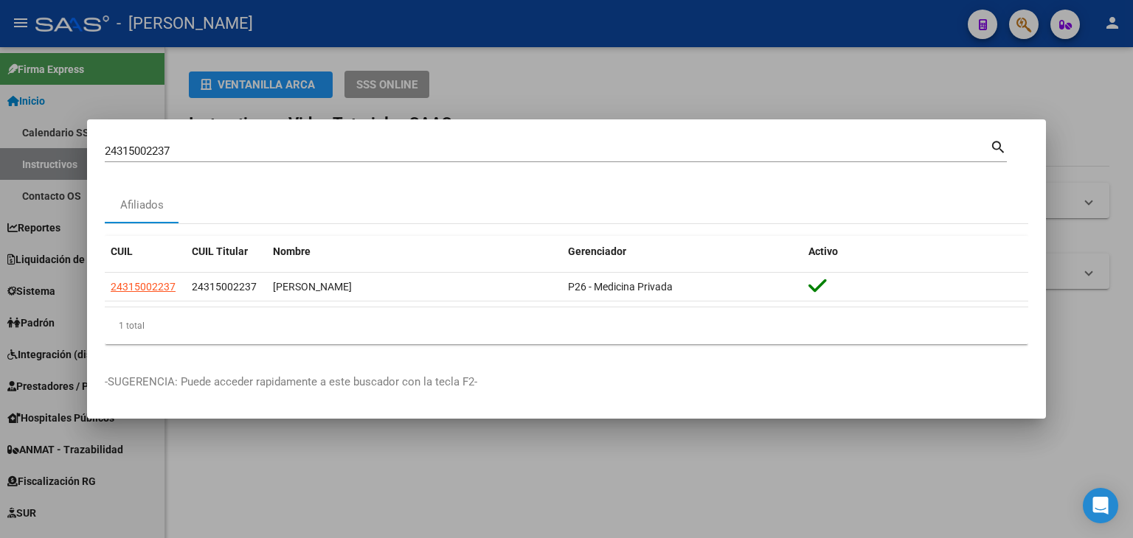
click at [193, 148] on input "24315002237" at bounding box center [547, 151] width 885 height 13
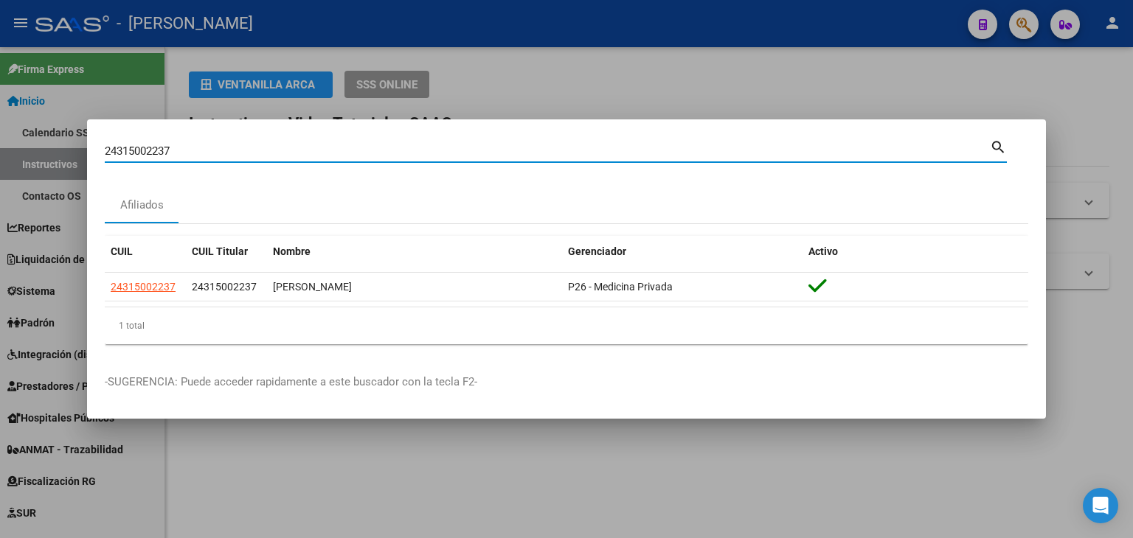
click at [193, 148] on input "24315002237" at bounding box center [547, 151] width 885 height 13
paste input "41256220"
type input "24341256220"
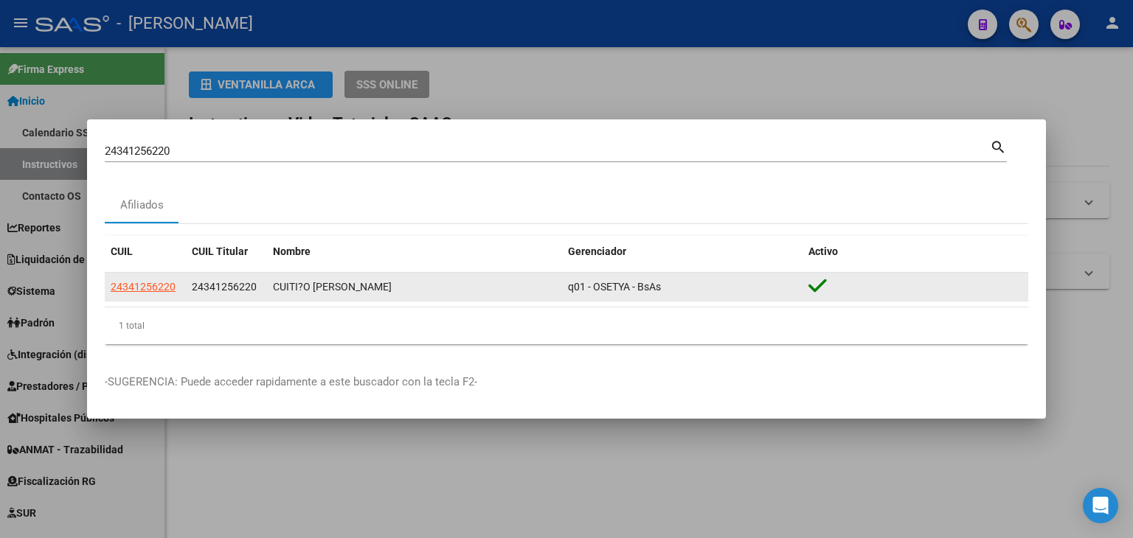
click at [136, 279] on app-link-go-to "24341256220" at bounding box center [143, 287] width 65 height 17
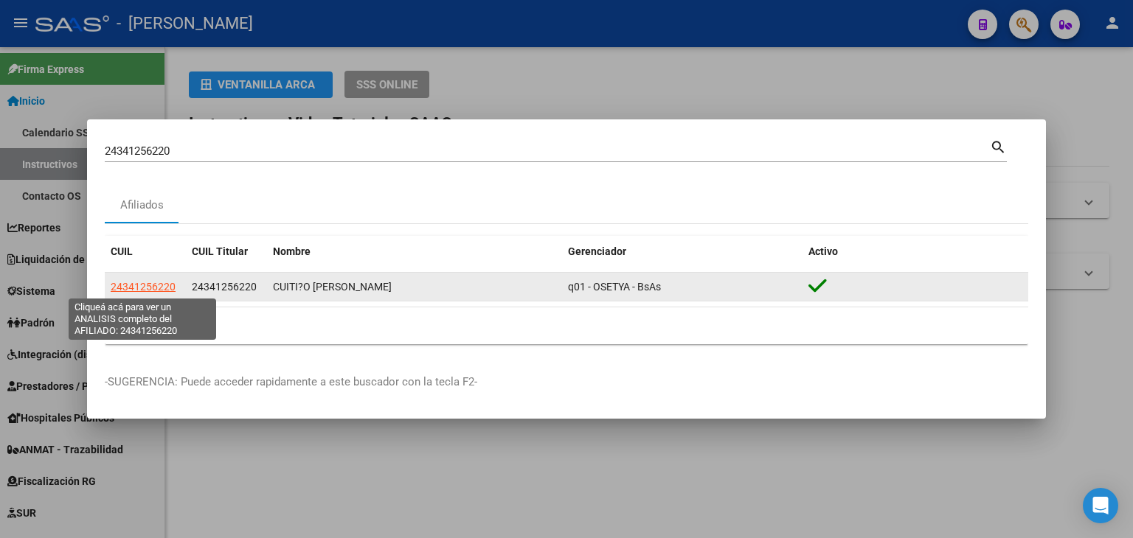
click at [137, 281] on span "24341256220" at bounding box center [143, 287] width 65 height 12
type textarea "24341256220"
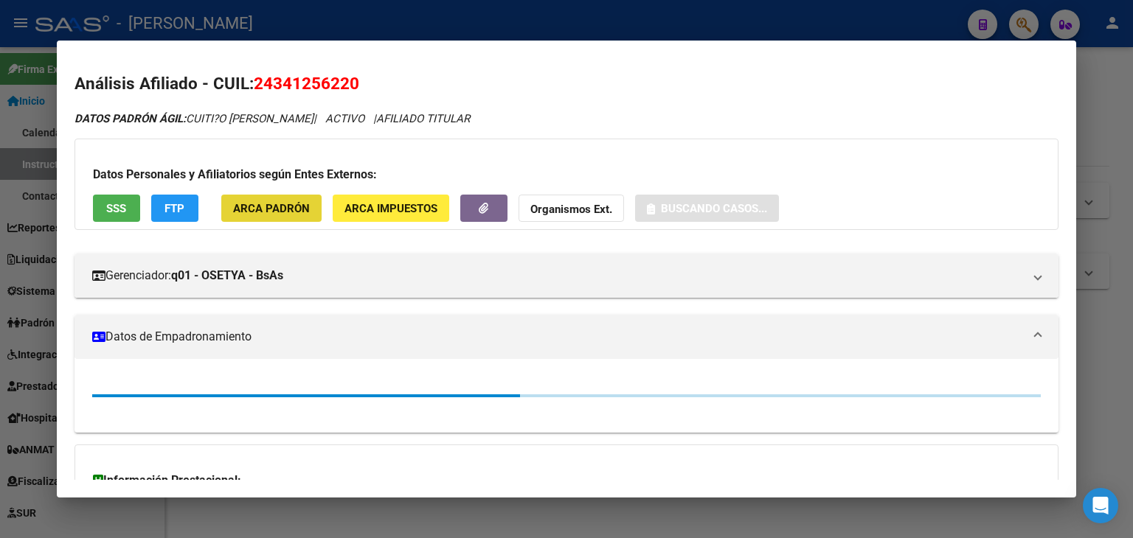
click at [274, 206] on span "ARCA Padrón" at bounding box center [271, 208] width 77 height 13
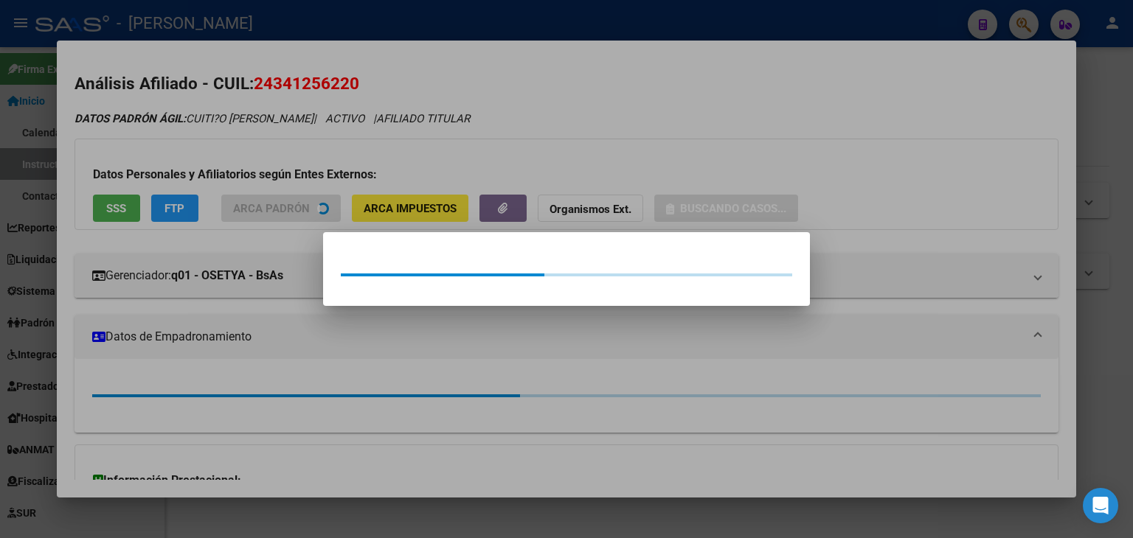
click at [255, 160] on div at bounding box center [566, 269] width 1133 height 538
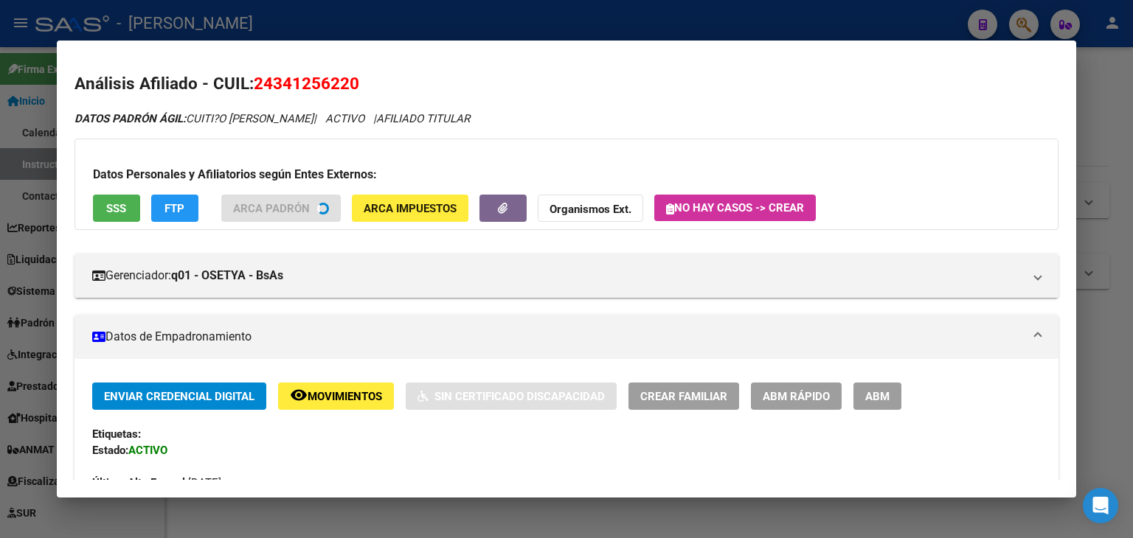
click at [122, 209] on span "SSS" at bounding box center [116, 208] width 20 height 13
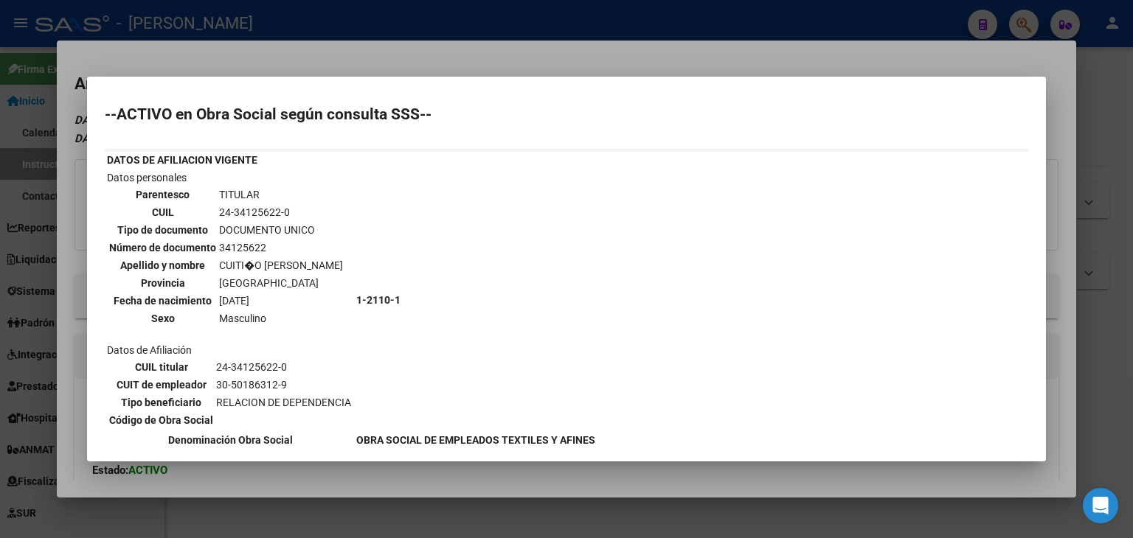
click at [206, 63] on div at bounding box center [566, 269] width 1133 height 538
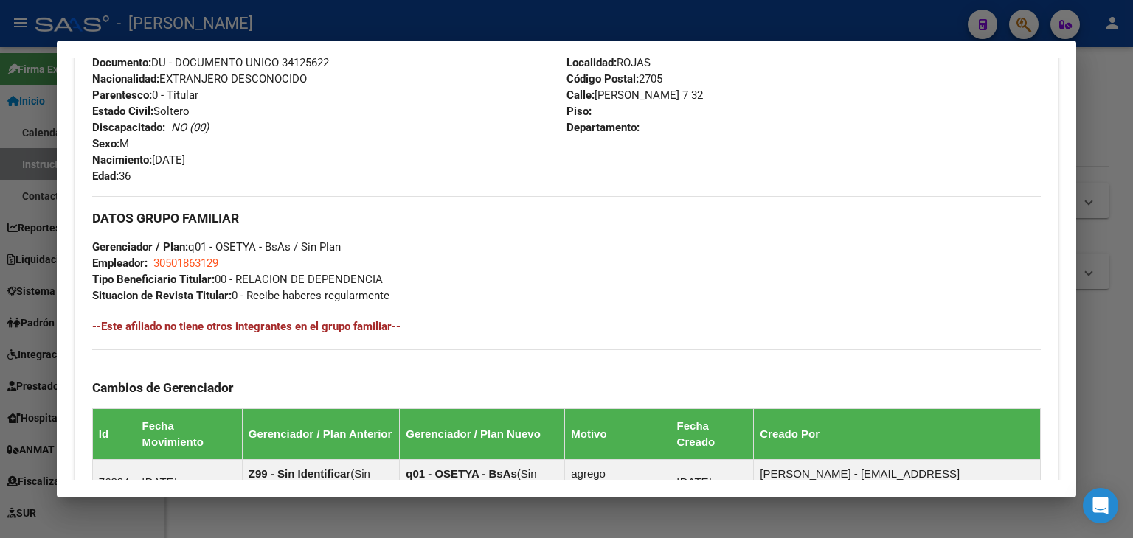
scroll to position [809, 0]
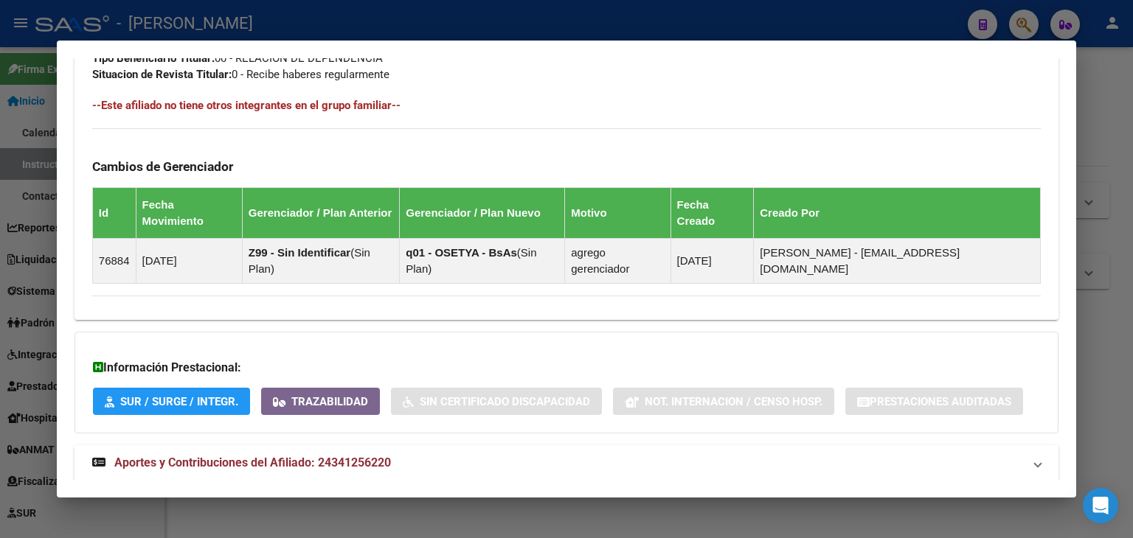
click at [381, 454] on strong "Aportes y Contribuciones del Afiliado: 24341256220" at bounding box center [241, 463] width 299 height 18
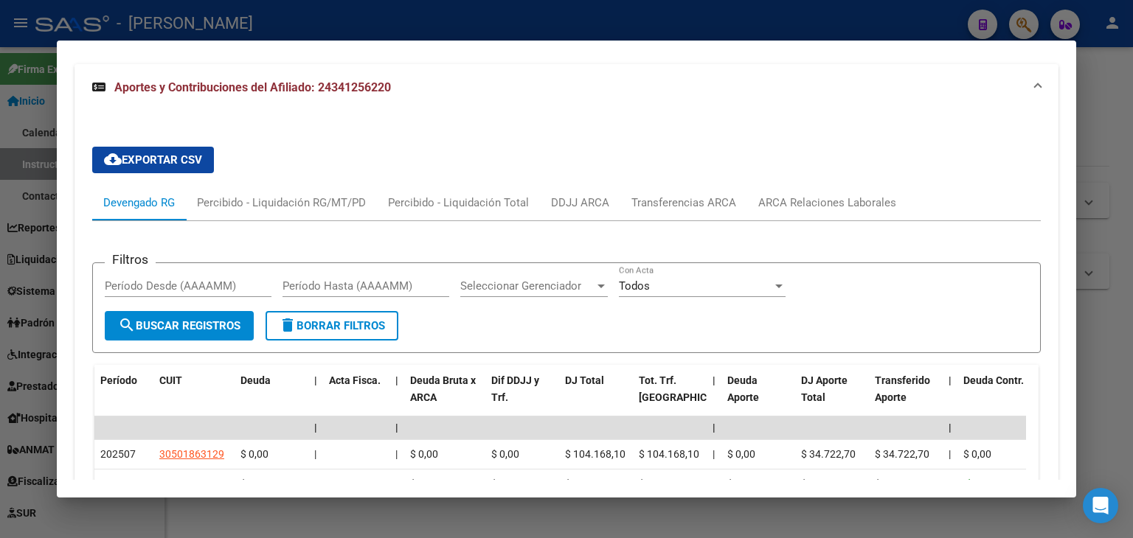
scroll to position [1264, 0]
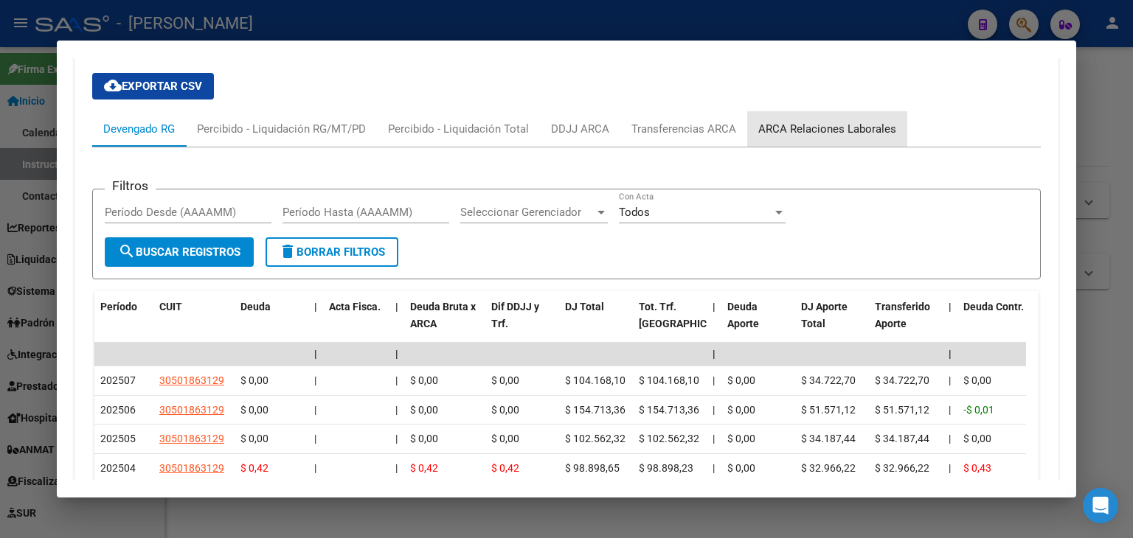
click at [877, 111] on div "ARCA Relaciones Laborales" at bounding box center [827, 128] width 160 height 35
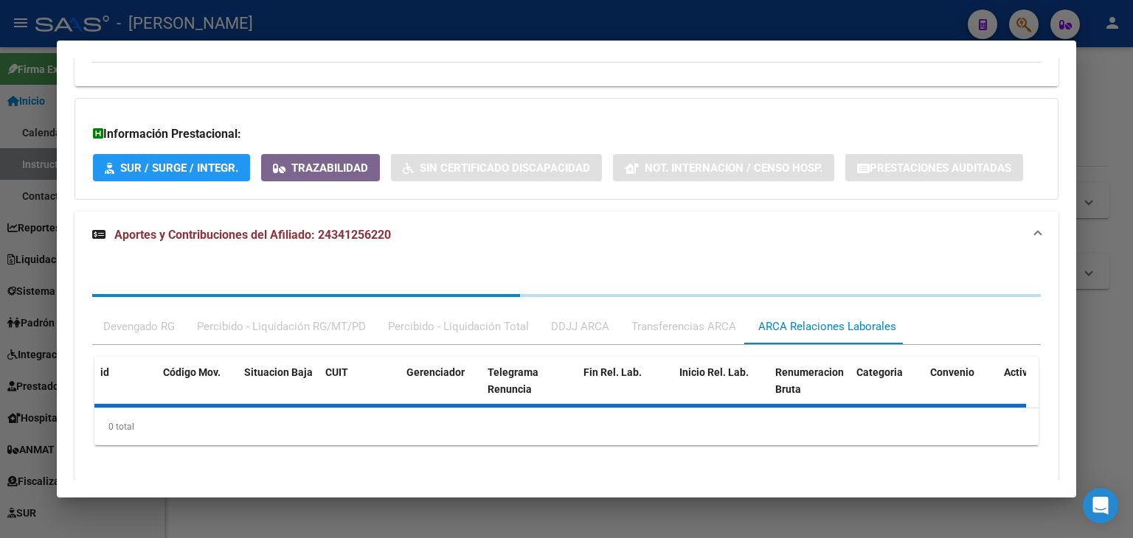
scroll to position [1112, 0]
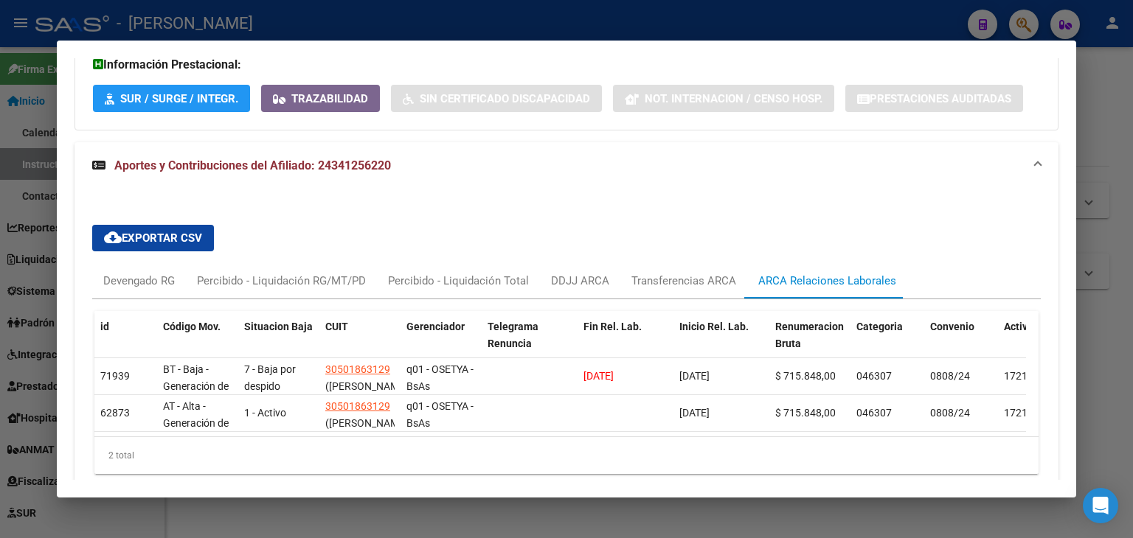
click at [274, 27] on div at bounding box center [566, 269] width 1133 height 538
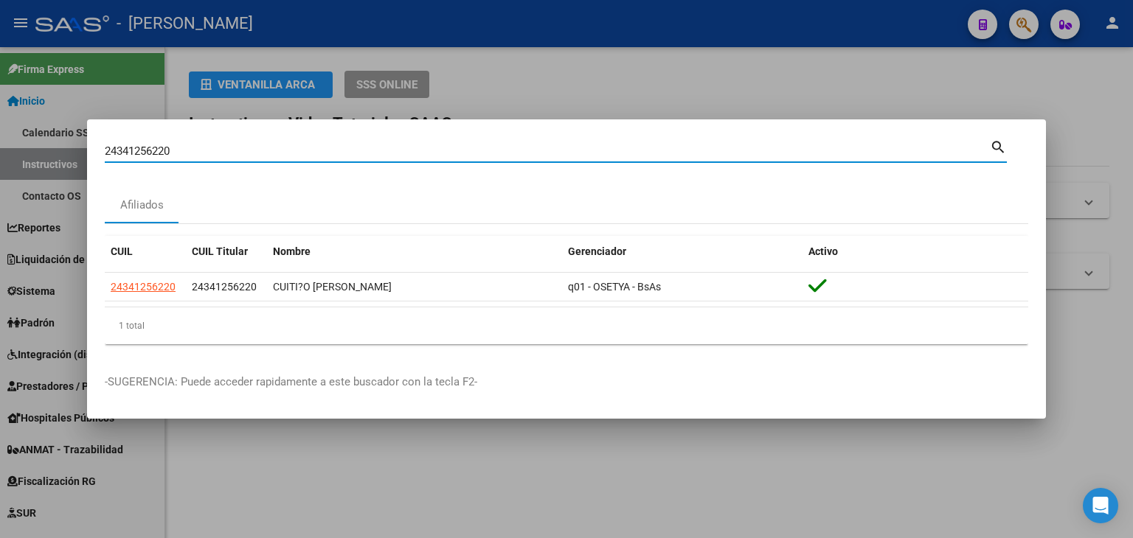
click at [230, 147] on input "24341256220" at bounding box center [547, 151] width 885 height 13
paste input "4324723"
type input "24344324723"
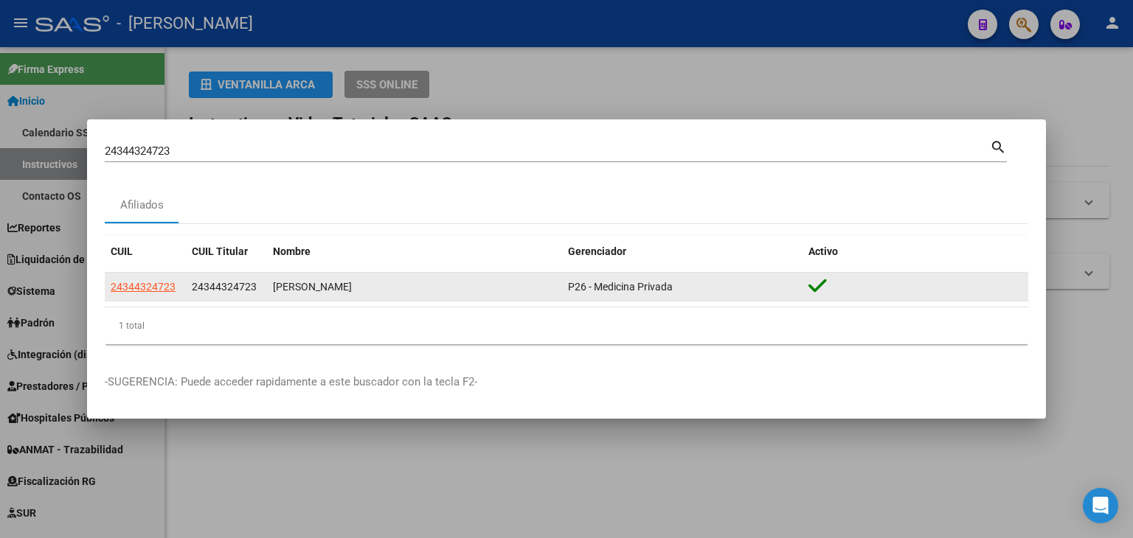
click at [163, 277] on datatable-body-cell "24344324723" at bounding box center [145, 287] width 81 height 29
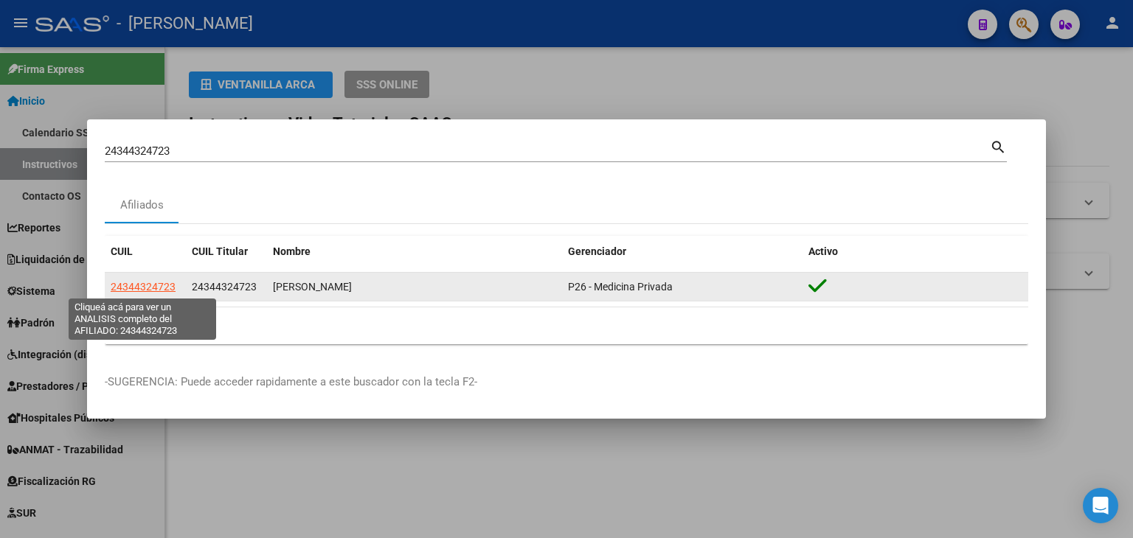
click at [162, 285] on span "24344324723" at bounding box center [143, 287] width 65 height 12
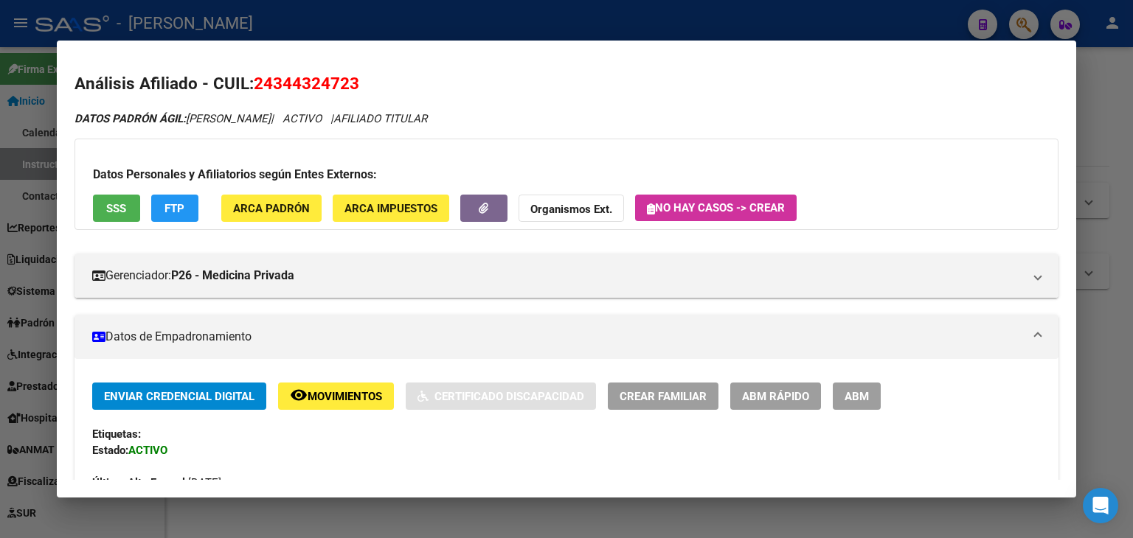
drag, startPoint x: 303, startPoint y: 193, endPoint x: 302, endPoint y: 203, distance: 9.7
click at [303, 198] on div "Datos Personales y Afiliatorios según Entes Externos: SSS FTP ARCA Padrón ARCA …" at bounding box center [566, 184] width 984 height 91
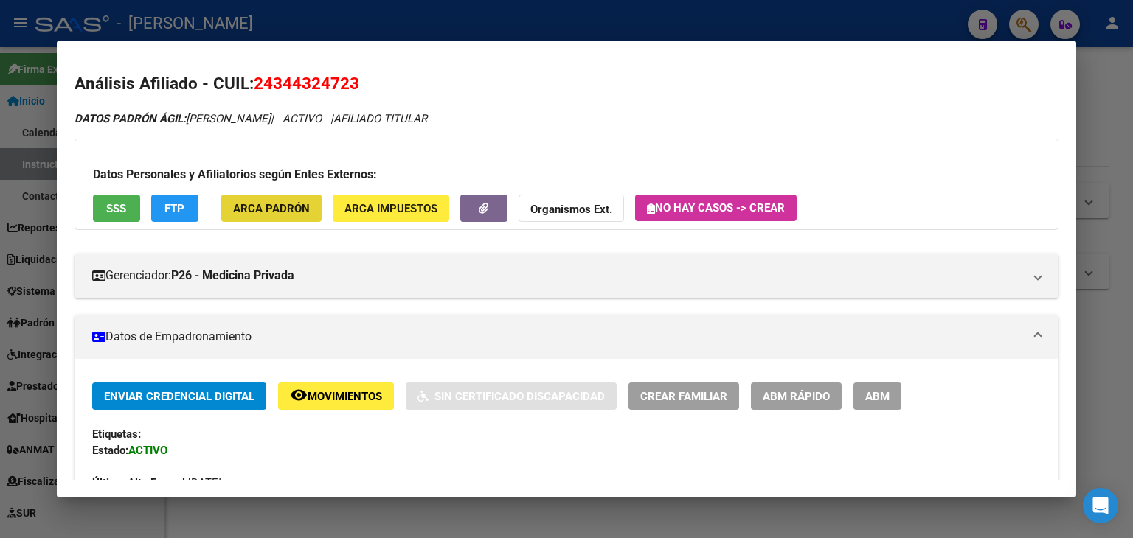
click at [302, 203] on span "ARCA Padrón" at bounding box center [271, 208] width 77 height 13
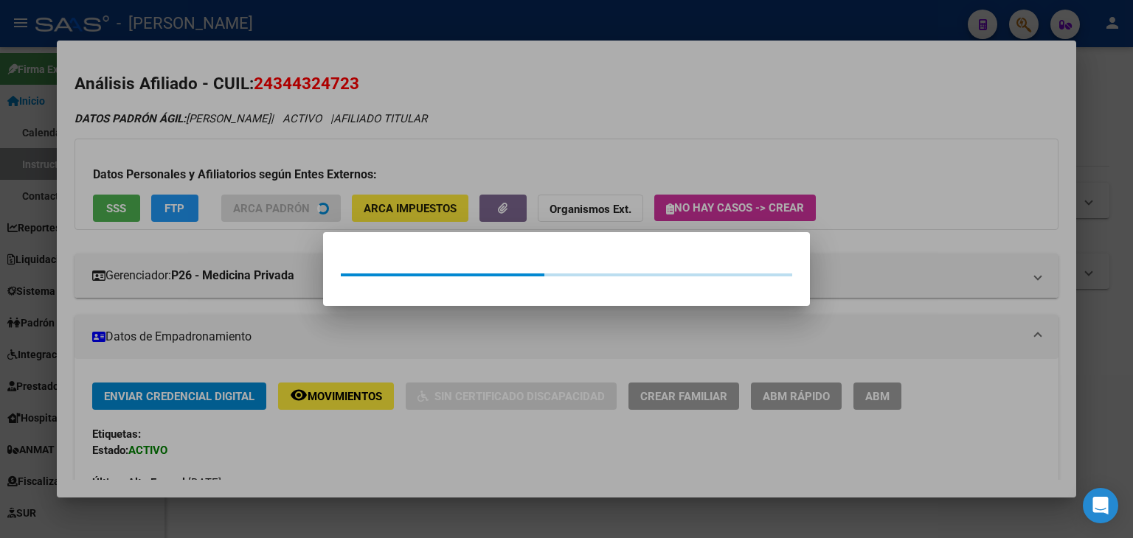
drag, startPoint x: 302, startPoint y: 203, endPoint x: 127, endPoint y: 198, distance: 174.8
click at [271, 167] on div at bounding box center [566, 269] width 1133 height 538
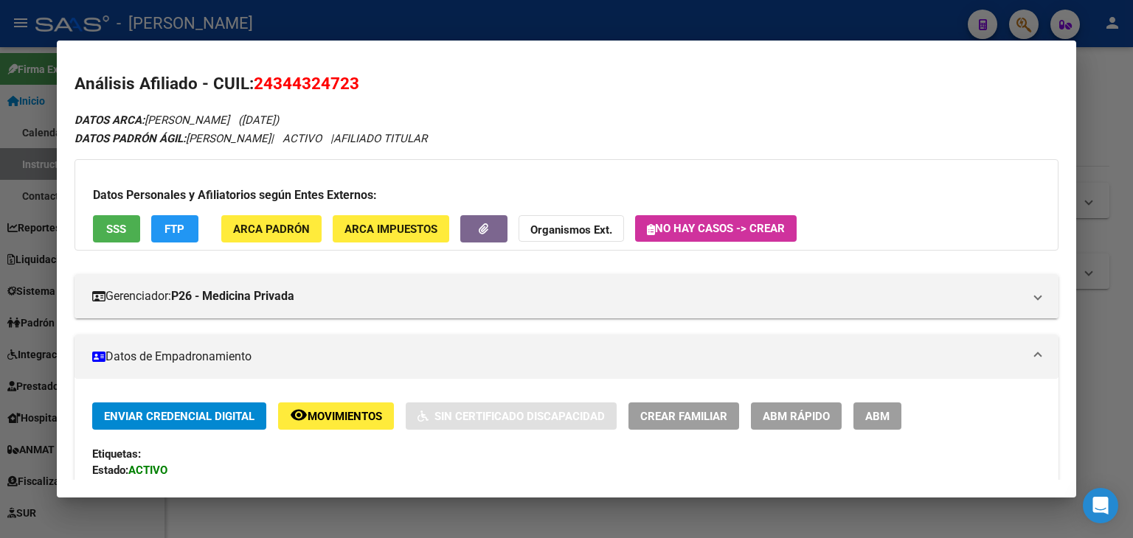
click at [112, 209] on div "Datos Personales y Afiliatorios según Entes Externos: SSS FTP ARCA Padrón ARCA …" at bounding box center [566, 204] width 984 height 91
click at [114, 216] on button "SSS" at bounding box center [116, 228] width 47 height 27
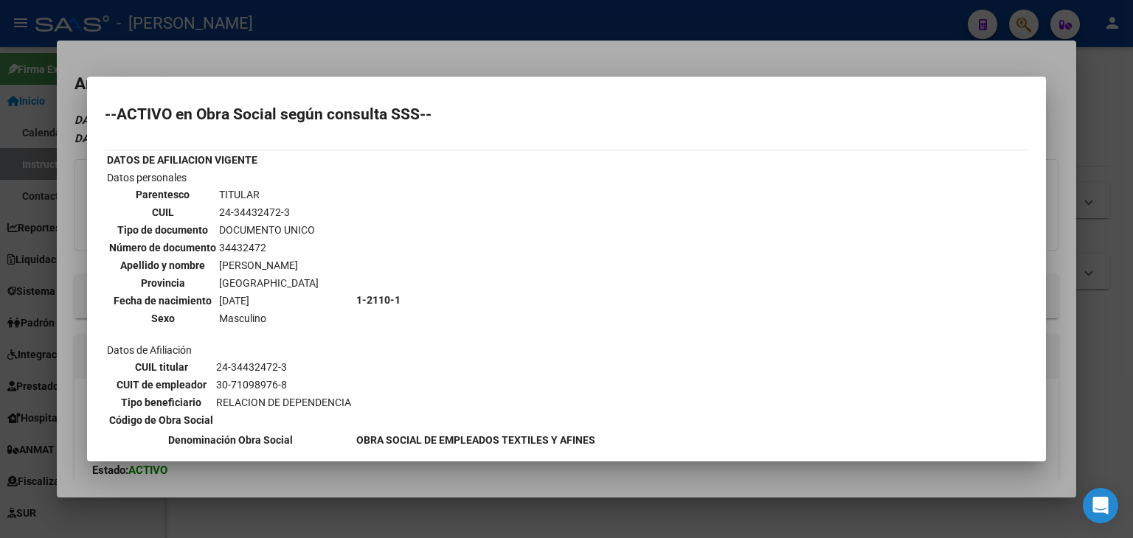
click at [190, 55] on div at bounding box center [566, 269] width 1133 height 538
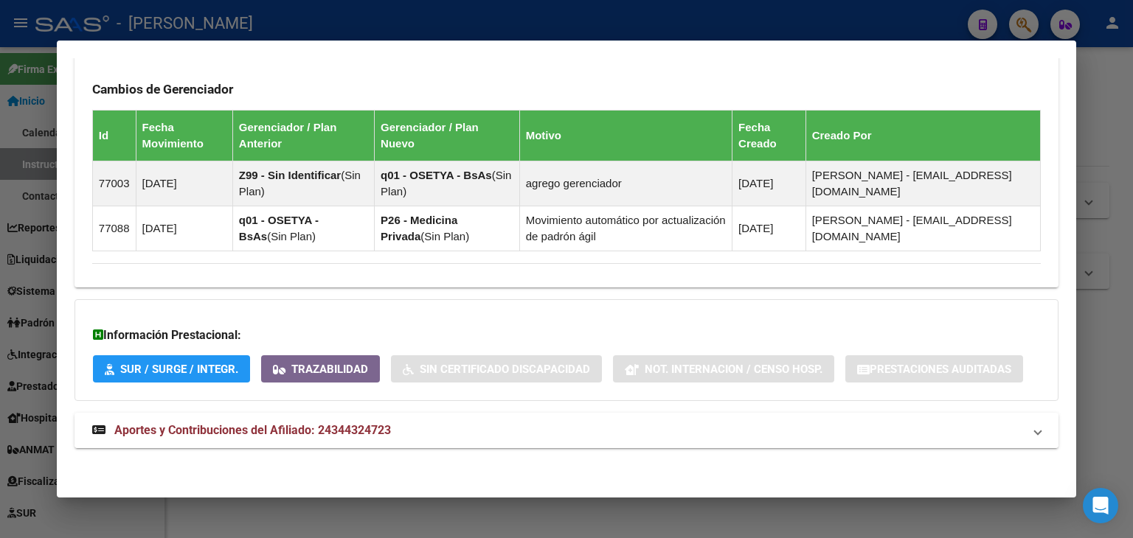
click at [357, 435] on span "Aportes y Contribuciones del Afiliado: 24344324723" at bounding box center [252, 430] width 276 height 14
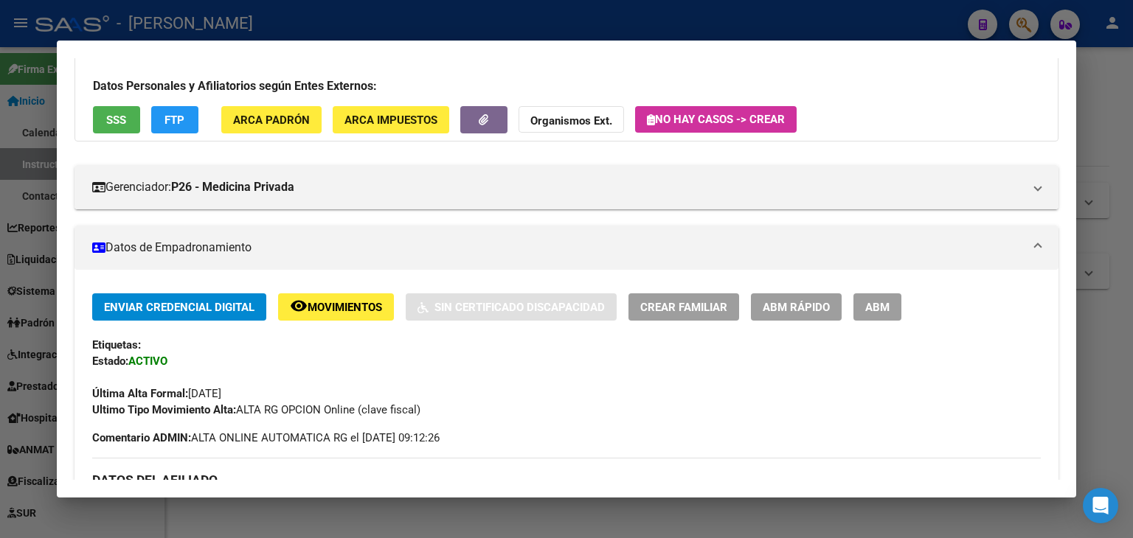
scroll to position [33, 0]
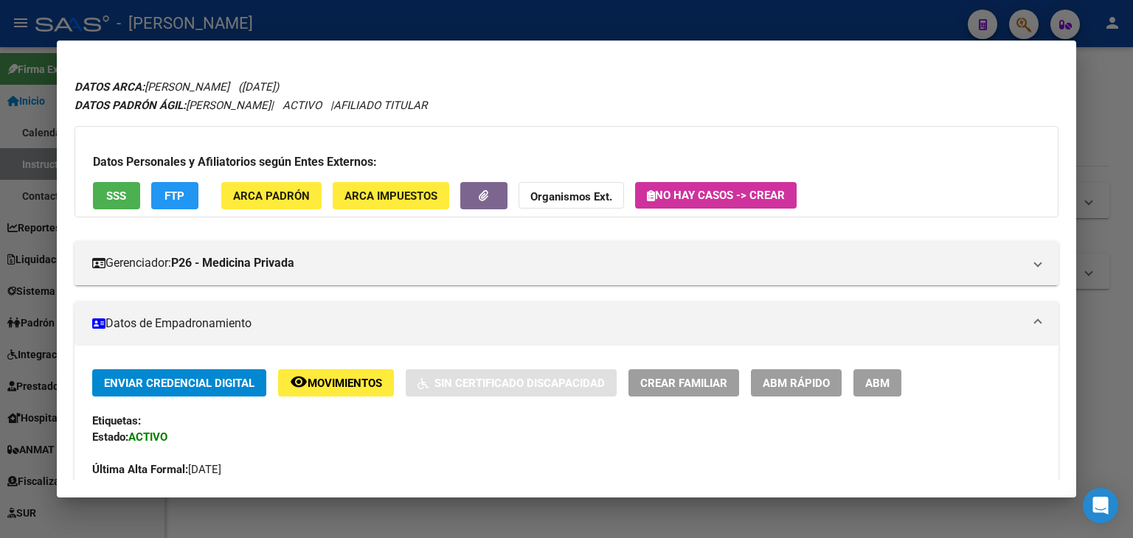
click at [282, 178] on div "Datos Personales y Afiliatorios según Entes Externos: SSS FTP ARCA Padrón ARCA …" at bounding box center [566, 171] width 984 height 91
click at [282, 189] on span "ARCA Padrón" at bounding box center [271, 195] width 77 height 13
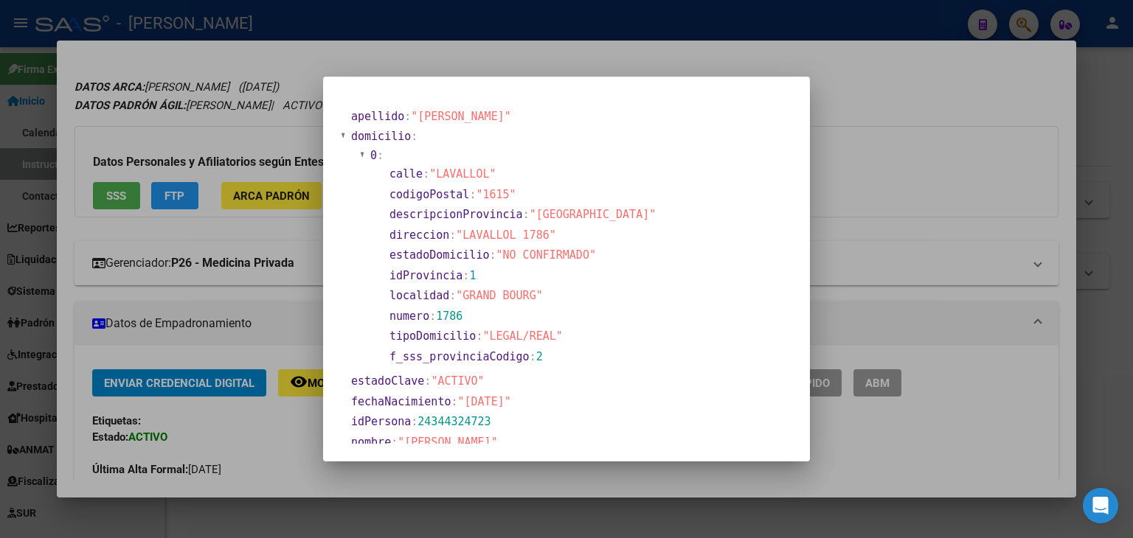
drag, startPoint x: 246, startPoint y: 153, endPoint x: 308, endPoint y: 240, distance: 106.6
click at [246, 155] on div at bounding box center [566, 269] width 1133 height 538
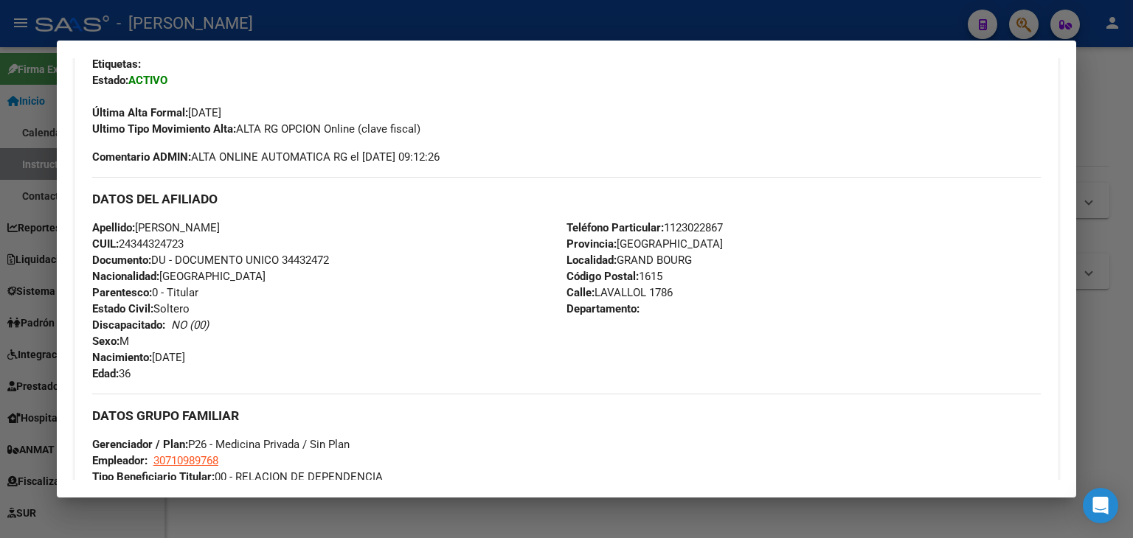
scroll to position [402, 0]
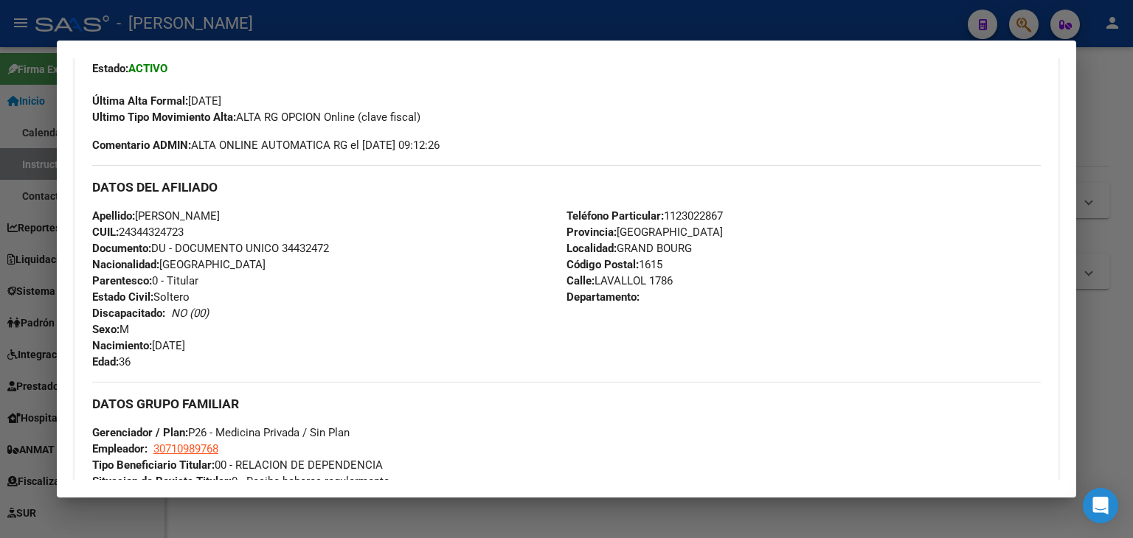
click at [320, 243] on span "Documento: DU - DOCUMENTO UNICO 34432472" at bounding box center [210, 248] width 237 height 13
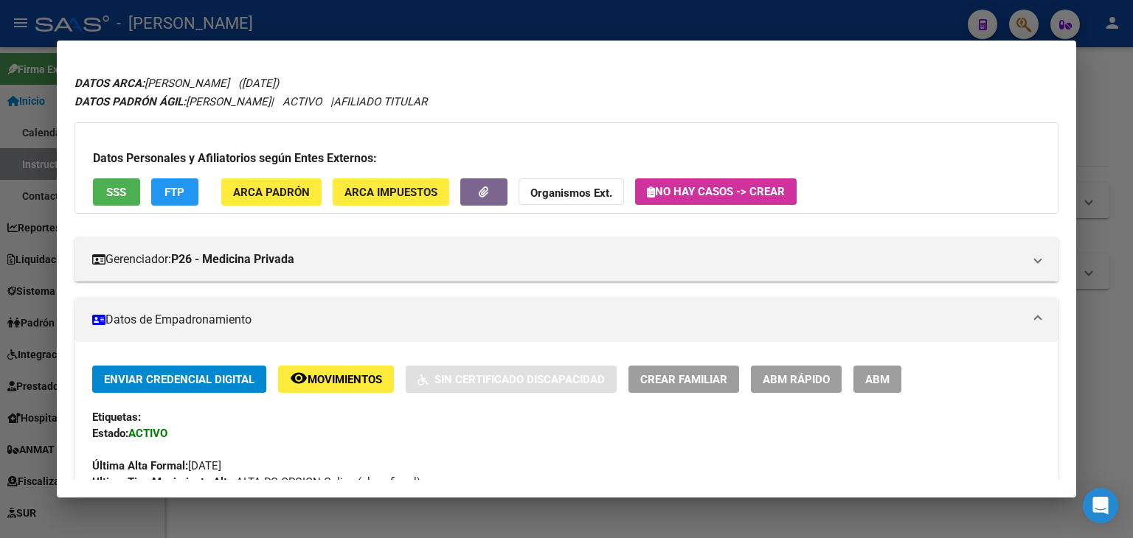
scroll to position [33, 0]
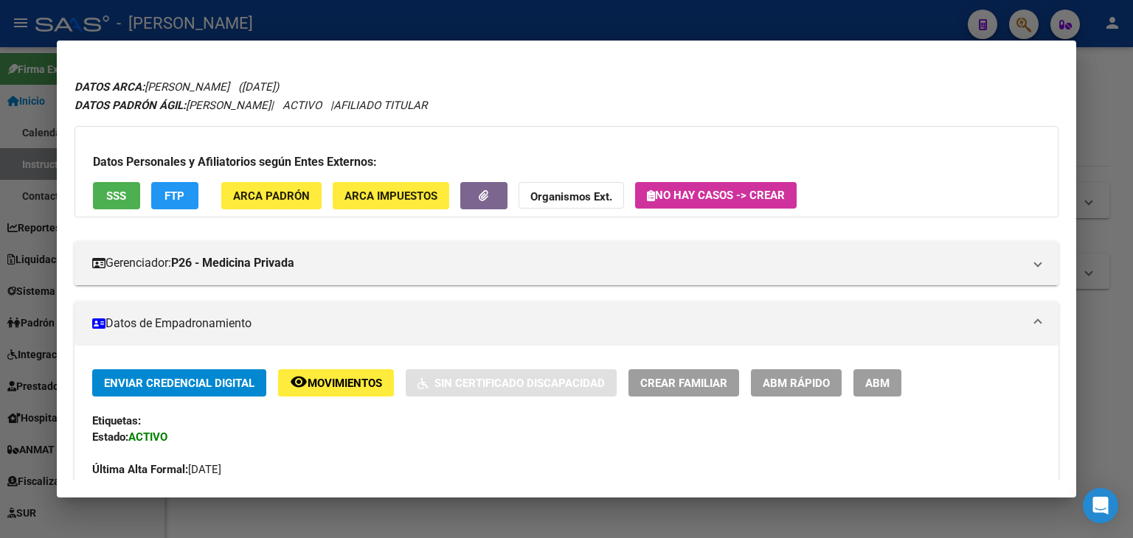
click at [262, 203] on button "ARCA Padrón" at bounding box center [271, 195] width 100 height 27
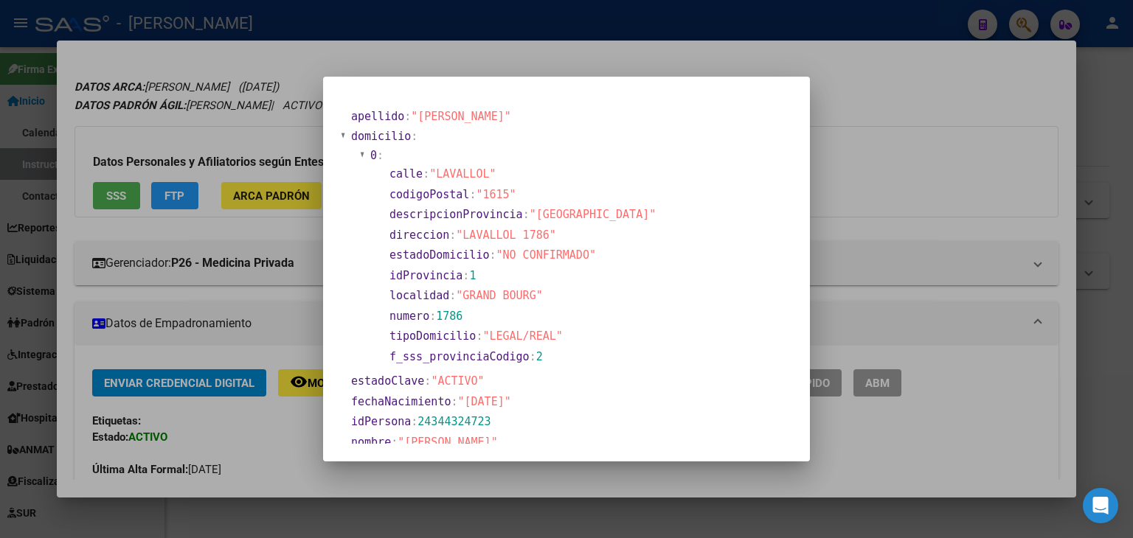
click at [200, 131] on div at bounding box center [566, 269] width 1133 height 538
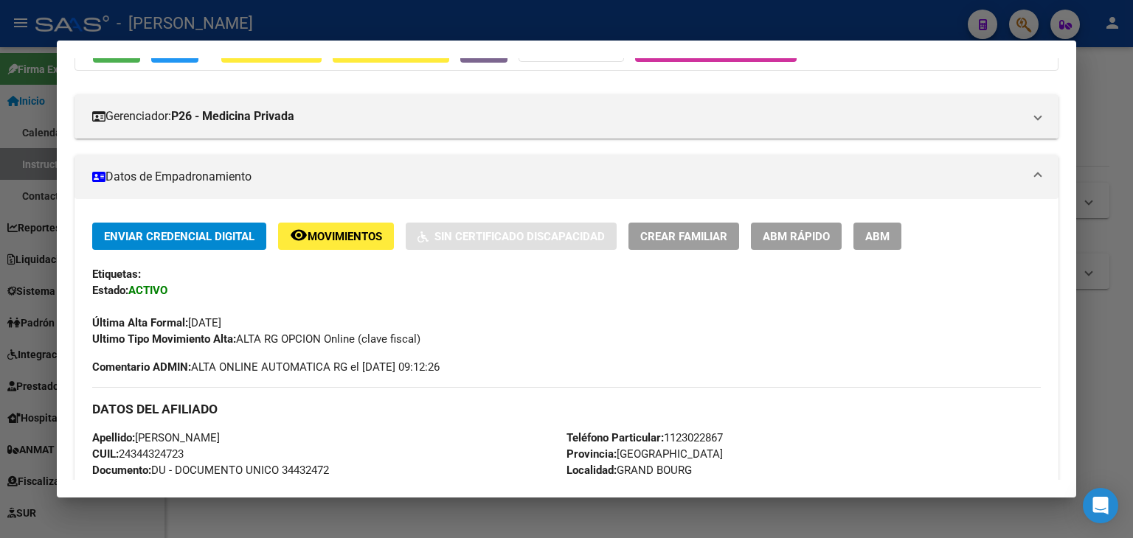
scroll to position [328, 0]
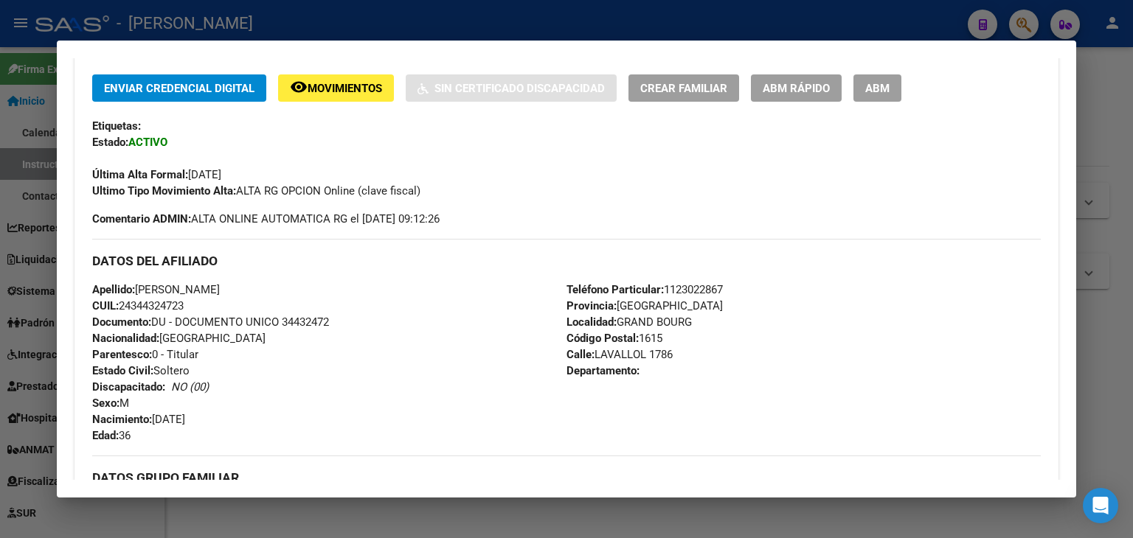
click at [679, 290] on span "Teléfono Particular: [PHONE_NUMBER]" at bounding box center [644, 289] width 156 height 13
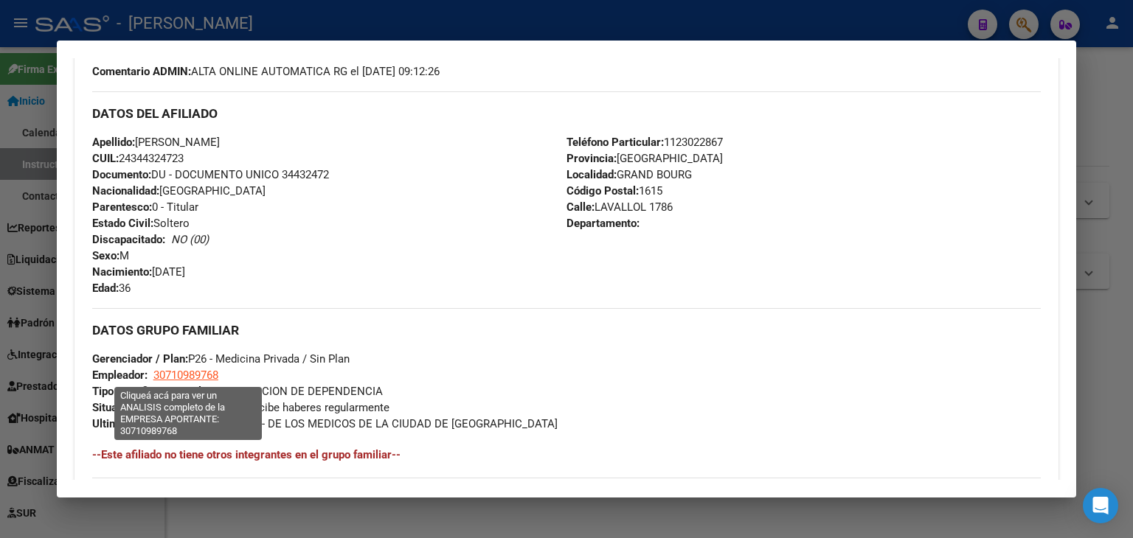
click at [185, 375] on span "30710989768" at bounding box center [185, 375] width 65 height 13
type textarea "30710989768"
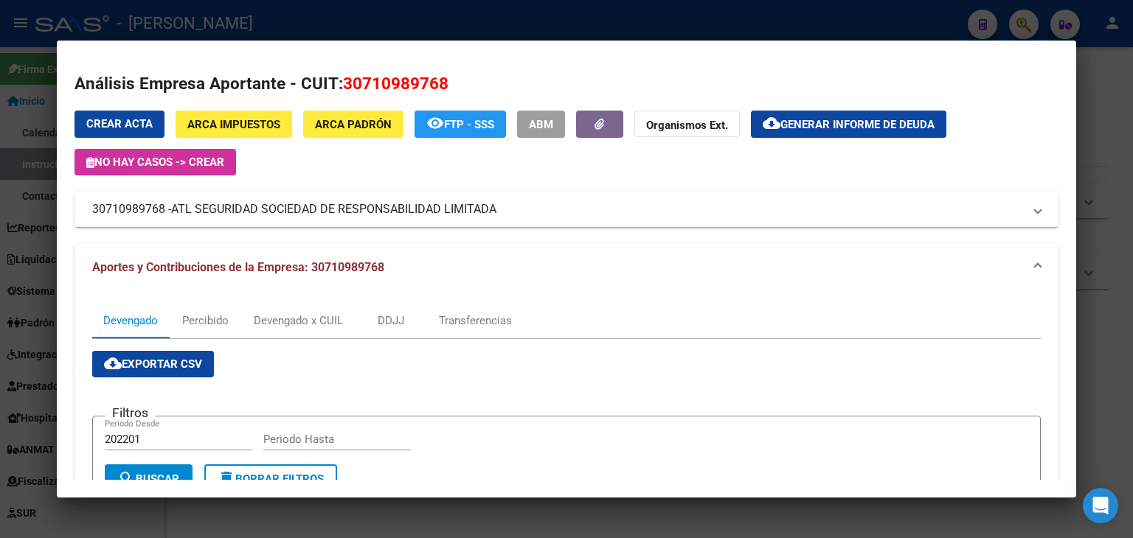
click at [268, 29] on div at bounding box center [566, 269] width 1133 height 538
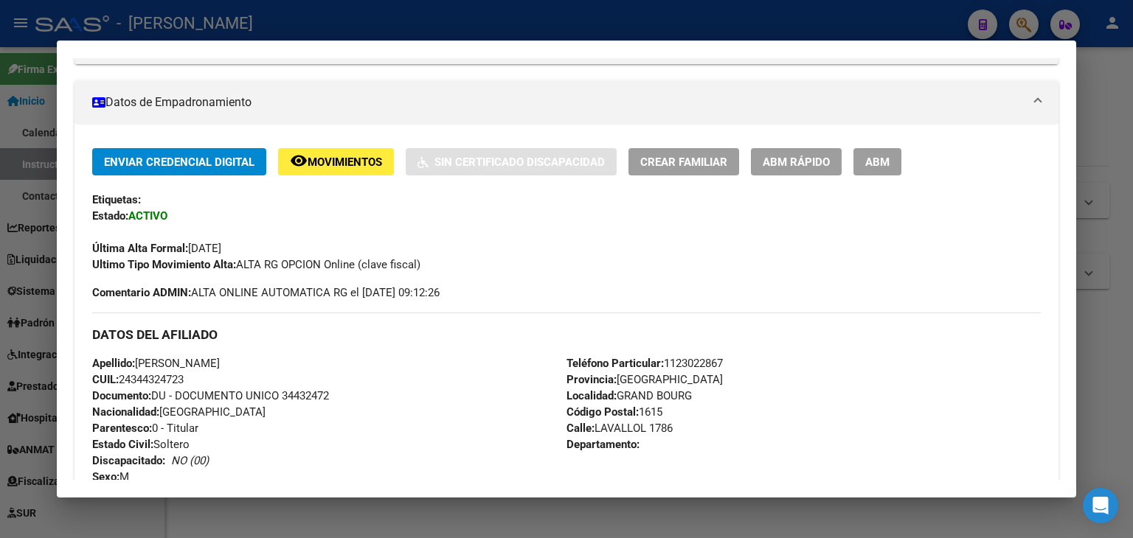
scroll to position [107, 0]
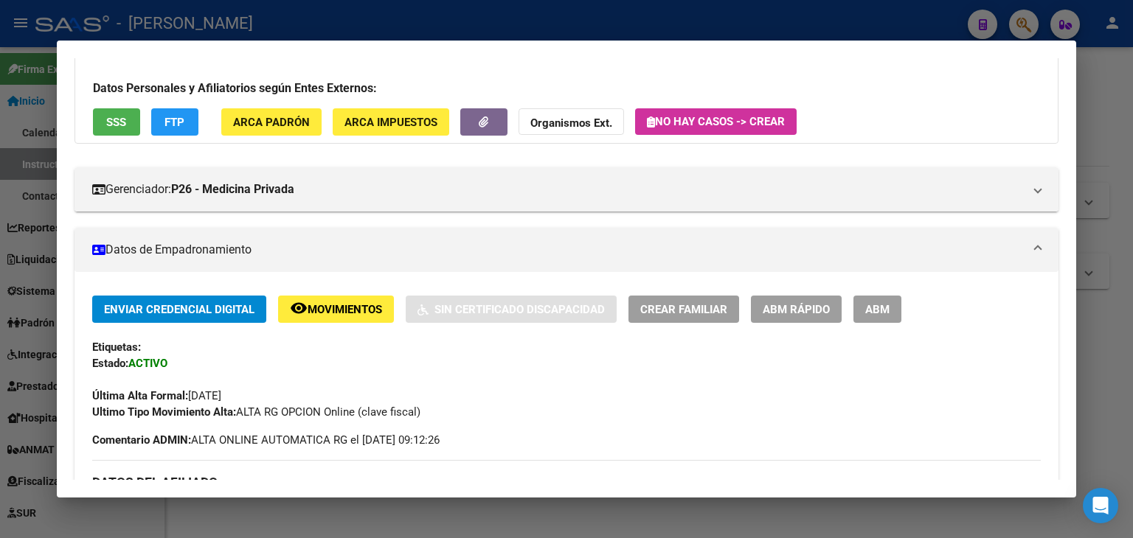
click at [282, 12] on div at bounding box center [566, 269] width 1133 height 538
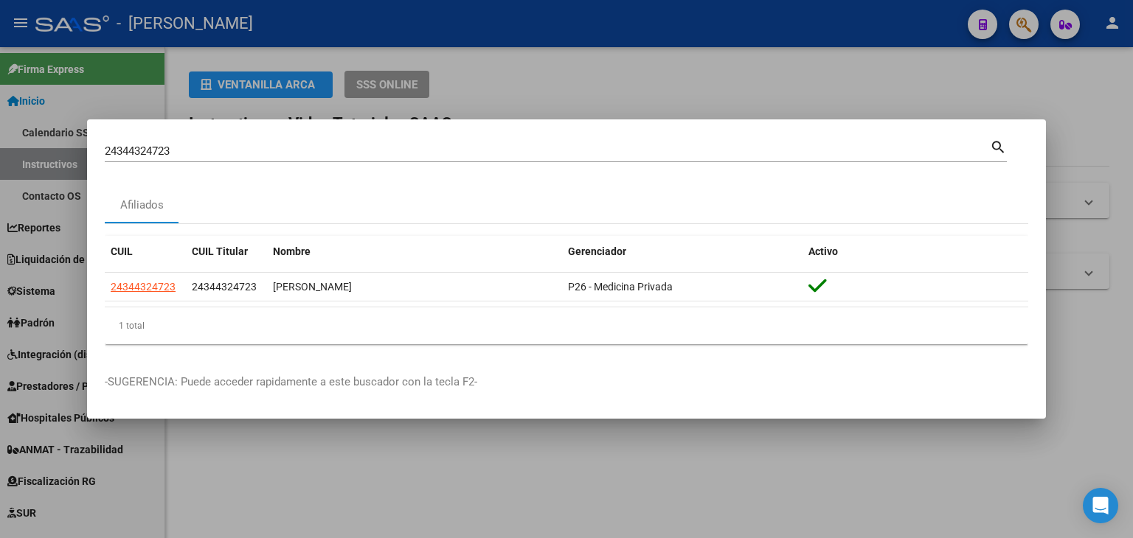
click at [182, 149] on input "24344324723" at bounding box center [547, 151] width 885 height 13
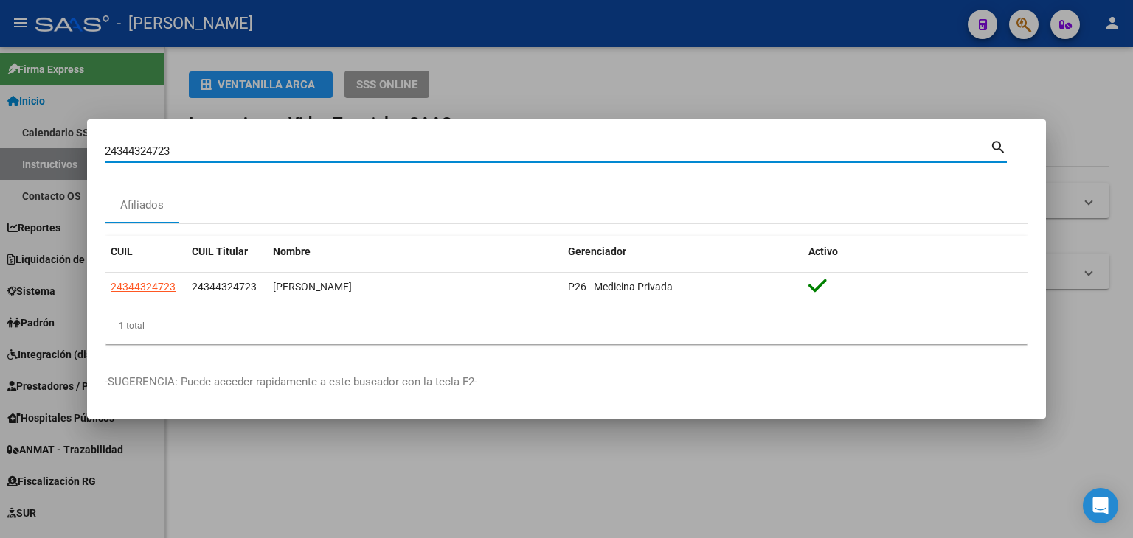
click at [184, 149] on input "24344324723" at bounding box center [547, 151] width 885 height 13
paste input "67498796"
type input "24367498796"
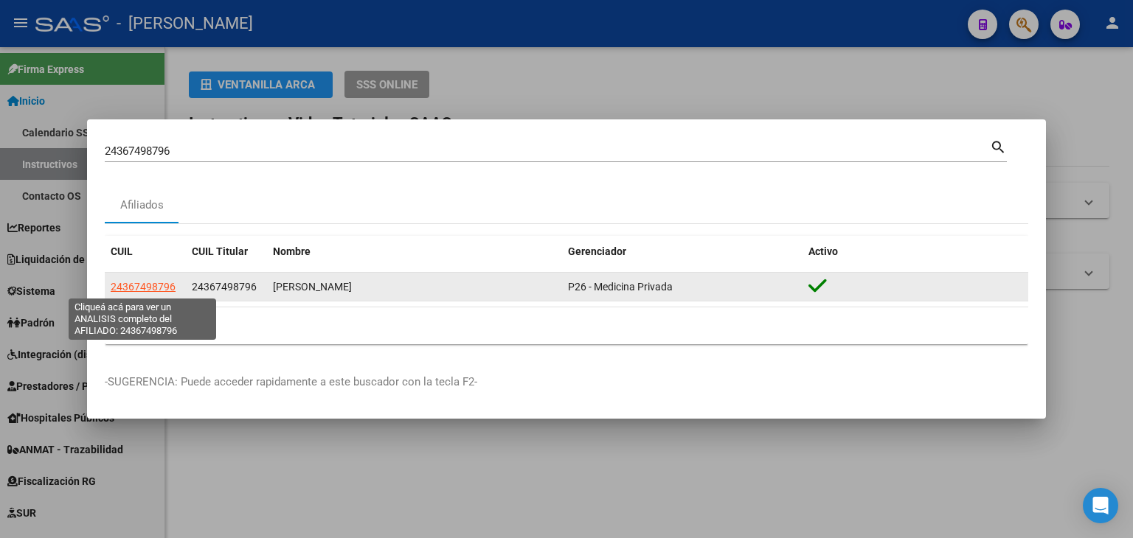
click at [148, 288] on span "24367498796" at bounding box center [143, 287] width 65 height 12
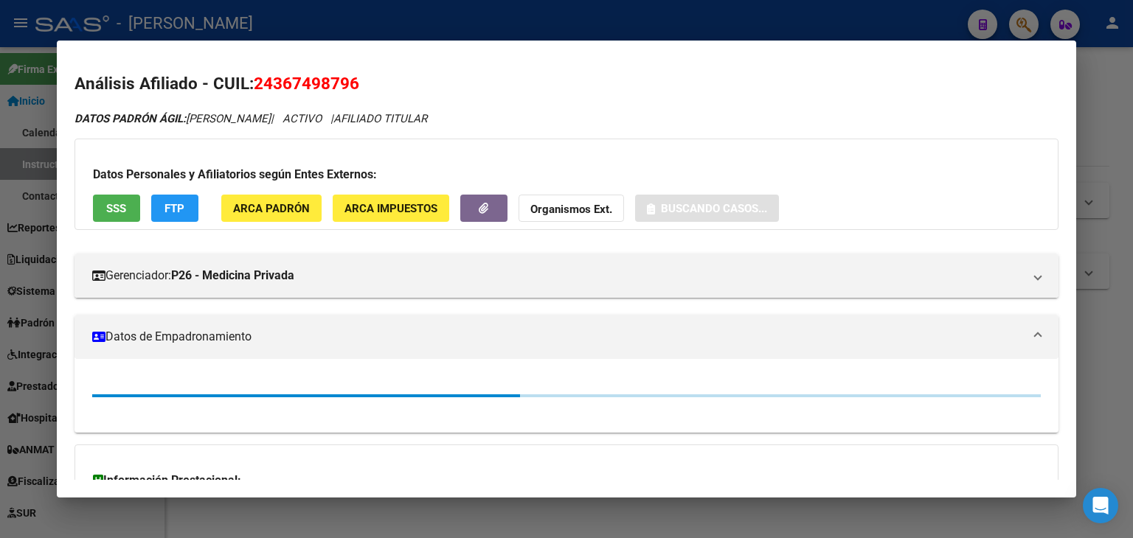
click at [323, 206] on div "Datos Personales y Afiliatorios según Entes Externos: SSS FTP ARCA Padrón ARCA …" at bounding box center [566, 184] width 984 height 91
drag, startPoint x: 302, startPoint y: 144, endPoint x: 286, endPoint y: 180, distance: 39.3
click at [301, 145] on div "Datos Personales y Afiliatorios según Entes Externos: SSS FTP ARCA Padrón ARCA …" at bounding box center [566, 184] width 984 height 91
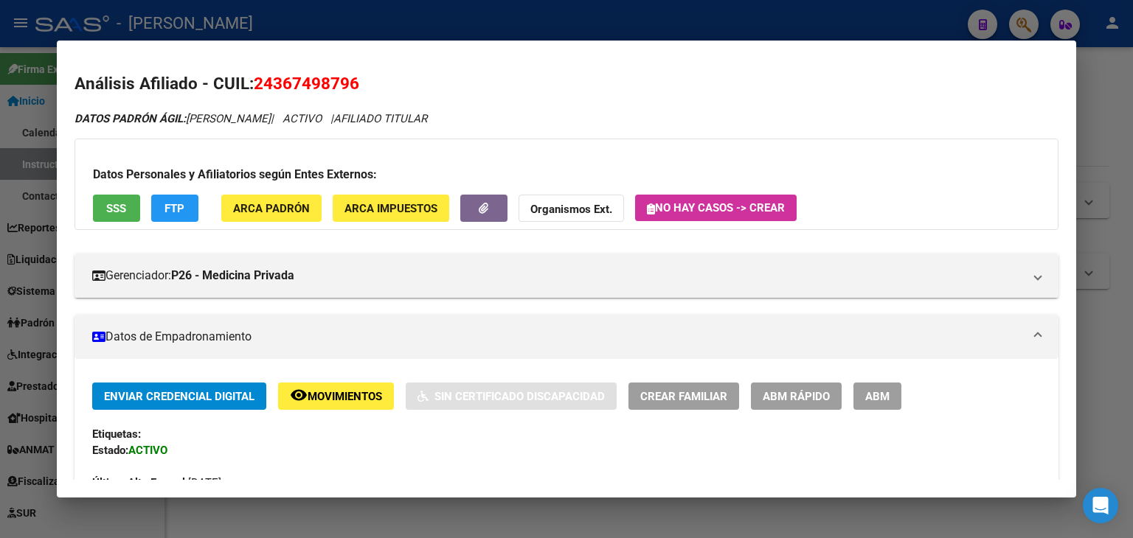
click at [276, 207] on span "ARCA Padrón" at bounding box center [271, 208] width 77 height 13
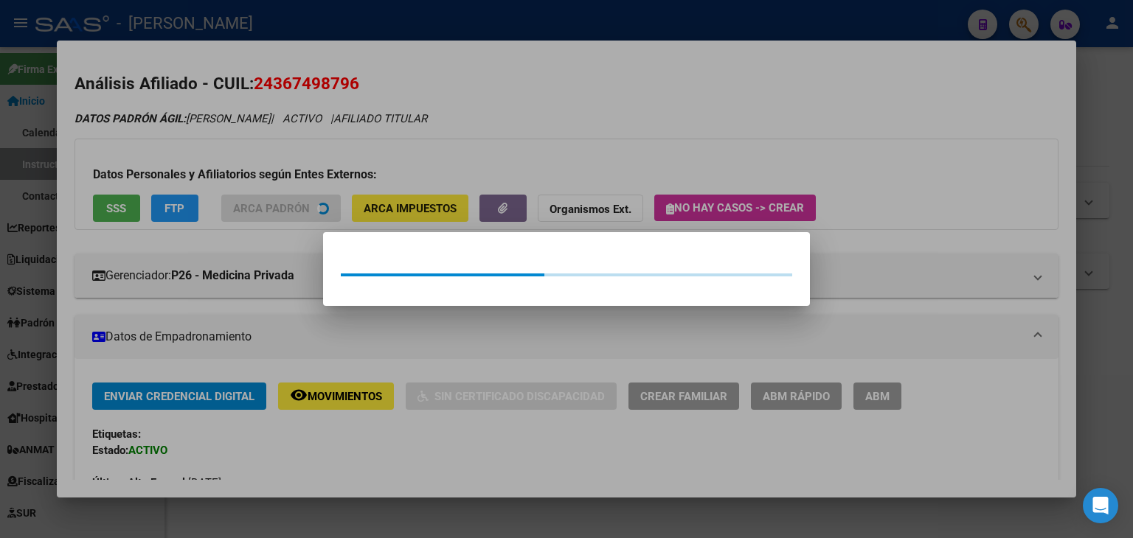
drag, startPoint x: 277, startPoint y: 159, endPoint x: 167, endPoint y: 181, distance: 112.6
click at [276, 159] on div at bounding box center [566, 269] width 1133 height 538
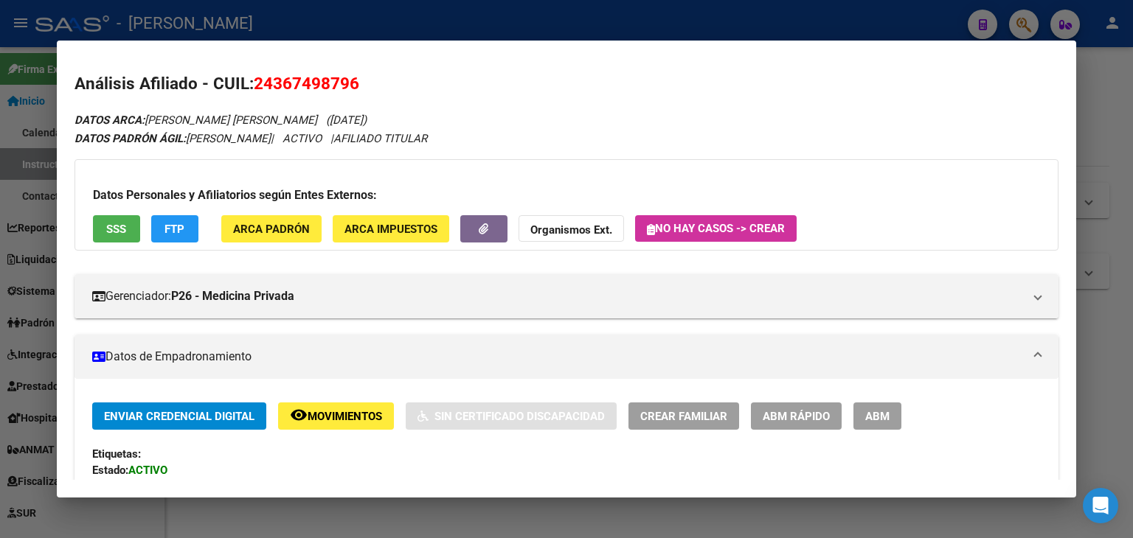
click at [115, 198] on h3 "Datos Personales y Afiliatorios según Entes Externos:" at bounding box center [566, 196] width 947 height 18
click at [120, 212] on div "Datos Personales y Afiliatorios según Entes Externos: SSS FTP ARCA Padrón ARCA …" at bounding box center [566, 204] width 984 height 91
click at [122, 228] on span "SSS" at bounding box center [116, 229] width 20 height 13
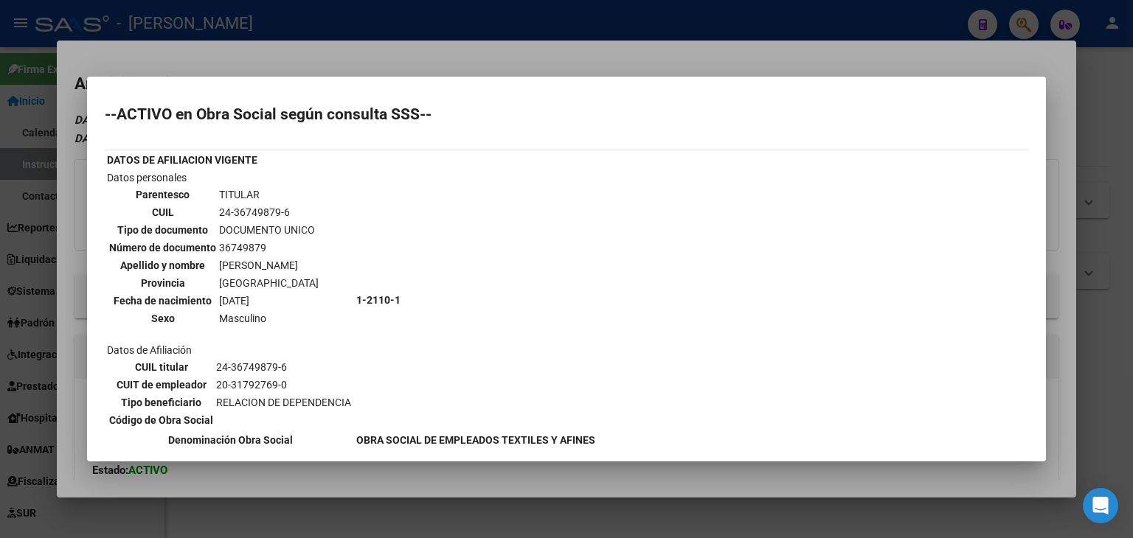
click at [181, 58] on div at bounding box center [566, 269] width 1133 height 538
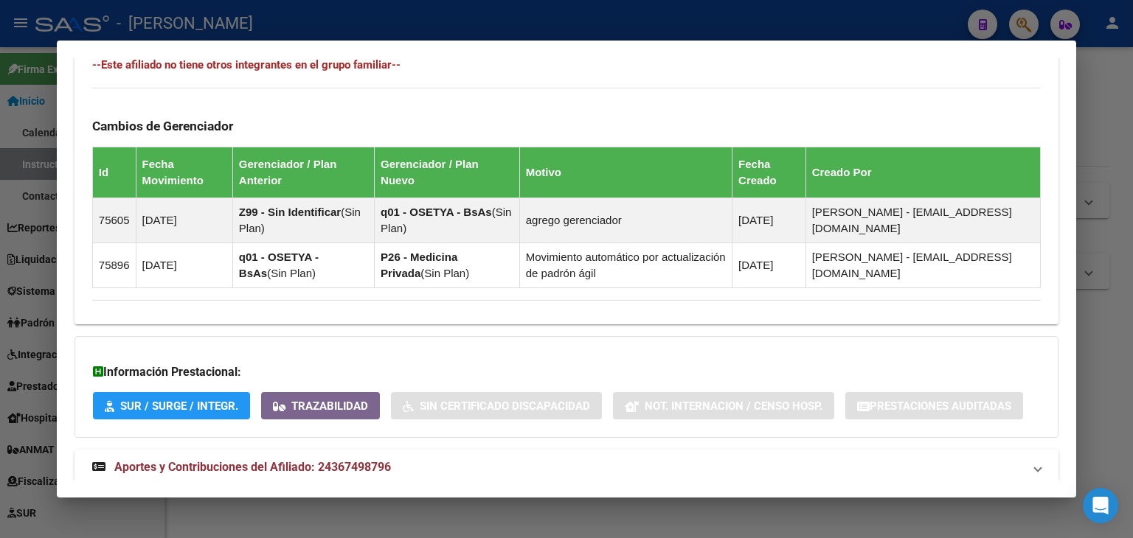
scroll to position [902, 0]
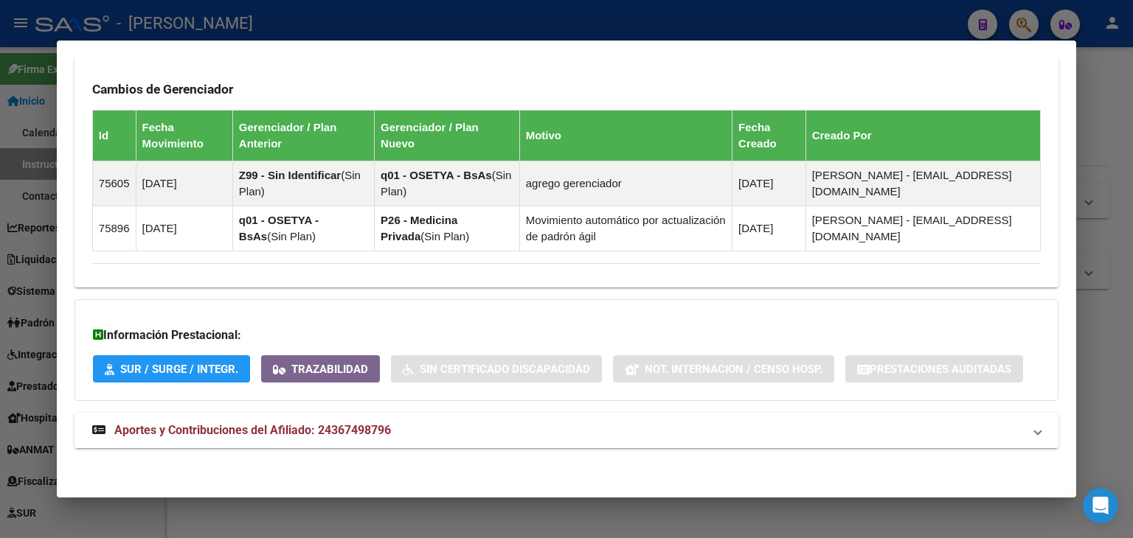
click at [386, 423] on span "Aportes y Contribuciones del Afiliado: 24367498796" at bounding box center [252, 430] width 276 height 14
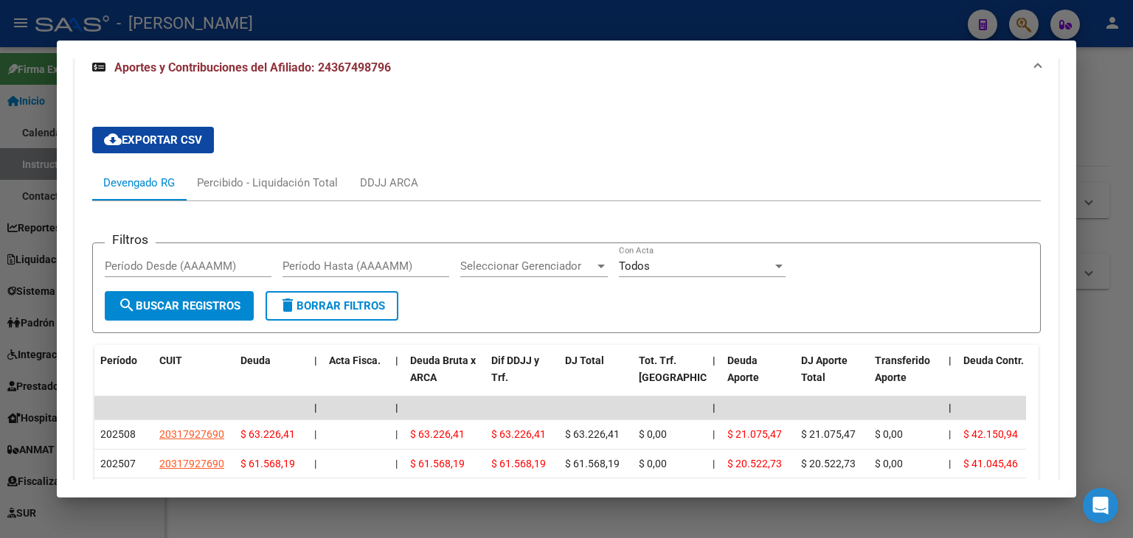
scroll to position [1345, 0]
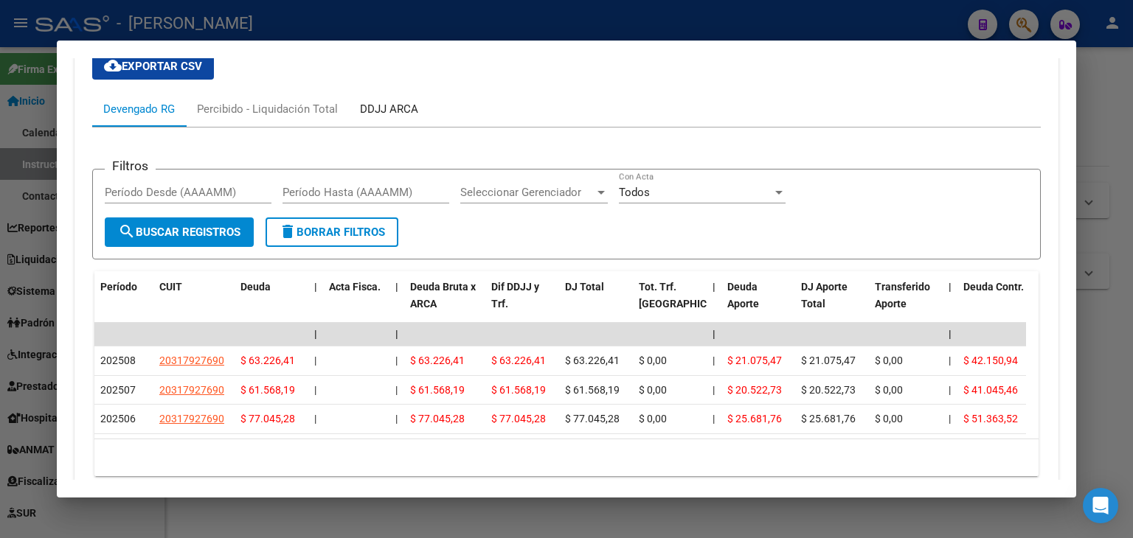
click at [406, 116] on div "DDJJ ARCA" at bounding box center [389, 108] width 80 height 35
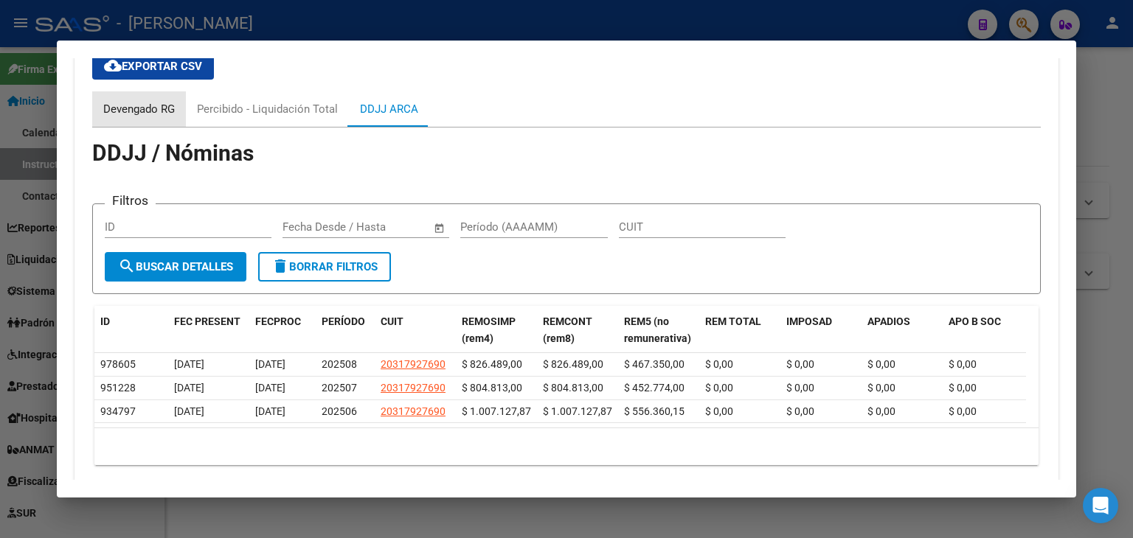
click at [133, 110] on div "Devengado RG" at bounding box center [139, 109] width 72 height 16
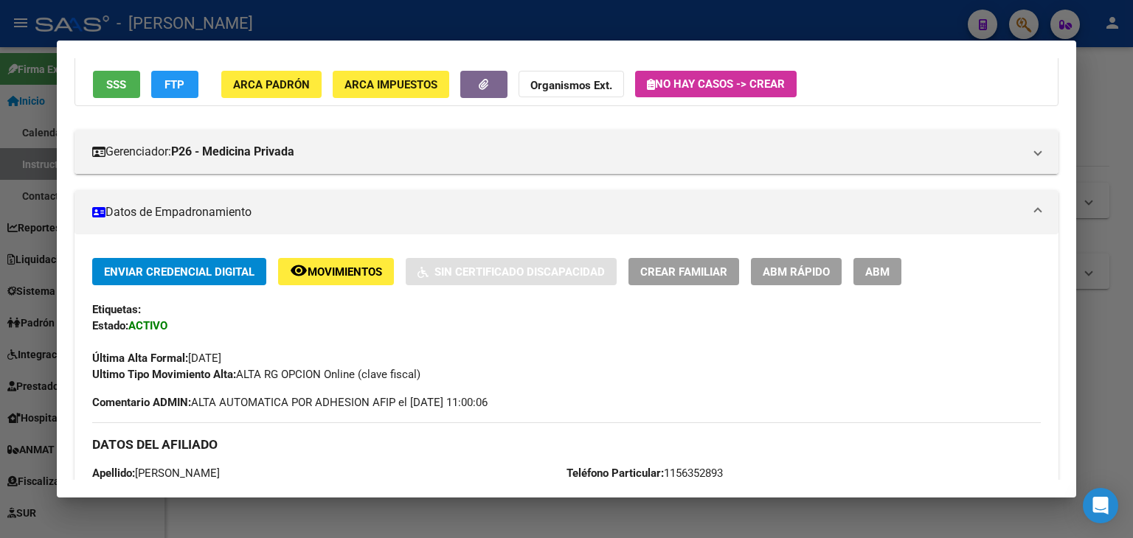
scroll to position [0, 0]
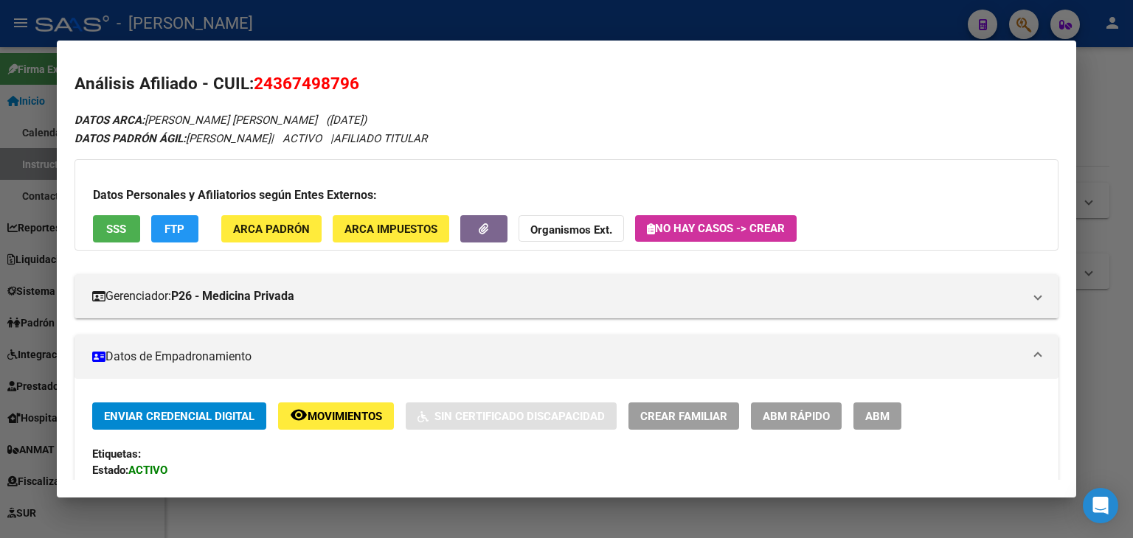
click at [103, 246] on div "Datos Personales y Afiliatorios según Entes Externos: SSS FTP ARCA Padrón ARCA …" at bounding box center [566, 204] width 984 height 91
click at [109, 231] on span "SSS" at bounding box center [116, 229] width 20 height 13
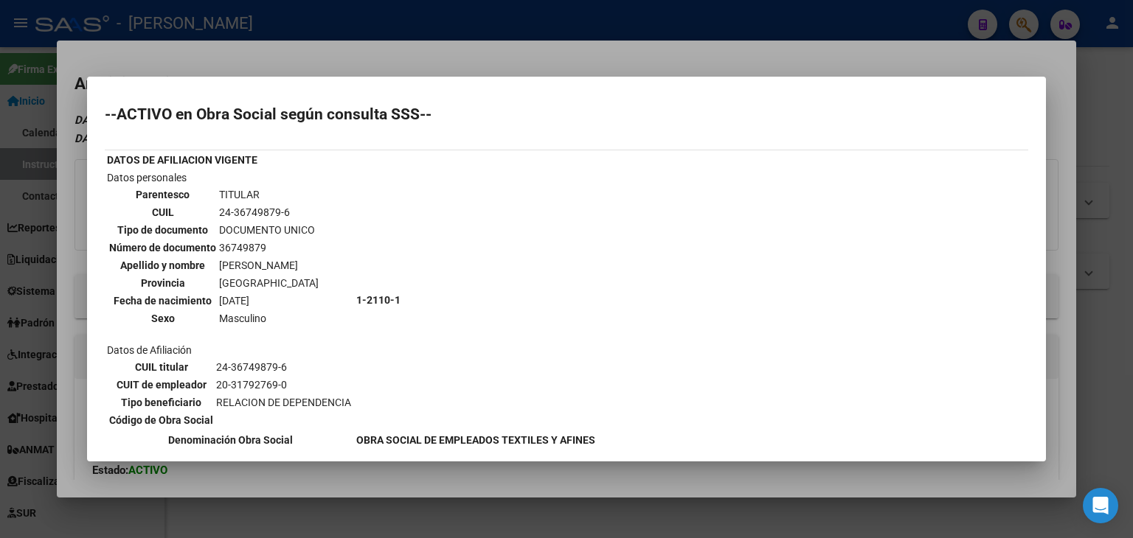
click at [200, 57] on div at bounding box center [566, 269] width 1133 height 538
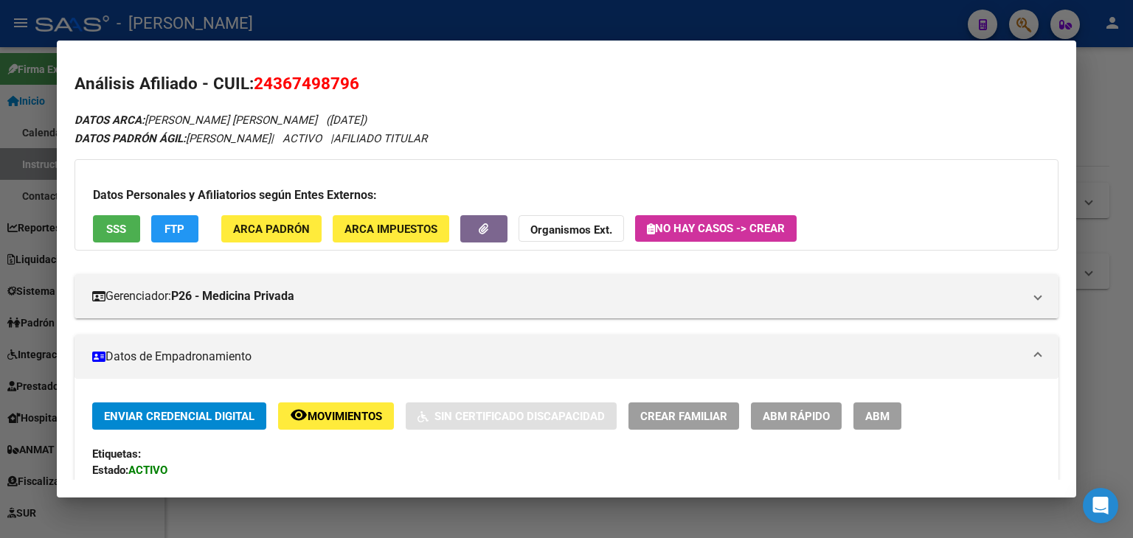
click at [251, 228] on span "ARCA Padrón" at bounding box center [271, 229] width 77 height 13
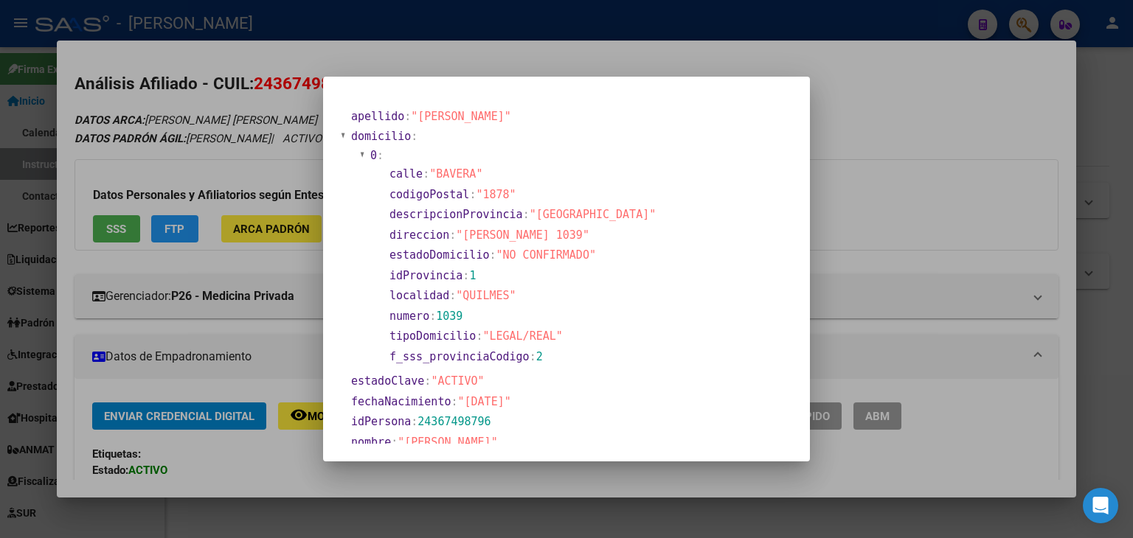
click at [232, 139] on div at bounding box center [566, 269] width 1133 height 538
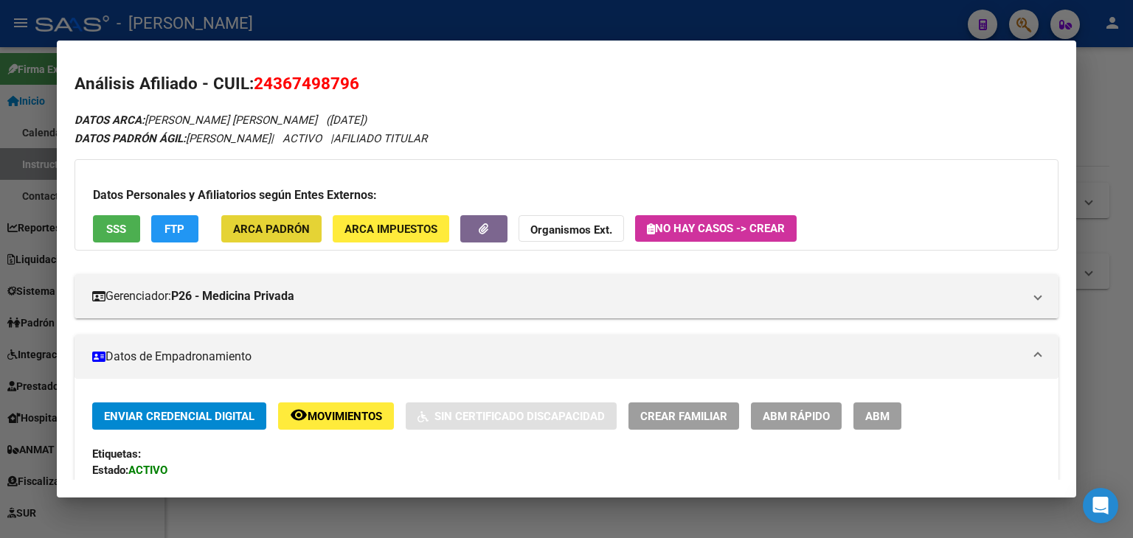
click at [285, 232] on span "ARCA Padrón" at bounding box center [271, 229] width 77 height 13
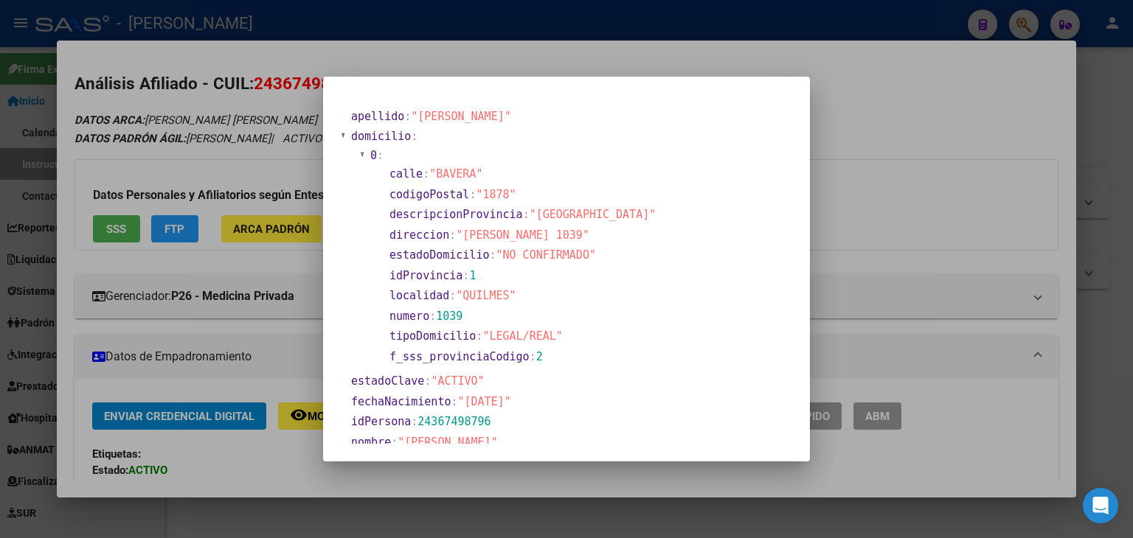
drag, startPoint x: 262, startPoint y: 80, endPoint x: 296, endPoint y: 185, distance: 110.8
click at [262, 80] on div at bounding box center [566, 269] width 1133 height 538
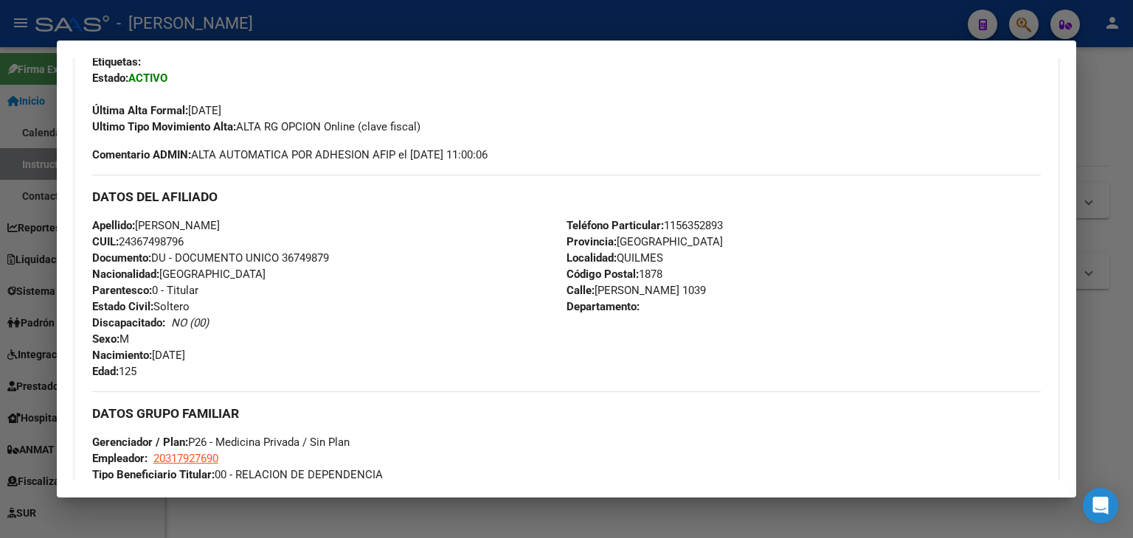
scroll to position [442, 0]
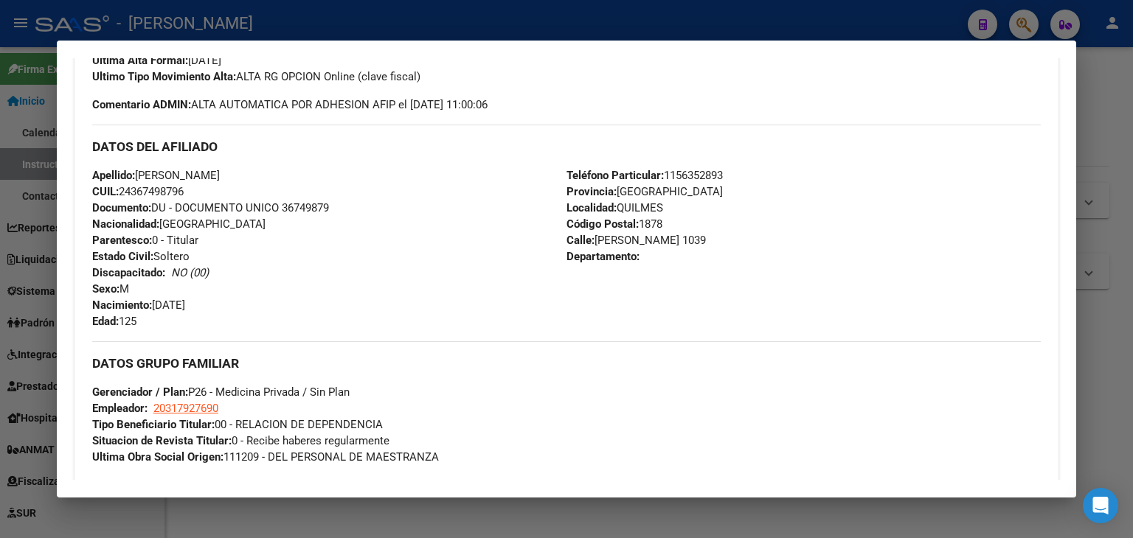
click at [305, 204] on span "Documento: DU - DOCUMENTO UNICO 36749879" at bounding box center [210, 207] width 237 height 13
click at [305, 206] on span "Documento: DU - DOCUMENTO UNICO 36749879" at bounding box center [210, 207] width 237 height 13
drag, startPoint x: 164, startPoint y: 175, endPoint x: 337, endPoint y: 178, distance: 172.6
click at [337, 178] on div "Apellido: [PERSON_NAME] [PERSON_NAME] CUIL: 24367498796 Documento: DU - DOCUMEN…" at bounding box center [329, 248] width 474 height 162
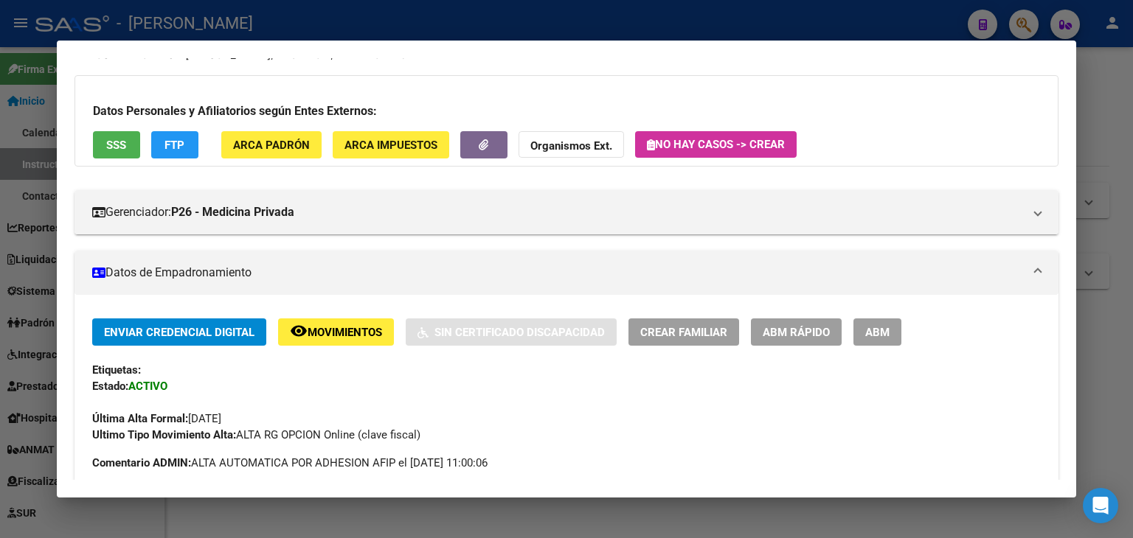
scroll to position [0, 0]
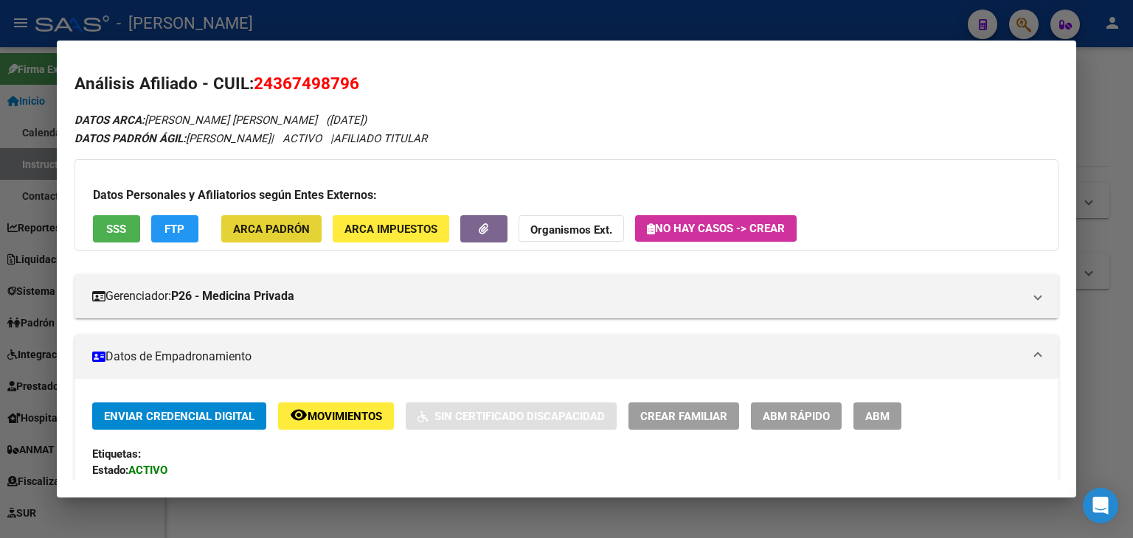
click at [302, 218] on button "ARCA Padrón" at bounding box center [271, 228] width 100 height 27
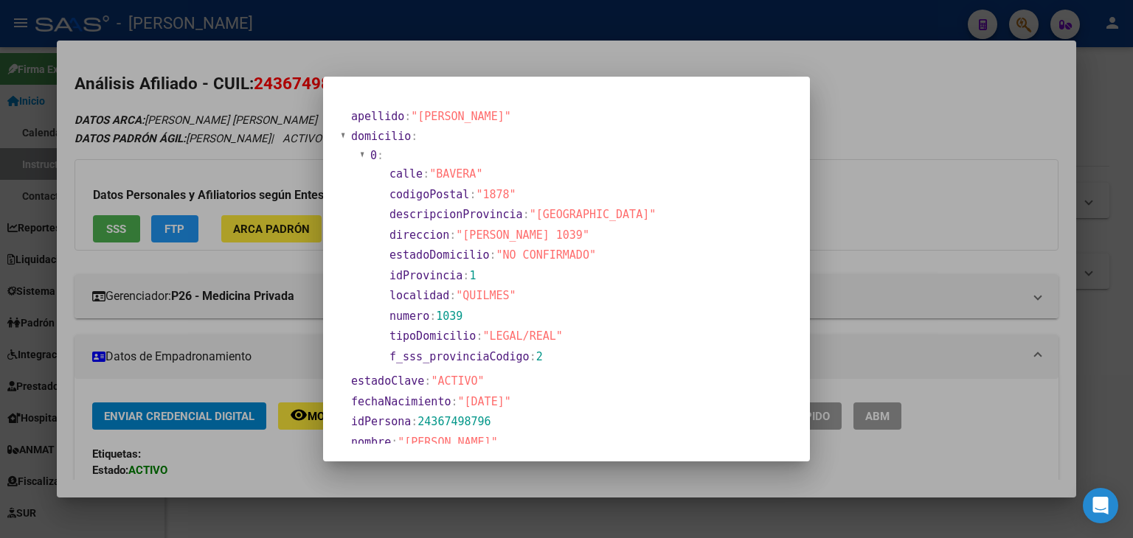
click at [225, 128] on div at bounding box center [566, 269] width 1133 height 538
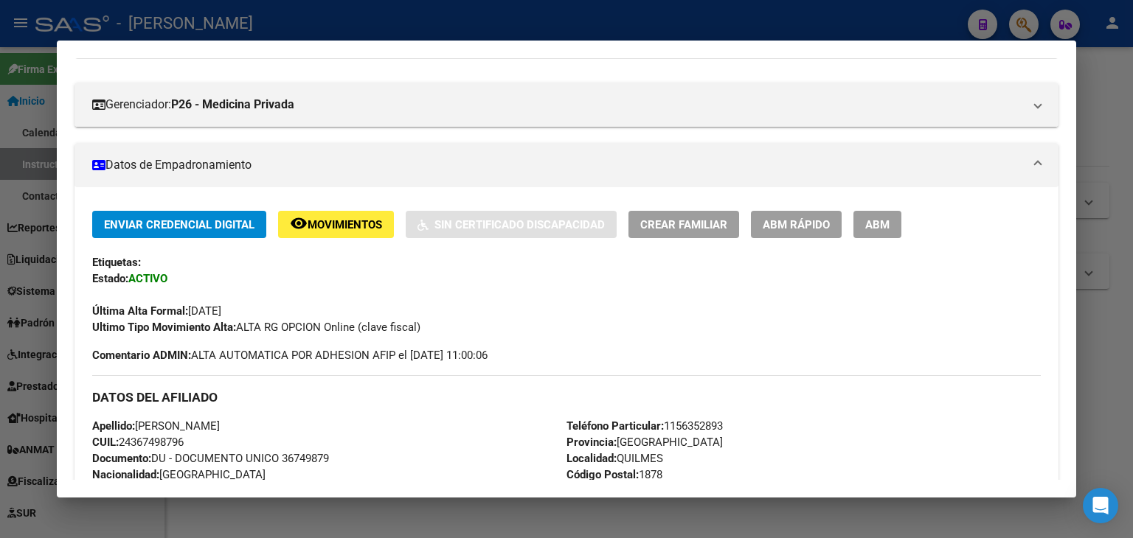
scroll to position [369, 0]
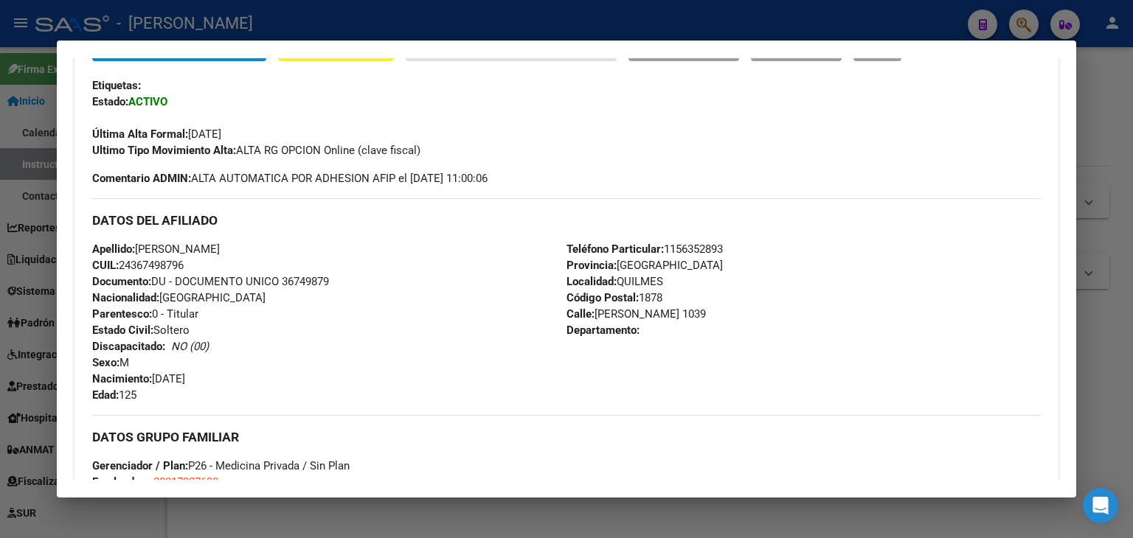
click at [712, 250] on span "Teléfono Particular: [PHONE_NUMBER]" at bounding box center [644, 249] width 156 height 13
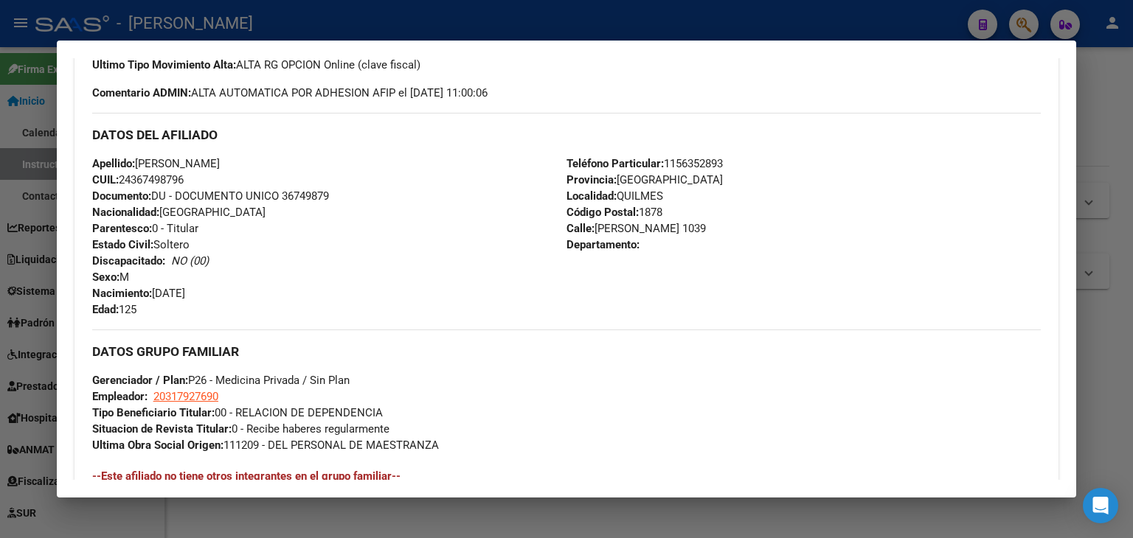
scroll to position [516, 0]
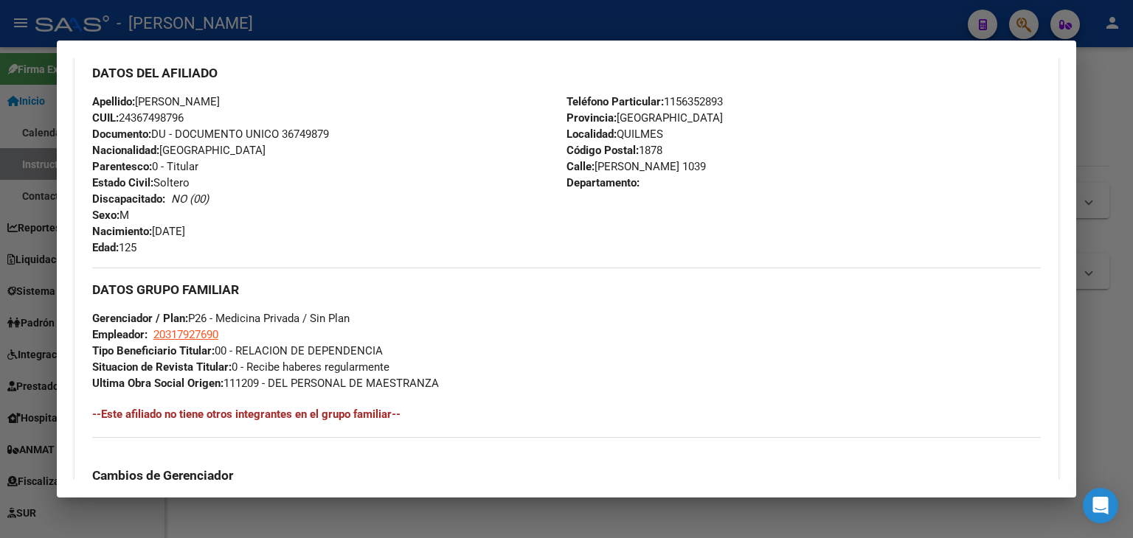
click at [220, 318] on span "Gerenciador / Plan: P26 - Medicina Privada / Sin Plan" at bounding box center [220, 318] width 257 height 13
drag, startPoint x: 215, startPoint y: 324, endPoint x: 203, endPoint y: 340, distance: 20.1
click at [214, 325] on div "DATOS GRUPO FAMILIAR Gerenciador / Plan: P26 - Medicina Privada / Sin Plan Empl…" at bounding box center [566, 330] width 948 height 124
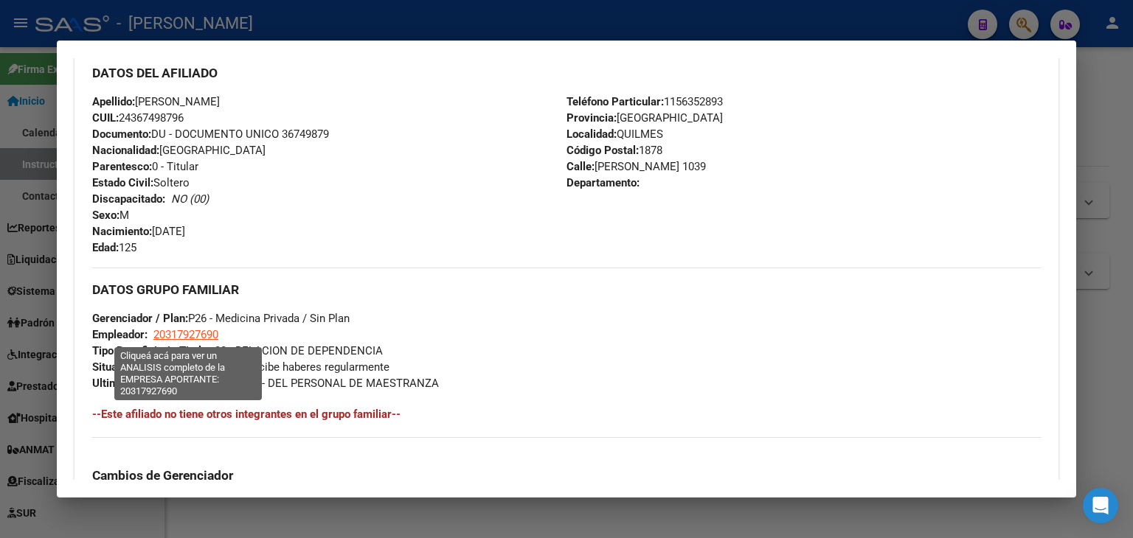
click at [203, 341] on app-link-go-to "20317927690" at bounding box center [185, 335] width 65 height 16
click at [203, 335] on span "20317927690" at bounding box center [185, 334] width 65 height 13
type textarea "20317927690"
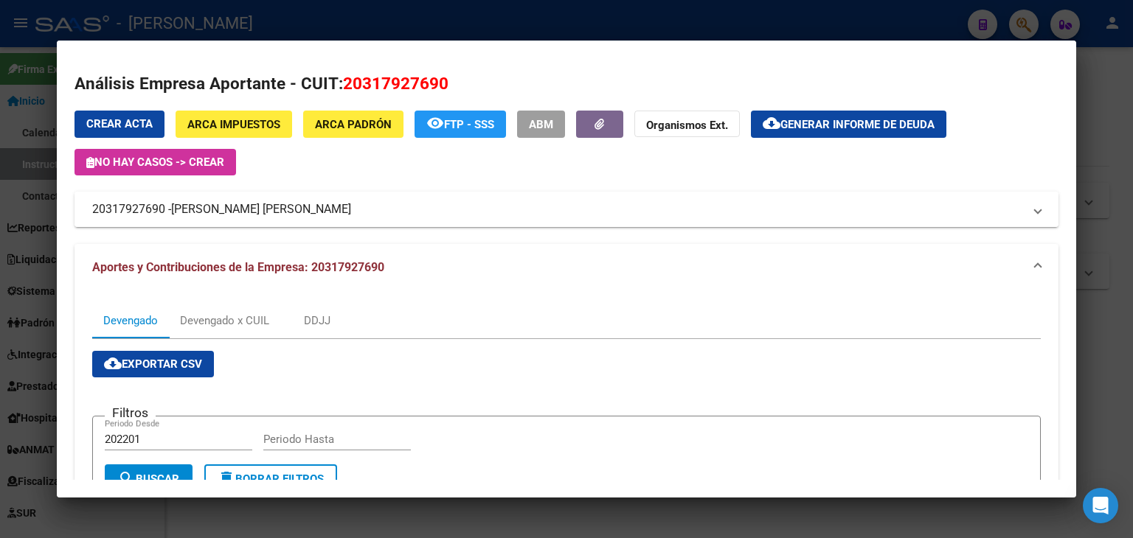
click at [251, 210] on span "[PERSON_NAME] [PERSON_NAME]" at bounding box center [261, 210] width 180 height 18
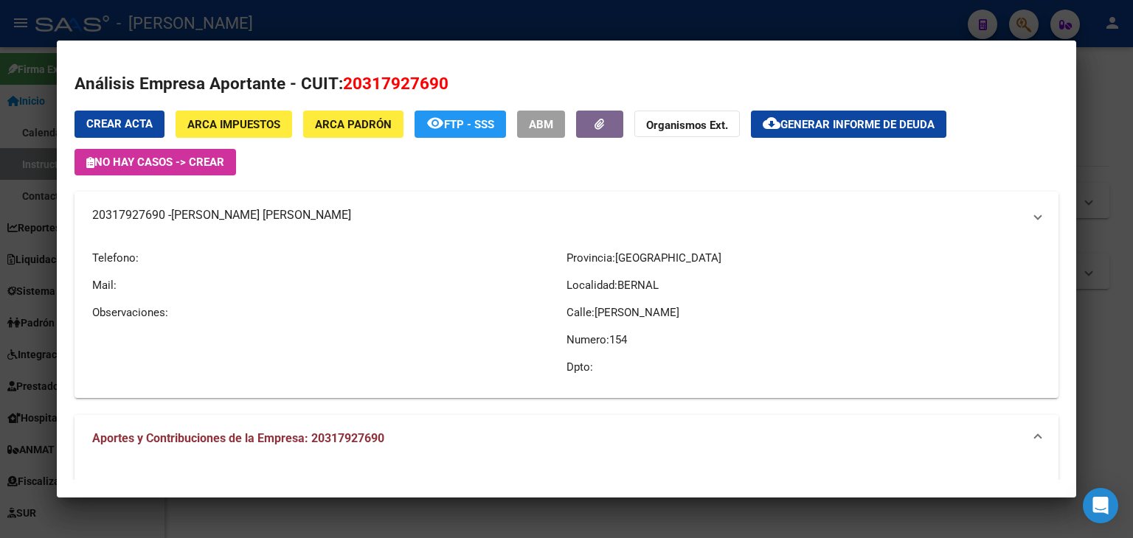
click at [251, 210] on span "[PERSON_NAME] [PERSON_NAME]" at bounding box center [261, 215] width 180 height 18
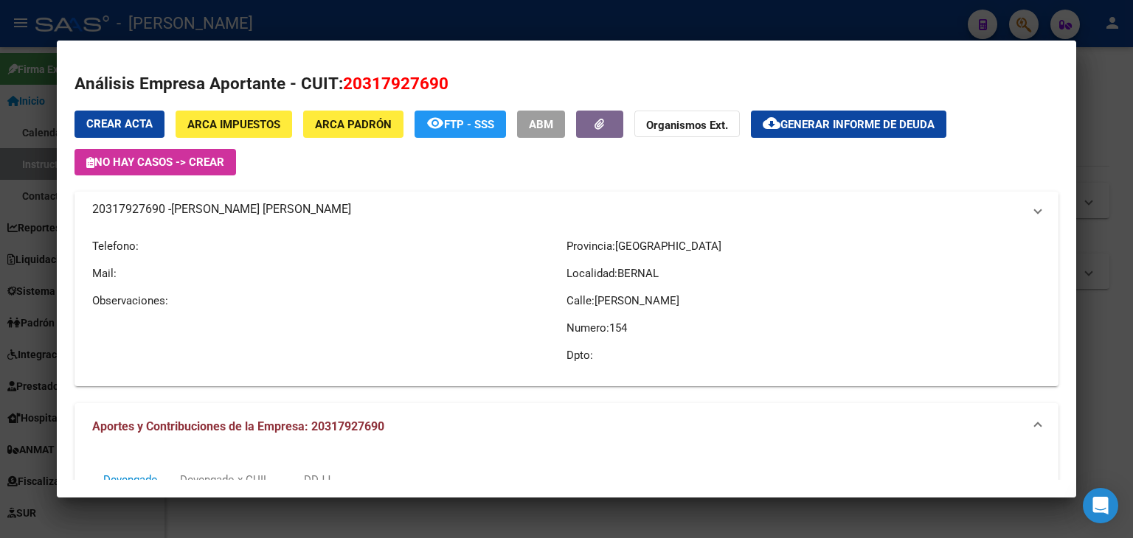
click at [251, 210] on span "[PERSON_NAME] [PERSON_NAME]" at bounding box center [261, 210] width 180 height 18
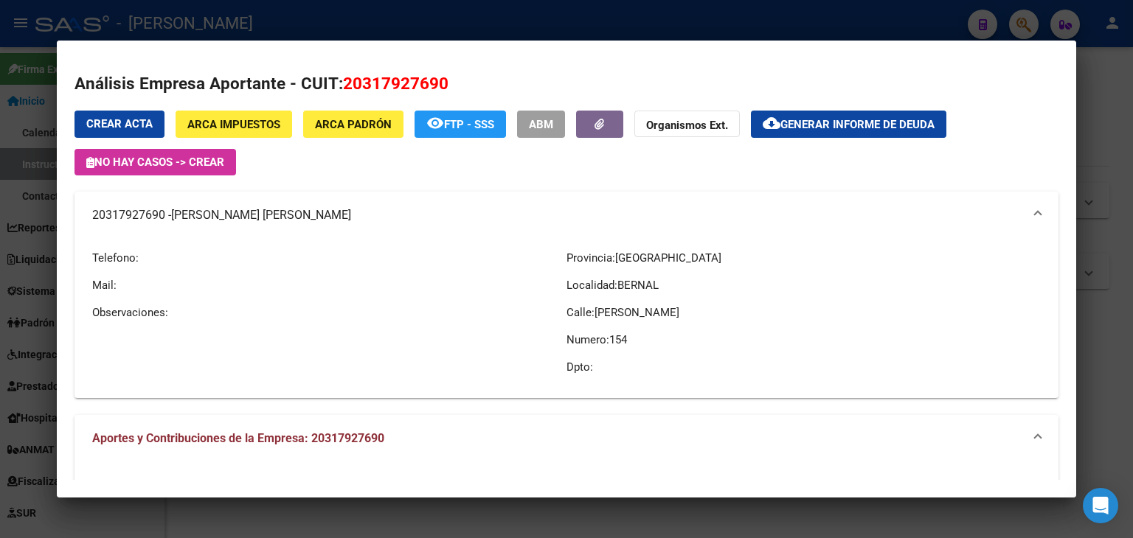
click at [246, 13] on div at bounding box center [566, 269] width 1133 height 538
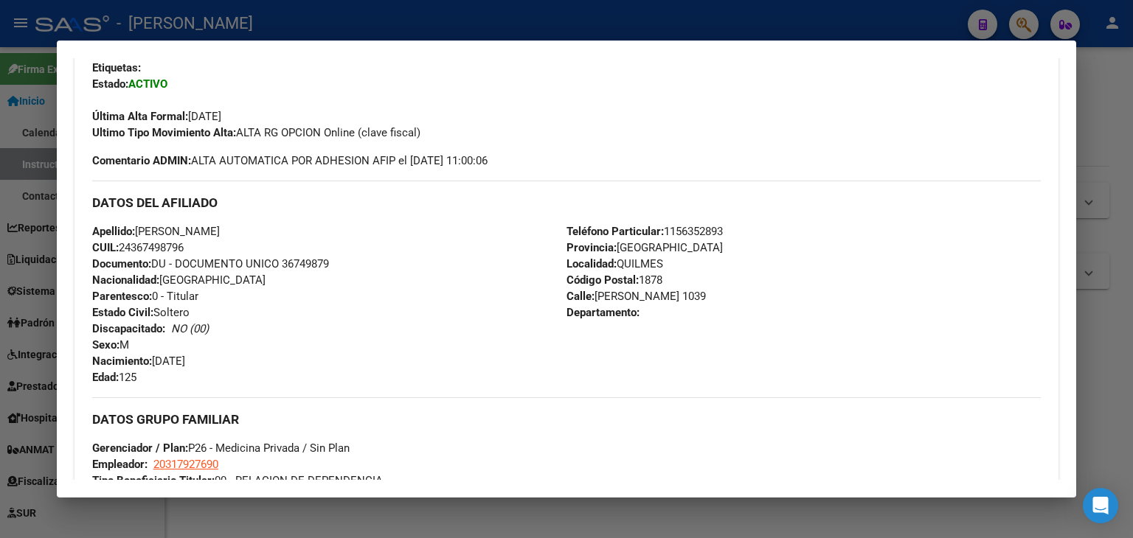
scroll to position [165, 0]
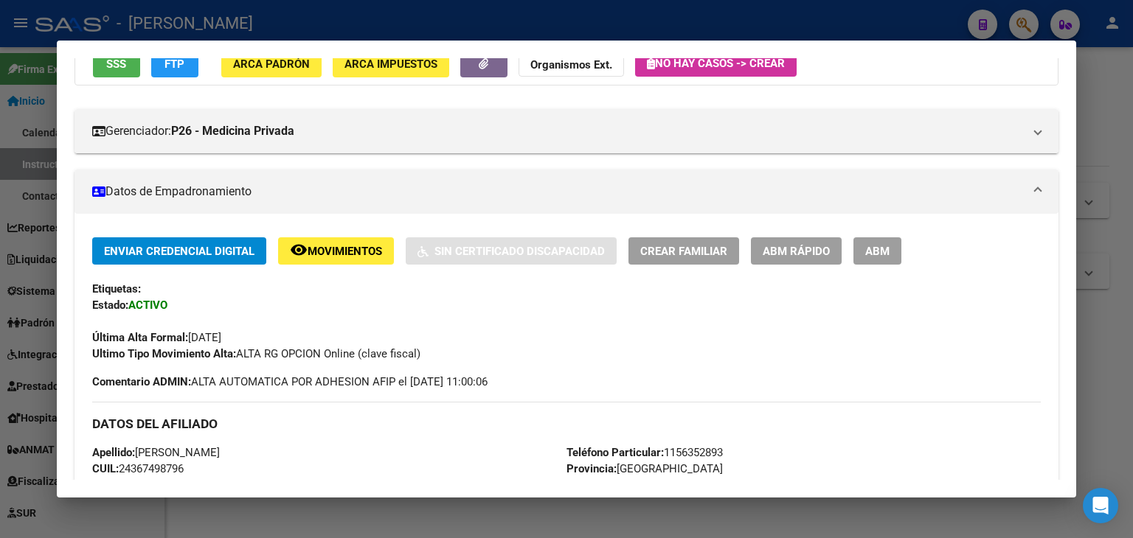
click at [193, 36] on div at bounding box center [566, 269] width 1133 height 538
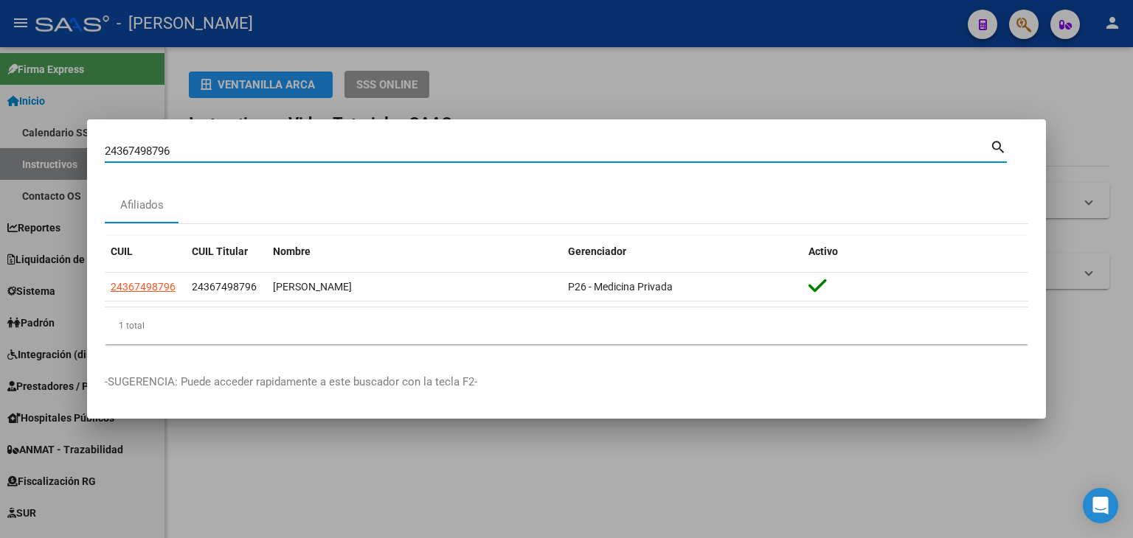
click at [174, 148] on input "24367498796" at bounding box center [547, 151] width 885 height 13
paste input "428717763"
type input "24428717763"
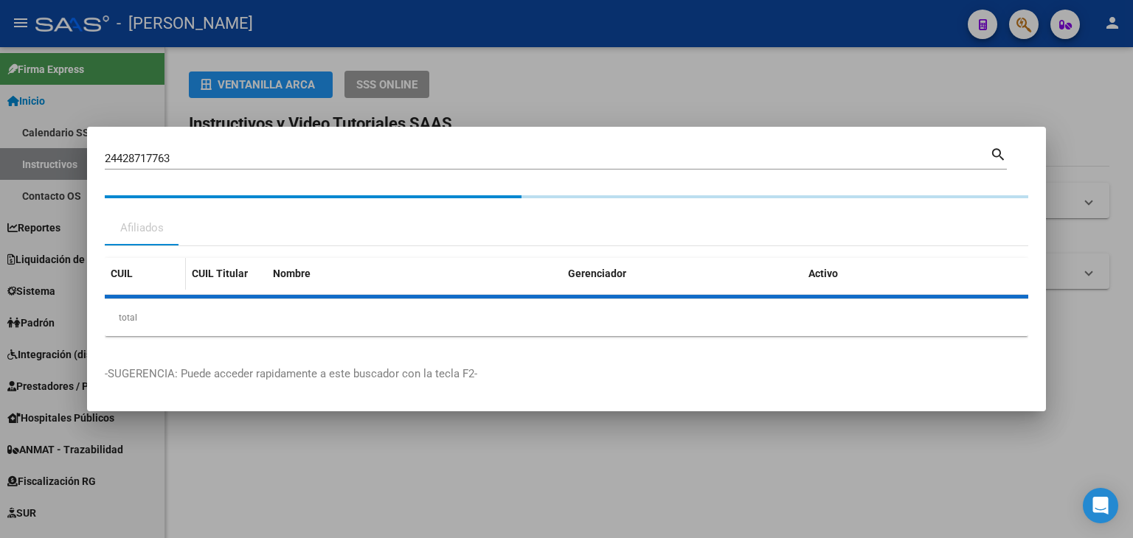
click at [130, 285] on datatable-header-cell "CUIL" at bounding box center [145, 274] width 81 height 32
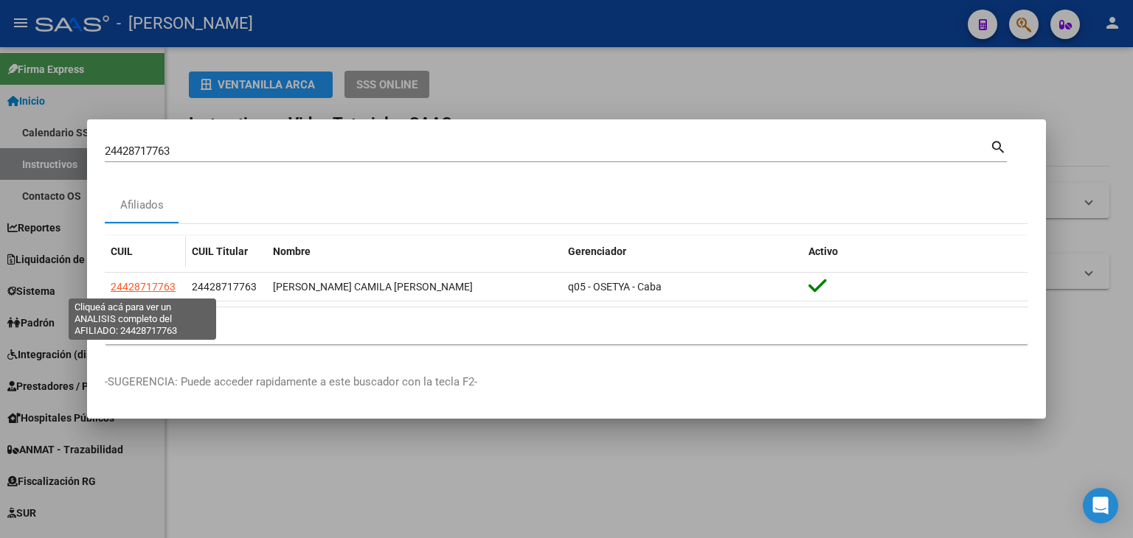
click at [130, 287] on span "24428717763" at bounding box center [143, 287] width 65 height 12
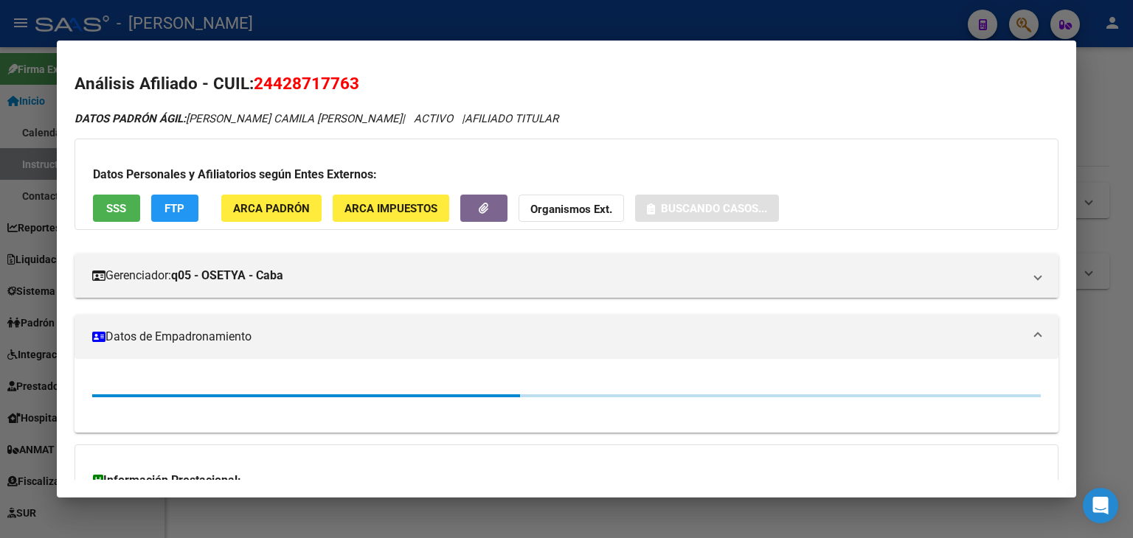
click at [289, 220] on button "ARCA Padrón" at bounding box center [271, 208] width 100 height 27
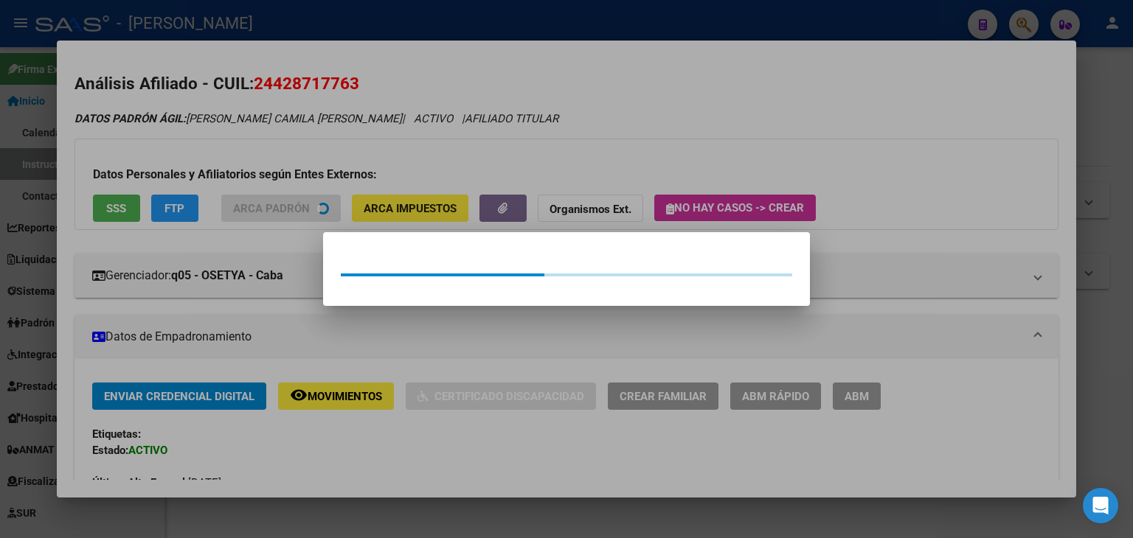
drag, startPoint x: 281, startPoint y: 184, endPoint x: 166, endPoint y: 207, distance: 117.3
click at [274, 184] on div at bounding box center [566, 269] width 1133 height 538
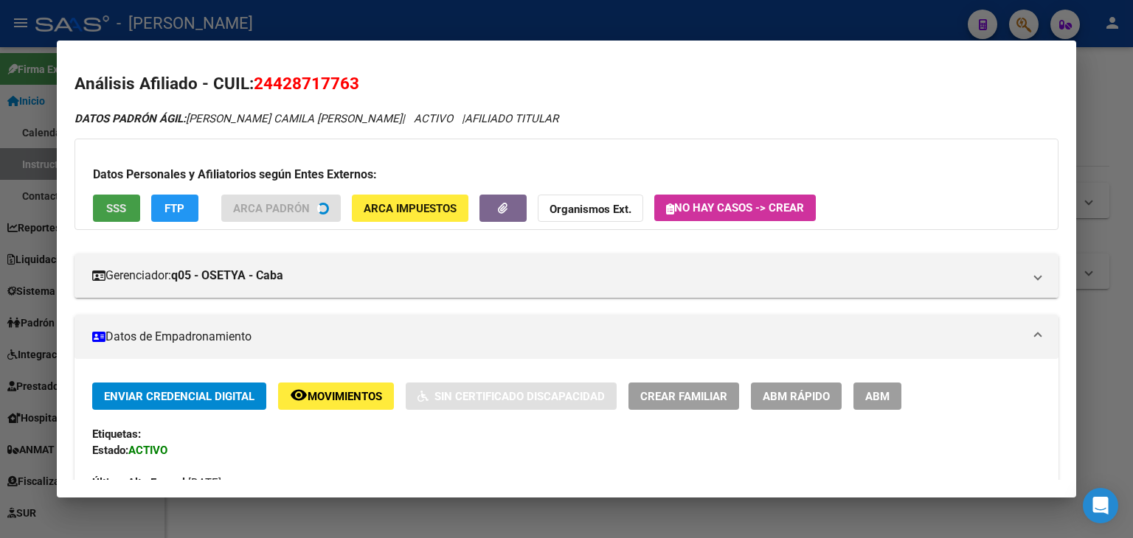
click at [95, 219] on button "SSS" at bounding box center [116, 208] width 47 height 27
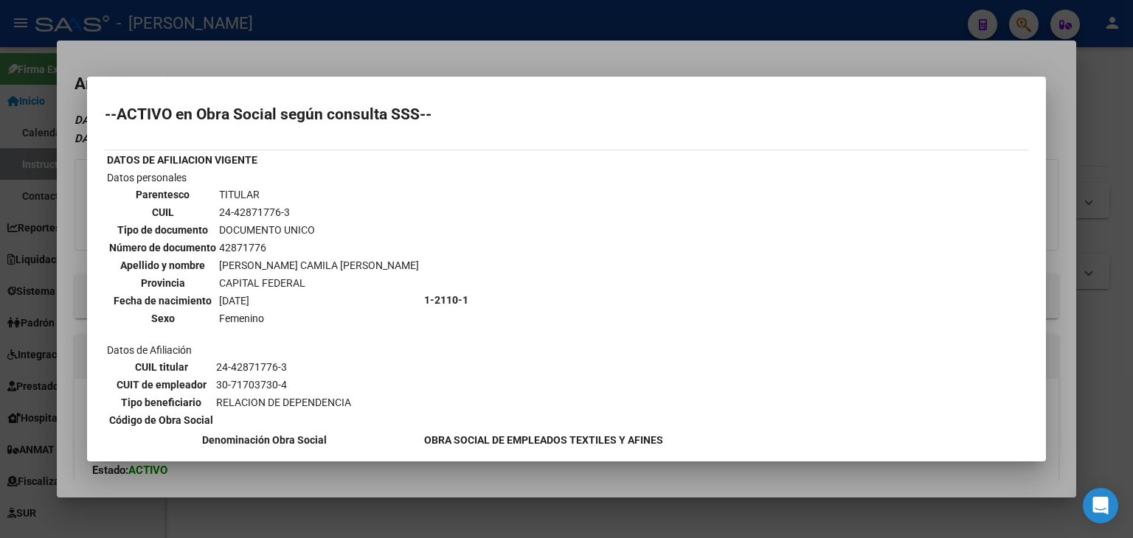
click at [173, 54] on div at bounding box center [566, 269] width 1133 height 538
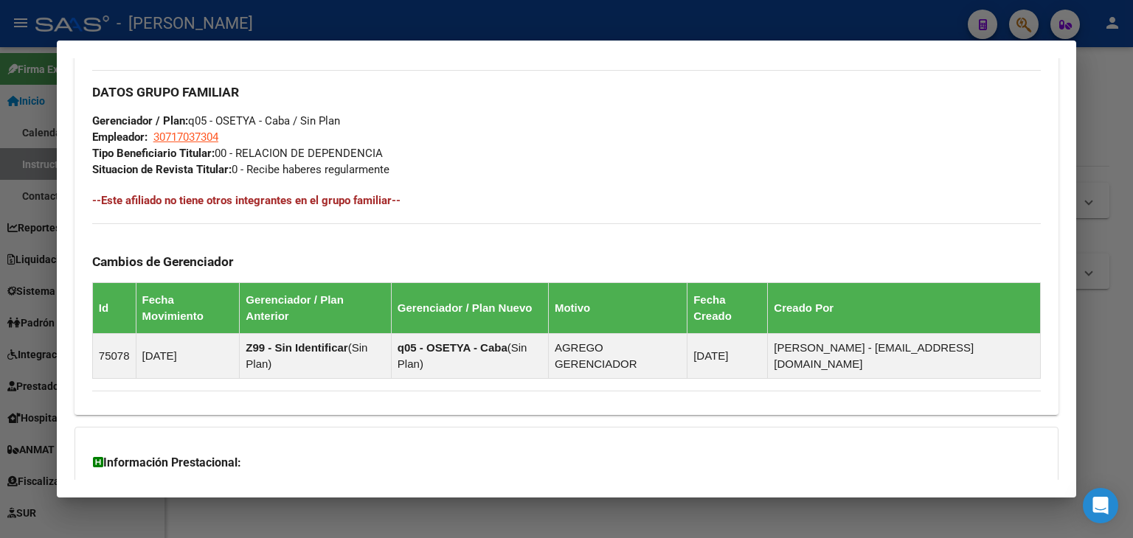
scroll to position [809, 0]
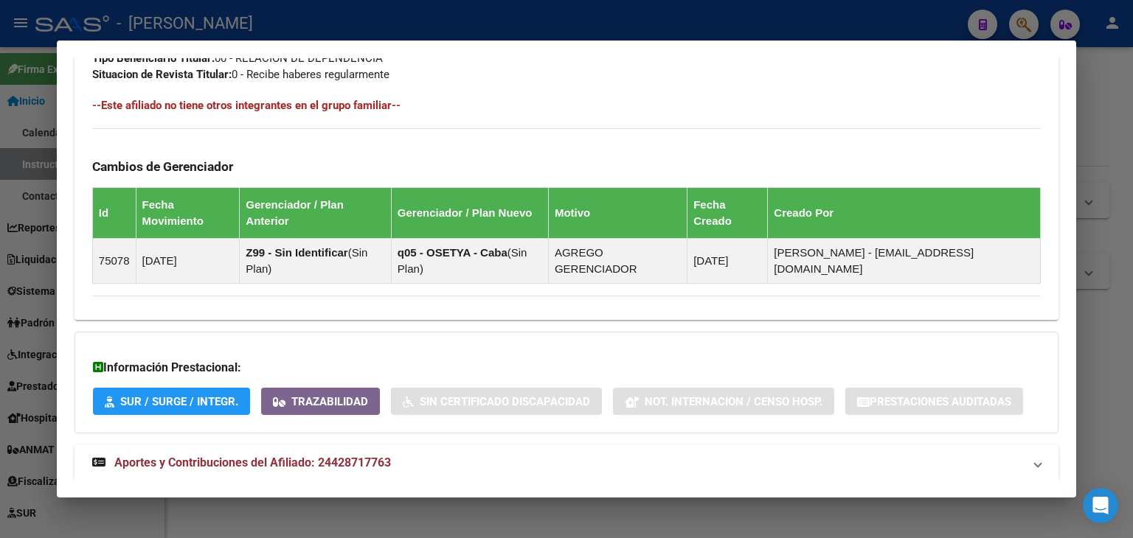
click at [362, 454] on strong "Aportes y Contribuciones del Afiliado: 24428717763" at bounding box center [241, 463] width 299 height 18
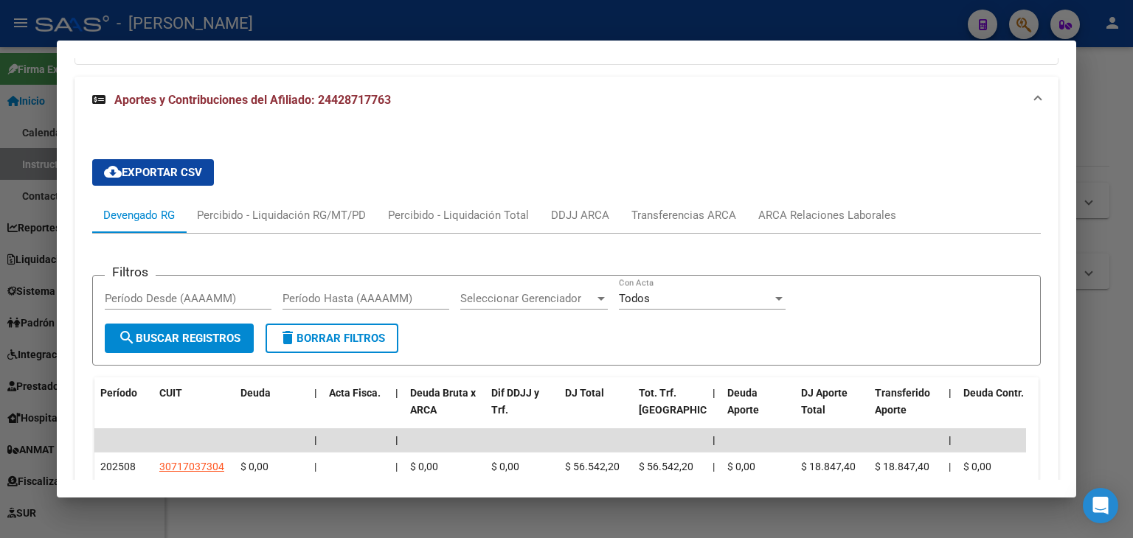
scroll to position [1251, 0]
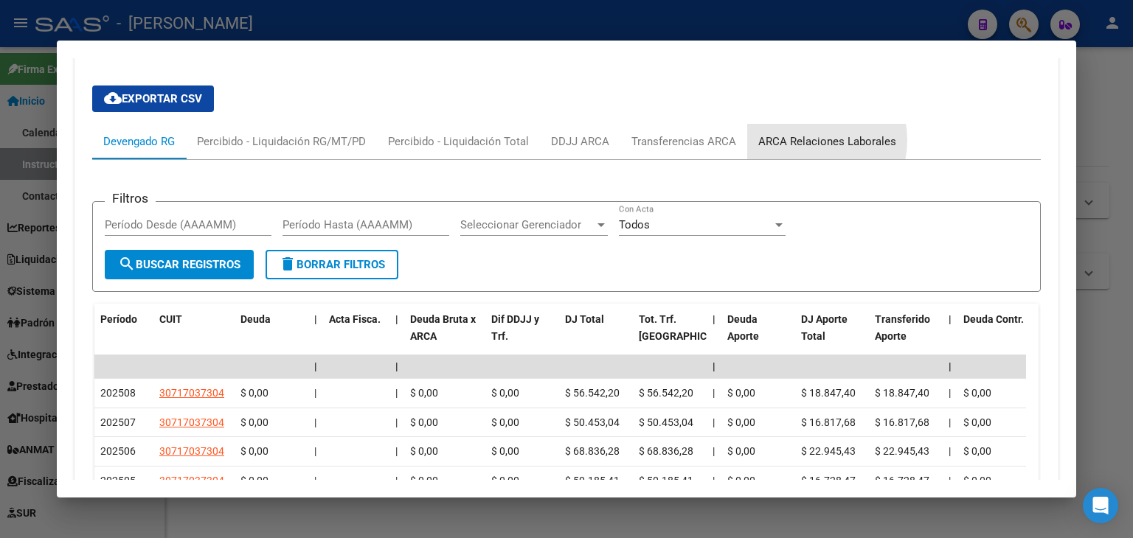
click at [801, 133] on div "ARCA Relaciones Laborales" at bounding box center [827, 141] width 138 height 16
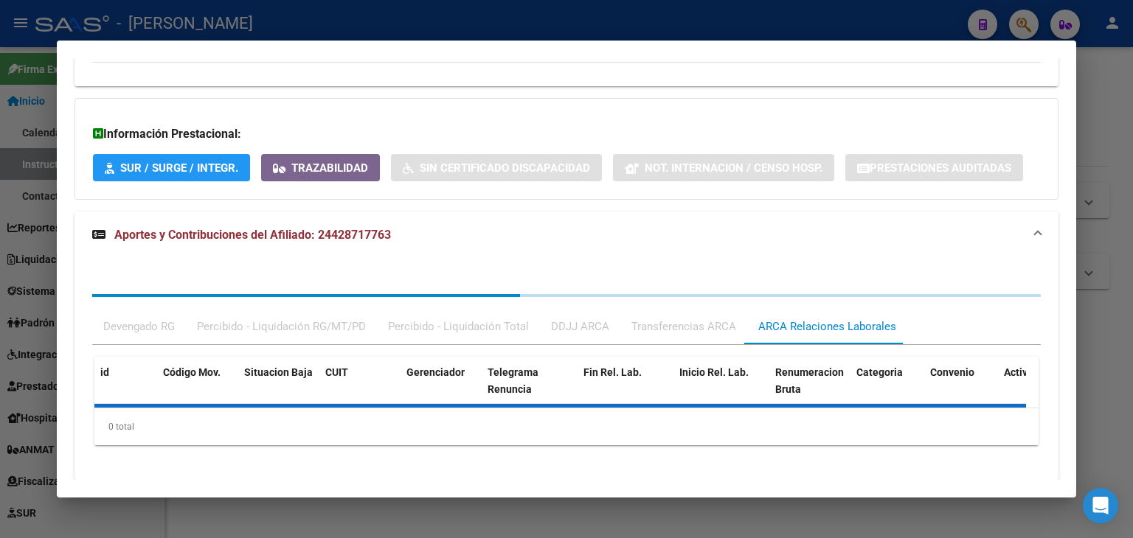
scroll to position [1112, 0]
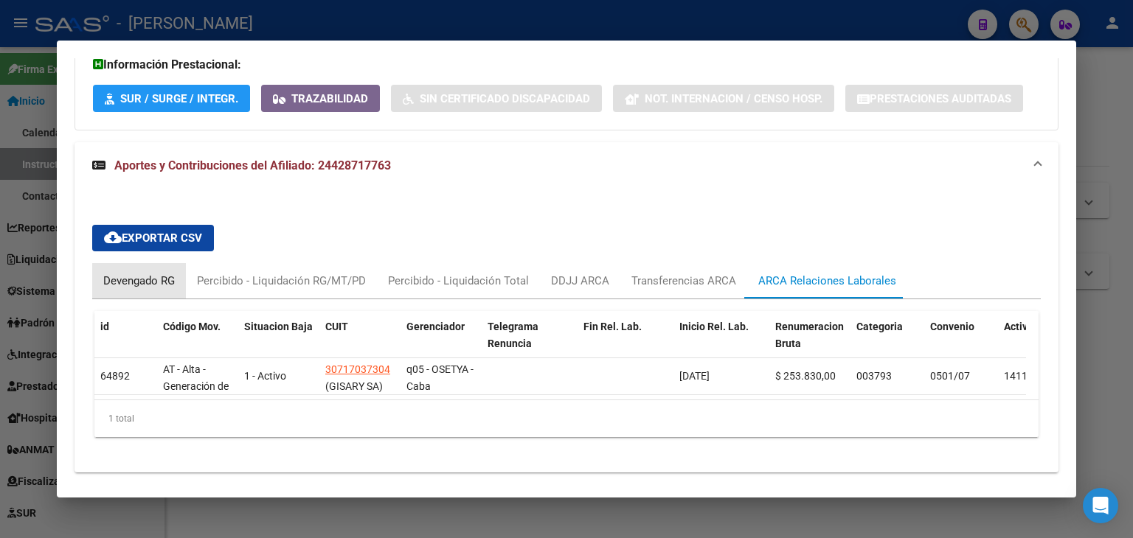
click at [155, 263] on div "Devengado RG" at bounding box center [139, 280] width 94 height 35
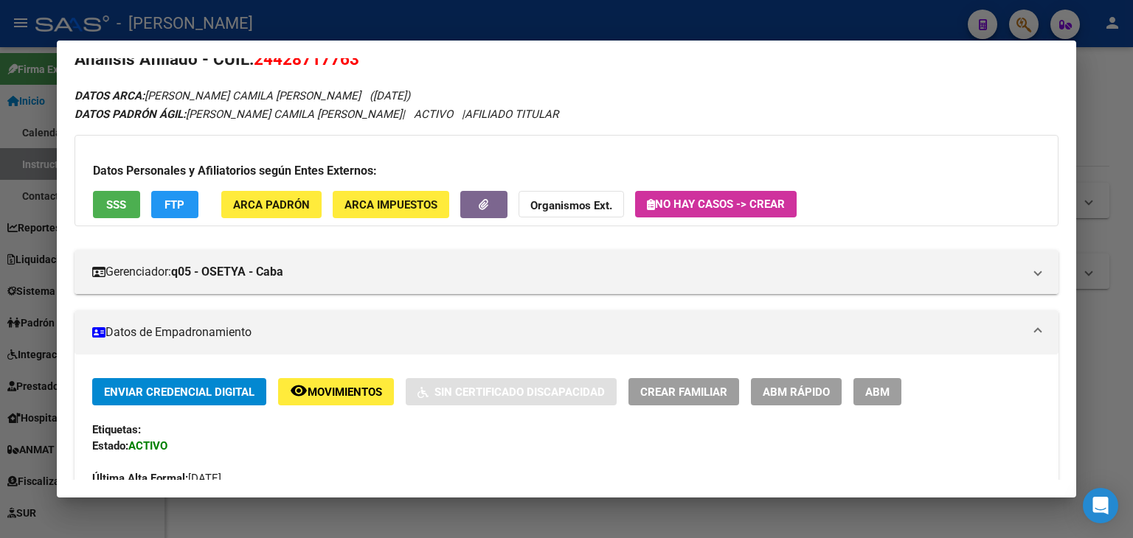
scroll to position [0, 0]
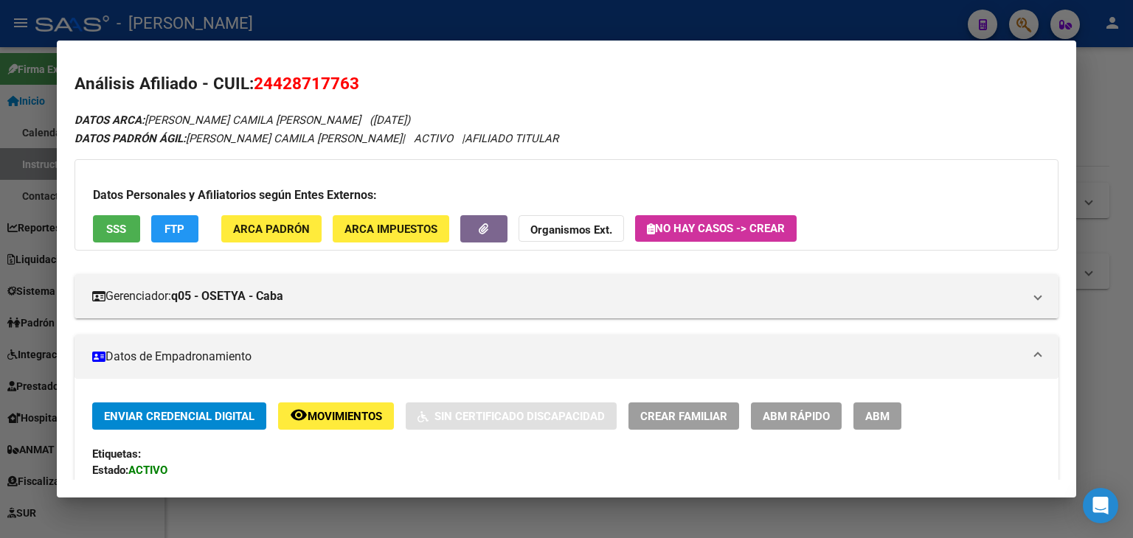
click at [279, 237] on button "ARCA Padrón" at bounding box center [271, 228] width 100 height 27
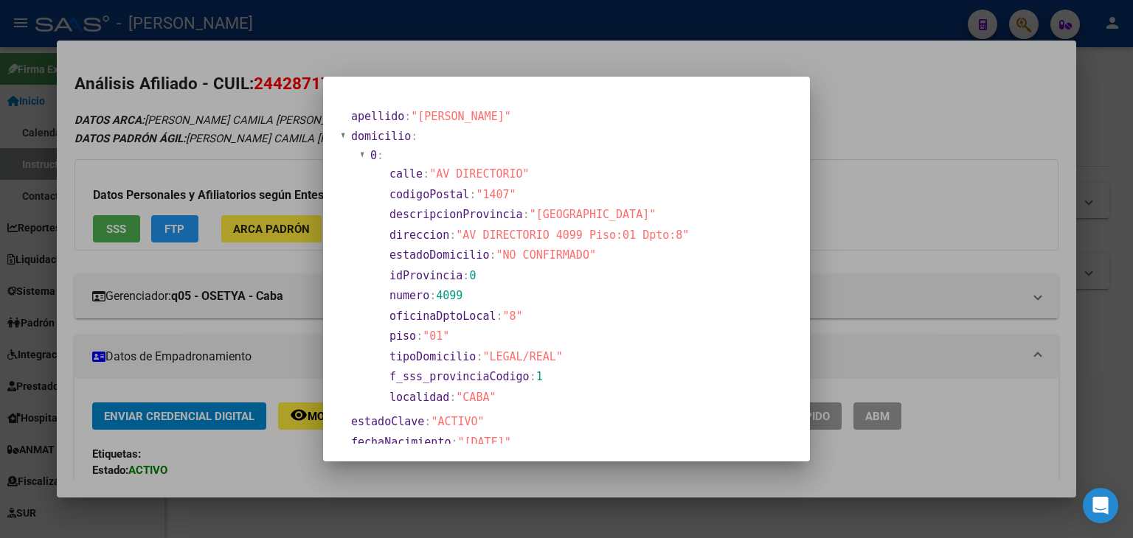
click at [190, 94] on div at bounding box center [566, 269] width 1133 height 538
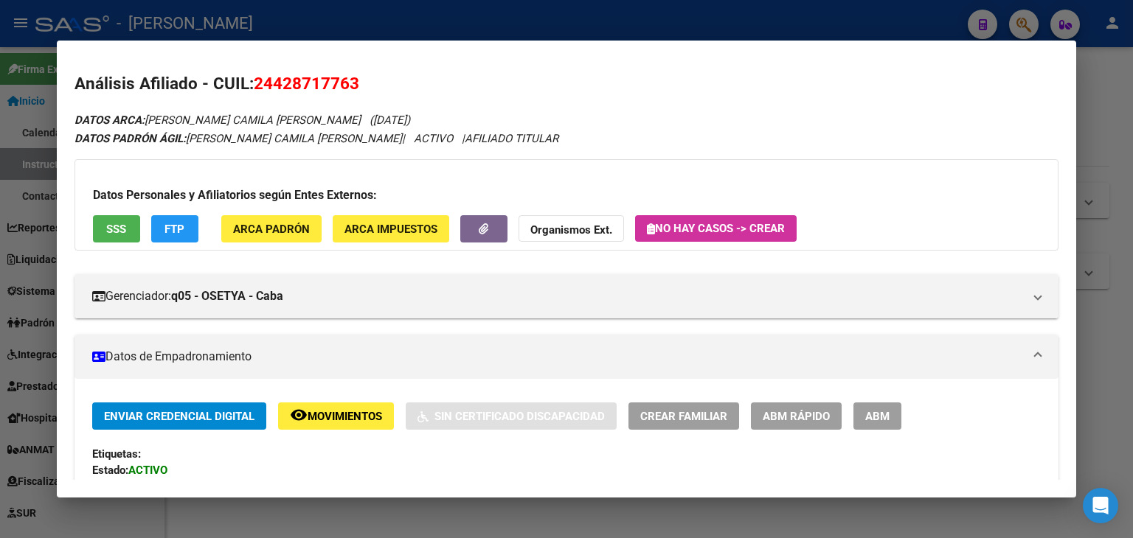
click at [122, 231] on span "SSS" at bounding box center [116, 229] width 20 height 13
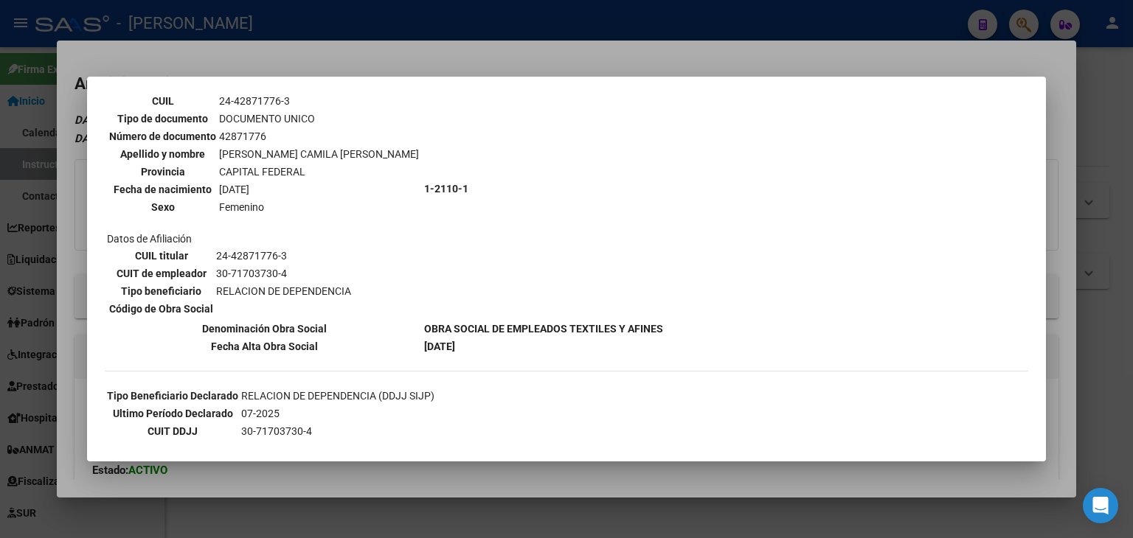
scroll to position [215, 0]
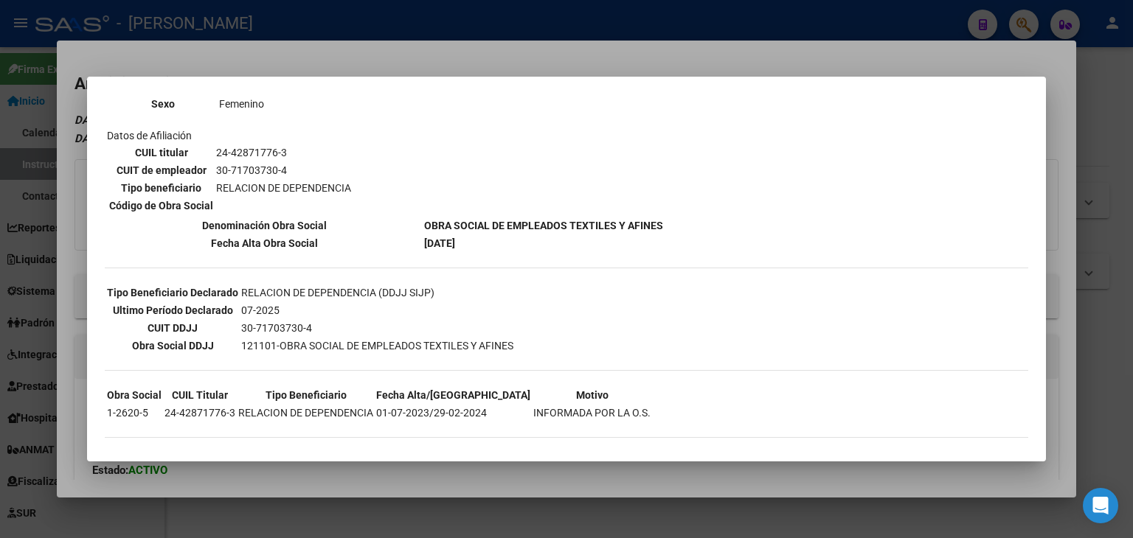
click at [253, 69] on div at bounding box center [566, 269] width 1133 height 538
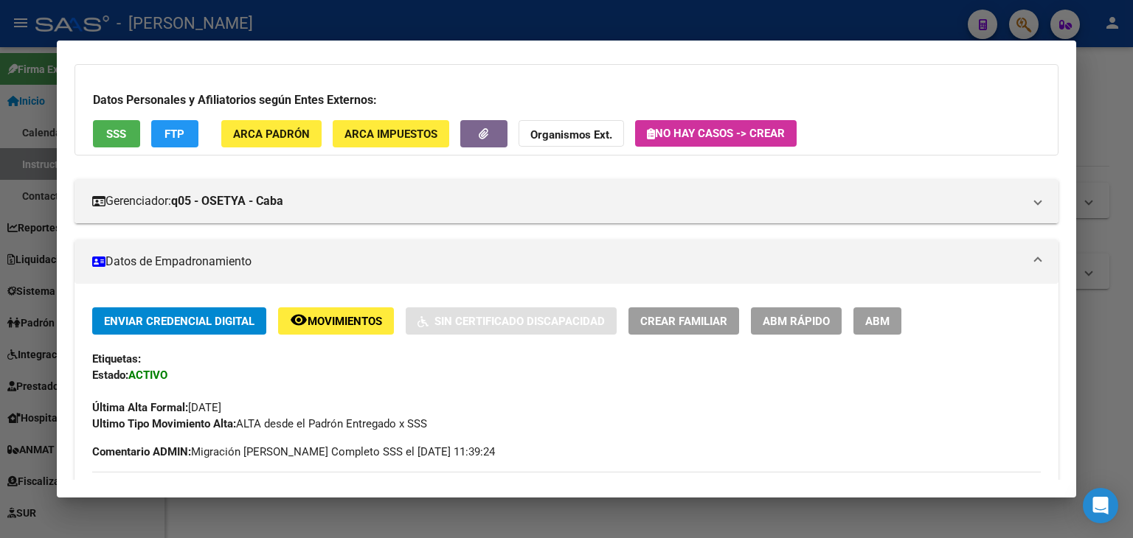
scroll to position [221, 0]
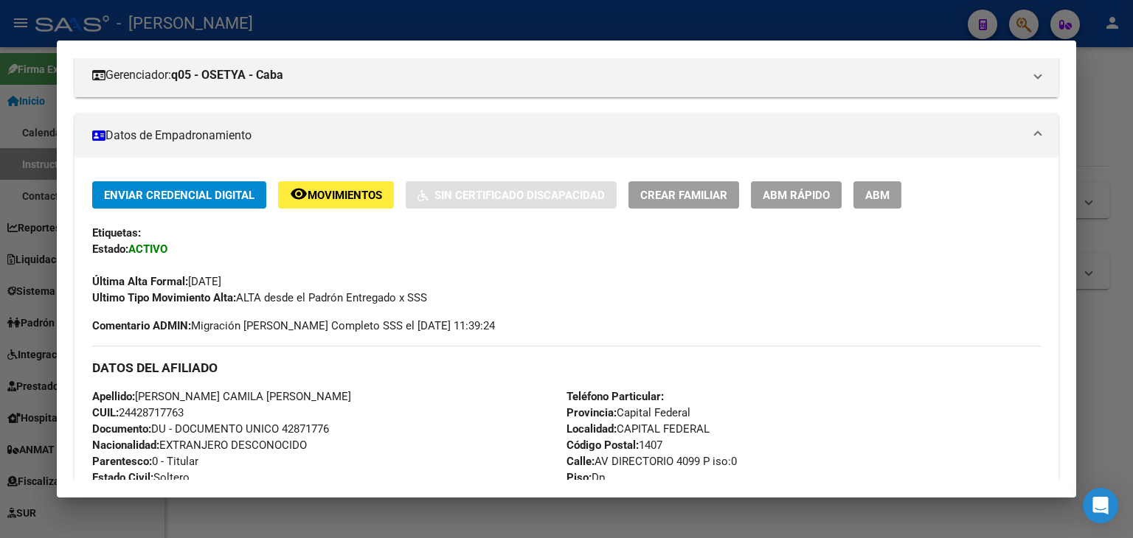
click at [314, 422] on span "Documento: DU - DOCUMENTO UNICO 42871776" at bounding box center [210, 428] width 237 height 13
drag, startPoint x: 141, startPoint y: 397, endPoint x: 249, endPoint y: 396, distance: 108.4
click at [249, 396] on span "Apellido: [PERSON_NAME]" at bounding box center [221, 396] width 259 height 13
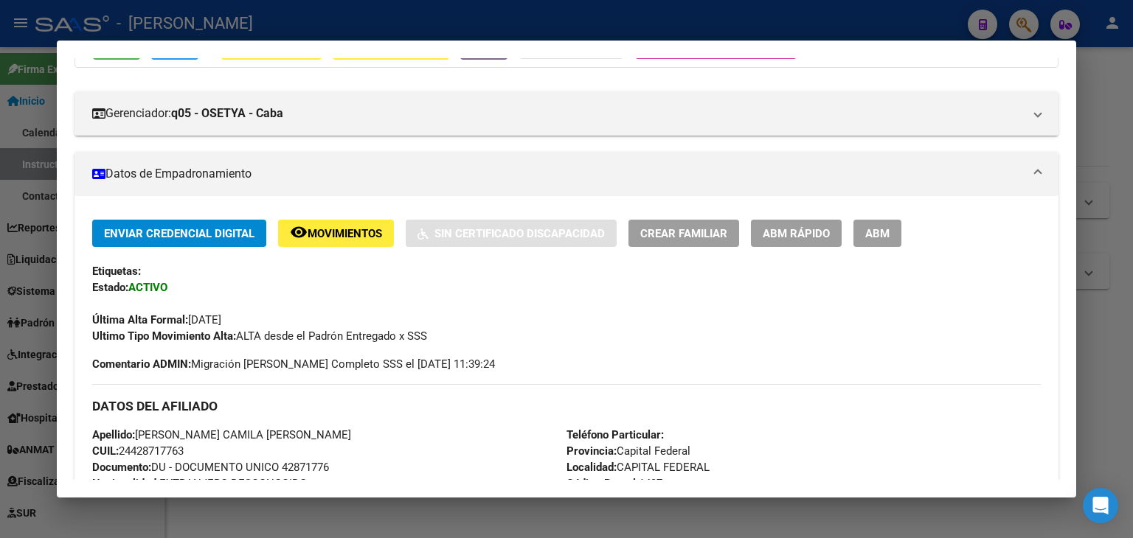
scroll to position [0, 0]
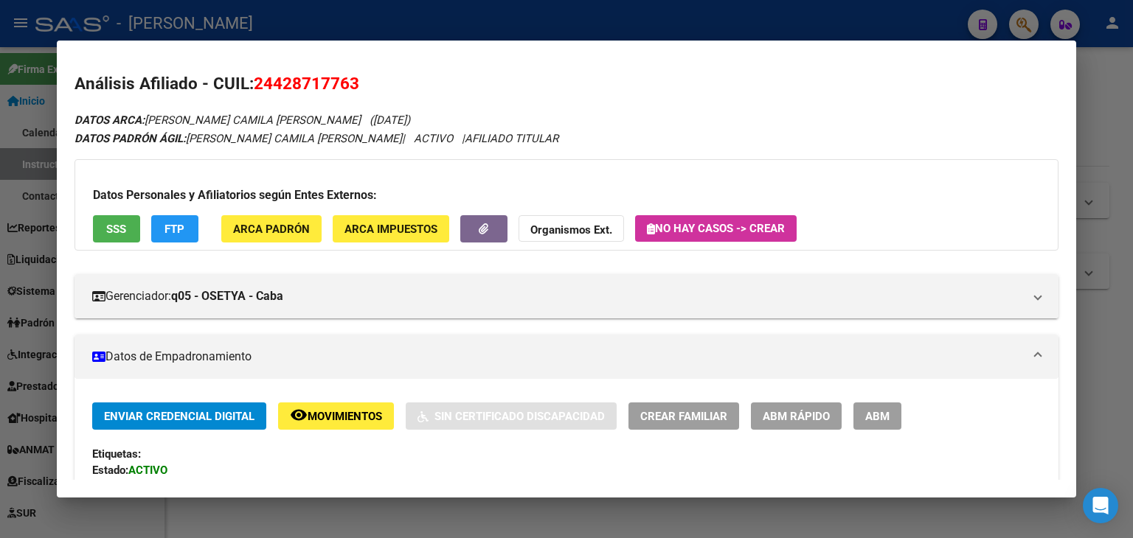
click at [280, 216] on button "ARCA Padrón" at bounding box center [271, 228] width 100 height 27
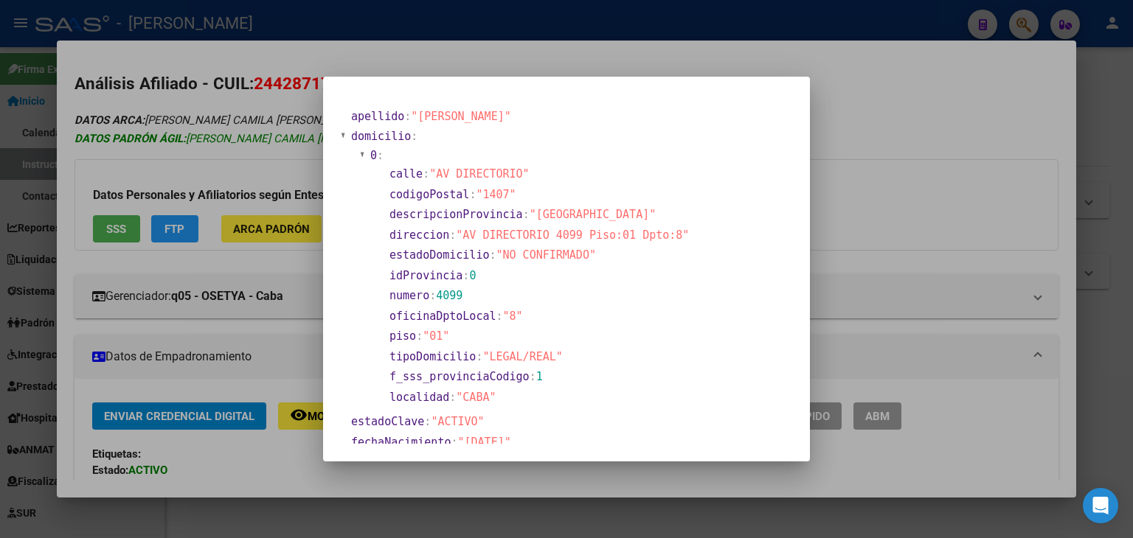
drag, startPoint x: 223, startPoint y: 136, endPoint x: 248, endPoint y: 143, distance: 26.1
click at [222, 136] on div at bounding box center [566, 269] width 1133 height 538
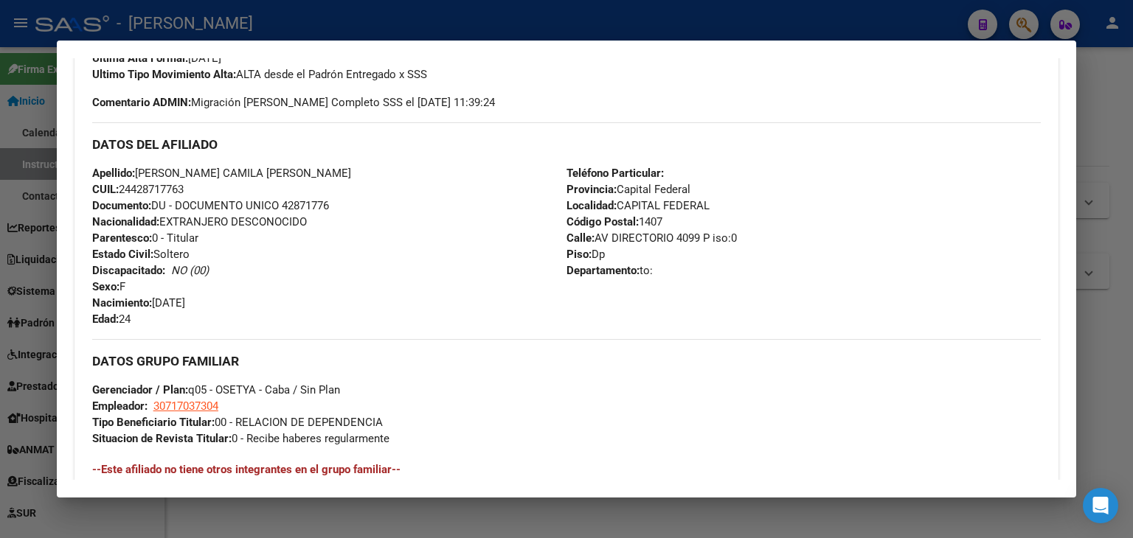
scroll to position [516, 0]
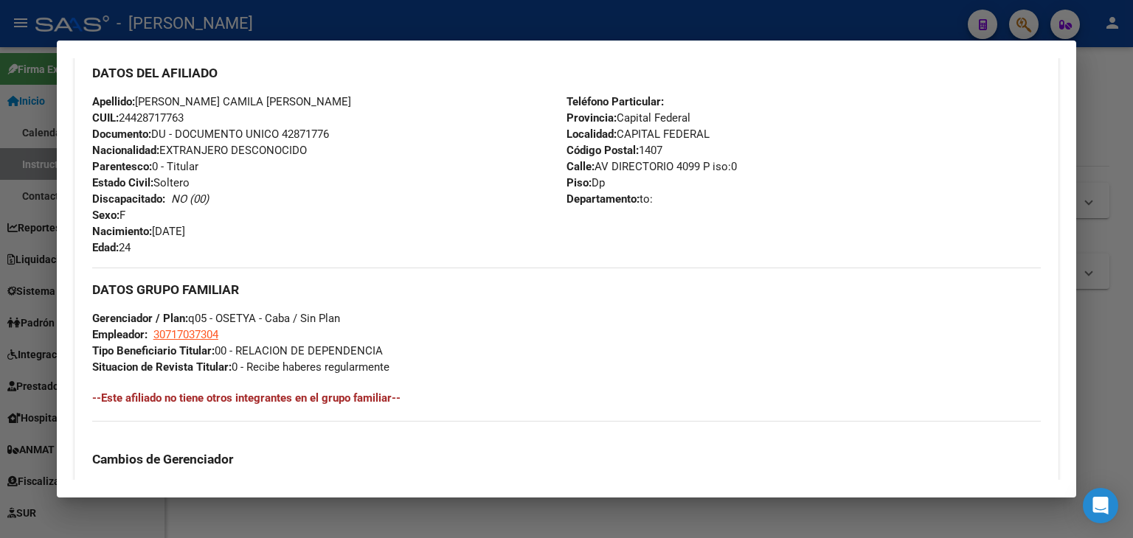
click at [203, 327] on div "DATOS GRUPO FAMILIAR Gerenciador / Plan: q05 - OSETYA - Caba / Sin Plan Emplead…" at bounding box center [566, 322] width 948 height 108
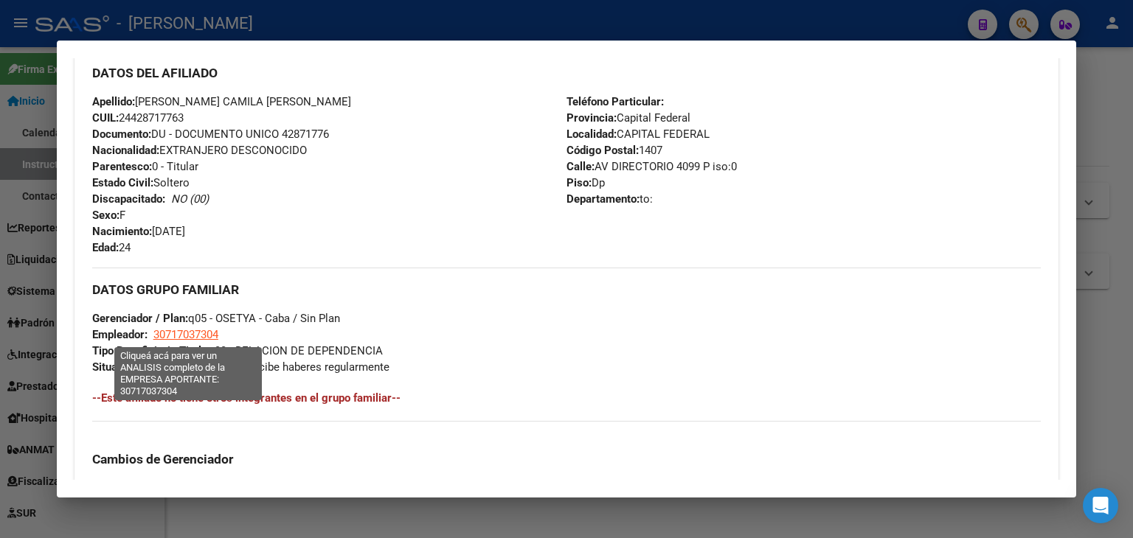
click at [205, 331] on span "30717037304" at bounding box center [185, 334] width 65 height 13
type textarea "30717037304"
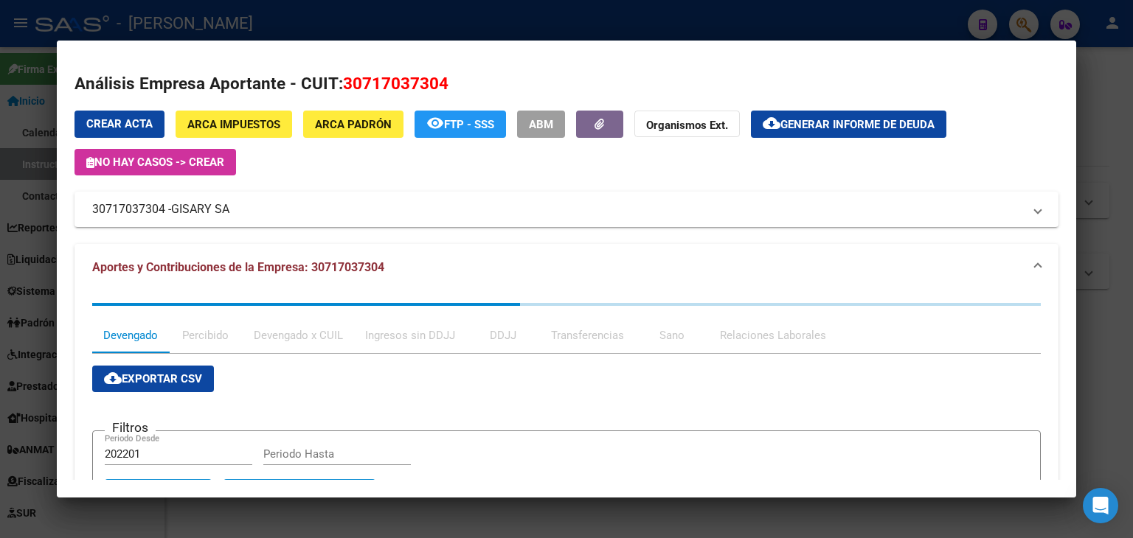
click at [292, 19] on div at bounding box center [566, 269] width 1133 height 538
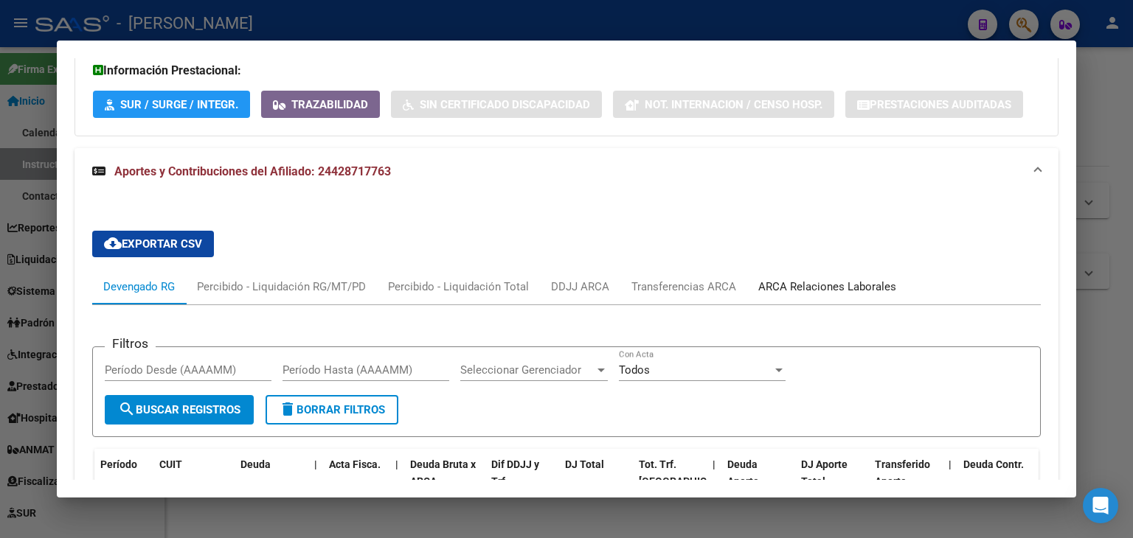
click at [849, 279] on div "ARCA Relaciones Laborales" at bounding box center [827, 287] width 138 height 16
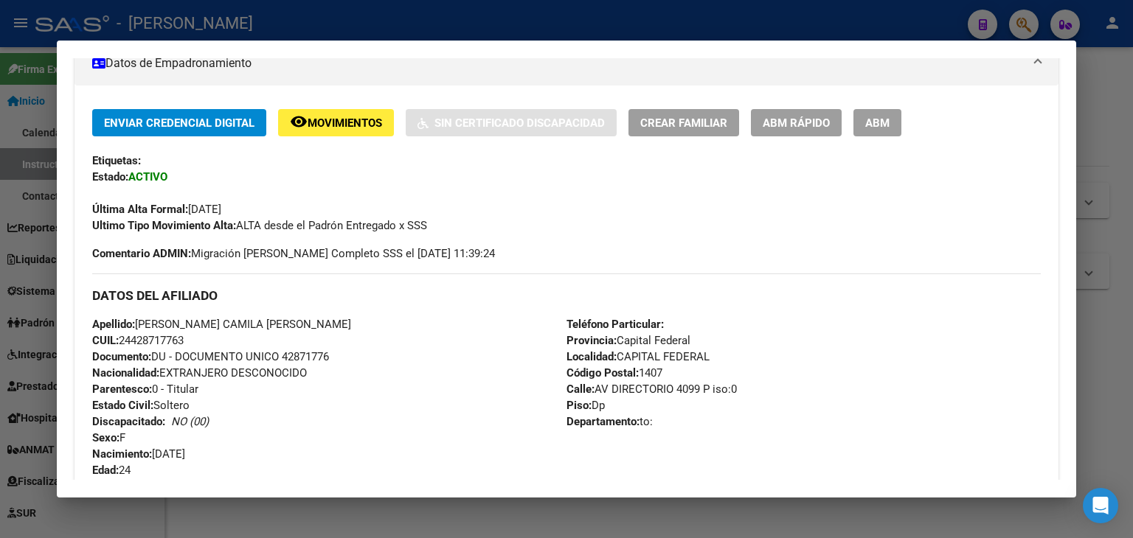
scroll to position [221, 0]
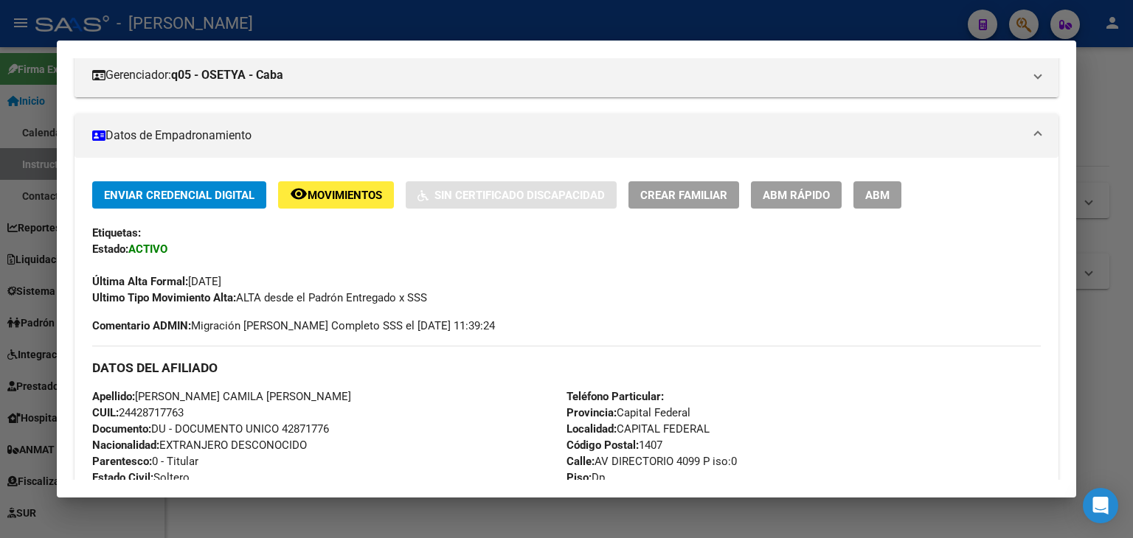
click at [270, 11] on div at bounding box center [566, 269] width 1133 height 538
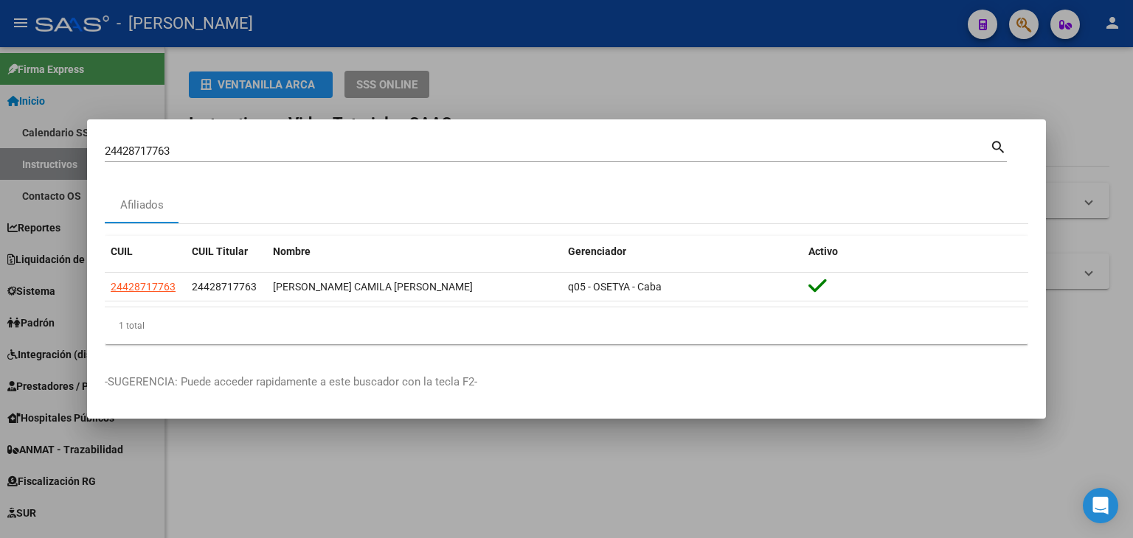
click at [201, 143] on div "24428717763 [PERSON_NAME] (apellido, dni, [PERSON_NAME], [PERSON_NAME], cuit, o…" at bounding box center [547, 151] width 885 height 22
click at [201, 145] on div "24428717763 [PERSON_NAME] (apellido, dni, [PERSON_NAME], [PERSON_NAME], cuit, o…" at bounding box center [547, 151] width 885 height 22
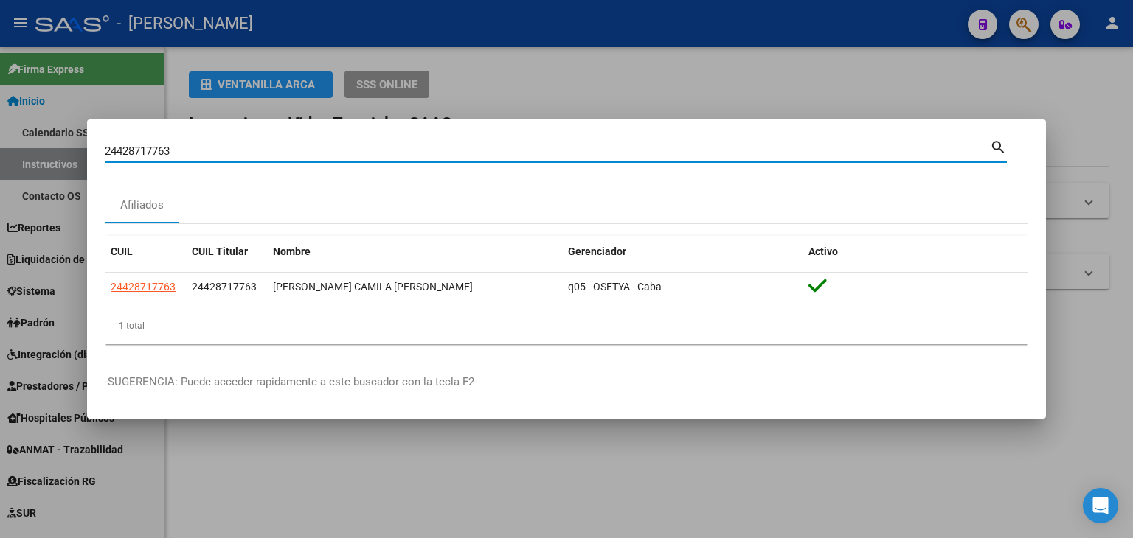
click at [199, 146] on input "24428717763" at bounding box center [547, 151] width 885 height 13
paste input "35699592"
type input "24435699592"
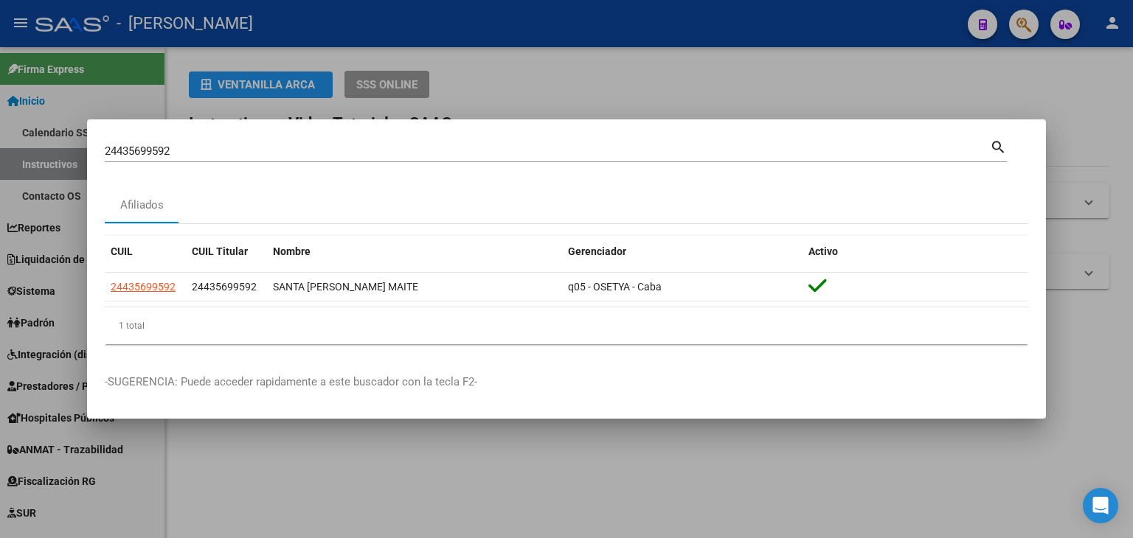
drag, startPoint x: 131, startPoint y: 240, endPoint x: 352, endPoint y: 310, distance: 232.0
click at [352, 310] on div "1 total" at bounding box center [566, 325] width 923 height 37
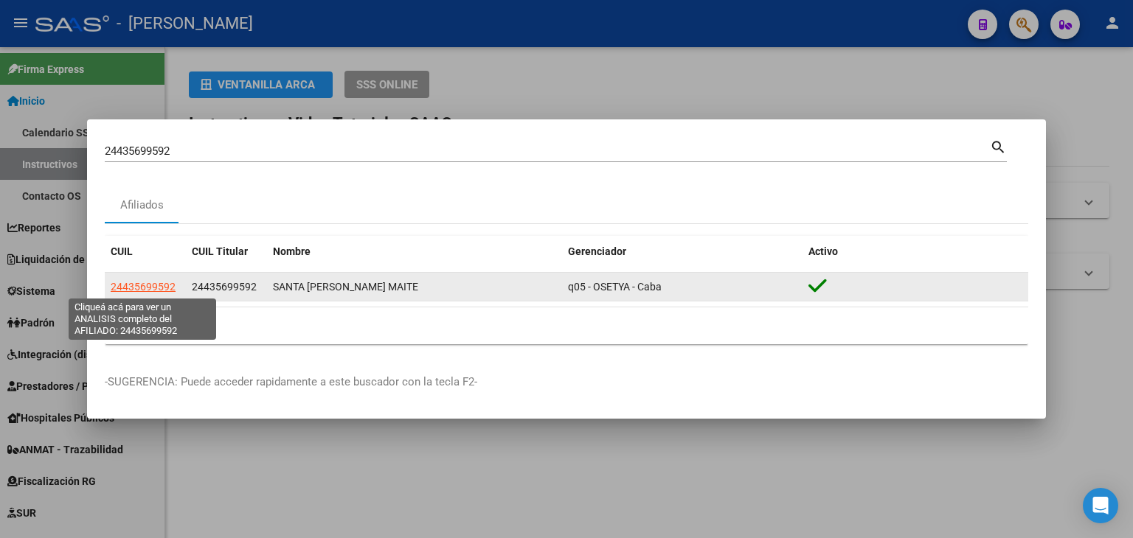
click at [131, 282] on span "24435699592" at bounding box center [143, 287] width 65 height 12
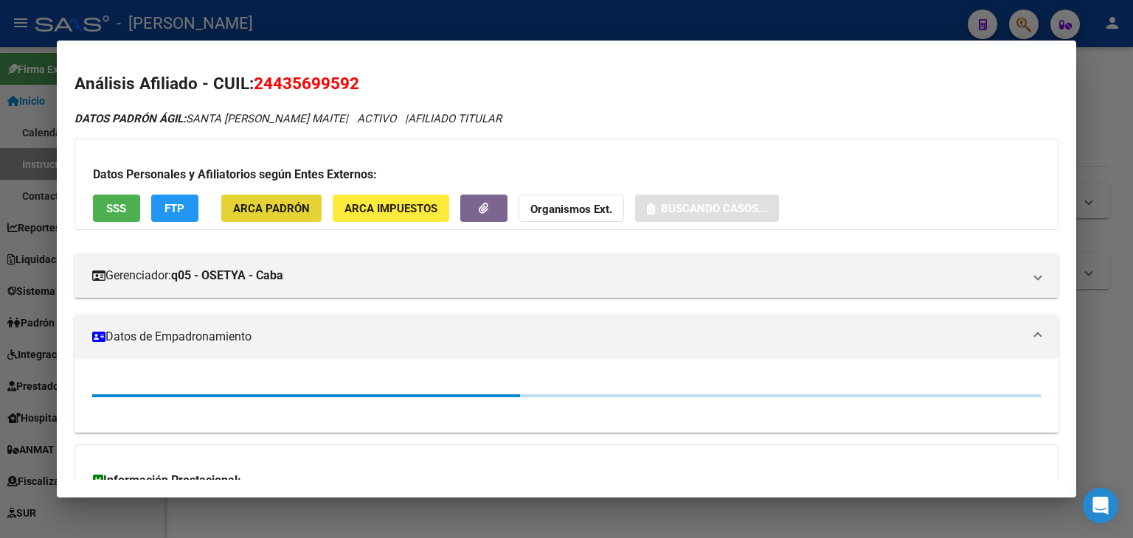
click at [297, 213] on span "ARCA Padrón" at bounding box center [271, 208] width 77 height 13
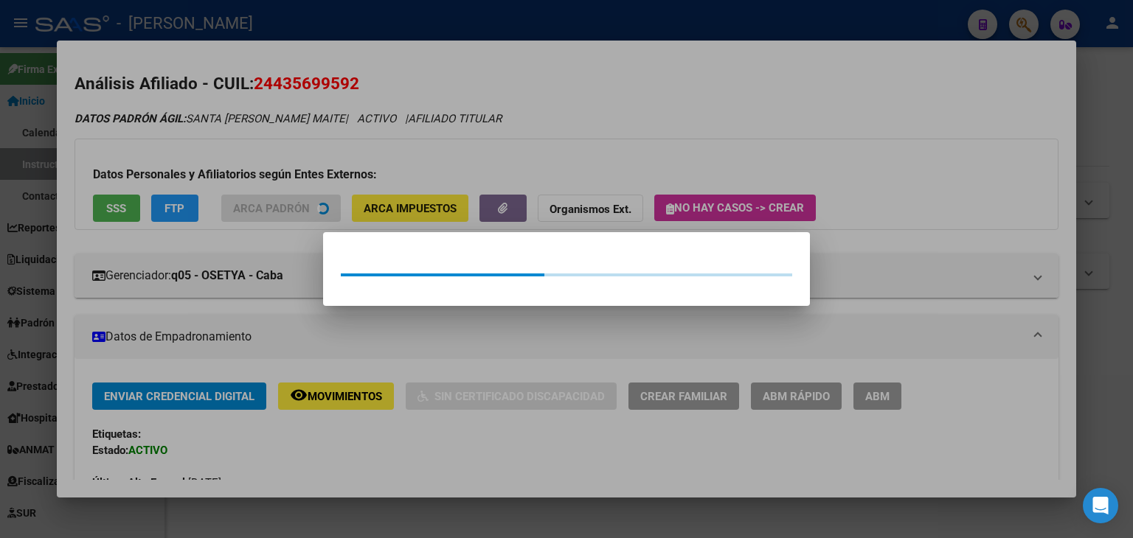
click at [243, 140] on div at bounding box center [566, 269] width 1133 height 538
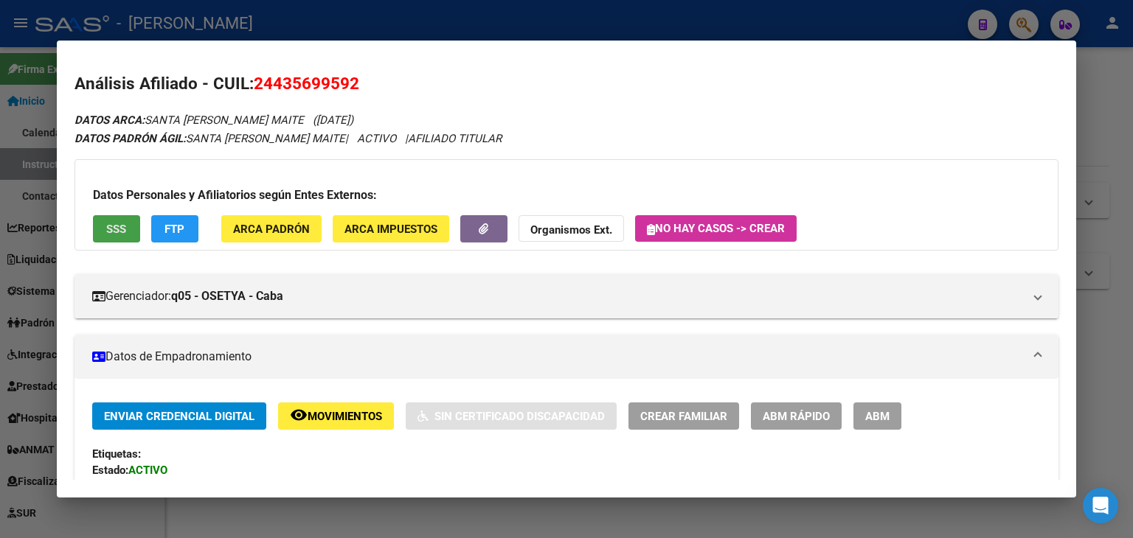
click at [123, 226] on span "SSS" at bounding box center [116, 229] width 20 height 13
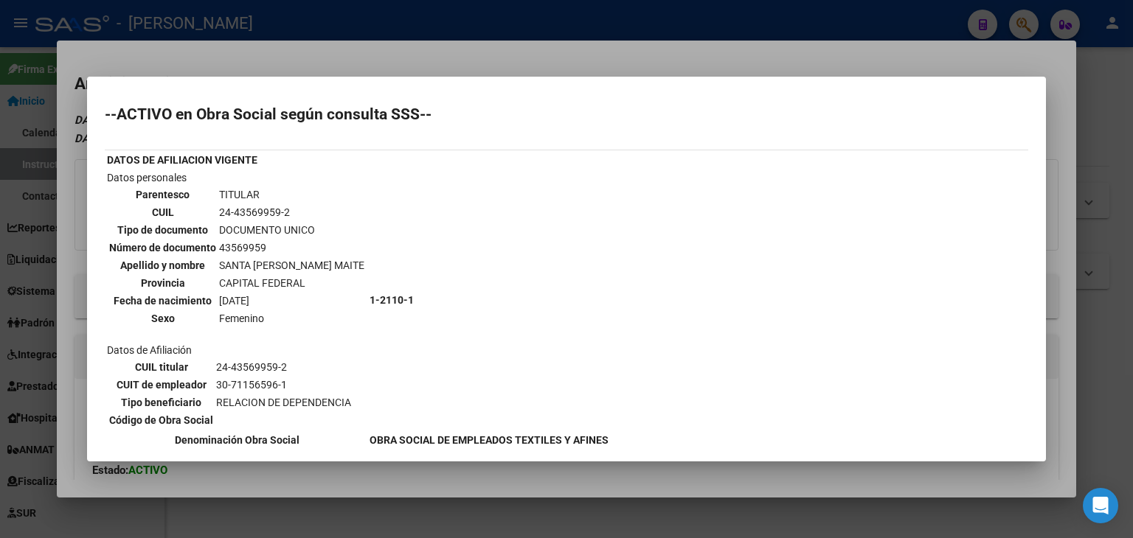
drag, startPoint x: 205, startPoint y: 51, endPoint x: 351, endPoint y: 247, distance: 244.5
click at [206, 51] on div at bounding box center [566, 269] width 1133 height 538
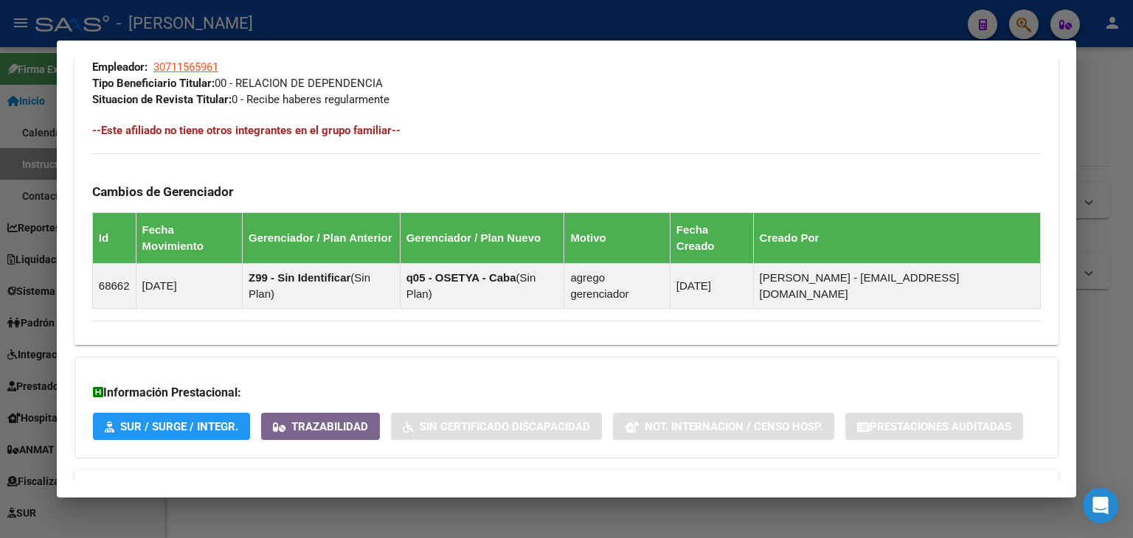
scroll to position [809, 0]
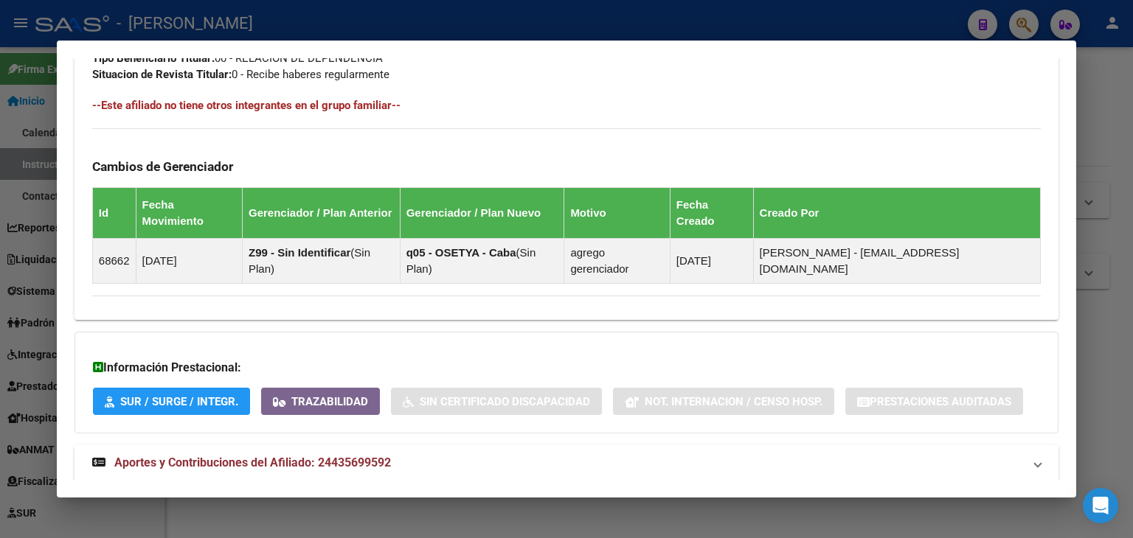
click at [378, 454] on strong "Aportes y Contribuciones del Afiliado: 24435699592" at bounding box center [241, 463] width 299 height 18
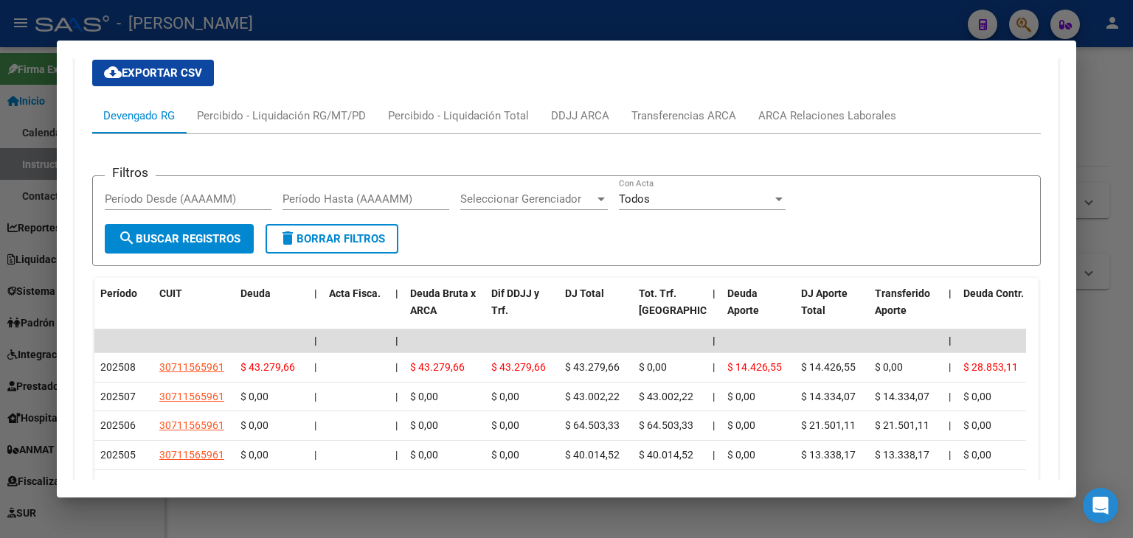
scroll to position [1251, 0]
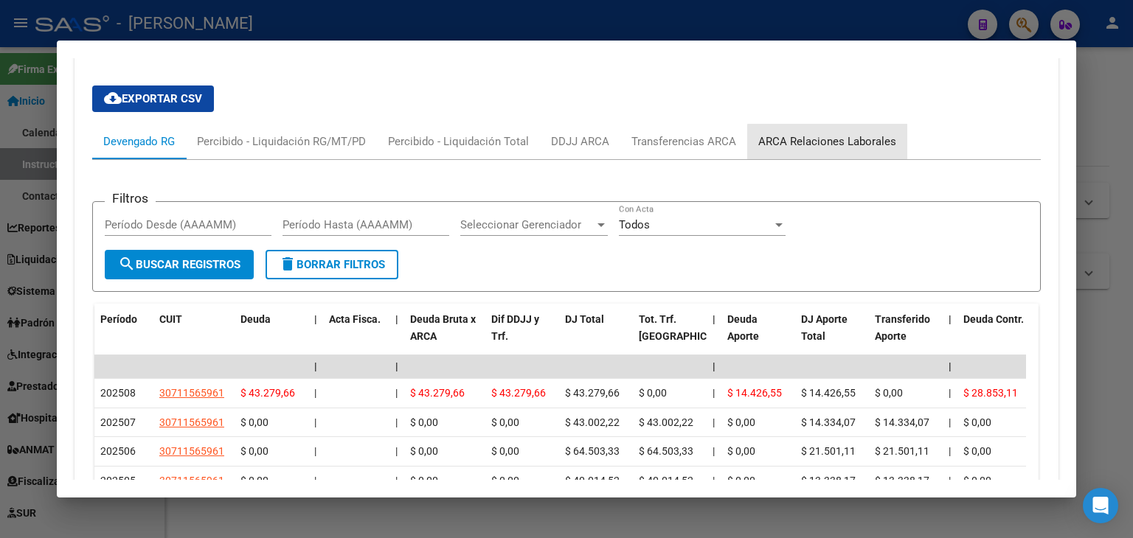
click at [877, 133] on div "ARCA Relaciones Laborales" at bounding box center [827, 141] width 138 height 16
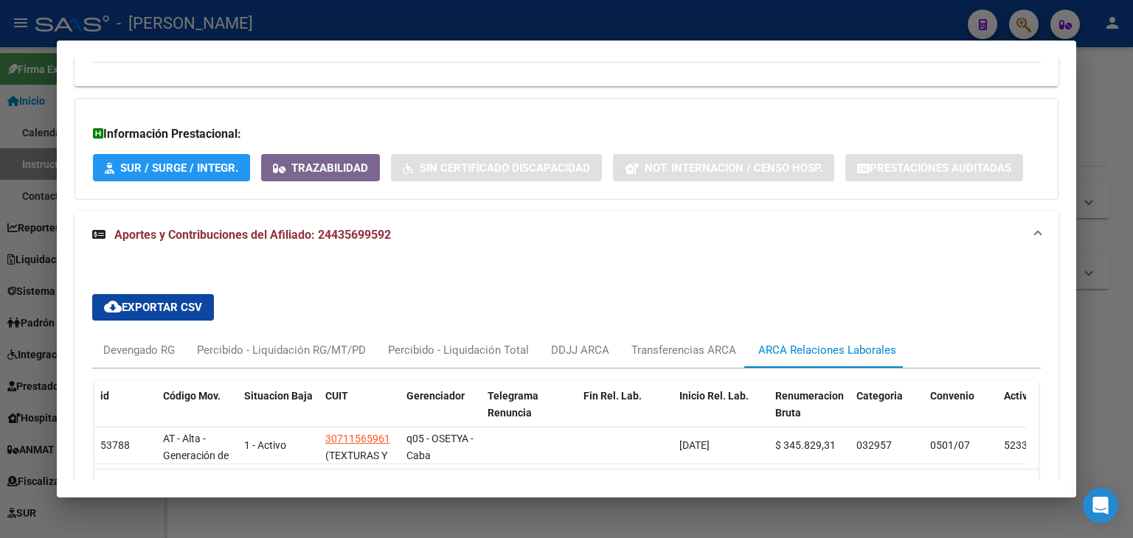
scroll to position [1112, 0]
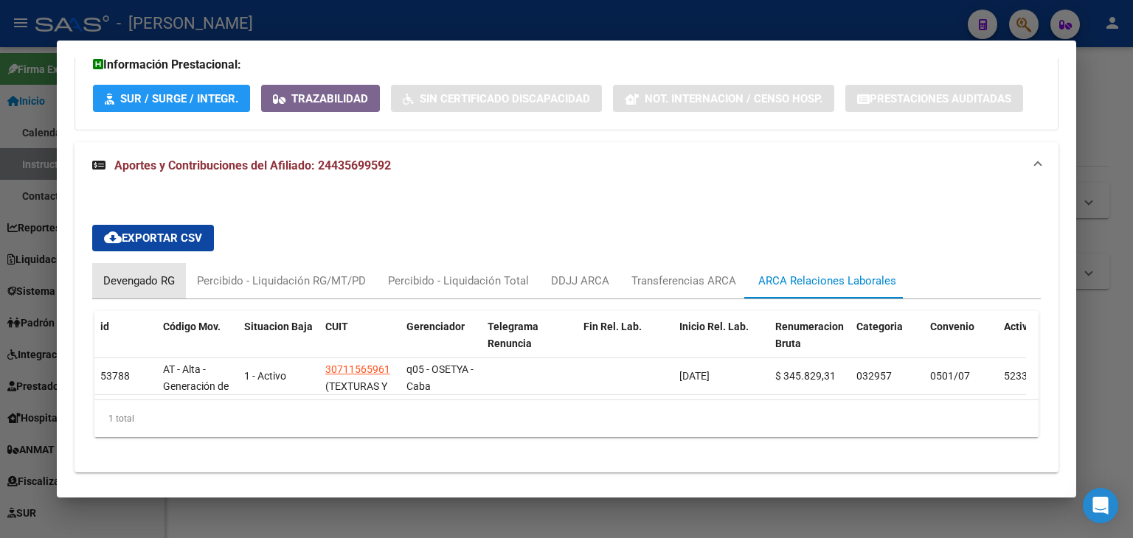
click at [146, 273] on div "Devengado RG" at bounding box center [139, 281] width 72 height 16
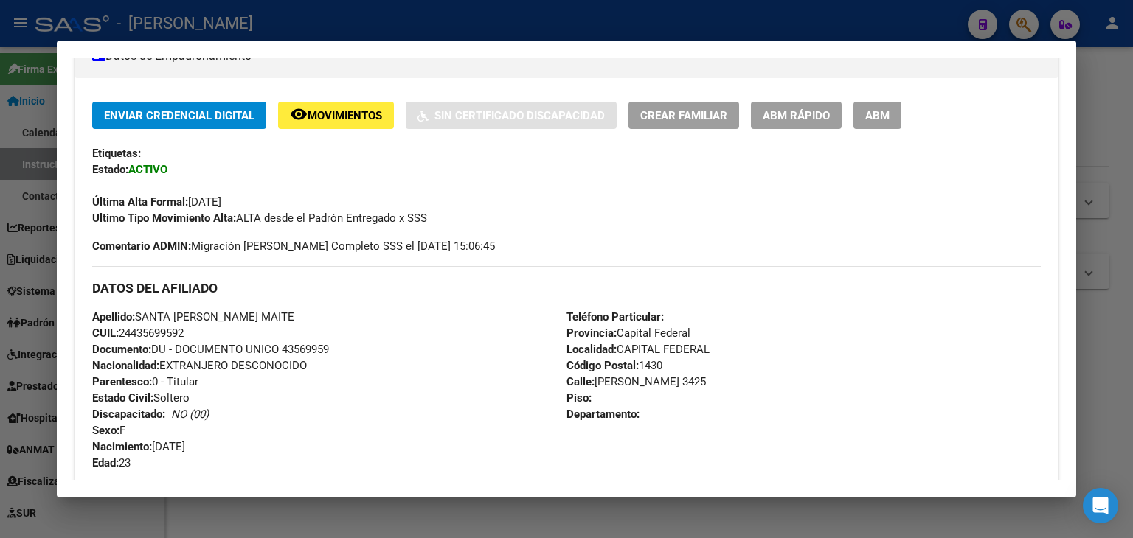
scroll to position [80, 0]
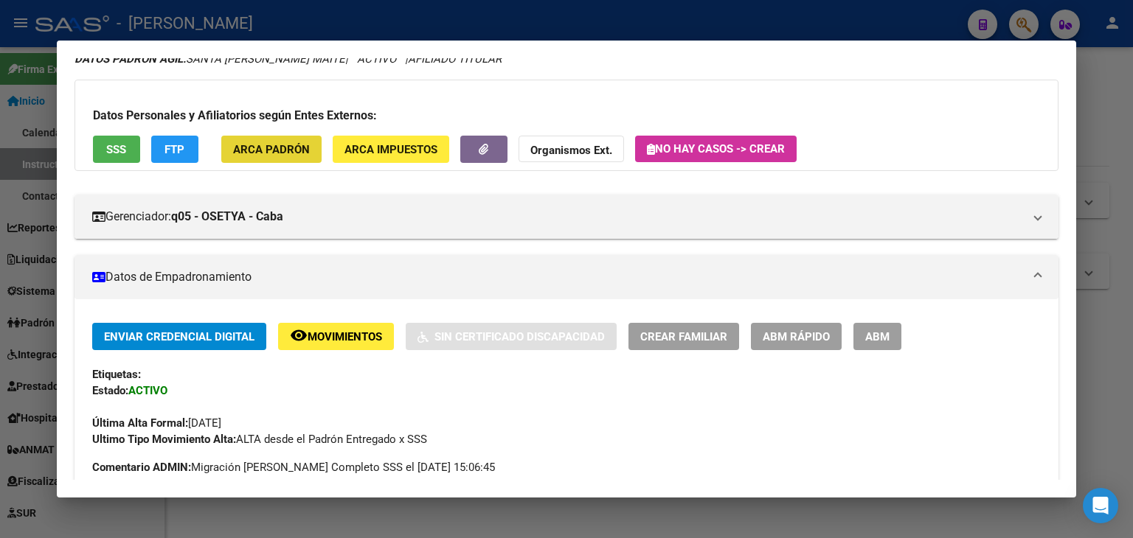
click at [277, 136] on button "ARCA Padrón" at bounding box center [271, 149] width 100 height 27
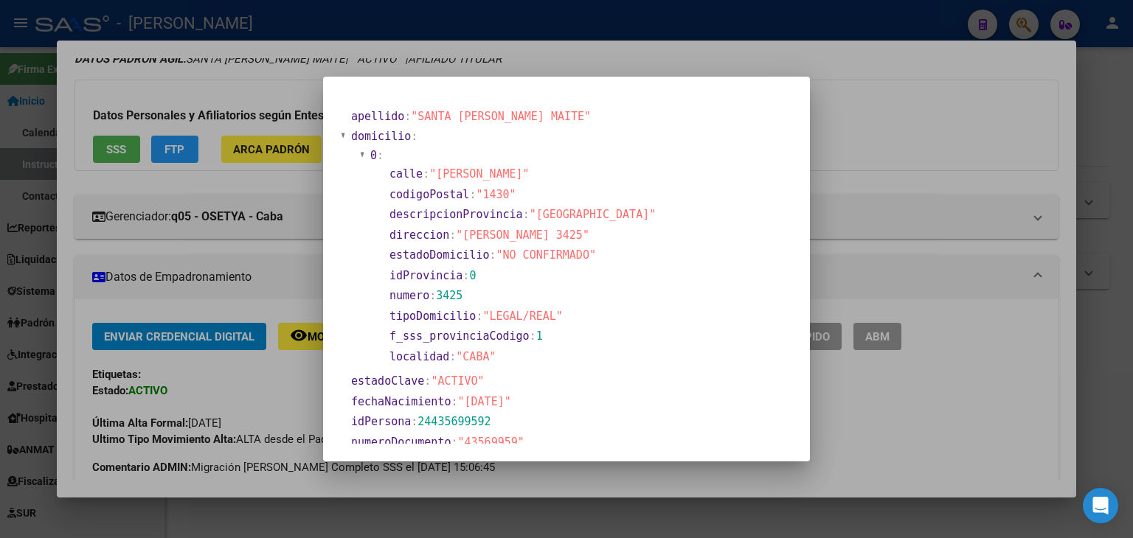
click at [207, 141] on div at bounding box center [566, 269] width 1133 height 538
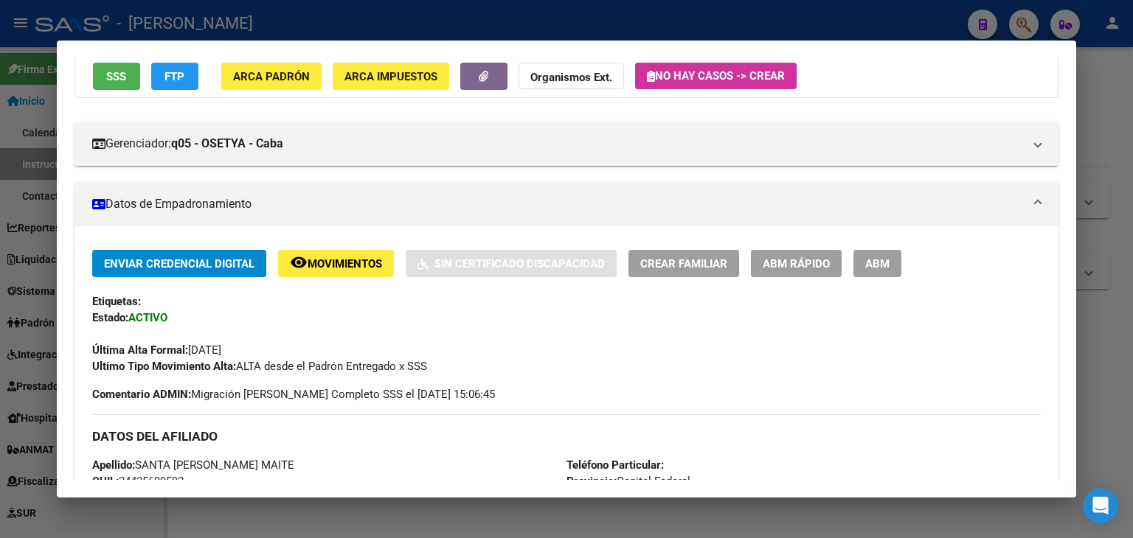
scroll to position [0, 0]
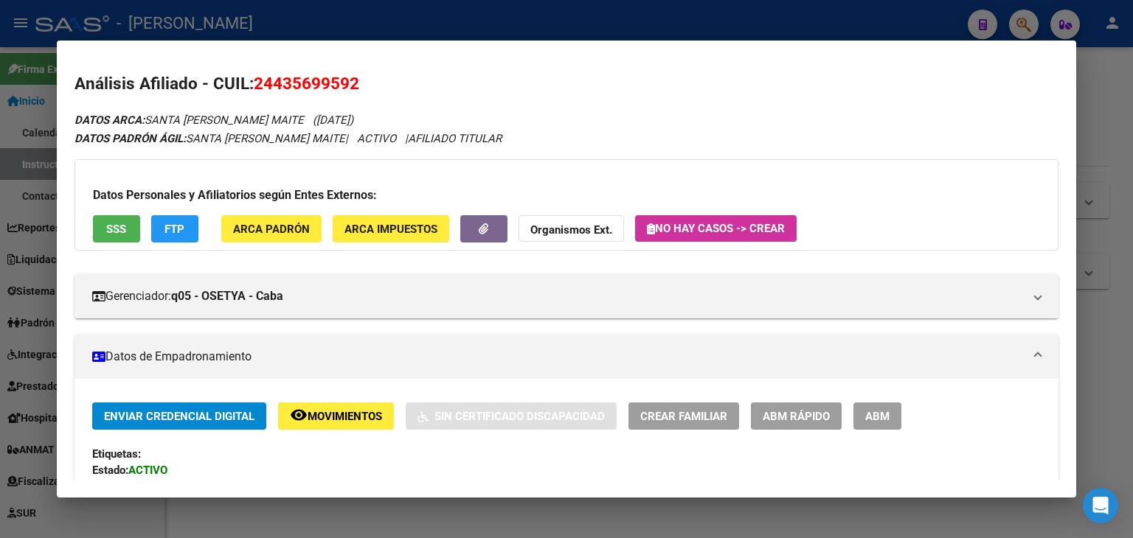
click at [109, 230] on span "SSS" at bounding box center [116, 229] width 20 height 13
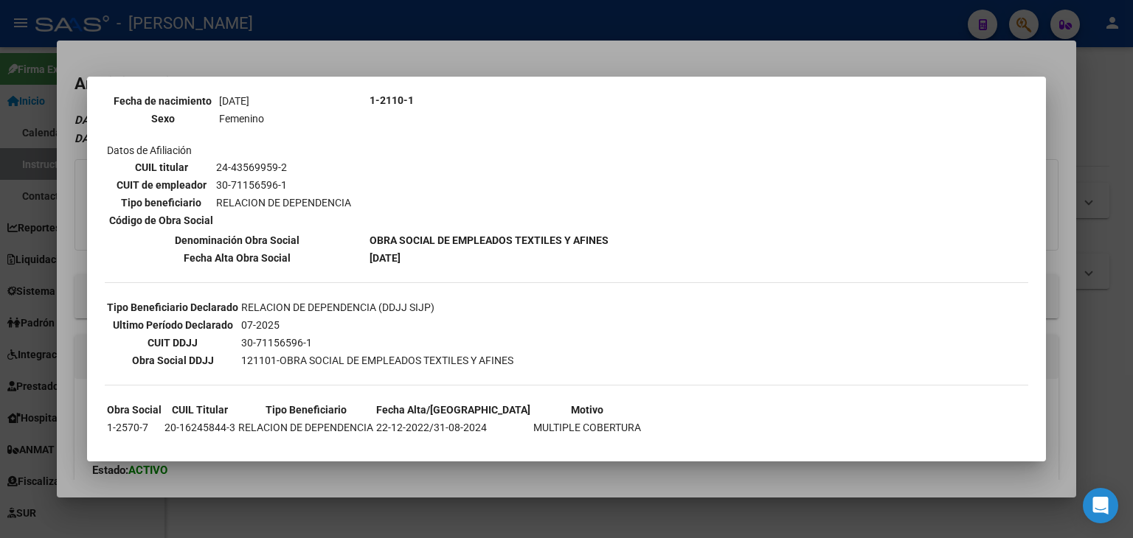
scroll to position [215, 0]
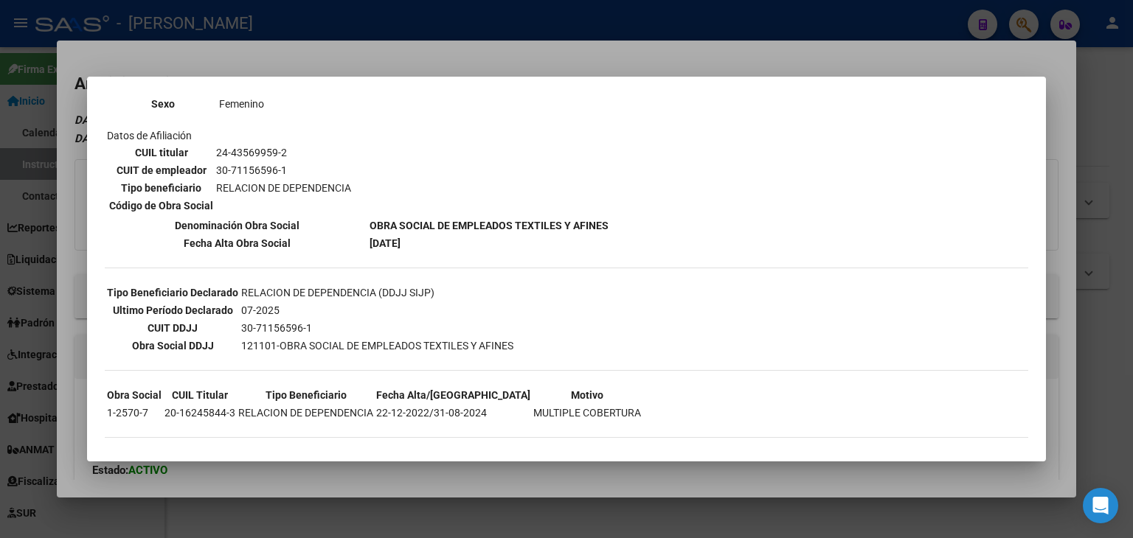
drag, startPoint x: 268, startPoint y: 67, endPoint x: 316, endPoint y: 109, distance: 63.7
click at [269, 67] on div at bounding box center [566, 269] width 1133 height 538
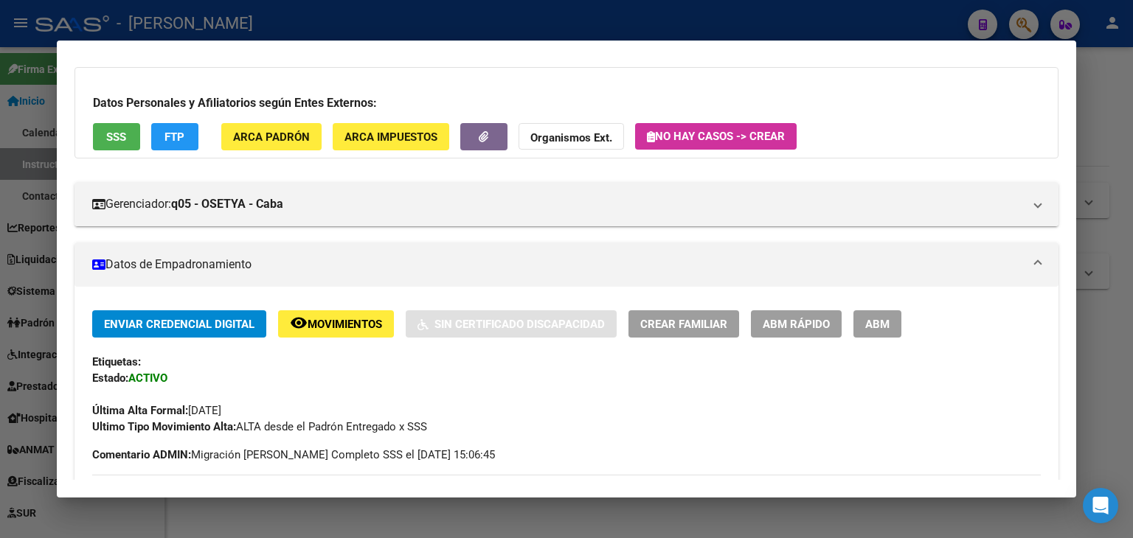
scroll to position [295, 0]
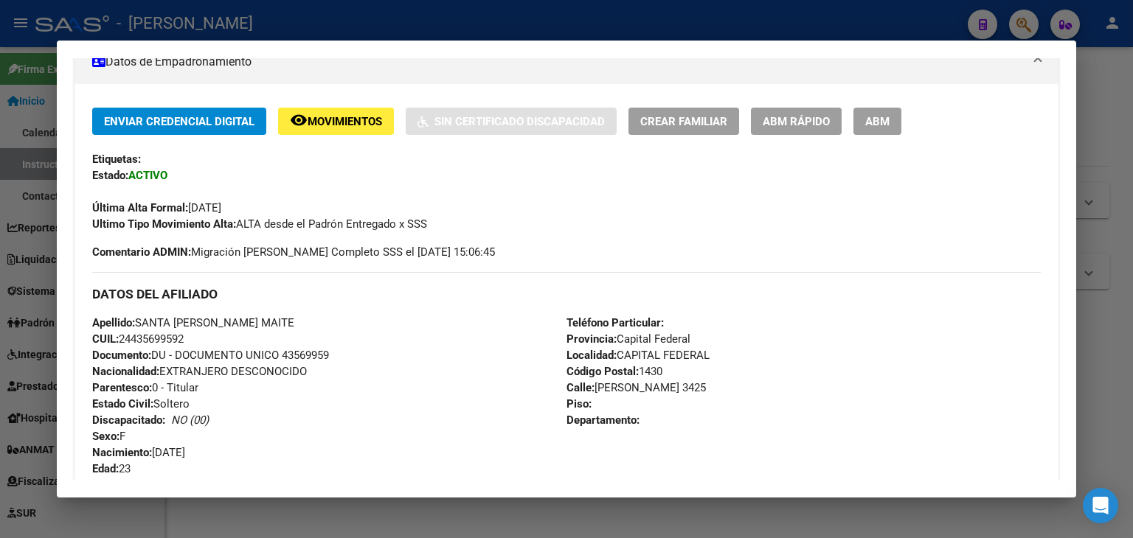
click at [306, 347] on div "Apellido: SANTA [PERSON_NAME] CUIL: 24435699592 Documento: DU - DOCUMENTO UNICO…" at bounding box center [329, 396] width 474 height 162
click at [307, 349] on span "Documento: DU - DOCUMENTO UNICO 43569959" at bounding box center [210, 355] width 237 height 13
drag, startPoint x: 140, startPoint y: 323, endPoint x: 201, endPoint y: 321, distance: 60.5
click at [201, 321] on span "Apellido: SANTA [PERSON_NAME] MAITE" at bounding box center [193, 322] width 202 height 13
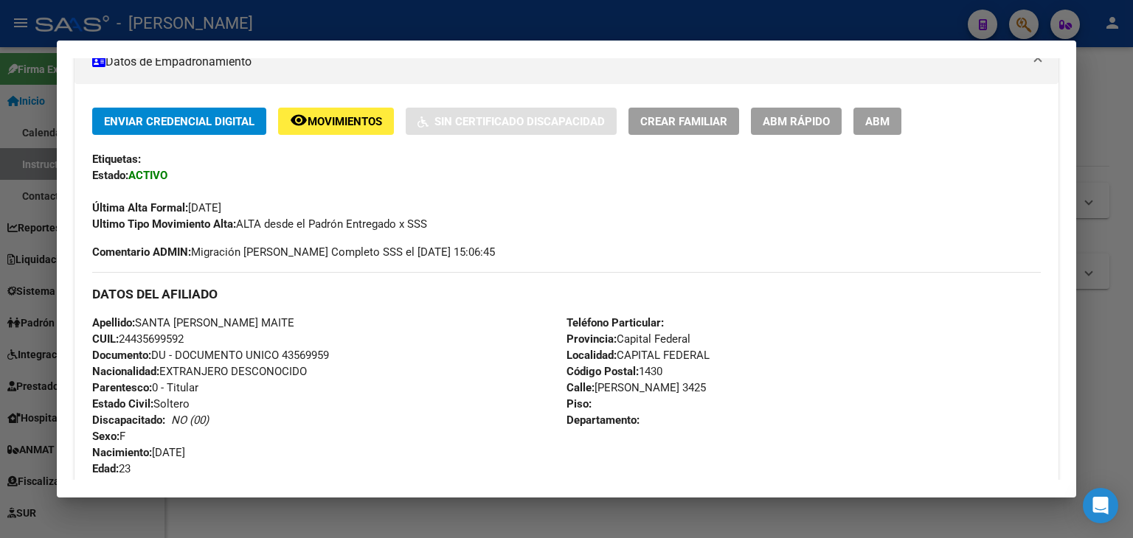
scroll to position [0, 0]
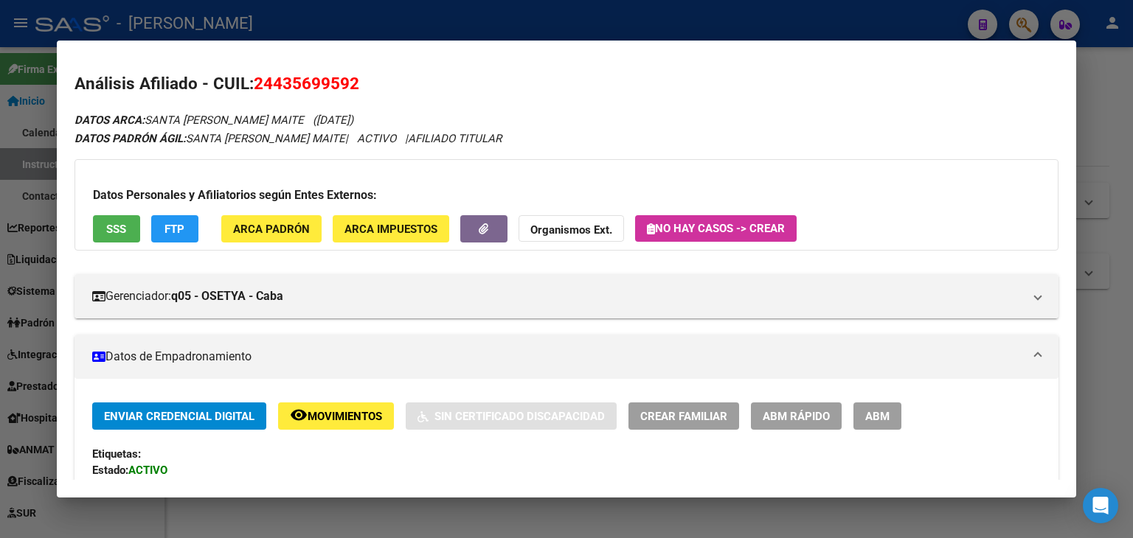
click at [294, 218] on button "ARCA Padrón" at bounding box center [271, 228] width 100 height 27
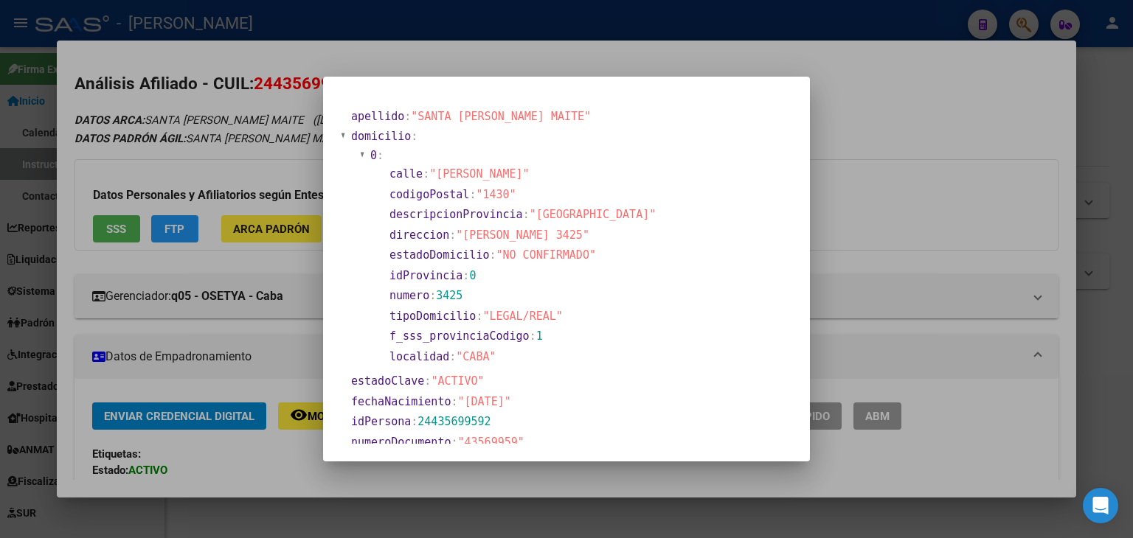
drag, startPoint x: 219, startPoint y: 92, endPoint x: 242, endPoint y: 100, distance: 24.0
click at [219, 94] on div at bounding box center [566, 269] width 1133 height 538
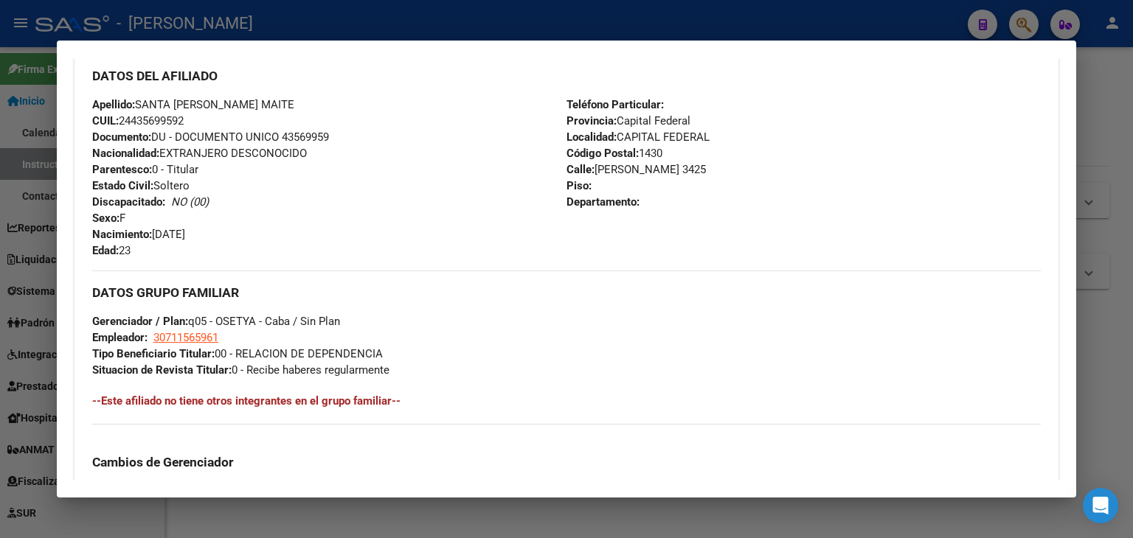
scroll to position [516, 0]
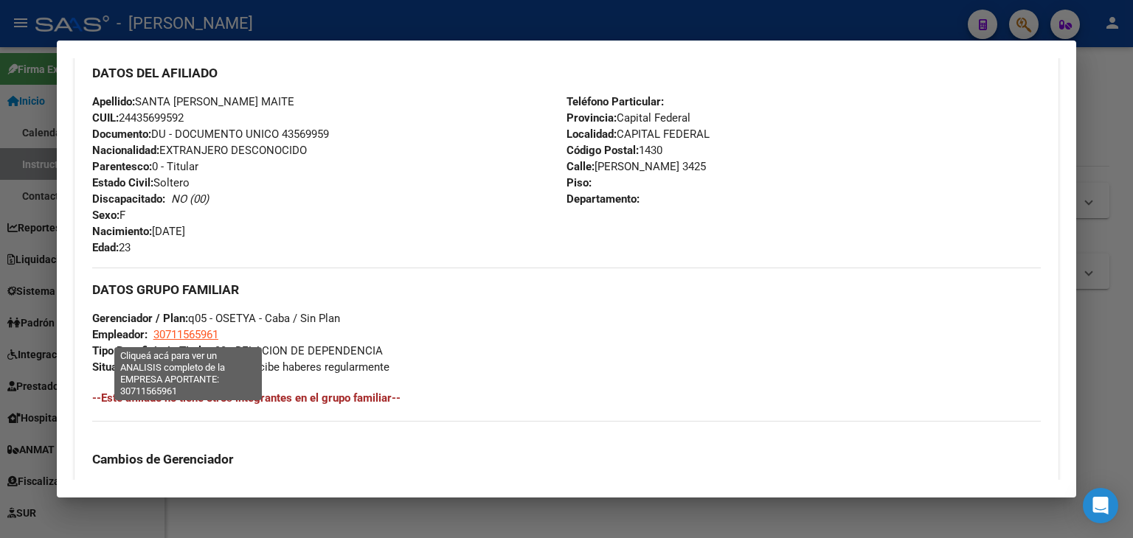
click at [181, 335] on span "30711565961" at bounding box center [185, 334] width 65 height 13
type textarea "30711565961"
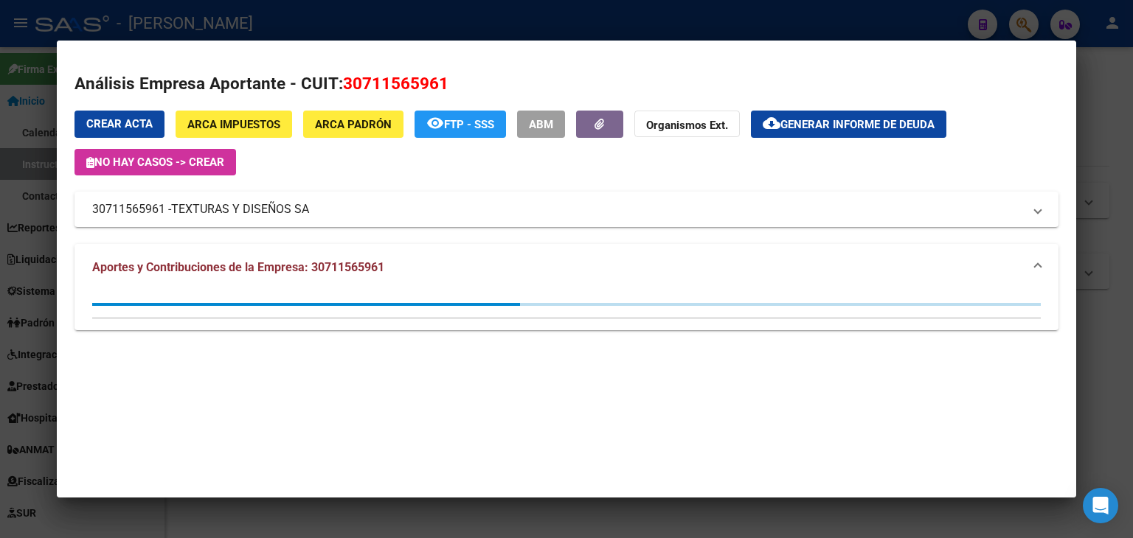
click at [305, 7] on div at bounding box center [566, 269] width 1133 height 538
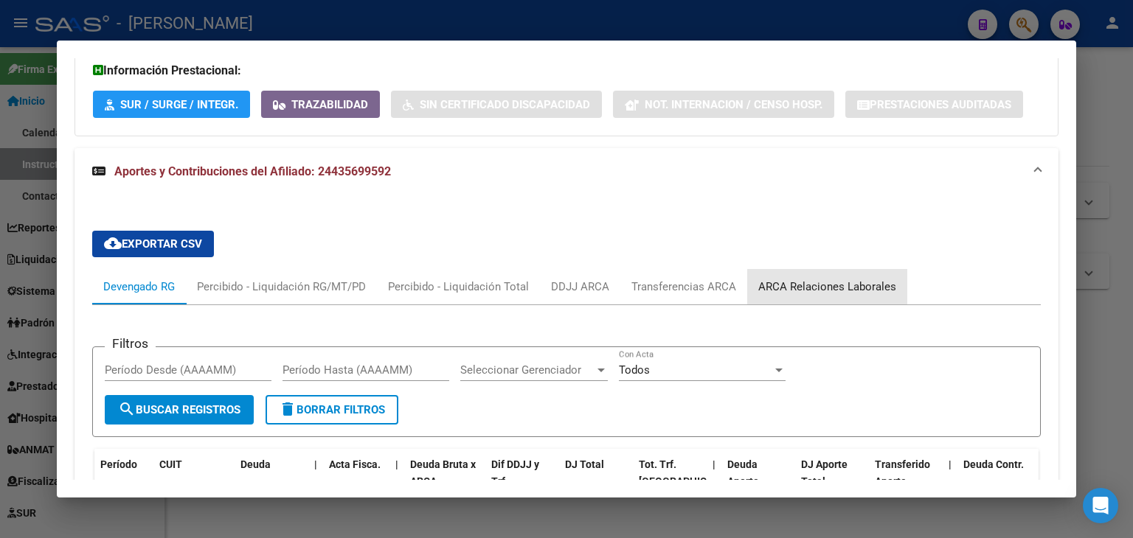
click at [833, 269] on div "ARCA Relaciones Laborales" at bounding box center [827, 286] width 160 height 35
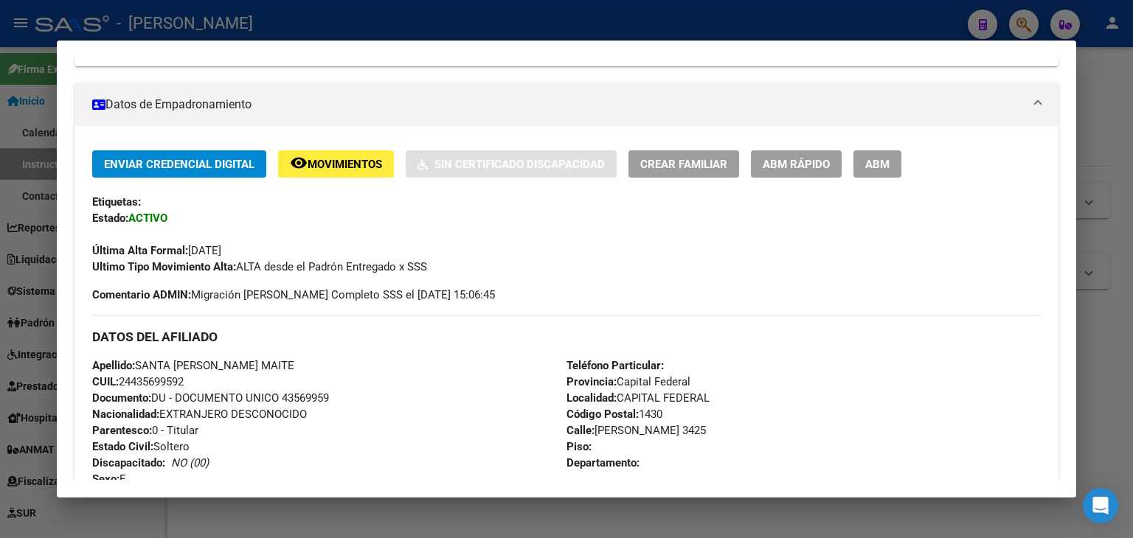
scroll to position [157, 0]
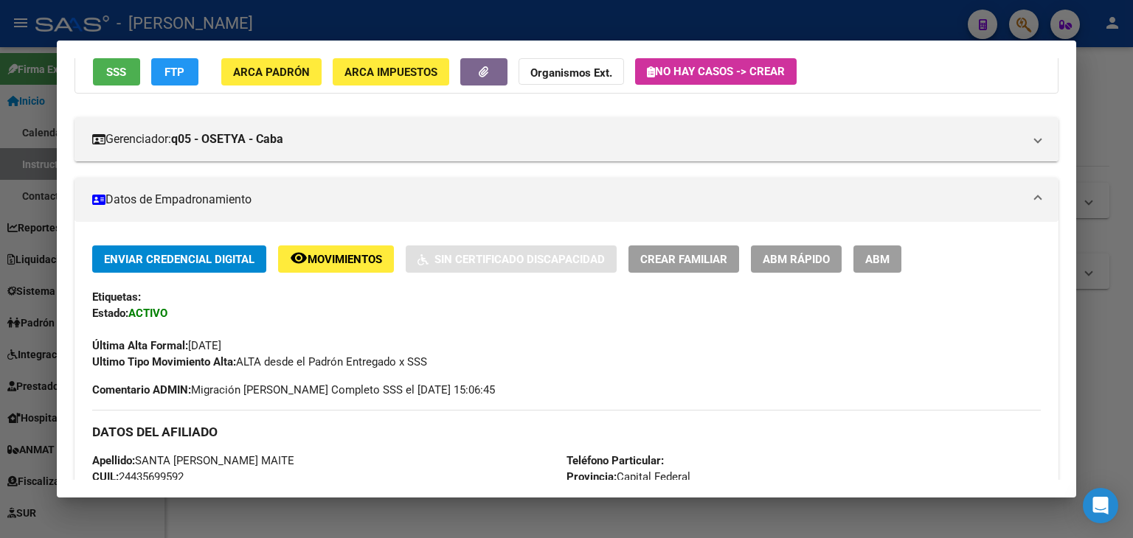
click at [246, 7] on div at bounding box center [566, 269] width 1133 height 538
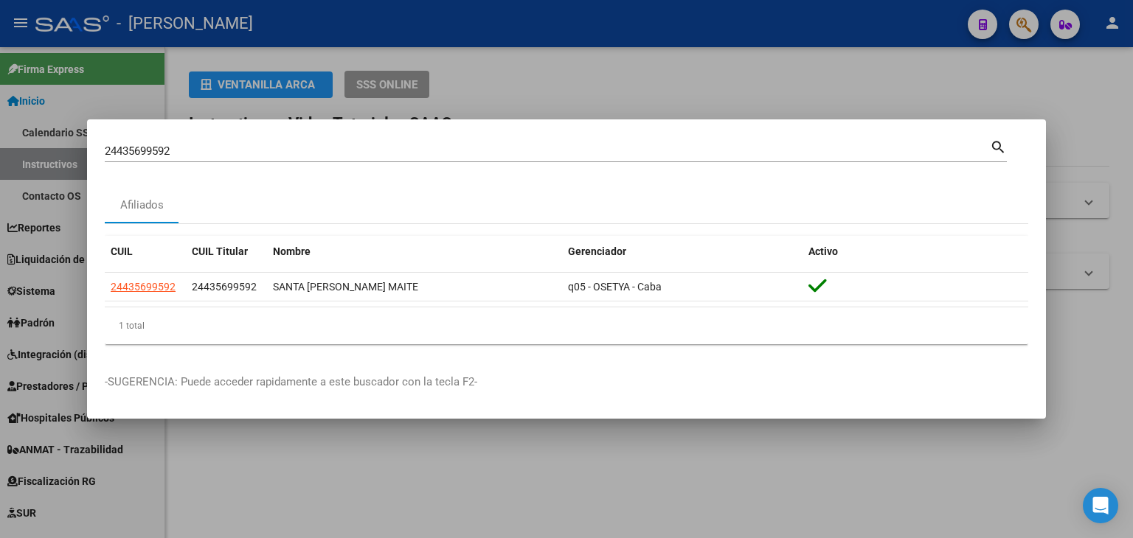
click at [194, 143] on div "24435699592 Buscar (apellido, dni, [PERSON_NAME], [PERSON_NAME], cuit, obra soc…" at bounding box center [547, 151] width 885 height 22
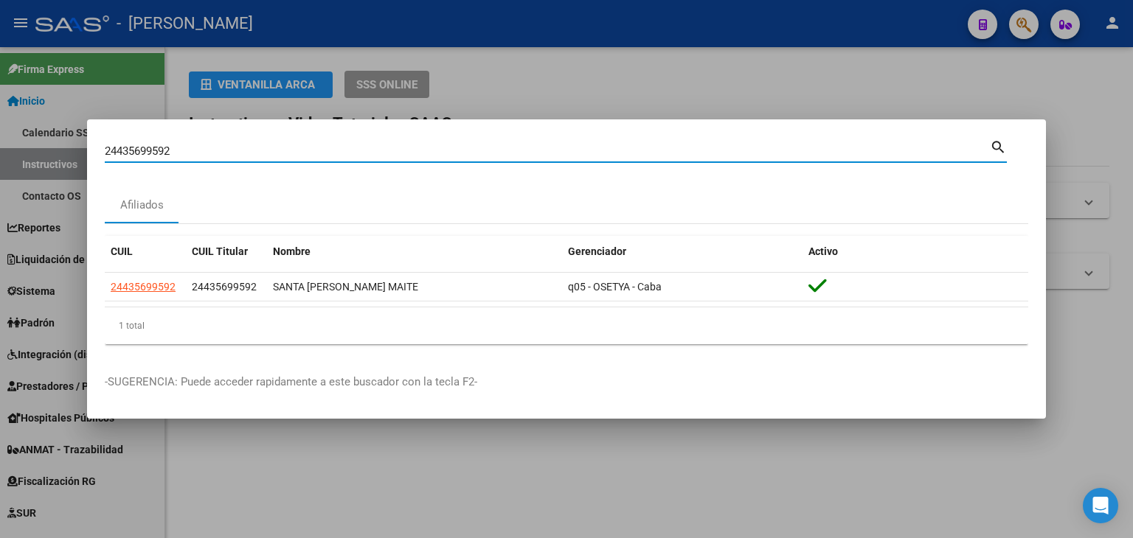
click at [194, 143] on div "24435699592 Buscar (apellido, dni, [PERSON_NAME], [PERSON_NAME], cuit, obra soc…" at bounding box center [547, 151] width 885 height 22
click at [192, 150] on input "24435699592" at bounding box center [547, 151] width 885 height 13
paste input "7211120"
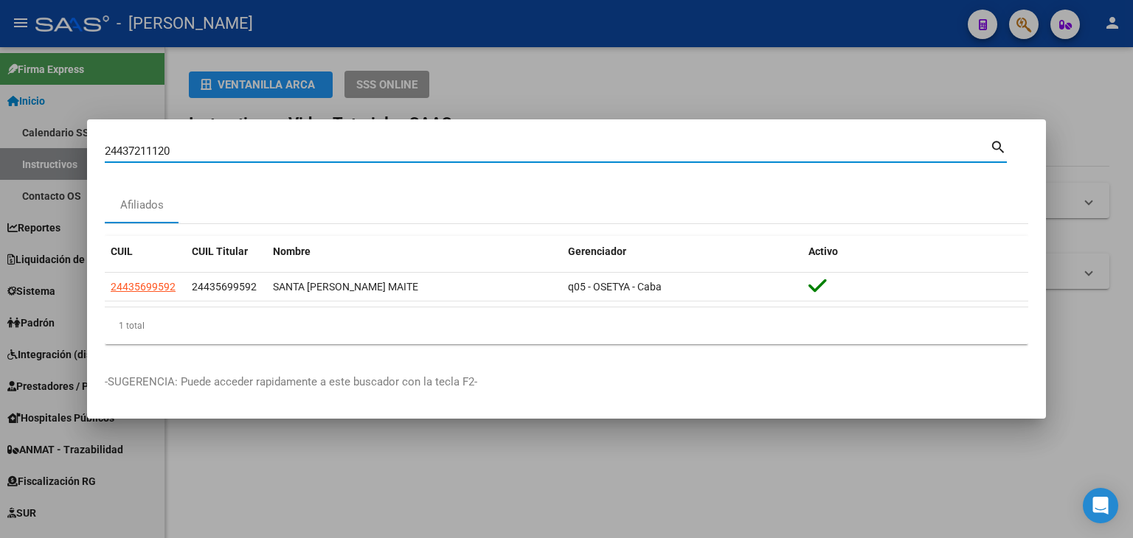
type input "24437211120"
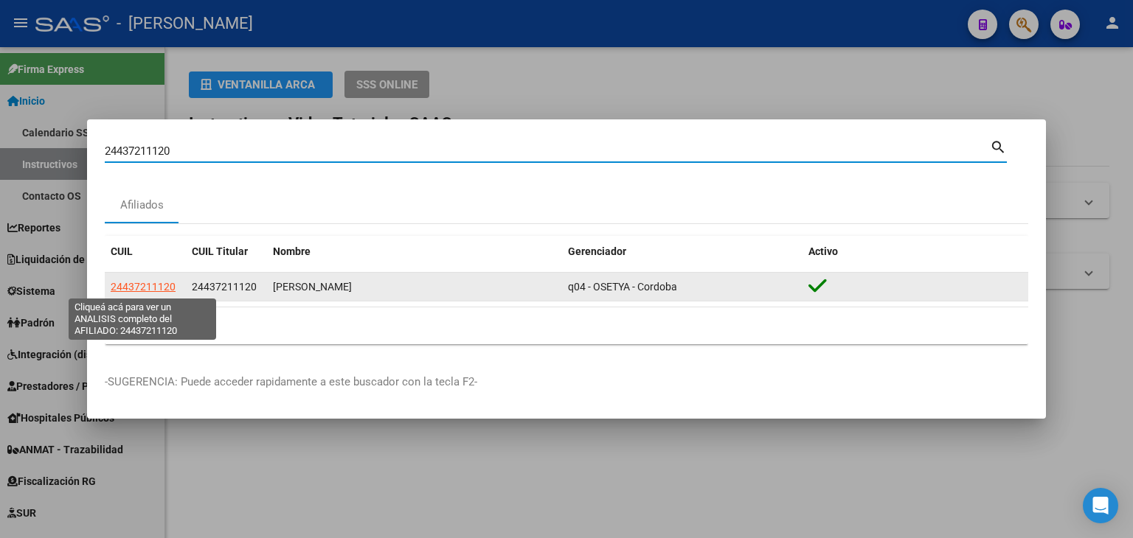
click at [145, 287] on span "24437211120" at bounding box center [143, 287] width 65 height 12
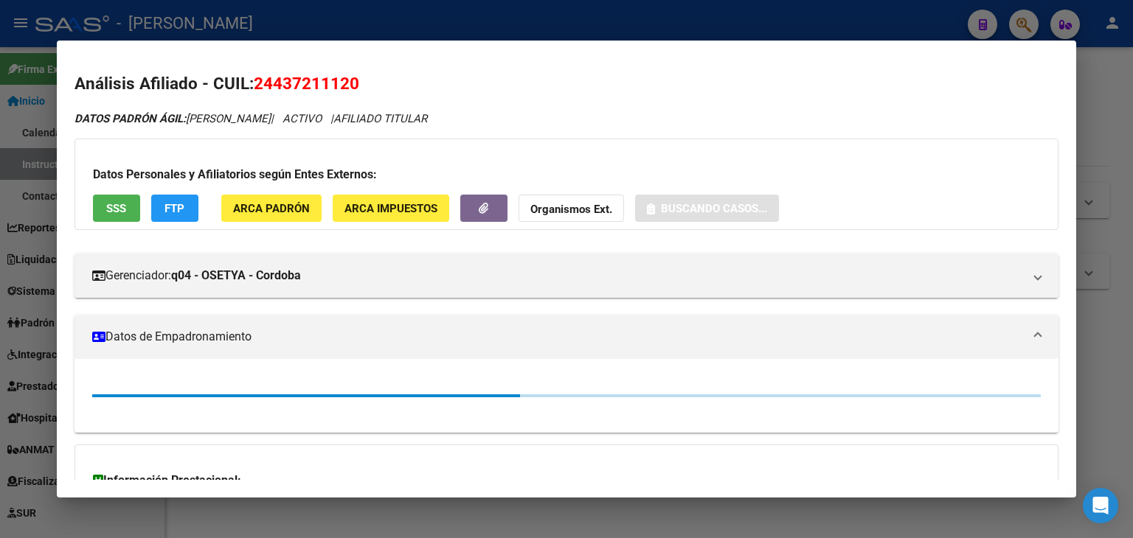
click at [320, 215] on div "Datos Personales y Afiliatorios según Entes Externos: SSS FTP ARCA Padrón ARCA …" at bounding box center [566, 184] width 984 height 91
click at [299, 188] on div "Datos Personales y Afiliatorios según Entes Externos: SSS FTP ARCA Padrón ARCA …" at bounding box center [566, 184] width 984 height 91
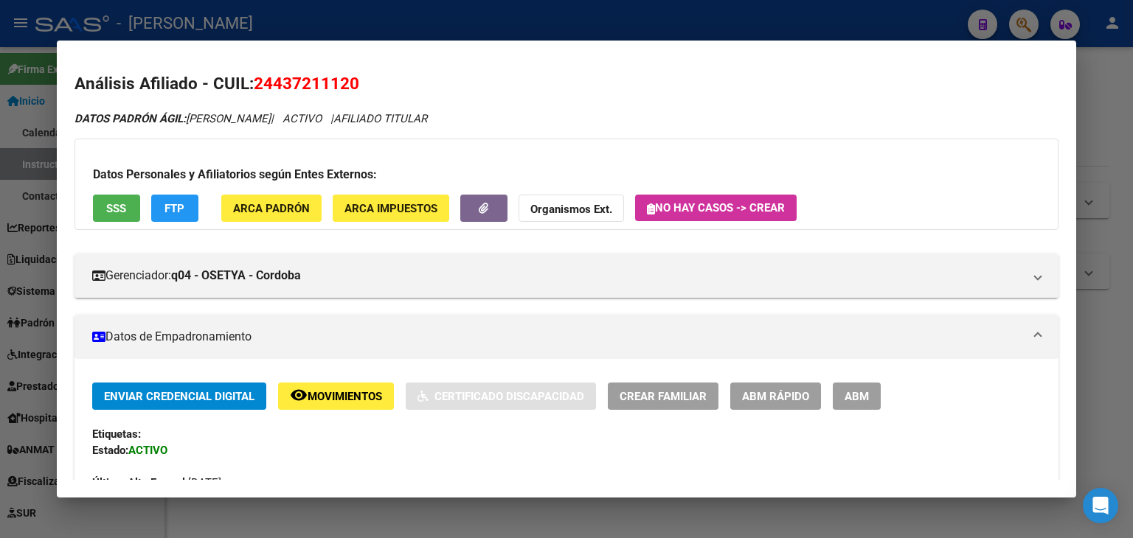
click at [289, 205] on span "ARCA Padrón" at bounding box center [271, 208] width 77 height 13
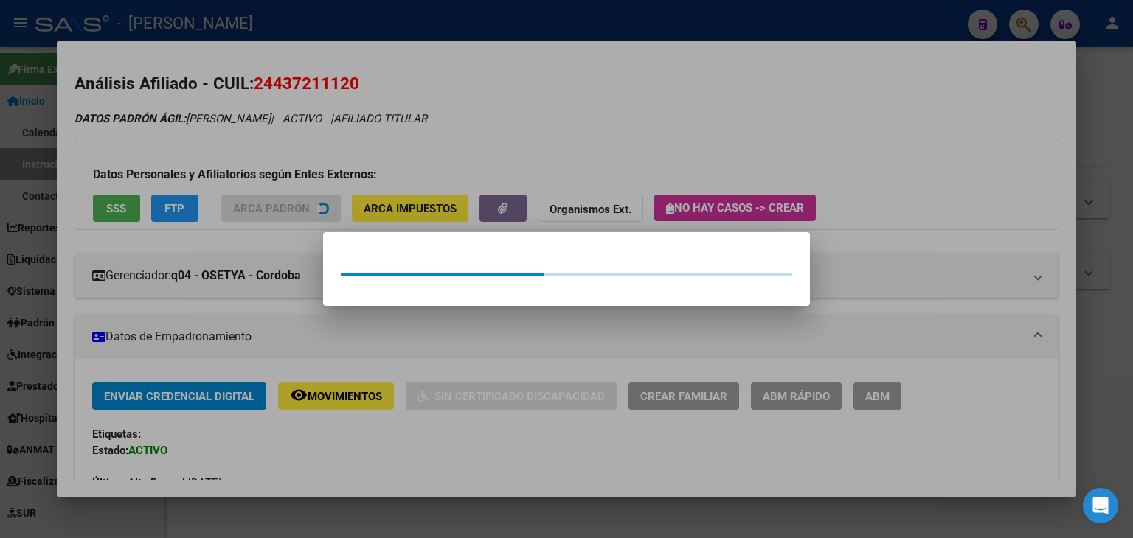
drag, startPoint x: 286, startPoint y: 145, endPoint x: 168, endPoint y: 196, distance: 128.8
click at [285, 145] on div at bounding box center [566, 269] width 1133 height 538
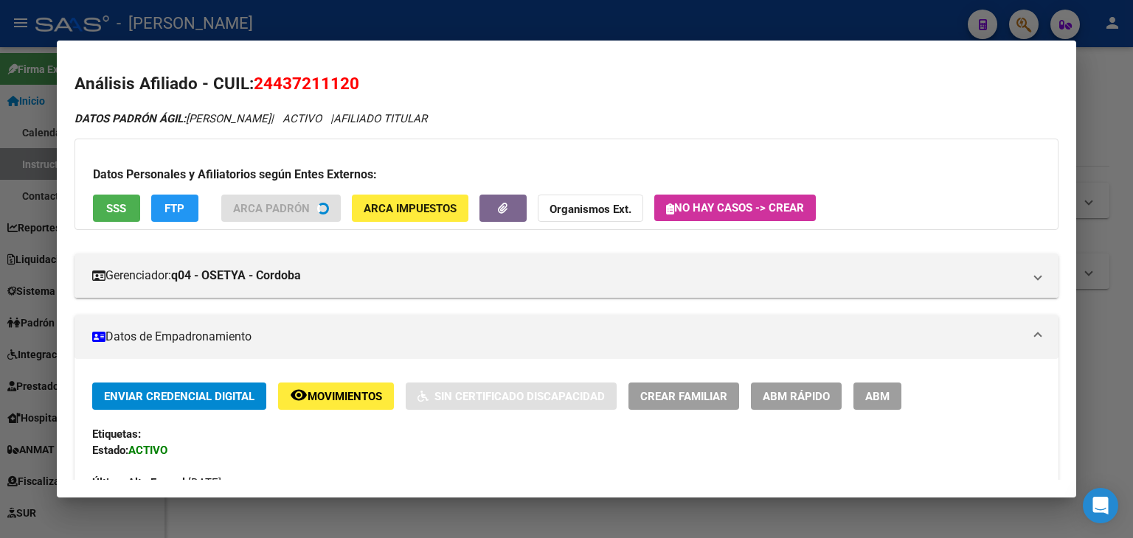
drag, startPoint x: 73, startPoint y: 204, endPoint x: 109, endPoint y: 203, distance: 36.1
click at [79, 204] on mat-dialog-content "Análisis Afiliado - CUIL: 24437211120 DATOS [PERSON_NAME] ÁGIL: [PERSON_NAME] […" at bounding box center [566, 269] width 1019 height 422
click at [109, 203] on div "Datos Personales y Afiliatorios según Entes Externos: SSS FTP ARCA Padrón ARCA …" at bounding box center [566, 184] width 984 height 91
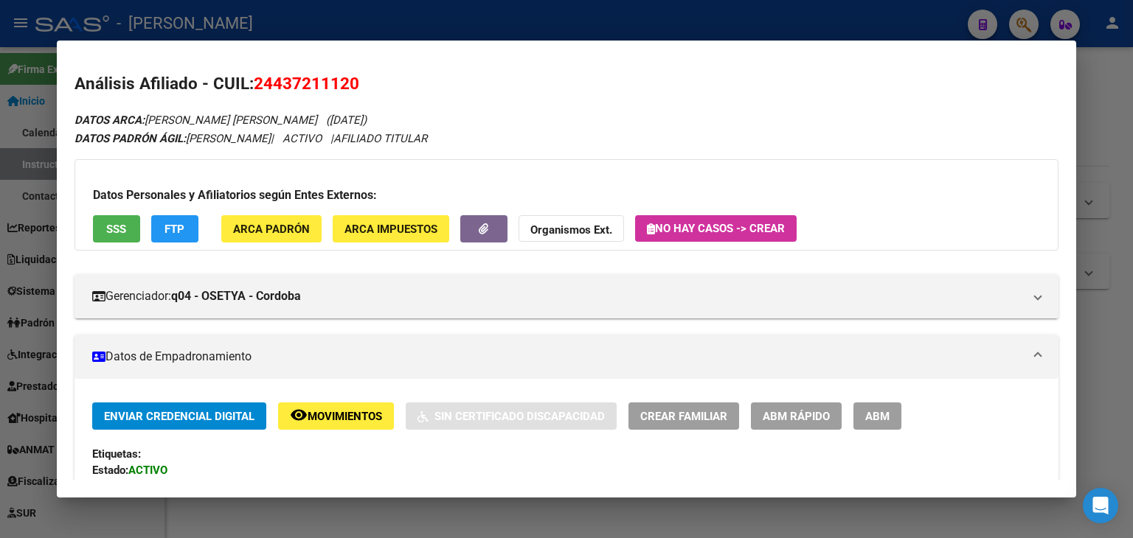
click at [105, 220] on button "SSS" at bounding box center [116, 228] width 47 height 27
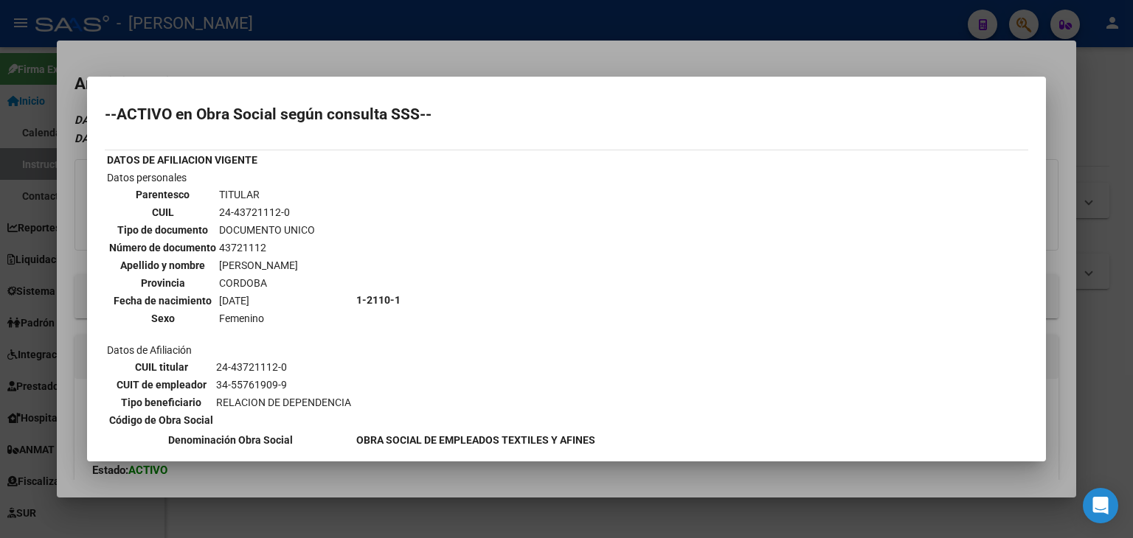
click at [211, 69] on div at bounding box center [566, 269] width 1133 height 538
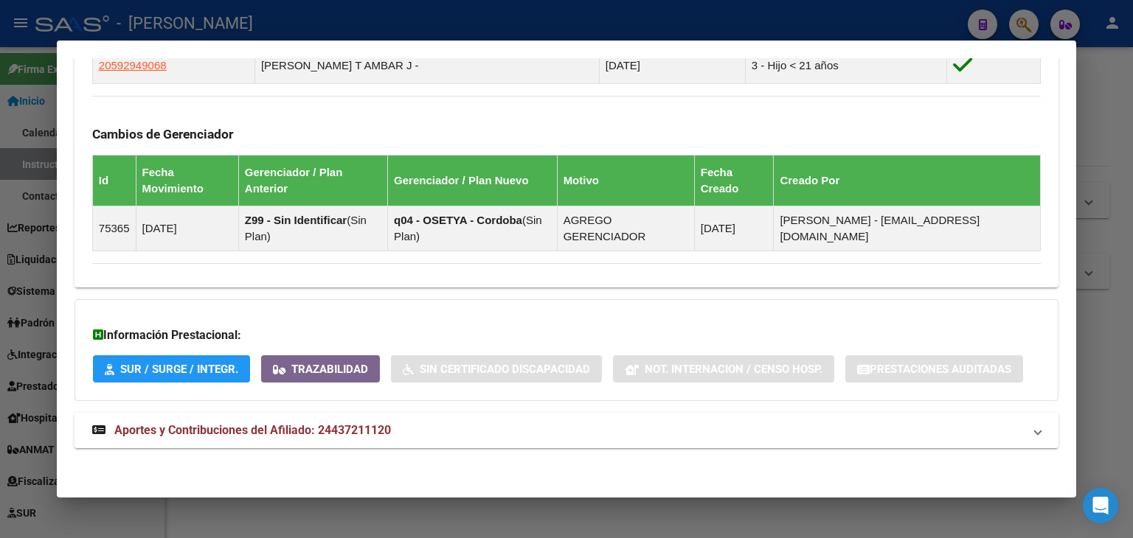
click at [404, 440] on mat-expansion-panel-header "Aportes y Contribuciones del Afiliado: 24437211120" at bounding box center [566, 430] width 984 height 35
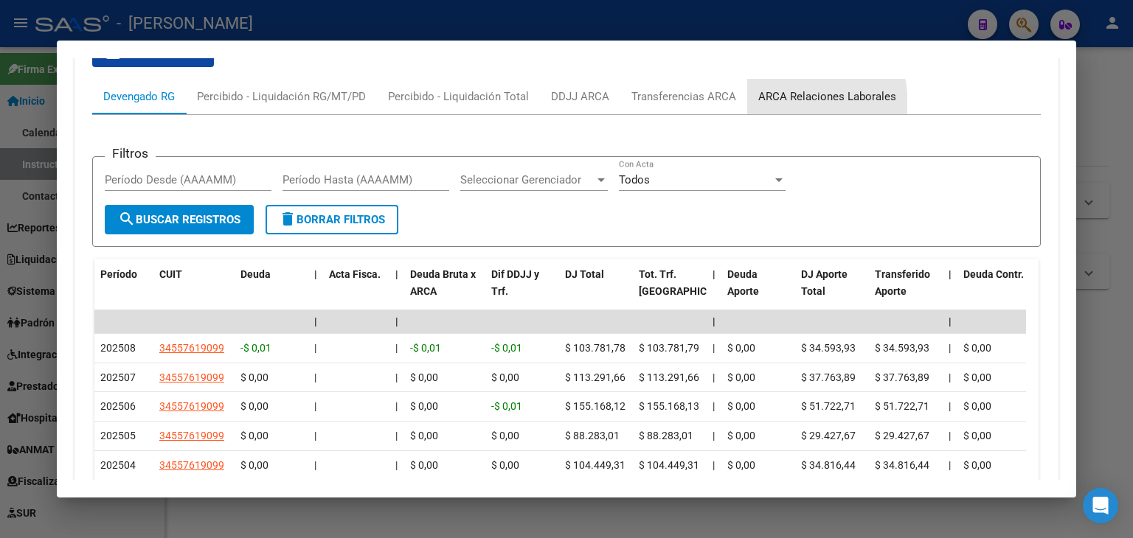
click at [762, 105] on div "ARCA Relaciones Laborales" at bounding box center [827, 96] width 160 height 35
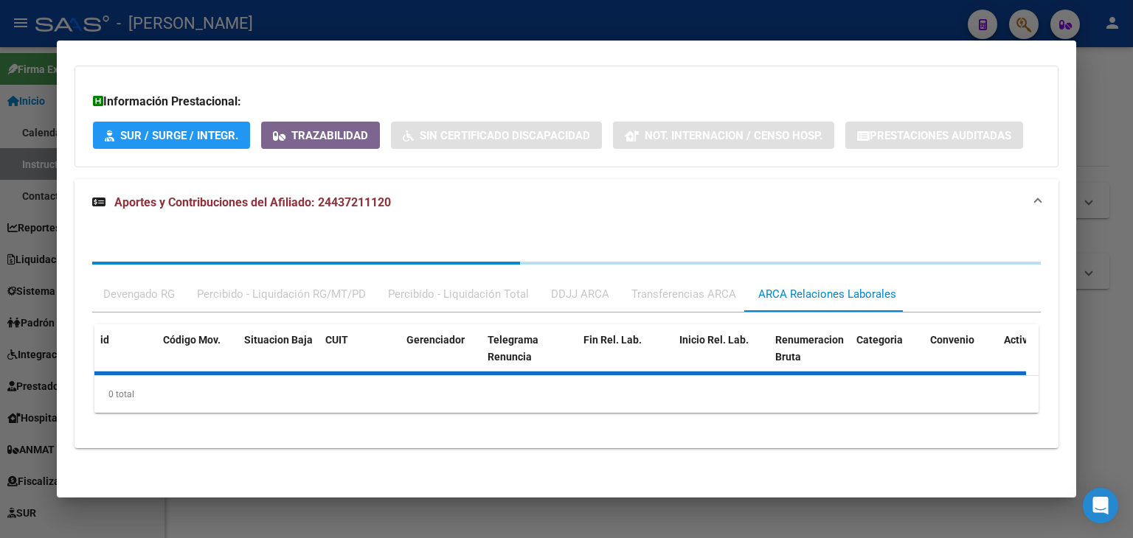
scroll to position [1194, 0]
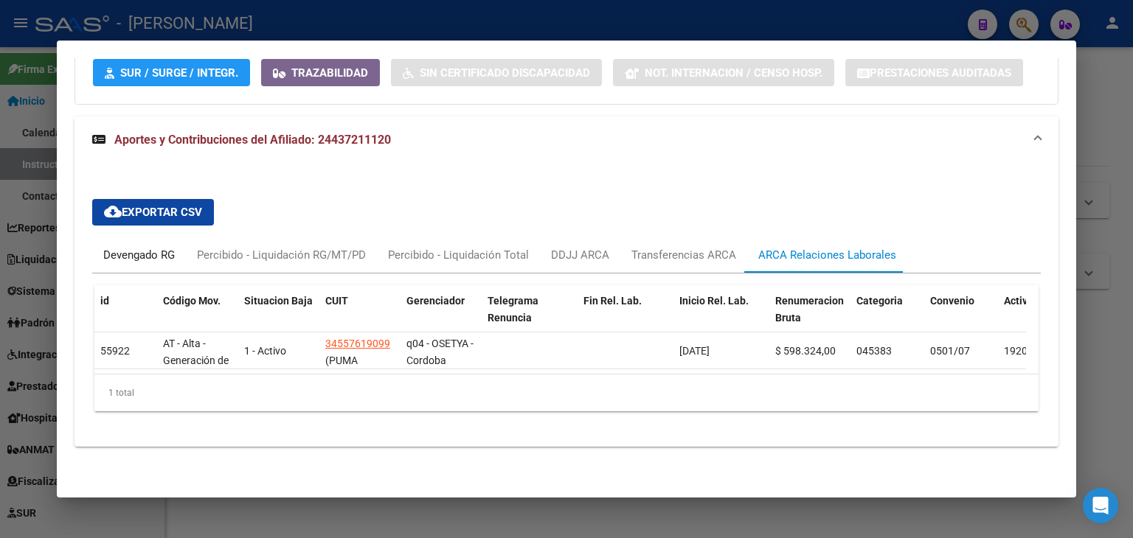
click at [112, 247] on div "Devengado RG" at bounding box center [139, 255] width 72 height 16
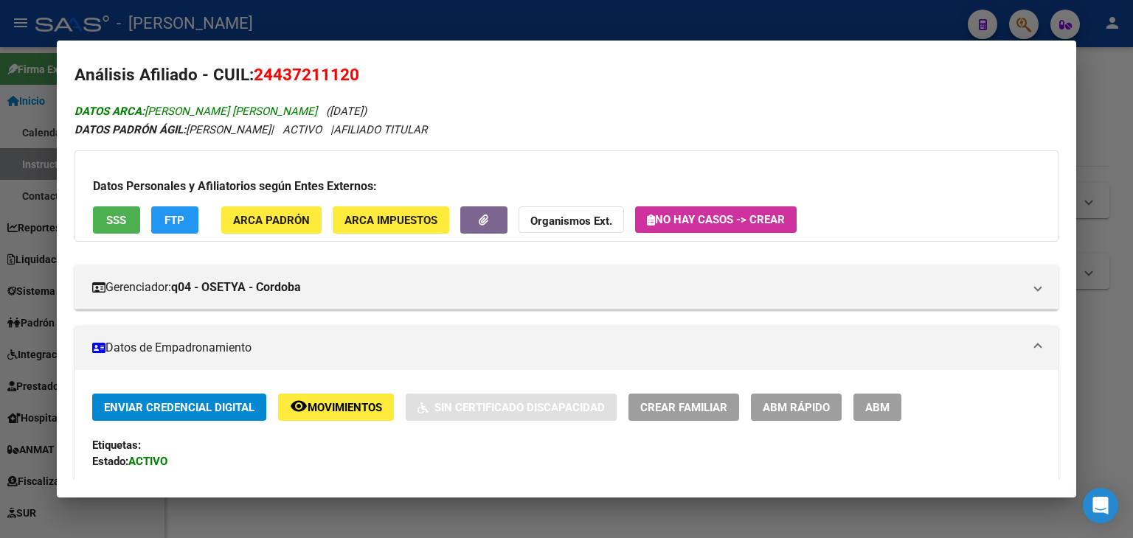
scroll to position [0, 0]
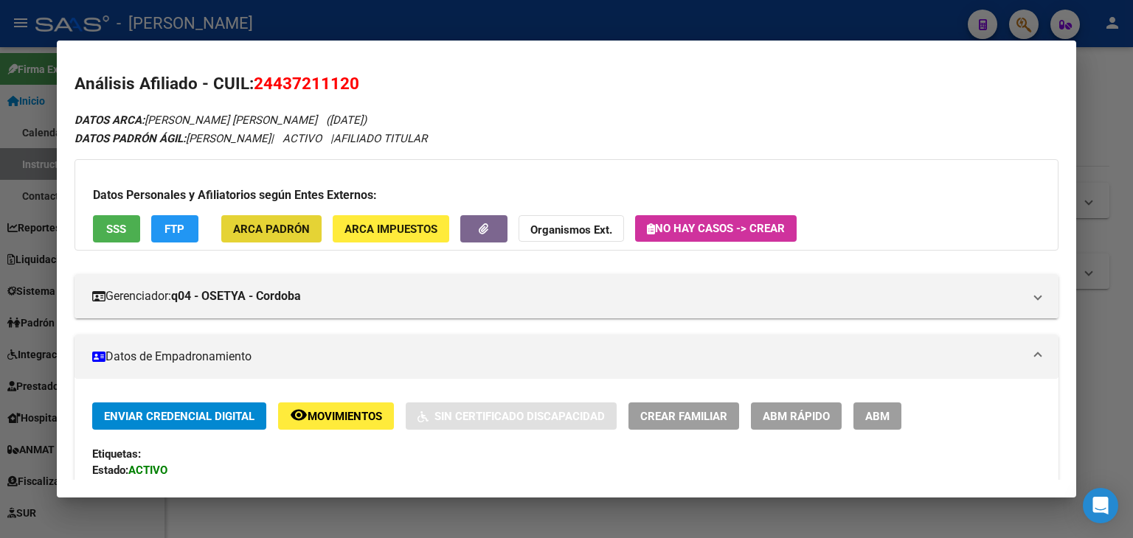
click at [316, 228] on button "ARCA Padrón" at bounding box center [271, 228] width 100 height 27
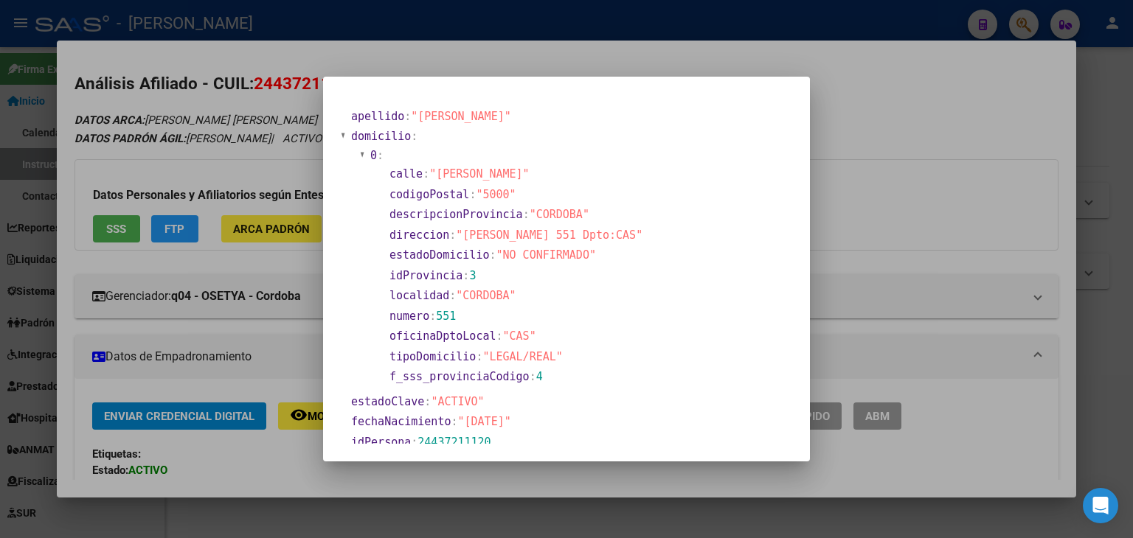
click at [248, 159] on div at bounding box center [566, 269] width 1133 height 538
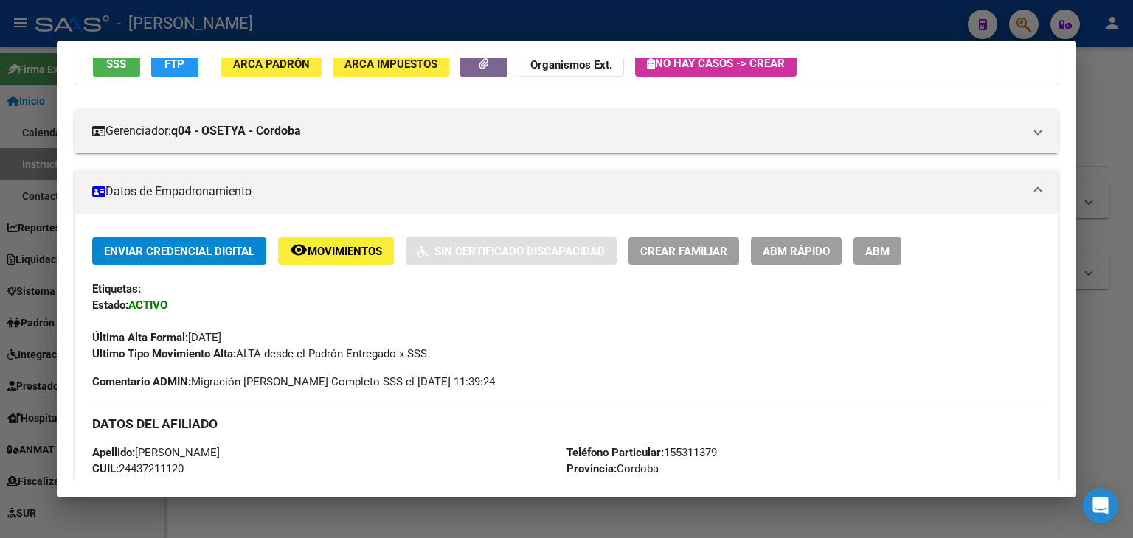
scroll to position [147, 0]
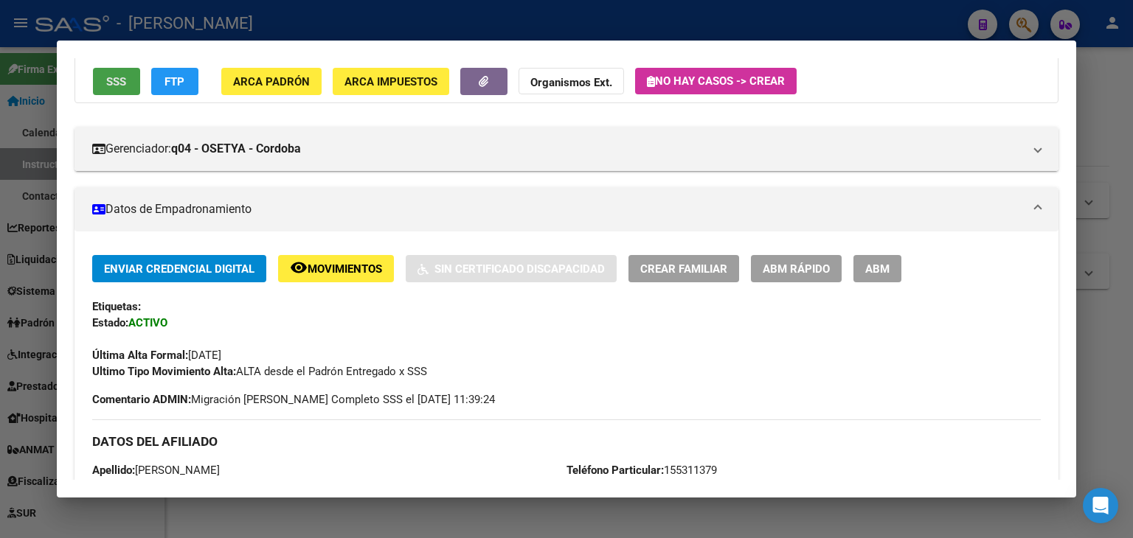
click at [114, 89] on button "SSS" at bounding box center [116, 81] width 47 height 27
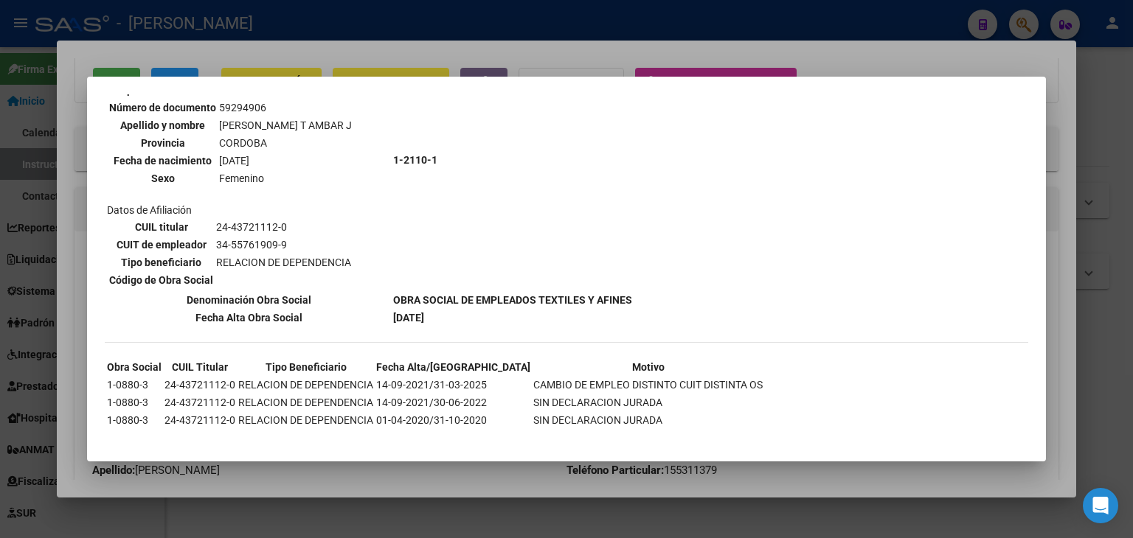
scroll to position [591, 0]
click at [245, 59] on div at bounding box center [566, 269] width 1133 height 538
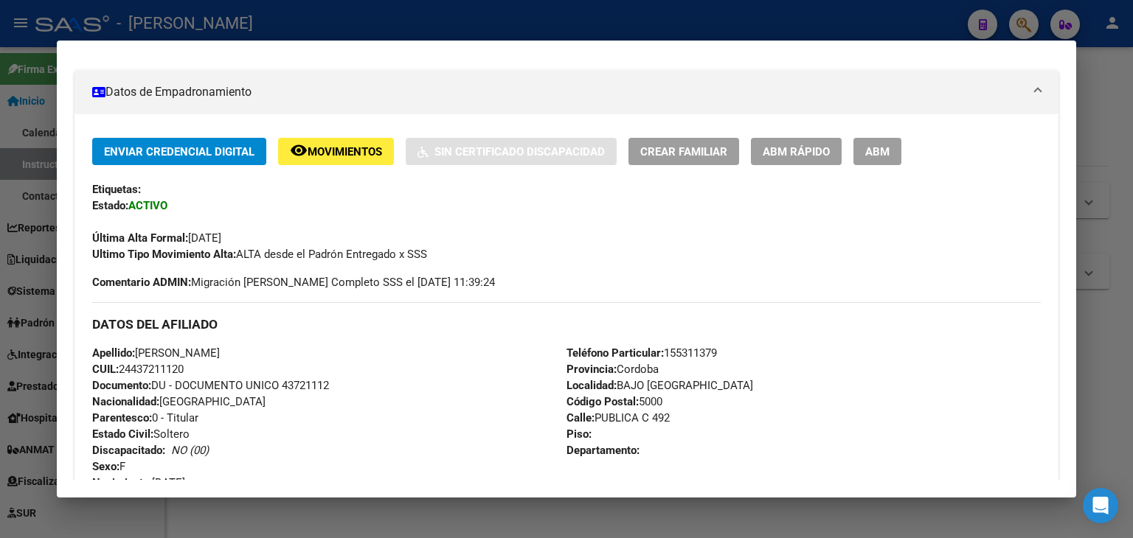
scroll to position [516, 0]
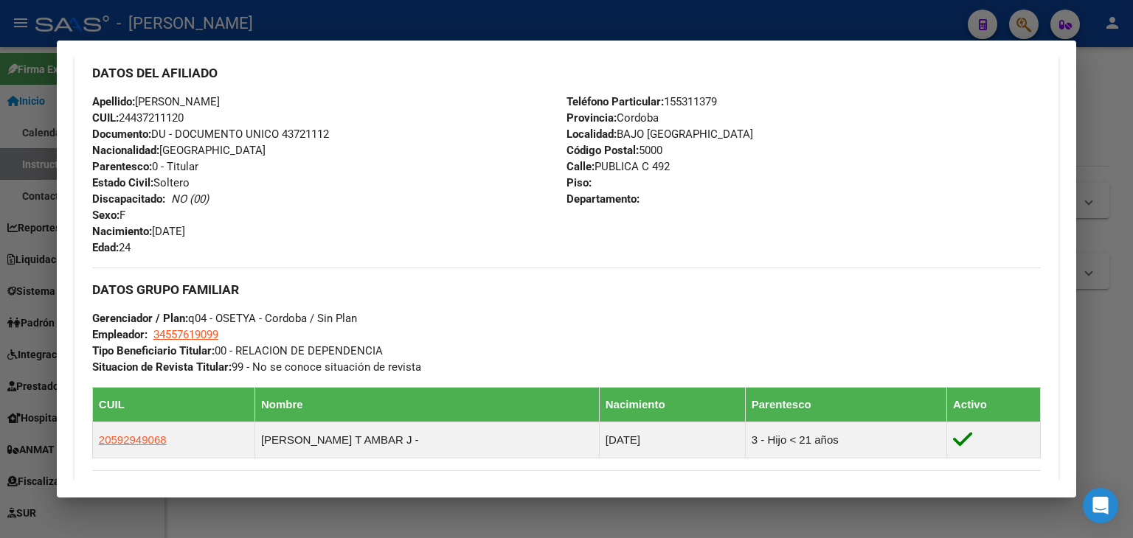
click at [307, 142] on div "Apellido: [PERSON_NAME]: 24437211120 Documento: DU - DOCUMENTO UNICO 43721112 N…" at bounding box center [329, 175] width 474 height 162
click at [309, 136] on span "Documento: DU - DOCUMENTO UNICO 43721112" at bounding box center [210, 134] width 237 height 13
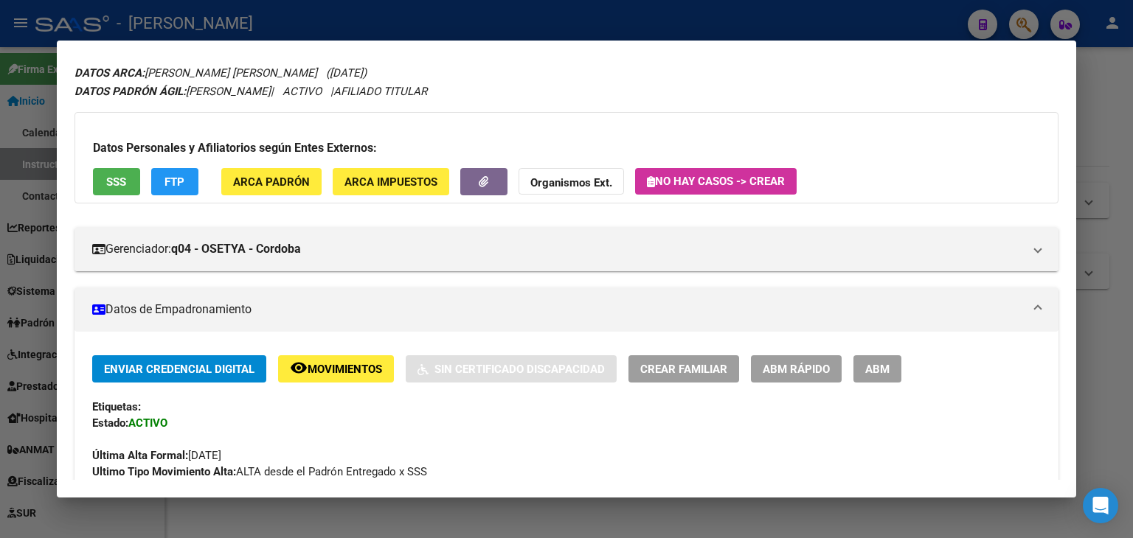
scroll to position [74, 0]
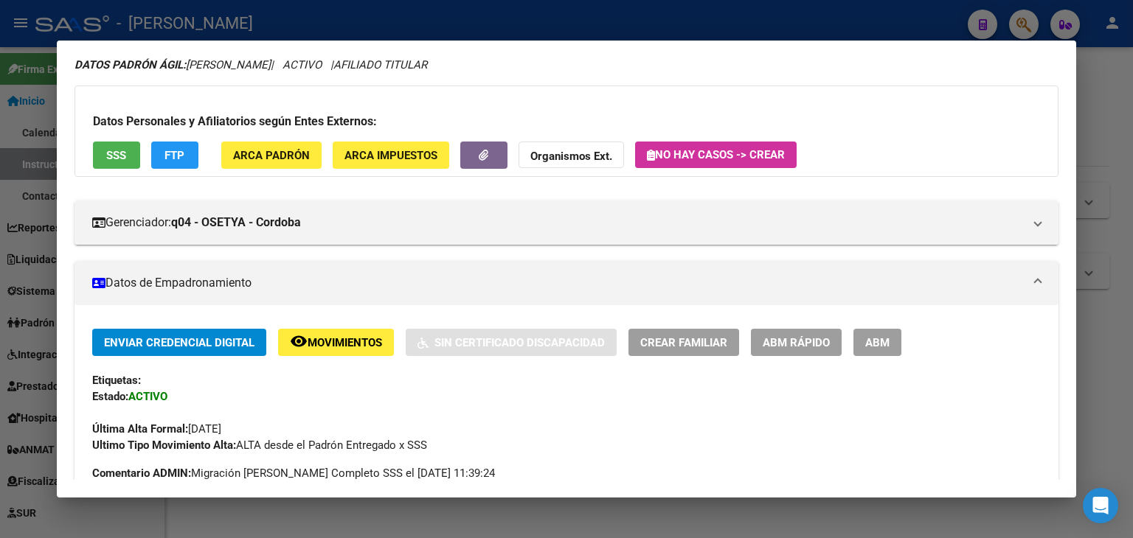
click at [271, 157] on span "ARCA Padrón" at bounding box center [271, 155] width 77 height 13
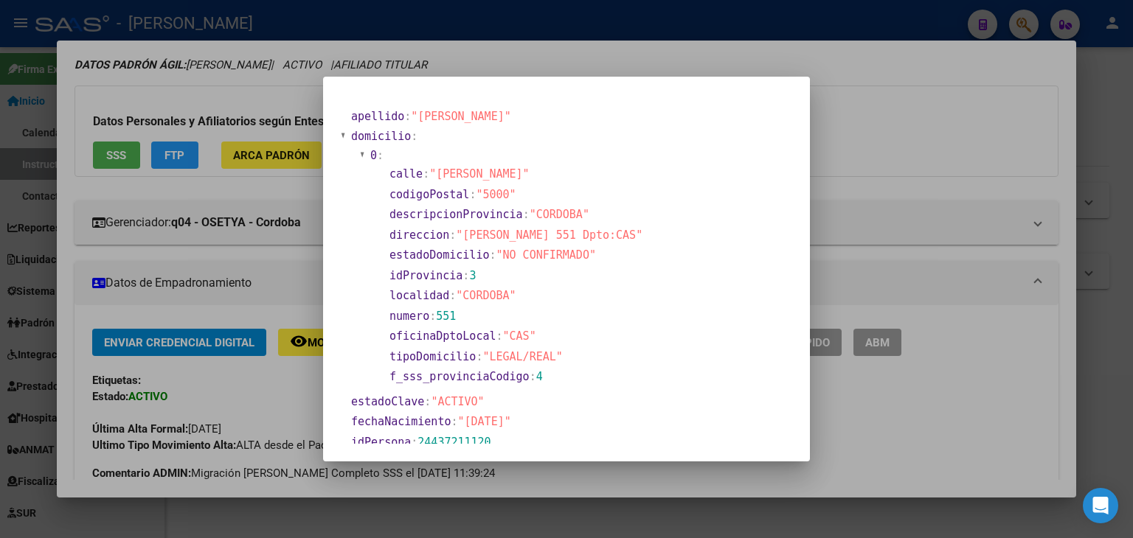
click at [188, 100] on div at bounding box center [566, 269] width 1133 height 538
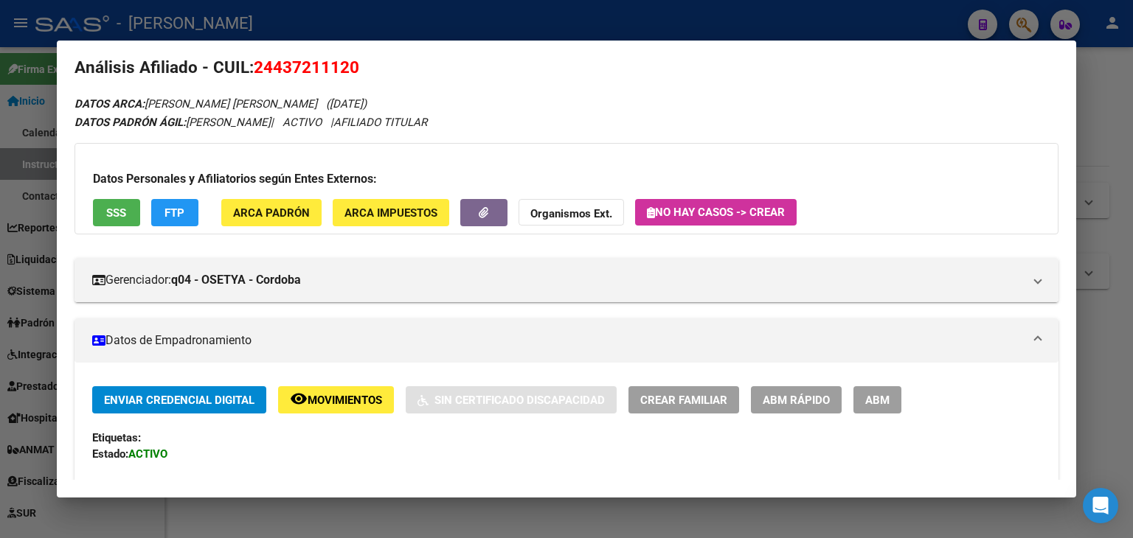
scroll to position [0, 0]
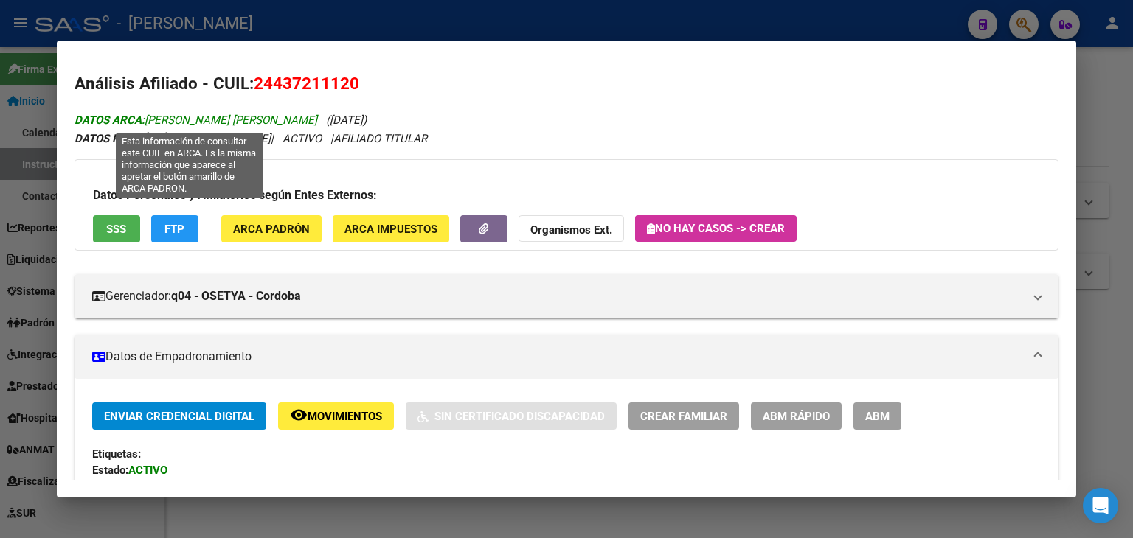
drag, startPoint x: 187, startPoint y: 116, endPoint x: 302, endPoint y: 113, distance: 115.1
click at [302, 114] on span "DATOS ARCA: [PERSON_NAME] [PERSON_NAME]" at bounding box center [195, 120] width 243 height 13
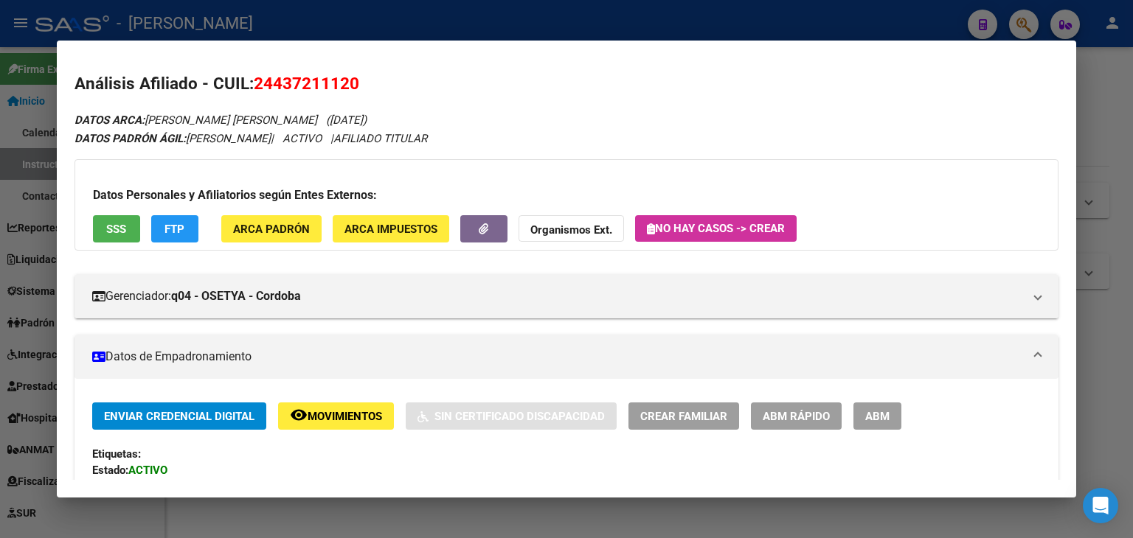
click at [282, 240] on button "ARCA Padrón" at bounding box center [271, 228] width 100 height 27
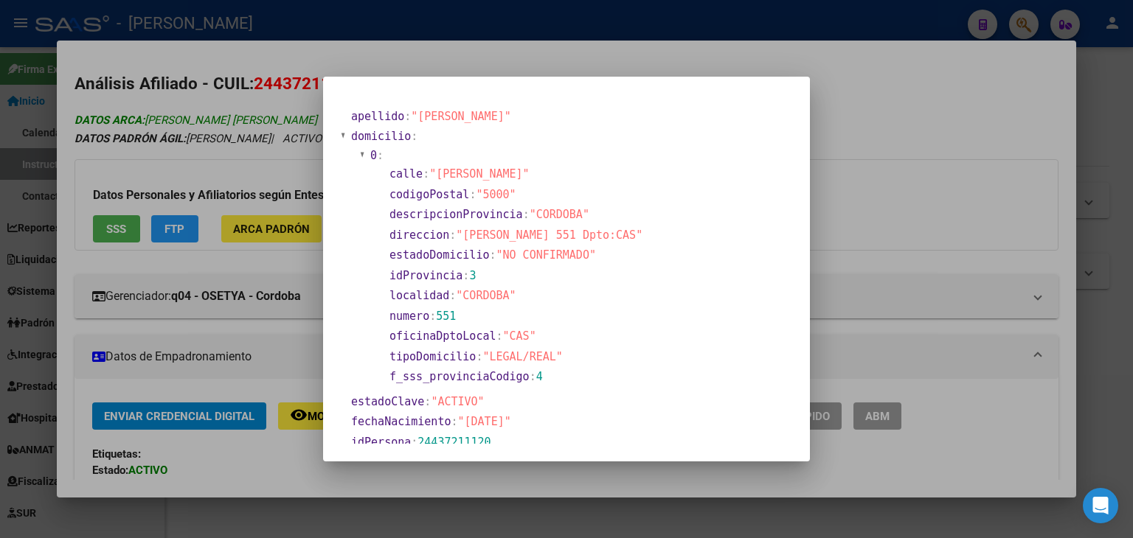
click at [226, 119] on div at bounding box center [566, 269] width 1133 height 538
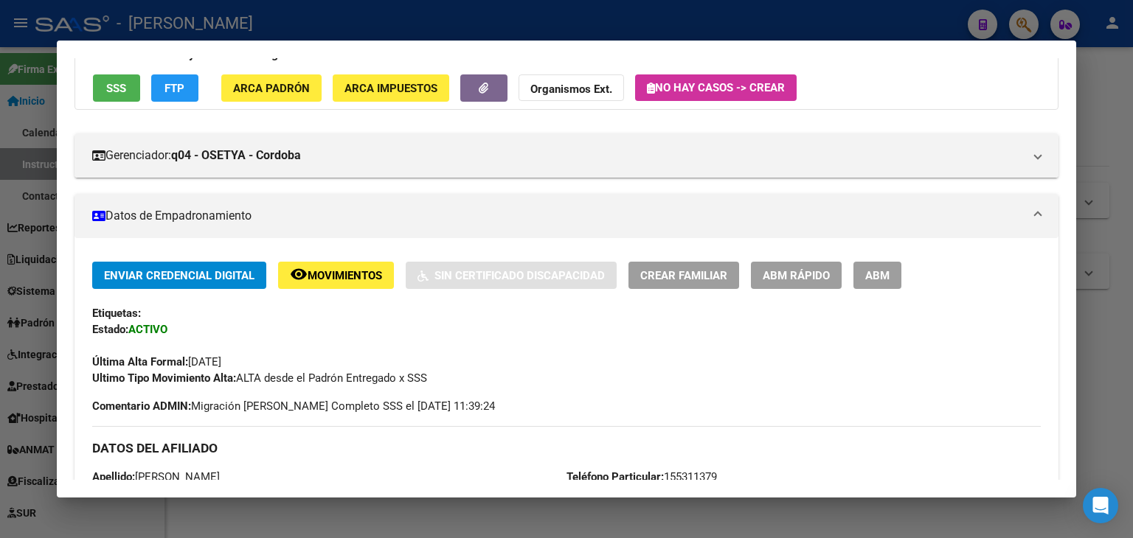
scroll to position [295, 0]
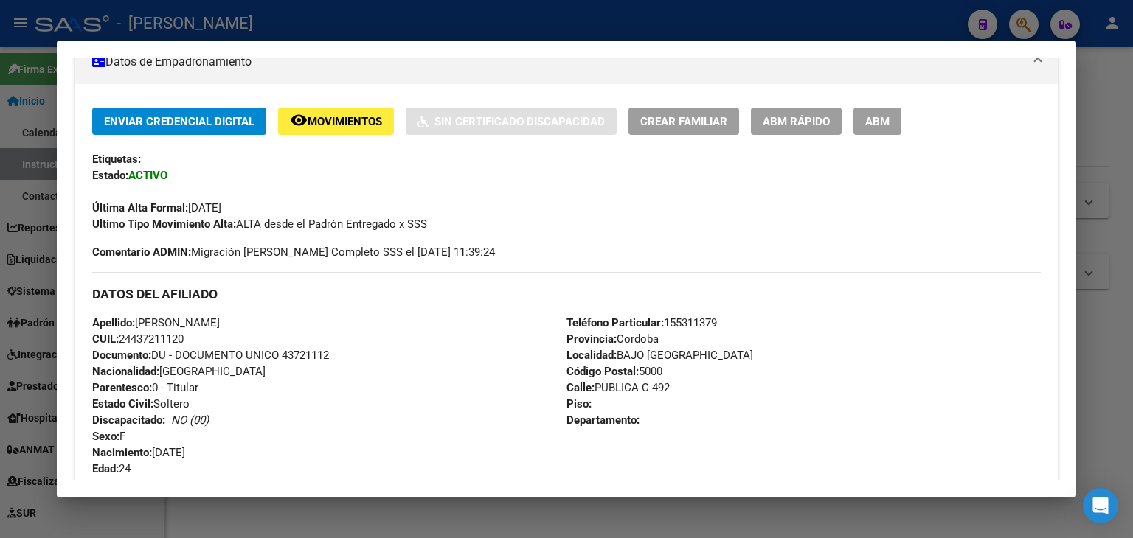
click at [683, 321] on span "Teléfono Particular: [PHONE_NUMBER]" at bounding box center [641, 322] width 150 height 13
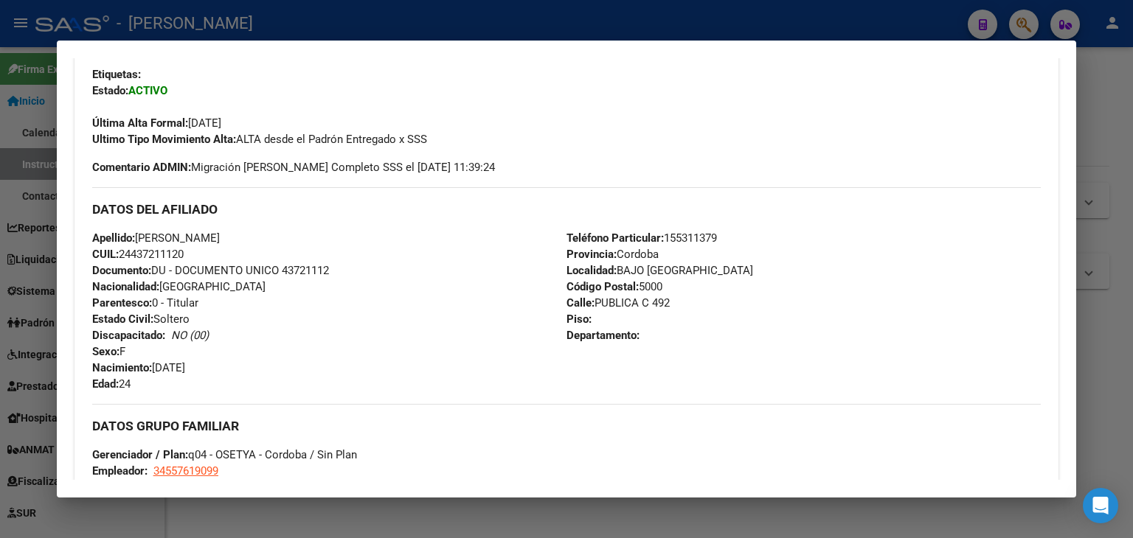
scroll to position [590, 0]
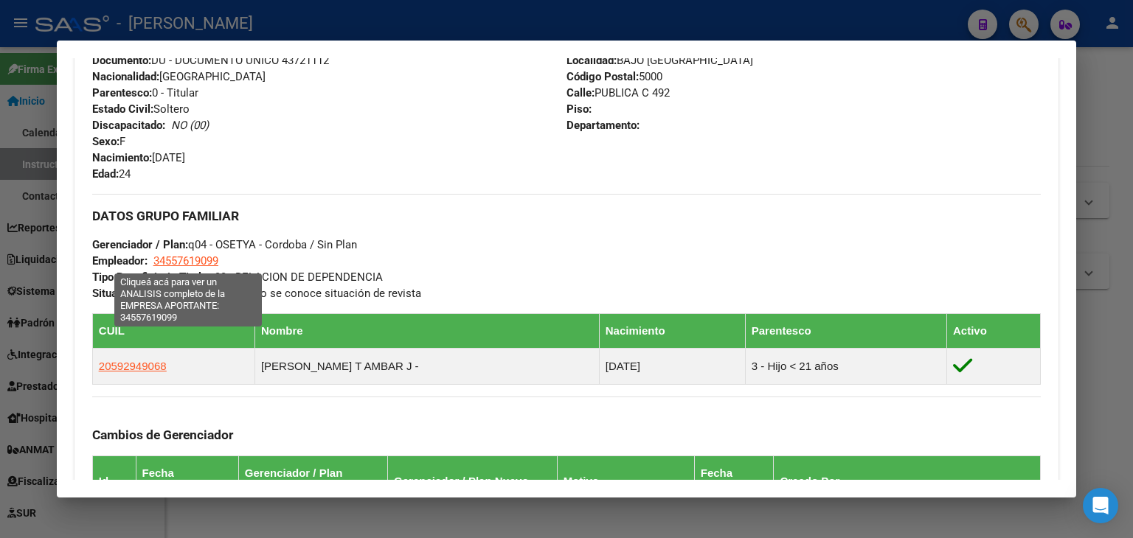
click at [180, 261] on span "34557619099" at bounding box center [185, 260] width 65 height 13
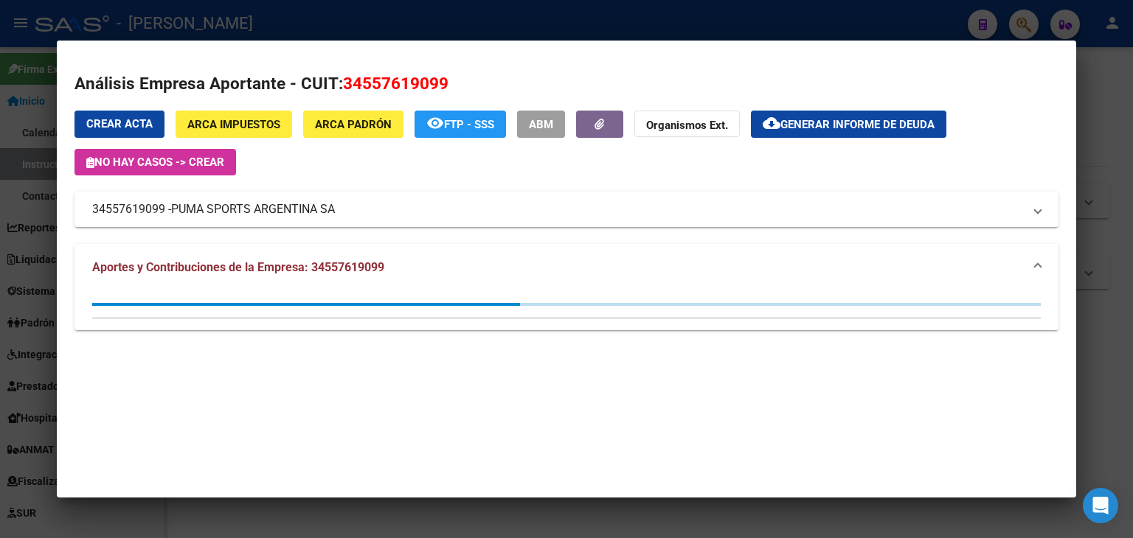
click at [282, 13] on div at bounding box center [566, 269] width 1133 height 538
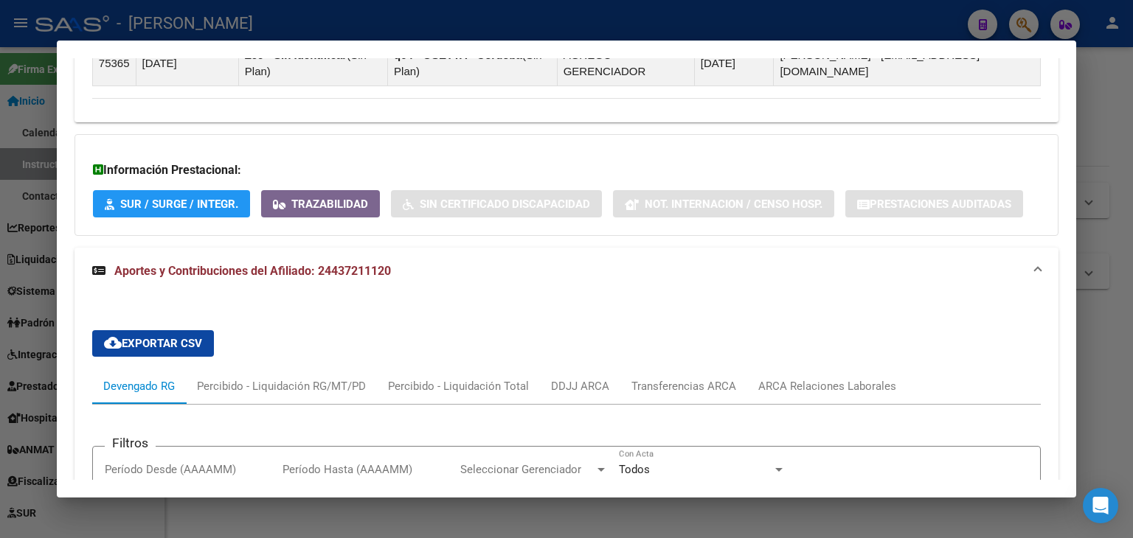
scroll to position [1327, 0]
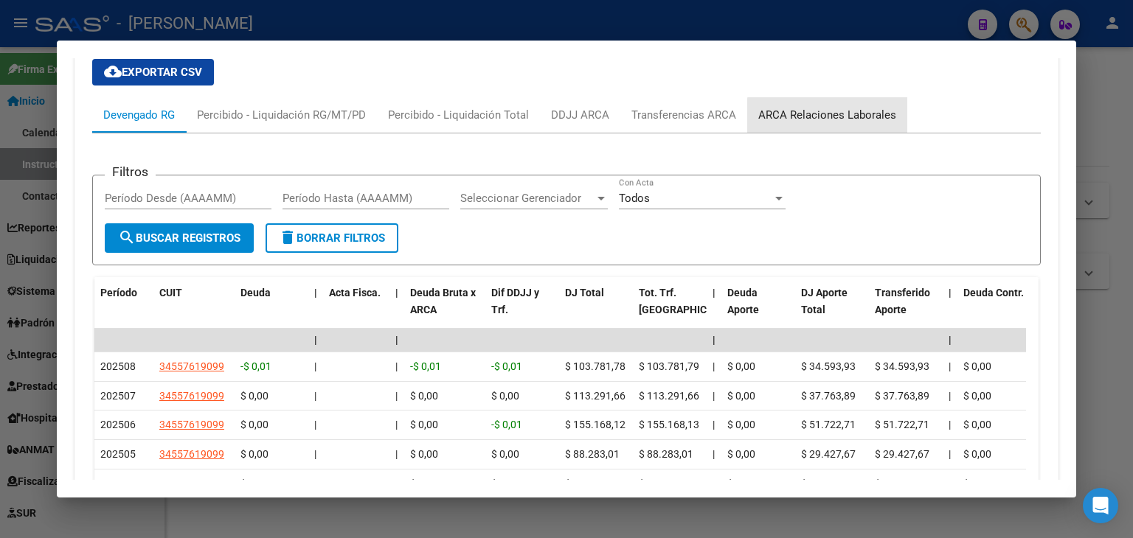
click at [843, 118] on div "ARCA Relaciones Laborales" at bounding box center [827, 115] width 138 height 16
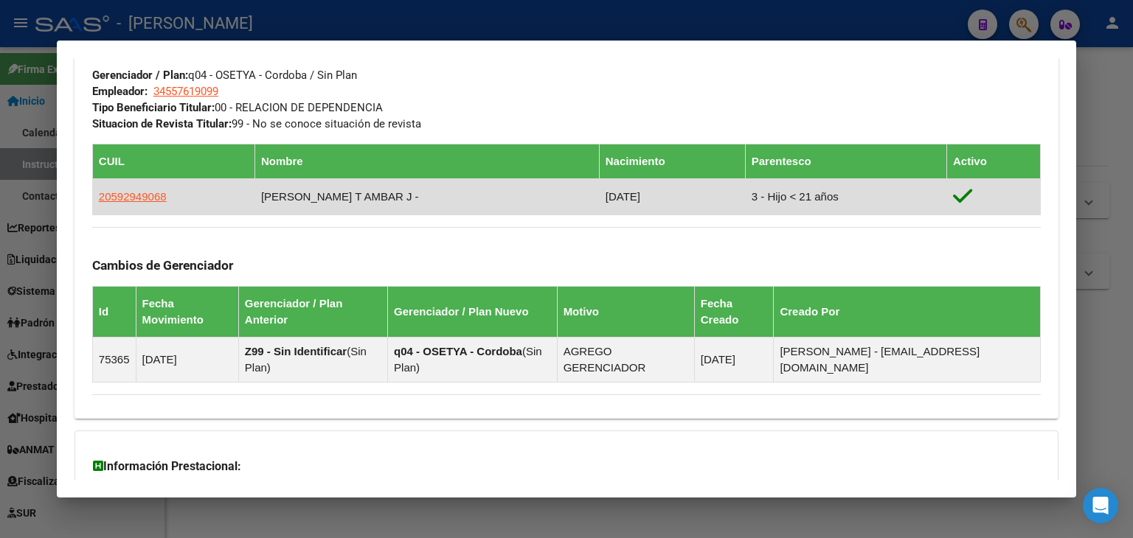
scroll to position [756, 0]
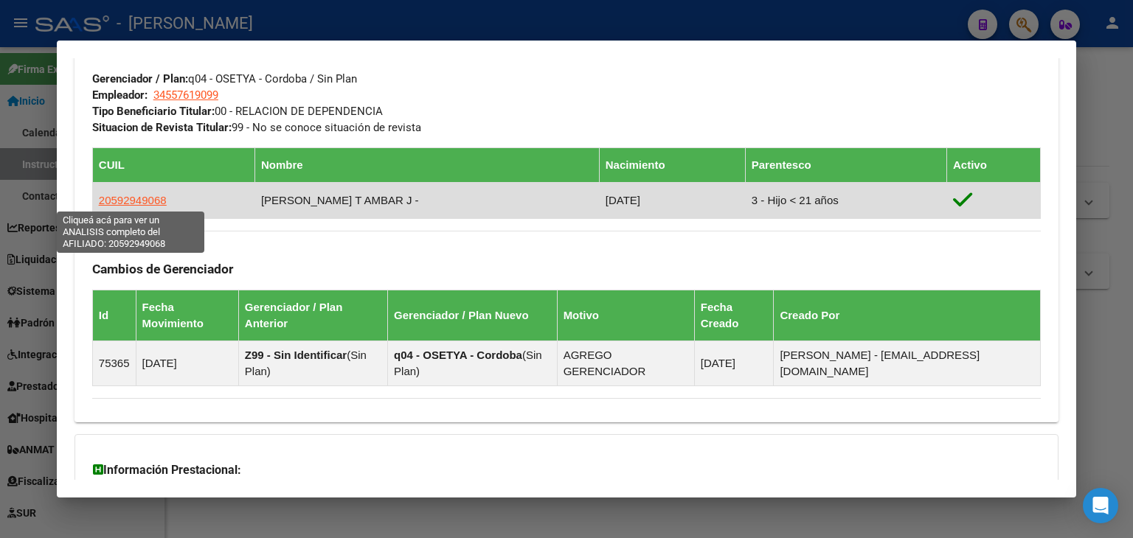
click at [160, 194] on span "20592949068" at bounding box center [133, 200] width 68 height 13
type textarea "20592949068"
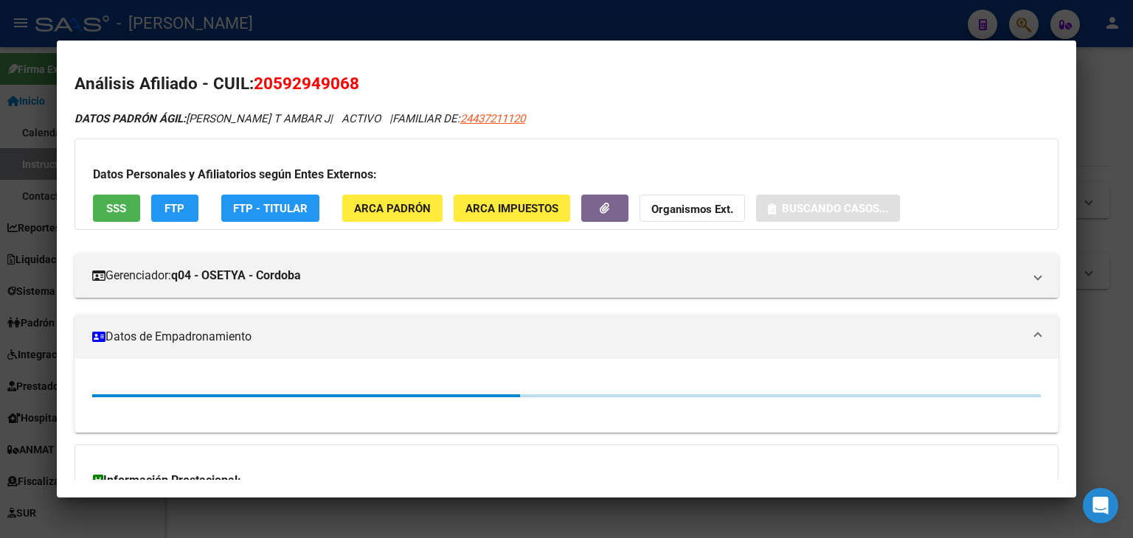
click at [393, 189] on div "Datos Personales y Afiliatorios según Entes Externos: SSS FTP FTP - Titular ARC…" at bounding box center [566, 184] width 984 height 91
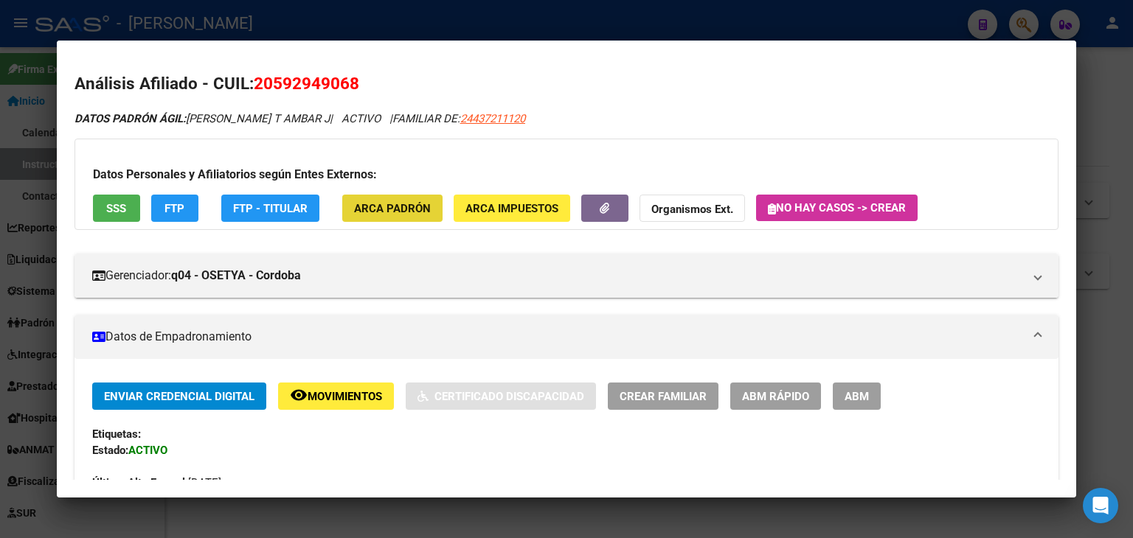
click at [393, 195] on button "ARCA Padrón" at bounding box center [392, 208] width 100 height 27
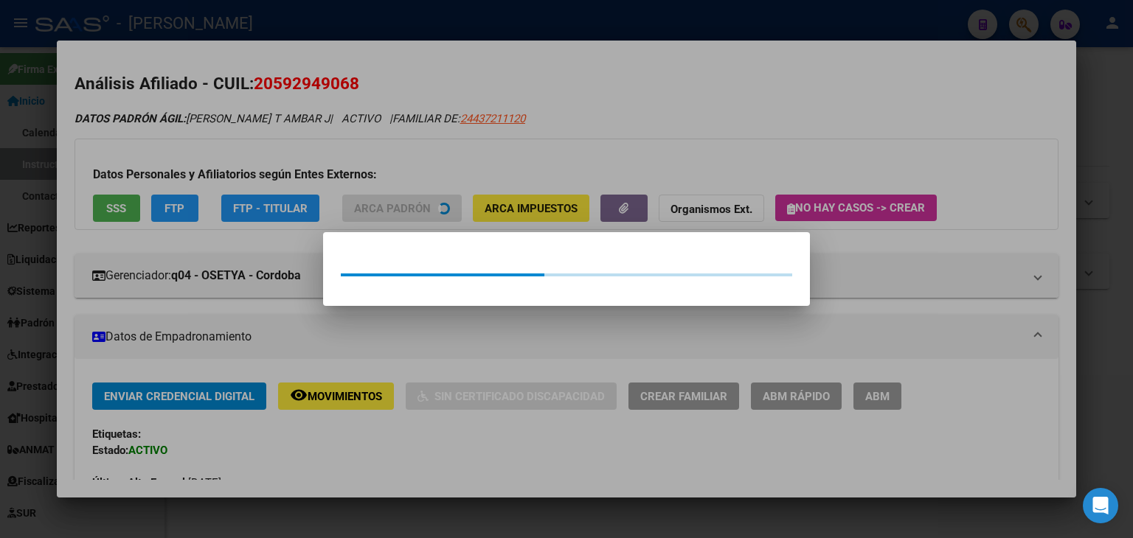
click at [236, 119] on div at bounding box center [566, 269] width 1133 height 538
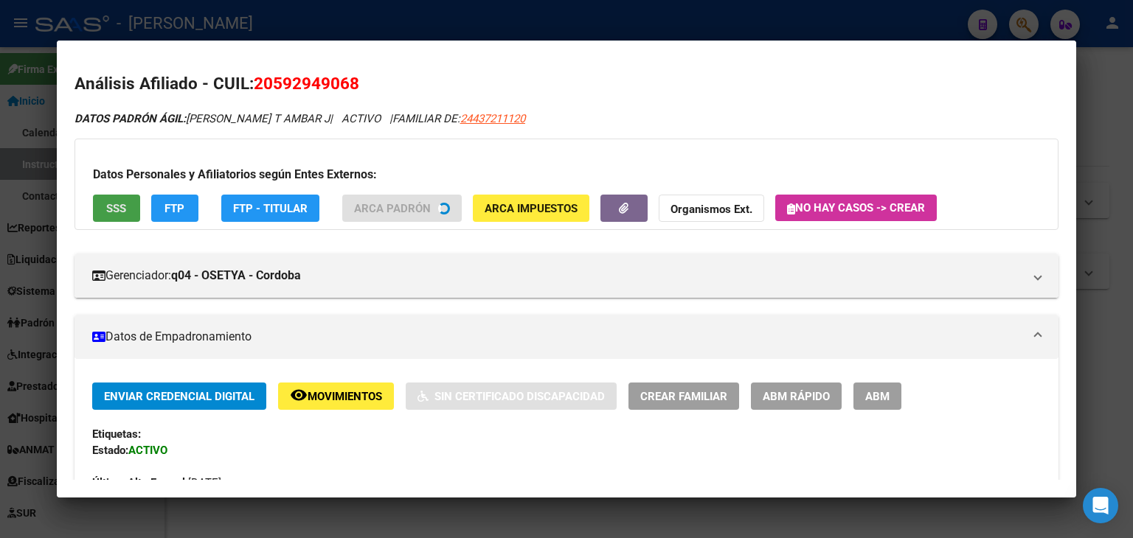
click at [133, 203] on button "SSS" at bounding box center [116, 208] width 47 height 27
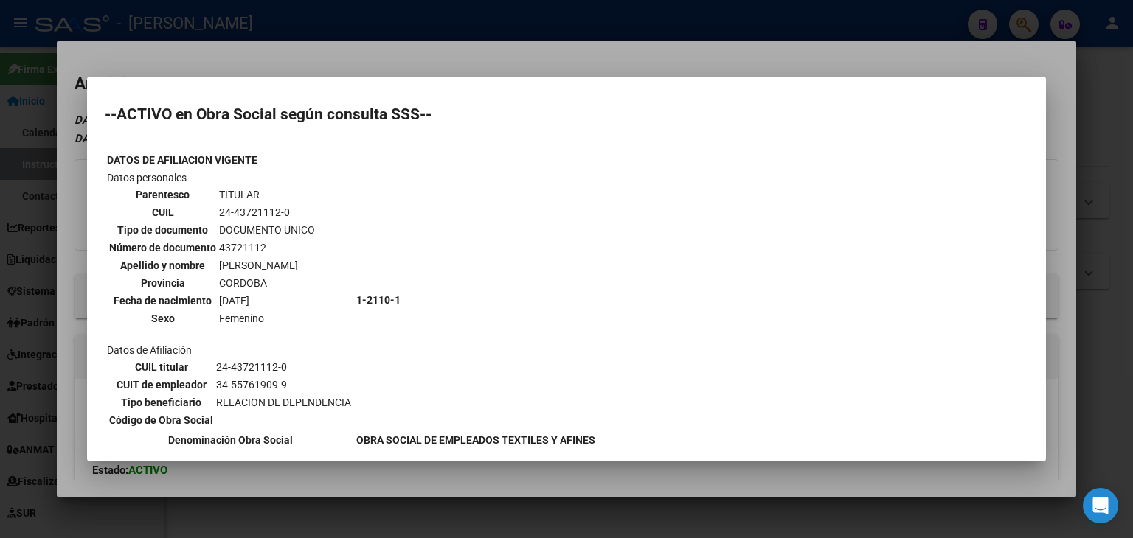
click at [226, 69] on div at bounding box center [566, 269] width 1133 height 538
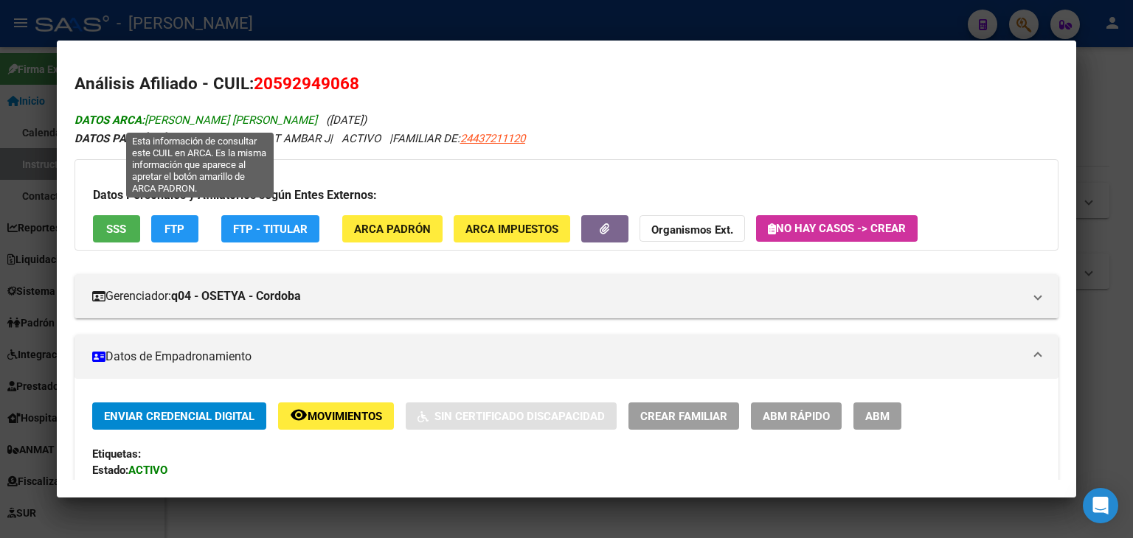
drag, startPoint x: 147, startPoint y: 116, endPoint x: 236, endPoint y: 114, distance: 88.5
click at [236, 114] on span "DATOS ARCA: [PERSON_NAME] [PERSON_NAME]" at bounding box center [195, 120] width 243 height 13
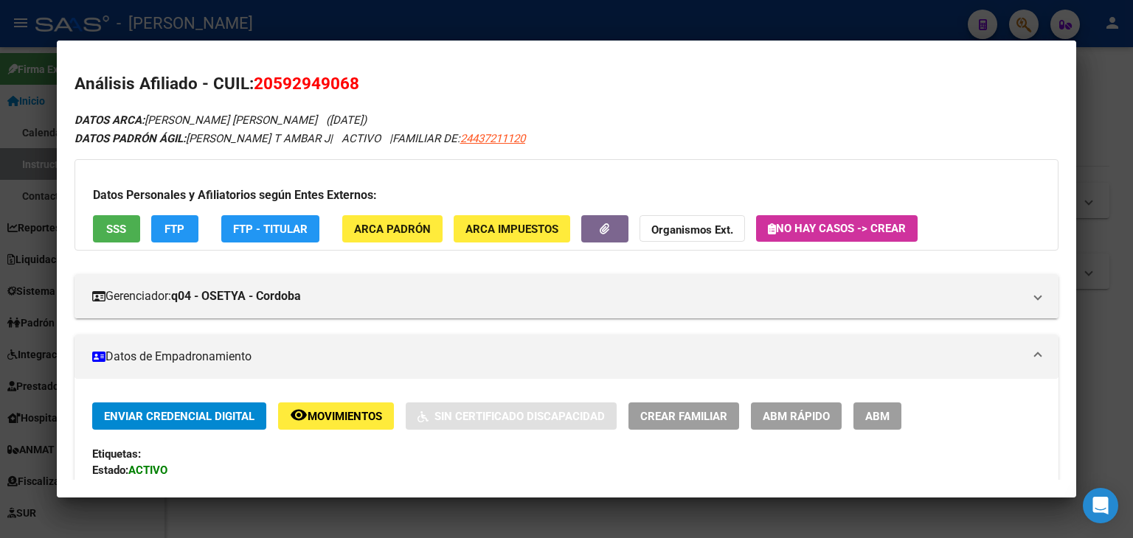
drag, startPoint x: 274, startPoint y: 81, endPoint x: 346, endPoint y: 82, distance: 72.3
click at [346, 82] on span "20592949068" at bounding box center [306, 83] width 105 height 19
click at [246, 18] on div at bounding box center [566, 269] width 1133 height 538
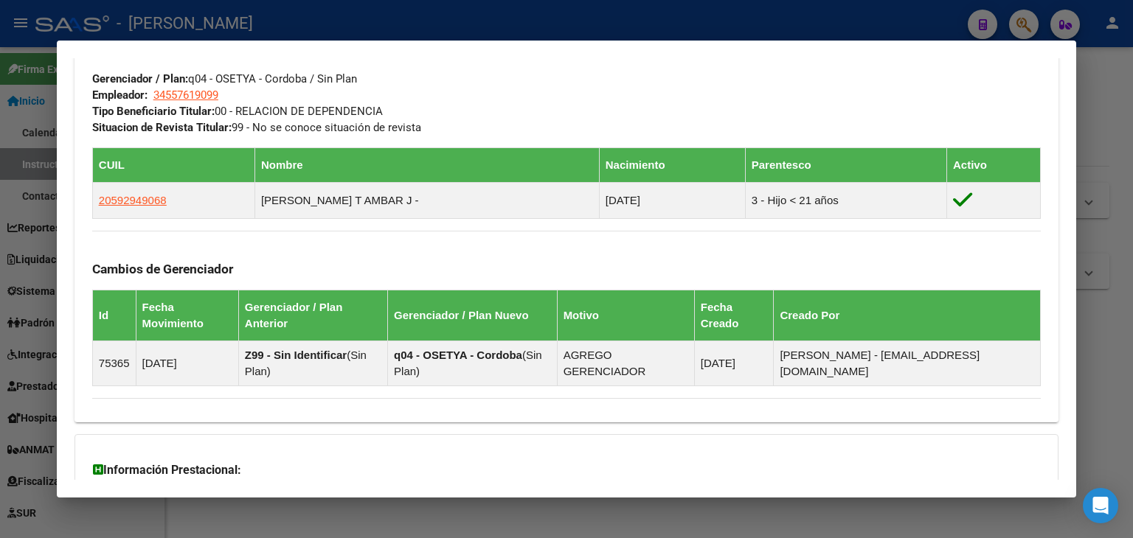
click at [240, 25] on div at bounding box center [566, 269] width 1133 height 538
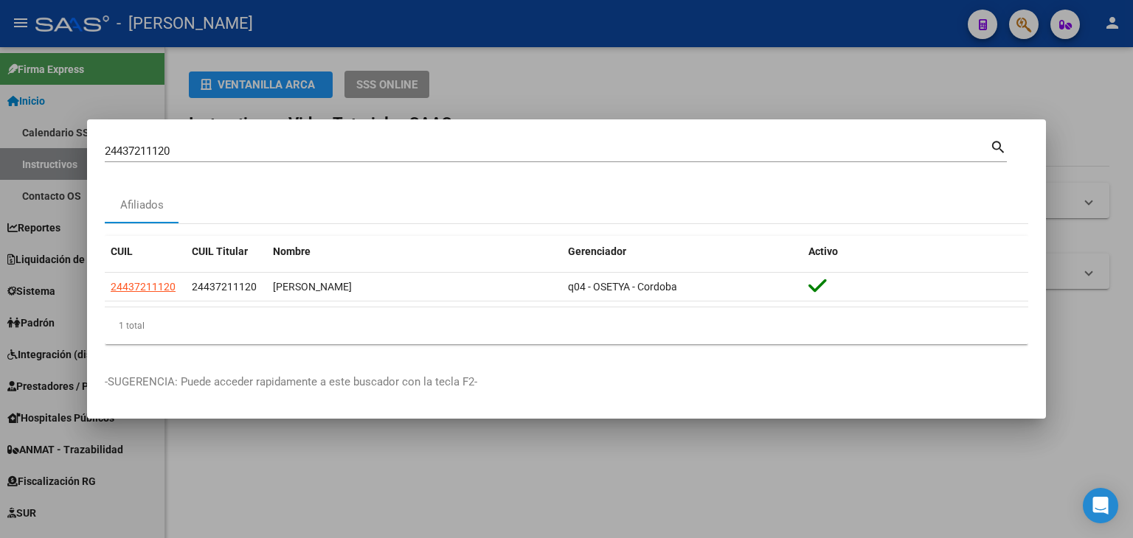
click at [191, 153] on input "24437211120" at bounding box center [547, 151] width 885 height 13
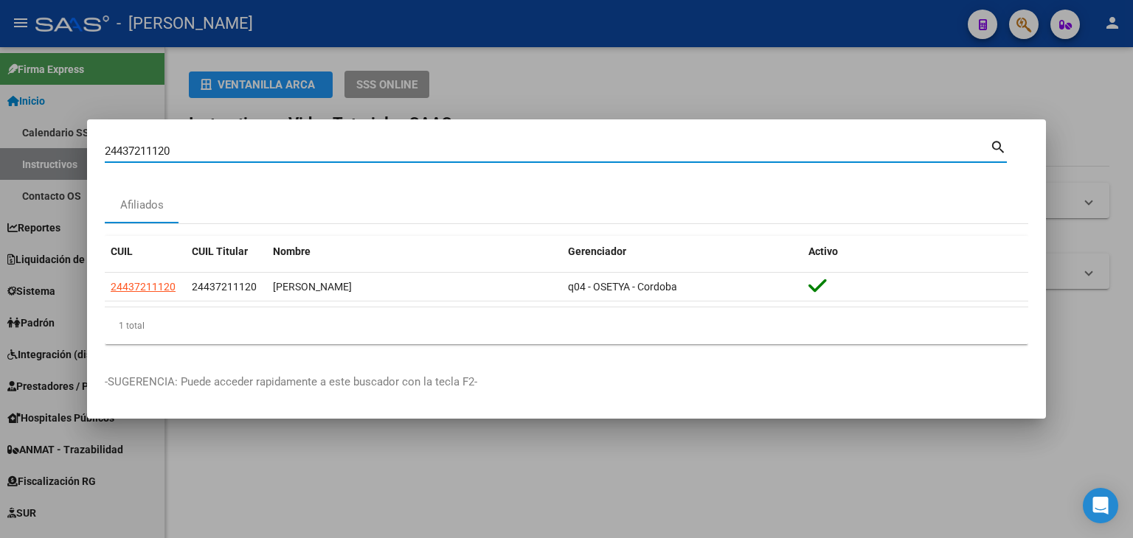
click at [191, 153] on input "24437211120" at bounding box center [547, 151] width 885 height 13
paste input "836686"
type input "24437836686"
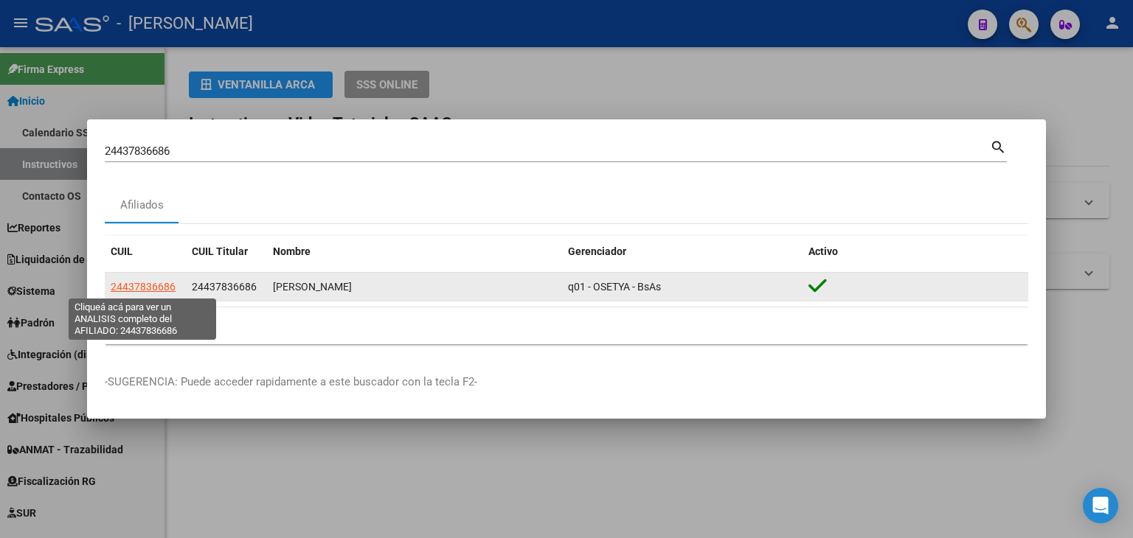
click at [123, 288] on span "24437836686" at bounding box center [143, 287] width 65 height 12
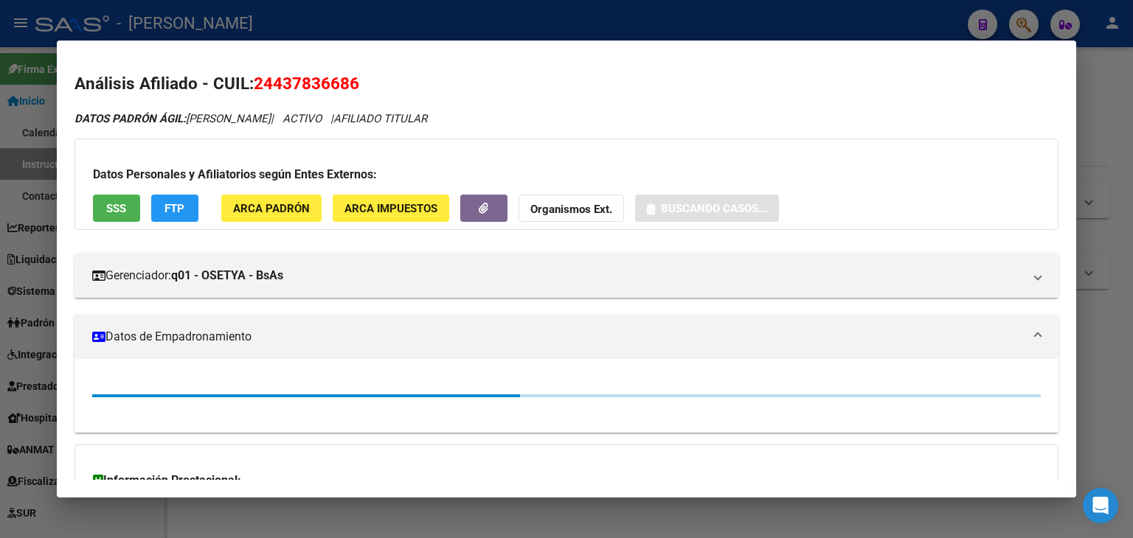
click at [281, 195] on button "ARCA Padrón" at bounding box center [271, 208] width 100 height 27
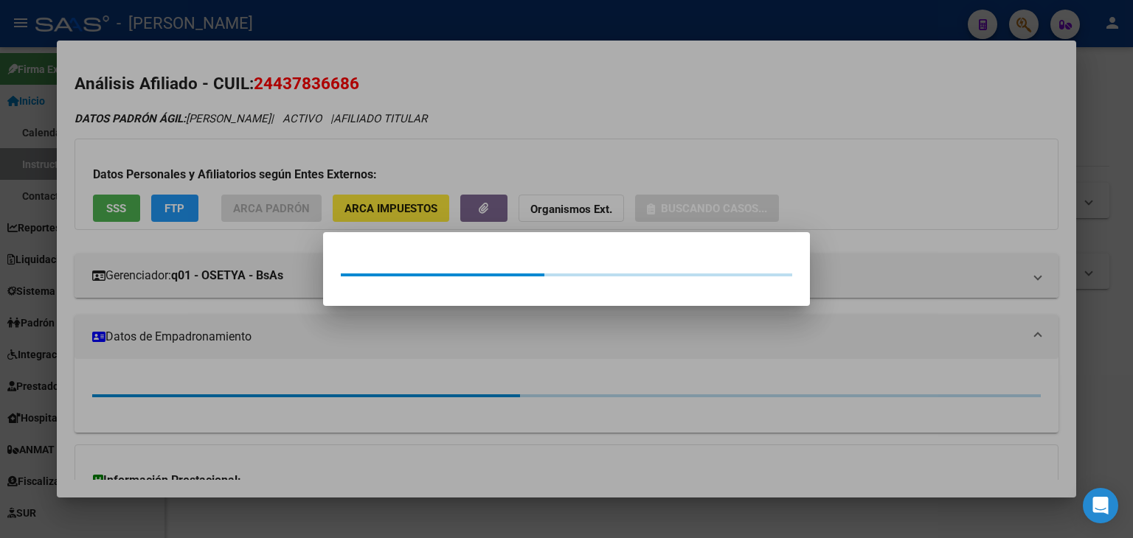
click at [283, 169] on div at bounding box center [566, 269] width 1133 height 538
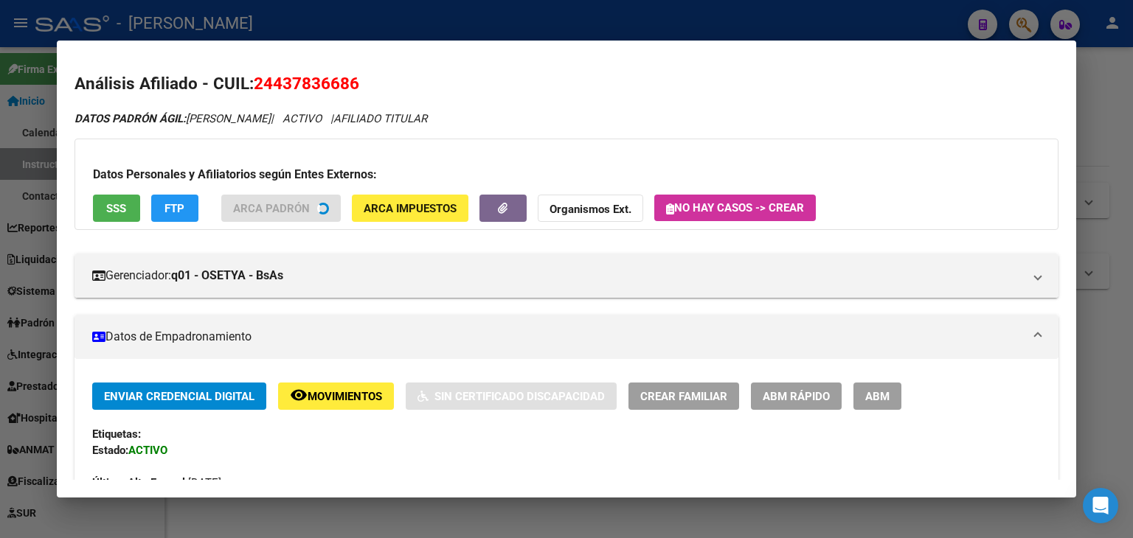
click at [119, 224] on div "Datos Personales y Afiliatorios según Entes Externos: SSS FTP ARCA Padrón ARCA …" at bounding box center [566, 184] width 984 height 91
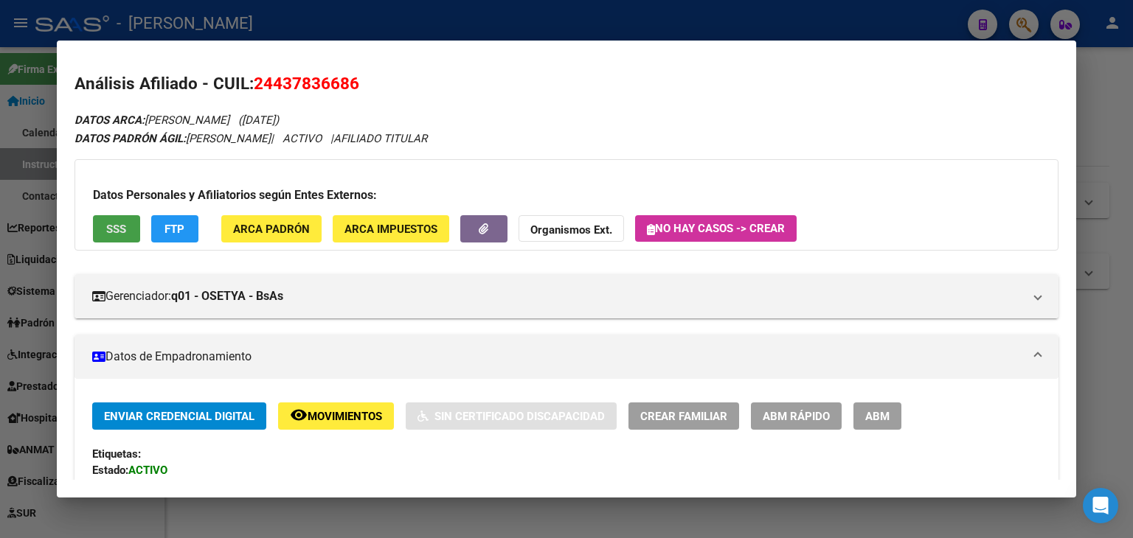
click at [121, 216] on button "SSS" at bounding box center [116, 228] width 47 height 27
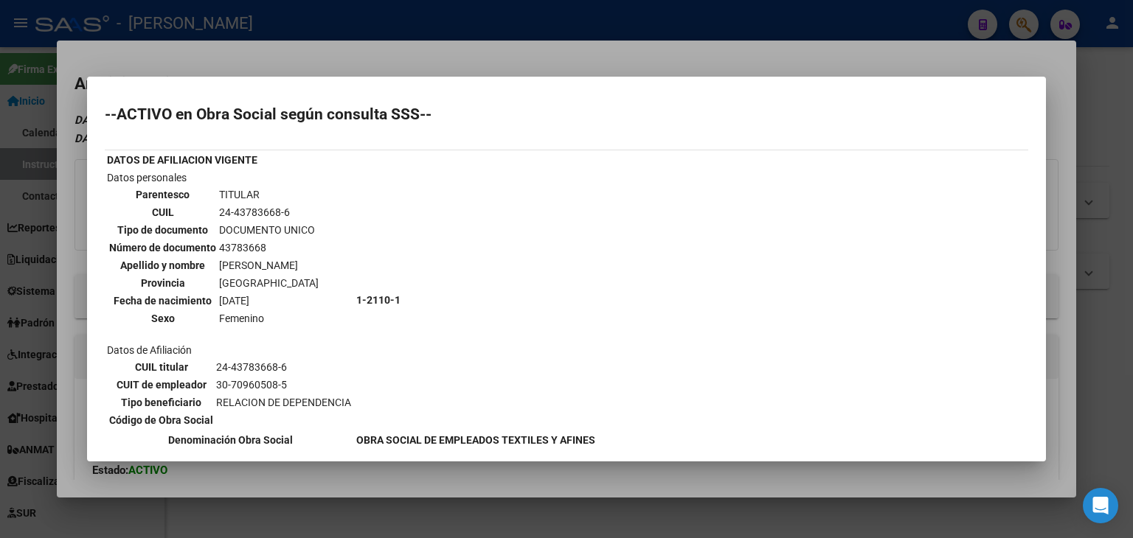
click at [262, 51] on div at bounding box center [566, 269] width 1133 height 538
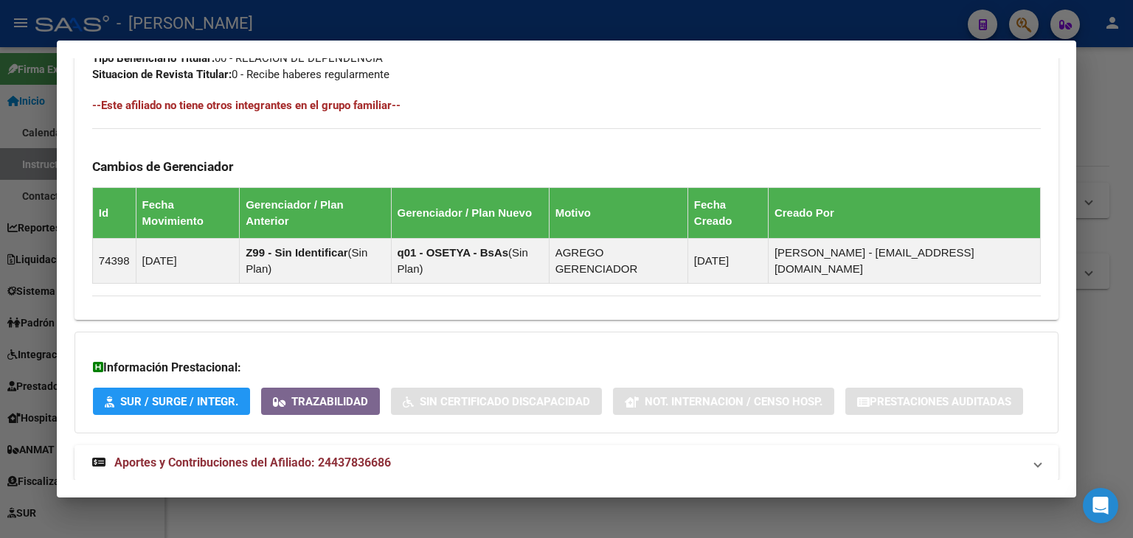
click at [345, 445] on mat-expansion-panel-header "Aportes y Contribuciones del Afiliado: 24437836686" at bounding box center [566, 462] width 984 height 35
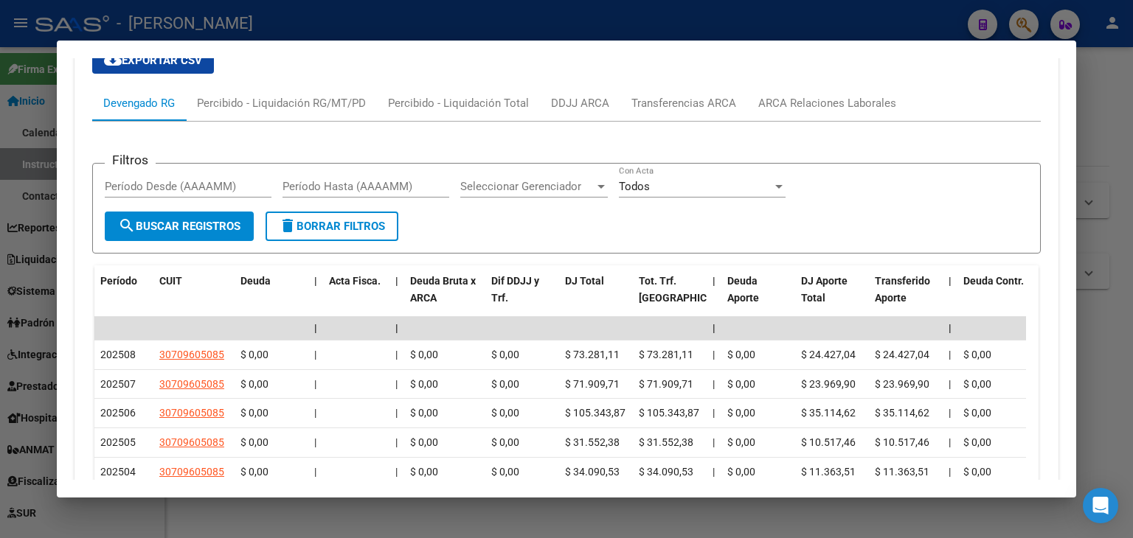
scroll to position [1264, 0]
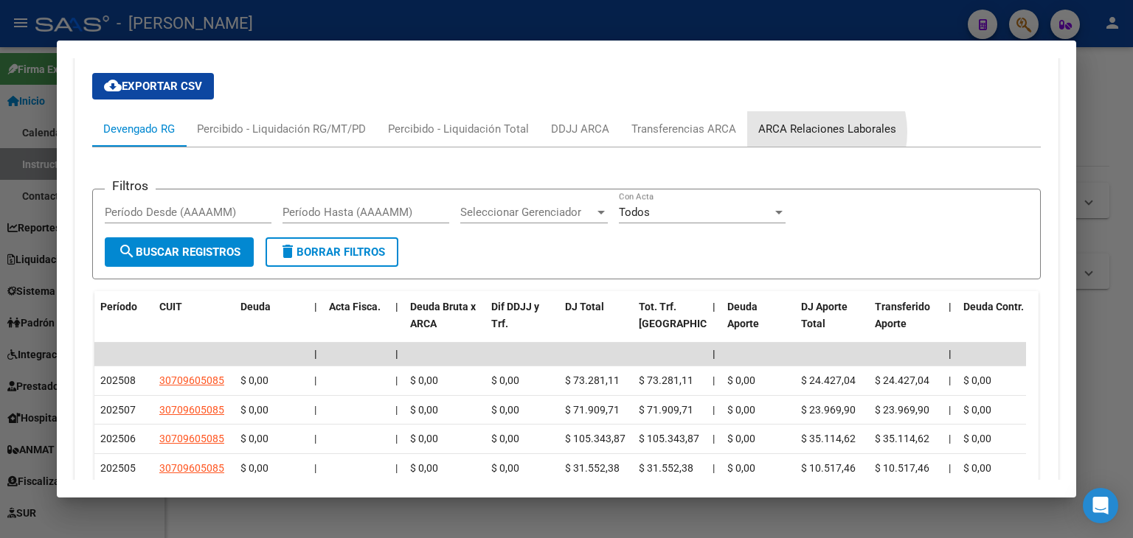
click at [809, 121] on div "ARCA Relaciones Laborales" at bounding box center [827, 129] width 138 height 16
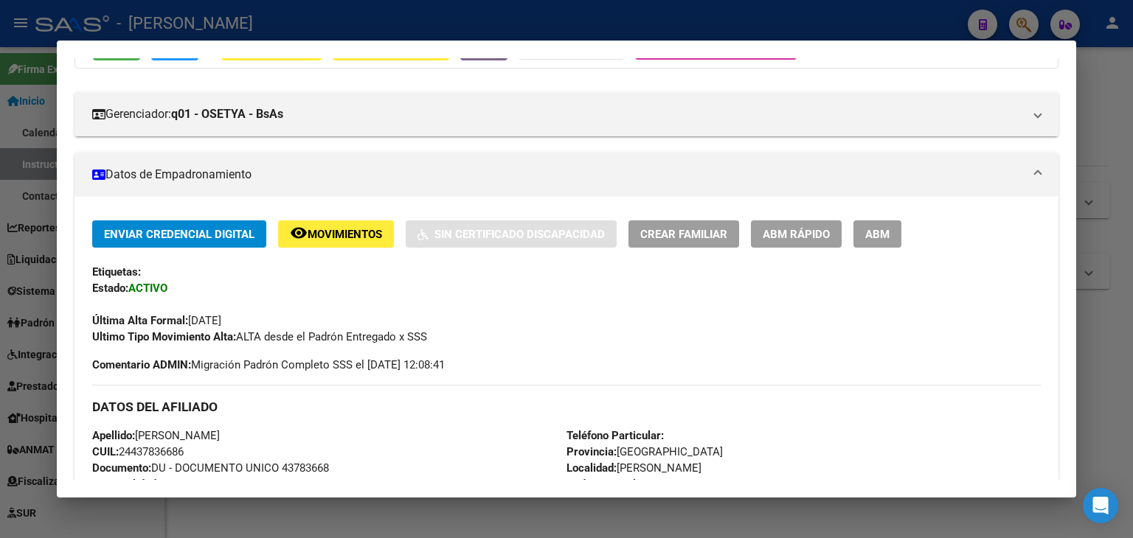
scroll to position [153, 0]
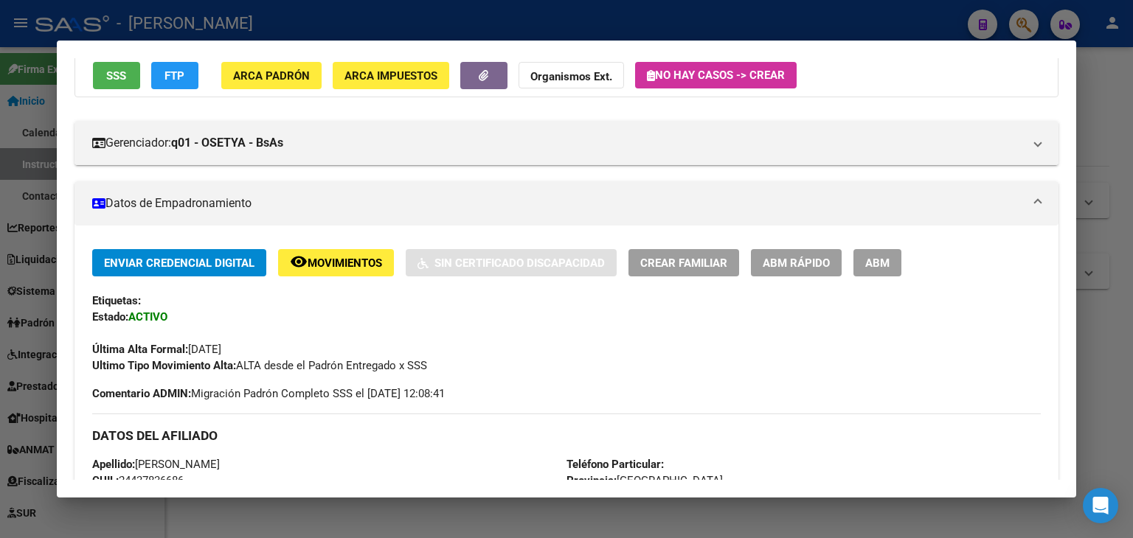
click at [278, 83] on button "ARCA Padrón" at bounding box center [271, 75] width 100 height 27
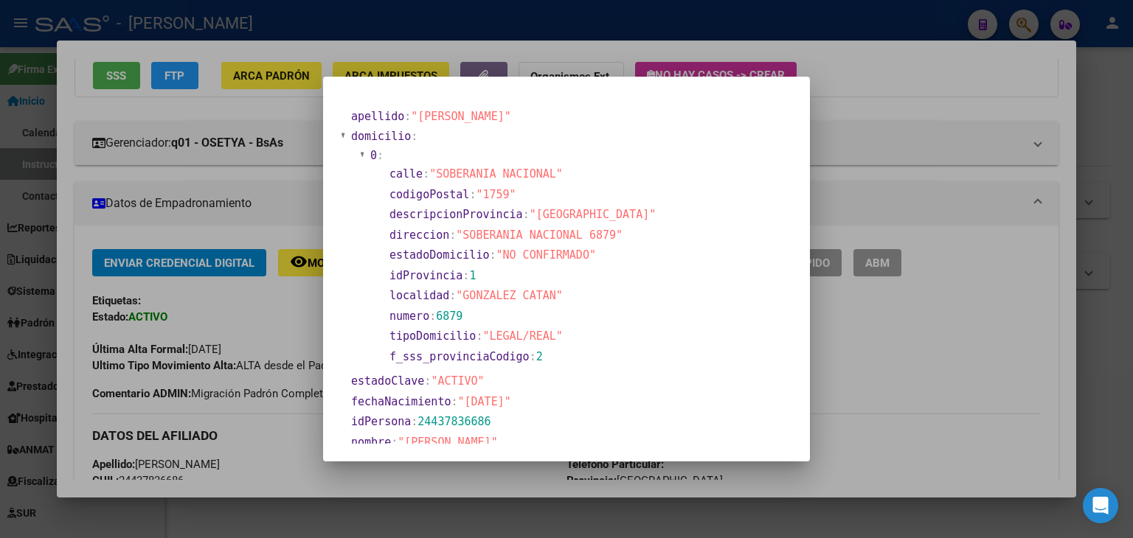
drag, startPoint x: 257, startPoint y: 80, endPoint x: 282, endPoint y: 97, distance: 29.7
click at [265, 77] on div at bounding box center [566, 269] width 1133 height 538
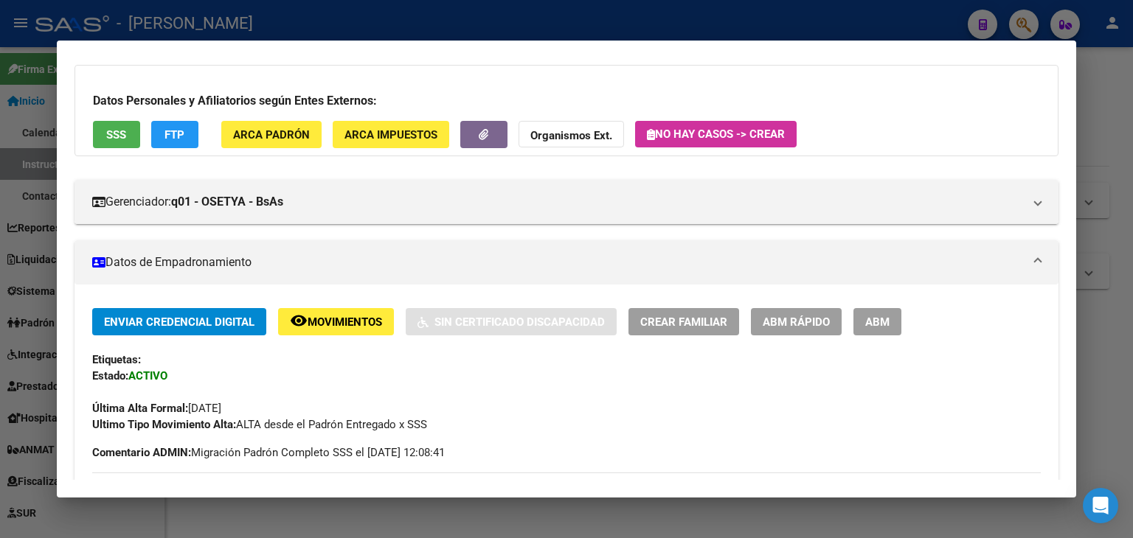
scroll to position [6, 0]
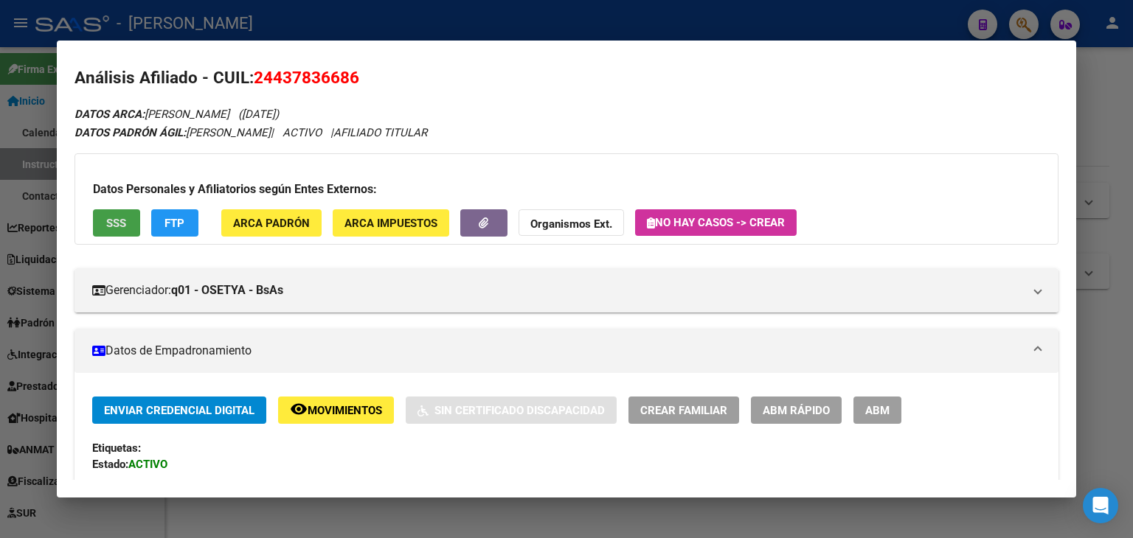
click at [127, 211] on button "SSS" at bounding box center [116, 222] width 47 height 27
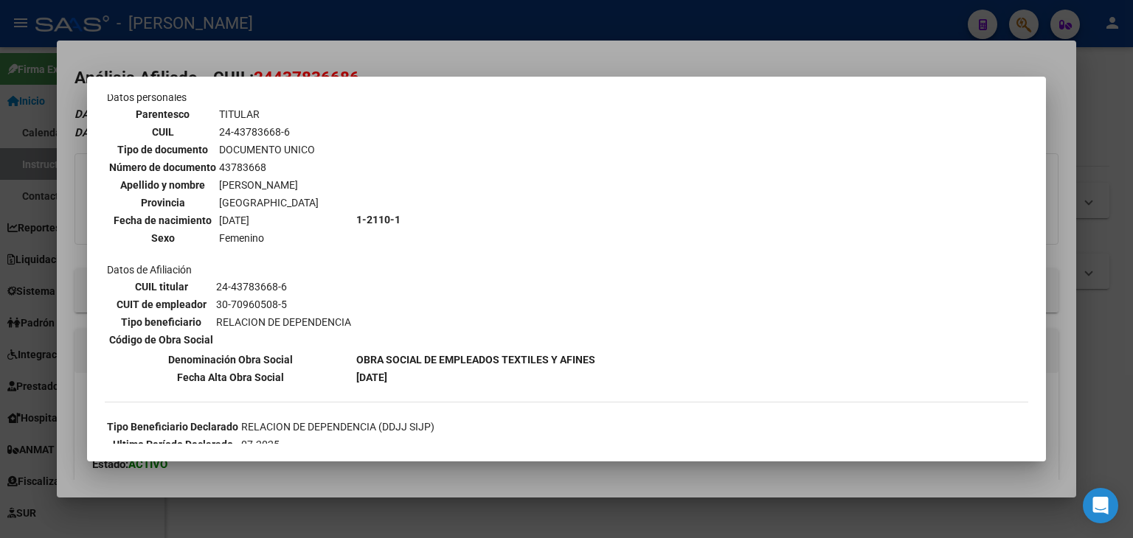
scroll to position [266, 0]
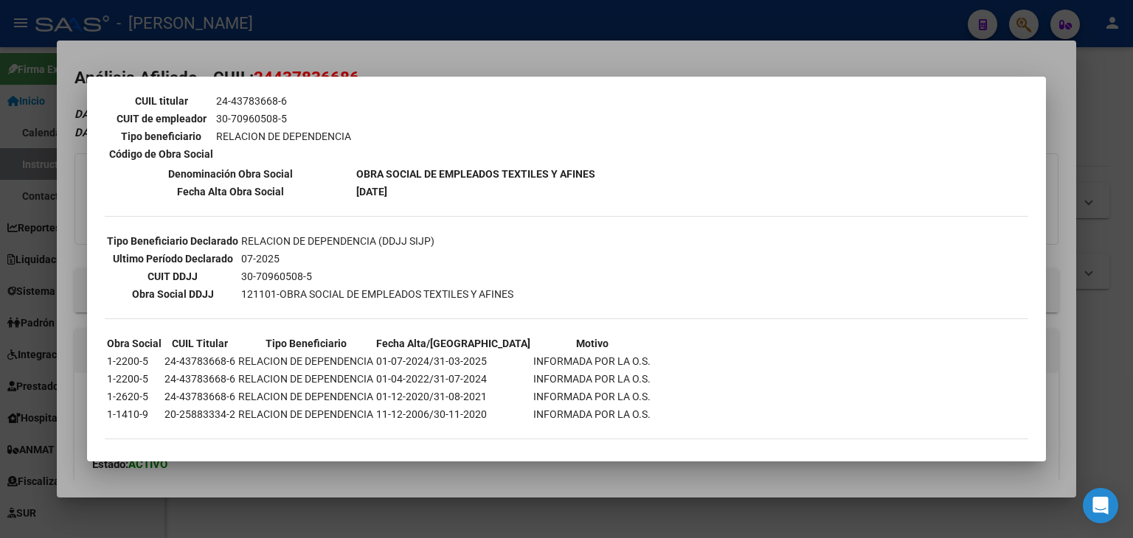
click at [285, 65] on div at bounding box center [566, 269] width 1133 height 538
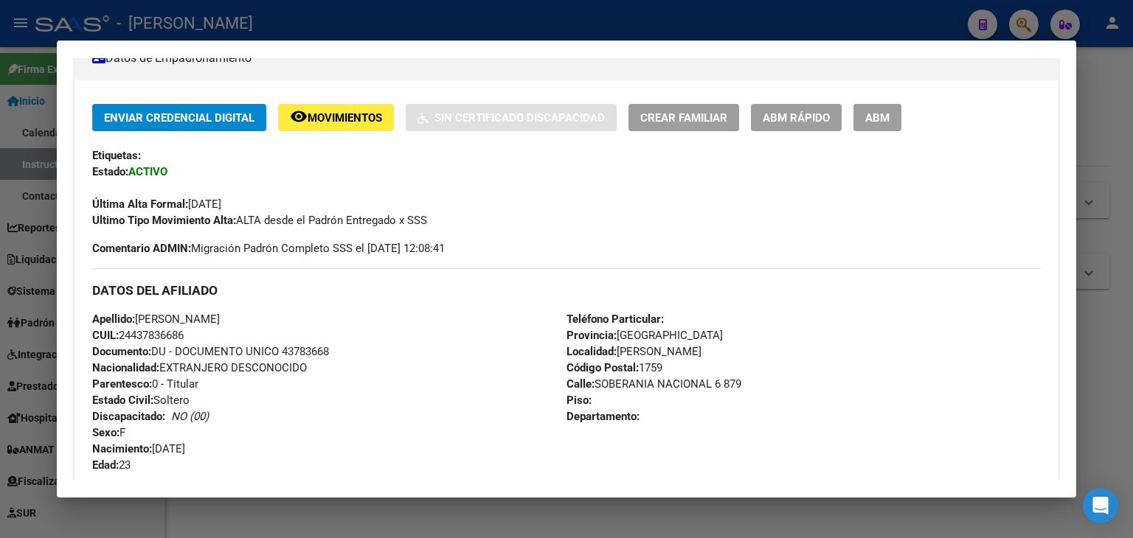
scroll to position [301, 0]
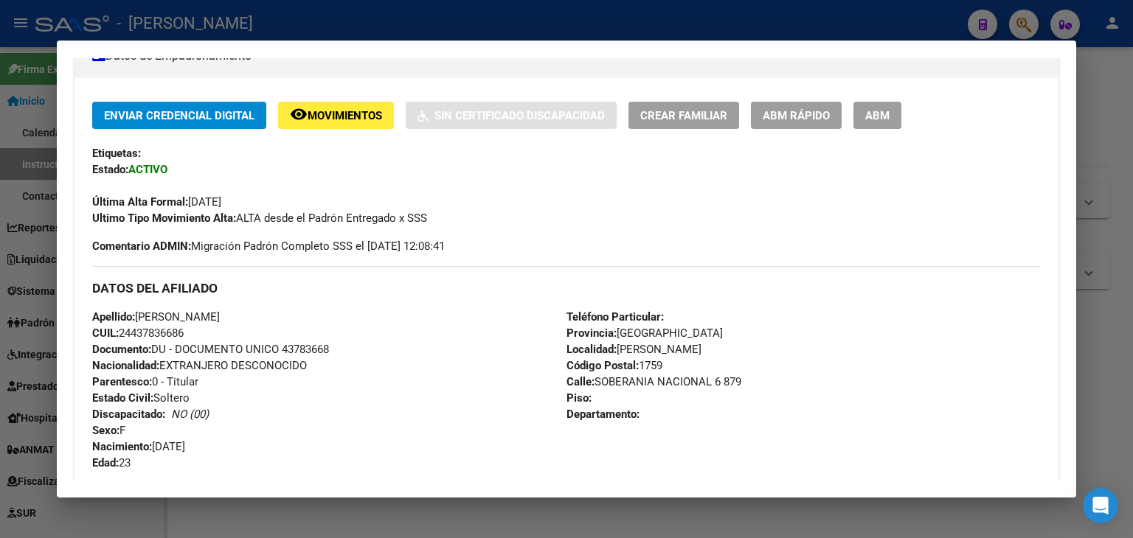
click at [321, 350] on span "Documento: DU - DOCUMENTO UNICO 43783668" at bounding box center [210, 349] width 237 height 13
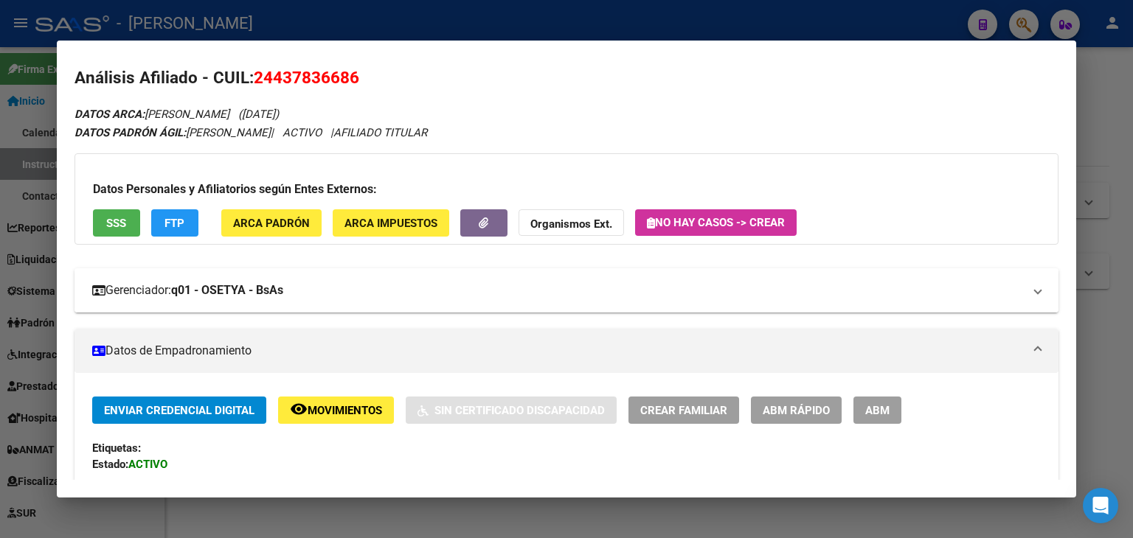
scroll to position [0, 0]
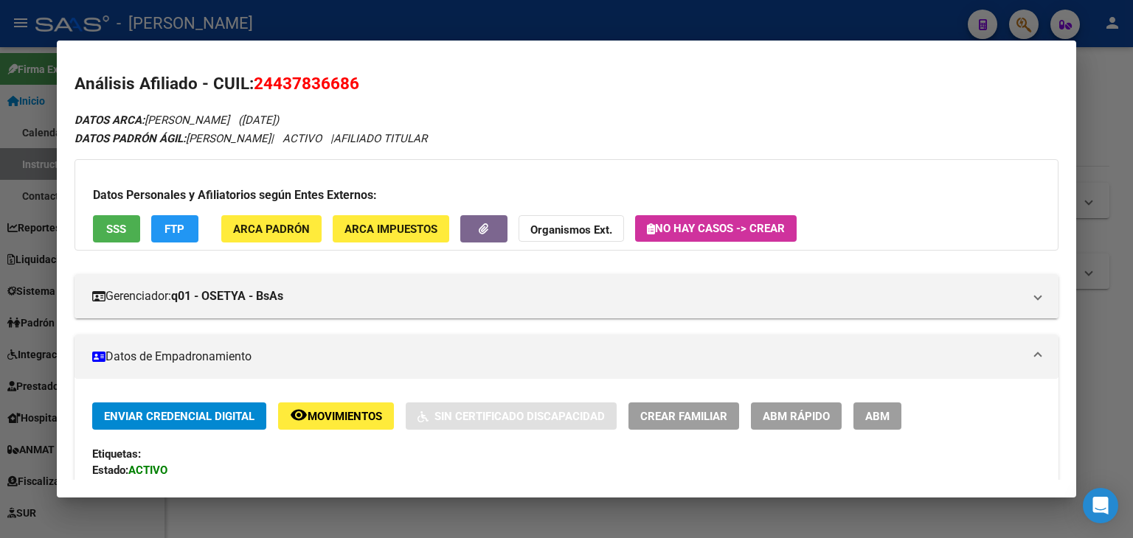
click at [288, 246] on div "Datos Personales y Afiliatorios según Entes Externos: SSS FTP ARCA Padrón ARCA …" at bounding box center [566, 204] width 984 height 91
click at [288, 236] on button "ARCA Padrón" at bounding box center [271, 228] width 100 height 27
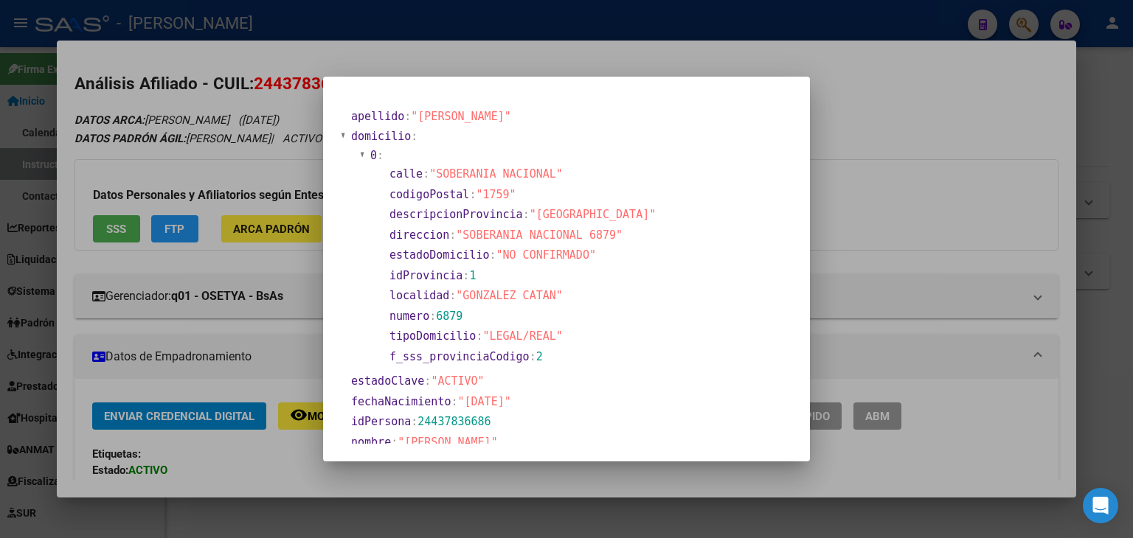
click at [247, 52] on div at bounding box center [566, 269] width 1133 height 538
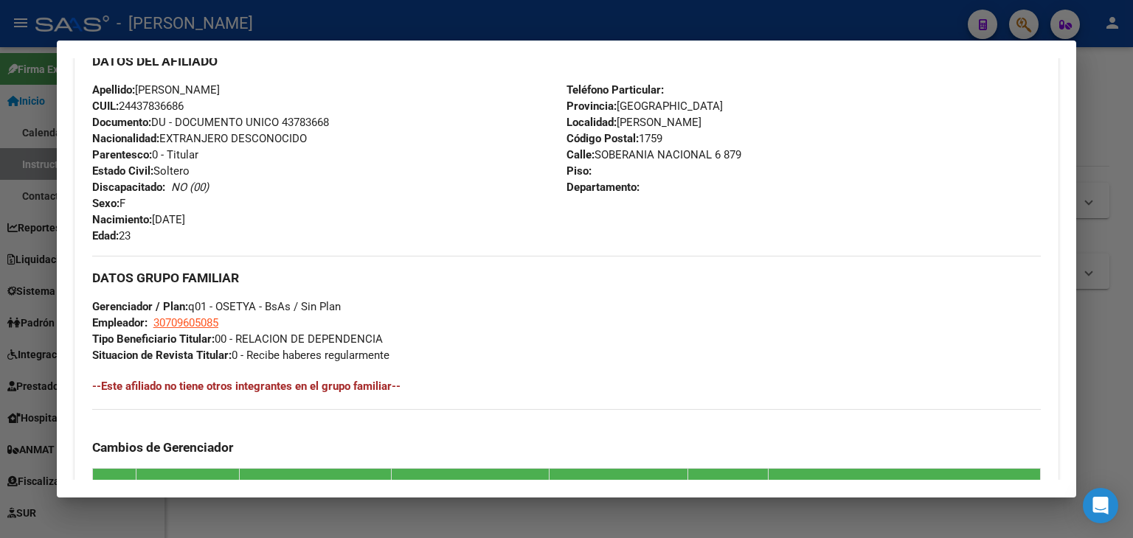
scroll to position [737, 0]
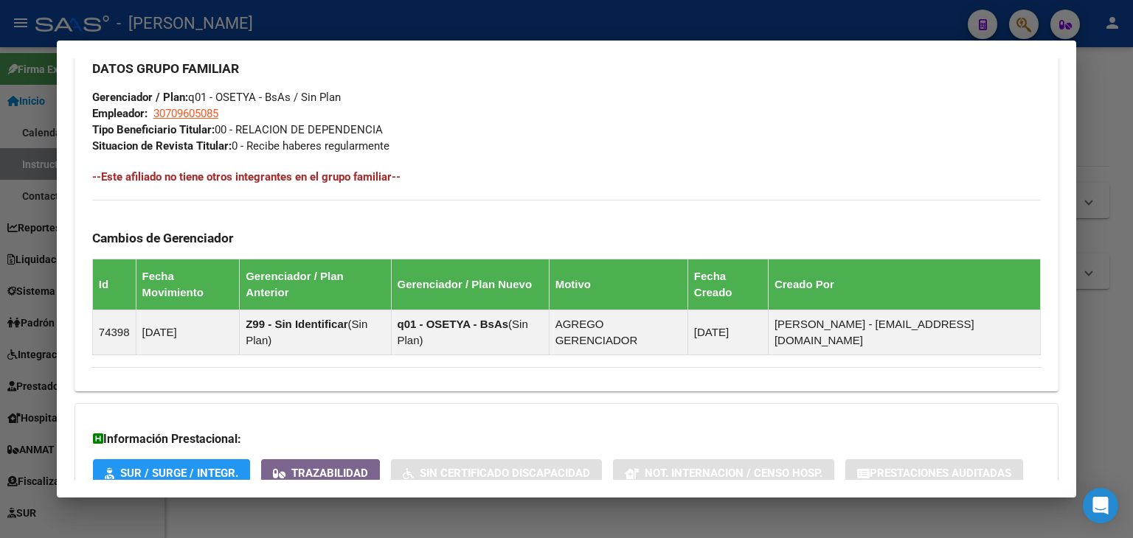
click at [188, 104] on div "DATOS GRUPO FAMILIAR Gerenciador / Plan: q01 - OSETYA - BsAs / Sin Plan Emplead…" at bounding box center [566, 100] width 948 height 108
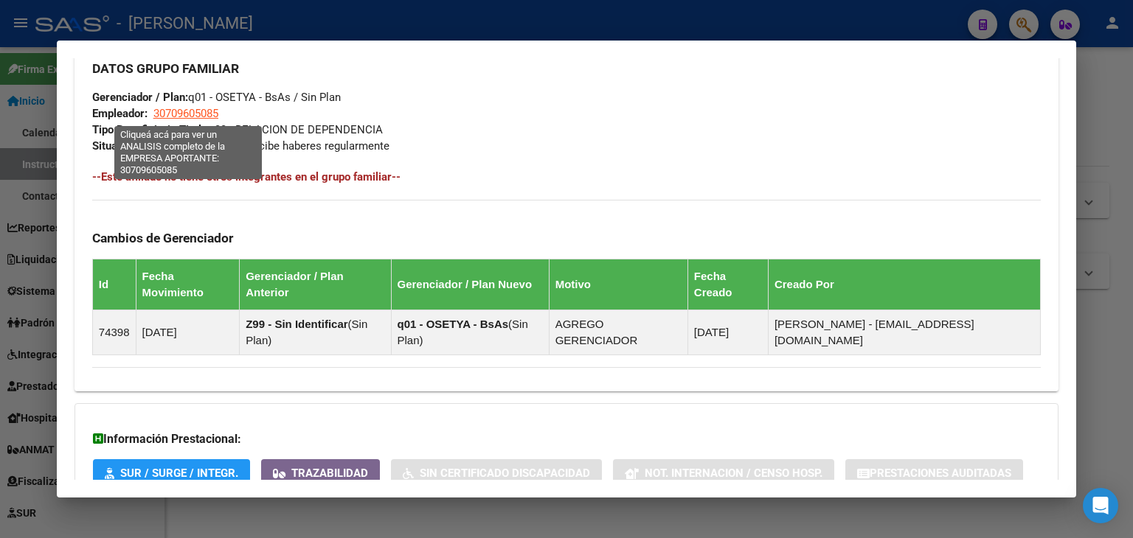
click at [187, 107] on span "30709605085" at bounding box center [185, 113] width 65 height 13
type textarea "30709605085"
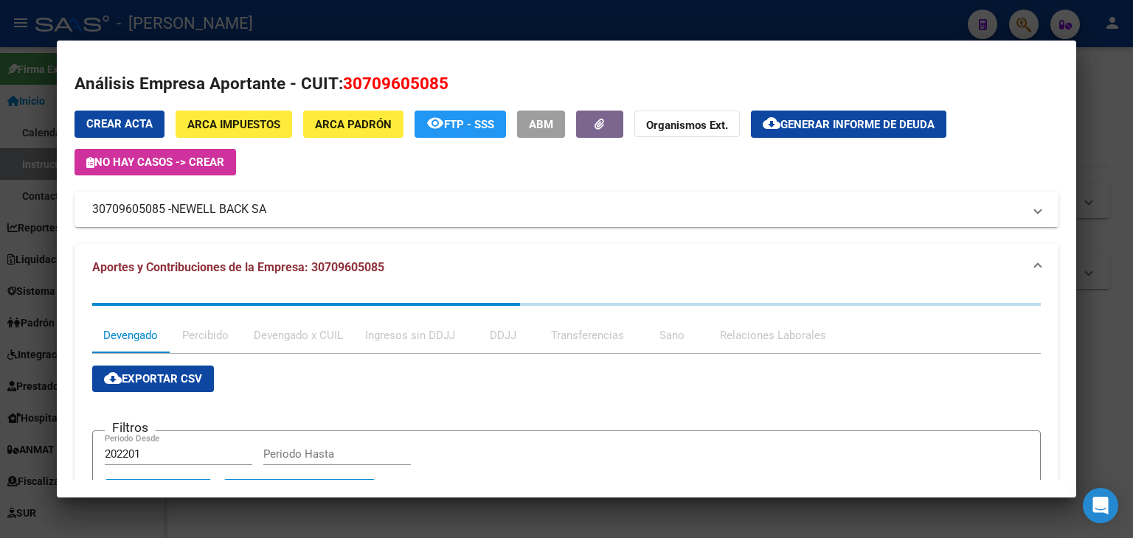
click at [306, 13] on div at bounding box center [566, 269] width 1133 height 538
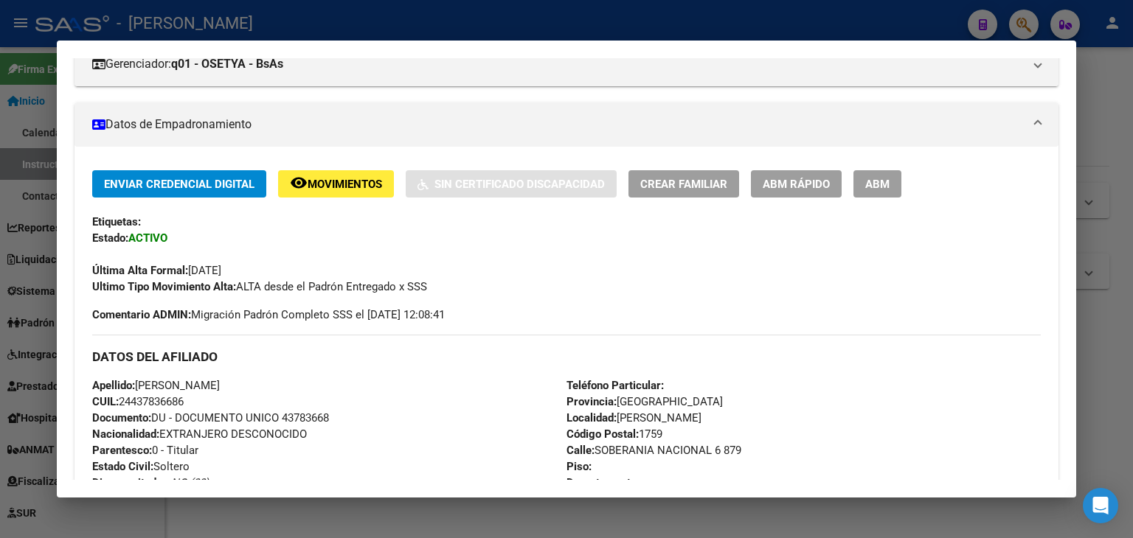
scroll to position [157, 0]
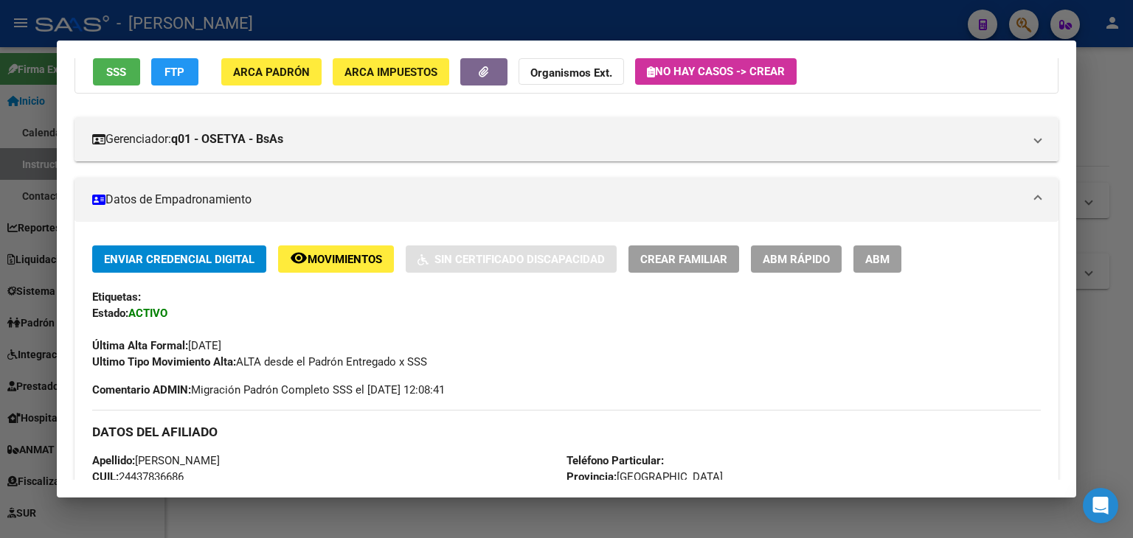
click at [227, 21] on div at bounding box center [566, 269] width 1133 height 538
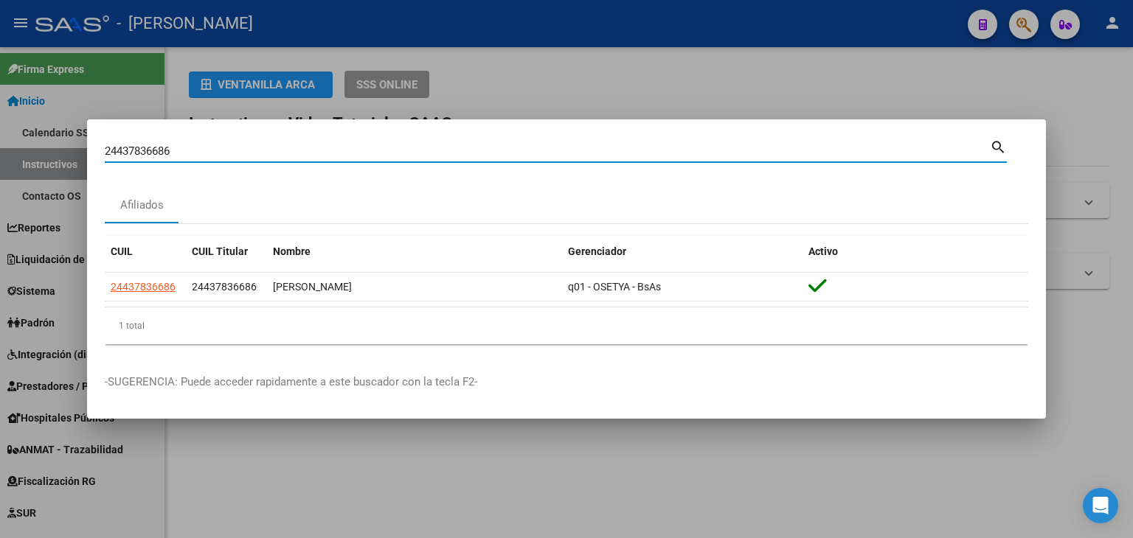
click at [213, 153] on input "24437836686" at bounding box center [547, 151] width 885 height 13
paste input "63505868"
type input "24463505868"
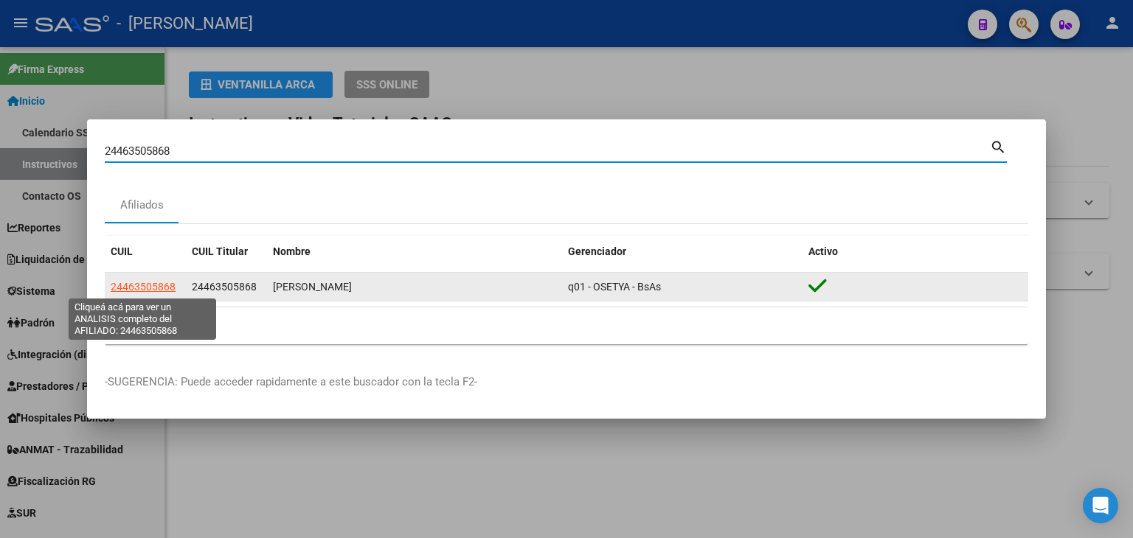
click at [154, 281] on span "24463505868" at bounding box center [143, 287] width 65 height 12
type textarea "24463505868"
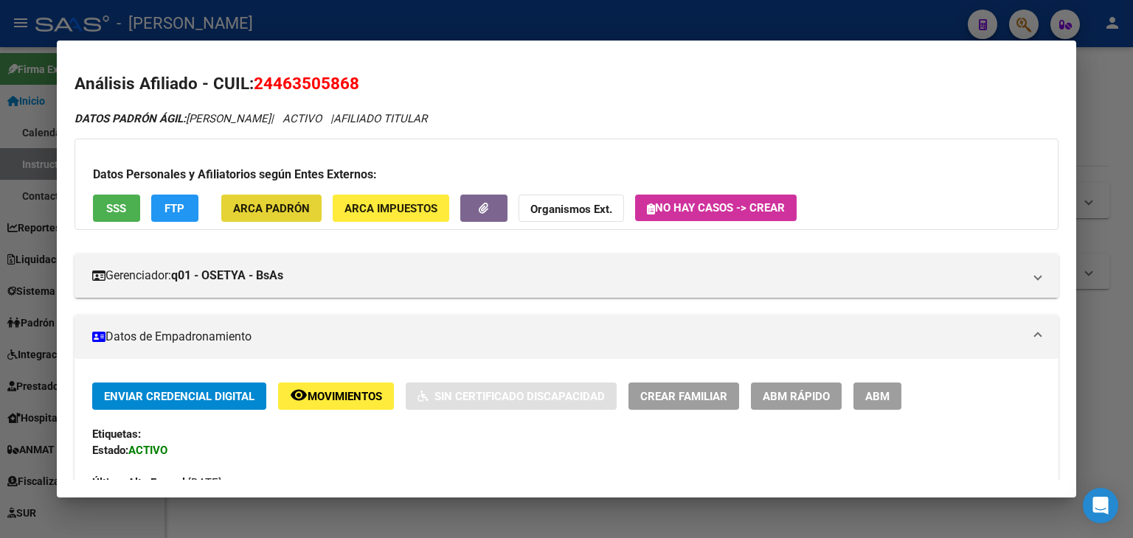
click at [269, 195] on button "ARCA Padrón" at bounding box center [271, 208] width 100 height 27
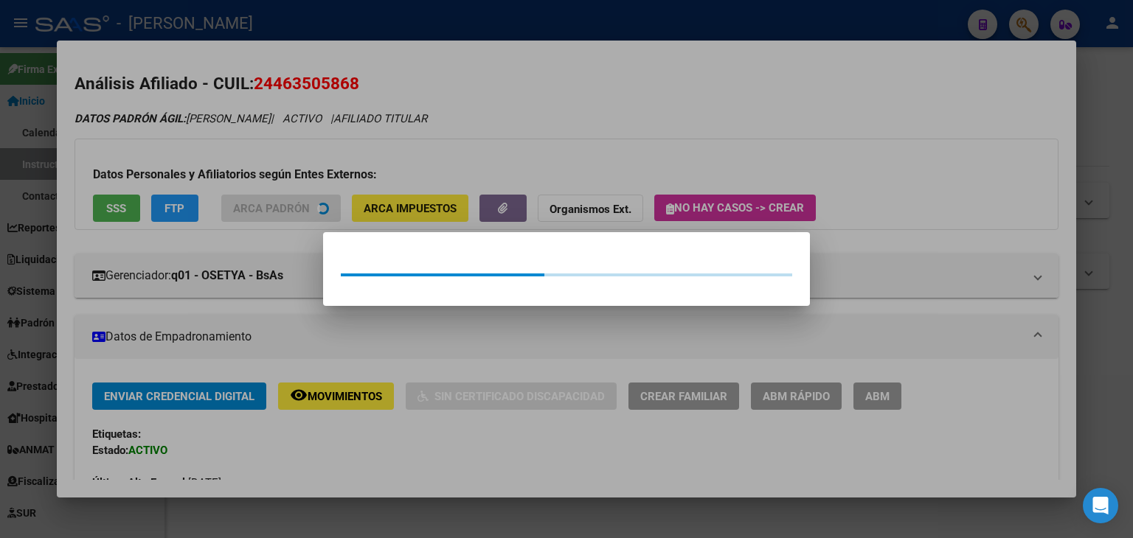
click at [213, 131] on div at bounding box center [566, 269] width 1133 height 538
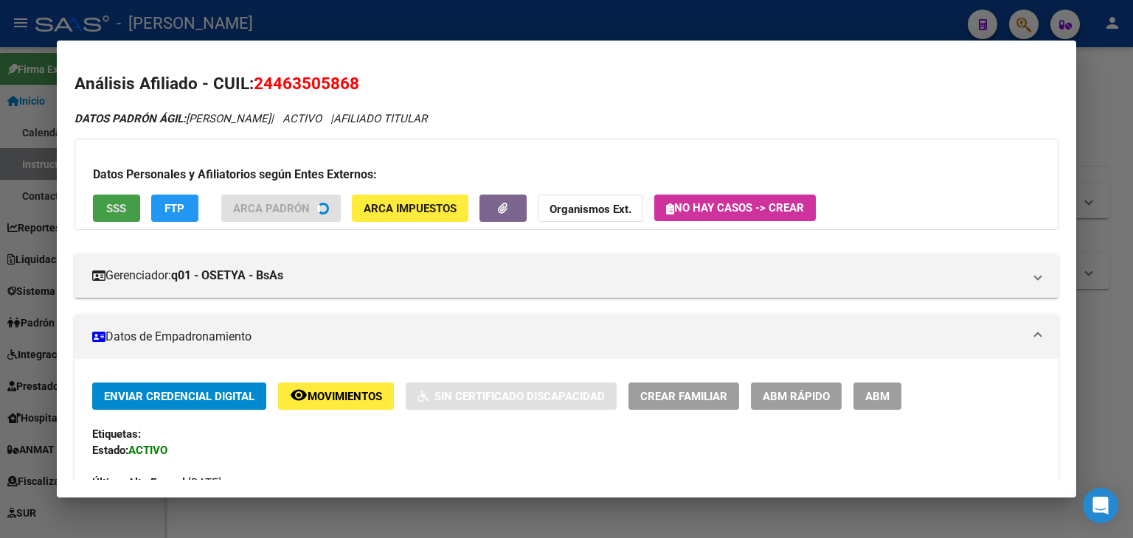
click at [109, 207] on span "SSS" at bounding box center [116, 208] width 20 height 13
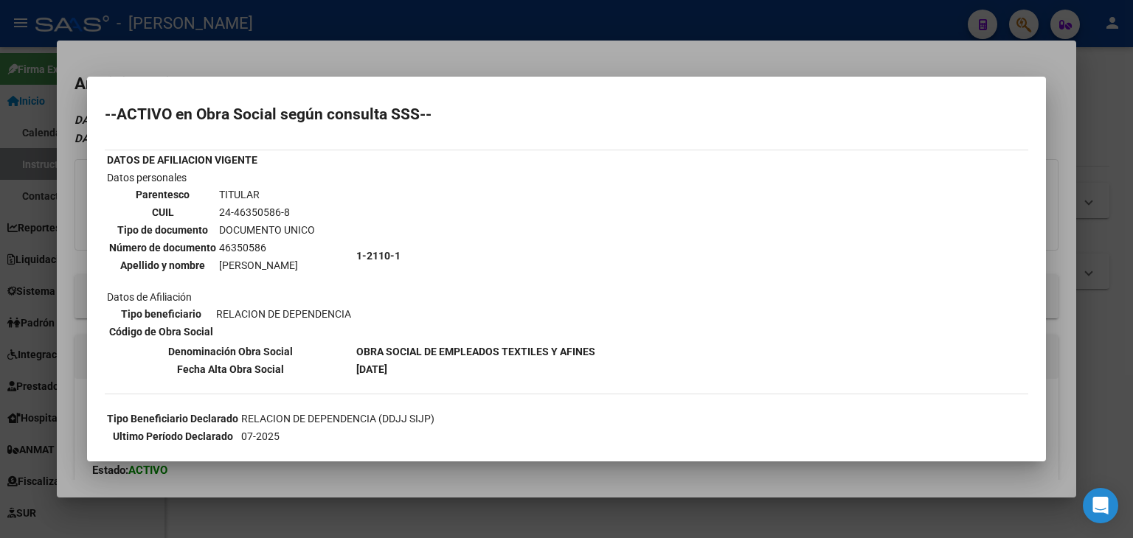
click at [215, 57] on div at bounding box center [566, 269] width 1133 height 538
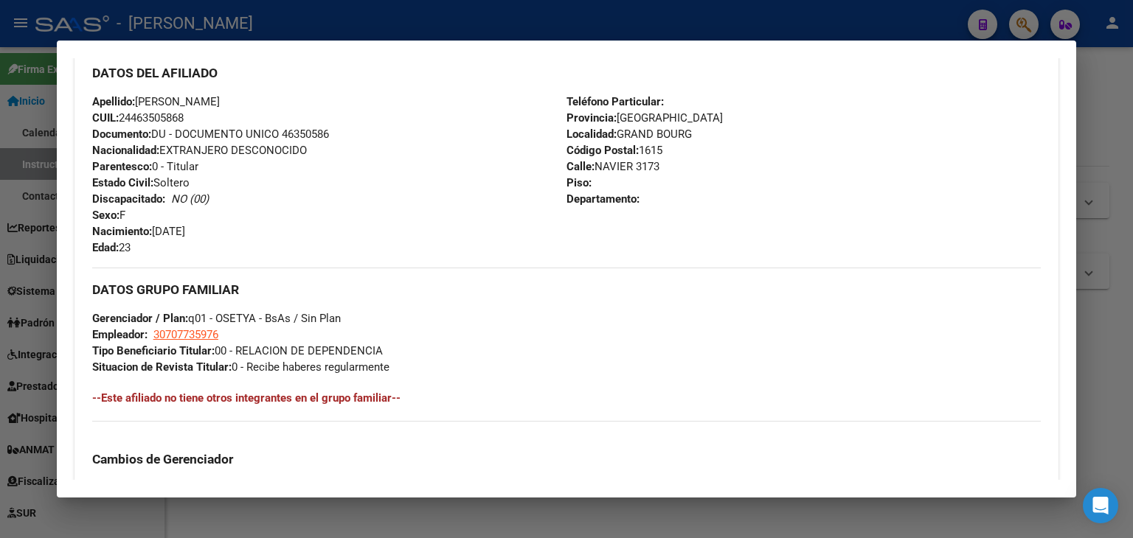
scroll to position [809, 0]
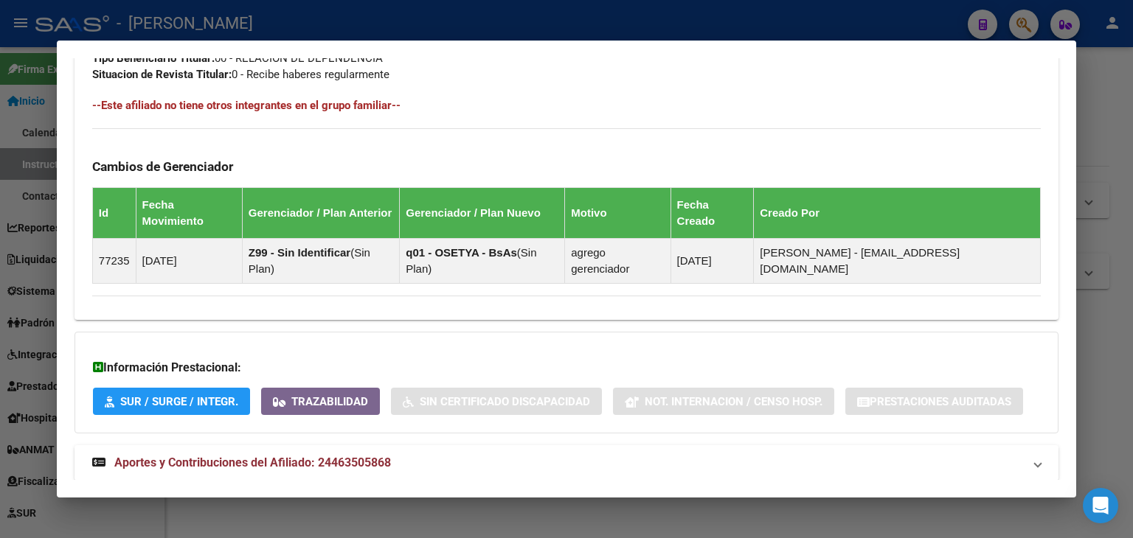
click at [371, 456] on span "Aportes y Contribuciones del Afiliado: 24463505868" at bounding box center [252, 463] width 276 height 14
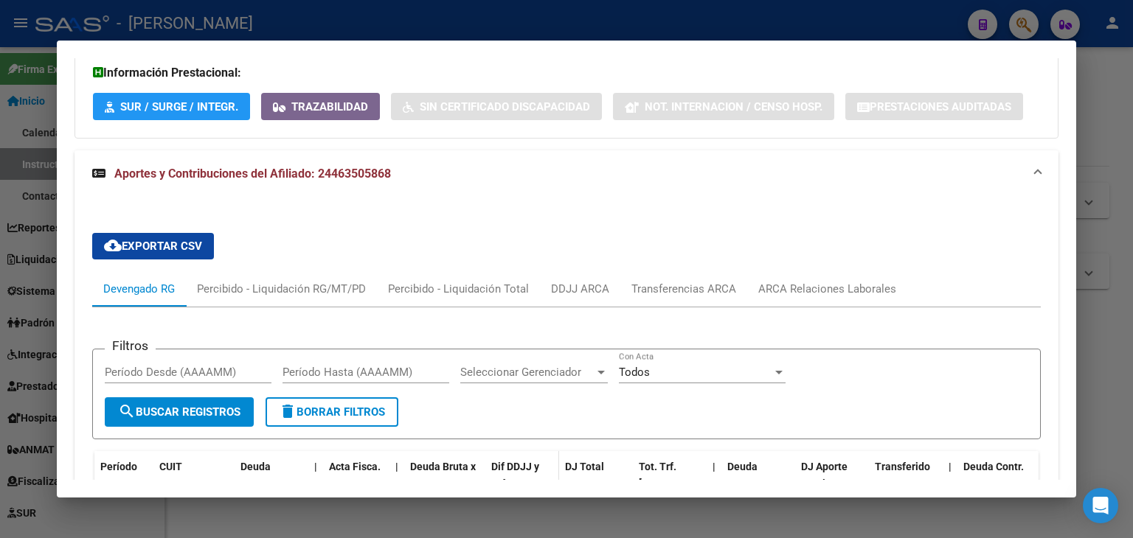
scroll to position [1251, 0]
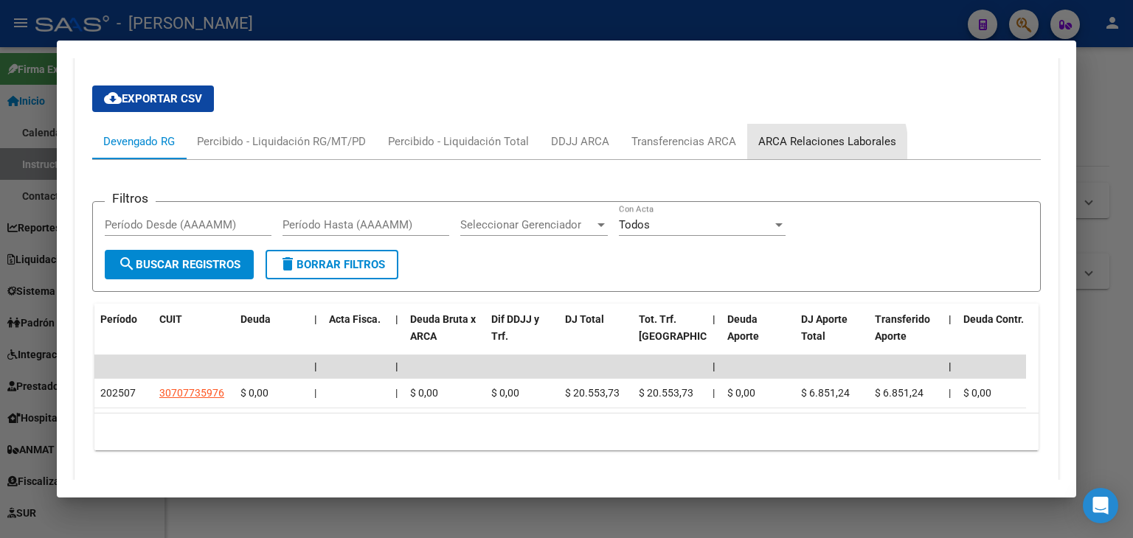
click at [790, 124] on div "ARCA Relaciones Laborales" at bounding box center [827, 141] width 160 height 35
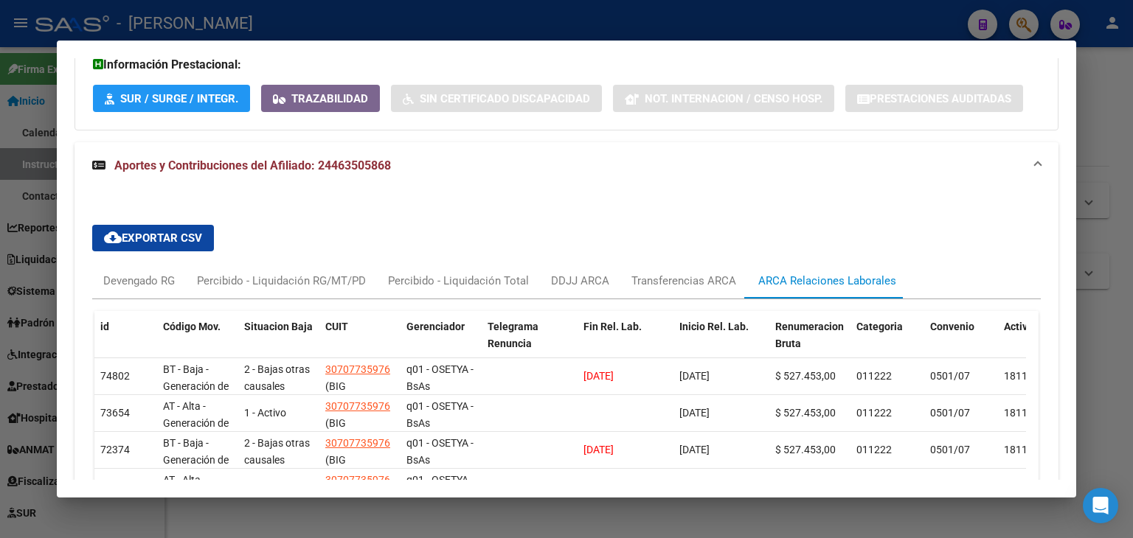
scroll to position [1186, 0]
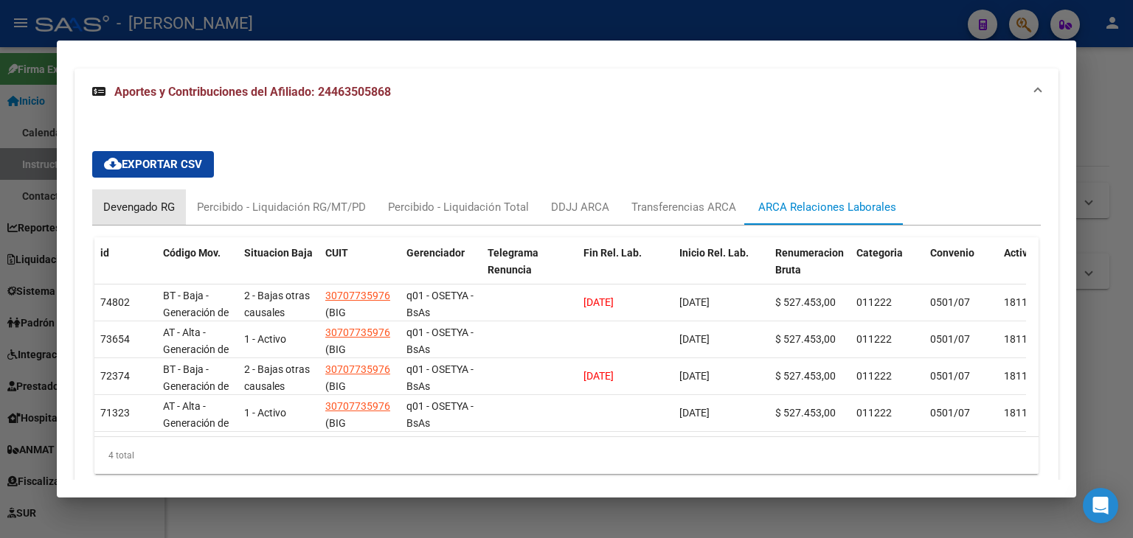
click at [114, 199] on div "Devengado RG" at bounding box center [139, 207] width 72 height 16
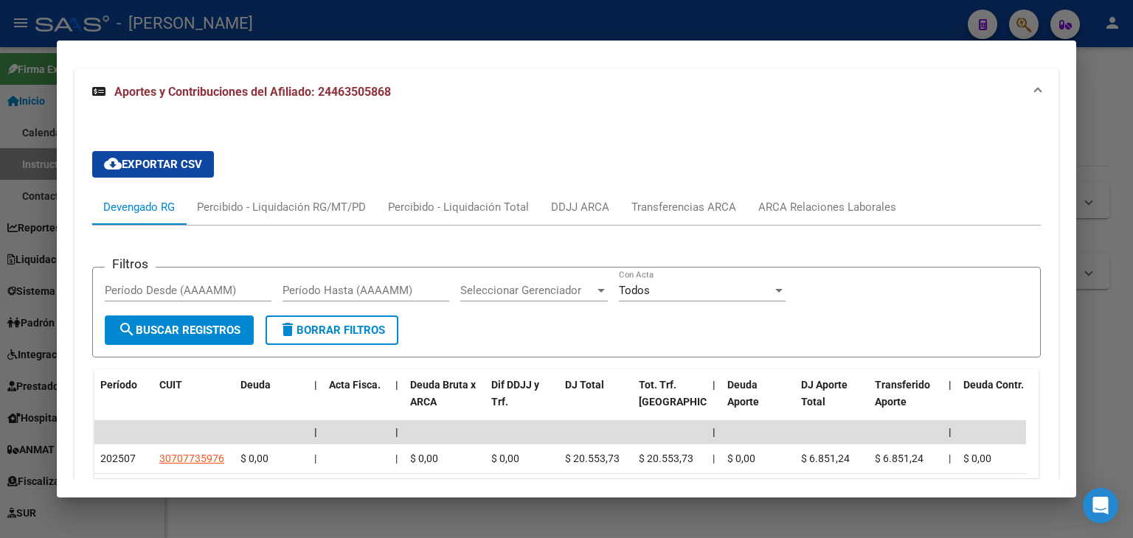
click at [238, 48] on mat-dialog-container "Análisis Afiliado - CUIL: 24463505868 DATOS ARCA: [PERSON_NAME] ([DATE]) DATOS …" at bounding box center [566, 270] width 1019 height 458
click at [242, 30] on div at bounding box center [566, 269] width 1133 height 538
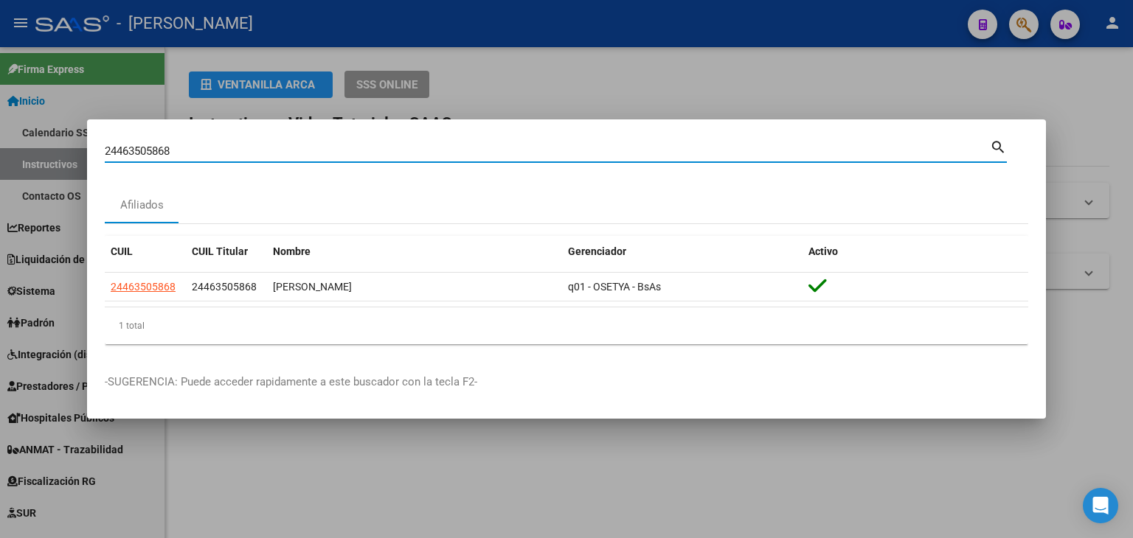
click at [234, 156] on input "24463505868" at bounding box center [547, 151] width 885 height 13
paste input "74539101"
type input "24474539101"
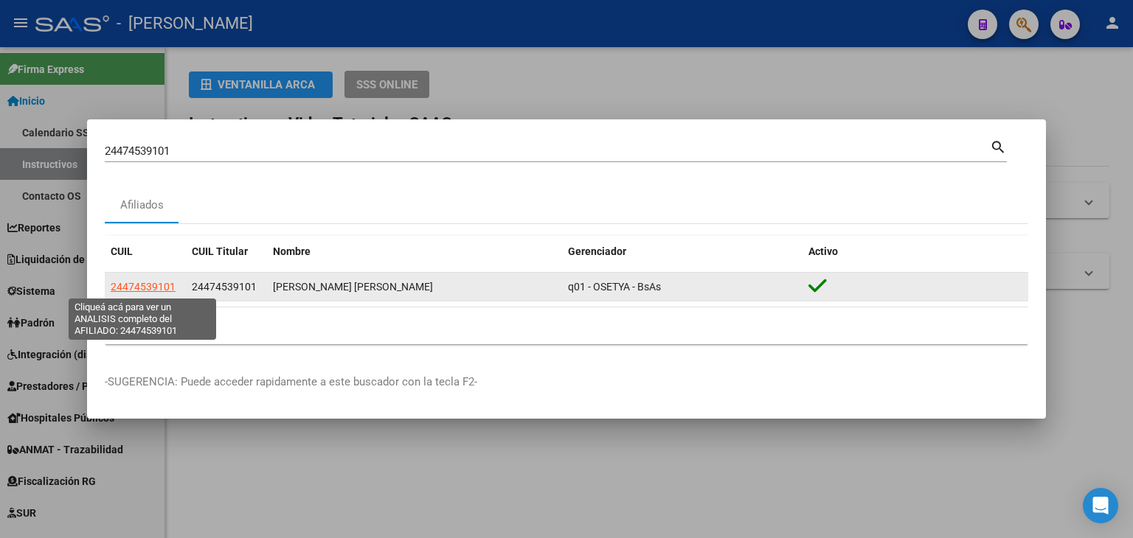
click at [164, 284] on span "24474539101" at bounding box center [143, 287] width 65 height 12
type textarea "24474539101"
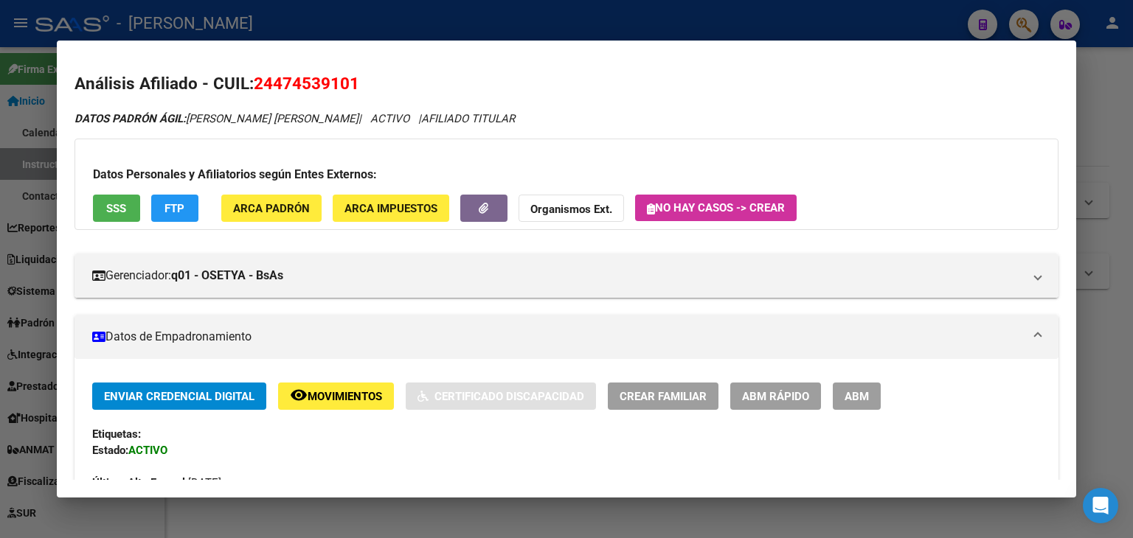
click at [285, 212] on span "ARCA Padrón" at bounding box center [271, 208] width 77 height 13
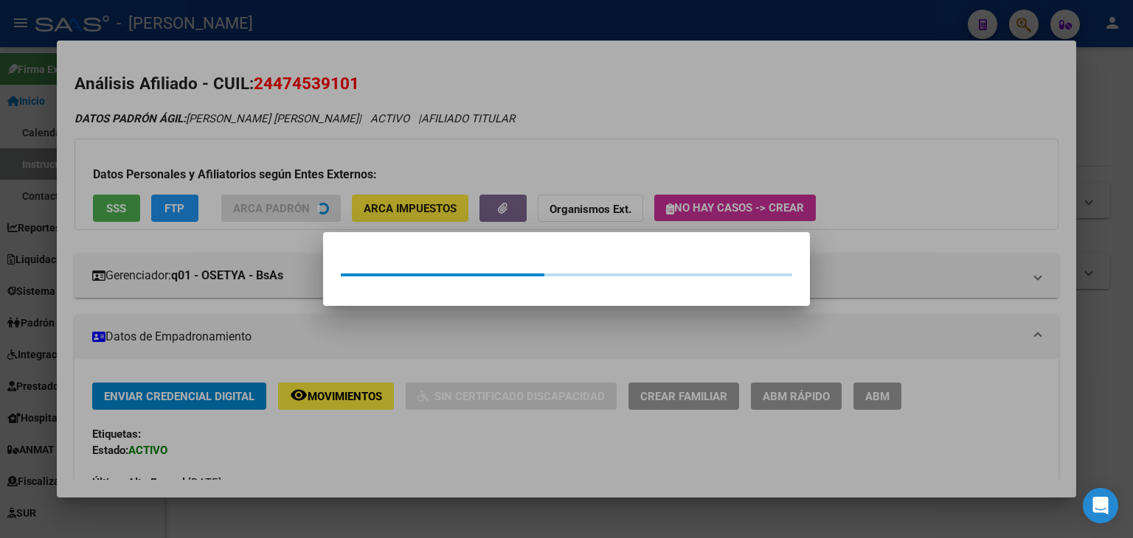
click at [272, 172] on div at bounding box center [566, 269] width 1133 height 538
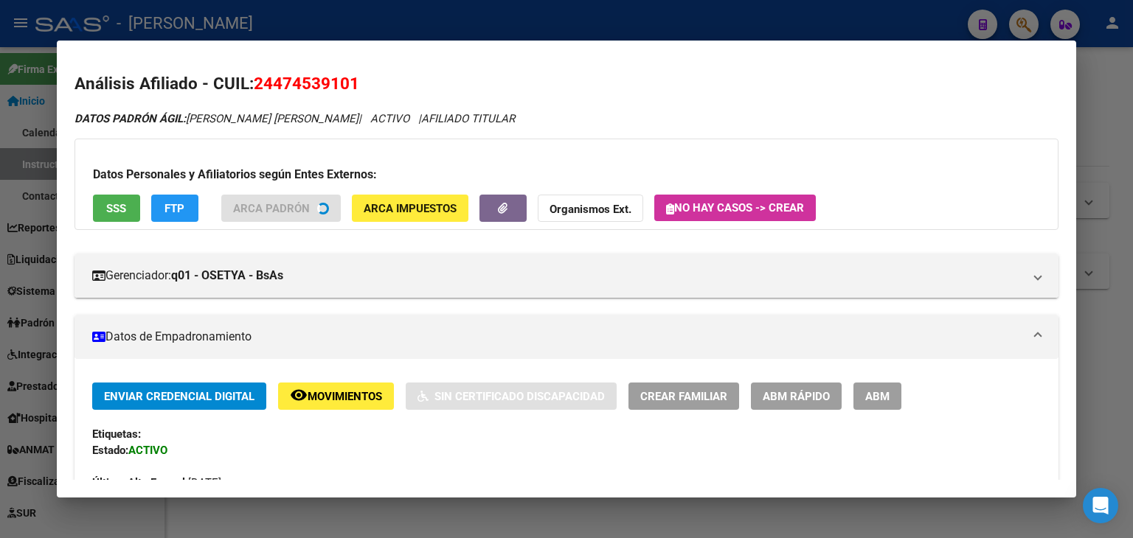
click at [112, 193] on div "Datos Personales y Afiliatorios según Entes Externos: SSS FTP ARCA Padrón ARCA …" at bounding box center [566, 184] width 984 height 91
click at [114, 200] on button "SSS" at bounding box center [116, 208] width 47 height 27
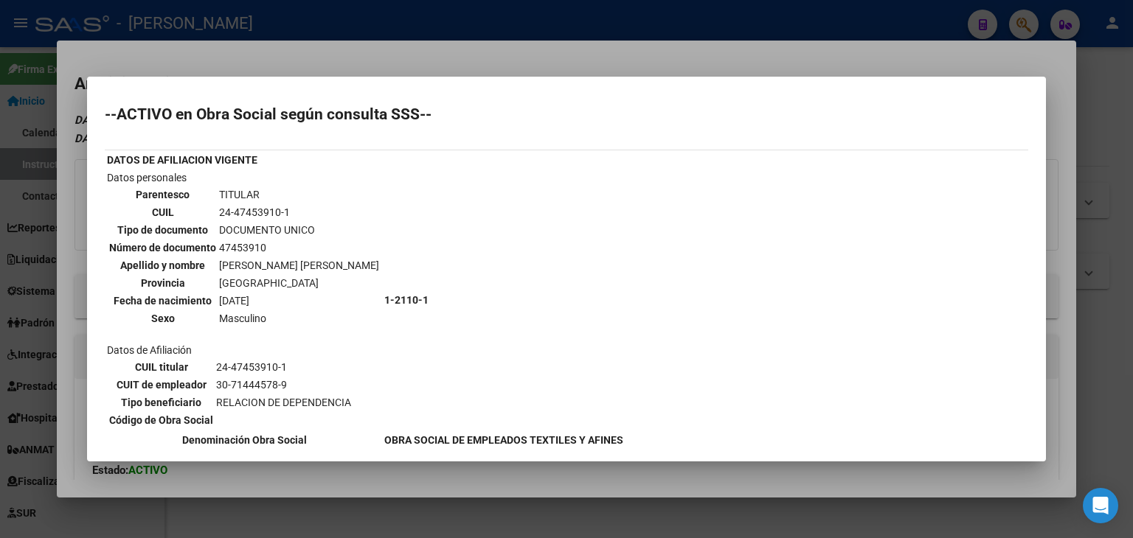
click at [344, 43] on div at bounding box center [566, 269] width 1133 height 538
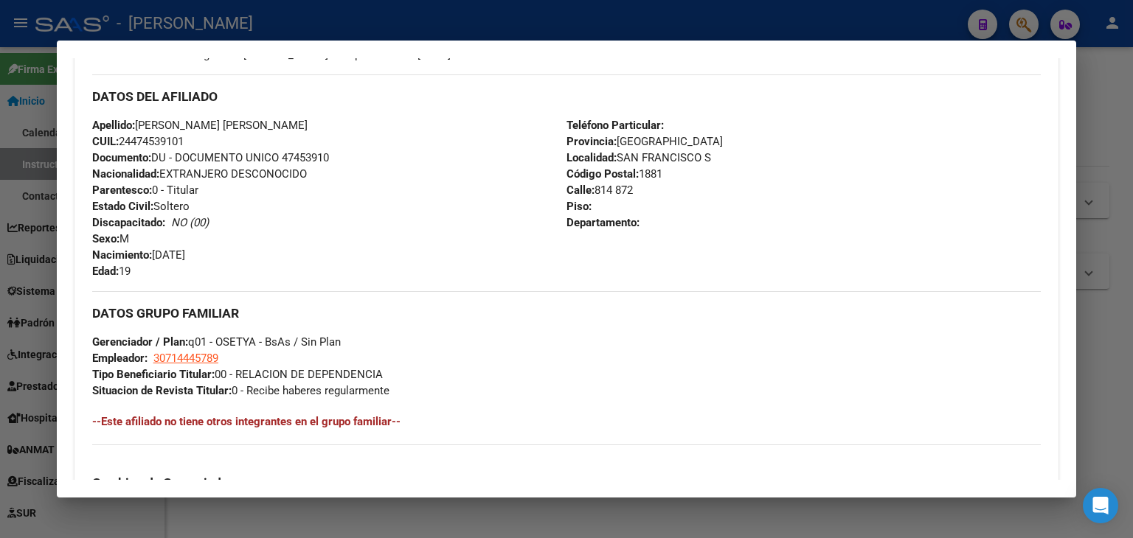
scroll to position [809, 0]
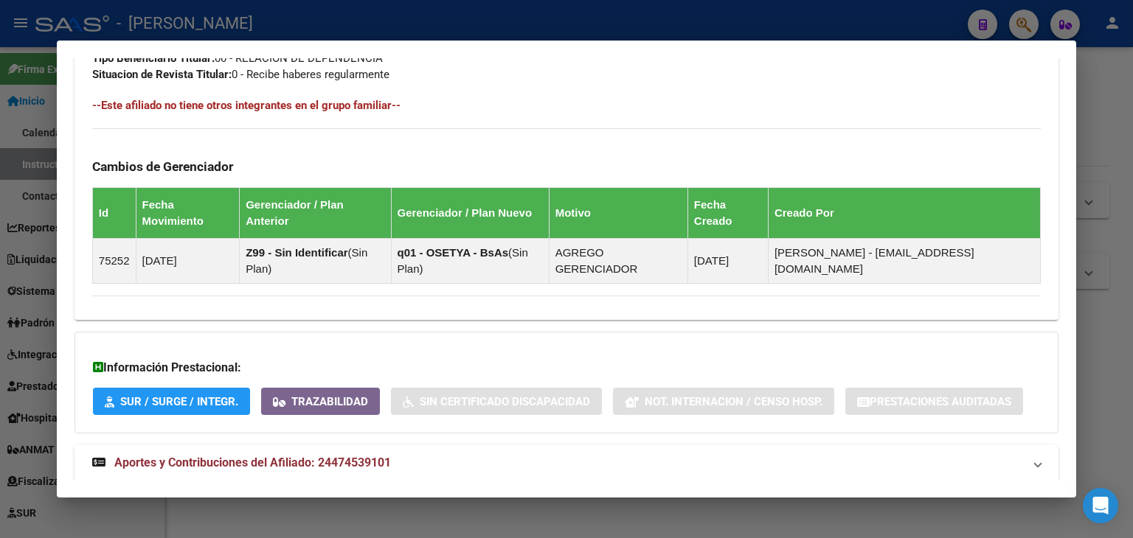
click at [459, 454] on mat-panel-title "Aportes y Contribuciones del Afiliado: 24474539101" at bounding box center [557, 463] width 930 height 18
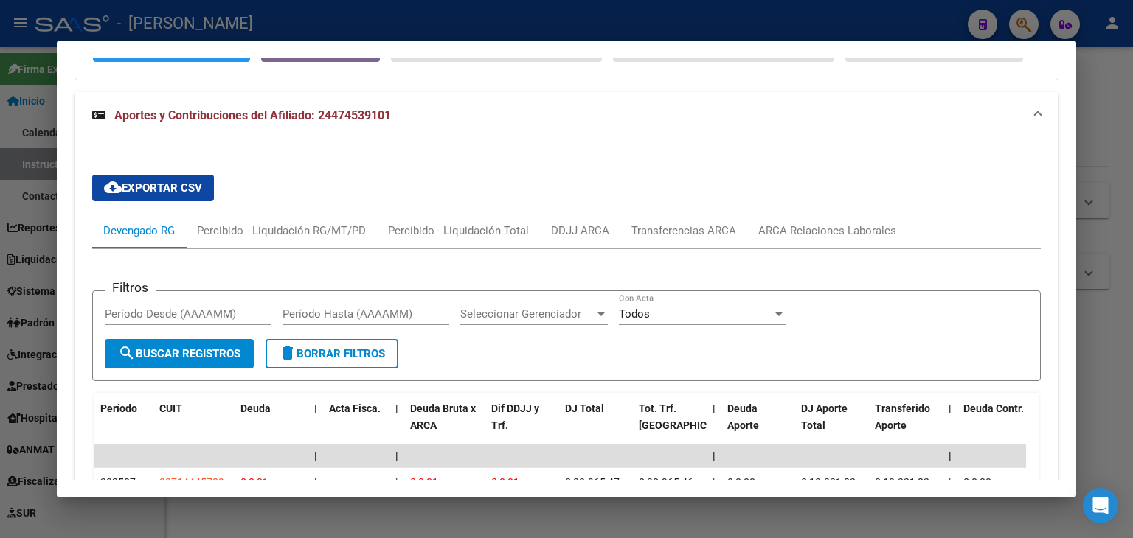
scroll to position [1251, 0]
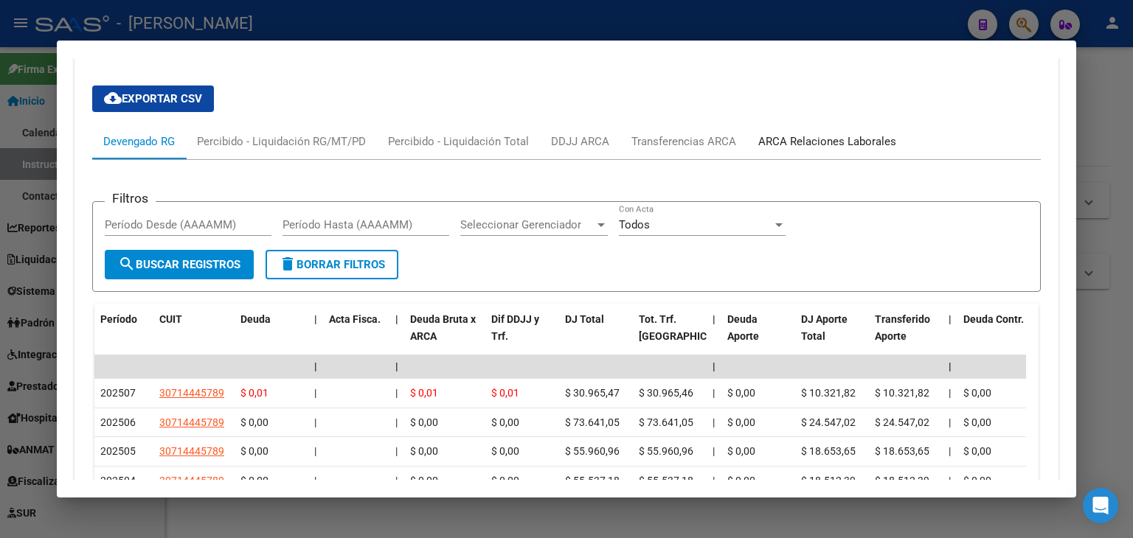
click at [798, 124] on div "ARCA Relaciones Laborales" at bounding box center [827, 141] width 160 height 35
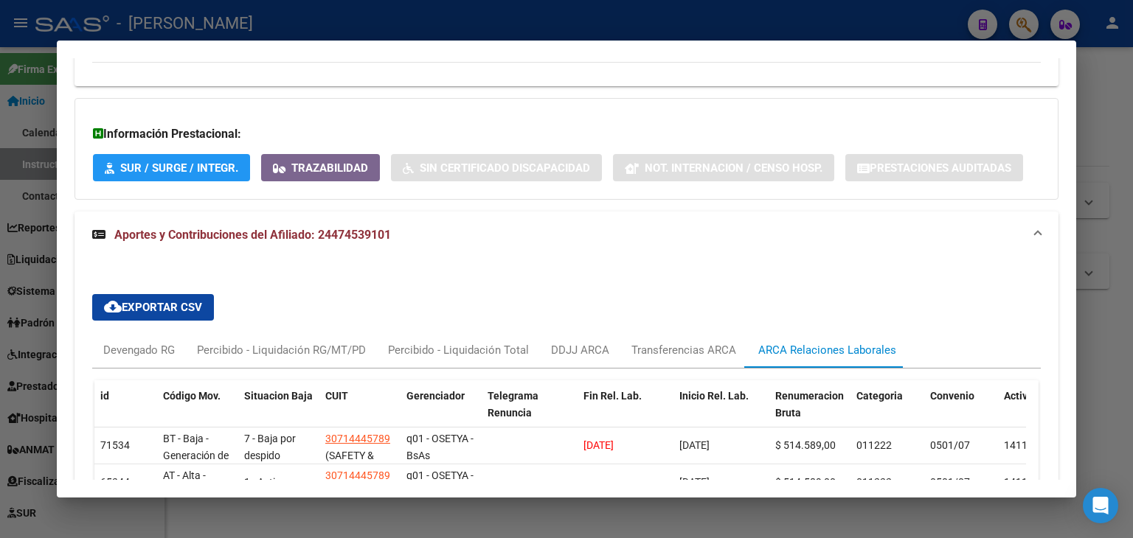
scroll to position [1112, 0]
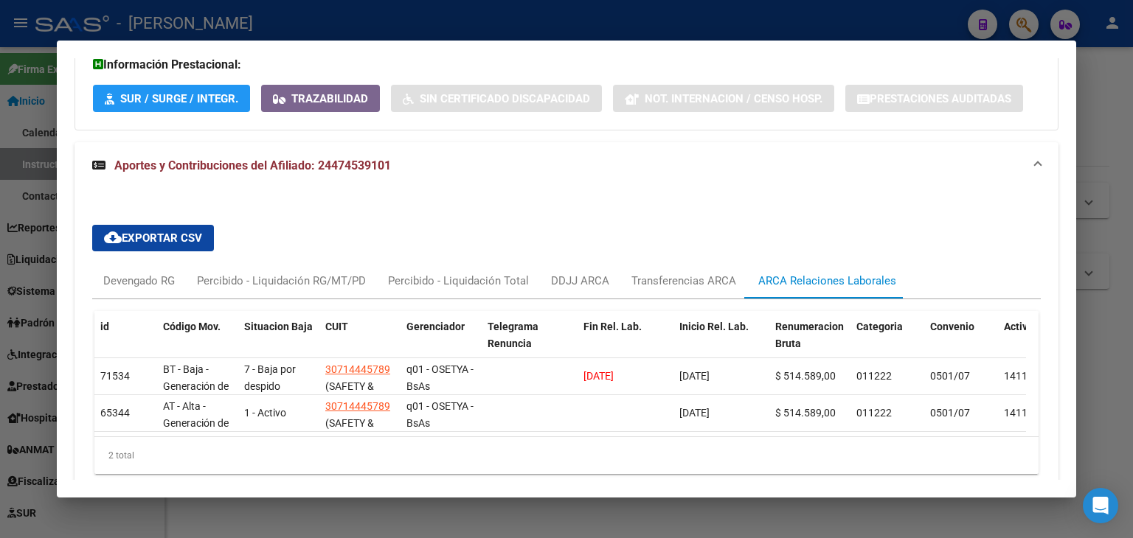
click at [237, 27] on div at bounding box center [566, 269] width 1133 height 538
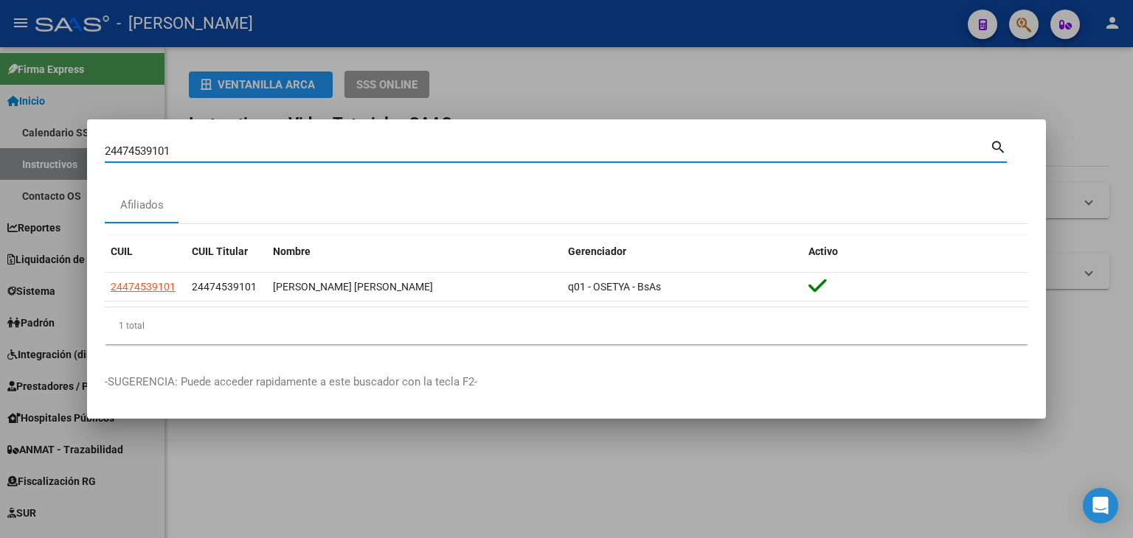
click at [200, 150] on input "24474539101" at bounding box center [547, 151] width 885 height 13
paste input "80234"
type input "24478023401"
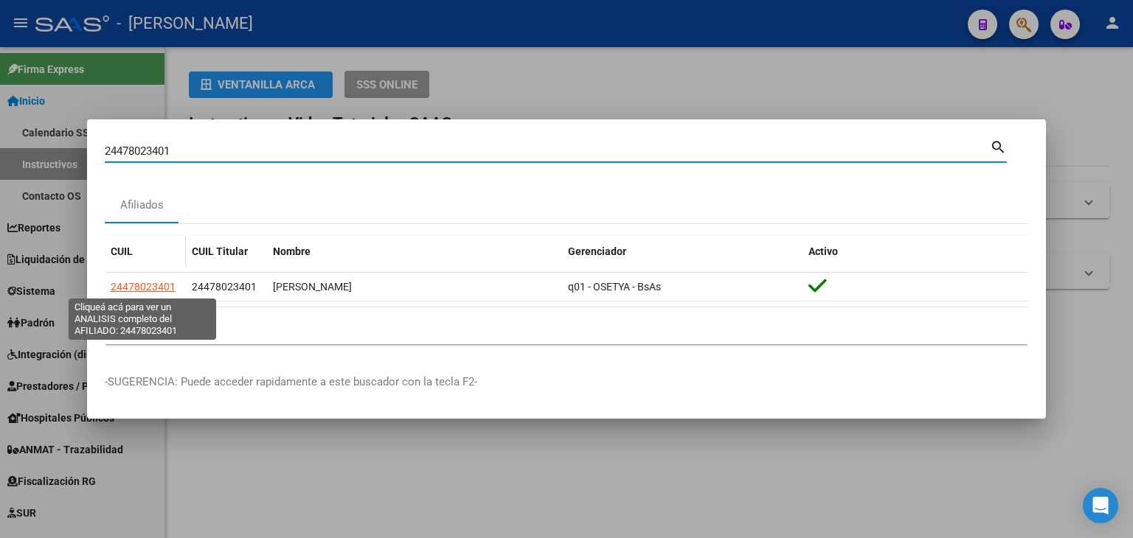
click at [135, 281] on span "24478023401" at bounding box center [143, 287] width 65 height 12
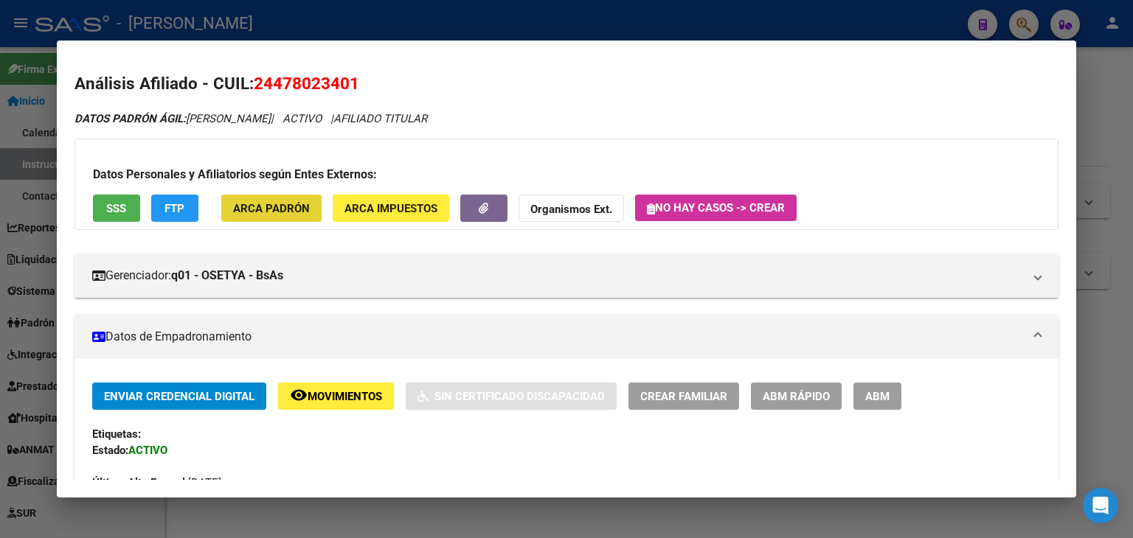
click at [277, 209] on span "ARCA Padrón" at bounding box center [271, 208] width 77 height 13
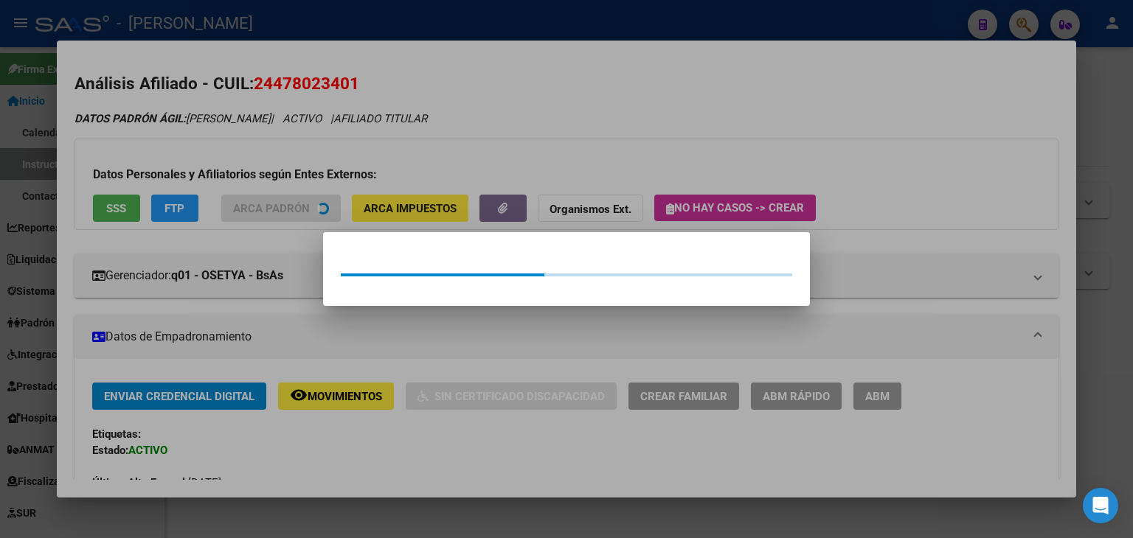
click at [273, 167] on div at bounding box center [566, 269] width 1133 height 538
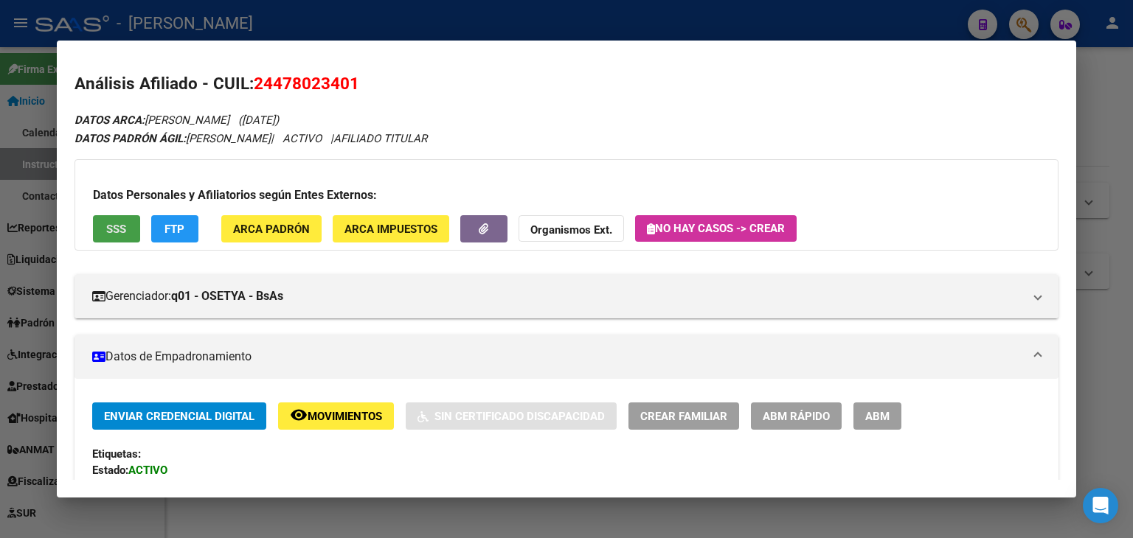
click at [106, 229] on span "SSS" at bounding box center [116, 229] width 20 height 13
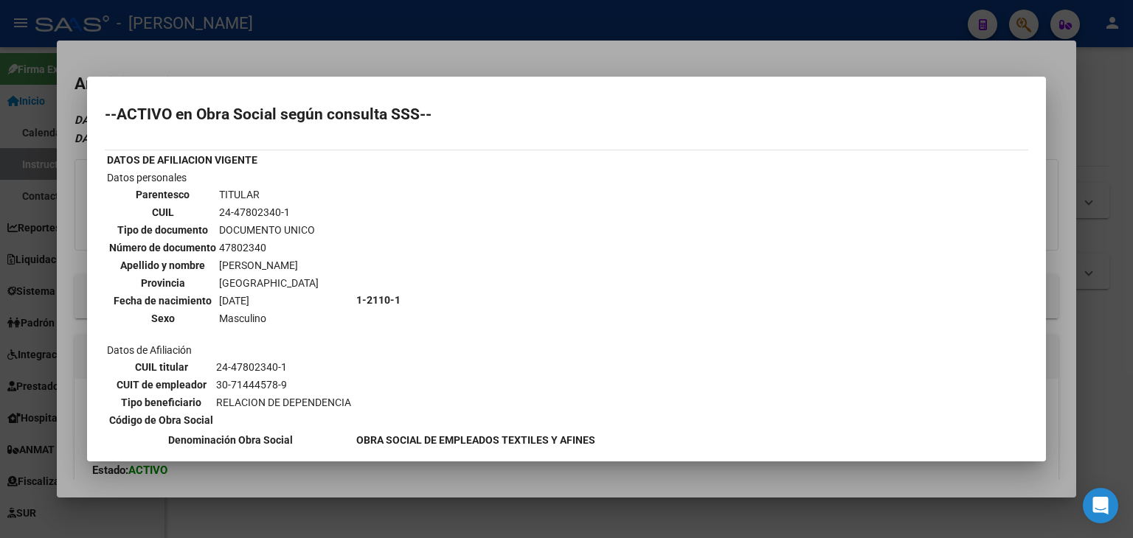
drag, startPoint x: 203, startPoint y: 39, endPoint x: 347, endPoint y: 234, distance: 241.6
click at [203, 40] on div at bounding box center [566, 269] width 1133 height 538
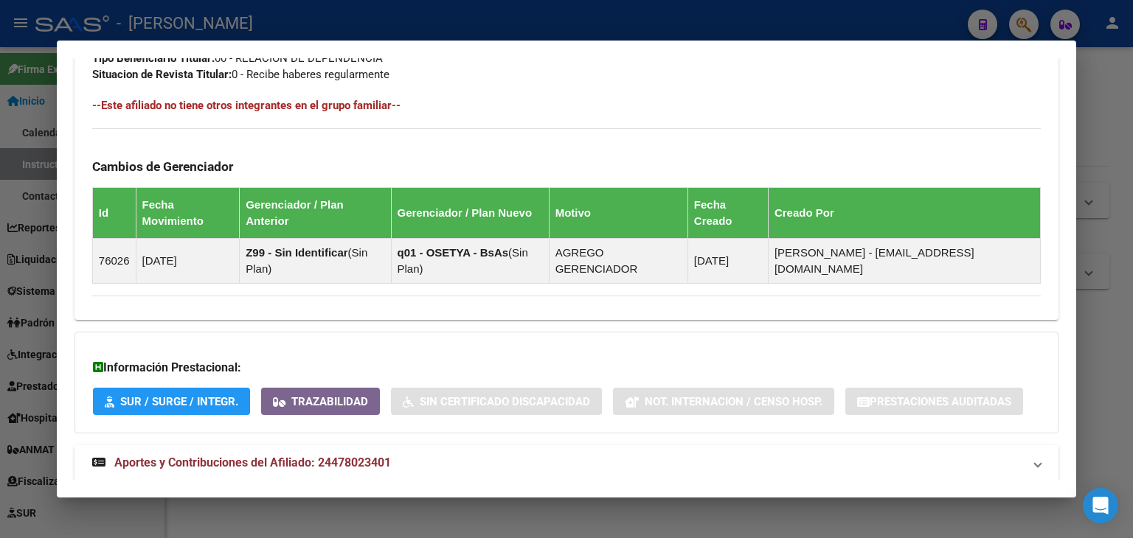
click at [344, 454] on strong "Aportes y Contribuciones del Afiliado: 24478023401" at bounding box center [241, 463] width 299 height 18
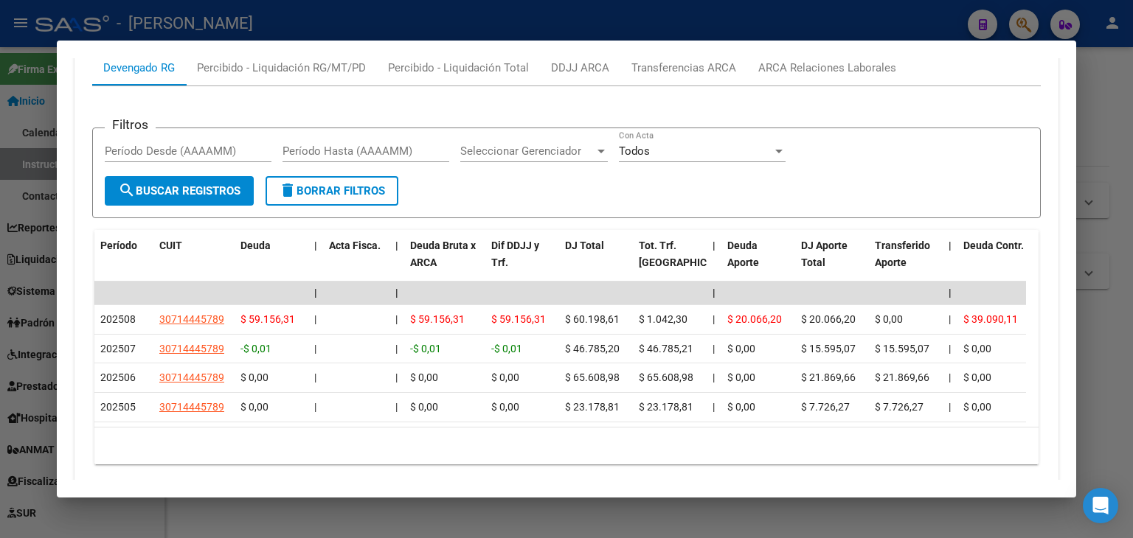
scroll to position [1251, 0]
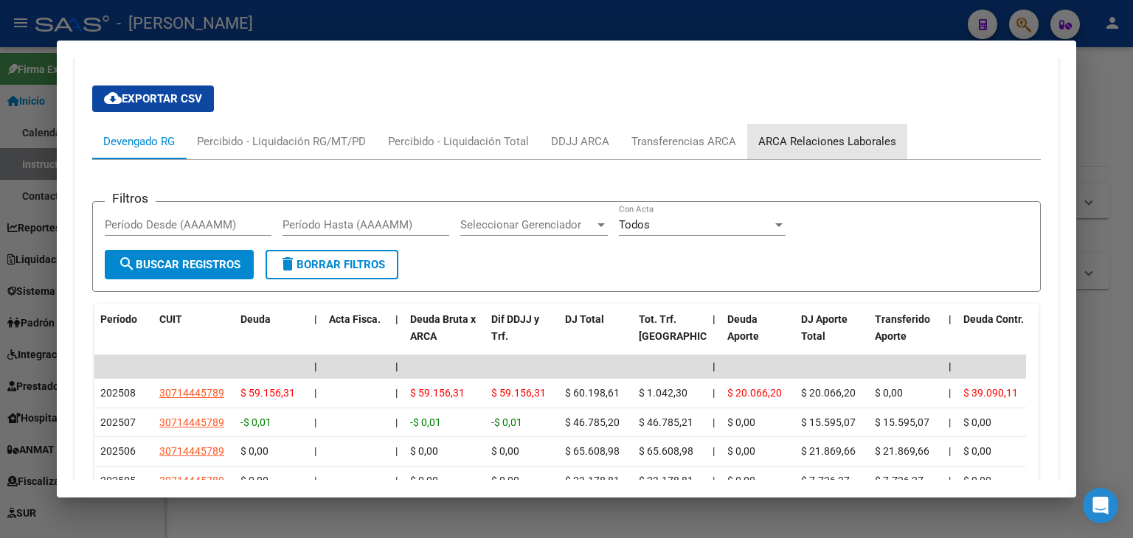
click at [845, 133] on div "ARCA Relaciones Laborales" at bounding box center [827, 141] width 138 height 16
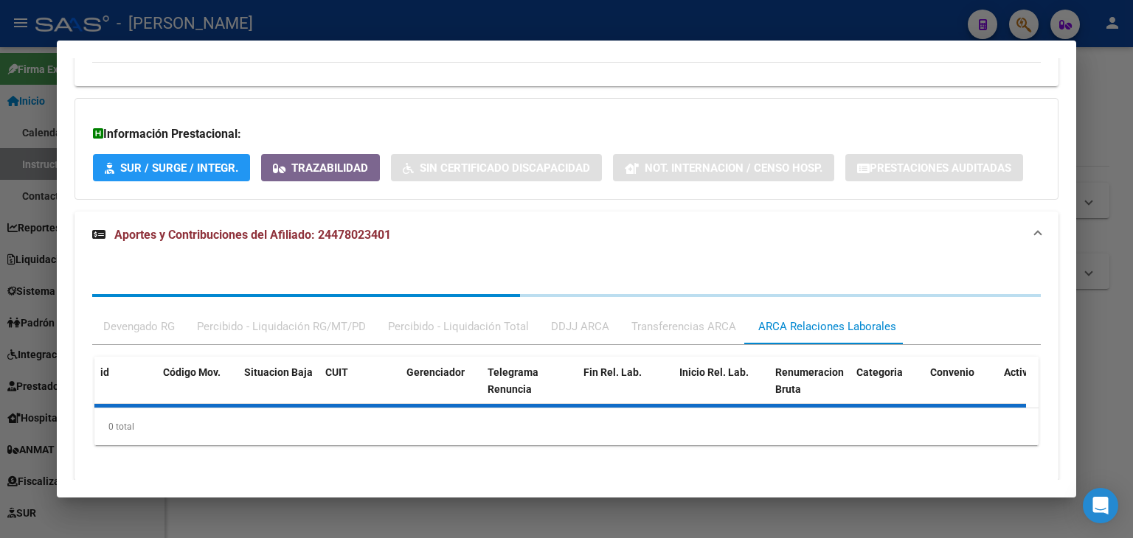
scroll to position [1112, 0]
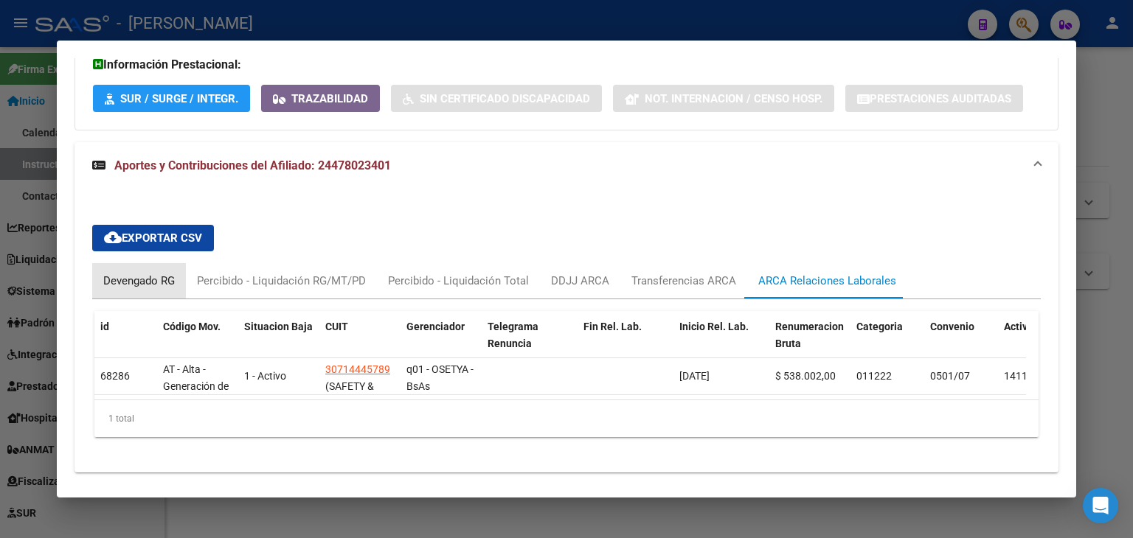
click at [169, 273] on div "Devengado RG" at bounding box center [139, 281] width 72 height 16
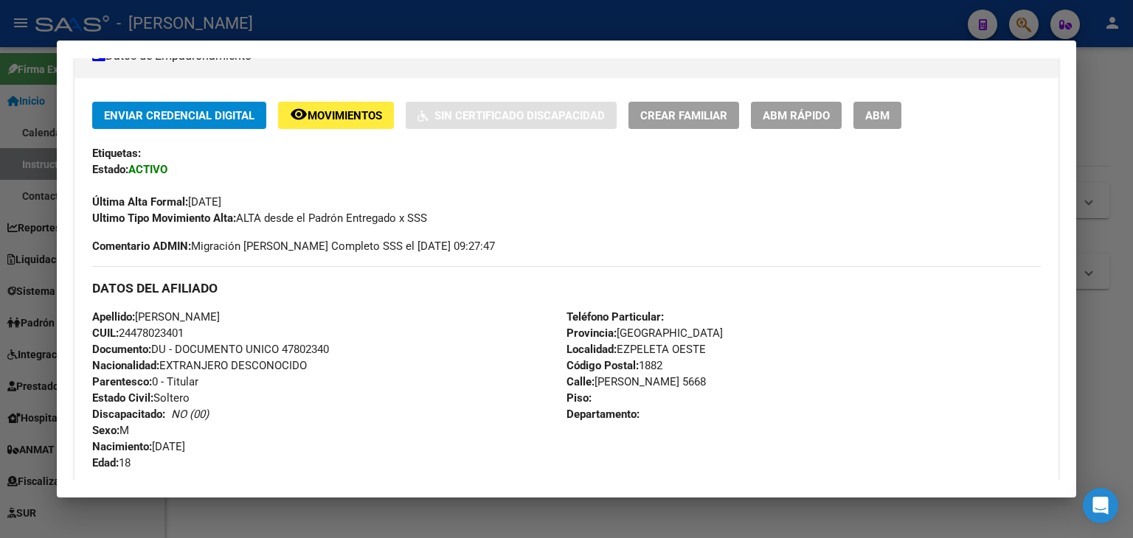
scroll to position [80, 0]
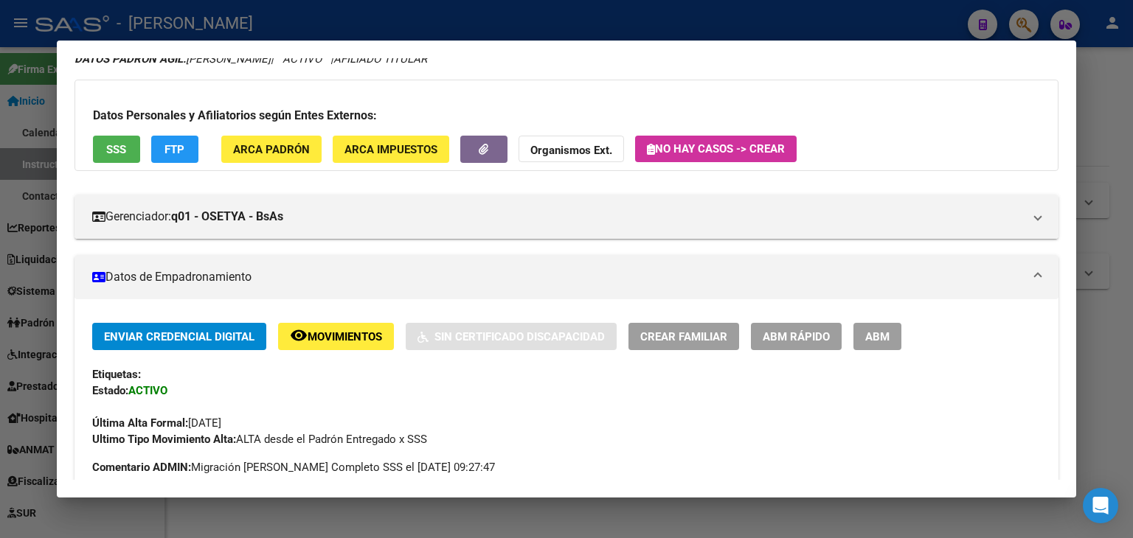
click at [299, 156] on button "ARCA Padrón" at bounding box center [271, 149] width 100 height 27
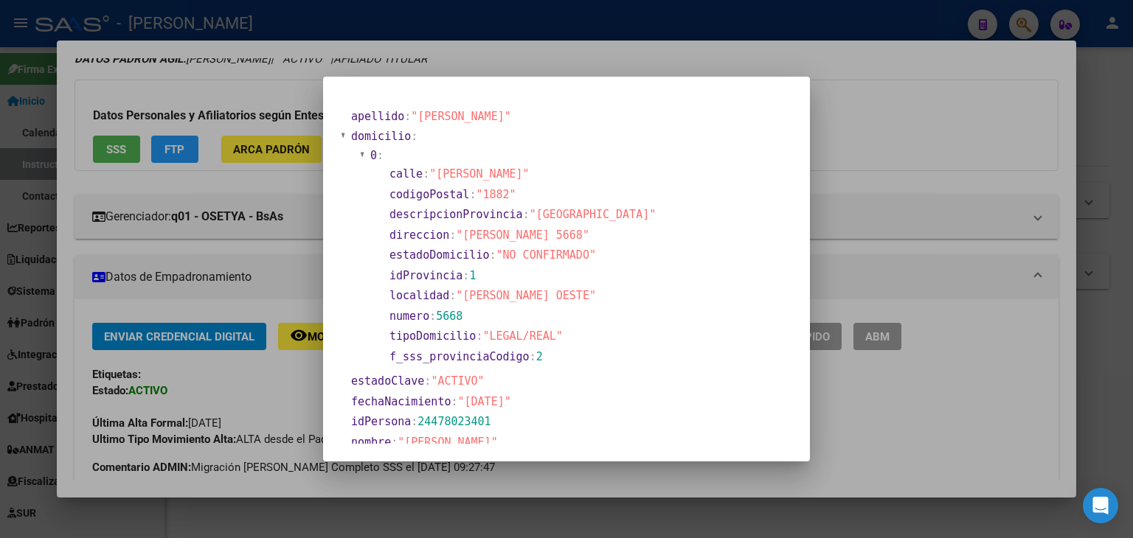
drag, startPoint x: 261, startPoint y: 92, endPoint x: 307, endPoint y: 141, distance: 67.3
click at [261, 93] on div at bounding box center [566, 269] width 1133 height 538
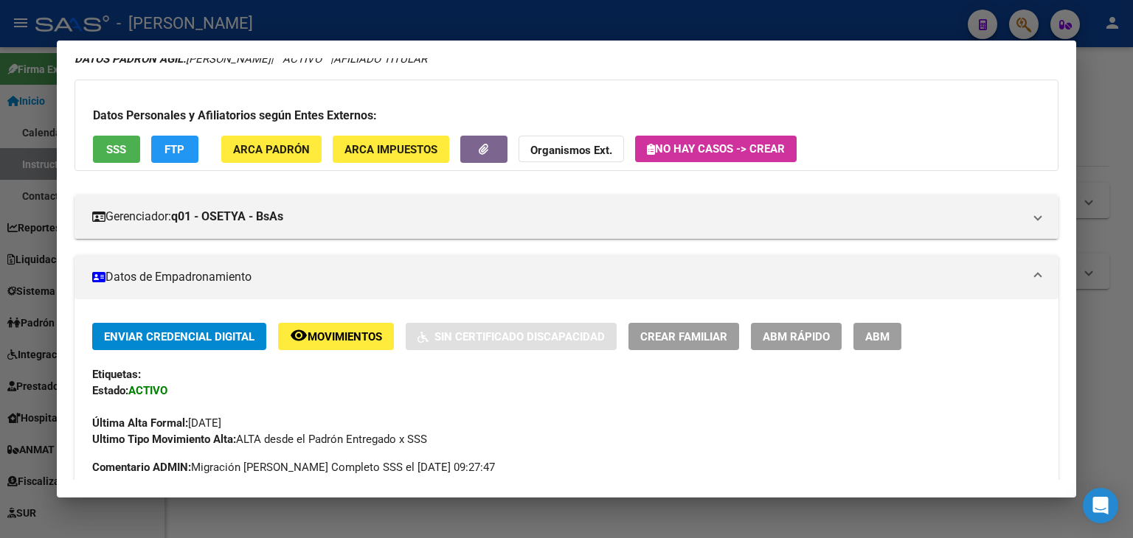
click at [136, 169] on div "Datos Personales y Afiliatorios según Entes Externos: SSS FTP ARCA Padrón ARCA …" at bounding box center [566, 125] width 984 height 91
click at [135, 153] on button "SSS" at bounding box center [116, 149] width 47 height 27
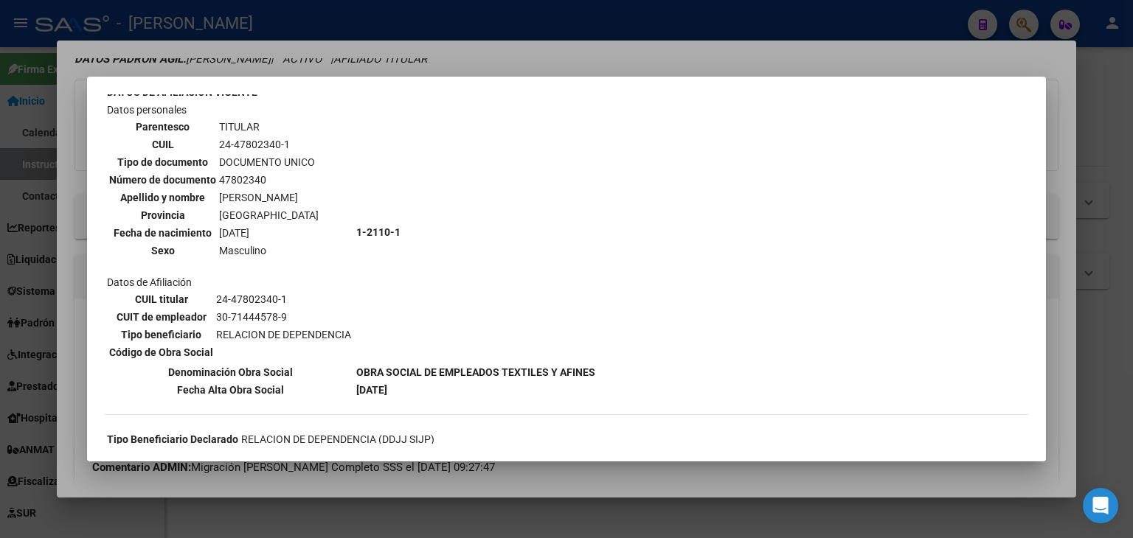
scroll to position [148, 0]
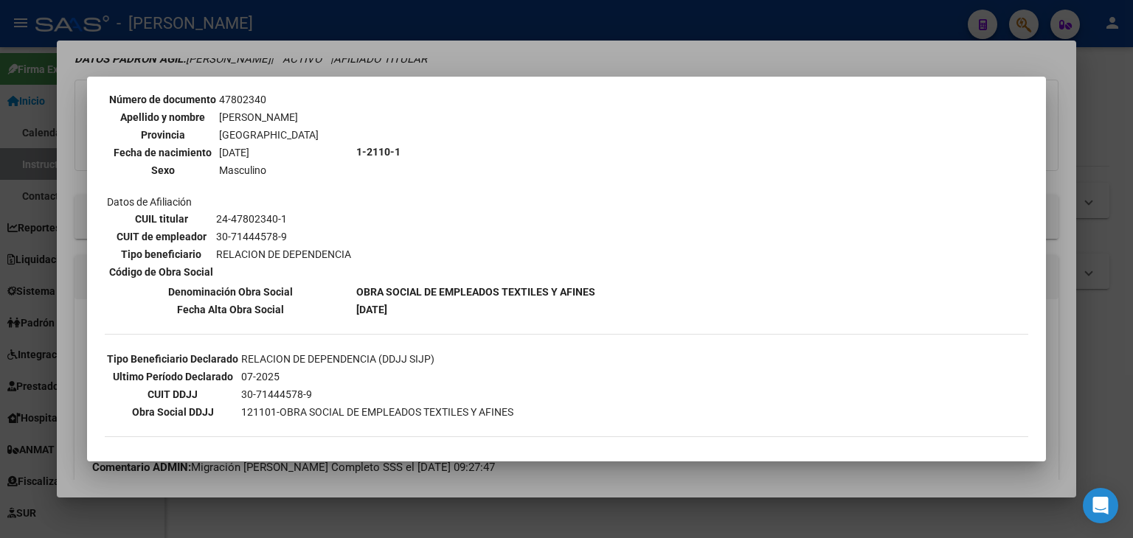
click at [248, 66] on div at bounding box center [566, 269] width 1133 height 538
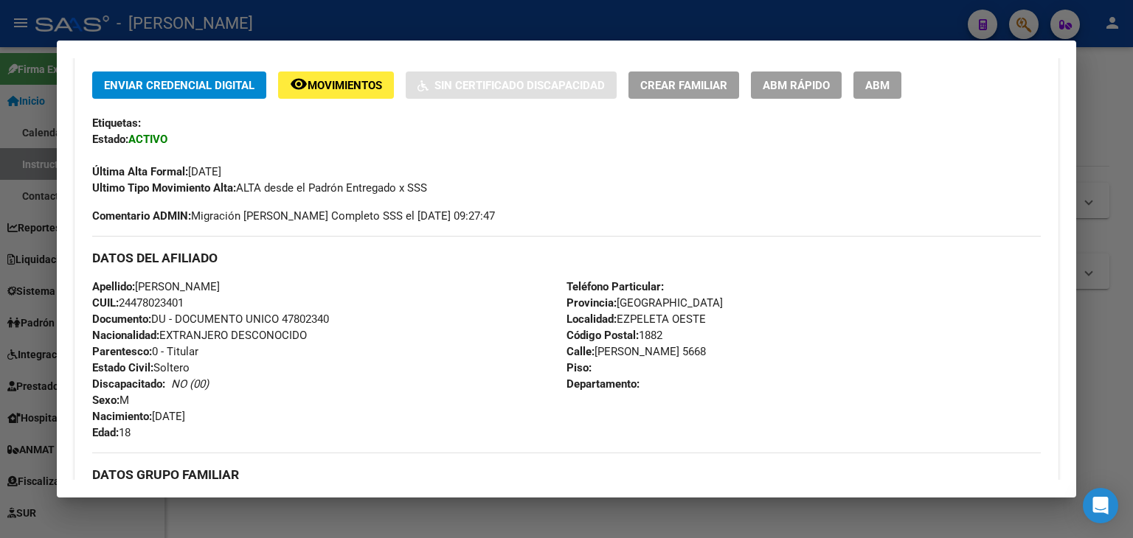
scroll to position [448, 0]
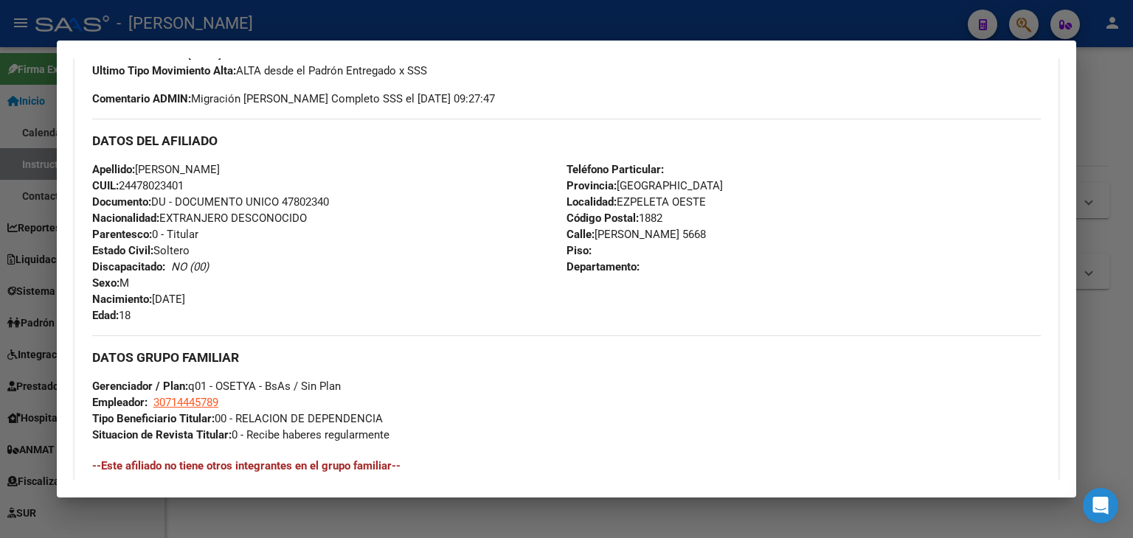
click at [305, 197] on span "Documento: DU - DOCUMENTO UNICO 47802340" at bounding box center [210, 201] width 237 height 13
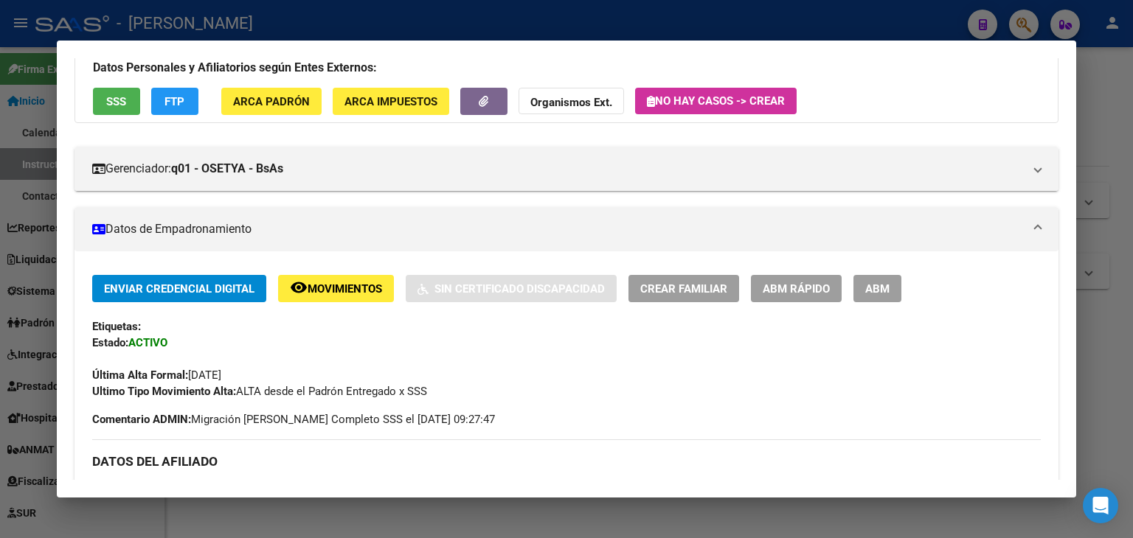
scroll to position [6, 0]
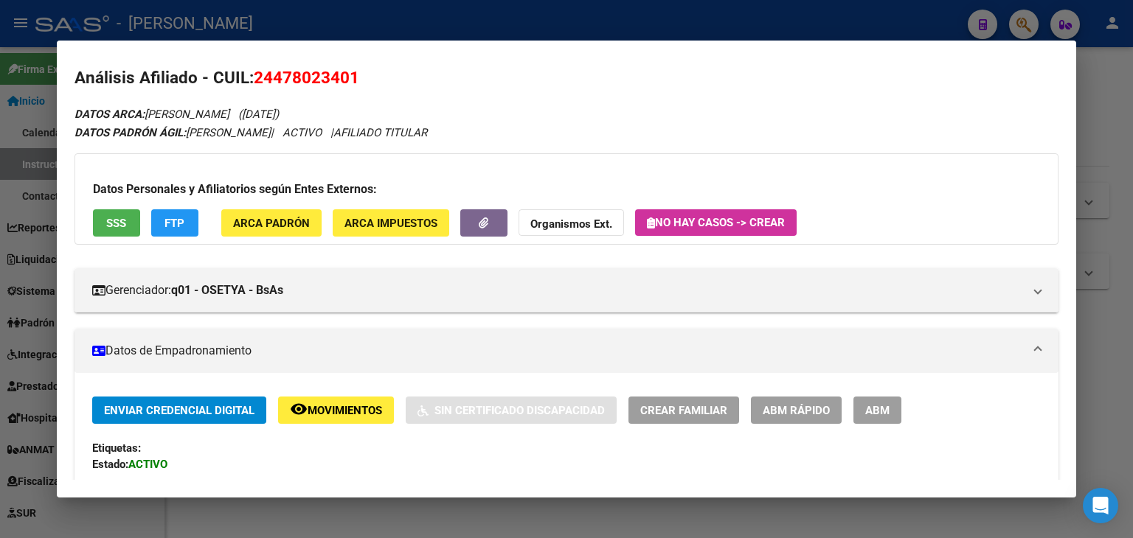
click at [257, 201] on div "Datos Personales y Afiliatorios según Entes Externos: SSS FTP ARCA Padrón ARCA …" at bounding box center [566, 198] width 984 height 91
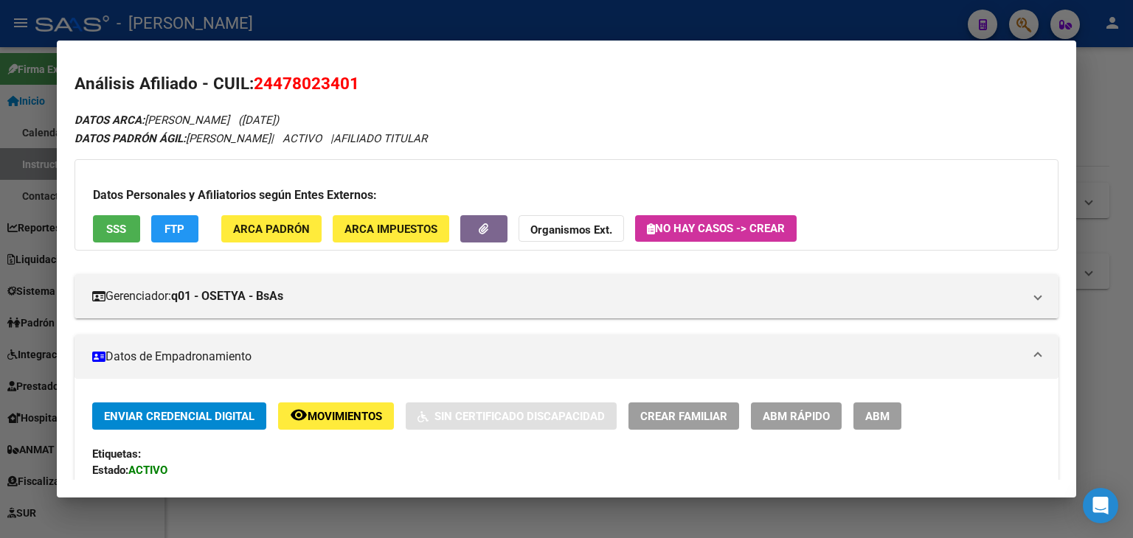
scroll to position [0, 0]
click at [271, 215] on div "Datos Personales y Afiliatorios según Entes Externos: SSS FTP ARCA Padrón ARCA …" at bounding box center [566, 204] width 984 height 91
click at [271, 222] on span "ARCA Padrón" at bounding box center [271, 228] width 77 height 13
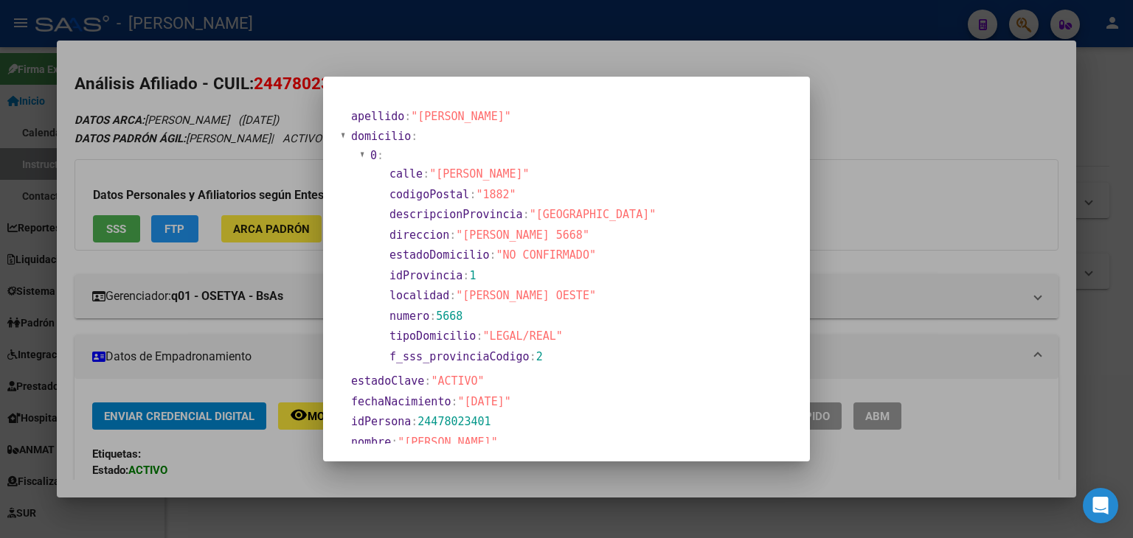
drag, startPoint x: 279, startPoint y: 113, endPoint x: 487, endPoint y: 232, distance: 240.4
click at [279, 116] on div at bounding box center [566, 269] width 1133 height 538
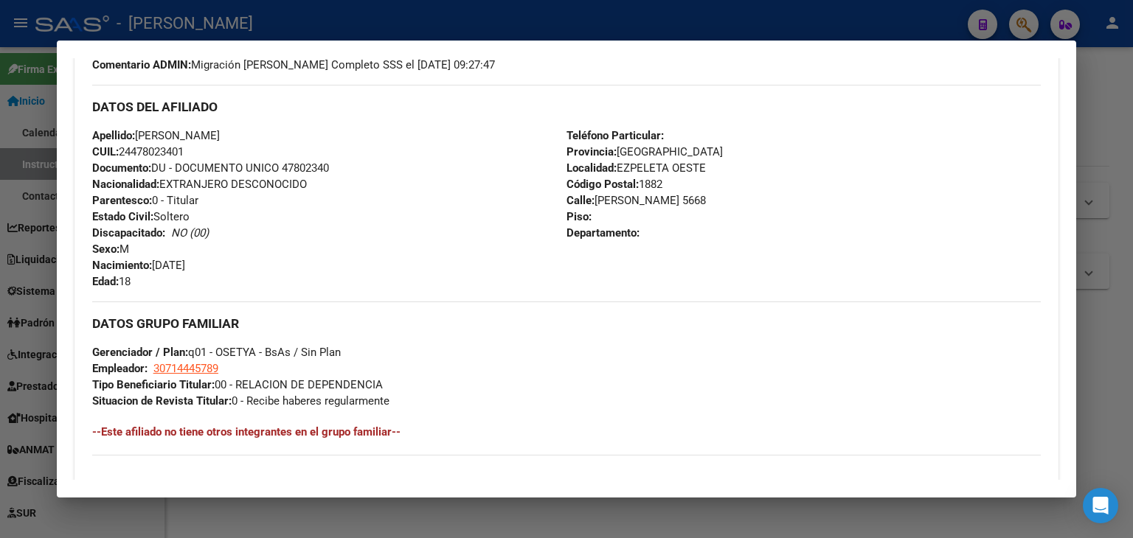
scroll to position [516, 0]
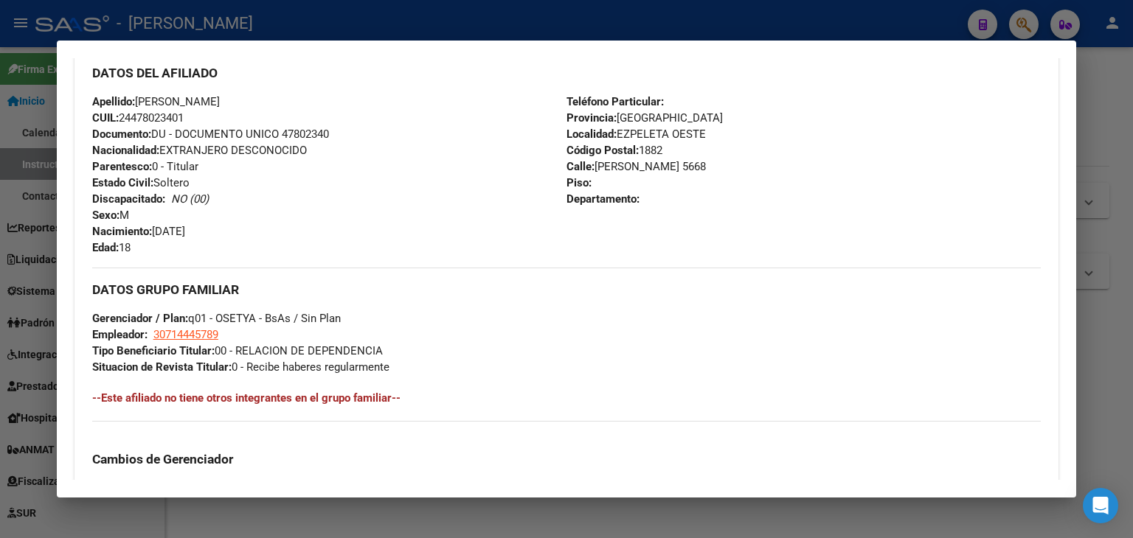
click at [200, 344] on strong "Tipo Beneficiario Titular:" at bounding box center [153, 350] width 122 height 13
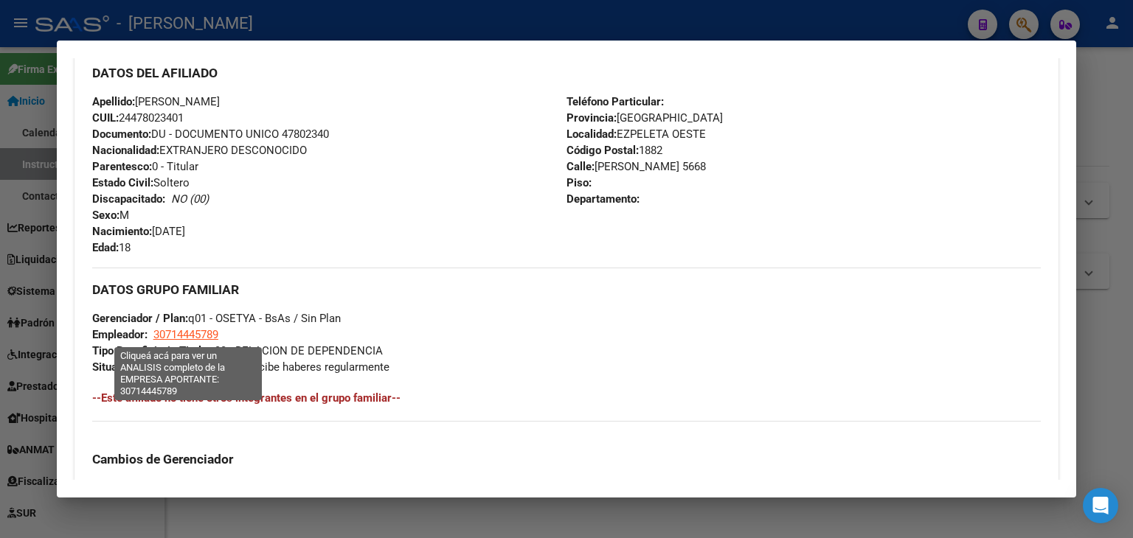
click at [204, 331] on span "30714445789" at bounding box center [185, 334] width 65 height 13
type textarea "30714445789"
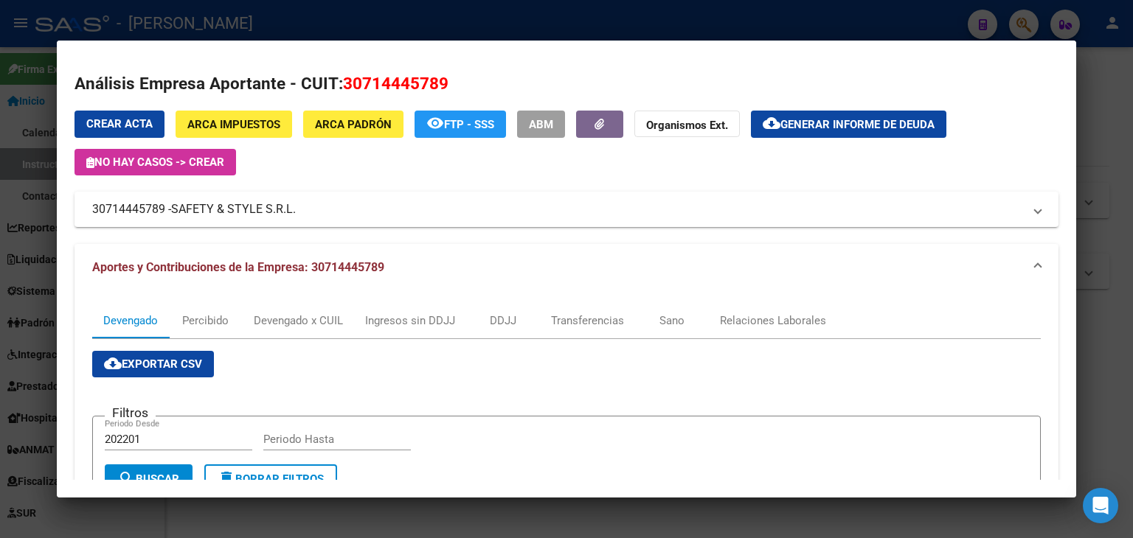
click at [254, 21] on div at bounding box center [566, 269] width 1133 height 538
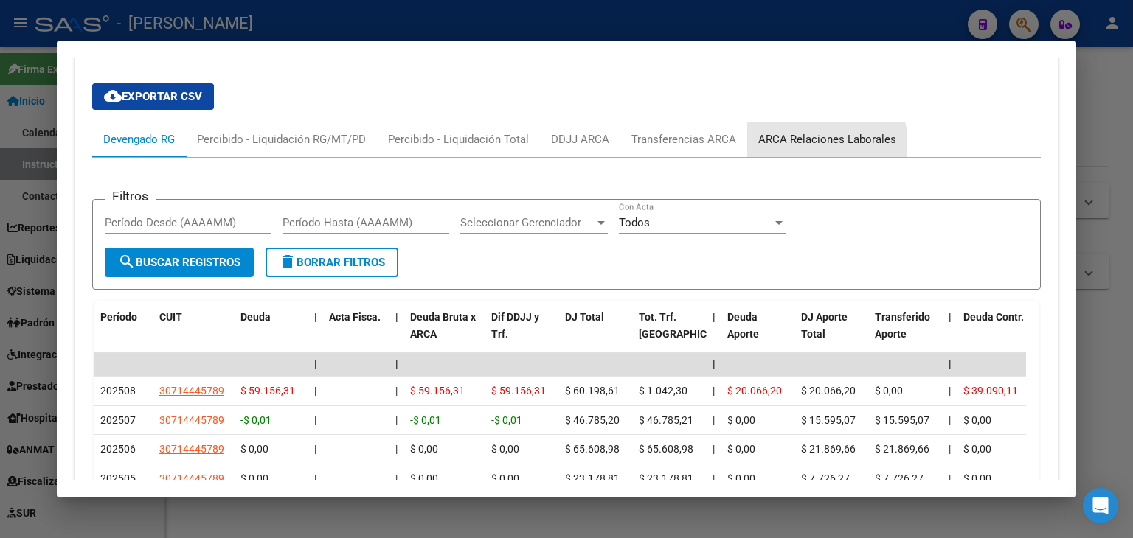
click at [822, 131] on div "ARCA Relaciones Laborales" at bounding box center [827, 139] width 138 height 16
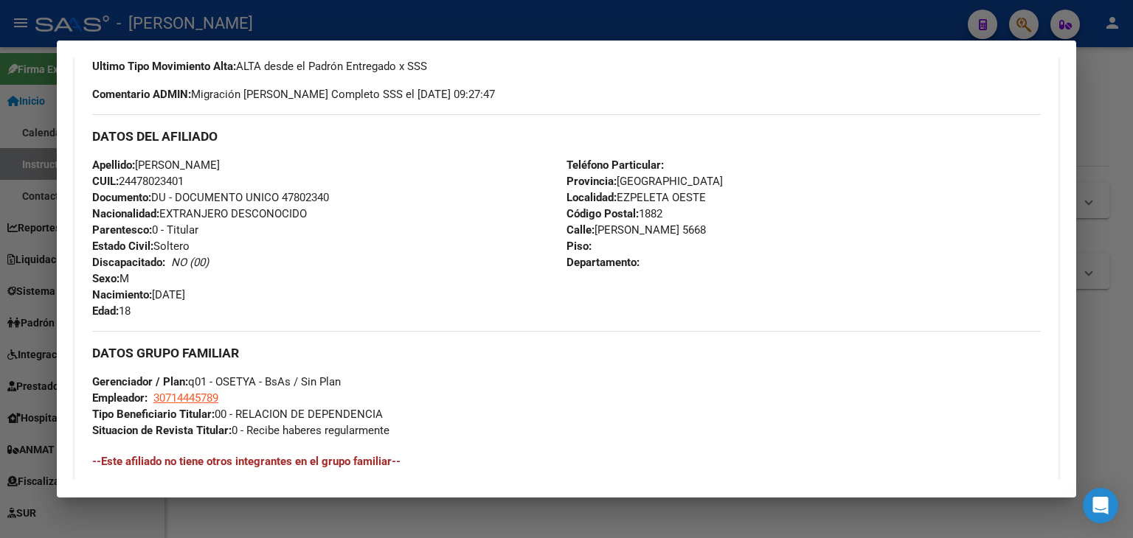
scroll to position [379, 0]
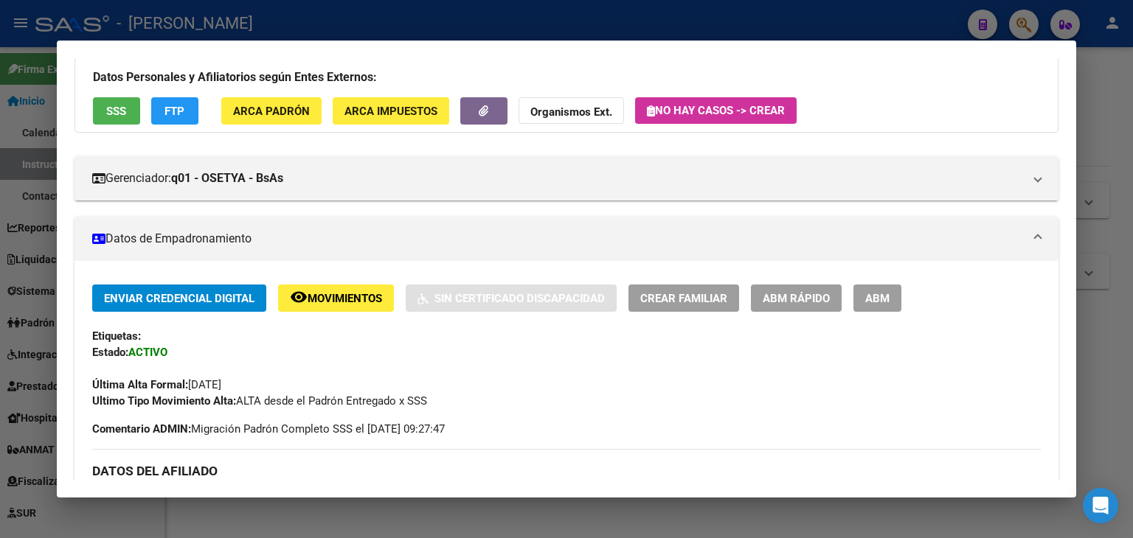
scroll to position [84, 0]
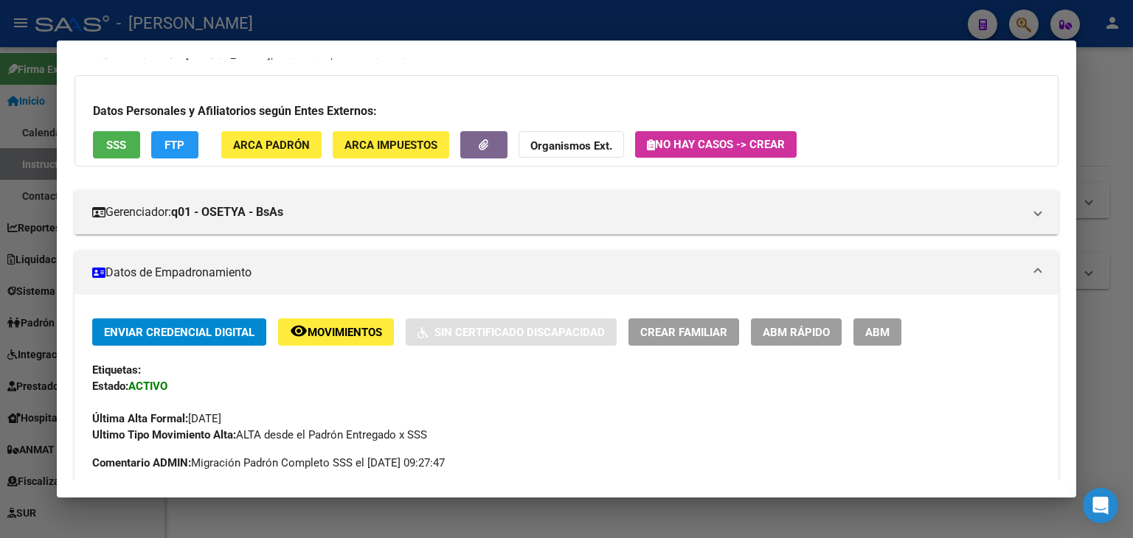
click at [255, 15] on div at bounding box center [566, 269] width 1133 height 538
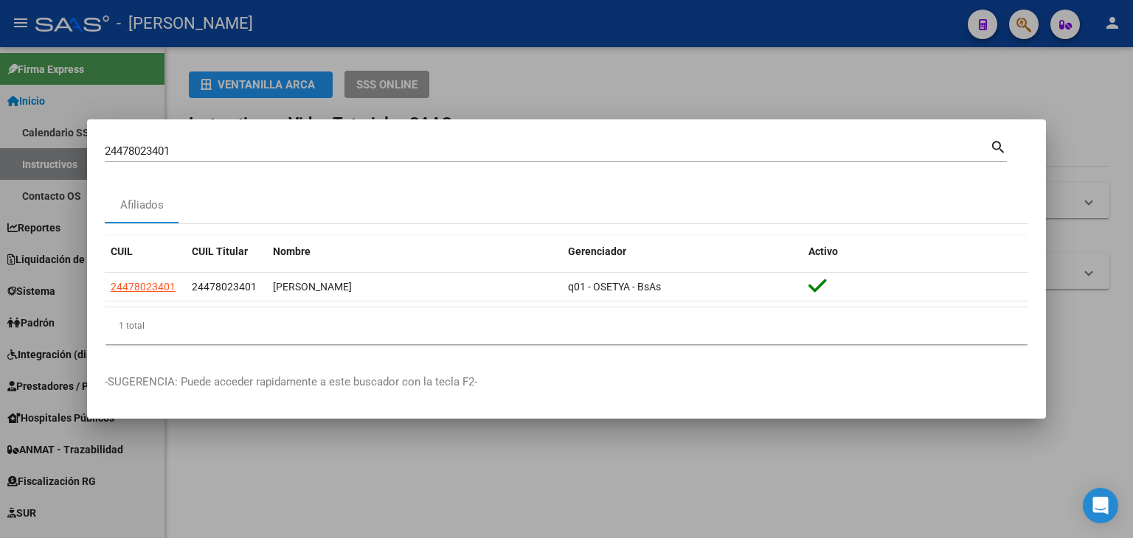
click at [204, 146] on input "24478023401" at bounding box center [547, 151] width 885 height 13
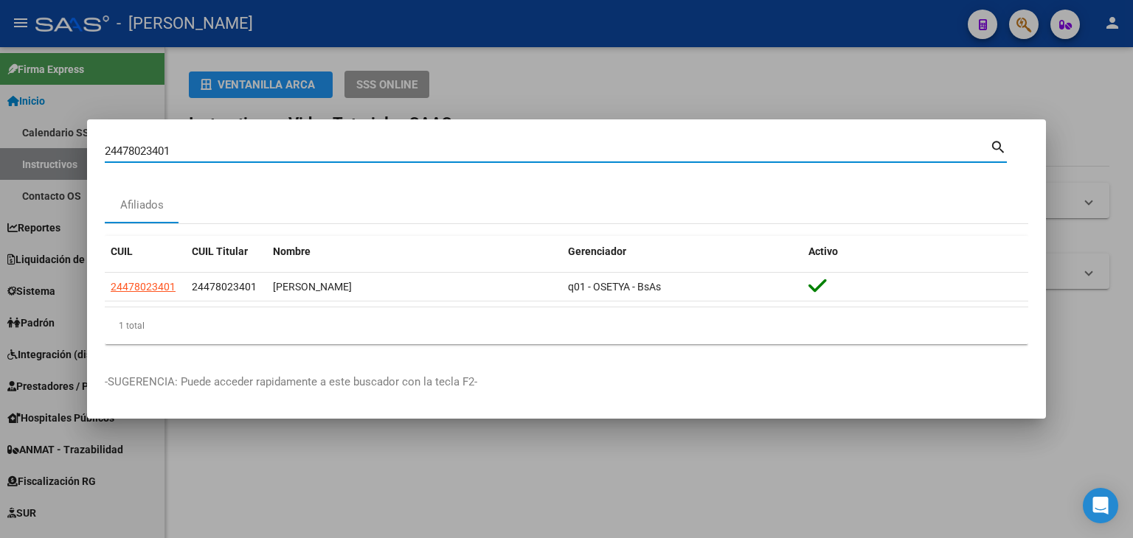
click at [204, 146] on input "24478023401" at bounding box center [547, 151] width 885 height 13
paste input "927709704"
type input "24927709704"
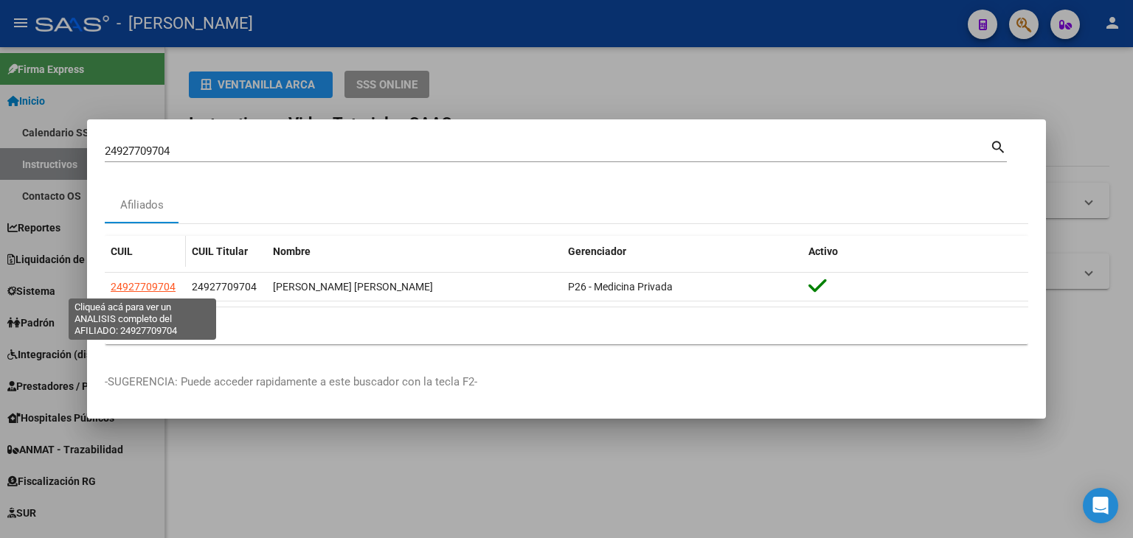
click at [141, 286] on span "24927709704" at bounding box center [143, 287] width 65 height 12
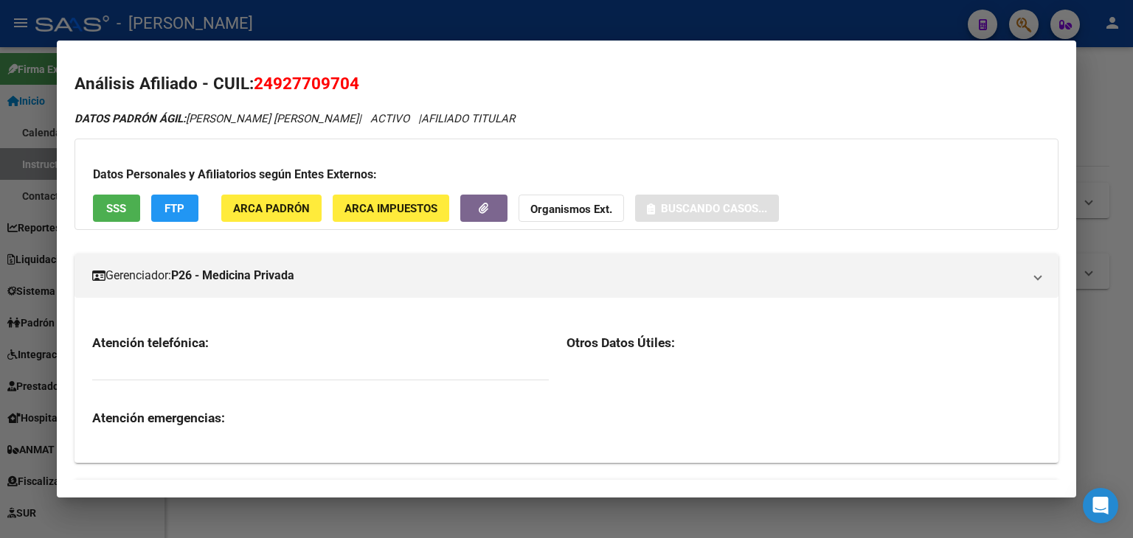
click at [260, 213] on span "ARCA Padrón" at bounding box center [271, 208] width 77 height 13
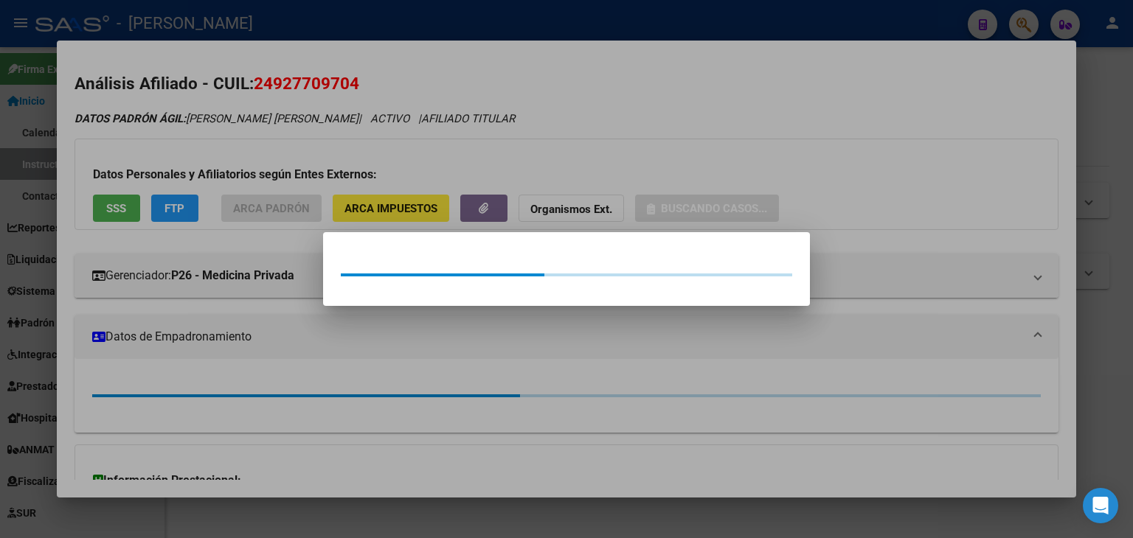
click at [247, 153] on div at bounding box center [566, 269] width 1133 height 538
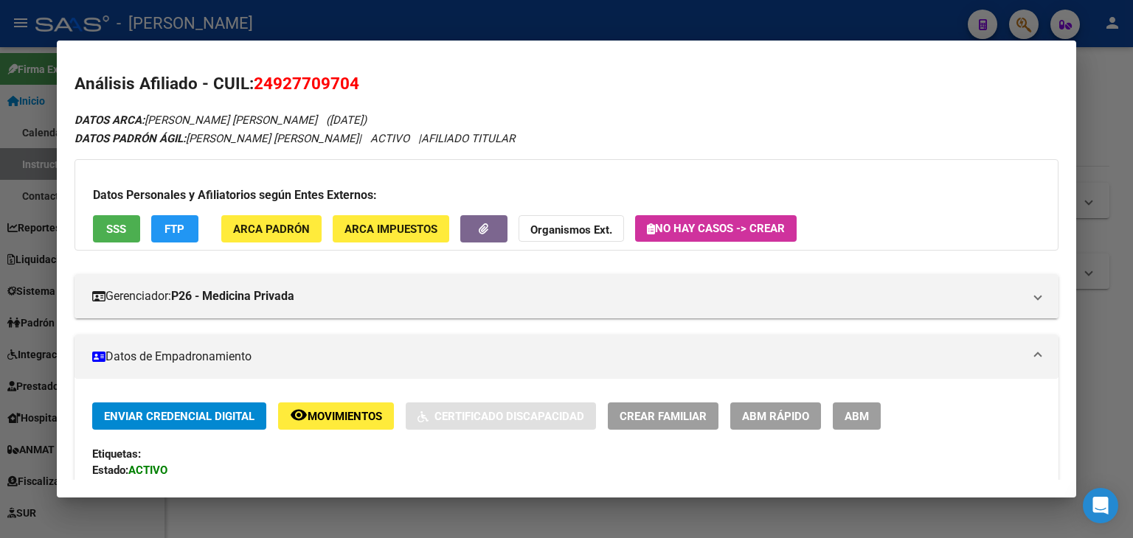
click at [110, 215] on button "SSS" at bounding box center [116, 228] width 47 height 27
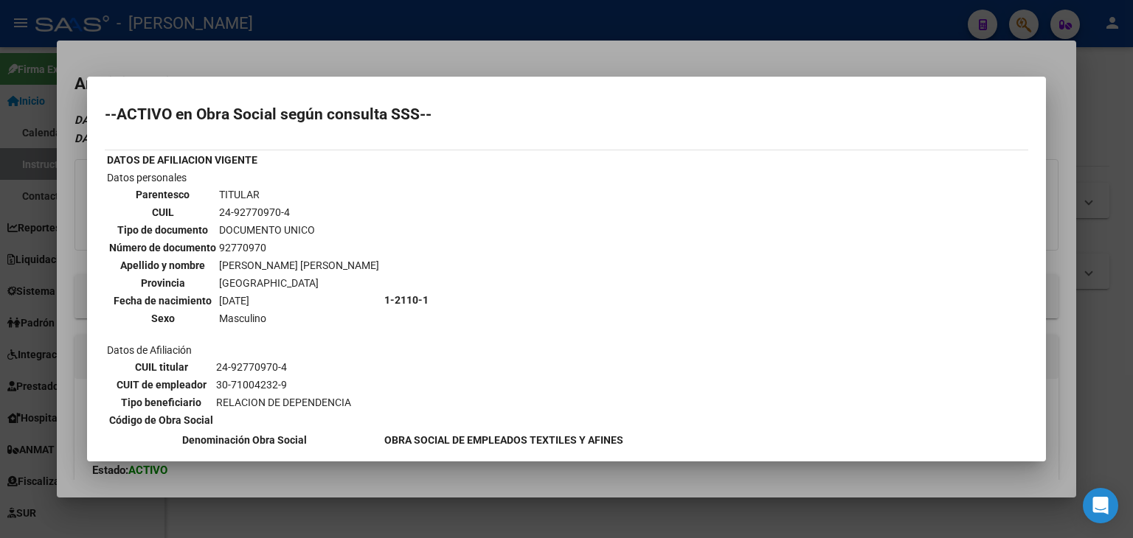
click at [197, 45] on div at bounding box center [566, 269] width 1133 height 538
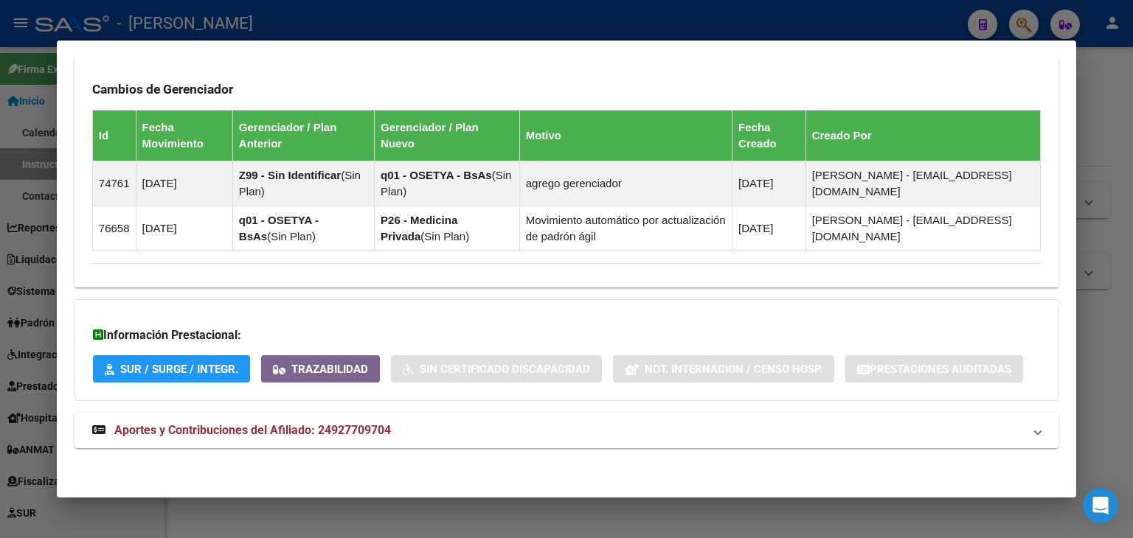
click at [375, 436] on span "Aportes y Contribuciones del Afiliado: 24927709704" at bounding box center [252, 430] width 276 height 14
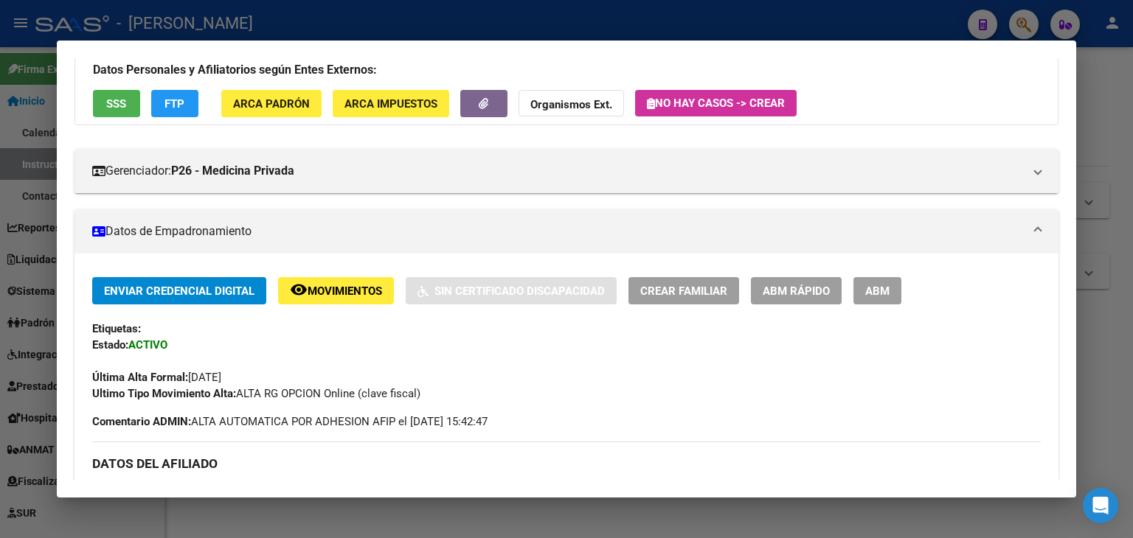
scroll to position [91, 0]
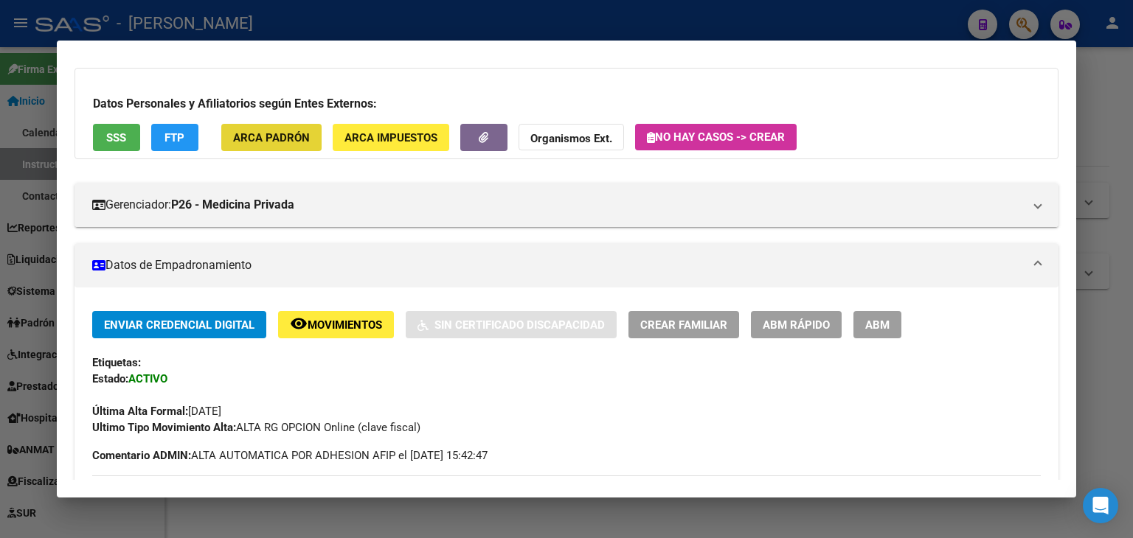
click at [283, 125] on button "ARCA Padrón" at bounding box center [271, 137] width 100 height 27
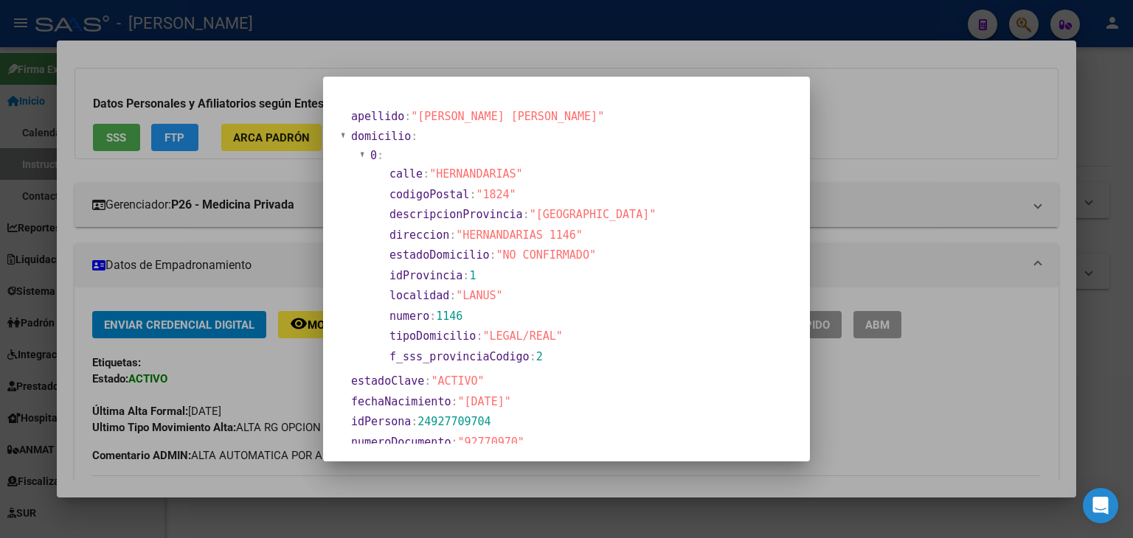
click at [242, 82] on div at bounding box center [566, 269] width 1133 height 538
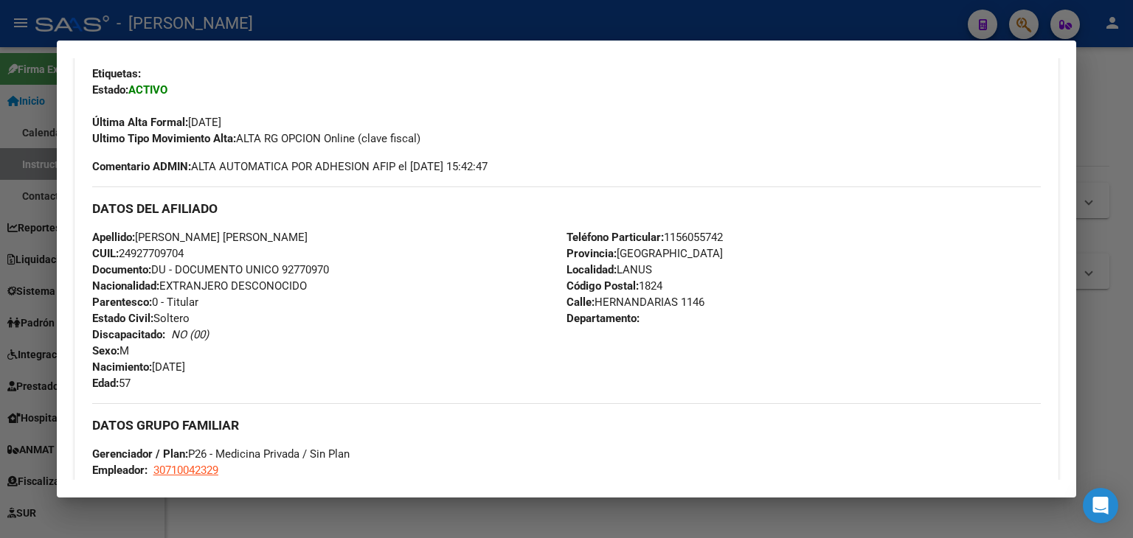
scroll to position [386, 0]
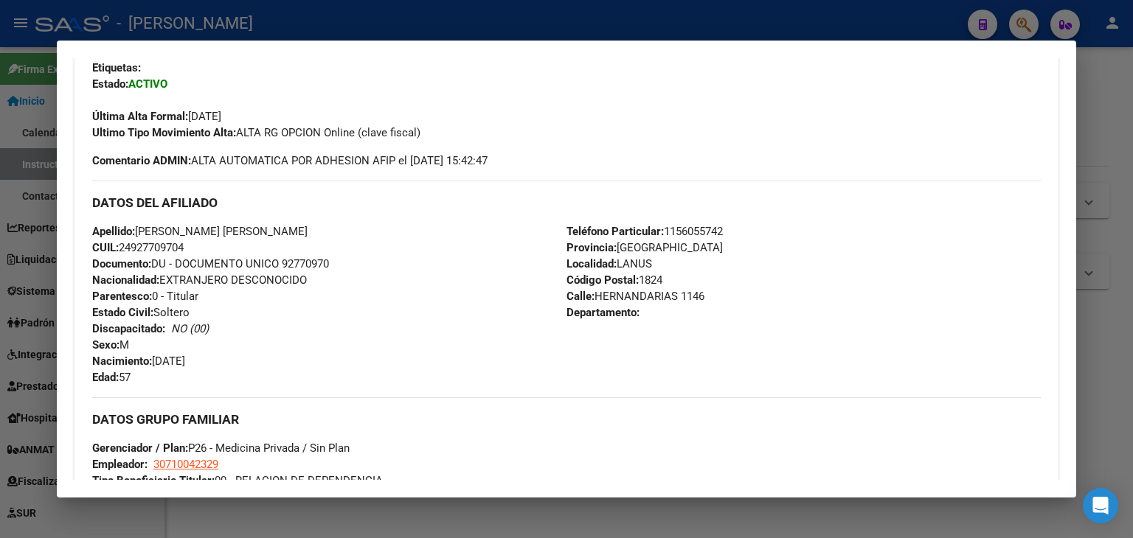
click at [313, 262] on span "Documento: DU - DOCUMENTO UNICO 92770970" at bounding box center [210, 263] width 237 height 13
copy span "92770970"
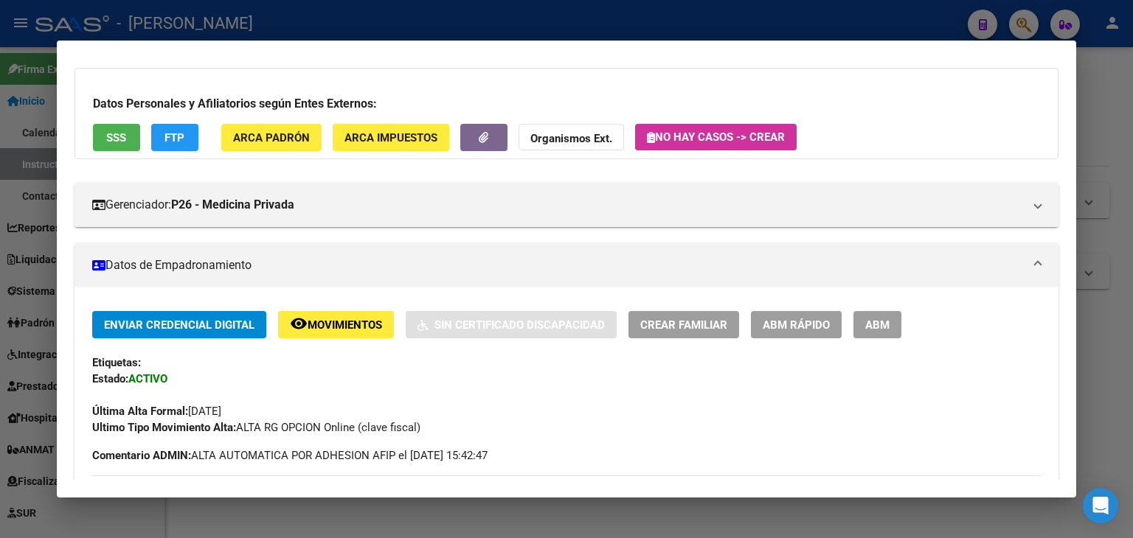
scroll to position [0, 0]
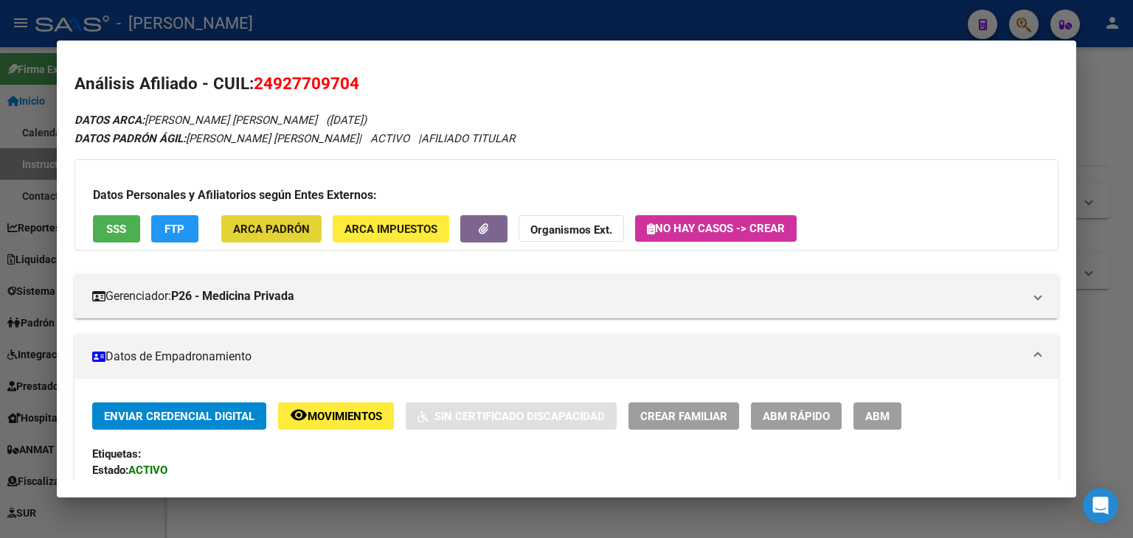
click at [254, 218] on button "ARCA Padrón" at bounding box center [271, 228] width 100 height 27
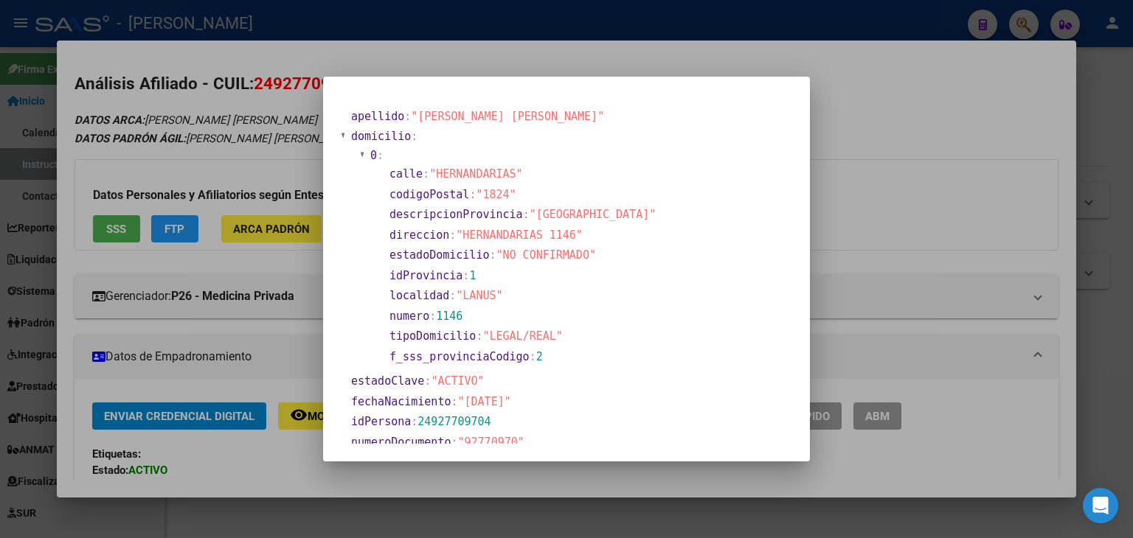
click at [241, 97] on div at bounding box center [566, 269] width 1133 height 538
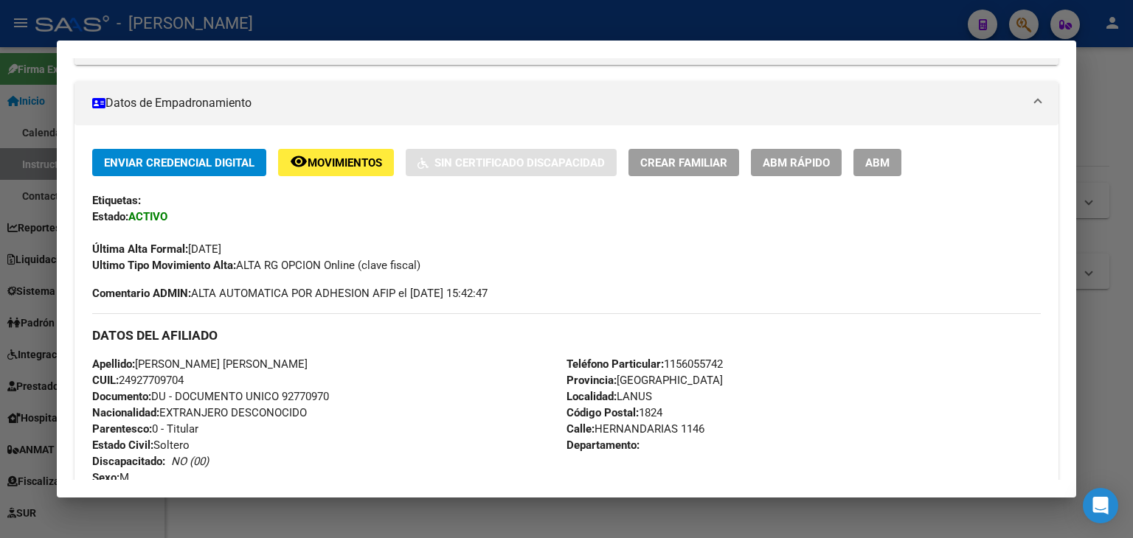
scroll to position [369, 0]
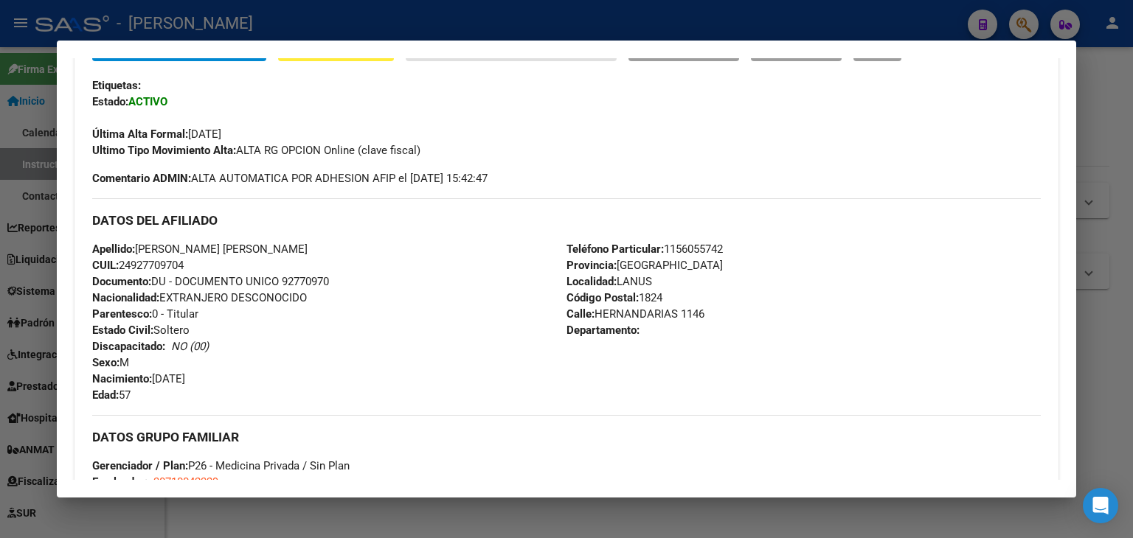
click at [696, 246] on span "Teléfono Particular: 1156055742" at bounding box center [644, 249] width 156 height 13
copy span "1156055742"
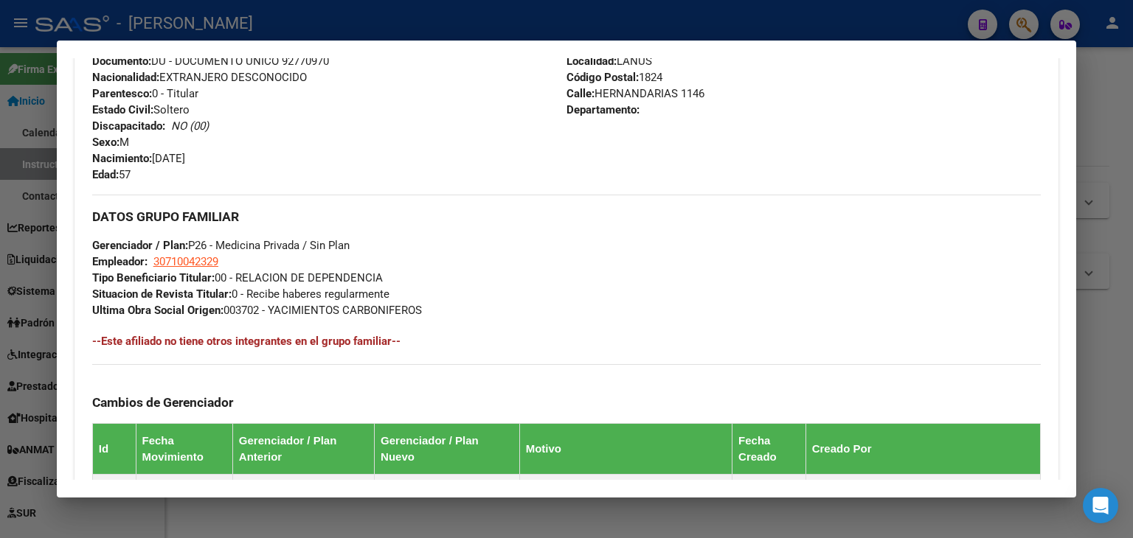
scroll to position [590, 0]
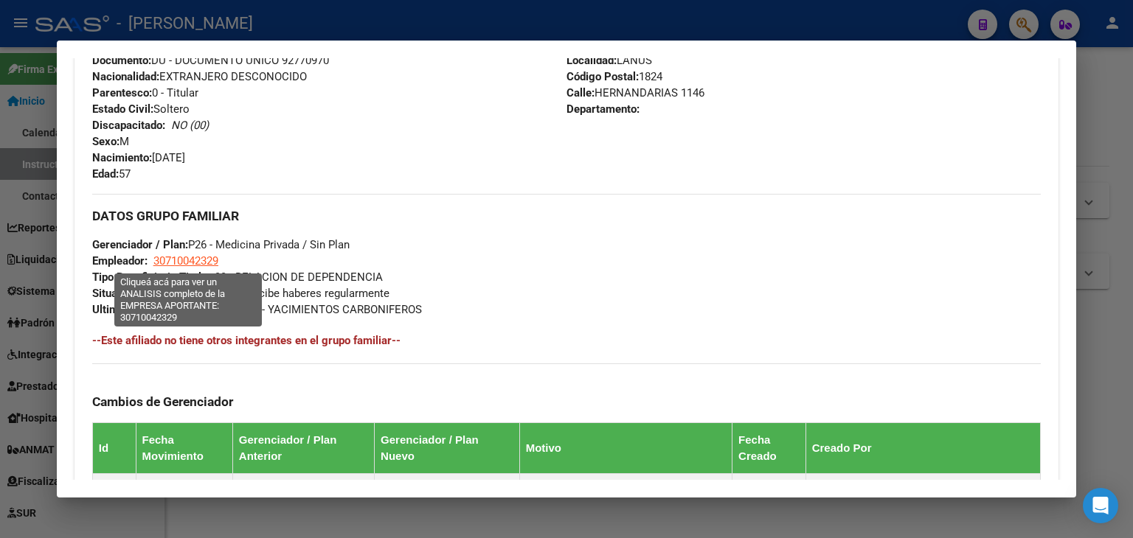
click at [201, 254] on span "30710042329" at bounding box center [185, 260] width 65 height 13
type textarea "30710042329"
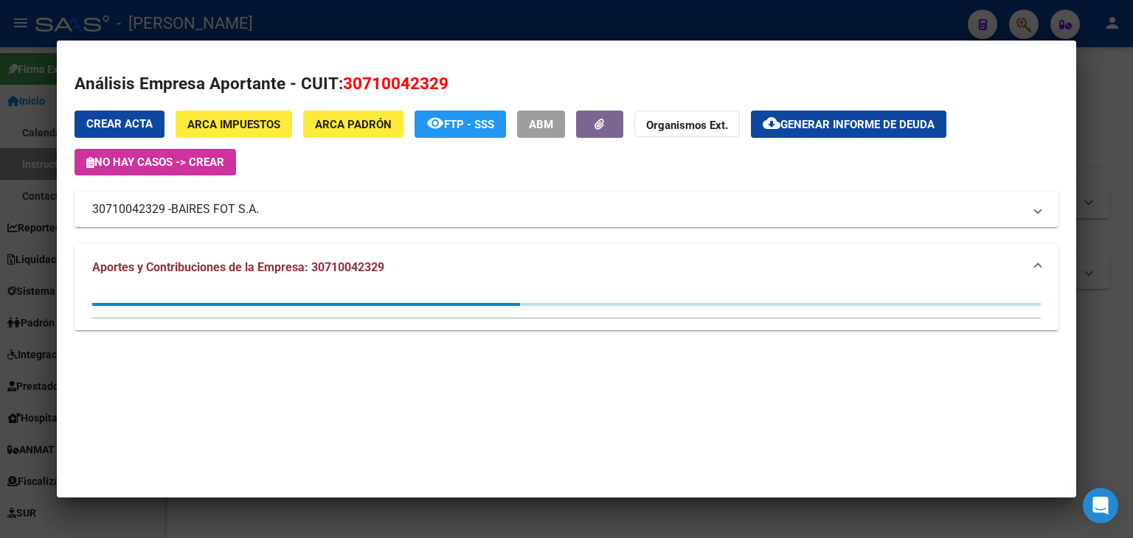
click at [211, 205] on span "BAIRES FOT S.A." at bounding box center [215, 210] width 88 height 18
click at [211, 205] on mat-expansion-panel-header "30710042329 - BAIRES FOT S.A." at bounding box center [566, 209] width 984 height 35
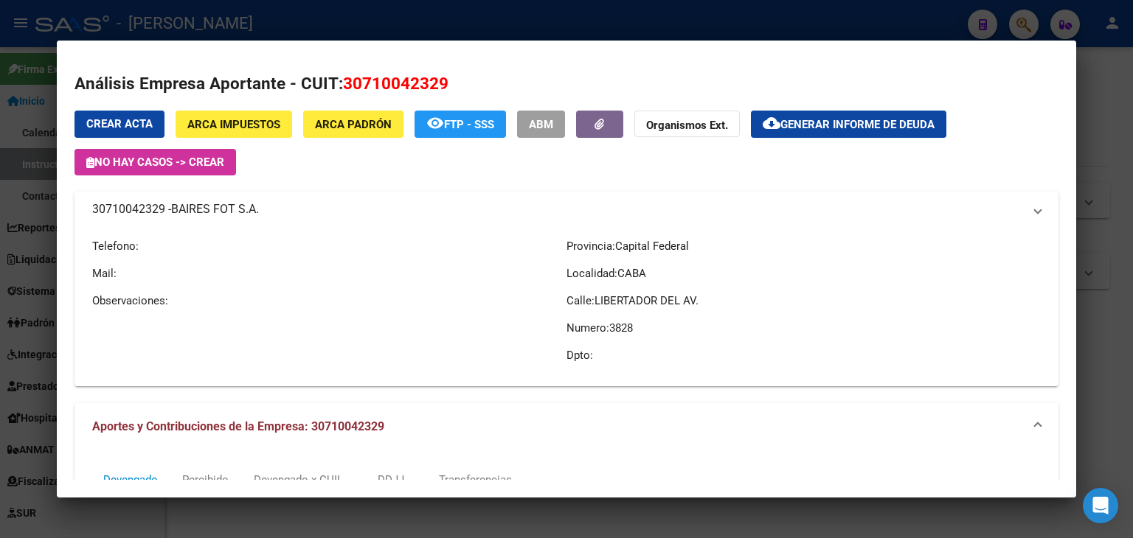
click at [211, 205] on mat-expansion-panel-header "30710042329 - BAIRES FOT S.A." at bounding box center [566, 209] width 984 height 35
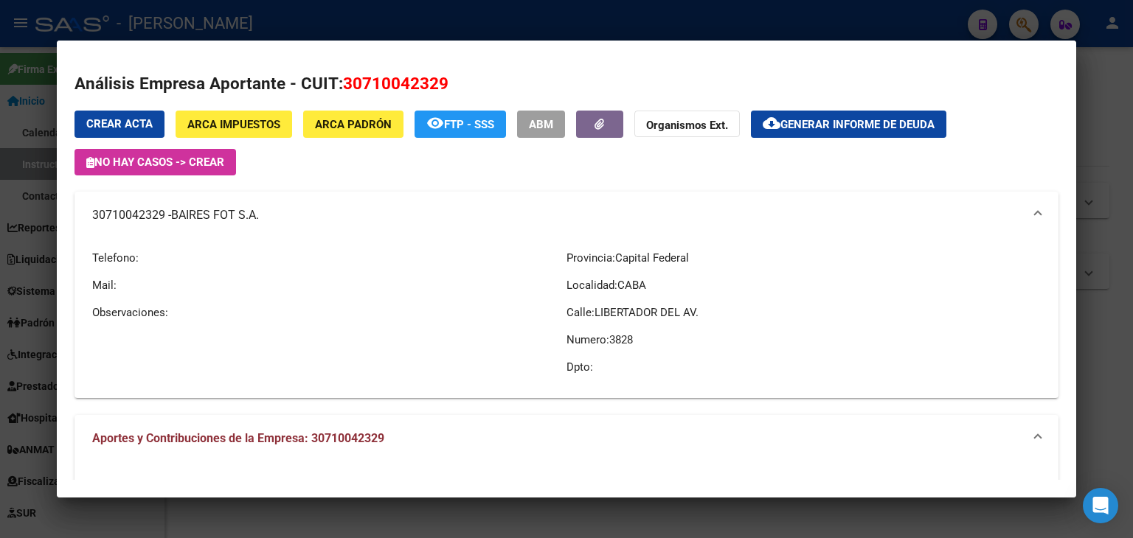
click at [243, 13] on div at bounding box center [566, 269] width 1133 height 538
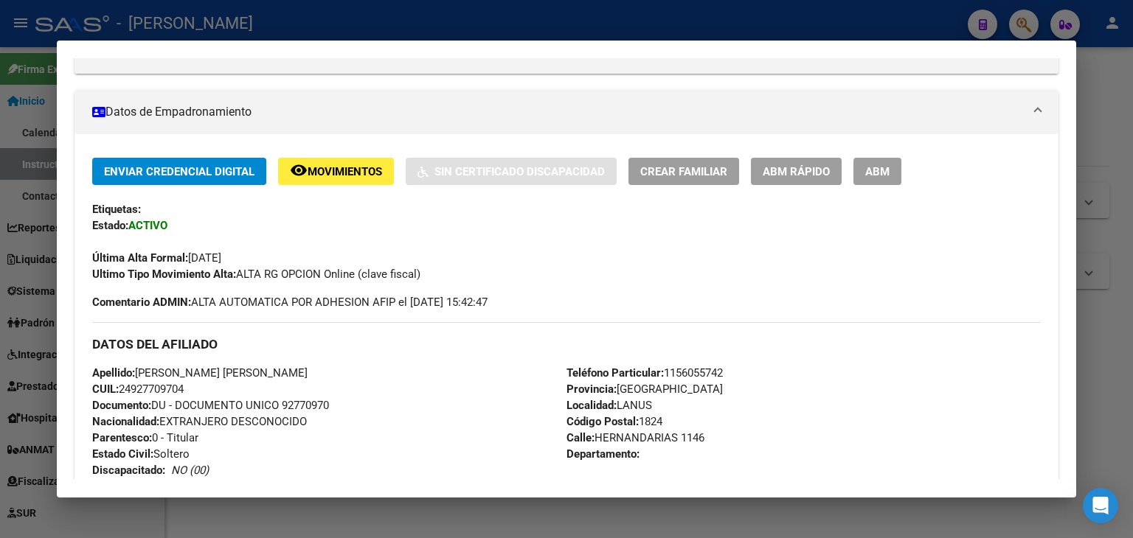
scroll to position [121, 0]
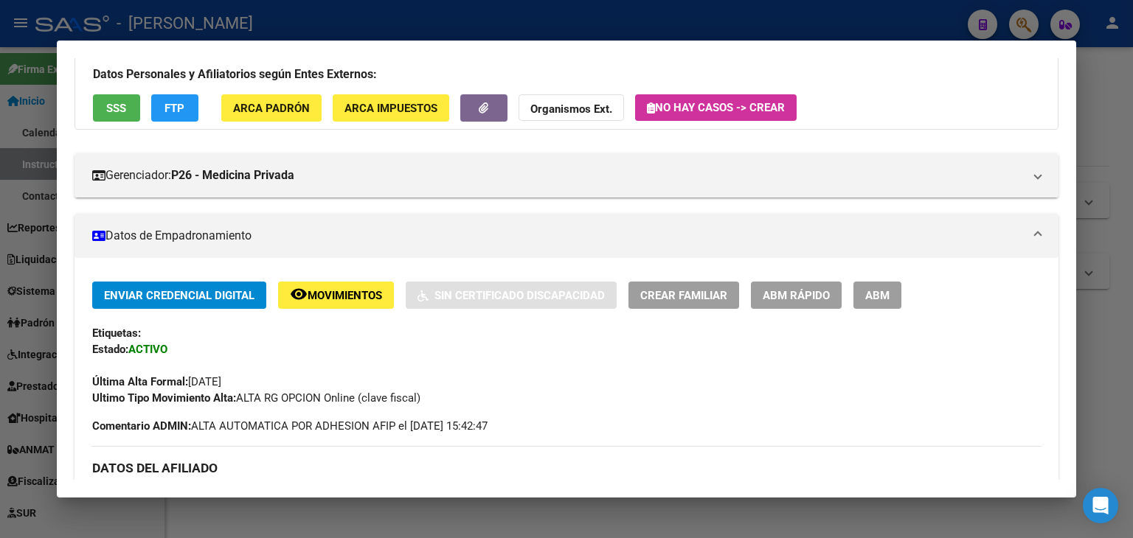
click at [274, 29] on div at bounding box center [566, 269] width 1133 height 538
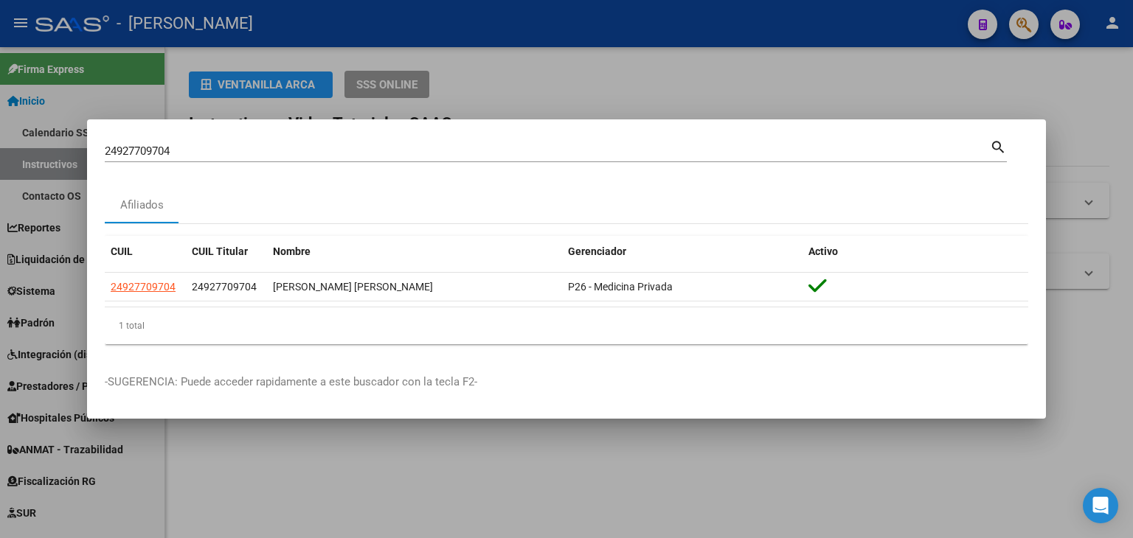
click at [220, 142] on div "24927709704 Buscar (apellido, dni, cuil, nro traspaso, cuit, obra social)" at bounding box center [547, 151] width 885 height 22
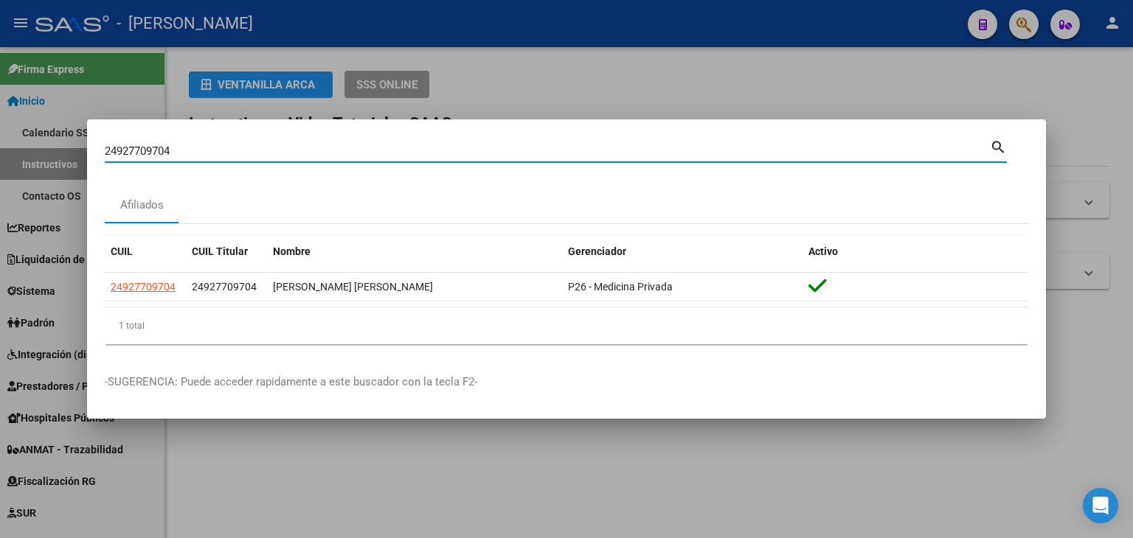
click at [220, 146] on input "24927709704" at bounding box center [547, 151] width 885 height 13
drag, startPoint x: 220, startPoint y: 146, endPoint x: 239, endPoint y: 141, distance: 19.9
click at [223, 146] on input "24927709704" at bounding box center [547, 151] width 885 height 13
paste input "39761582"
type input "24939761582"
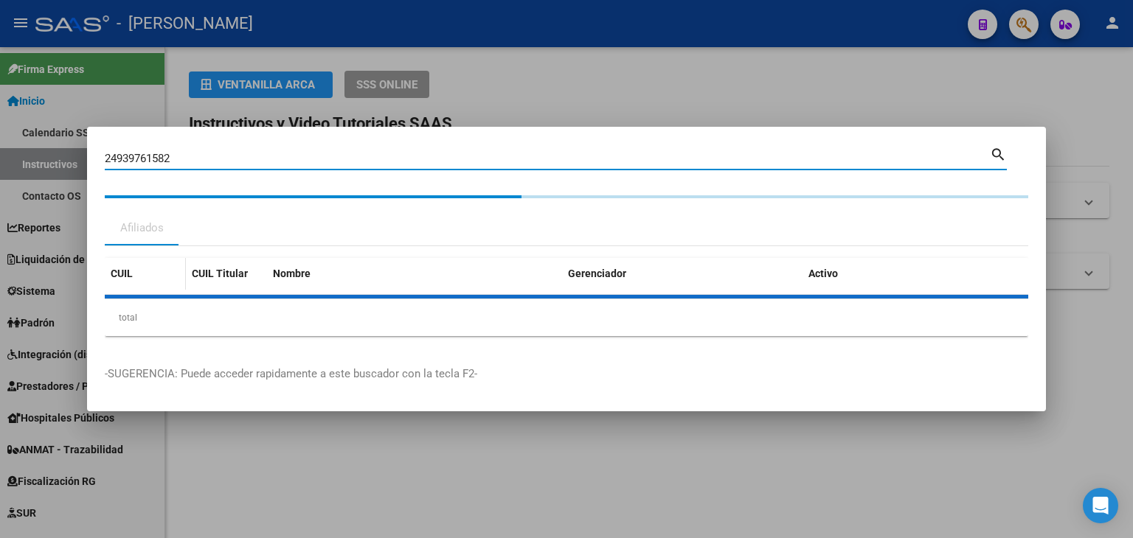
click at [159, 286] on datatable-header-cell "CUIL" at bounding box center [145, 274] width 81 height 32
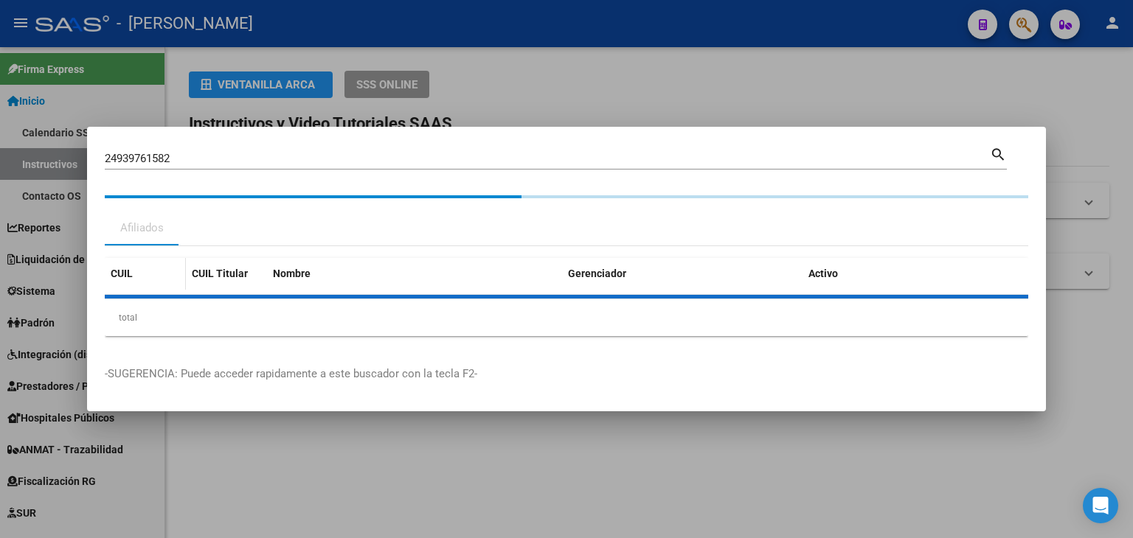
click at [159, 286] on datatable-header-cell "CUIL" at bounding box center [145, 274] width 81 height 32
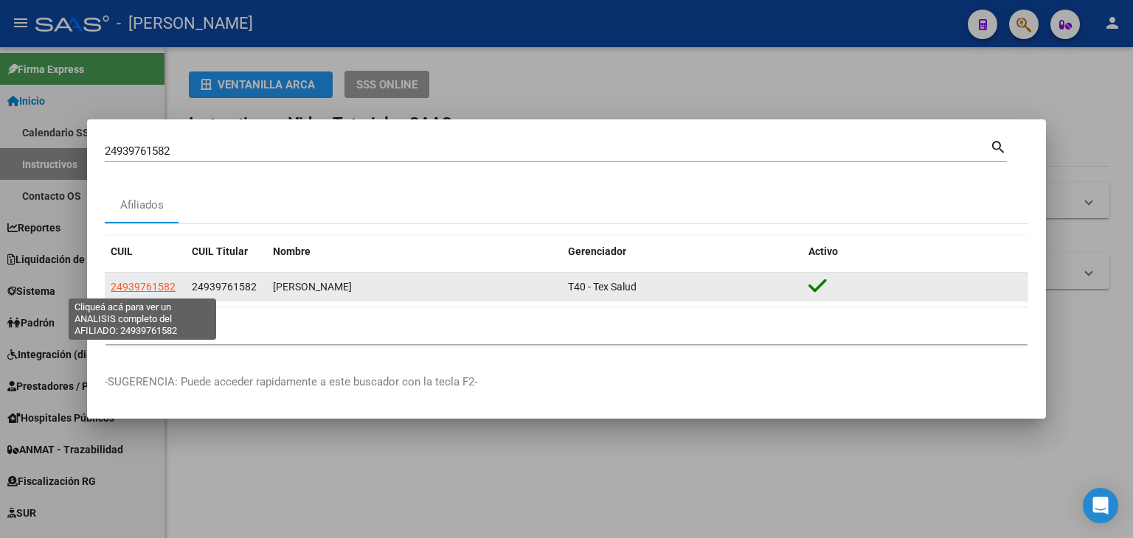
click at [154, 283] on span "24939761582" at bounding box center [143, 287] width 65 height 12
type textarea "24939761582"
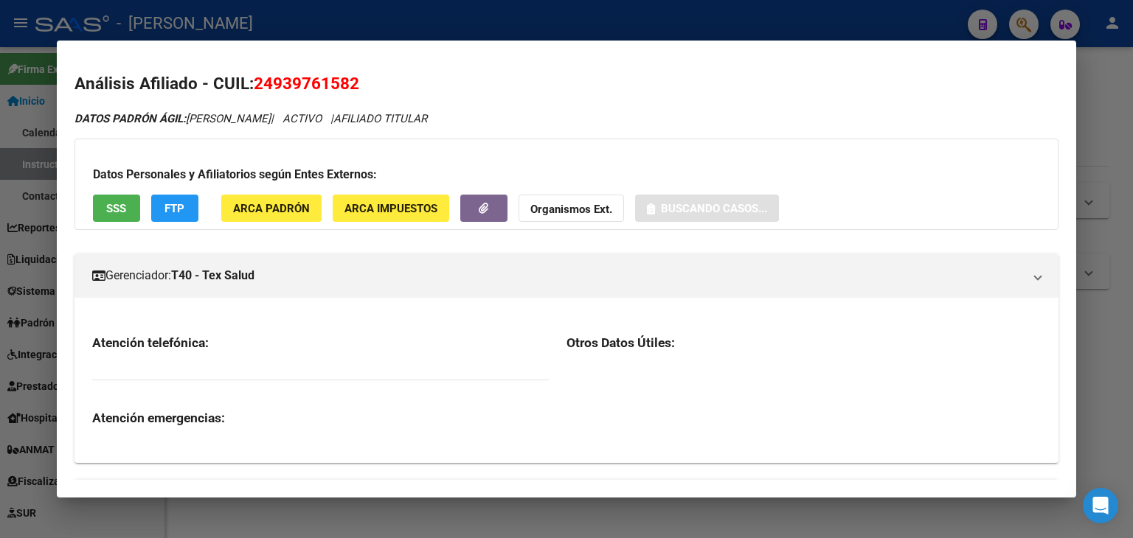
click at [300, 228] on div "Datos Personales y Afiliatorios según Entes Externos: SSS FTP ARCA Padrón ARCA …" at bounding box center [566, 184] width 984 height 91
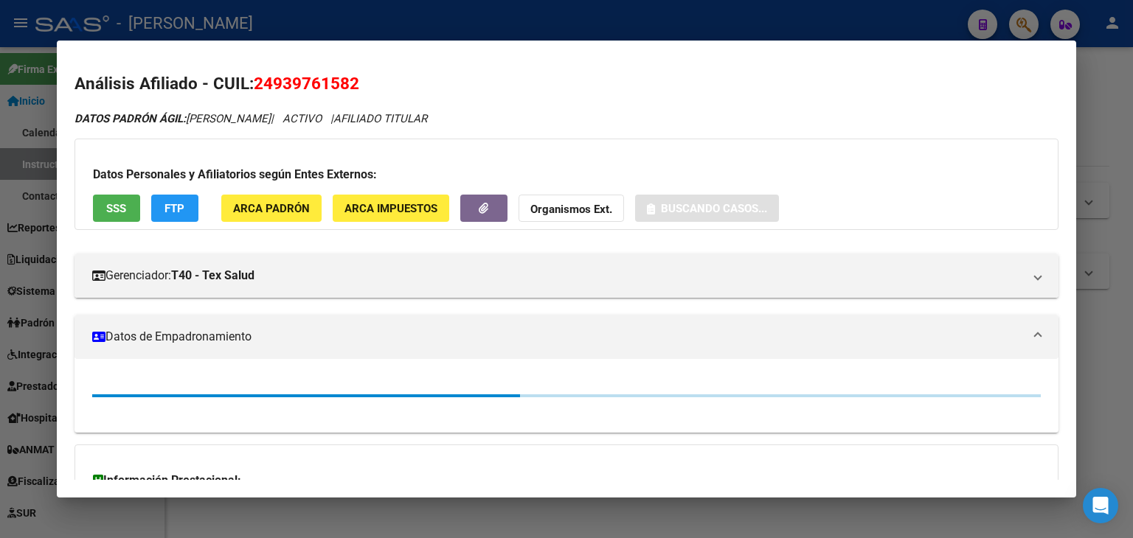
click at [300, 219] on button "ARCA Padrón" at bounding box center [271, 208] width 100 height 27
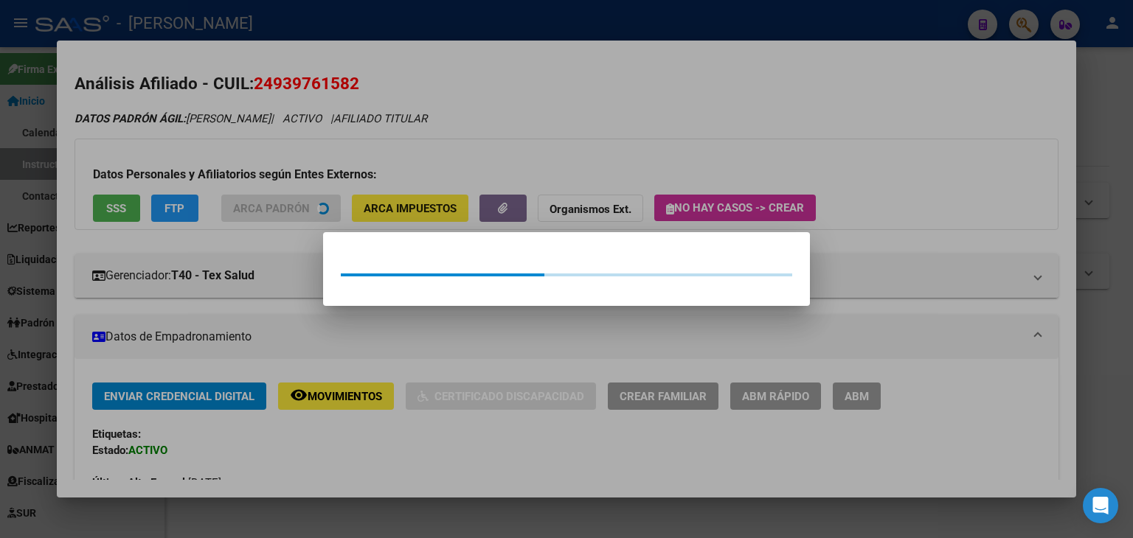
click at [289, 161] on div at bounding box center [566, 269] width 1133 height 538
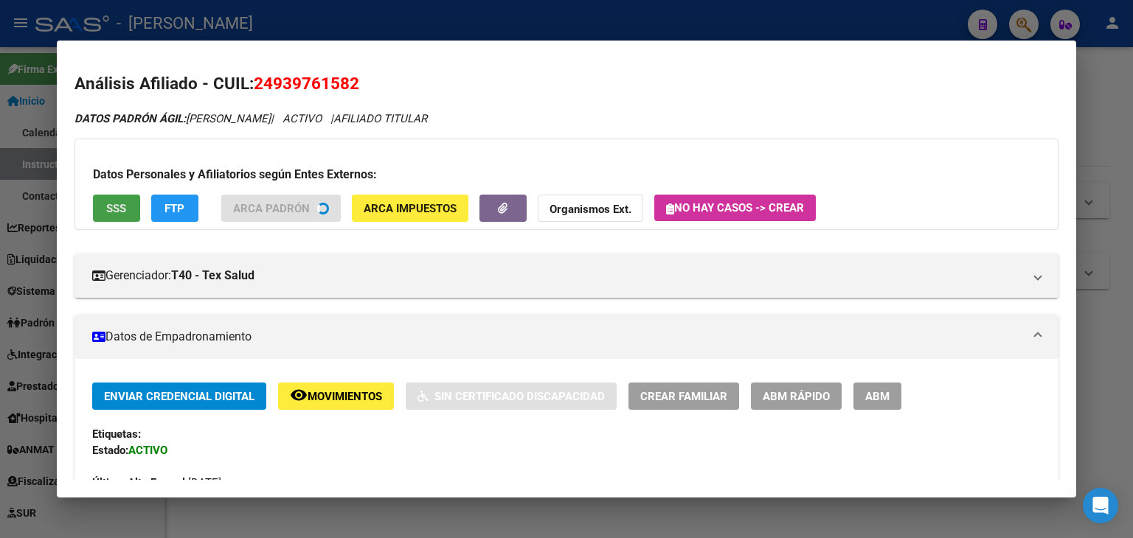
click at [125, 219] on button "SSS" at bounding box center [116, 208] width 47 height 27
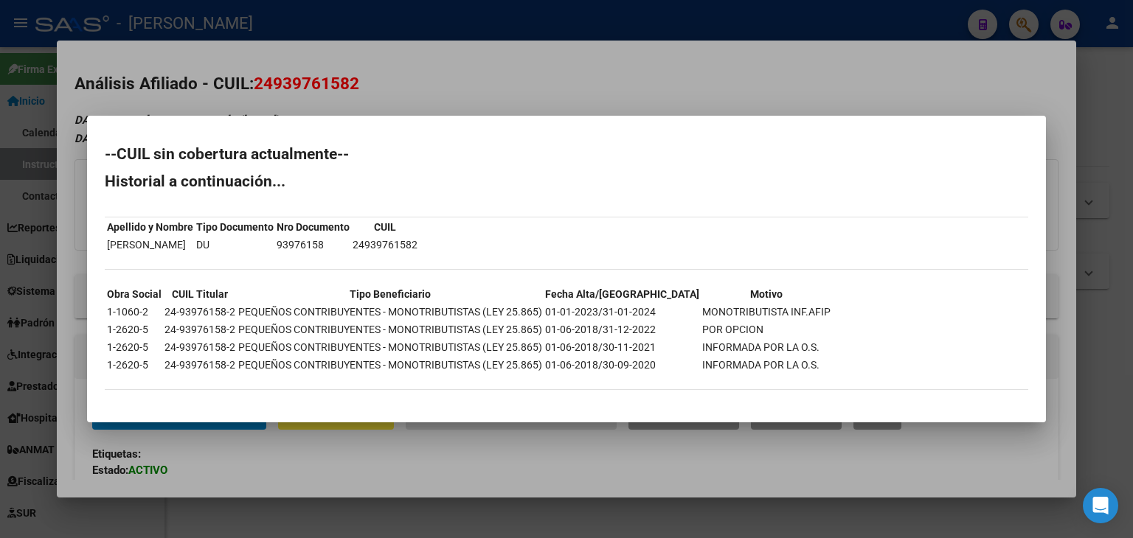
click at [232, 51] on div at bounding box center [566, 269] width 1133 height 538
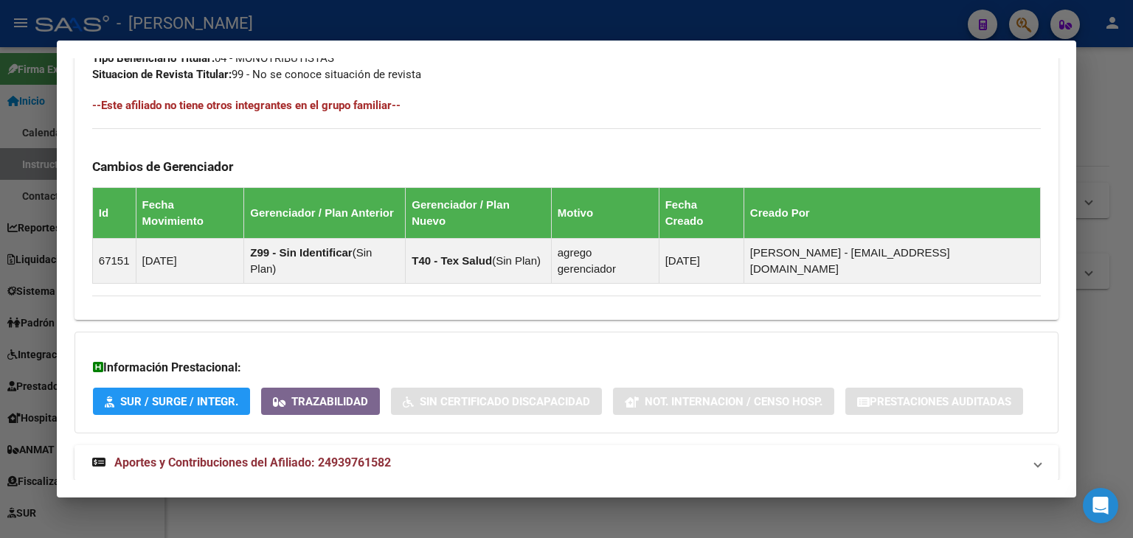
click at [389, 445] on mat-expansion-panel-header "Aportes y Contribuciones del Afiliado: 24939761582" at bounding box center [566, 462] width 984 height 35
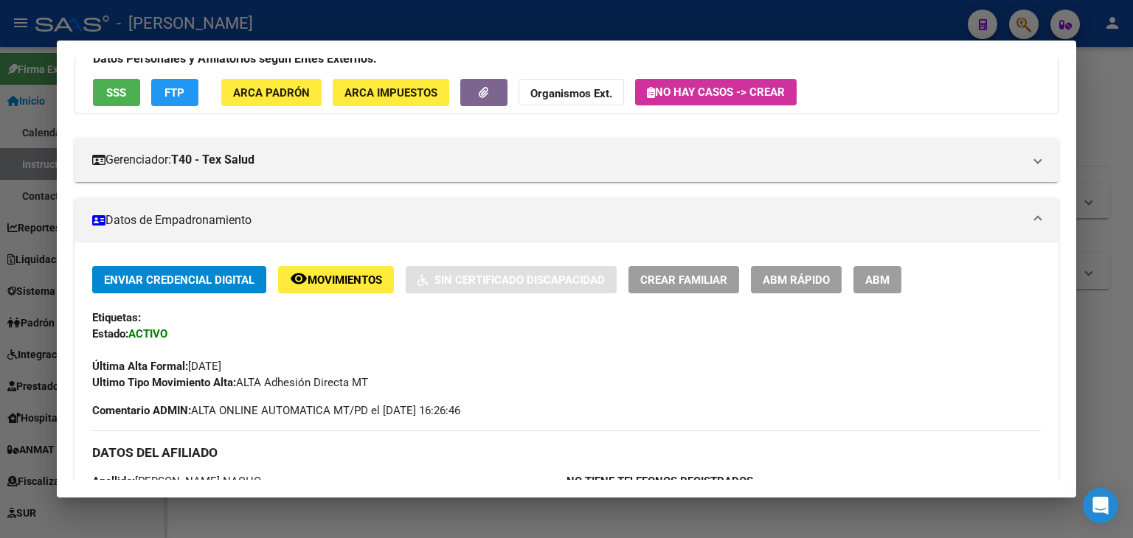
scroll to position [10, 0]
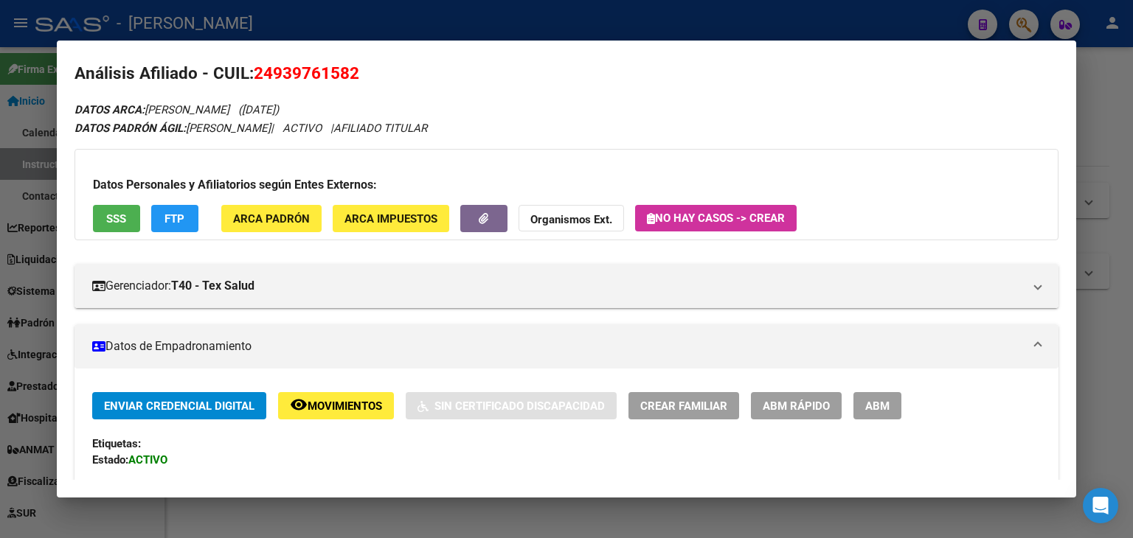
click at [271, 195] on div "Datos Personales y Afiliatorios según Entes Externos: SSS FTP ARCA Padrón ARCA …" at bounding box center [566, 194] width 984 height 91
click at [273, 209] on button "ARCA Padrón" at bounding box center [271, 218] width 100 height 27
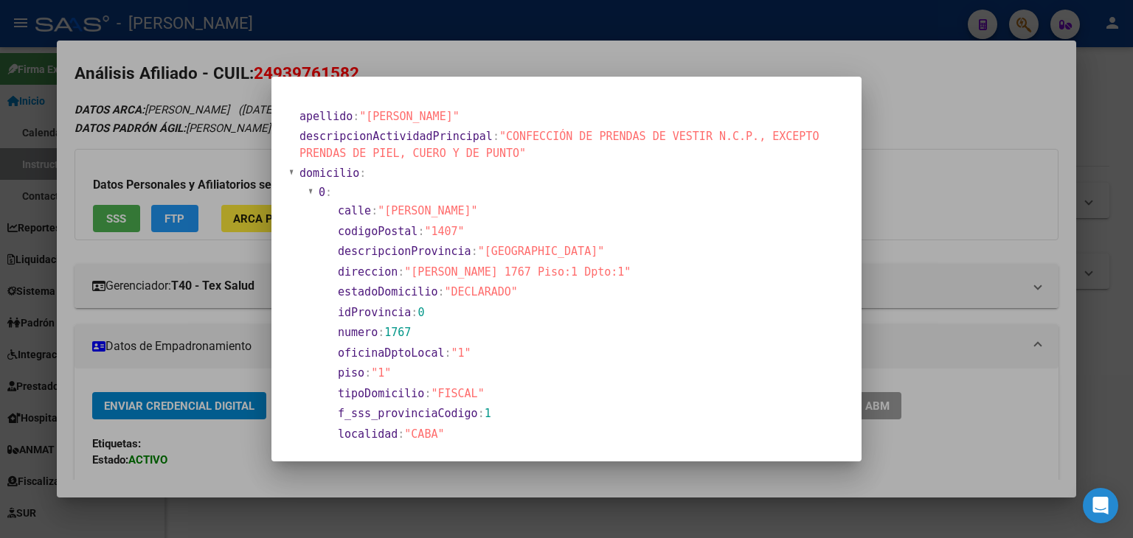
drag, startPoint x: 220, startPoint y: 128, endPoint x: 275, endPoint y: 159, distance: 63.7
click at [221, 129] on div at bounding box center [566, 269] width 1133 height 538
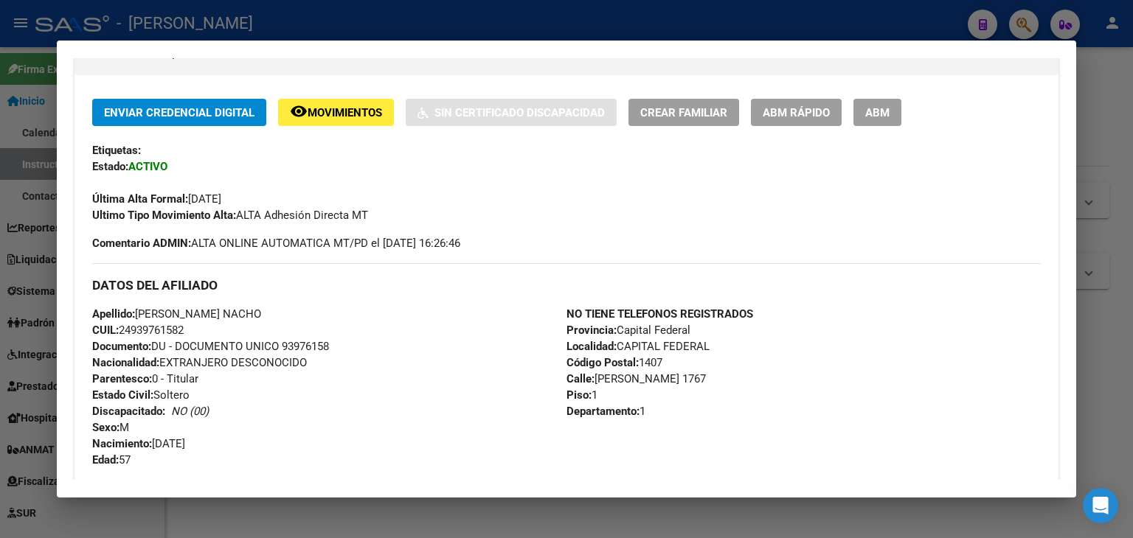
scroll to position [305, 0]
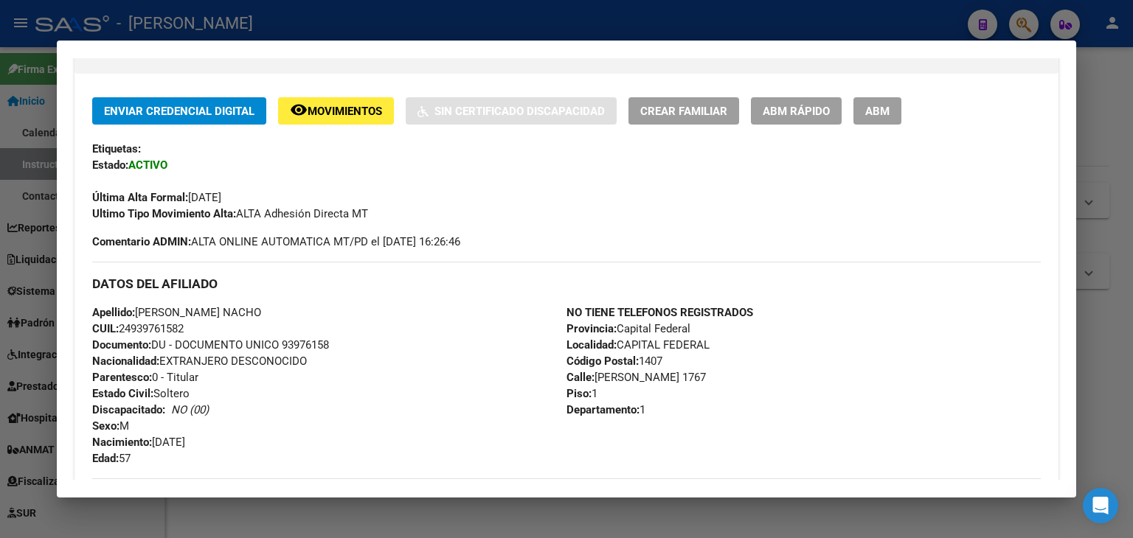
click at [319, 346] on span "Documento: DU - DOCUMENTO UNICO 93976158" at bounding box center [210, 344] width 237 height 13
copy span "93976158"
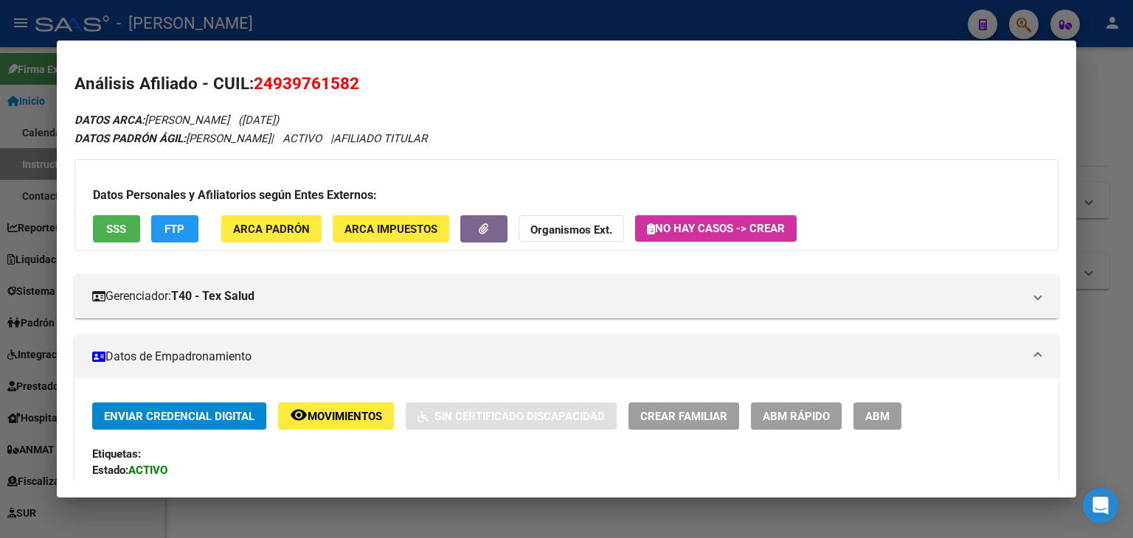
click at [271, 246] on div "Datos Personales y Afiliatorios según Entes Externos: SSS FTP ARCA Padrón ARCA …" at bounding box center [566, 204] width 984 height 91
click at [273, 232] on span "ARCA Padrón" at bounding box center [271, 229] width 77 height 13
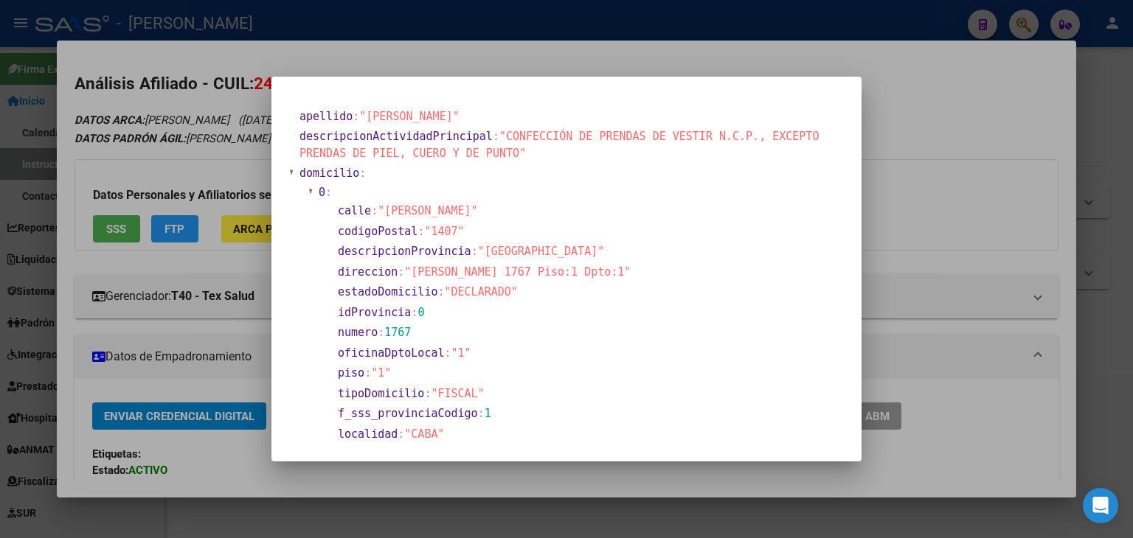
click at [178, 111] on div at bounding box center [566, 269] width 1133 height 538
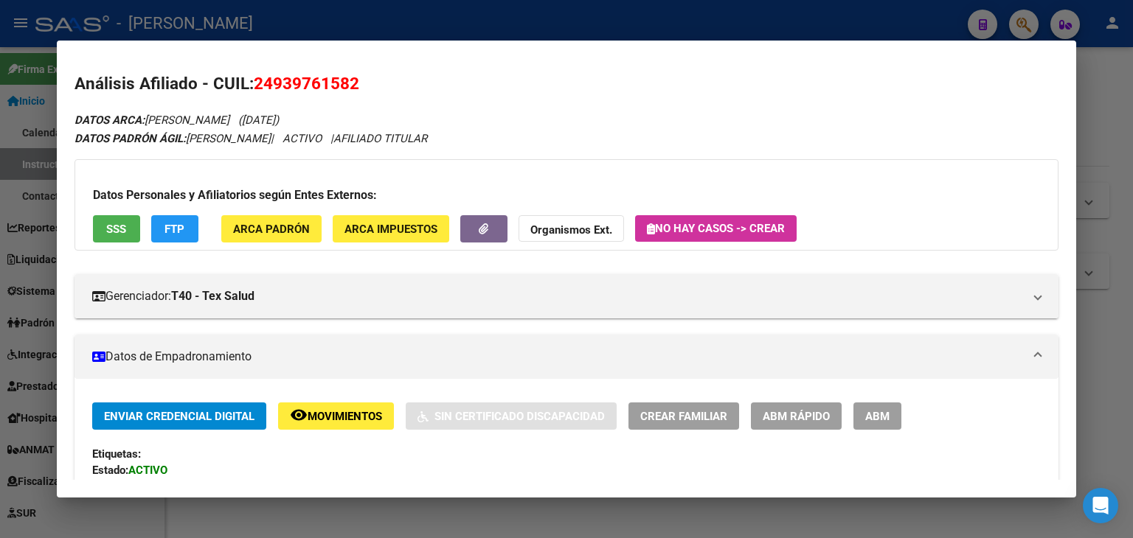
click at [277, 213] on div "Datos Personales y Afiliatorios según Entes Externos: SSS FTP ARCA Padrón ARCA …" at bounding box center [566, 204] width 984 height 91
click at [277, 231] on span "ARCA Padrón" at bounding box center [271, 229] width 77 height 13
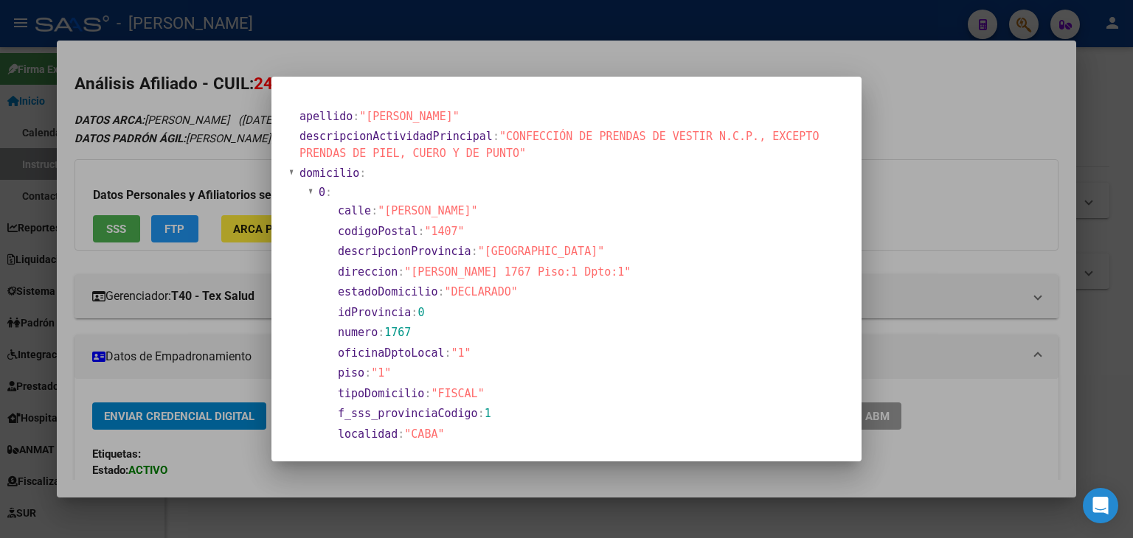
drag, startPoint x: 206, startPoint y: 154, endPoint x: 247, endPoint y: 166, distance: 42.2
click at [206, 159] on div at bounding box center [566, 269] width 1133 height 538
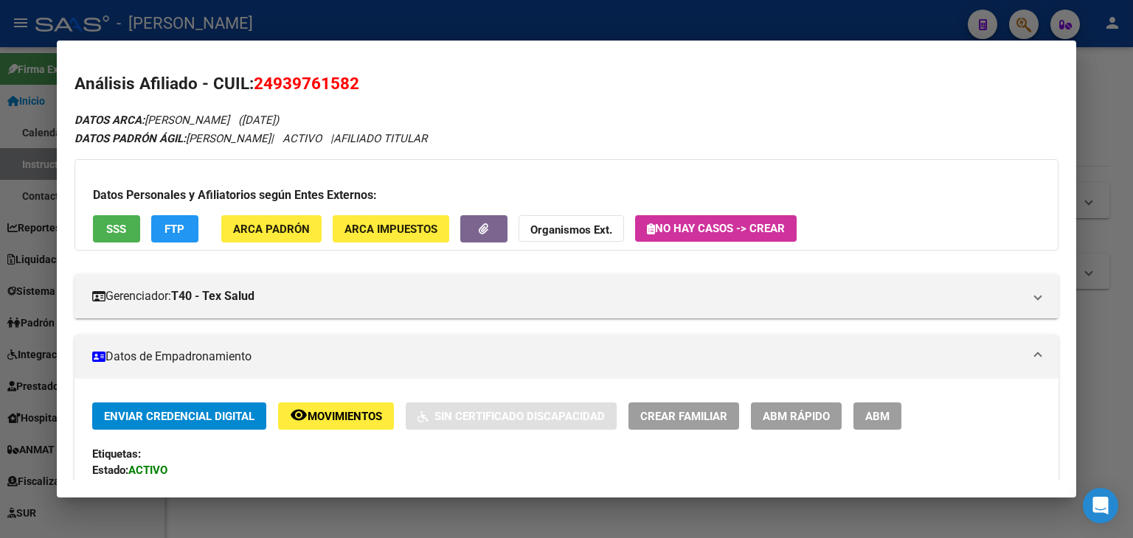
scroll to position [221, 0]
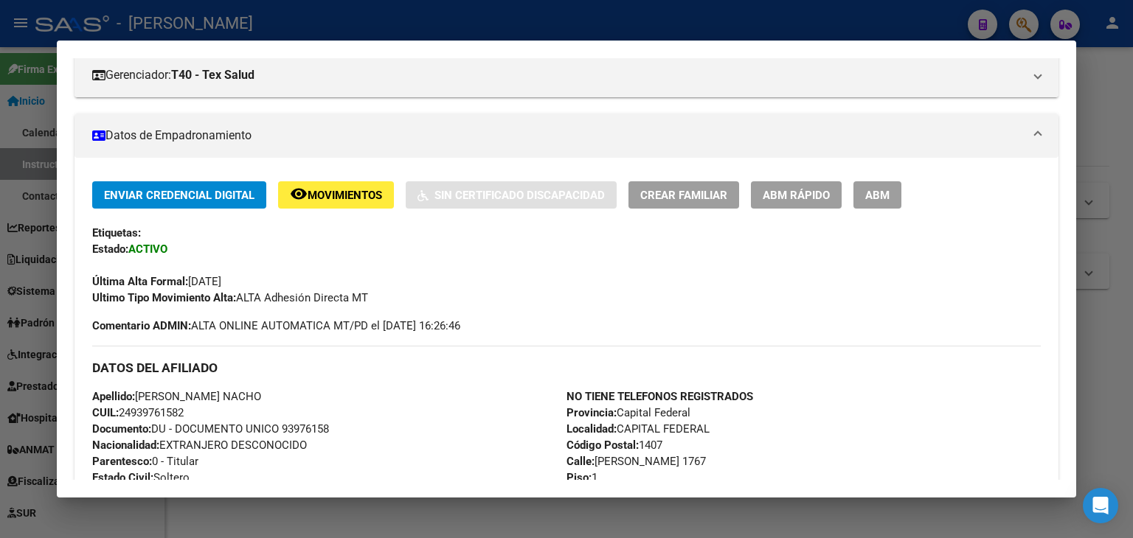
click at [236, 28] on div at bounding box center [566, 269] width 1133 height 538
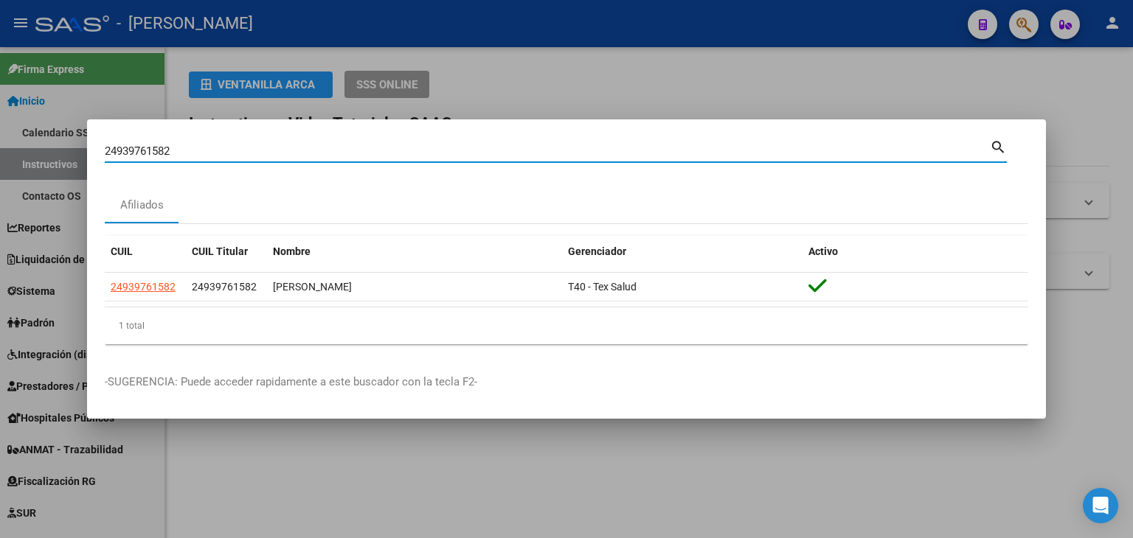
click at [212, 146] on input "24939761582" at bounding box center [547, 151] width 885 height 13
paste input "87483"
type input "24939874832"
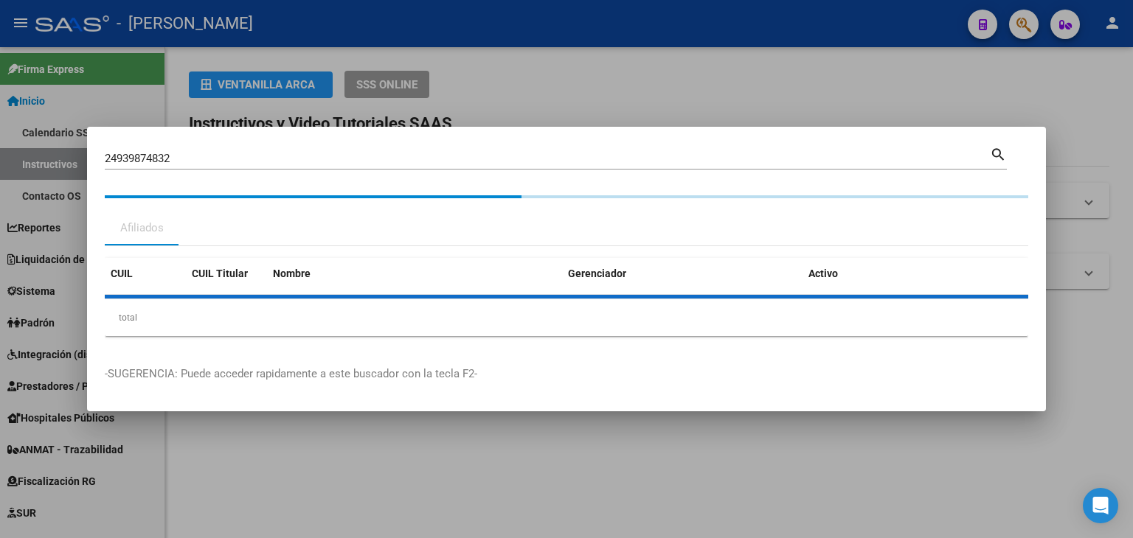
click at [102, 265] on mat-dialog-content "24939874832 Buscar (apellido, dni, cuil, nro traspaso, cuit, obra social) searc…" at bounding box center [566, 246] width 959 height 203
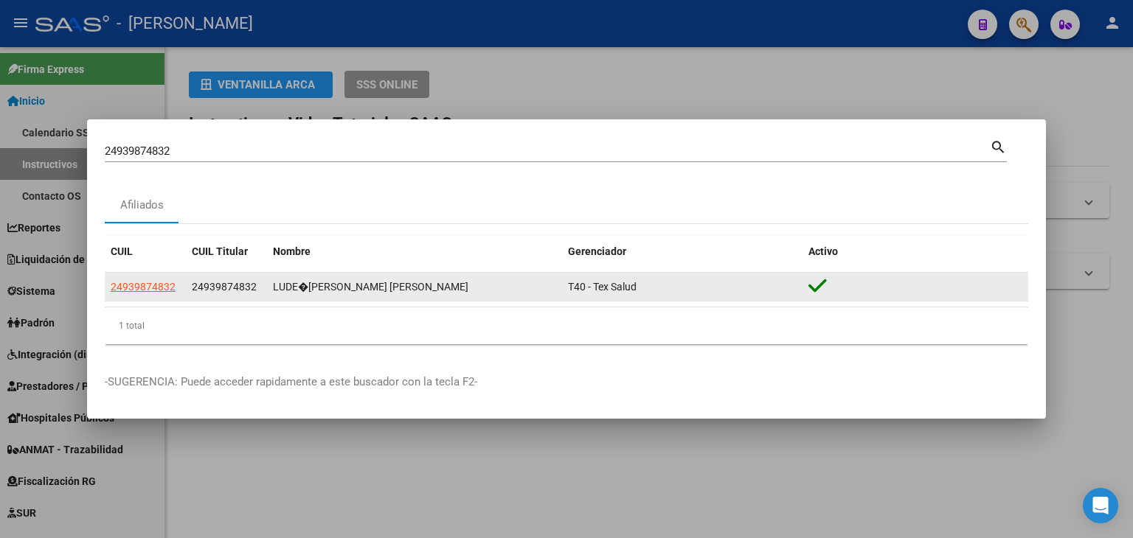
click at [118, 281] on span "24939874832" at bounding box center [143, 287] width 65 height 12
type textarea "24939874832"
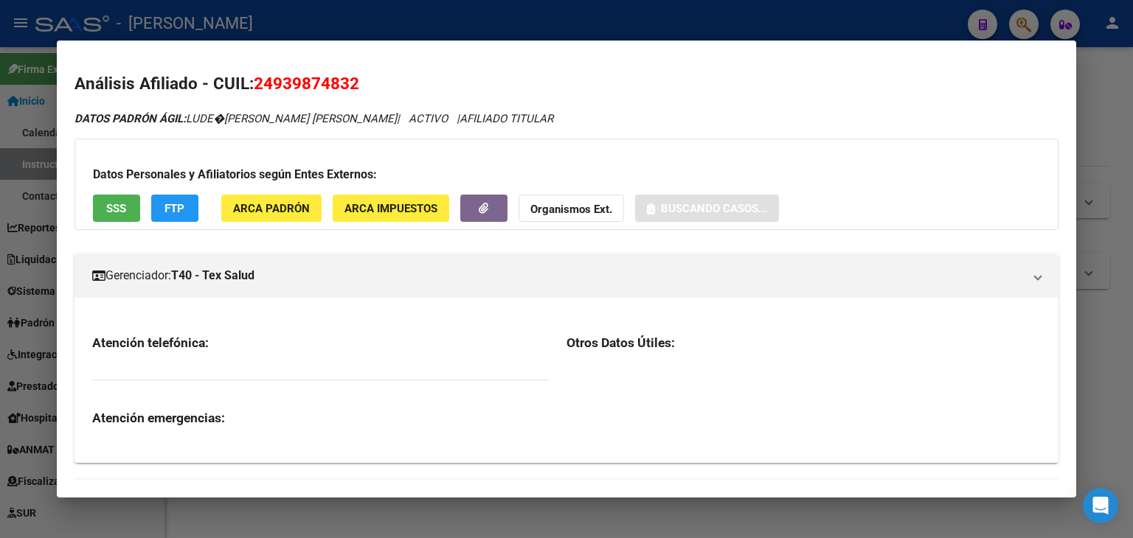
click at [275, 207] on span "ARCA Padrón" at bounding box center [271, 208] width 77 height 13
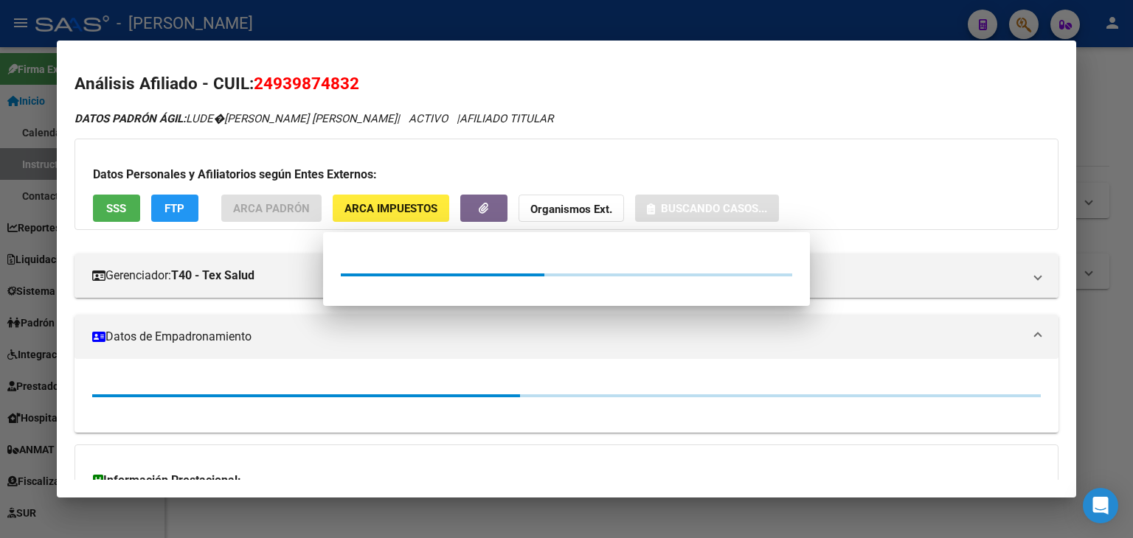
click at [234, 181] on div at bounding box center [566, 269] width 1133 height 538
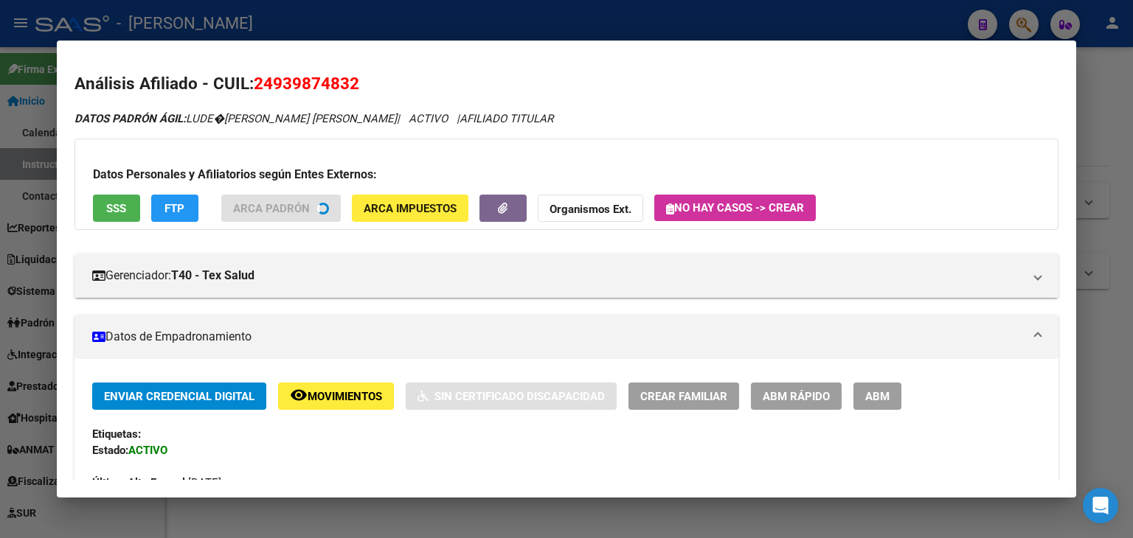
click at [105, 213] on button "SSS" at bounding box center [116, 208] width 47 height 27
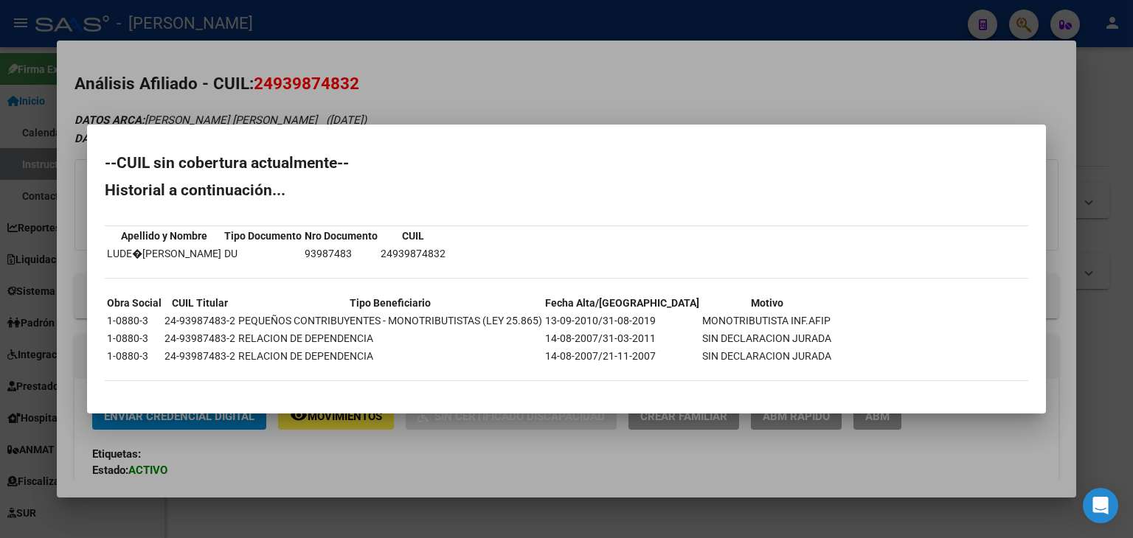
click at [201, 54] on div at bounding box center [566, 269] width 1133 height 538
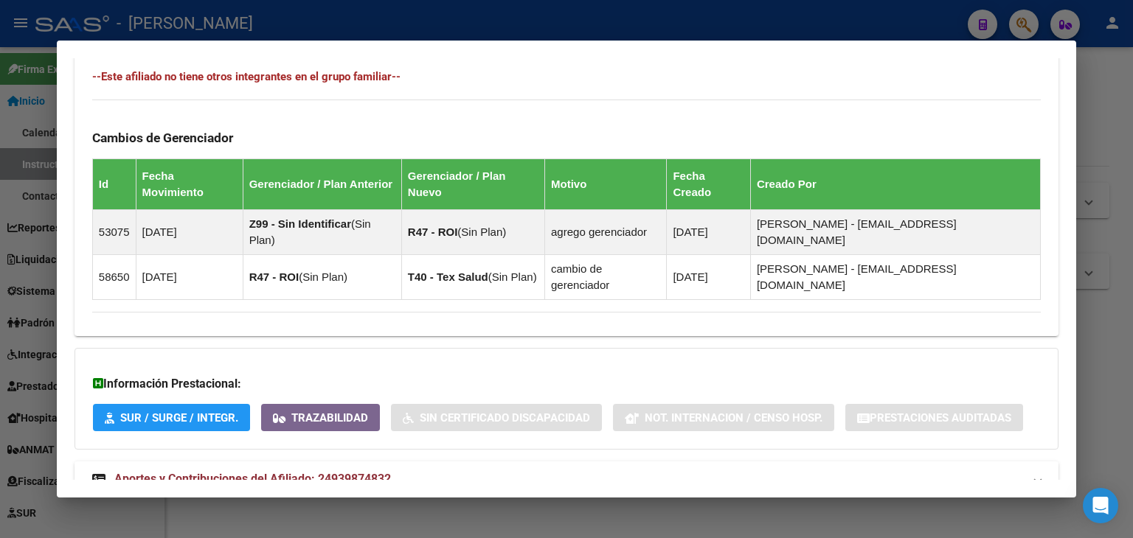
click at [374, 462] on mat-expansion-panel-header "Aportes y Contribuciones del Afiliado: 24939874832" at bounding box center [566, 479] width 984 height 35
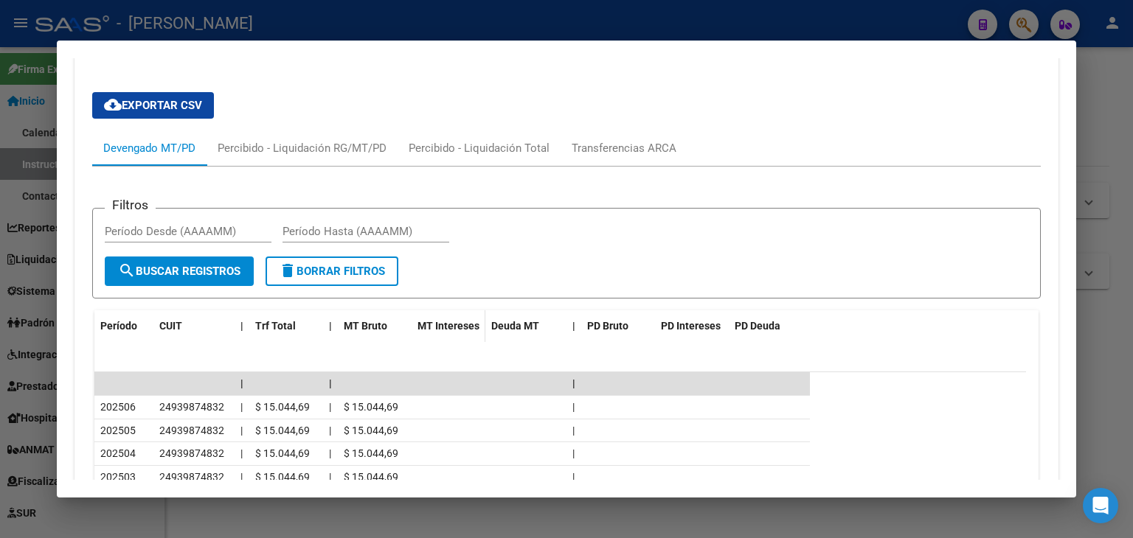
scroll to position [1290, 0]
